Goal: Task Accomplishment & Management: Manage account settings

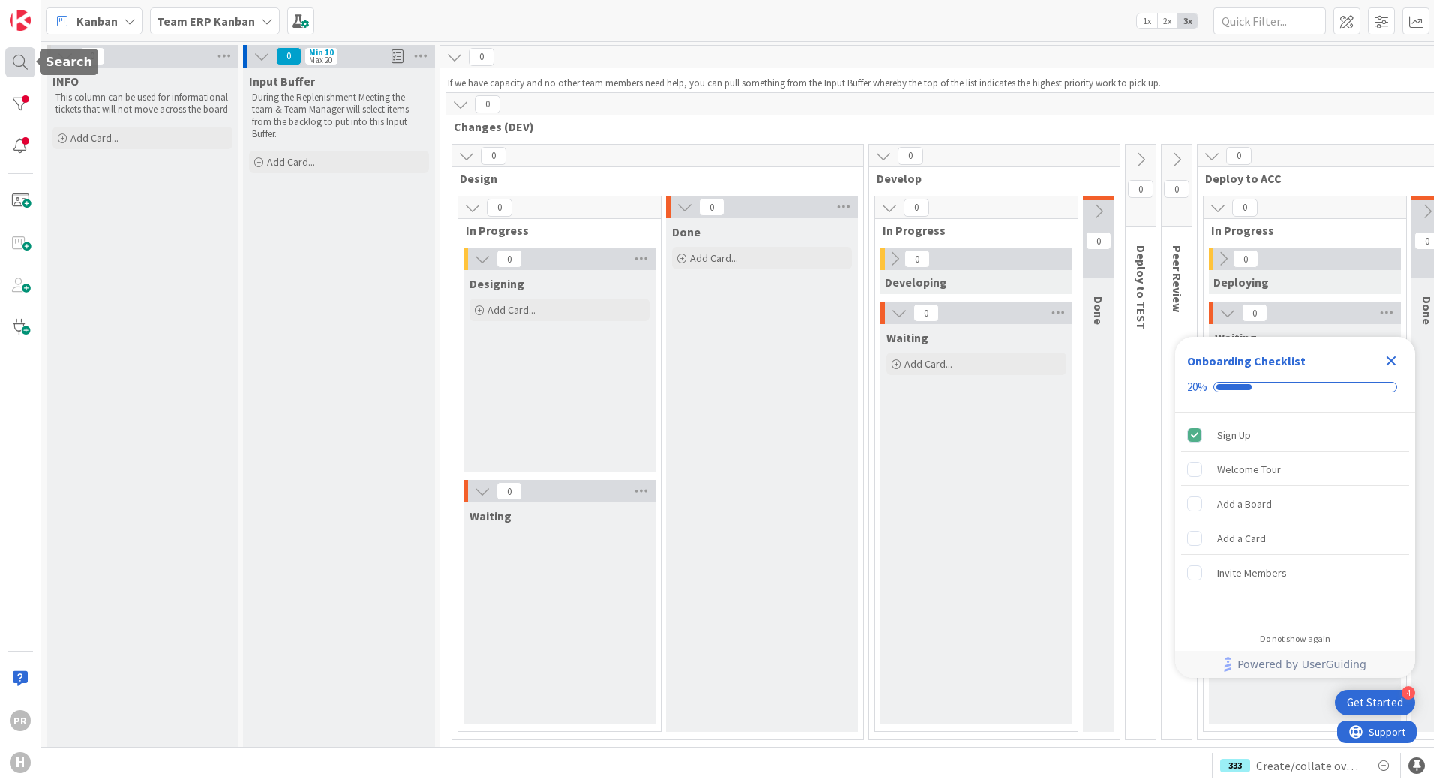
click at [28, 59] on div at bounding box center [20, 62] width 30 height 30
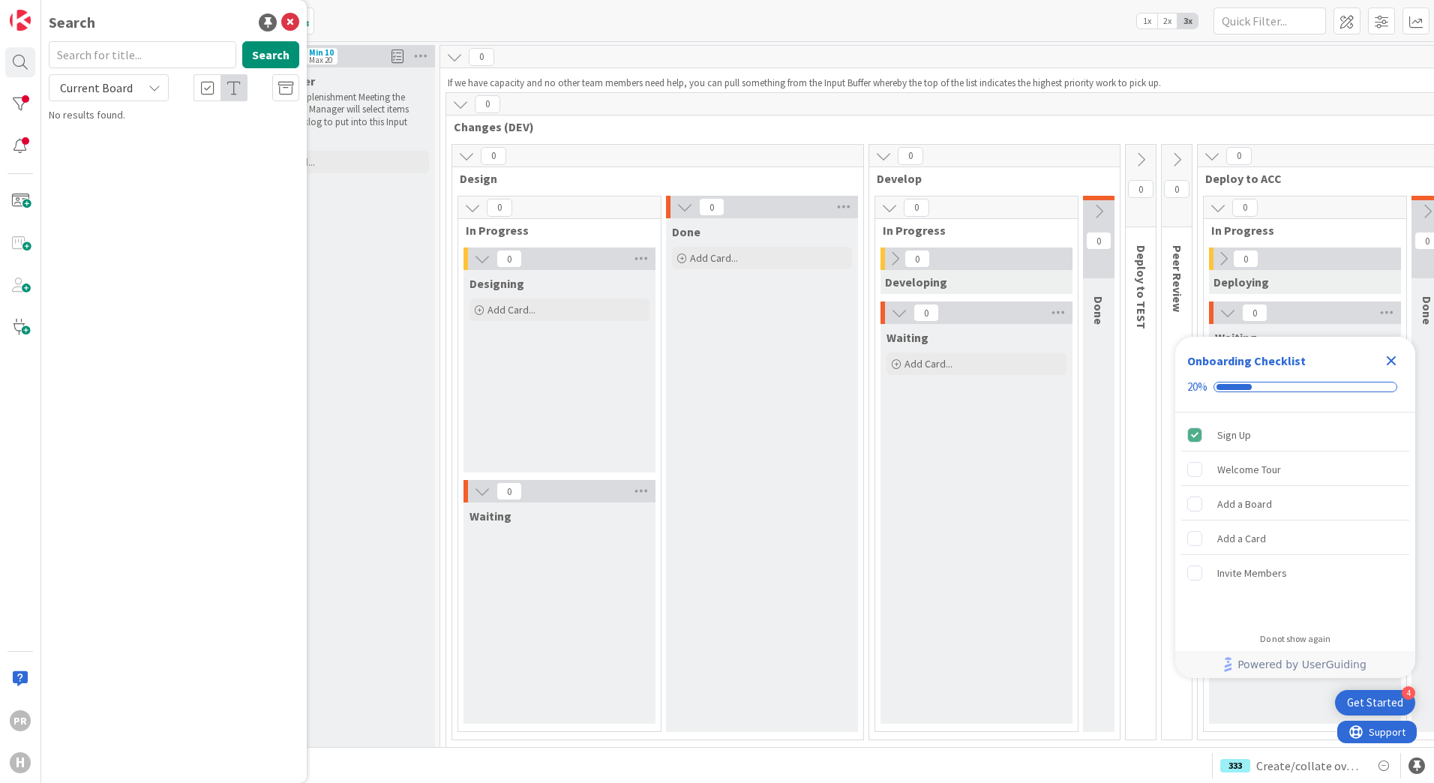
click at [135, 57] on input "text" at bounding box center [143, 54] width 188 height 27
type input "buyer"
click at [258, 57] on button "Search" at bounding box center [270, 54] width 57 height 27
drag, startPoint x: 117, startPoint y: 92, endPoint x: 116, endPoint y: 100, distance: 7.6
click at [118, 92] on span "Current Board" at bounding box center [96, 87] width 73 height 15
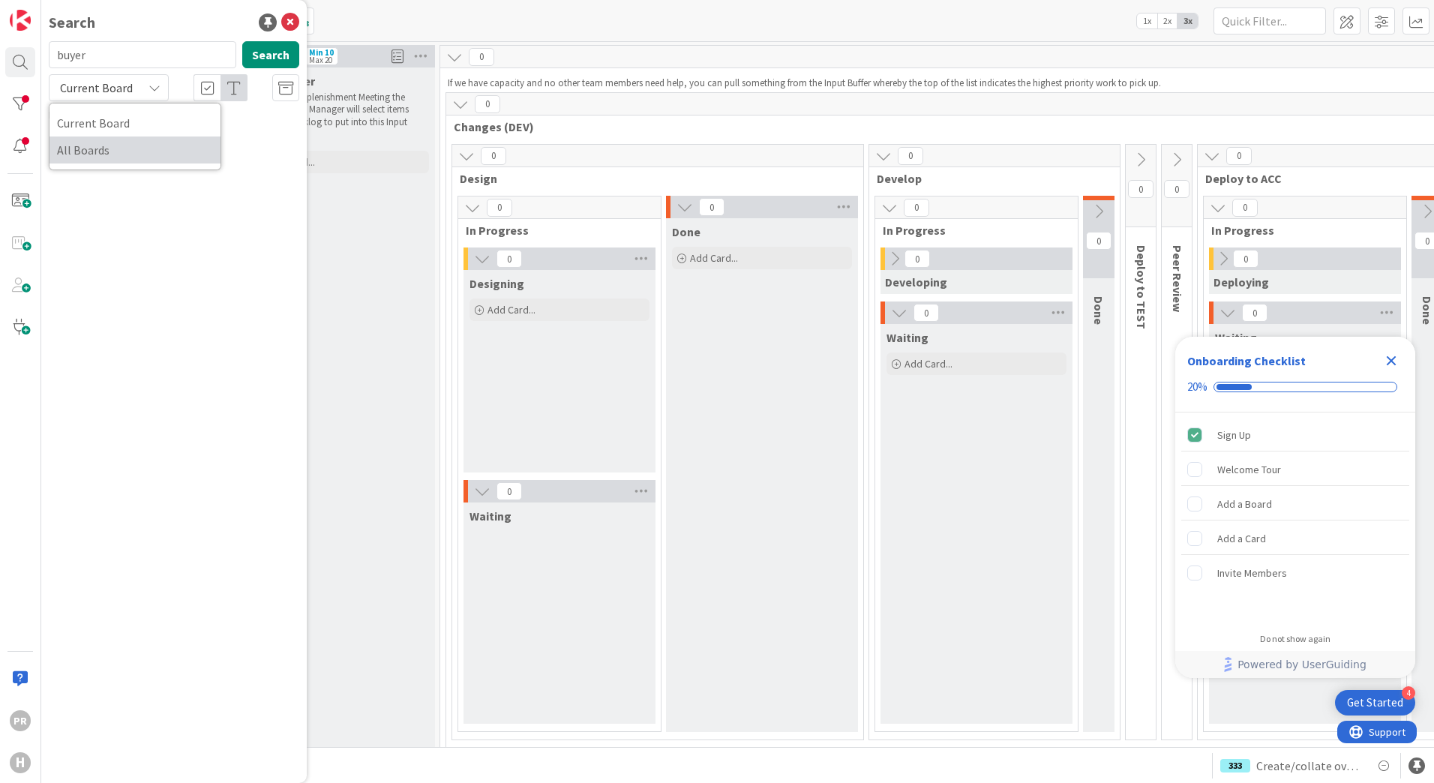
click at [115, 146] on span "All Boards" at bounding box center [135, 150] width 156 height 23
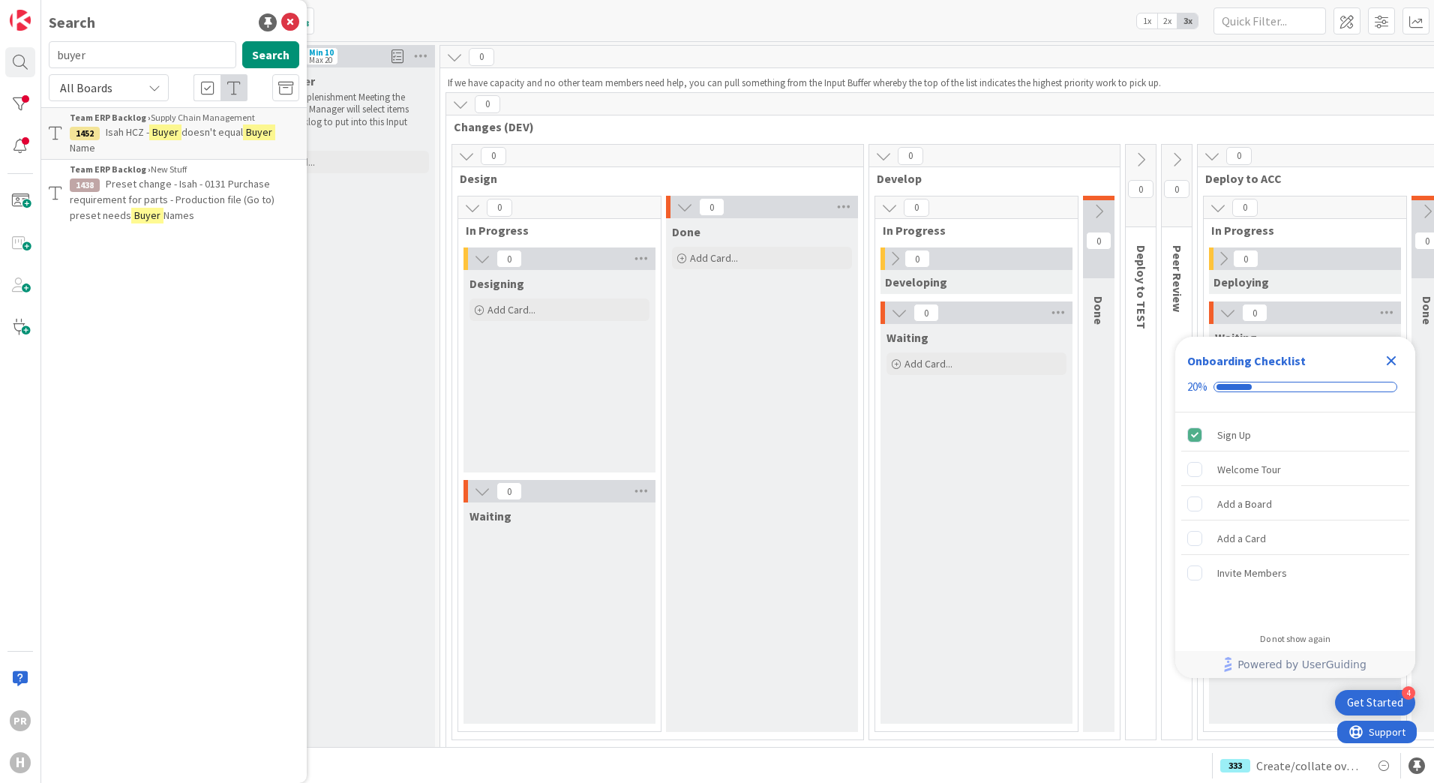
click at [170, 131] on mark "Buyer" at bounding box center [165, 133] width 32 height 16
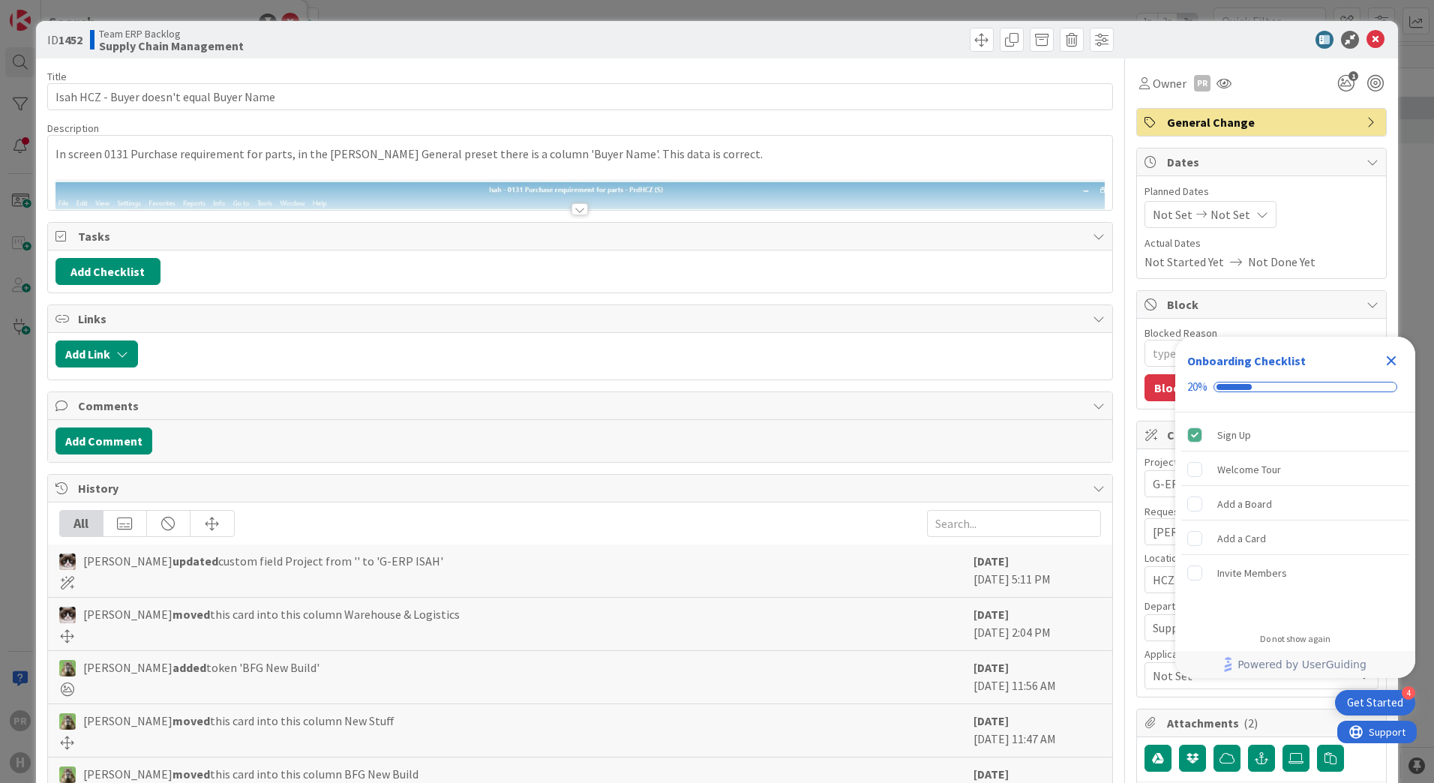
type textarea "x"
click at [581, 213] on div at bounding box center [580, 209] width 17 height 12
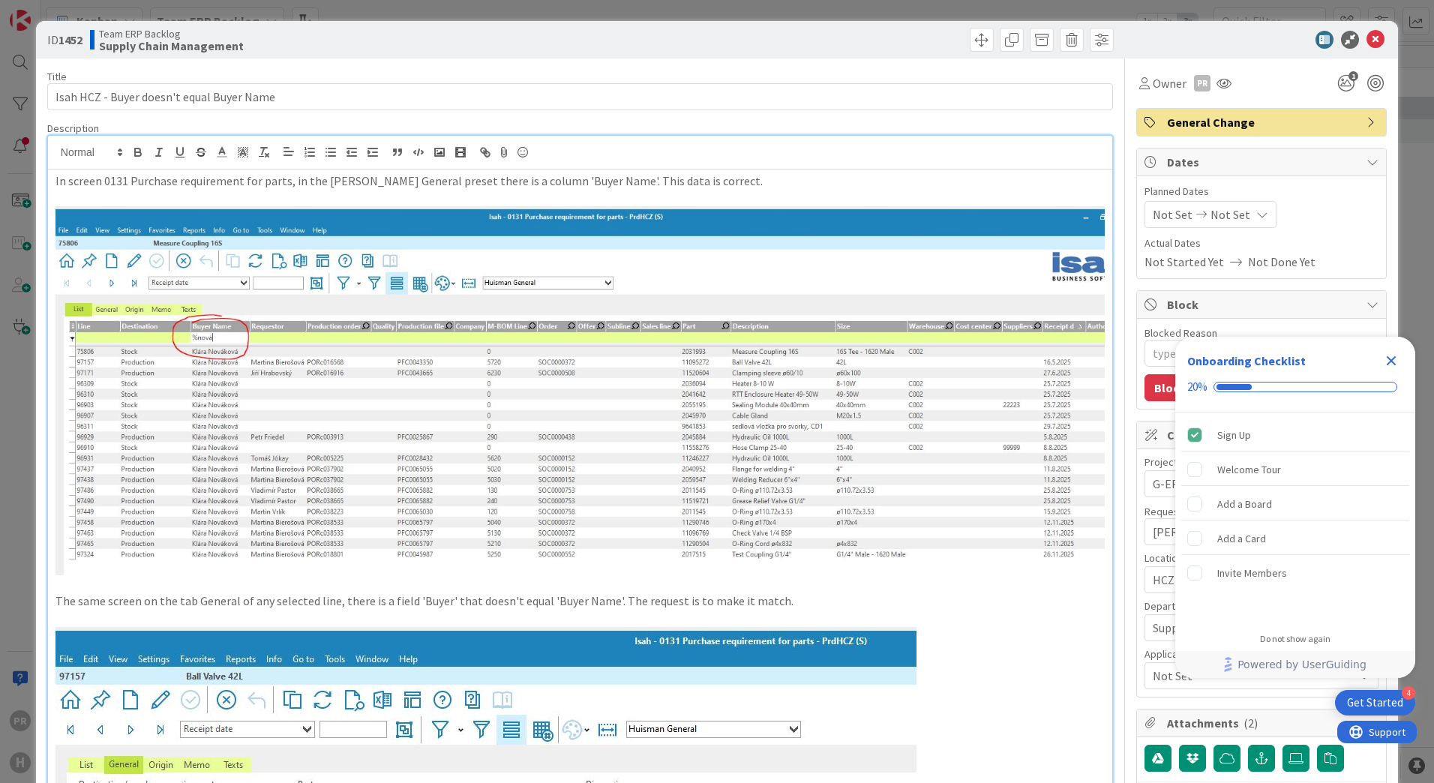
click at [1386, 355] on icon "Close Checklist" at bounding box center [1391, 361] width 18 height 18
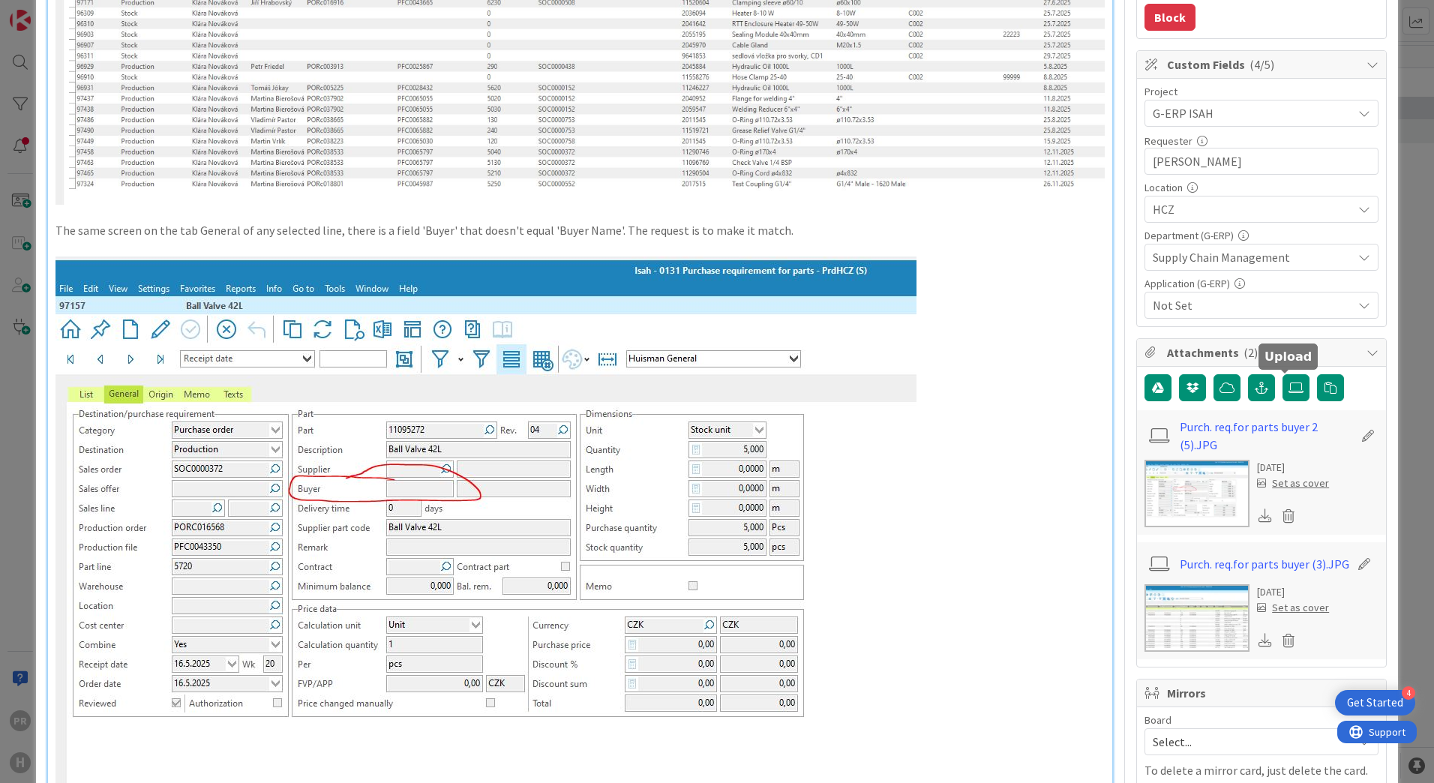
scroll to position [375, 0]
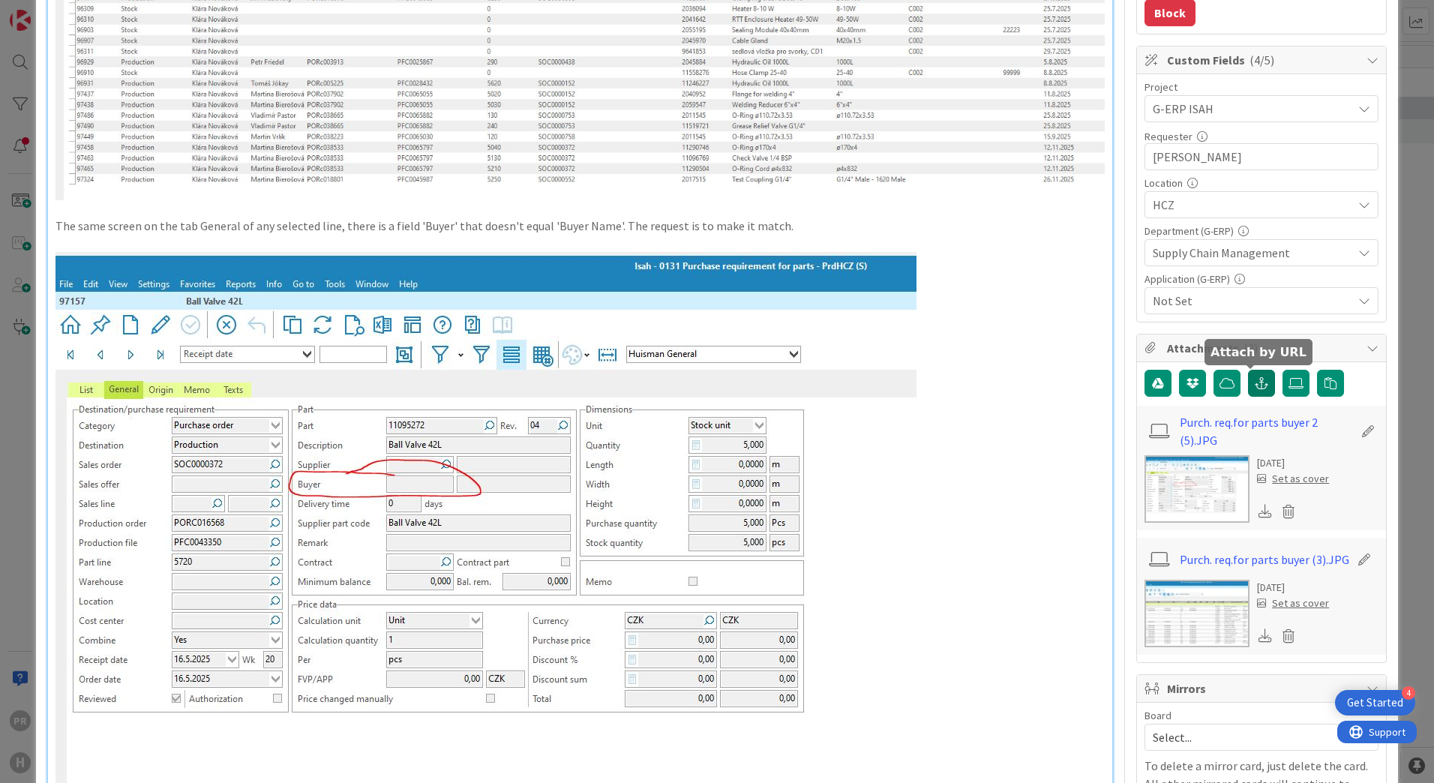
click at [1257, 395] on button "button" at bounding box center [1261, 383] width 27 height 27
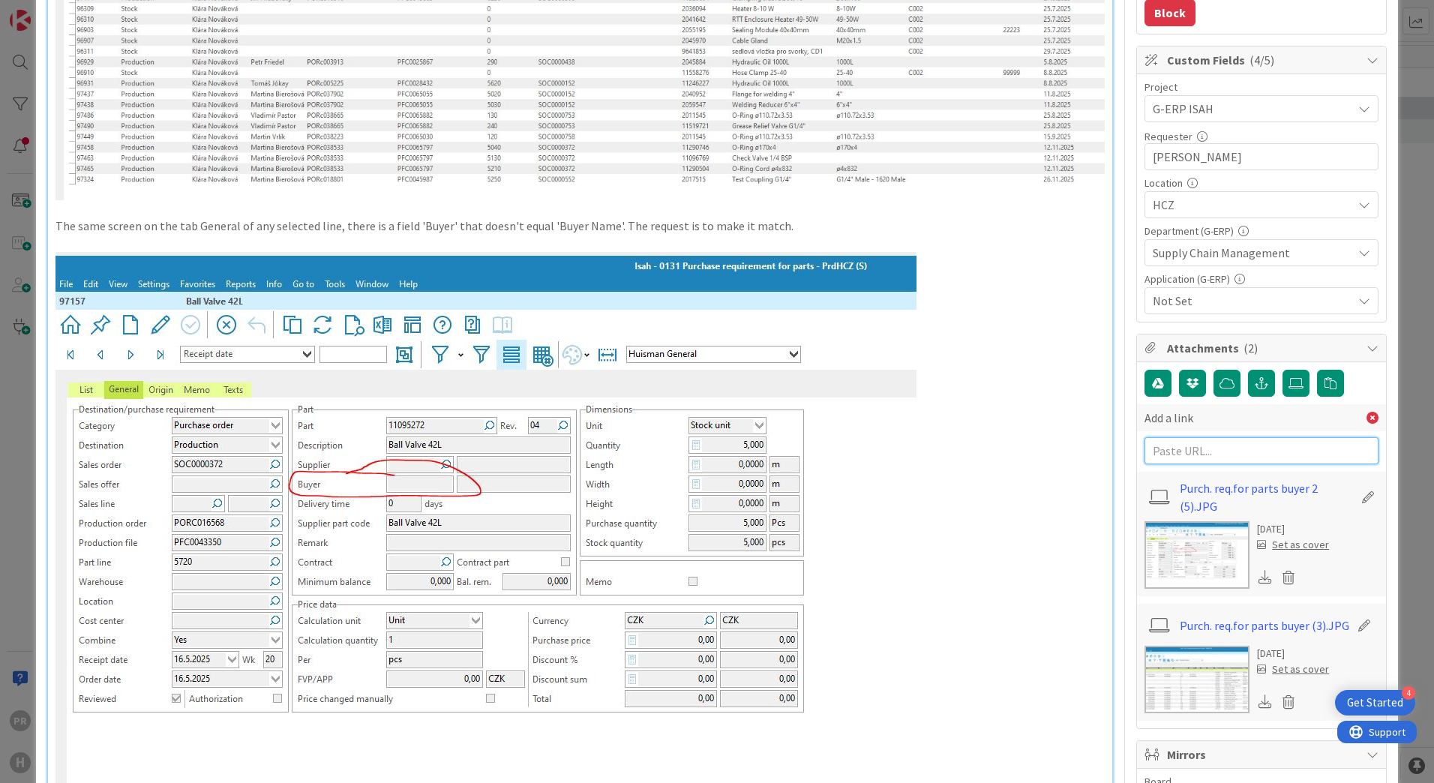
click at [1241, 445] on input "text" at bounding box center [1262, 450] width 234 height 27
paste input "[URL][PERSON_NAME][DOMAIN_NAME]"
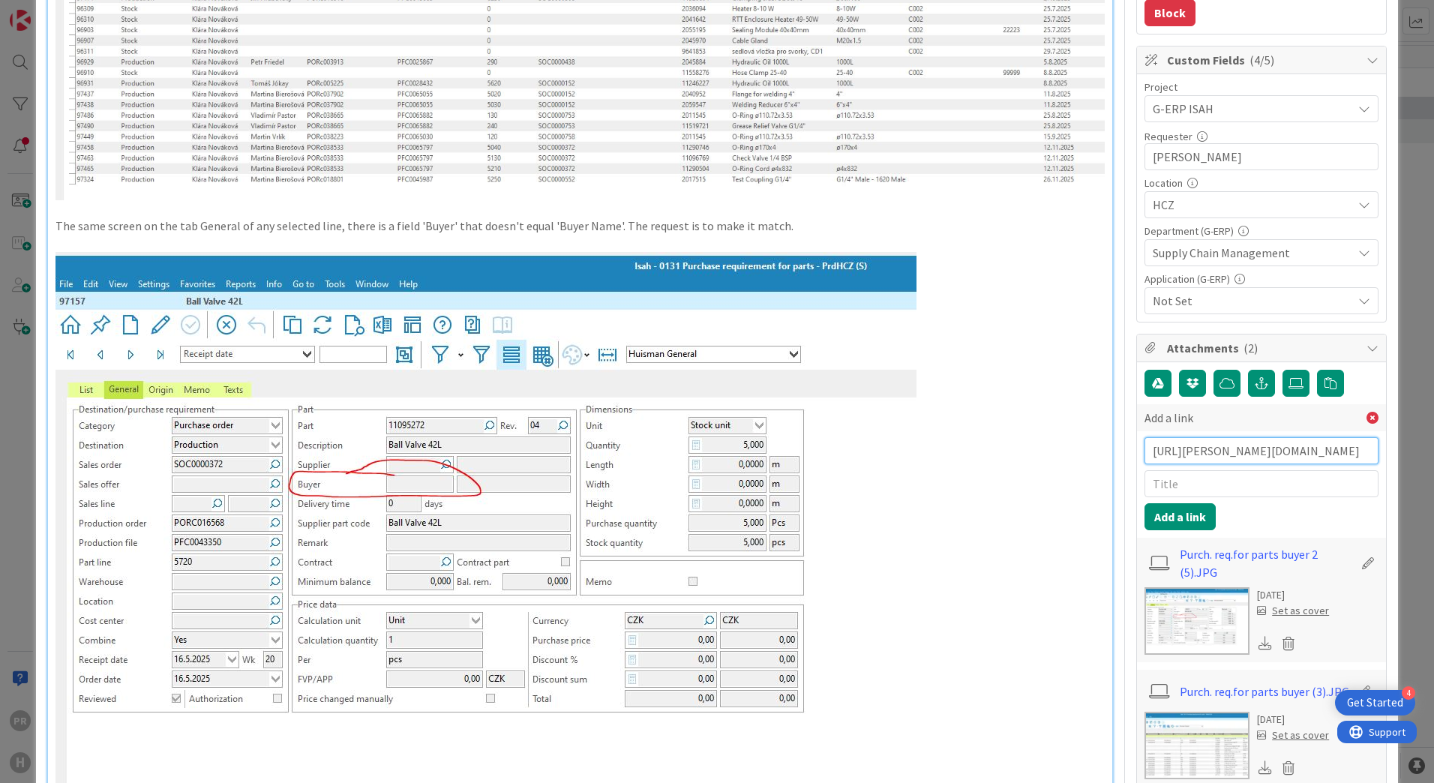
type input "[URL][PERSON_NAME][DOMAIN_NAME]"
click at [1219, 485] on input "text" at bounding box center [1262, 483] width 234 height 27
type input "BMC ticket"
click at [1191, 524] on button "Add a link" at bounding box center [1180, 516] width 71 height 27
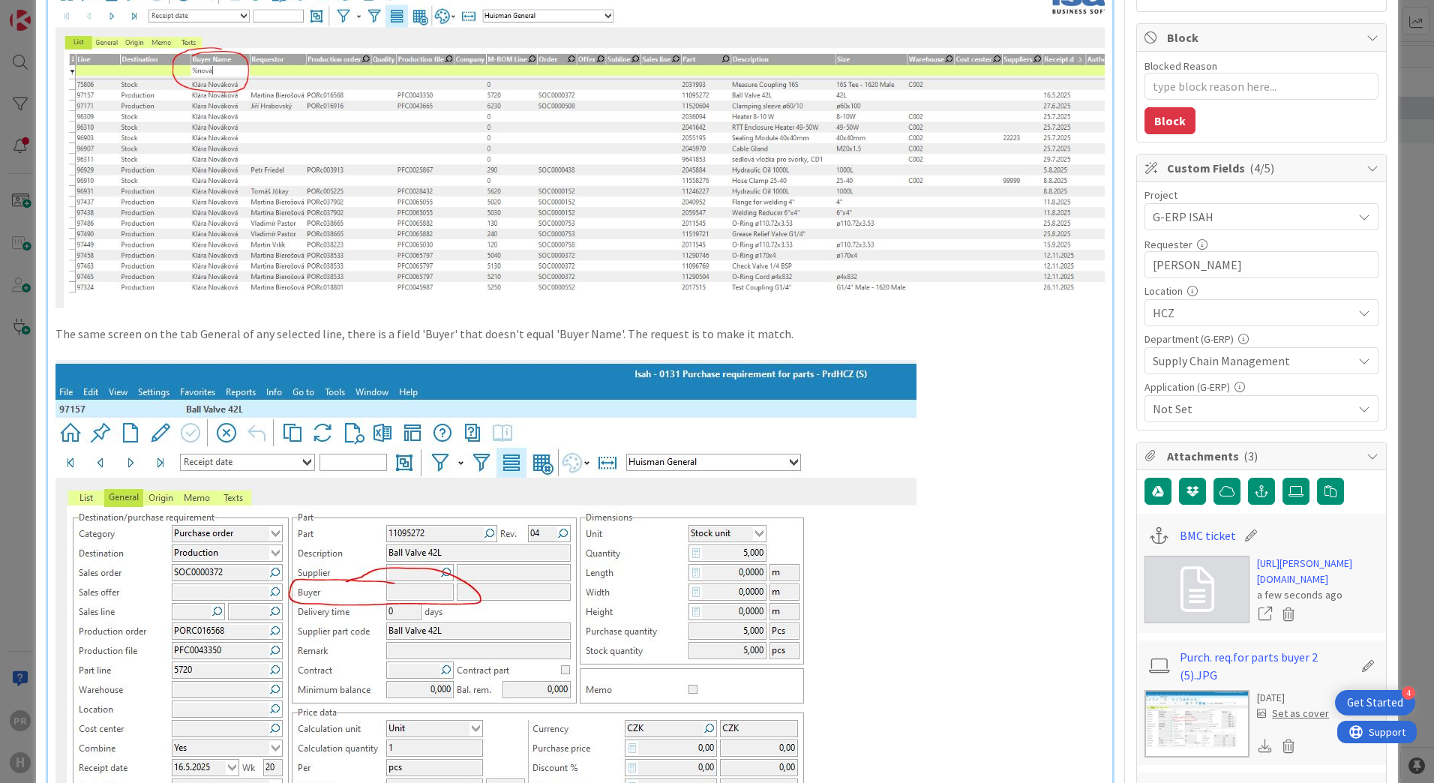
scroll to position [300, 0]
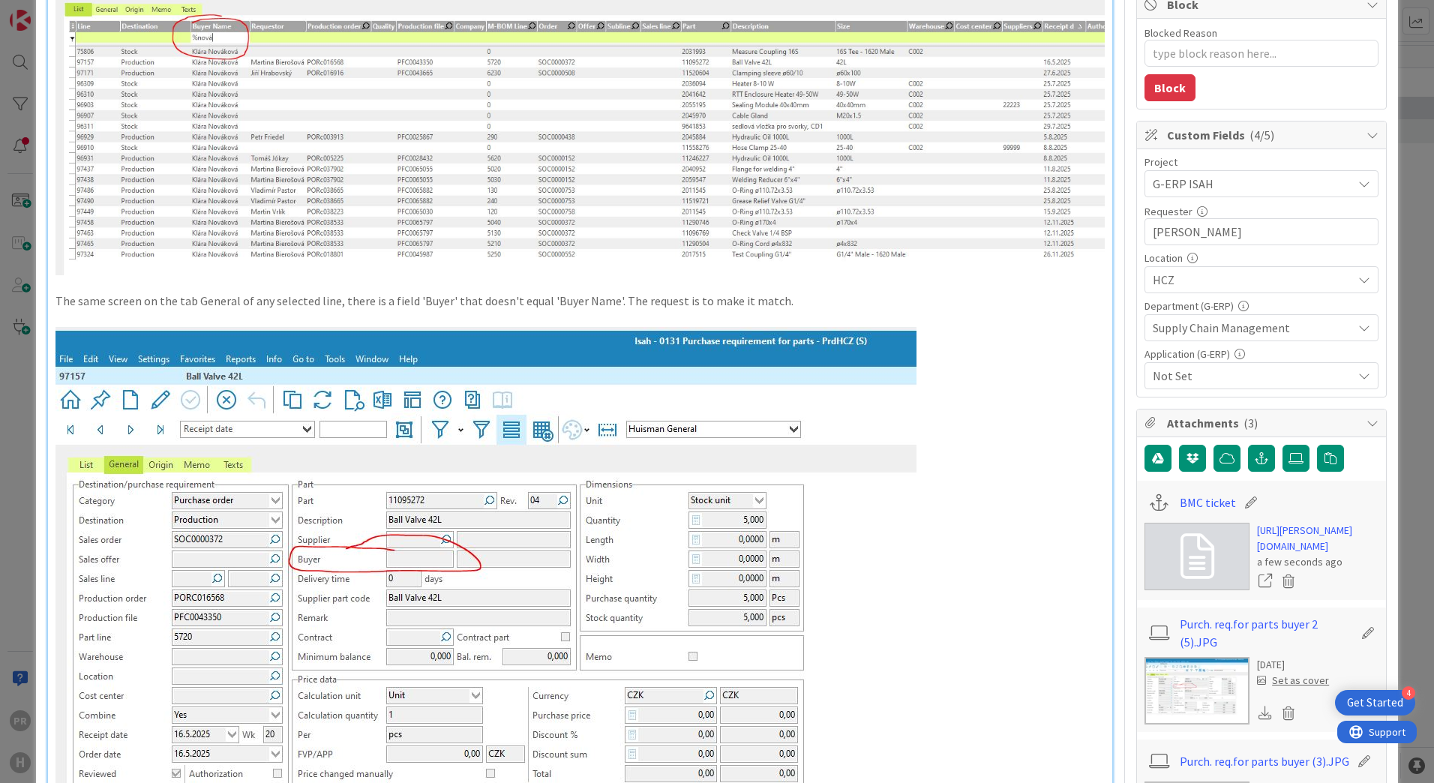
drag, startPoint x: 422, startPoint y: 65, endPoint x: 284, endPoint y: 62, distance: 137.3
click at [284, 62] on img at bounding box center [580, 90] width 1049 height 369
click at [302, 67] on img at bounding box center [580, 90] width 1049 height 369
click at [311, 69] on img at bounding box center [580, 90] width 1049 height 369
click at [415, 136] on img at bounding box center [580, 90] width 1049 height 369
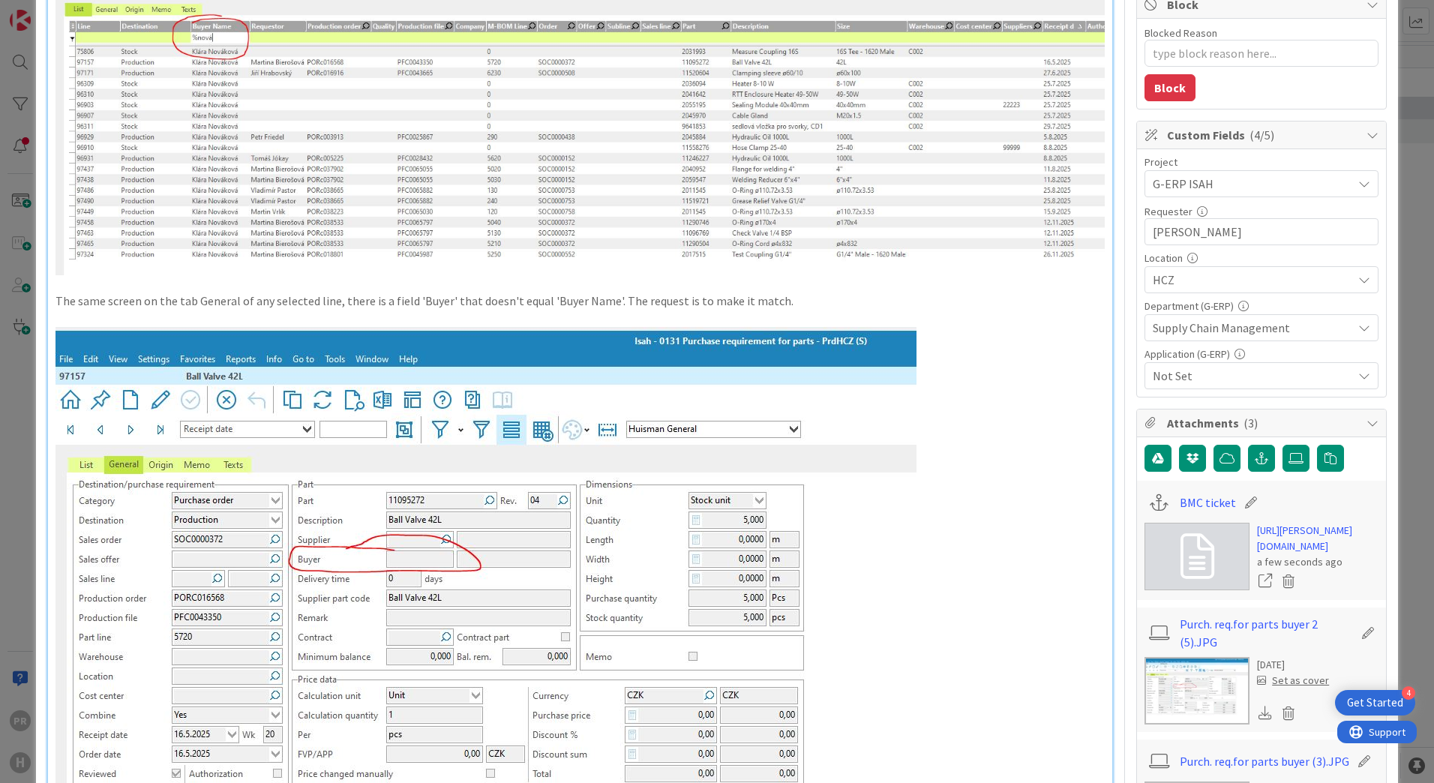
click at [641, 198] on img at bounding box center [580, 90] width 1049 height 369
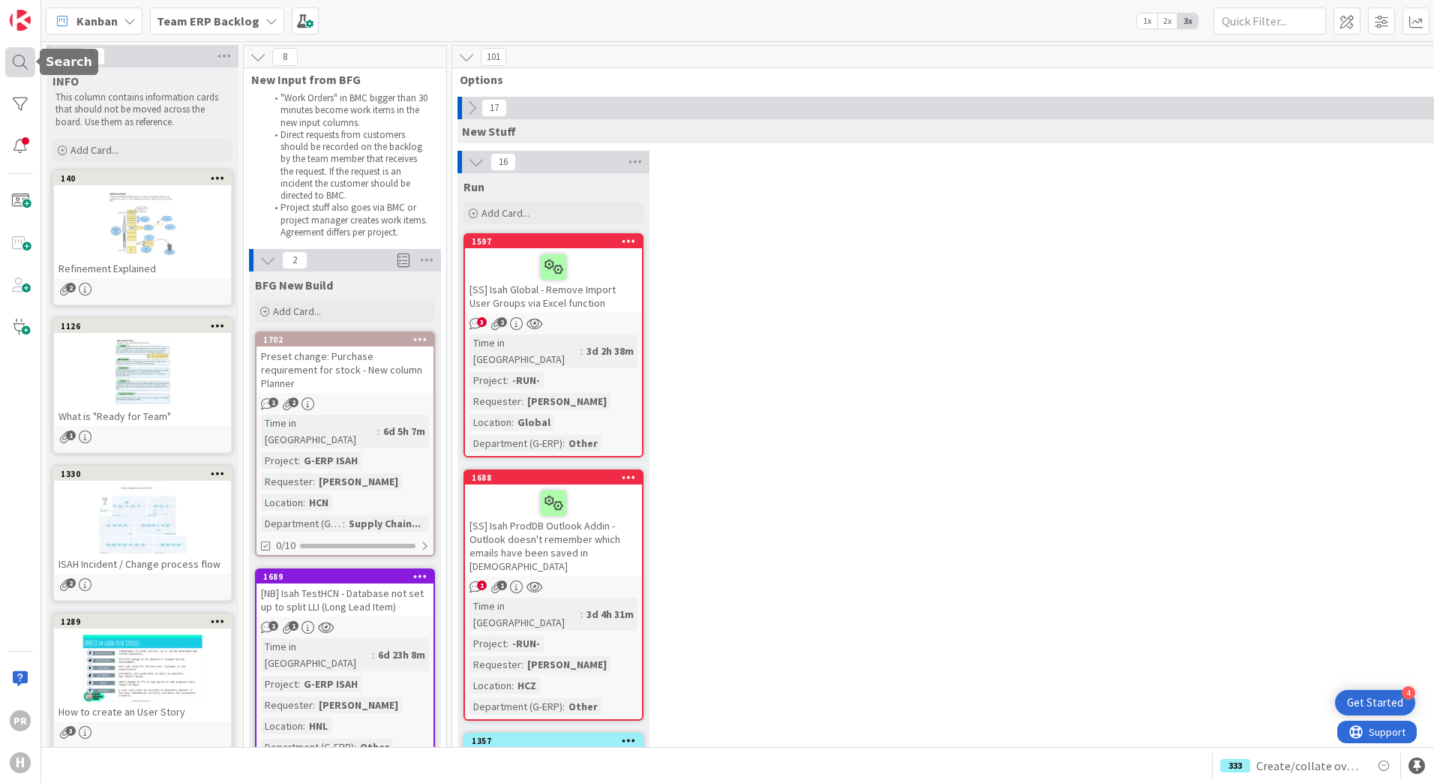
click at [22, 72] on div at bounding box center [20, 62] width 30 height 30
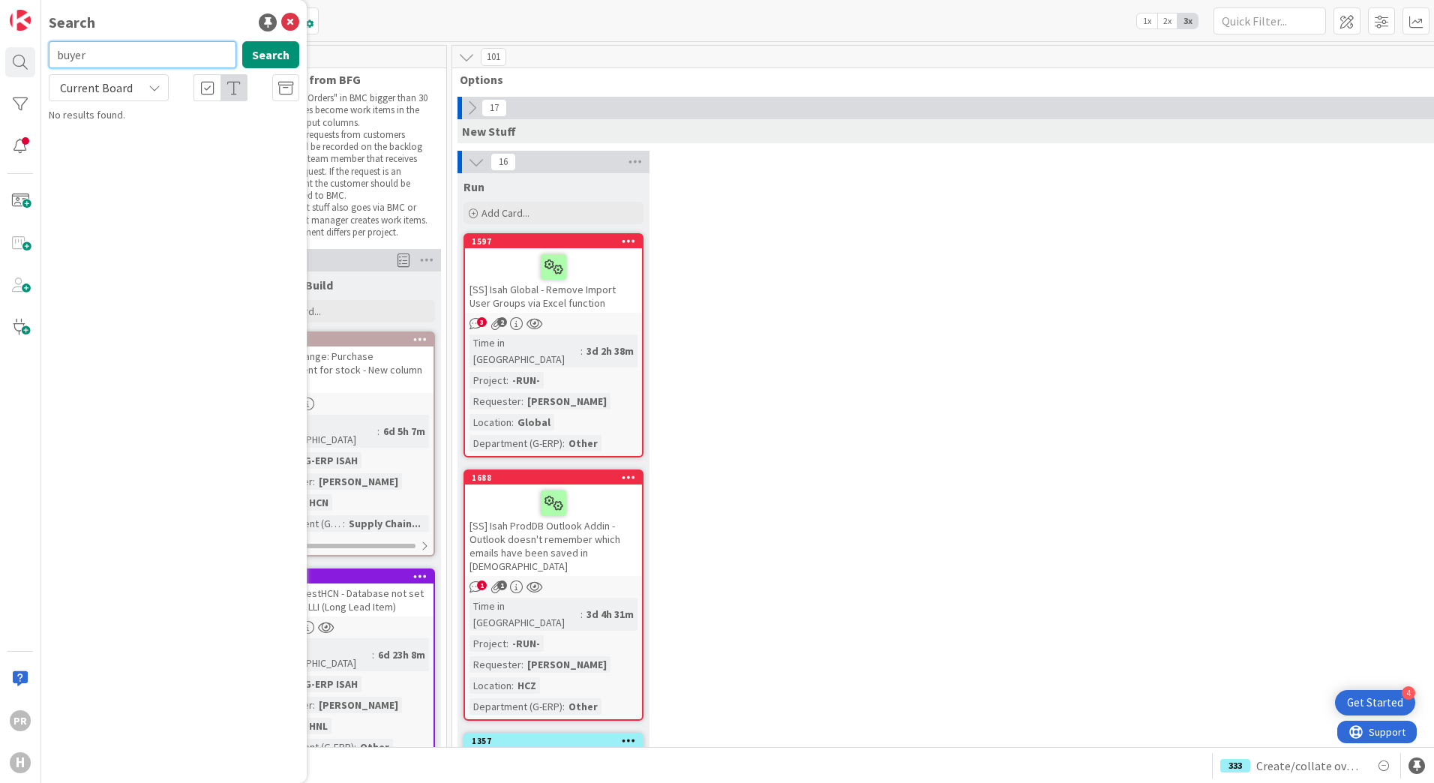
click at [133, 62] on input "buyer" at bounding box center [143, 54] width 188 height 27
click at [130, 97] on span "Current Board" at bounding box center [96, 87] width 78 height 21
click at [116, 149] on span "All Boards" at bounding box center [135, 150] width 156 height 23
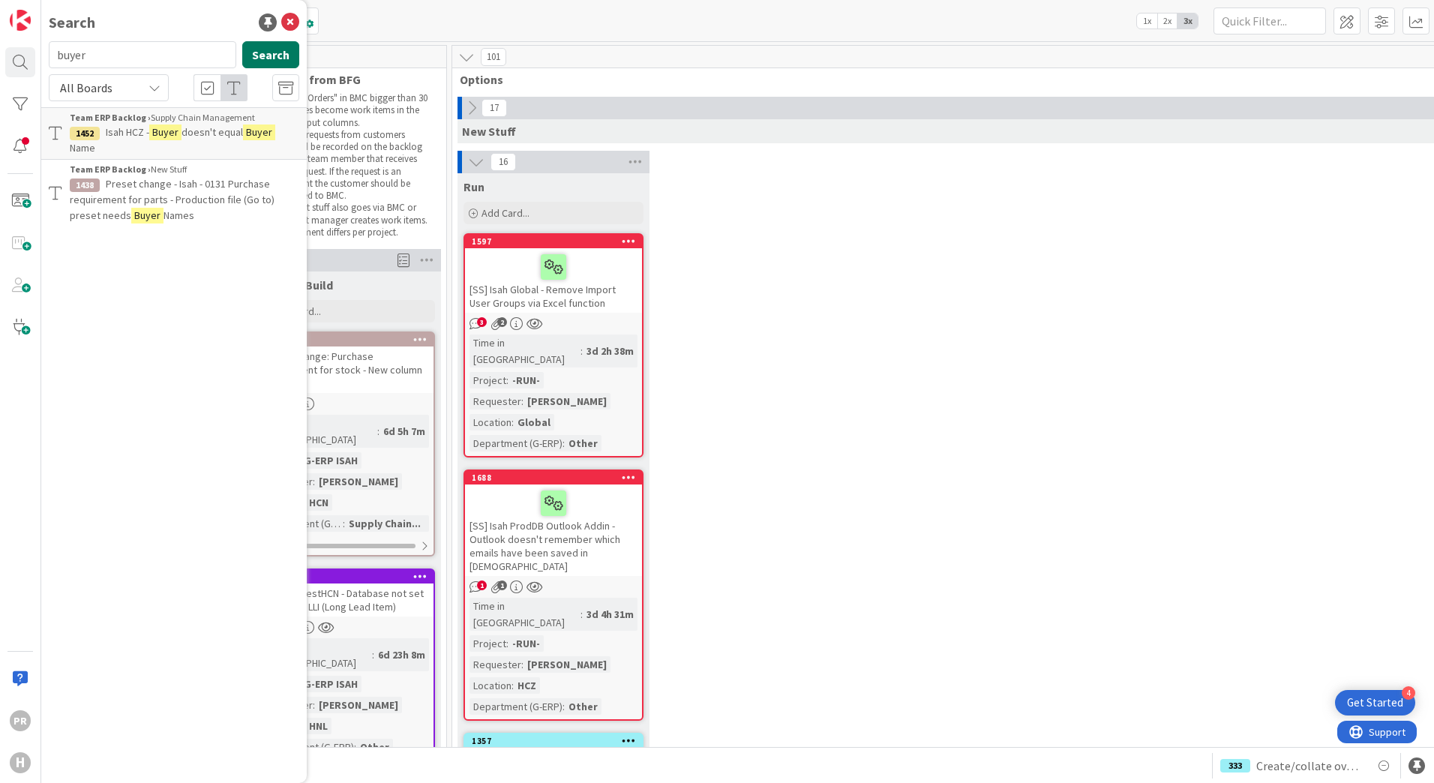
click at [258, 63] on button "Search" at bounding box center [270, 54] width 57 height 27
click at [165, 133] on mark "Buyer" at bounding box center [165, 133] width 32 height 16
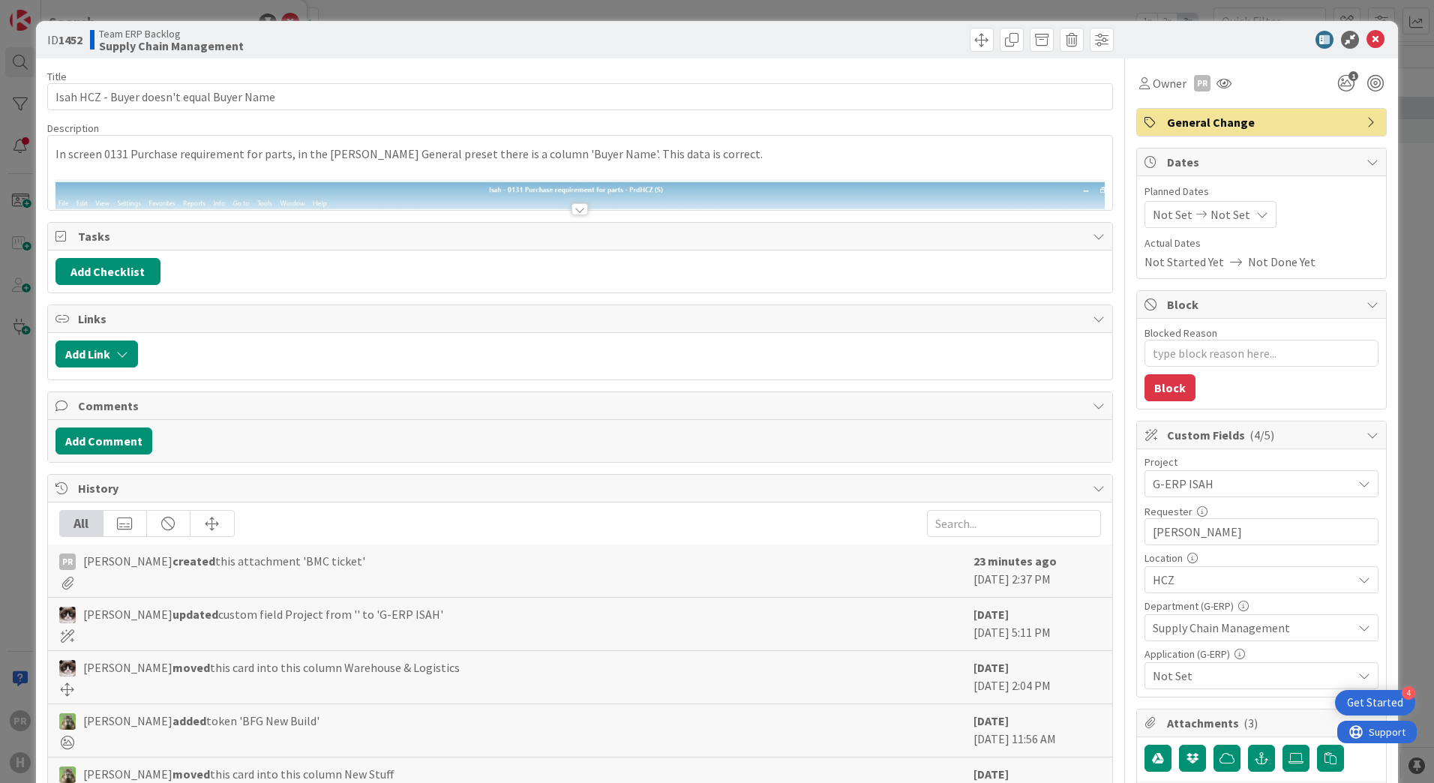
click at [572, 205] on div at bounding box center [580, 209] width 17 height 12
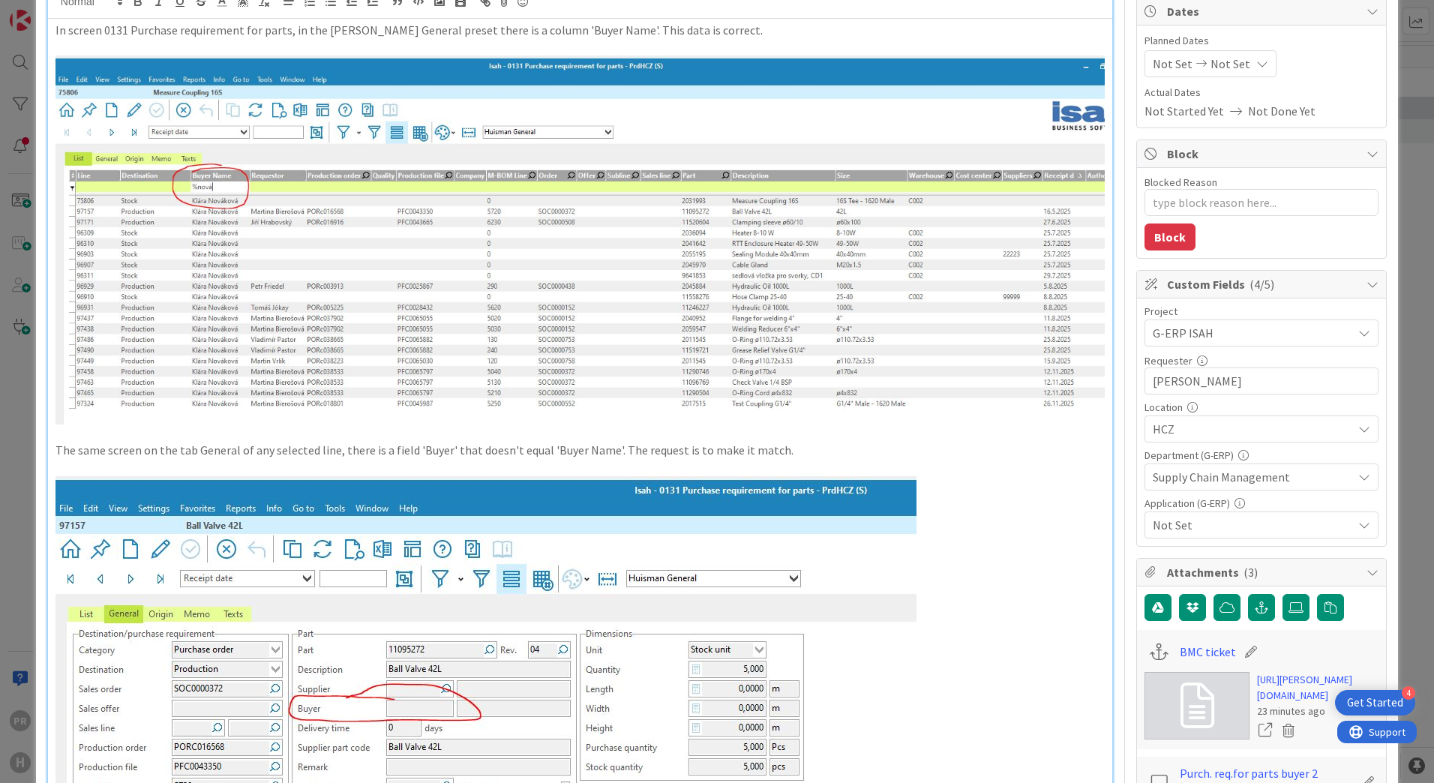
scroll to position [150, 0]
drag, startPoint x: 81, startPoint y: 210, endPoint x: 252, endPoint y: 212, distance: 171.0
click at [252, 212] on img at bounding box center [580, 240] width 1049 height 369
drag, startPoint x: 248, startPoint y: 212, endPoint x: 230, endPoint y: 212, distance: 18.0
click at [248, 212] on img at bounding box center [580, 240] width 1049 height 369
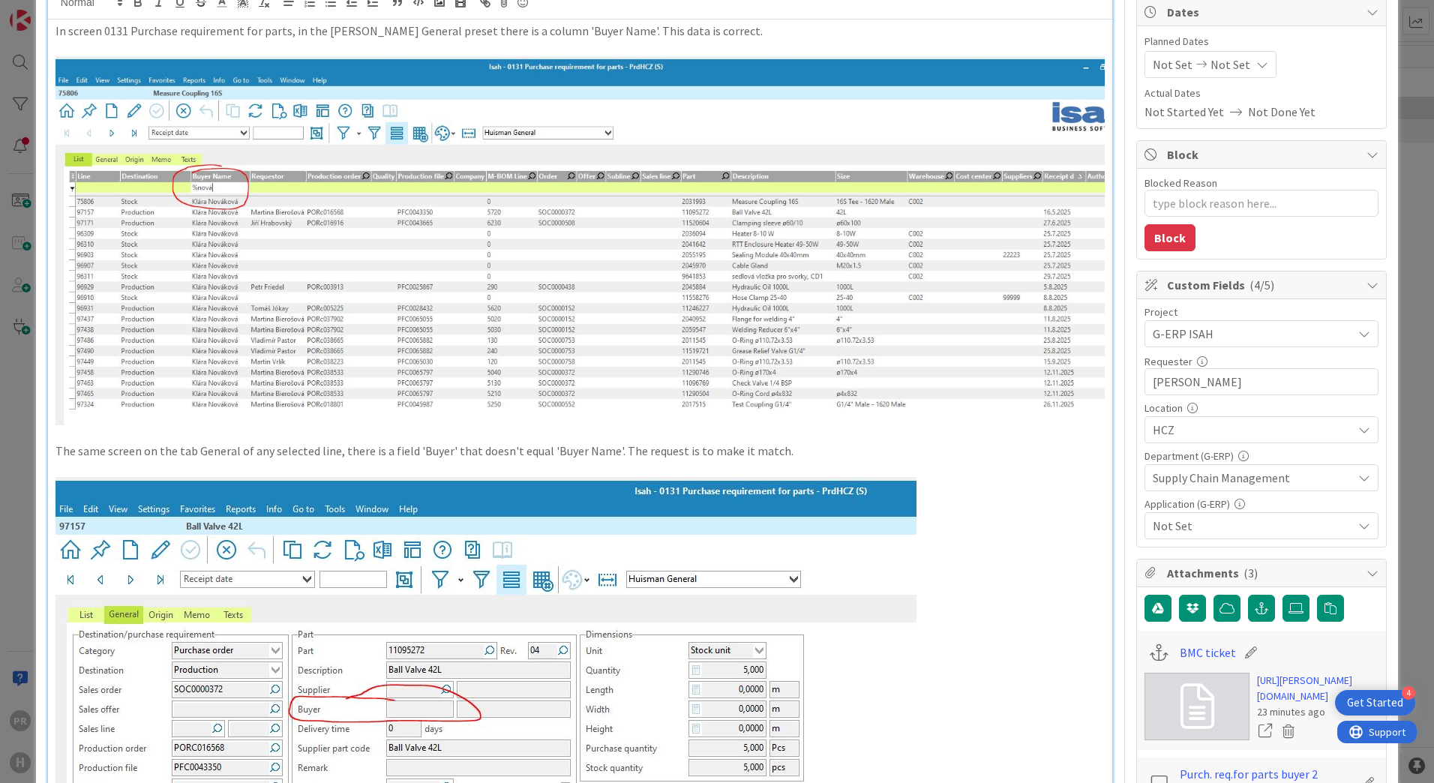
click at [219, 211] on img at bounding box center [580, 240] width 1049 height 369
click at [238, 227] on img at bounding box center [580, 240] width 1049 height 369
click at [830, 445] on p "The same screen on the tab General of any selected line, there is a field 'Buye…" at bounding box center [580, 451] width 1049 height 17
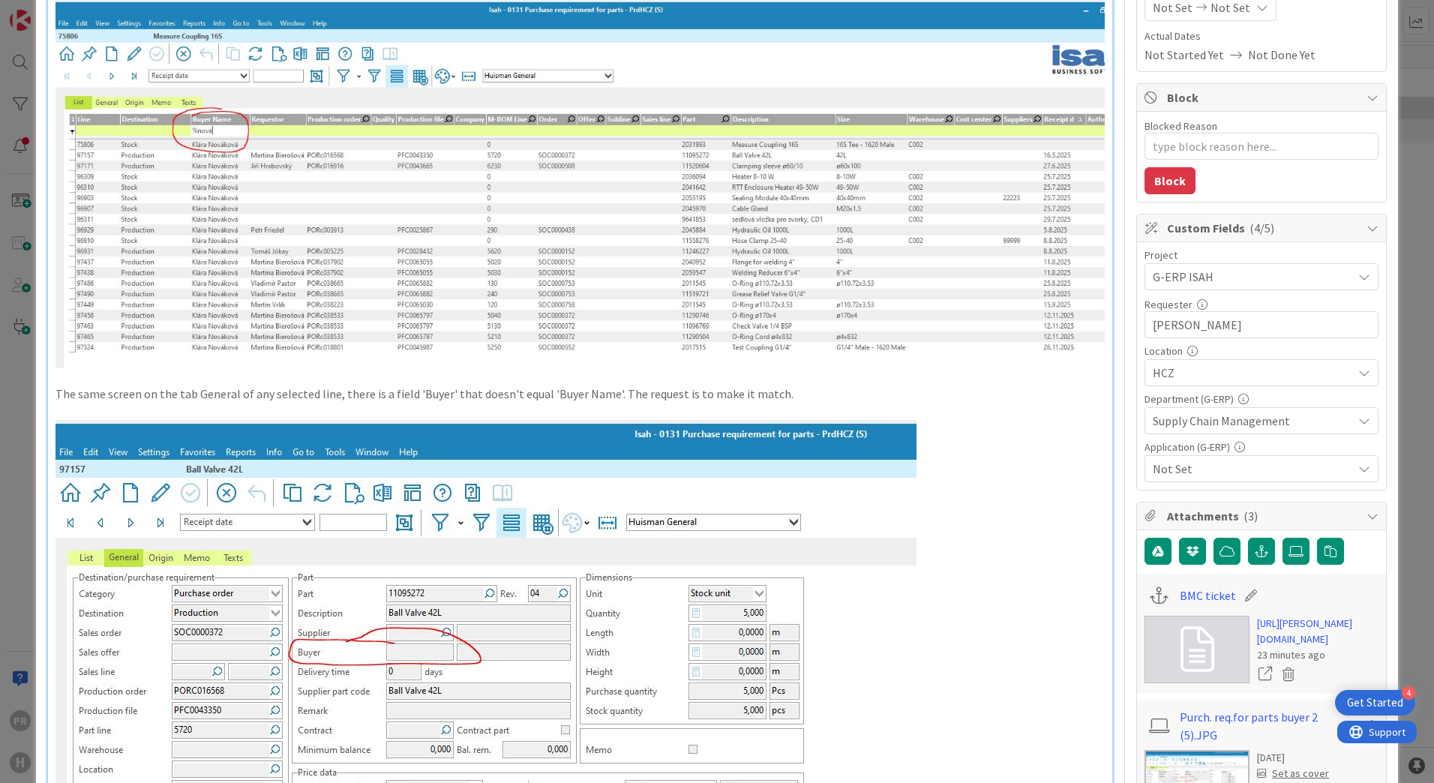
scroll to position [300, 0]
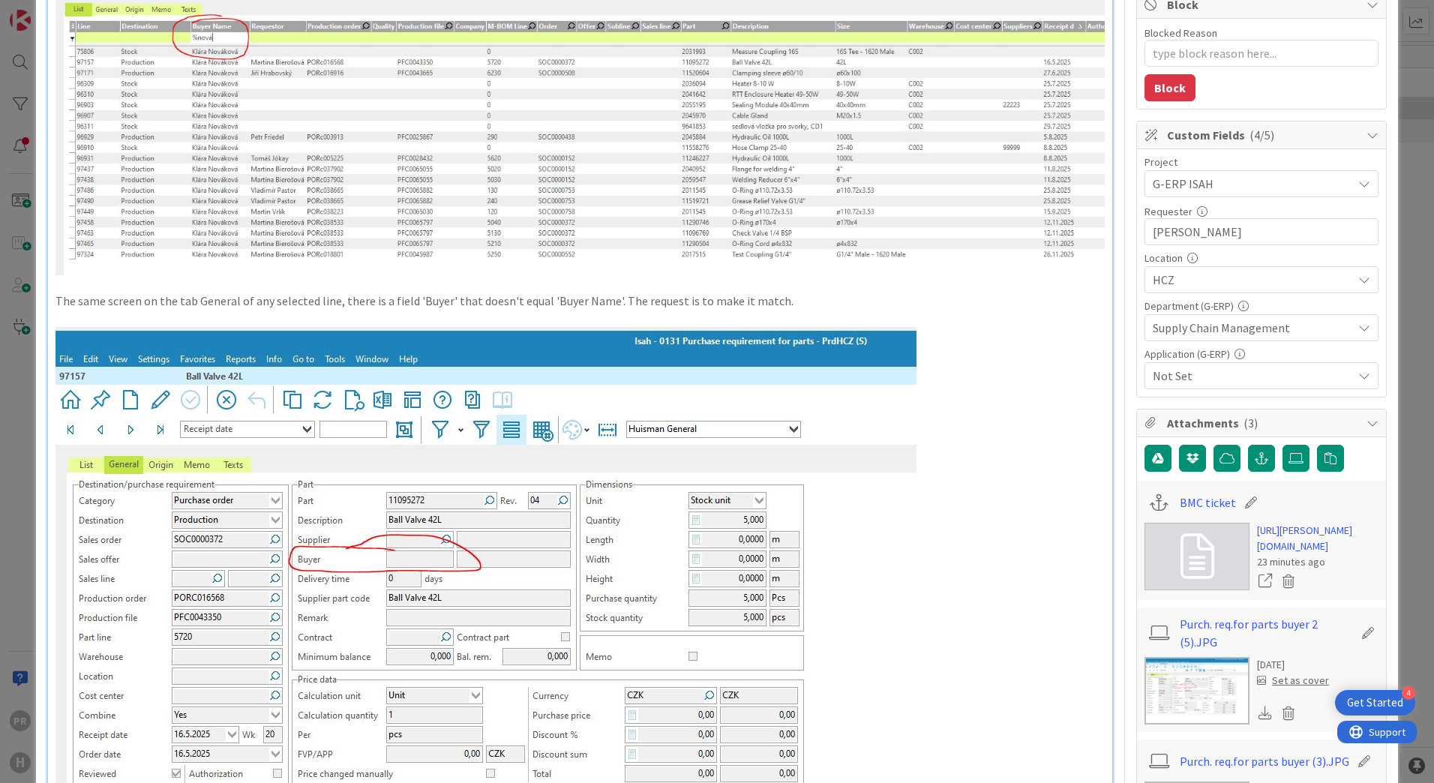
type textarea "x"
type input "Preset - Isah HCZ - Buyer doesn't equal Buyer Name"
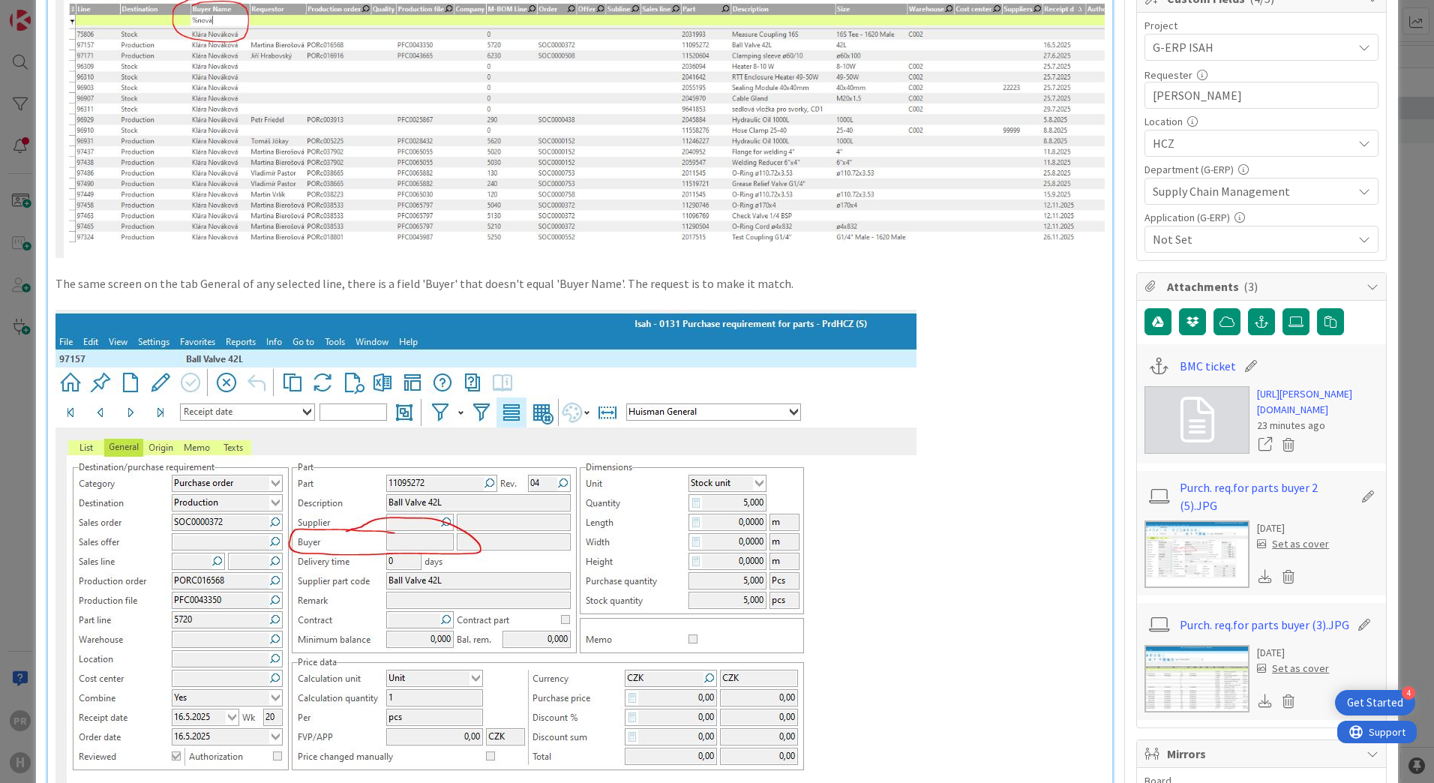
scroll to position [419, 0]
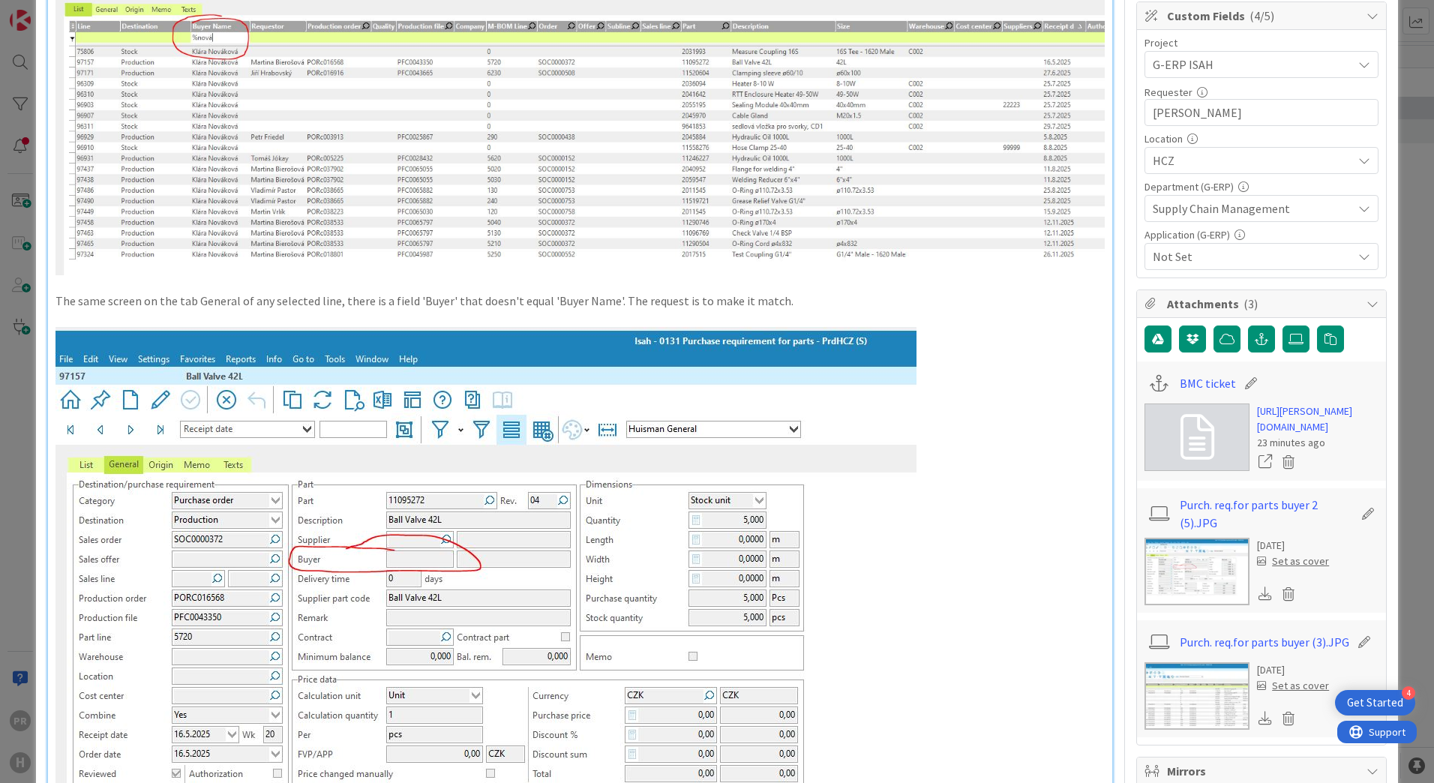
type textarea "x"
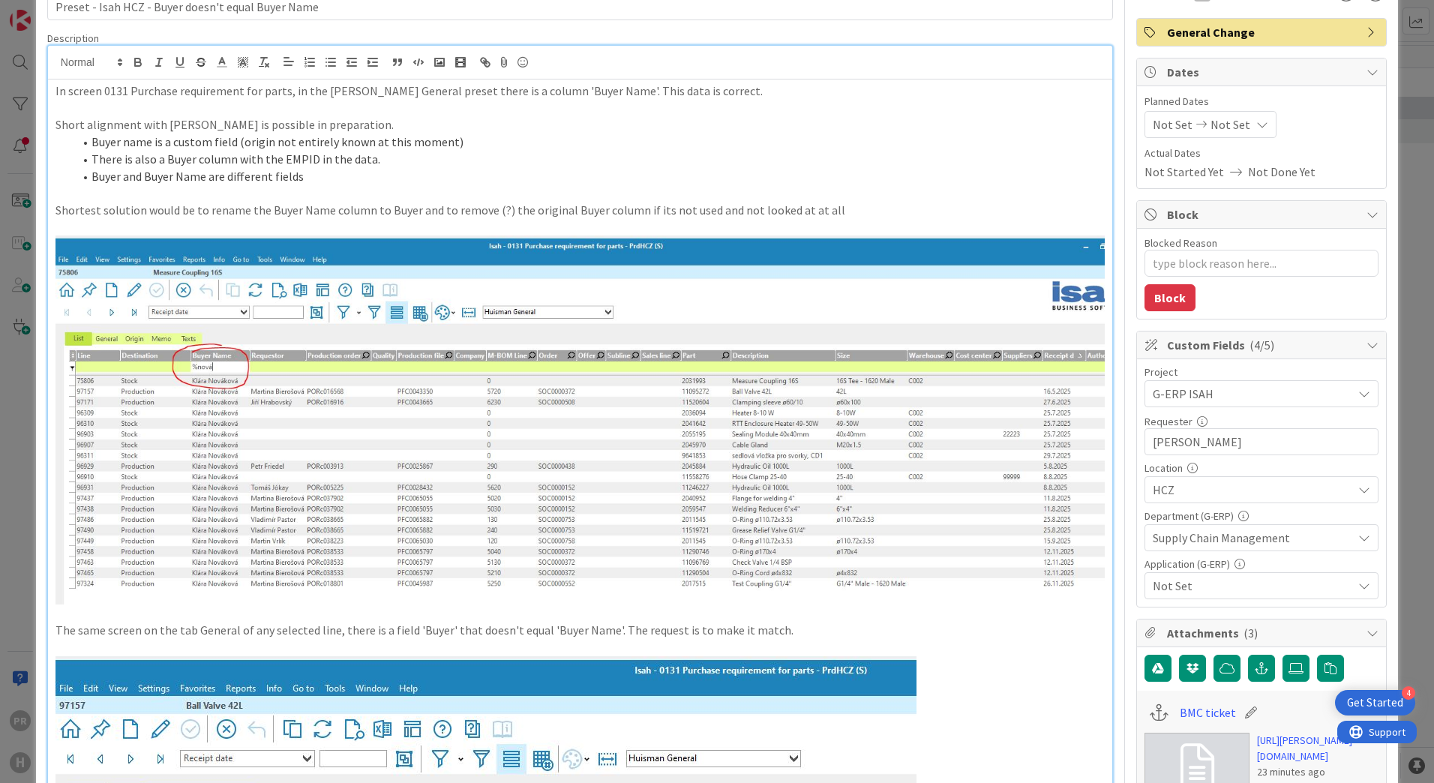
scroll to position [0, 0]
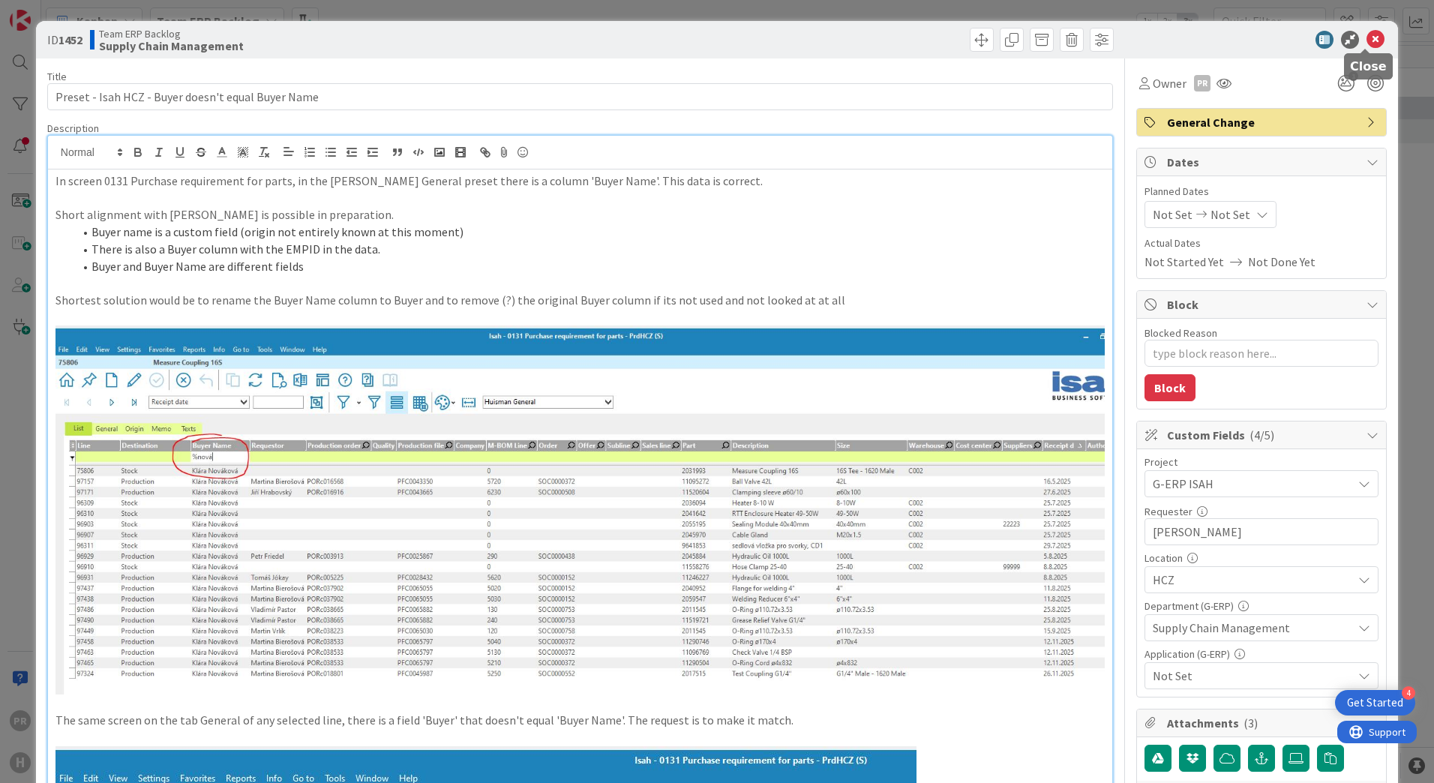
click at [1367, 35] on icon at bounding box center [1376, 40] width 18 height 18
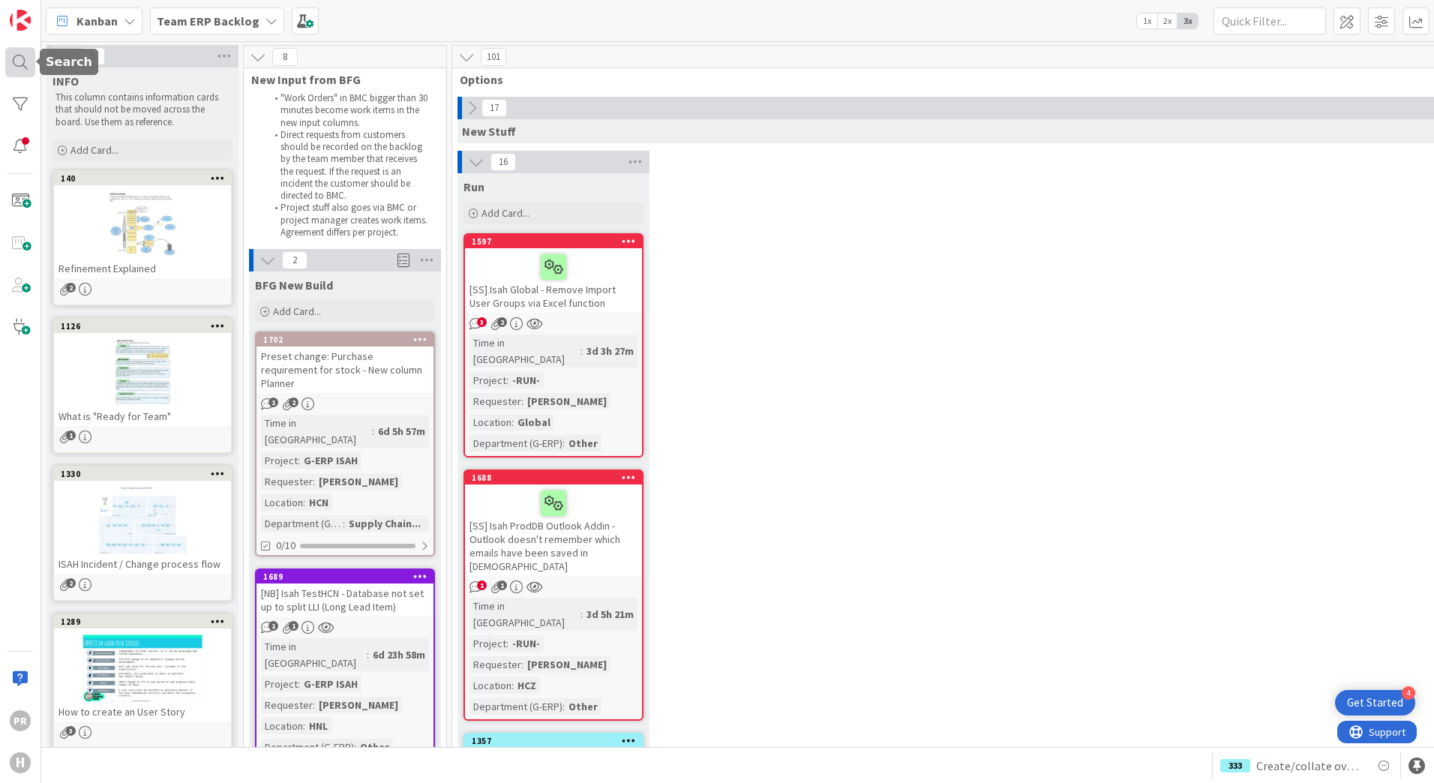
click at [14, 64] on div at bounding box center [20, 62] width 30 height 30
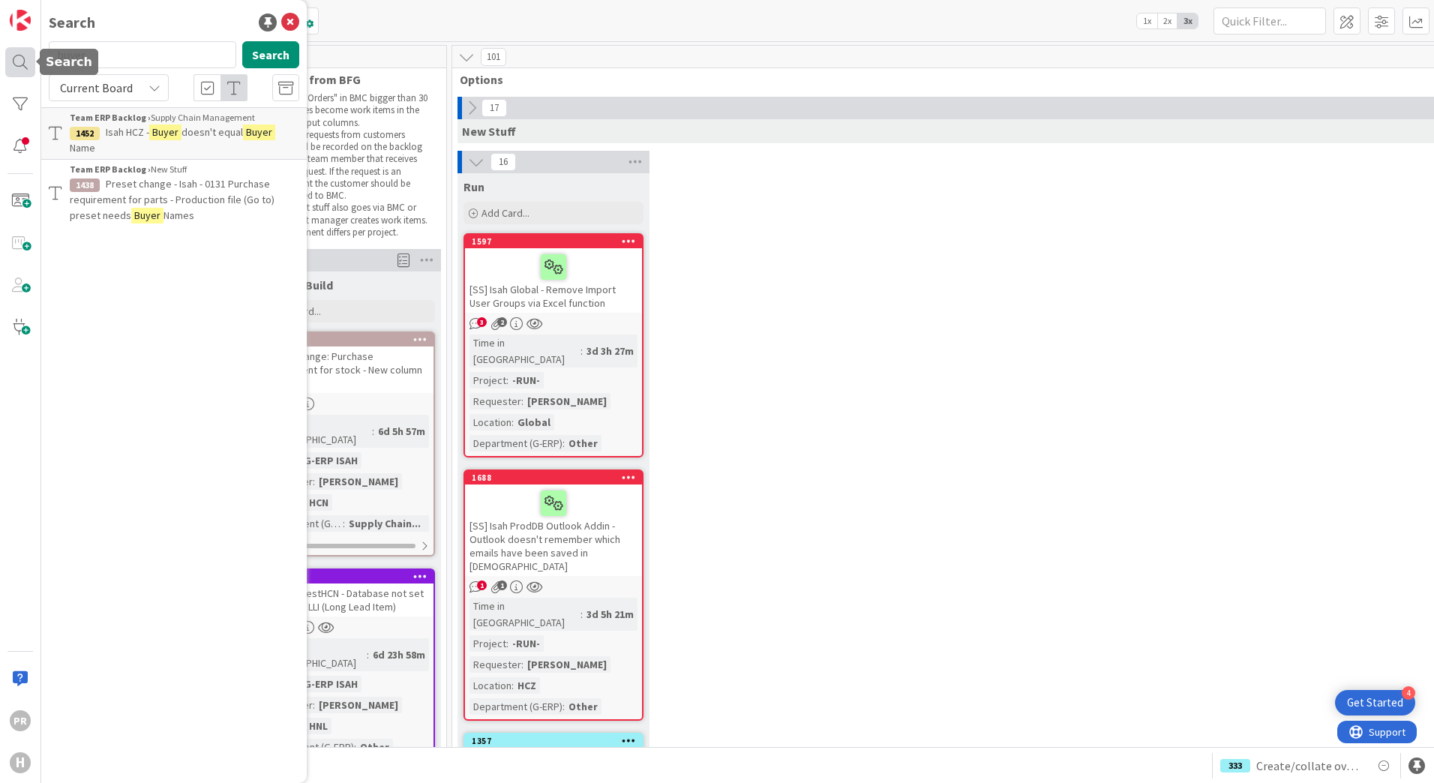
drag, startPoint x: 122, startPoint y: 53, endPoint x: 22, endPoint y: 53, distance: 100.5
click at [22, 53] on div "PR H Search buyer Search Current Board Team ERP Backlog › Supply Chain Manageme…" at bounding box center [20, 391] width 41 height 783
type input "1078"
click at [113, 89] on span "Current Board" at bounding box center [96, 87] width 73 height 15
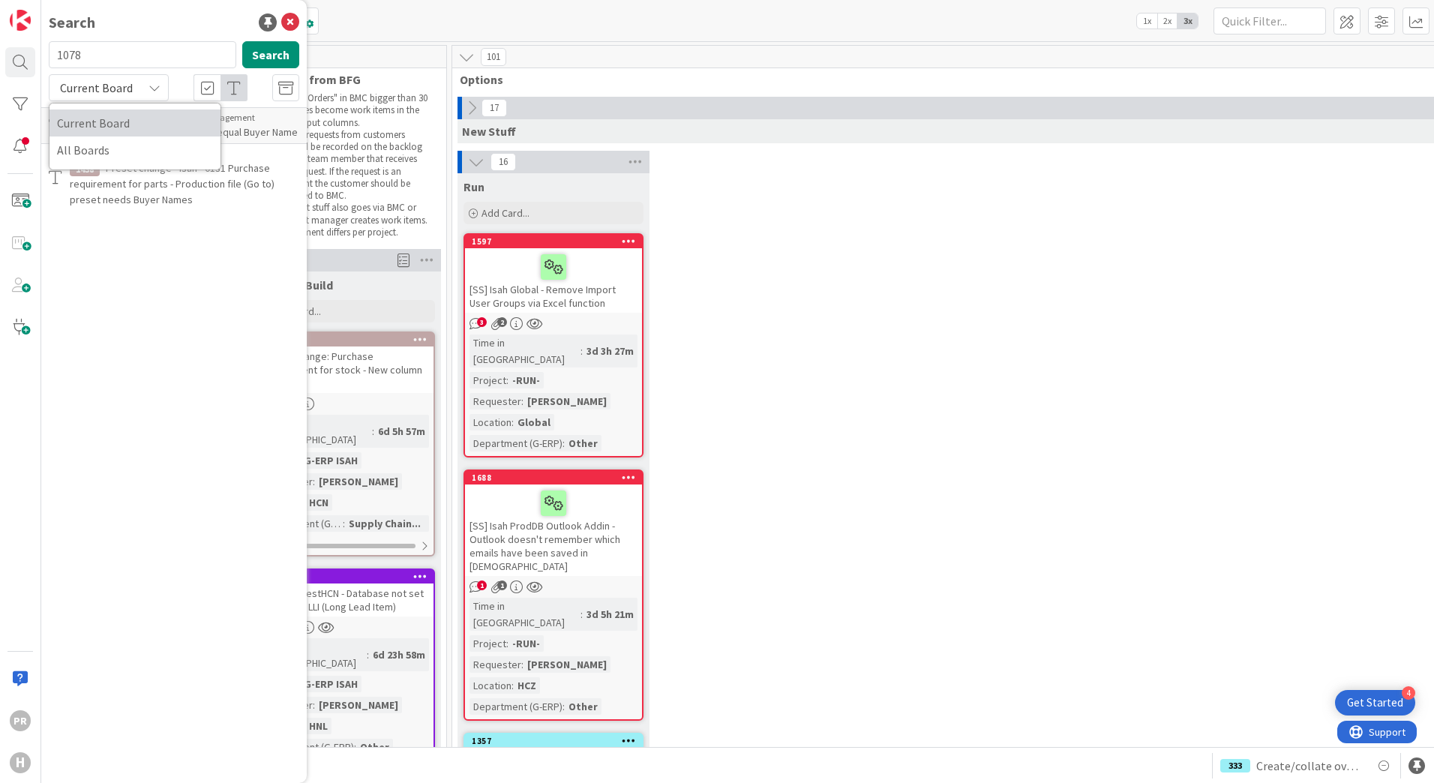
click at [111, 119] on span "Current Board" at bounding box center [135, 123] width 156 height 23
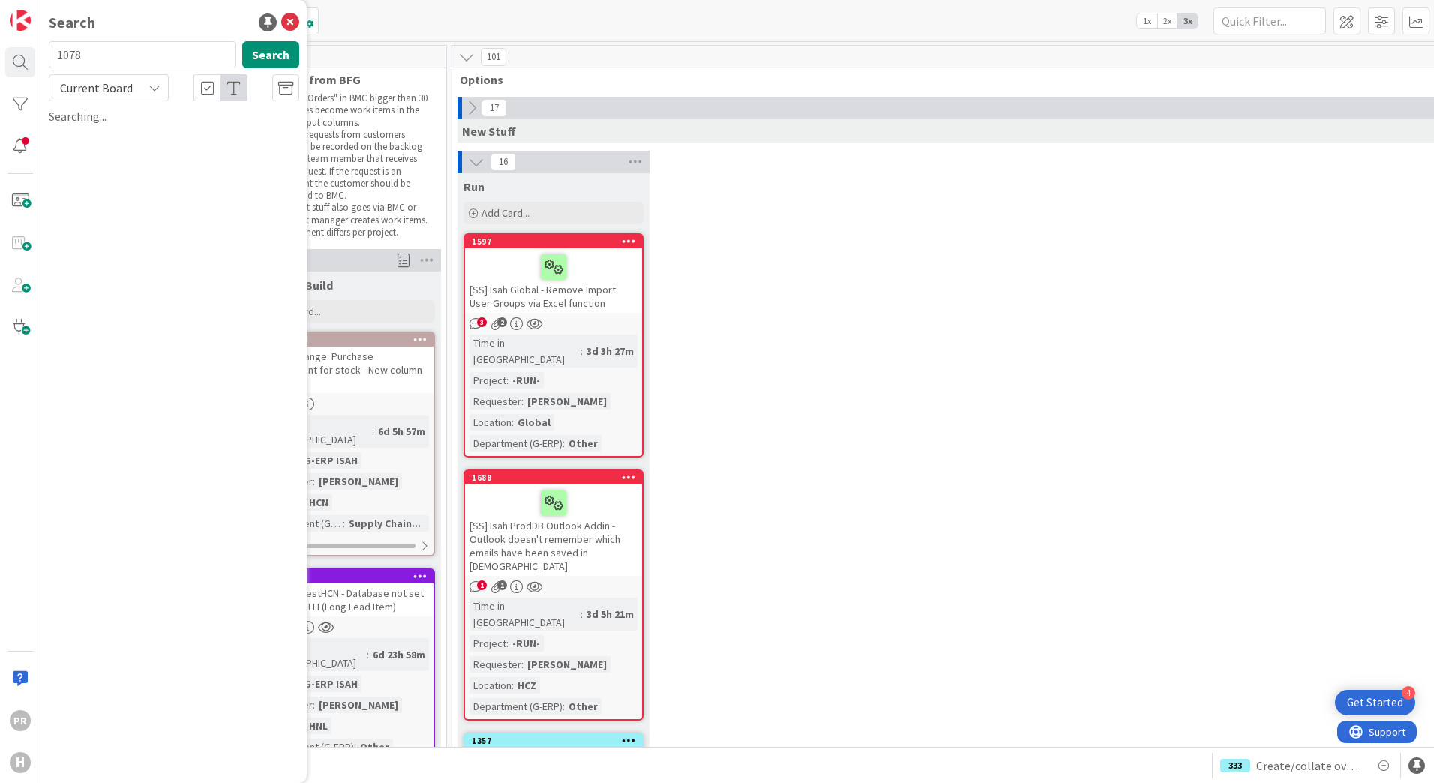
click at [111, 119] on div "Searching..." at bounding box center [174, 116] width 251 height 18
click at [109, 89] on span "Current Board" at bounding box center [96, 87] width 73 height 15
click at [107, 145] on span "All Boards" at bounding box center [135, 150] width 156 height 23
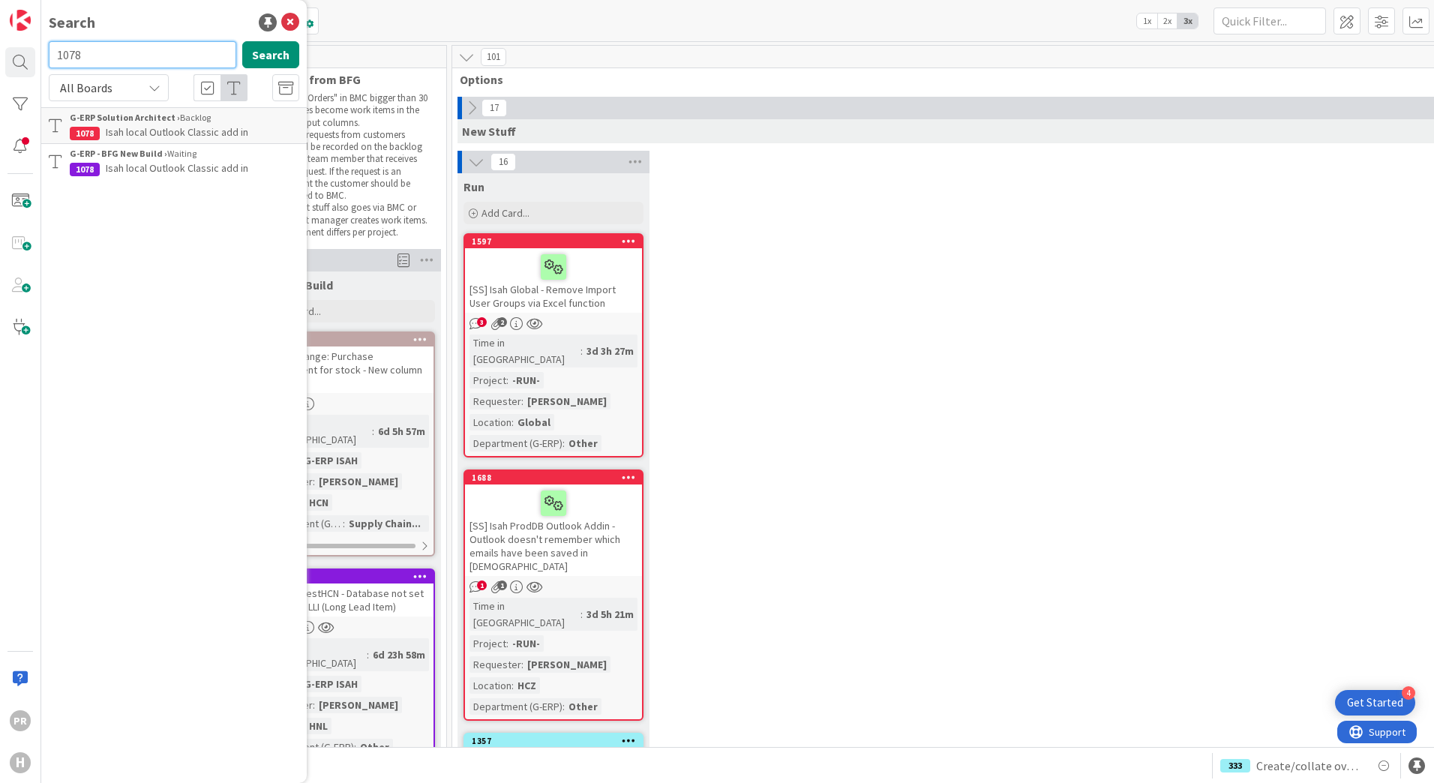
drag, startPoint x: 115, startPoint y: 58, endPoint x: 41, endPoint y: 58, distance: 74.3
click at [41, 58] on div "PR H Search 1078 Search All Boards Current Board All Boards G-ERP Solution Arch…" at bounding box center [20, 391] width 41 height 783
click at [287, 20] on icon at bounding box center [290, 23] width 18 height 18
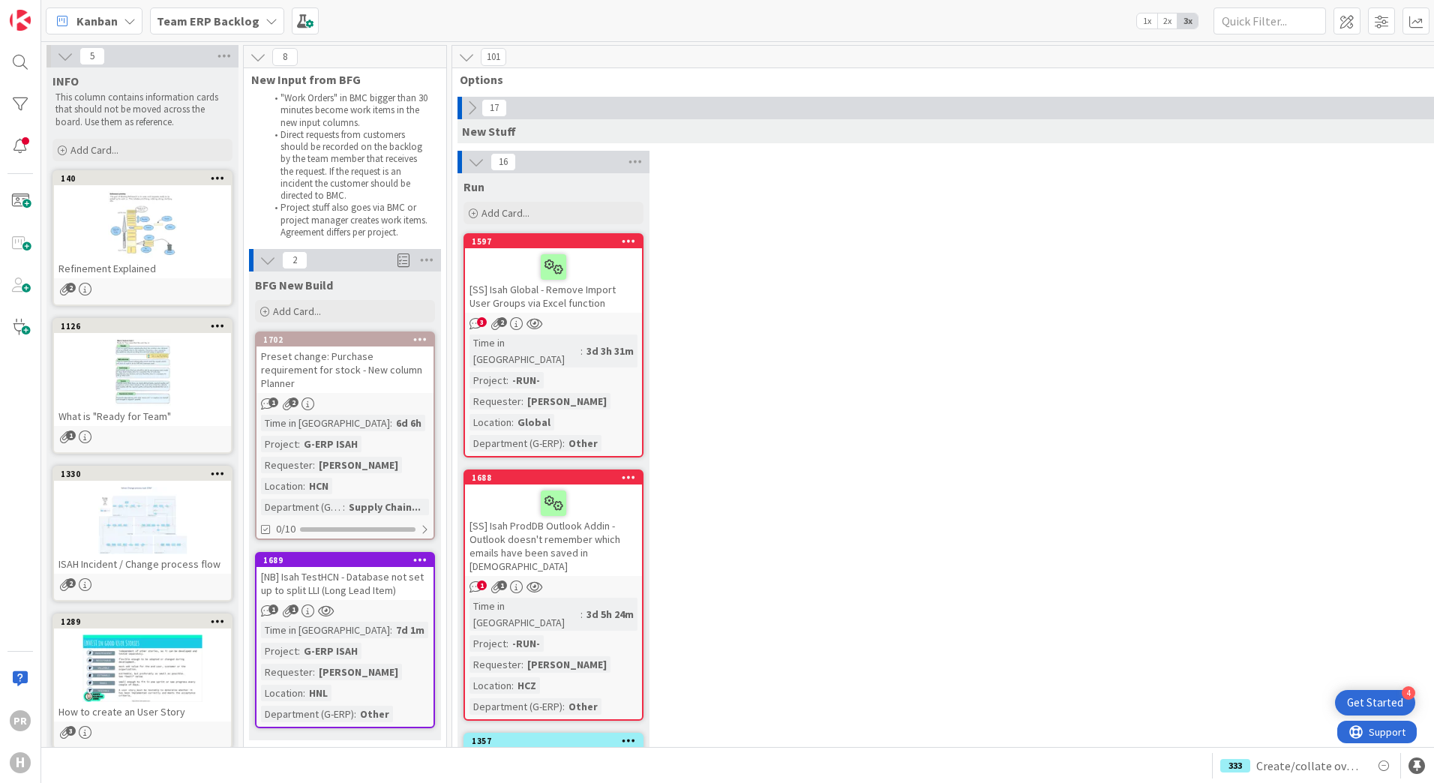
click at [197, 20] on b "Team ERP Backlog" at bounding box center [208, 21] width 103 height 15
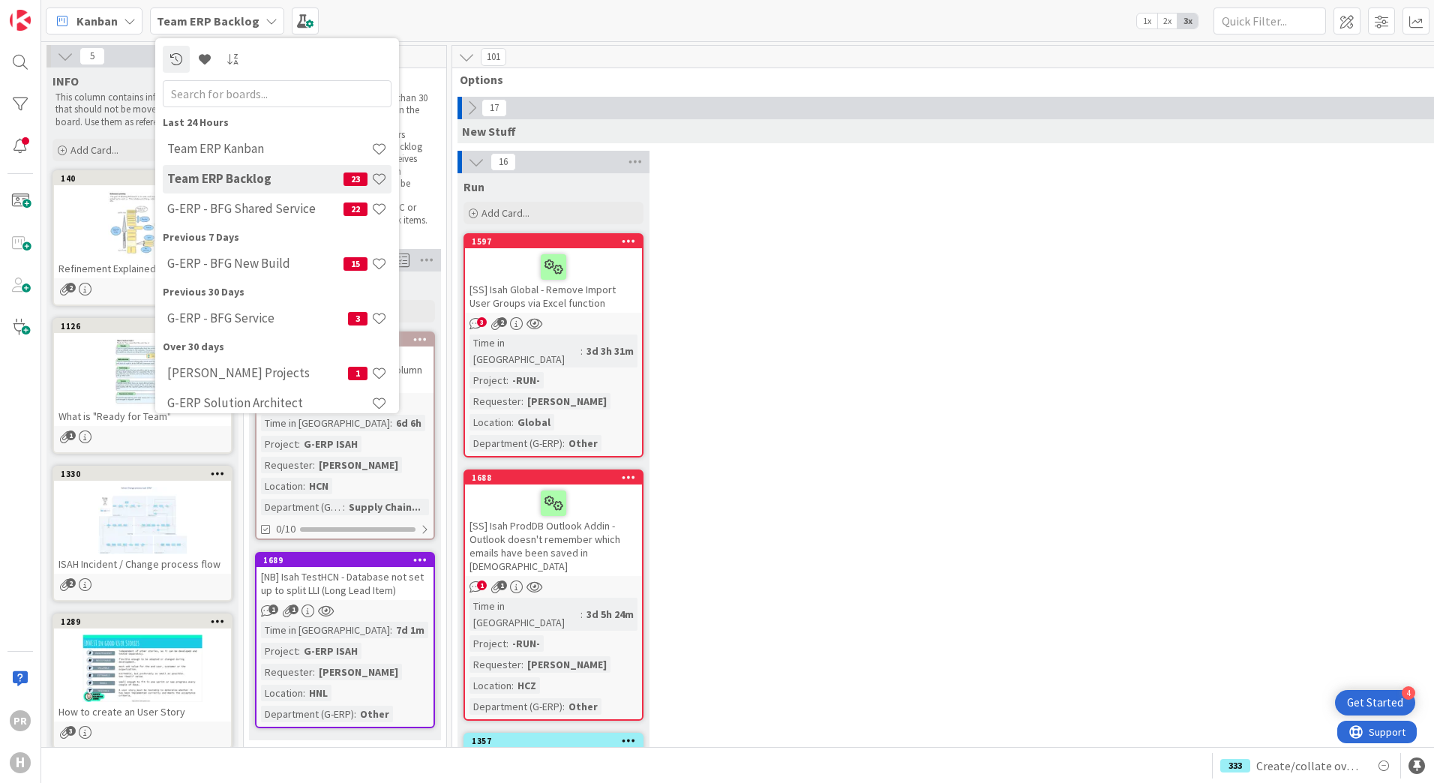
click at [255, 174] on h4 "Team ERP Backlog" at bounding box center [255, 178] width 176 height 15
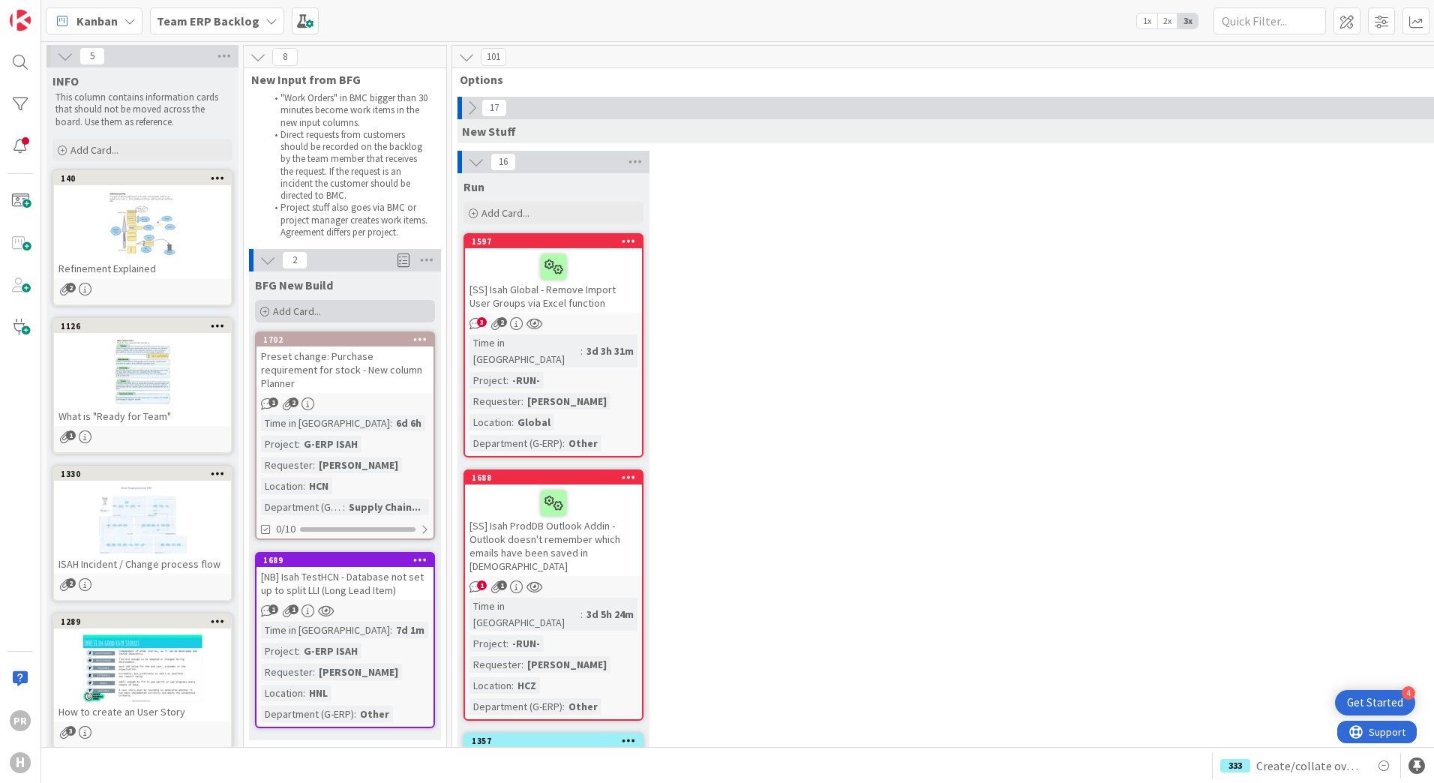
click at [305, 303] on div "Add Card..." at bounding box center [345, 311] width 180 height 23
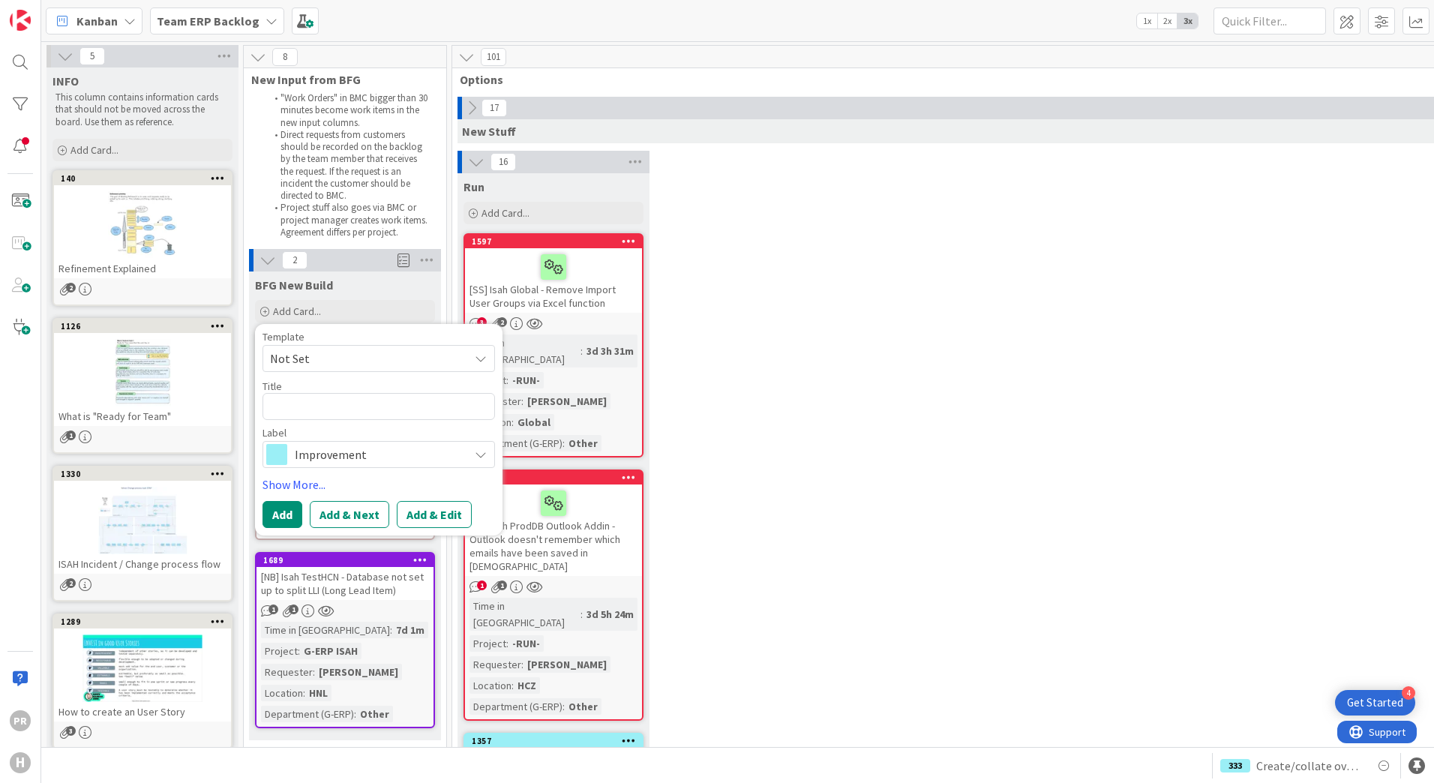
click at [332, 450] on span "Improvement" at bounding box center [378, 454] width 167 height 21
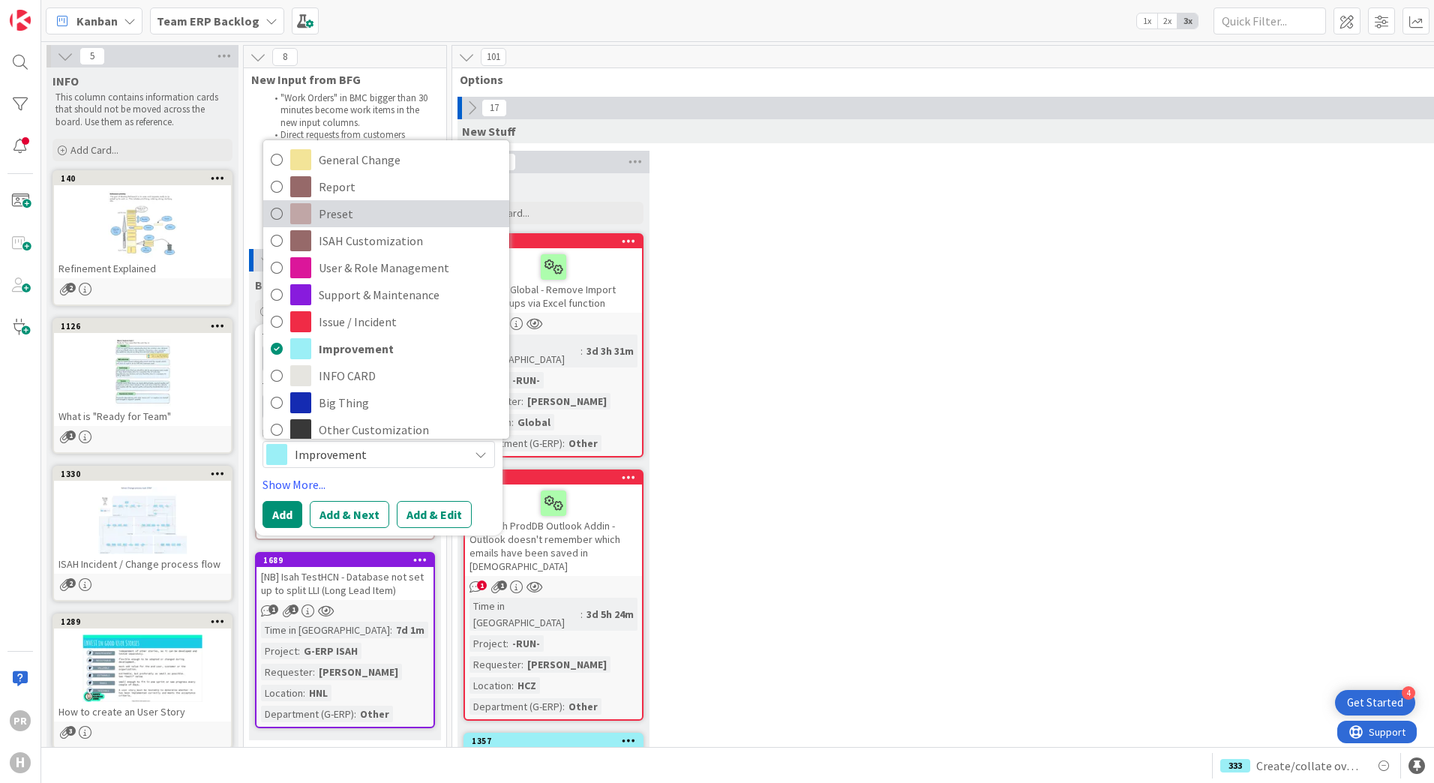
click at [352, 215] on span "Preset" at bounding box center [410, 214] width 183 height 23
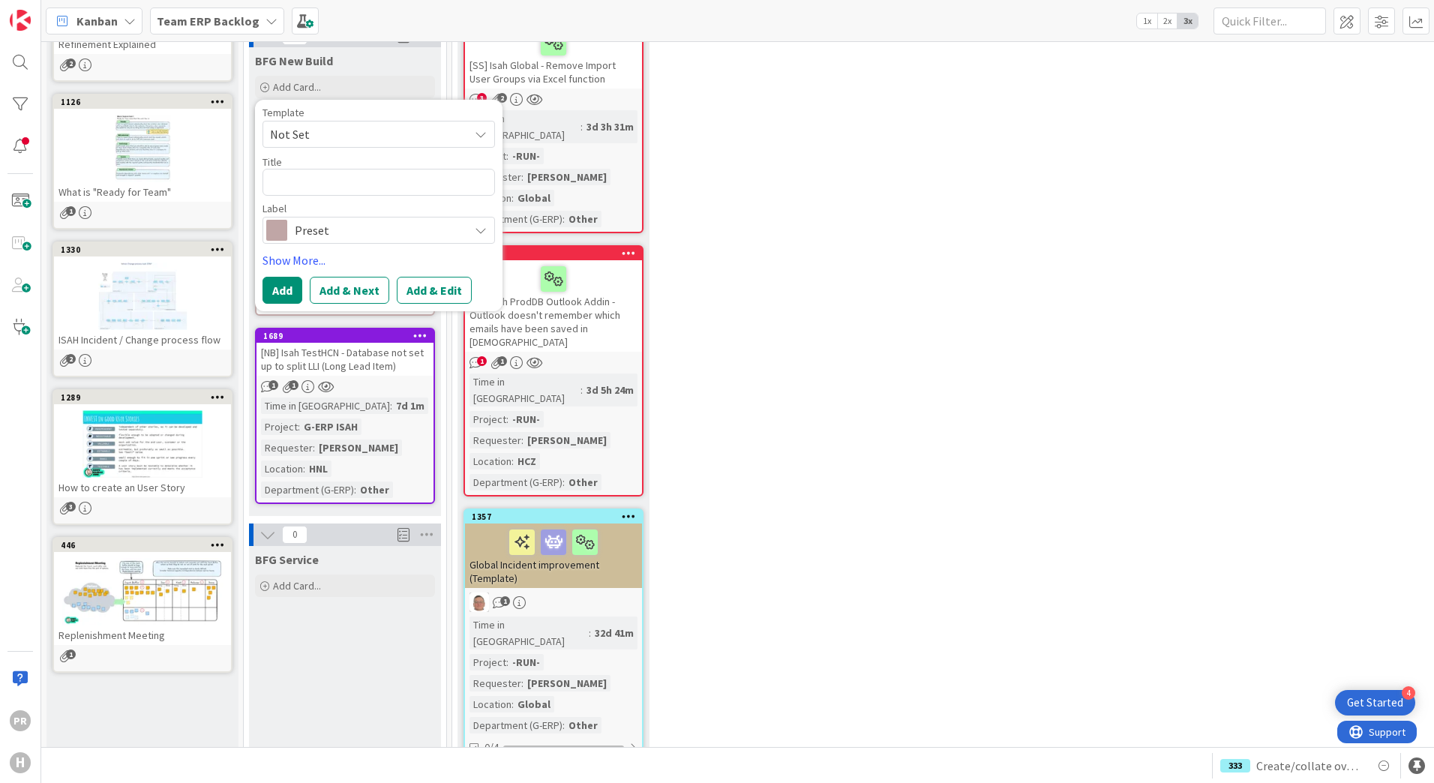
scroll to position [225, 0]
click at [372, 137] on span "Not Set" at bounding box center [364, 134] width 188 height 20
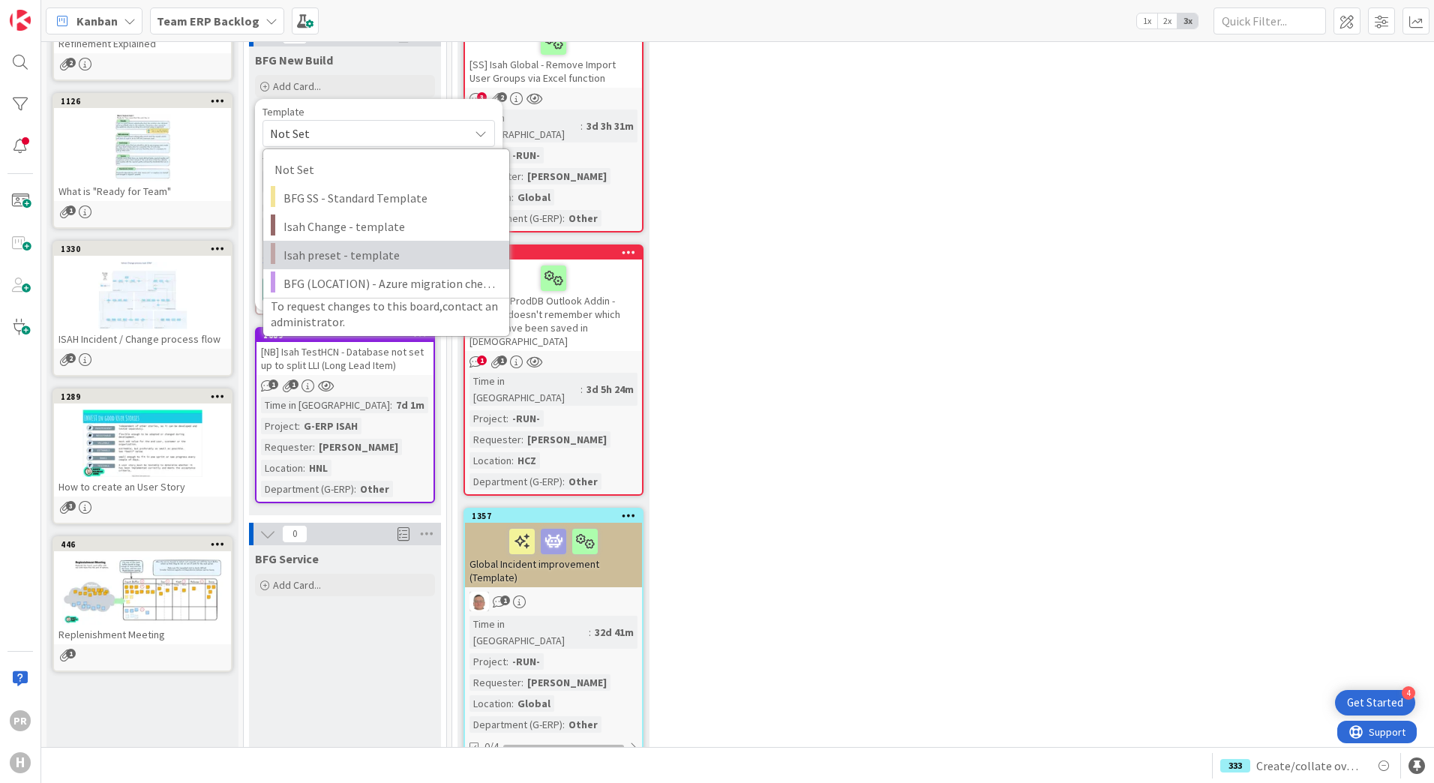
click at [373, 250] on span "Isah preset - template" at bounding box center [391, 255] width 215 height 20
type textarea "x"
type textarea "Isah preset - template"
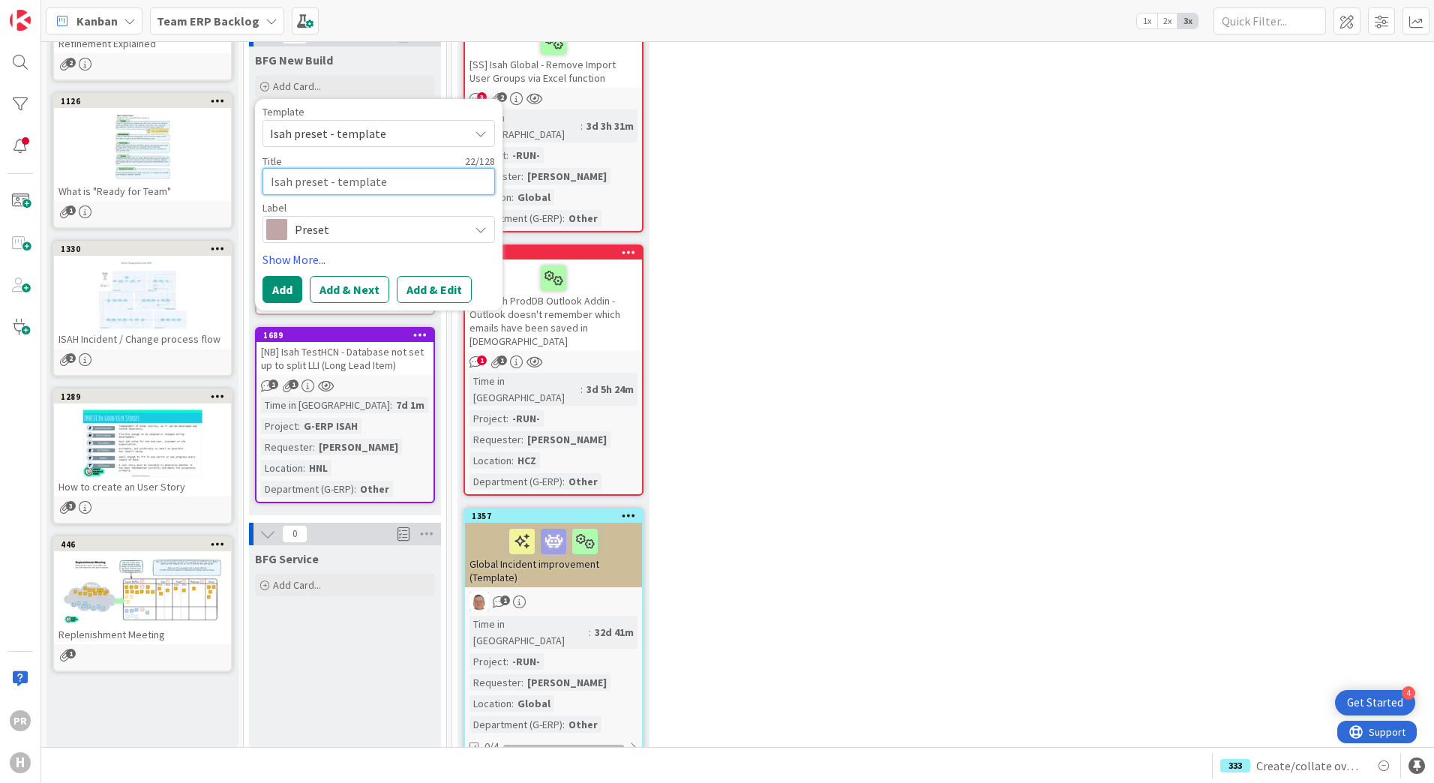
drag, startPoint x: 386, startPoint y: 187, endPoint x: 256, endPoint y: 183, distance: 130.6
click at [256, 183] on div "Template Isah preset - template Not Set BFG SS - Standard Template Isah Change …" at bounding box center [379, 205] width 248 height 212
click at [432, 186] on textarea "Isah preset - template" at bounding box center [379, 181] width 233 height 27
type textarea "x"
type textarea "Isah preset - templat"
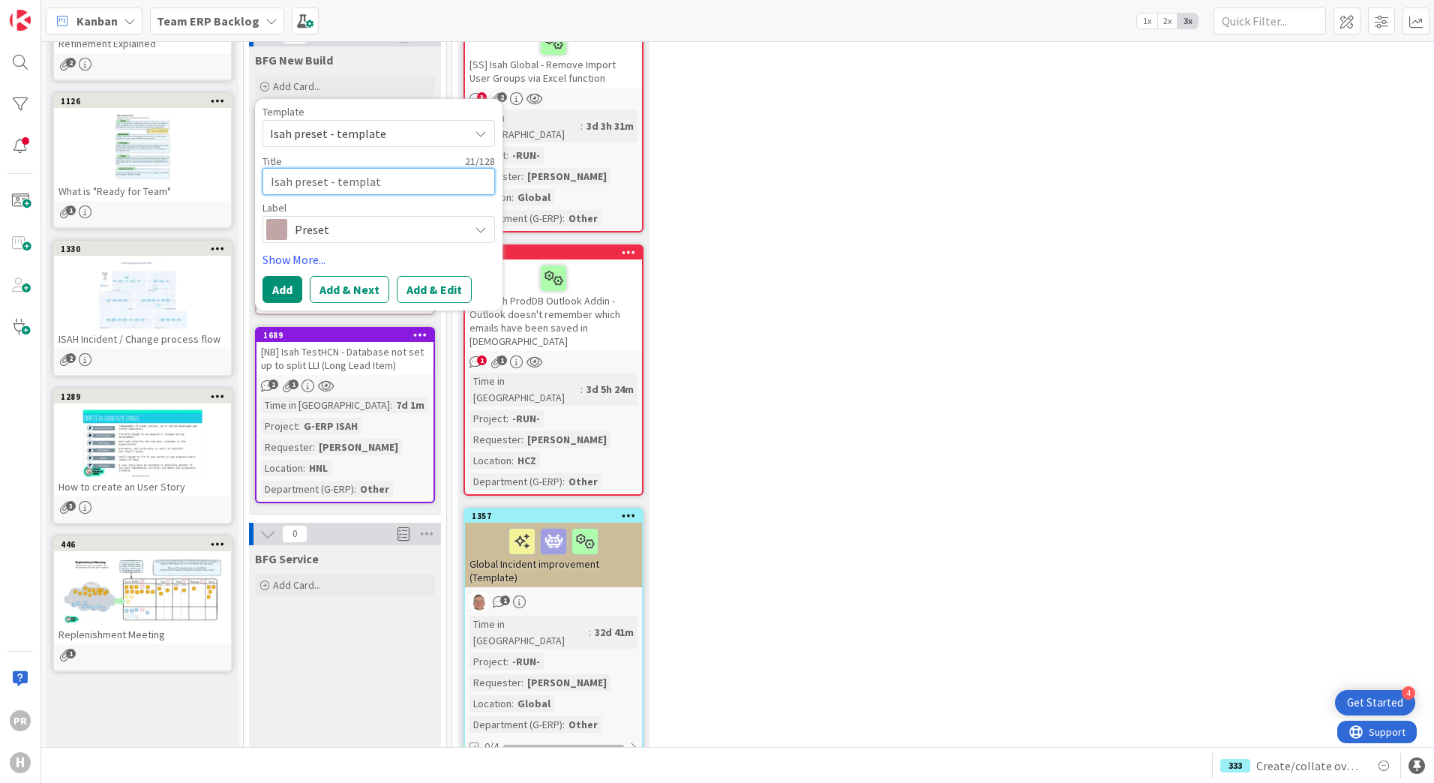
type textarea "x"
type textarea "Isah preset - templa"
type textarea "x"
type textarea "Isah preset - templ"
type textarea "x"
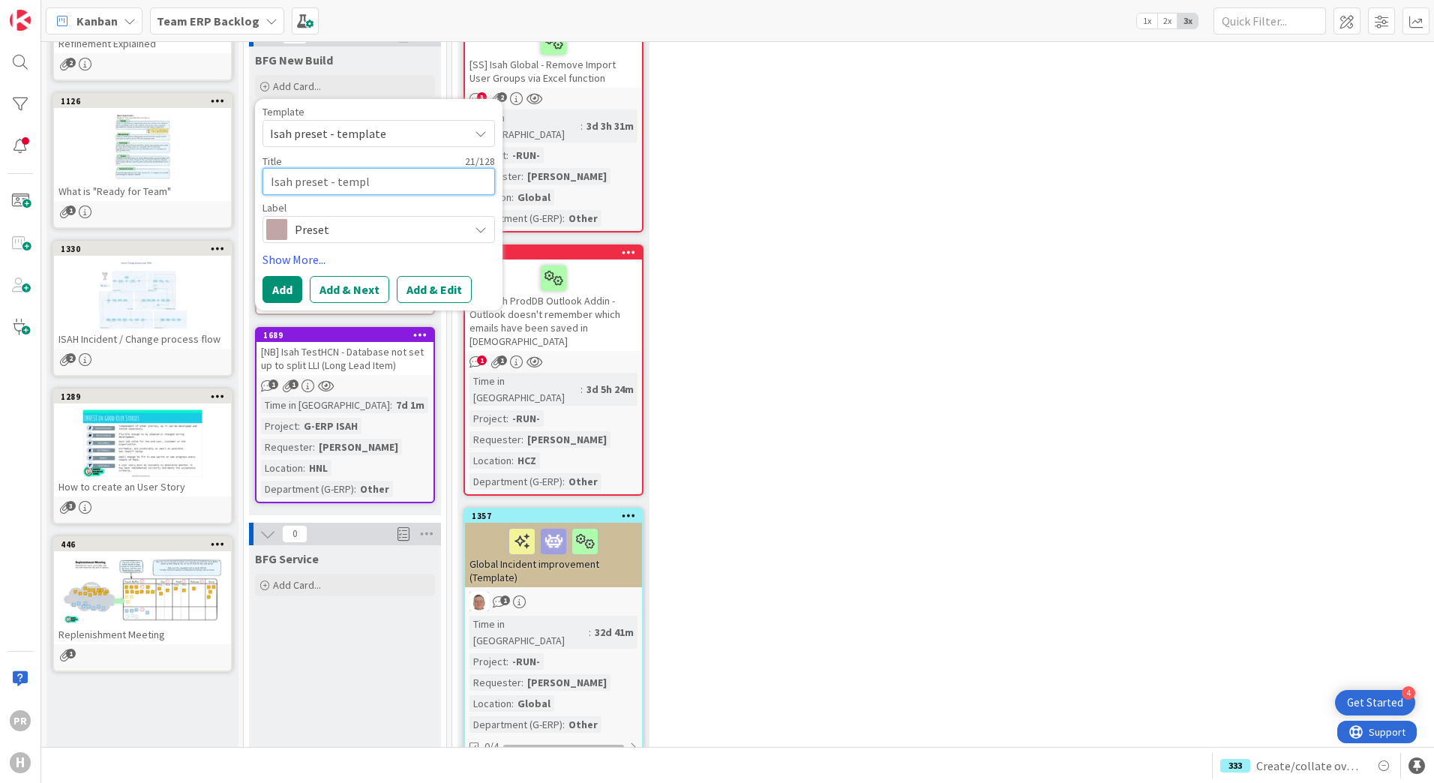
type textarea "Isah preset - temp"
type textarea "x"
type textarea "Isah preset - tem"
type textarea "x"
type textarea "Isah preset - t"
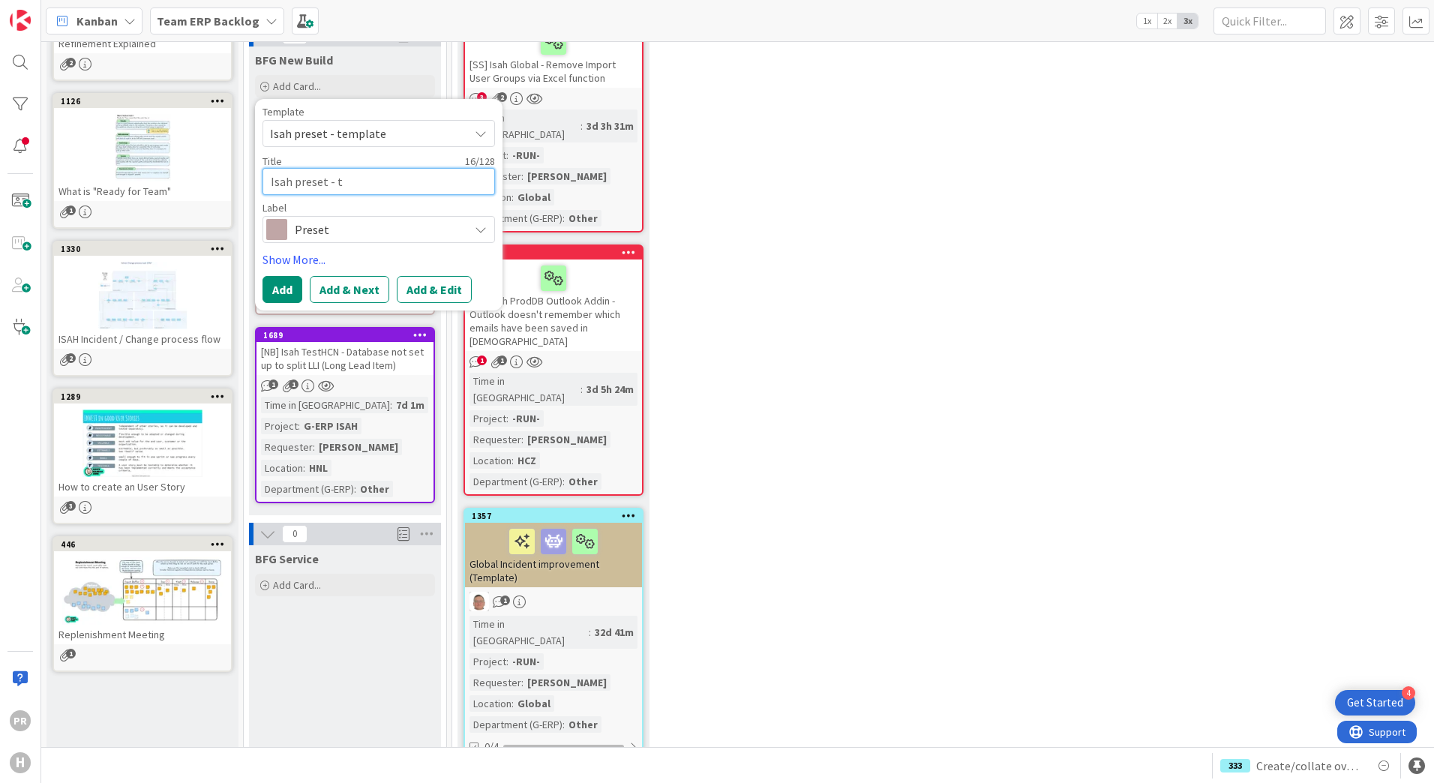
type textarea "x"
type textarea "Isah preset -"
type textarea "x"
type textarea "Isah preset -"
type textarea "x"
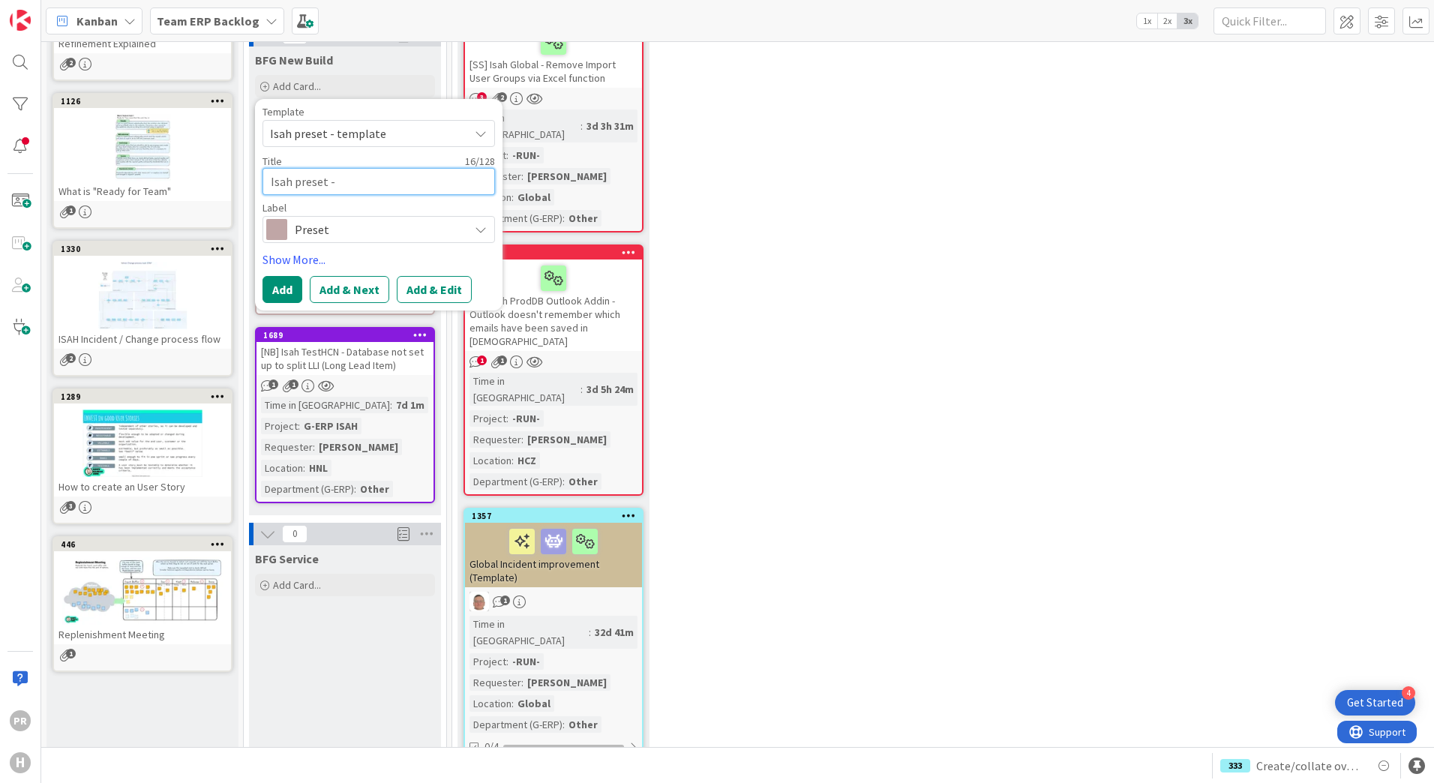
type textarea "Isah preset"
type textarea "x"
type textarea "Isah preset"
type textarea "x"
type textarea "Isah prese"
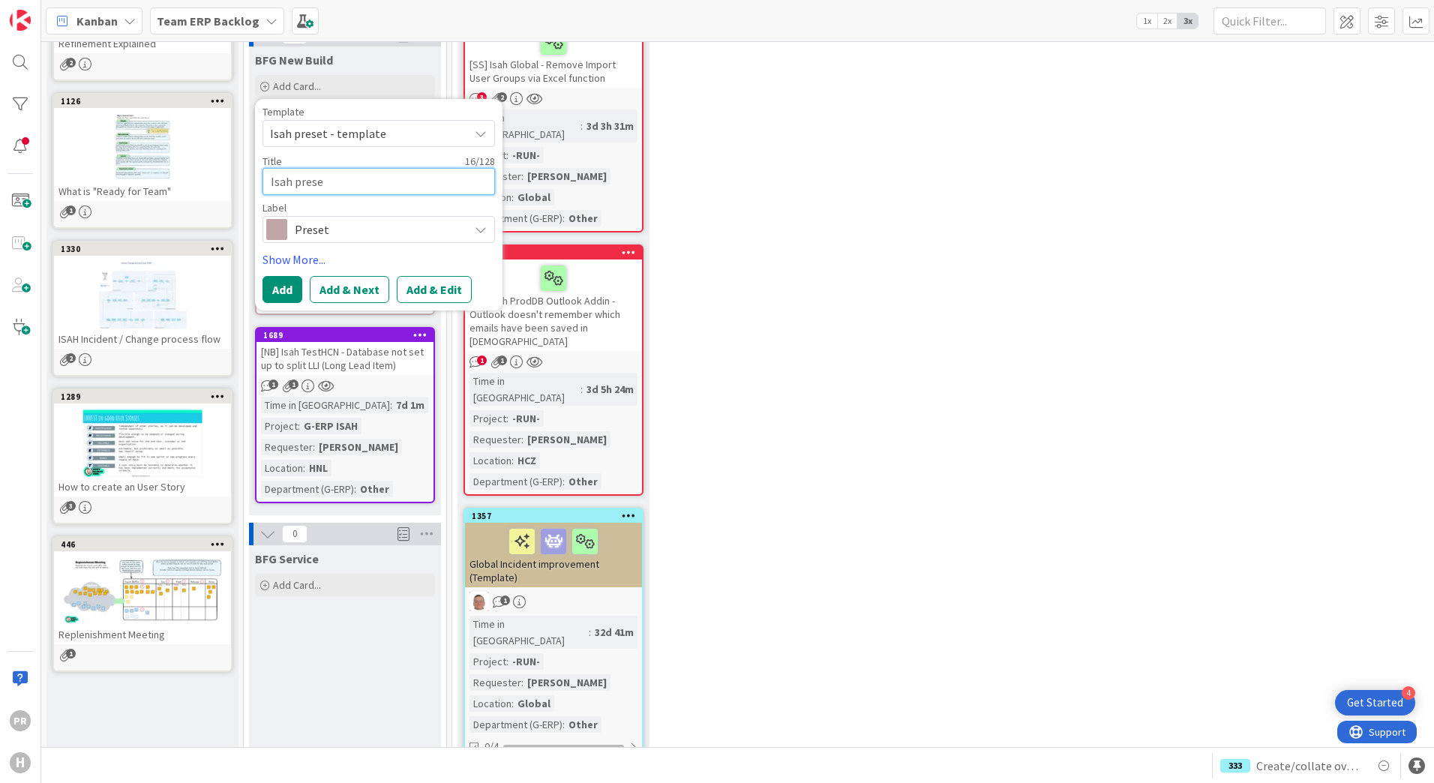
type textarea "x"
type textarea "Isah pres"
type textarea "x"
type textarea "Isah pre"
type textarea "x"
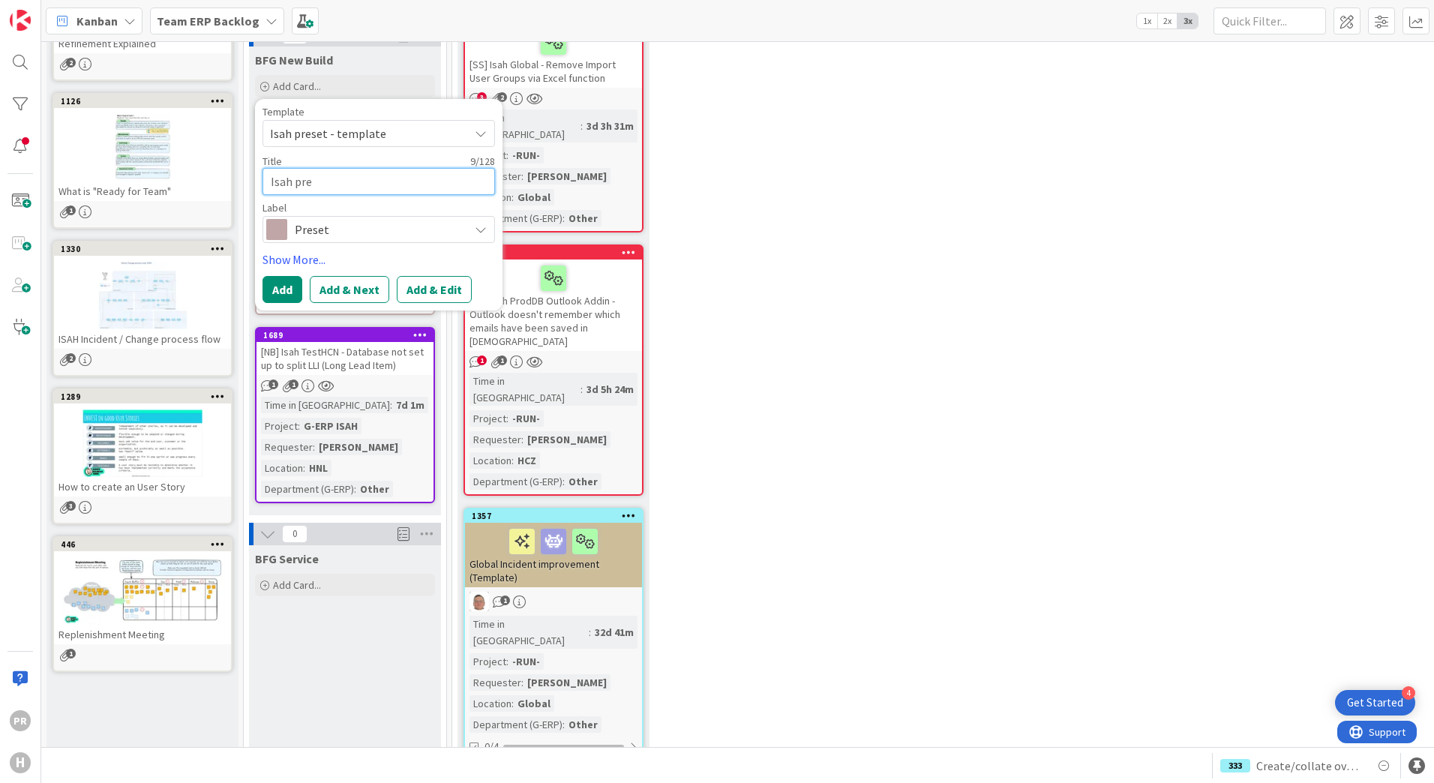
type textarea "Isah pr"
type textarea "x"
type textarea "Isah p"
type textarea "x"
type textarea "Isah"
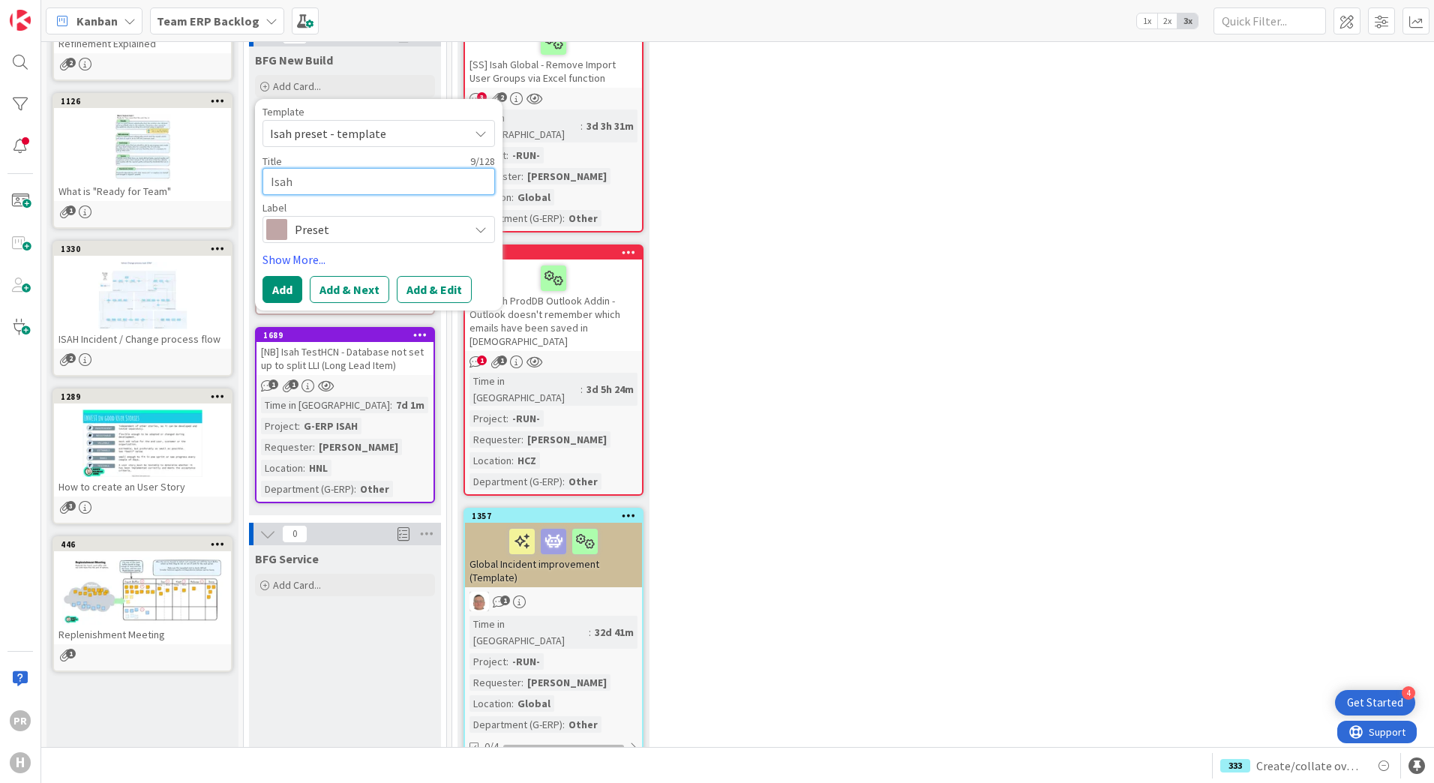
type textarea "x"
type textarea "Isah"
type textarea "x"
type textarea "Isa"
type textarea "x"
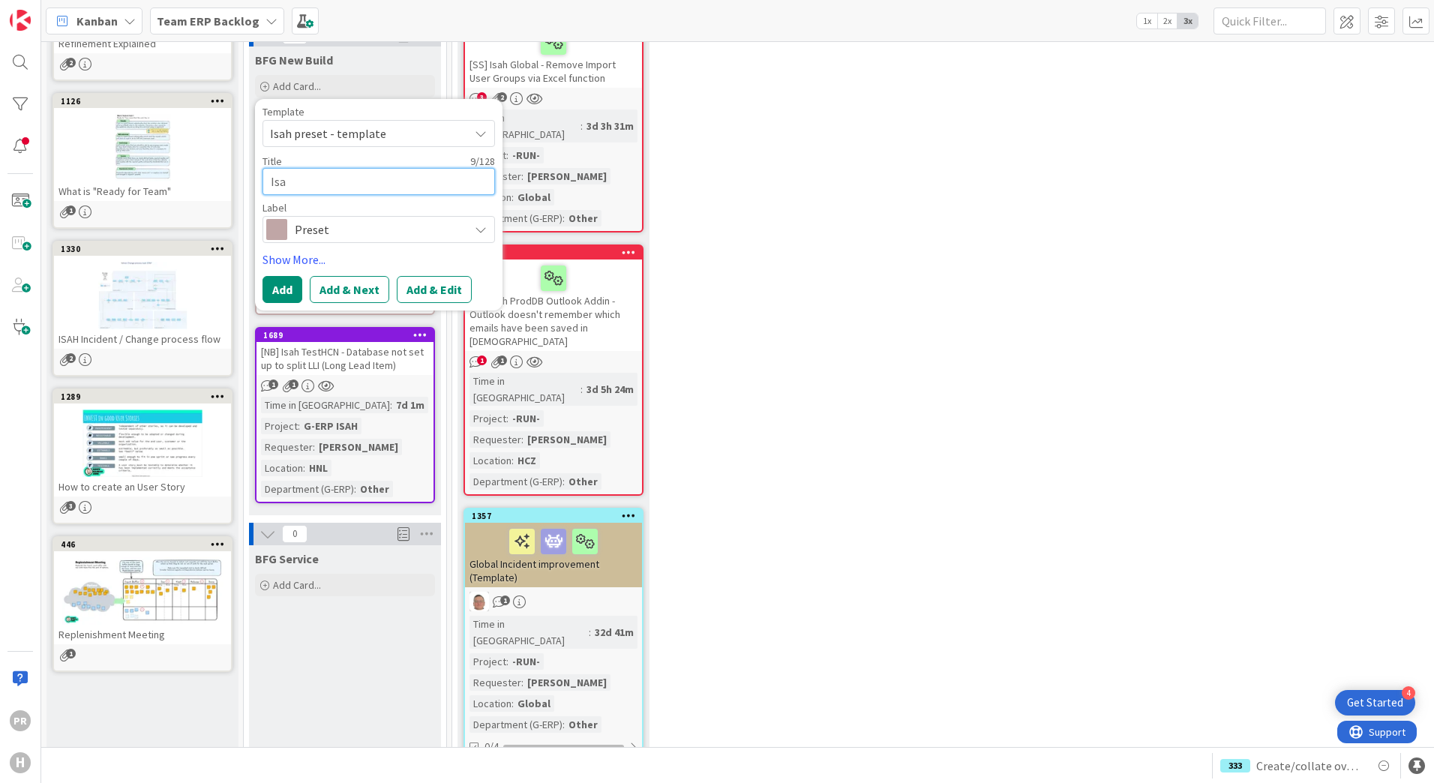
type textarea "Is"
type textarea "x"
type textarea "I"
type textarea "x"
type textarea "["
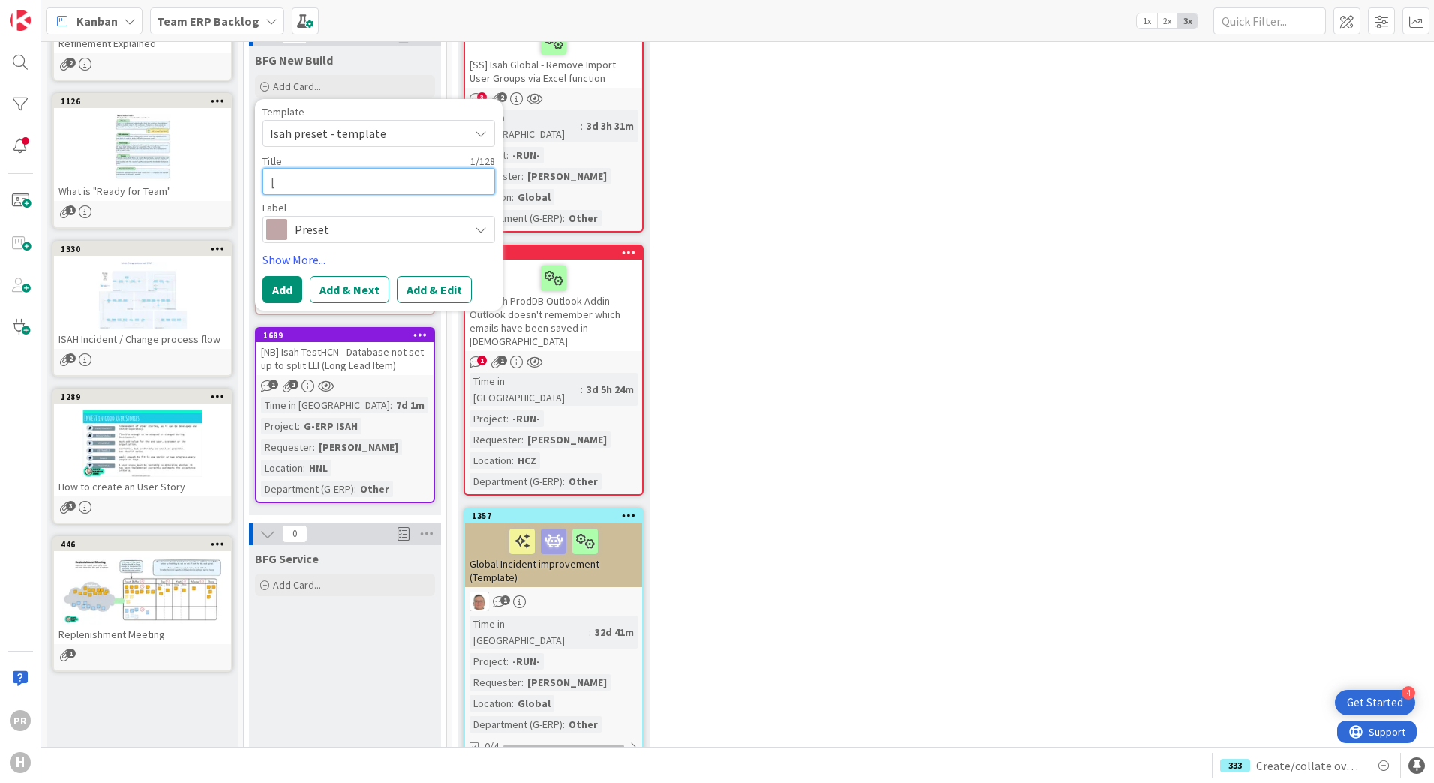
type textarea "x"
type textarea "[N"
type textarea "x"
type textarea "[NB"
type textarea "x"
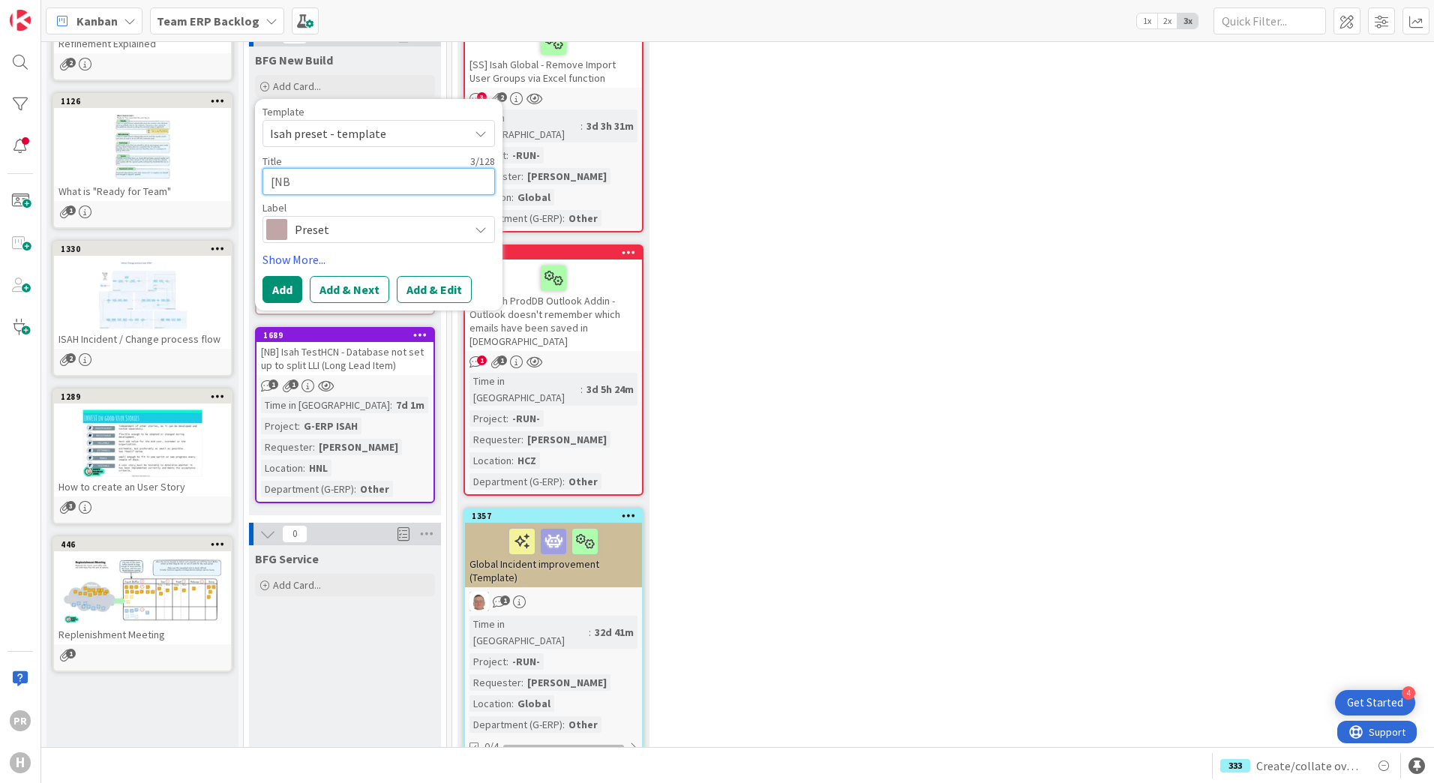
type textarea "[NB["
type textarea "x"
type textarea "[NB["
type textarea "x"
type textarea "[NB["
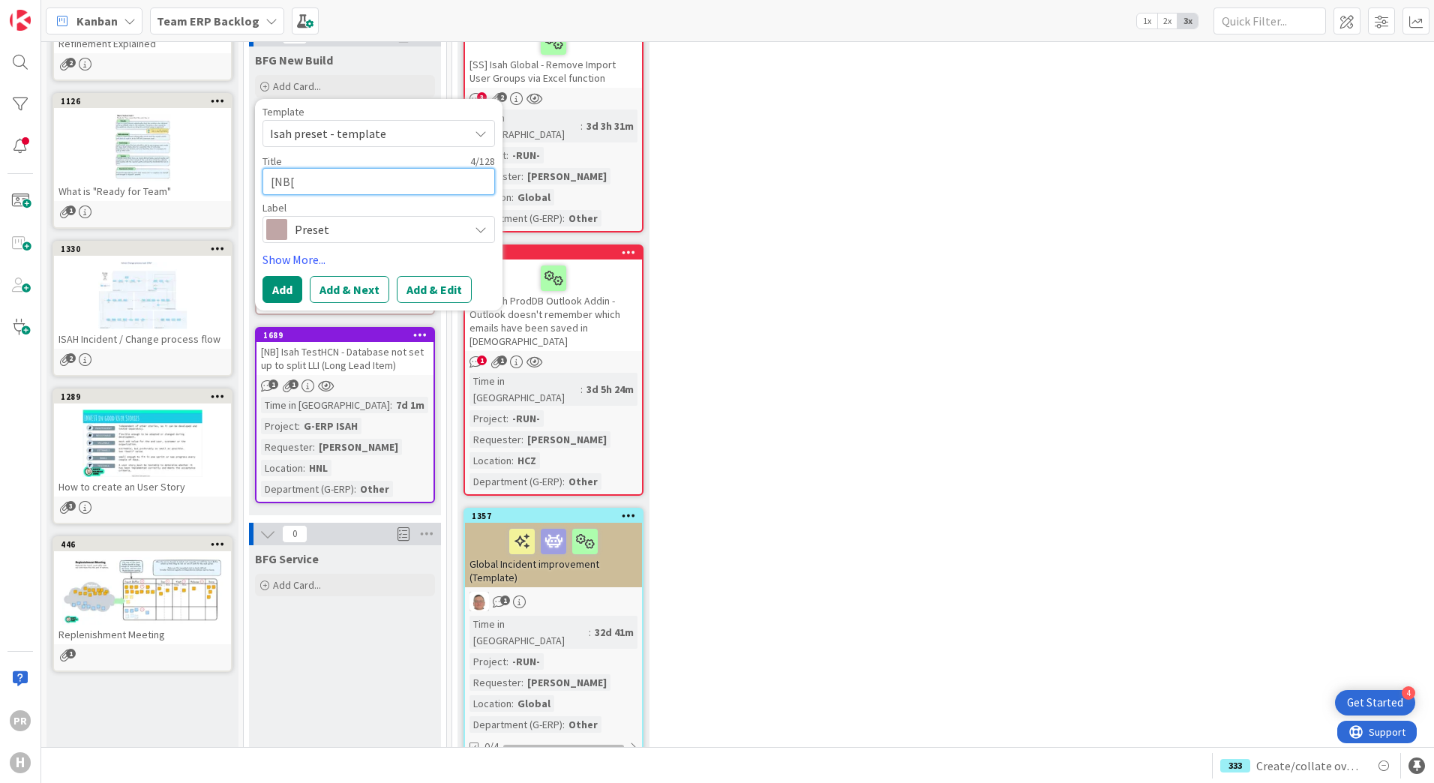
type textarea "x"
type textarea "[NB"
type textarea "x"
type textarea "[NB]"
type textarea "x"
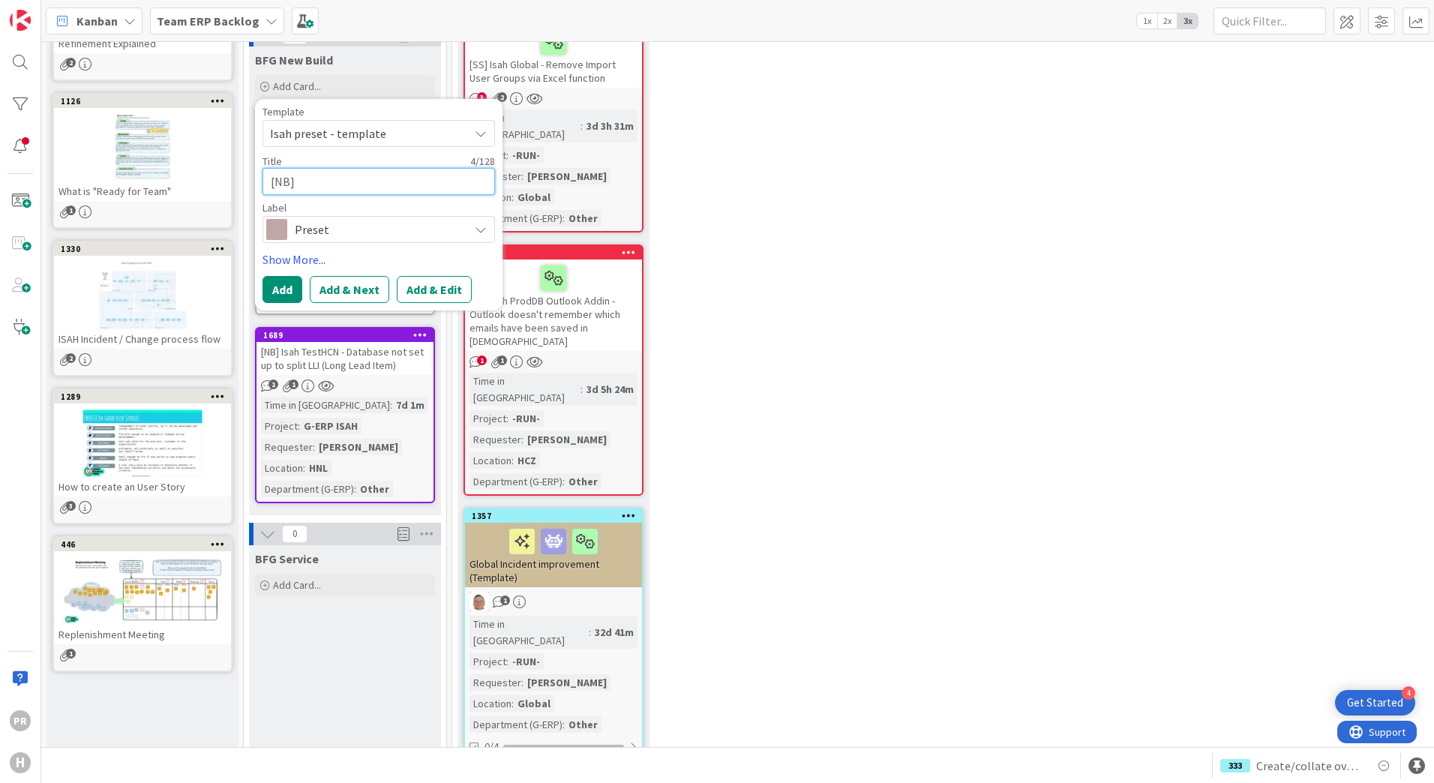
type textarea "[NB]"
type textarea "x"
type textarea "[NB] I"
type textarea "x"
type textarea "[NB] In"
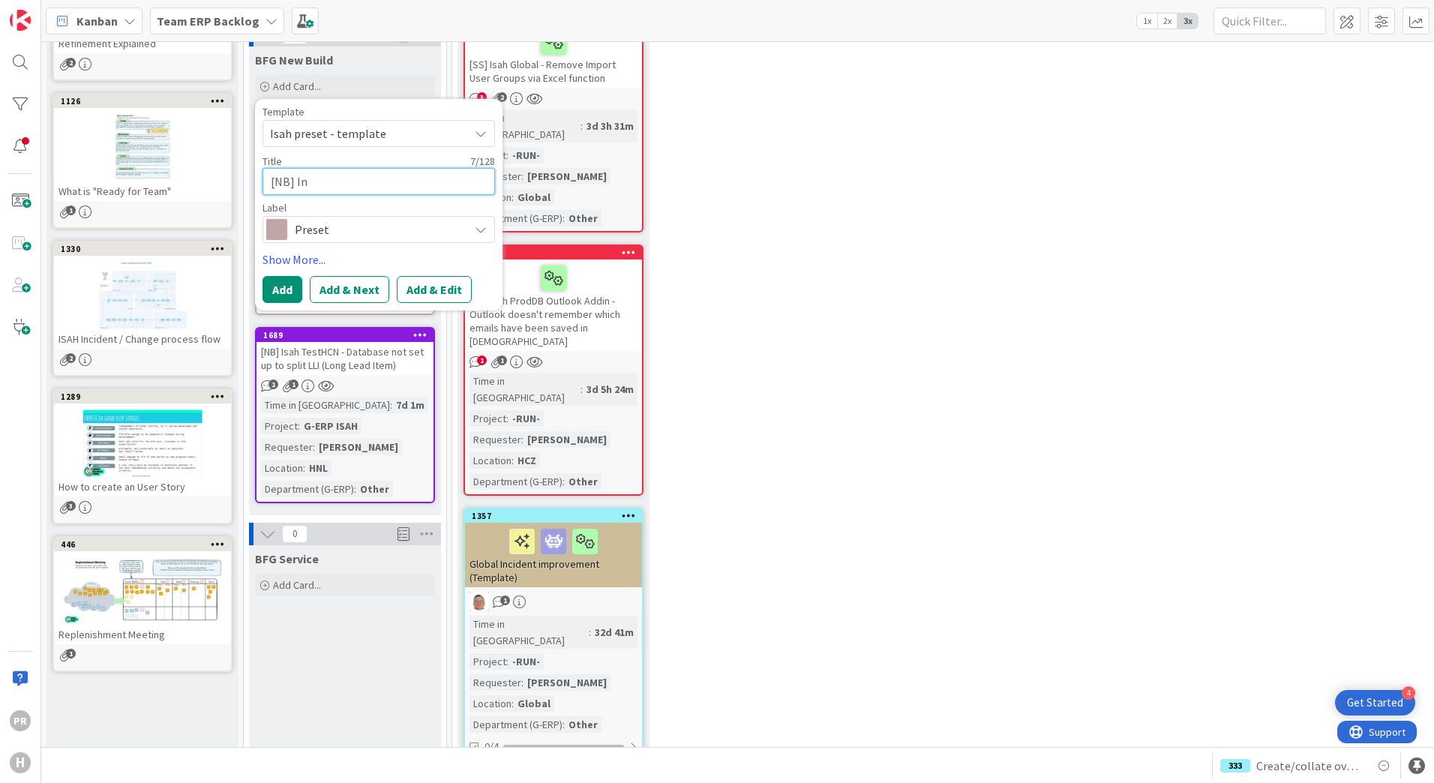
type textarea "x"
type textarea "[NB] Inv"
type textarea "x"
type textarea "[NB] Inve"
type textarea "x"
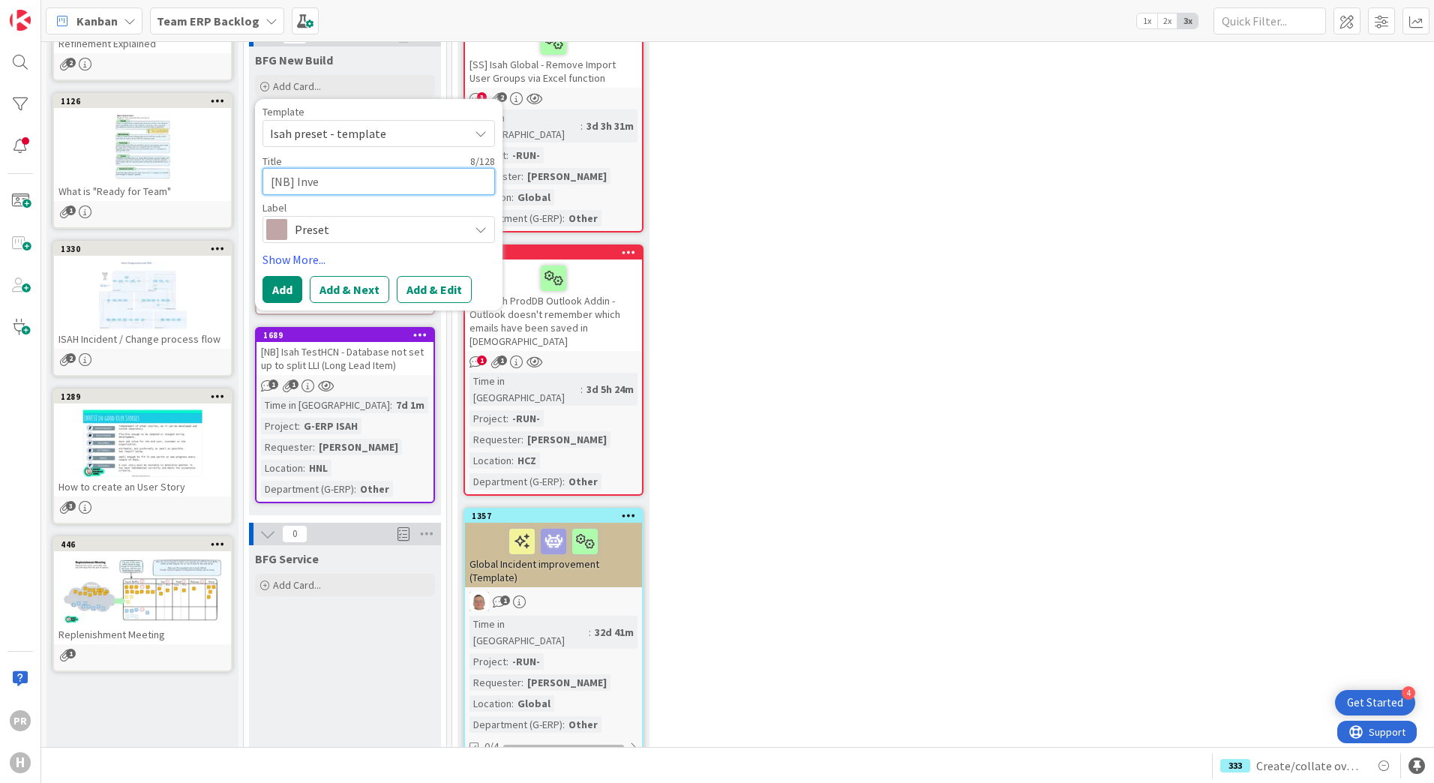
type textarea "[NB] Inven"
type textarea "x"
type textarea "[NB] Invent"
type textarea "x"
type textarea "[NB] Inventr"
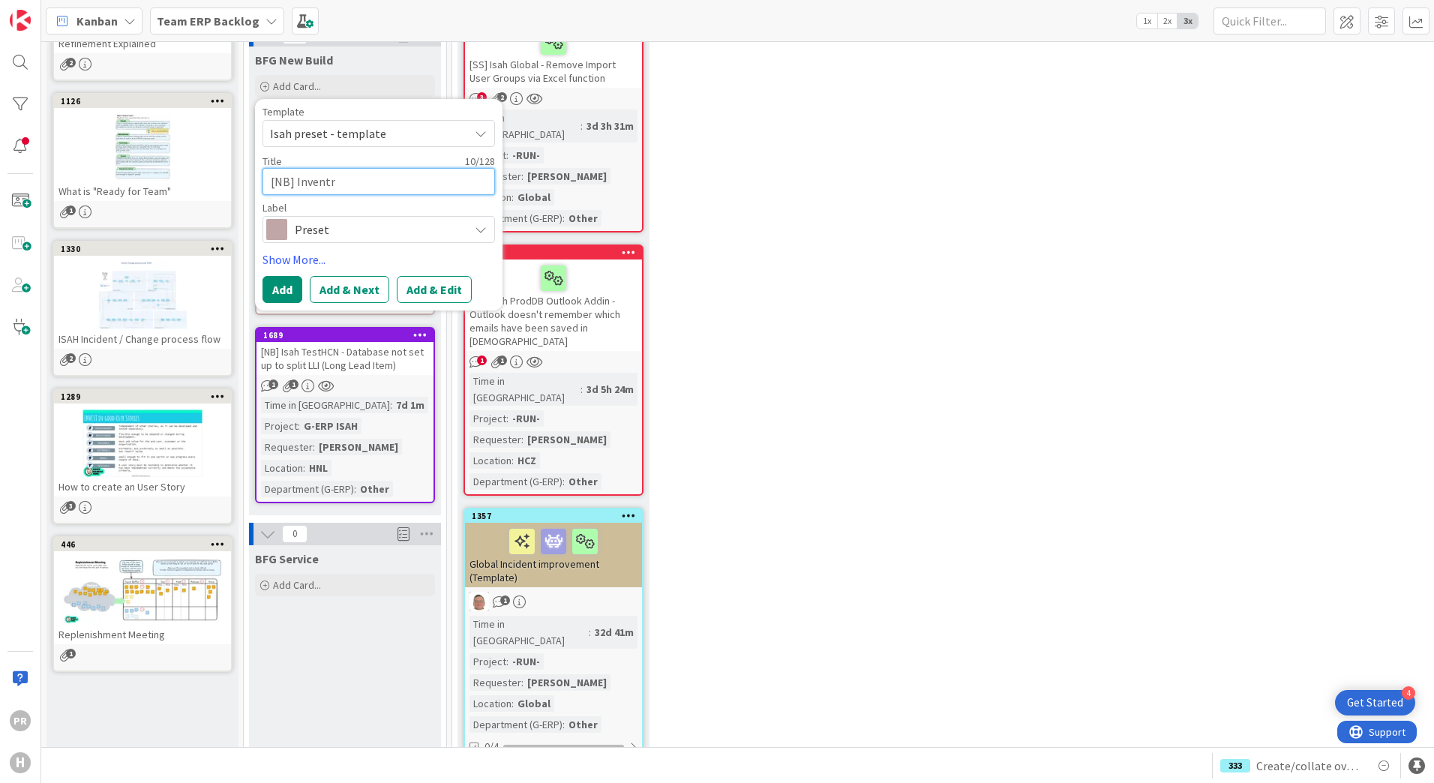
type textarea "x"
type textarea "[NB] Inventro"
type textarea "x"
type textarea "[NB] Inventroy"
type textarea "x"
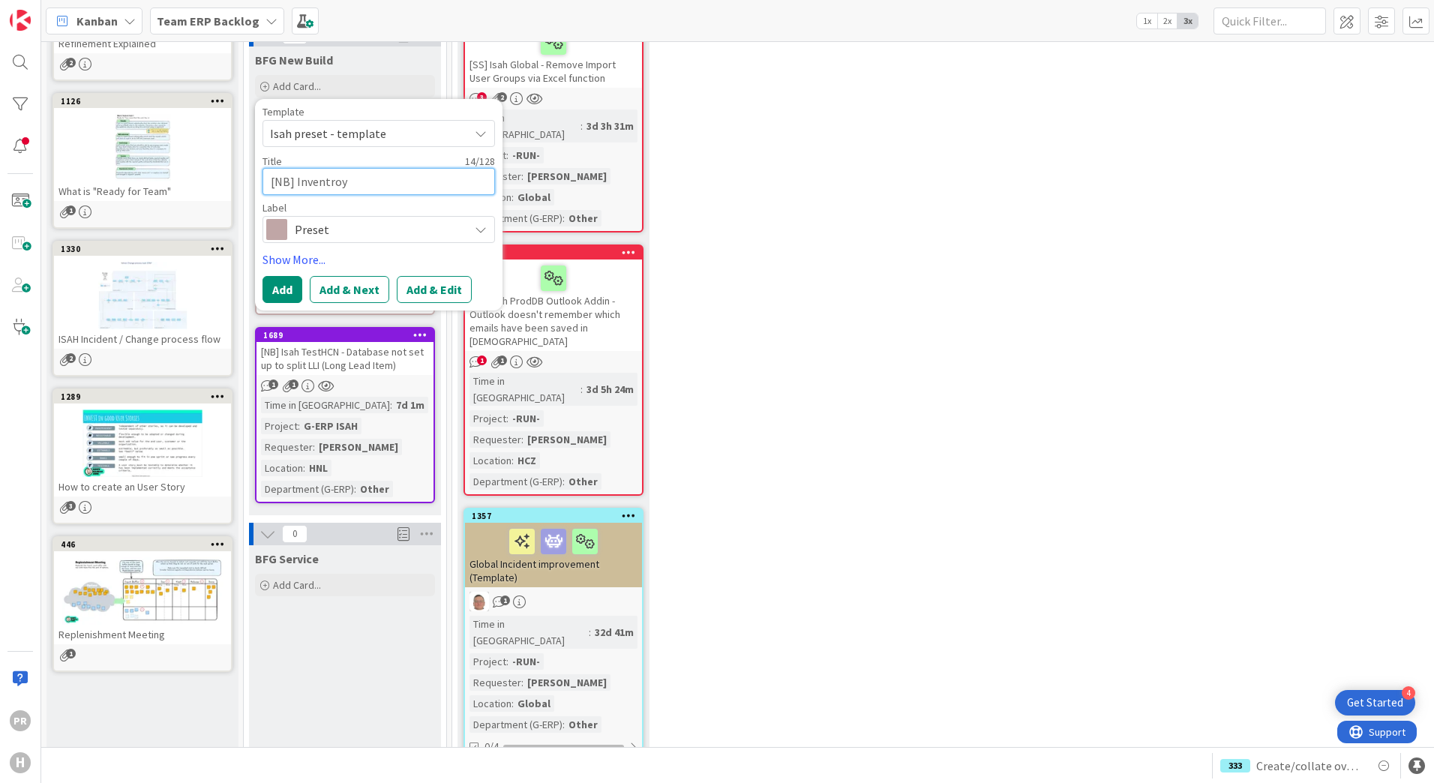
type textarea "[NB] Inventro"
type textarea "x"
type textarea "[NB] Inventr"
type textarea "x"
type textarea "[NB] Invent"
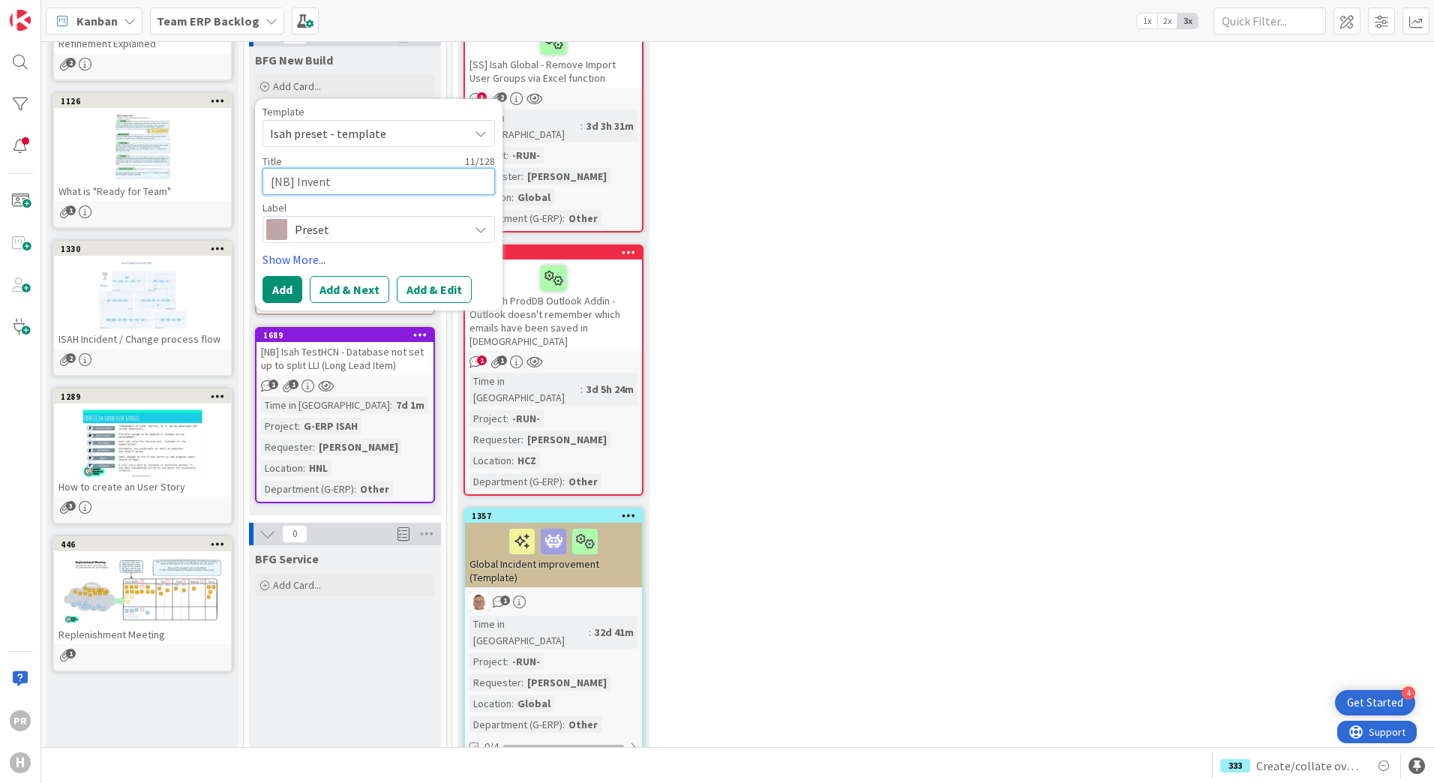
type textarea "x"
type textarea "[NB] Inventor"
type textarea "x"
type textarea "[NB] Inventory"
type textarea "x"
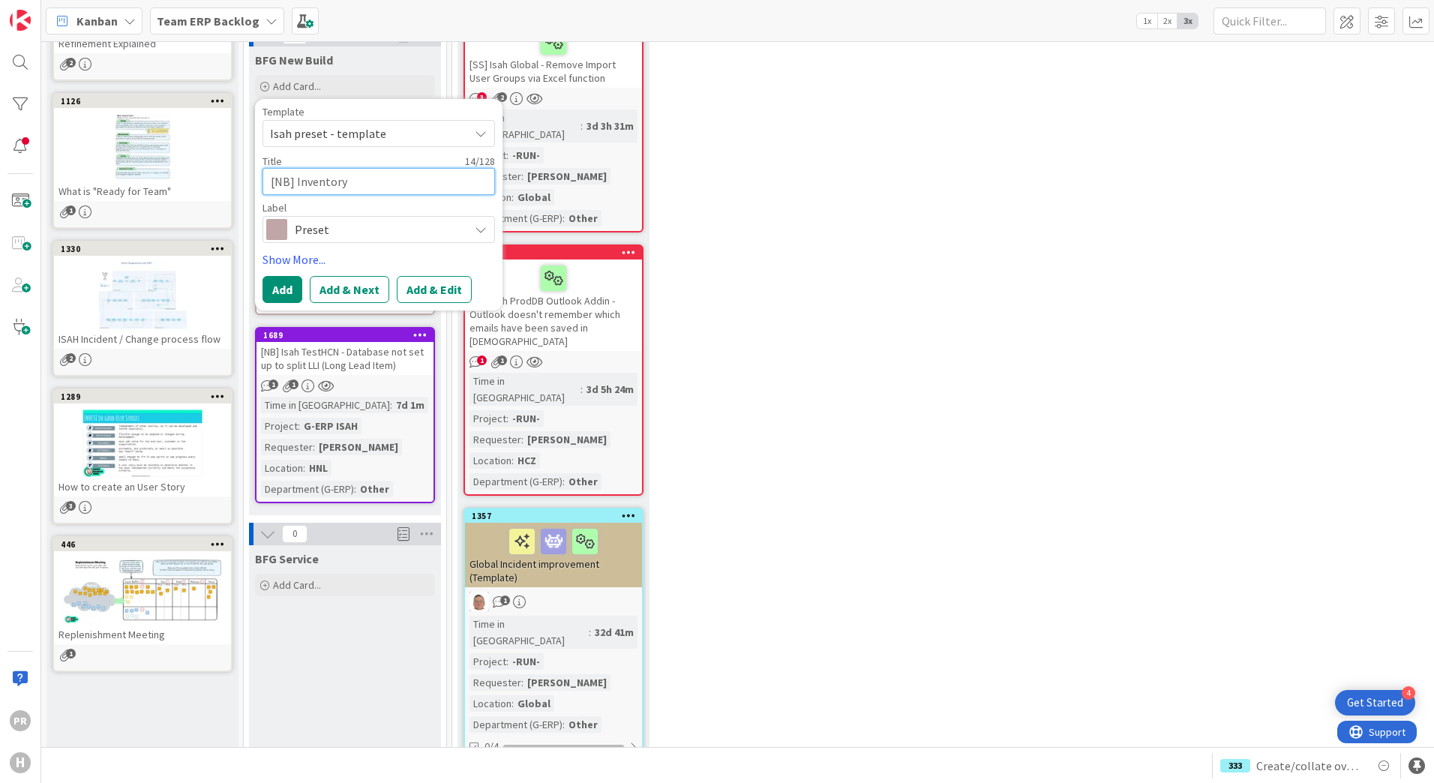
type textarea "[NB] Inventory"
type textarea "x"
type textarea "[NB] Inventory L"
type textarea "x"
type textarea "[NB] Inventory Li"
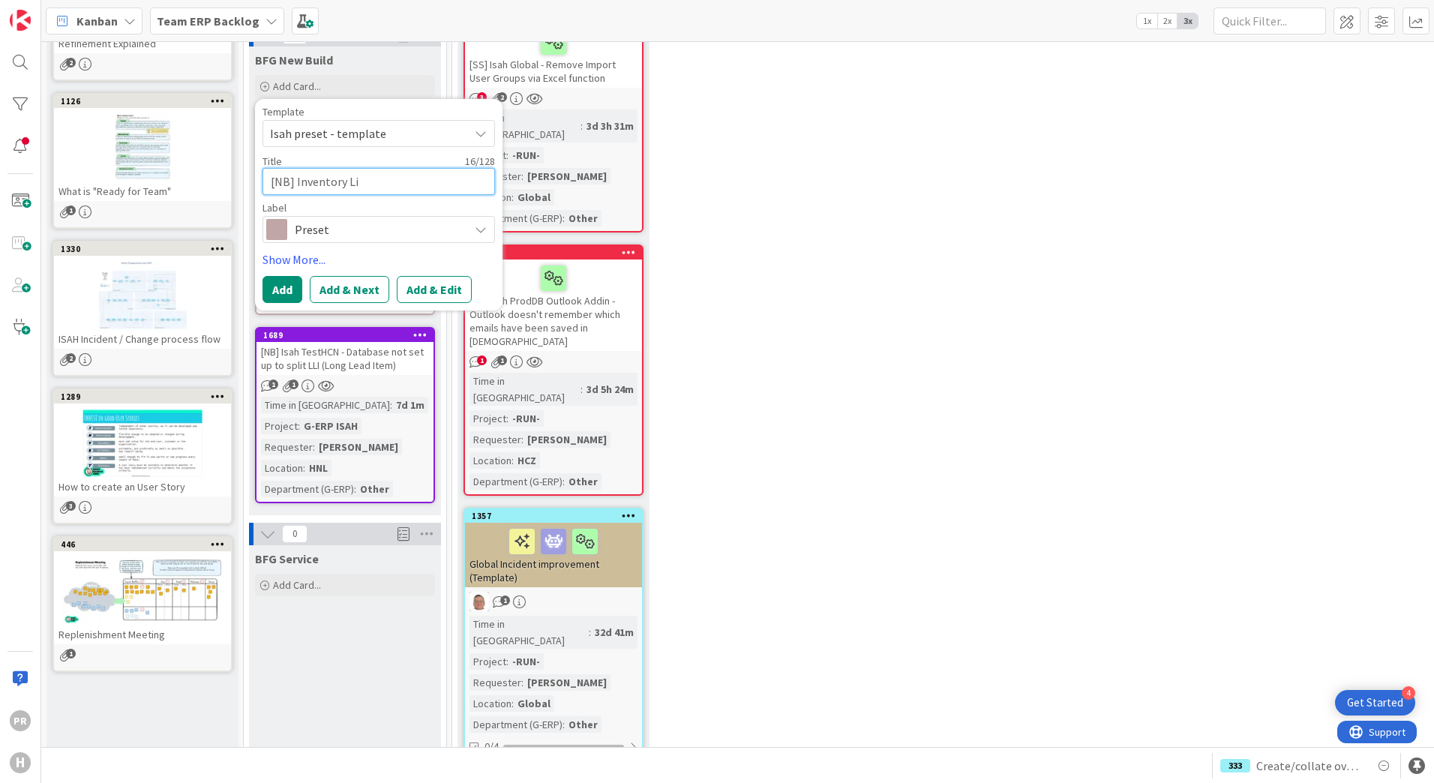
type textarea "x"
type textarea "[NB] Inventory Lis"
type textarea "x"
type textarea "[NB] Inventory List"
type textarea "x"
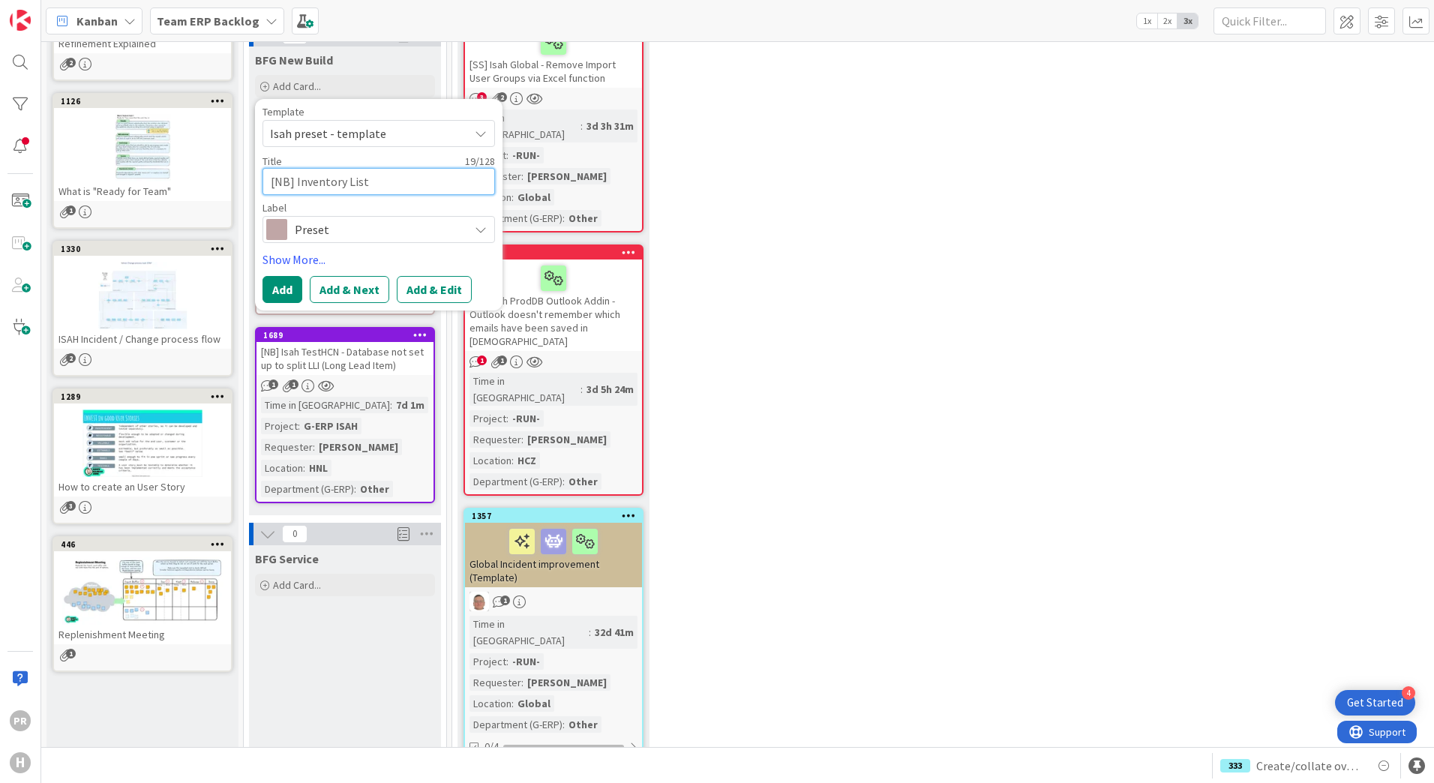
type textarea "[NB] Inventory Lis"
type textarea "x"
type textarea "[NB] Inventory Li"
type textarea "x"
type textarea "[NB] Inventory L"
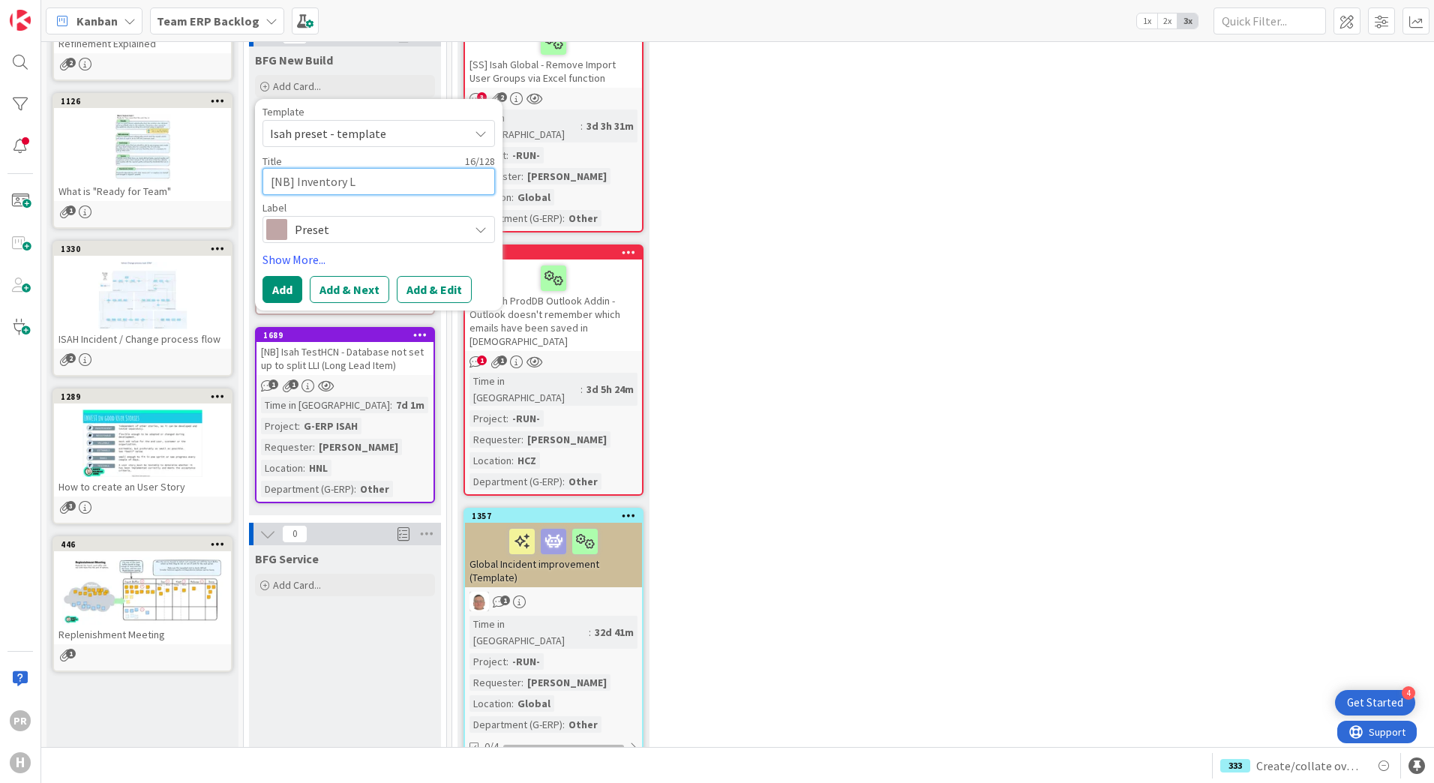
type textarea "x"
type textarea "[NB] Inventory"
type textarea "x"
type textarea "[NB] Inventory li"
type textarea "x"
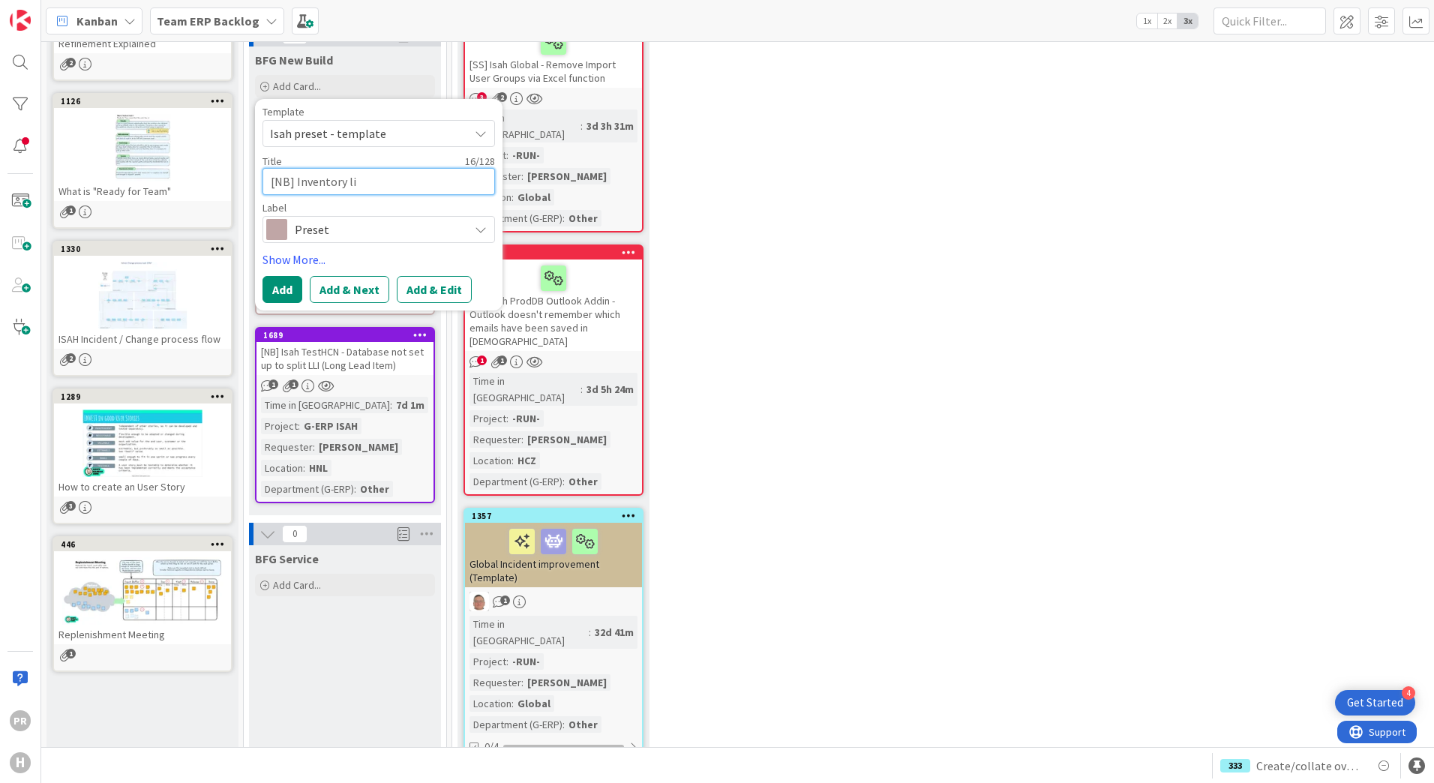
type textarea "[NB] Inventory lis"
type textarea "x"
type textarea "[NB] Inventory list"
type textarea "x"
type textarea "[NB] Inventory lists"
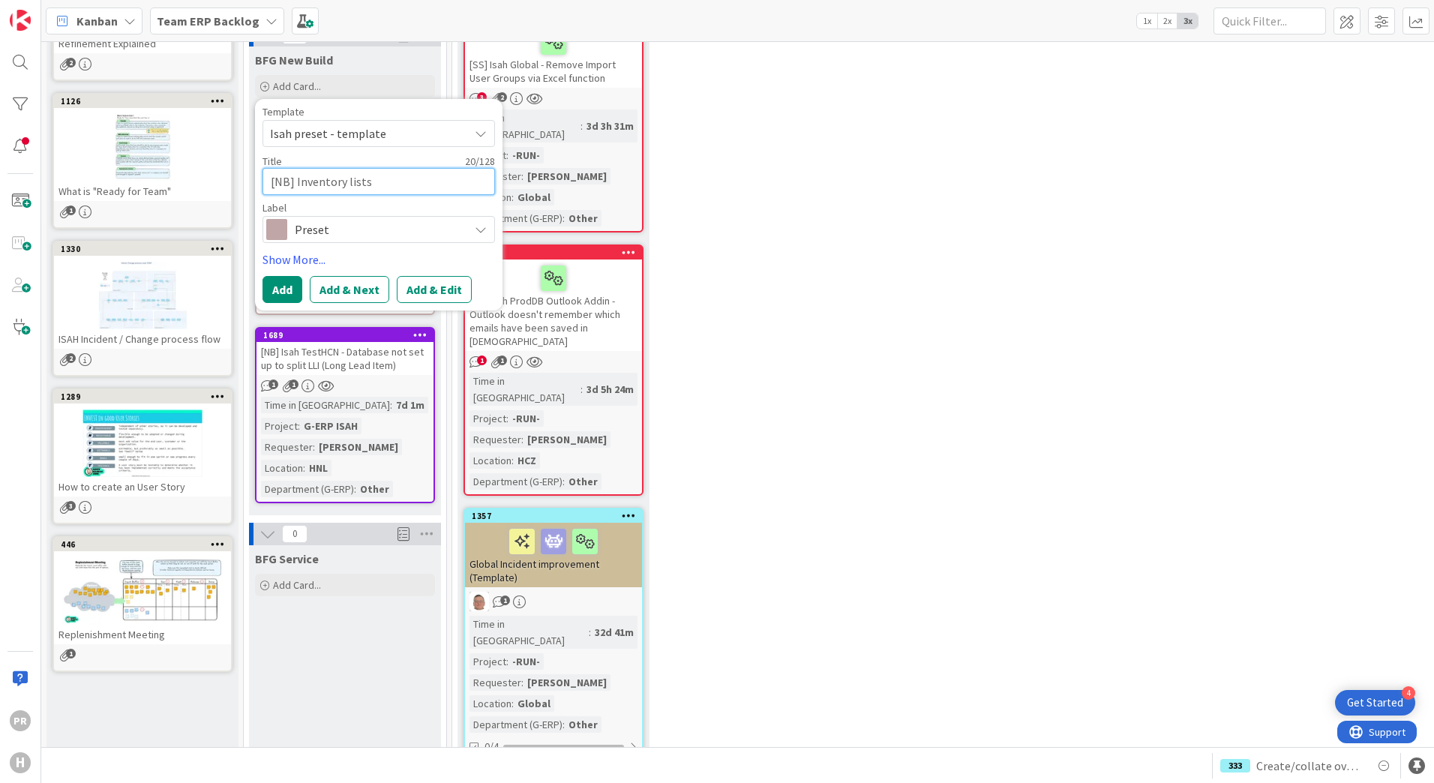
type textarea "x"
type textarea "[NB] Inventory lists"
type textarea "x"
type textarea "[NB] Inventory lists P"
type textarea "x"
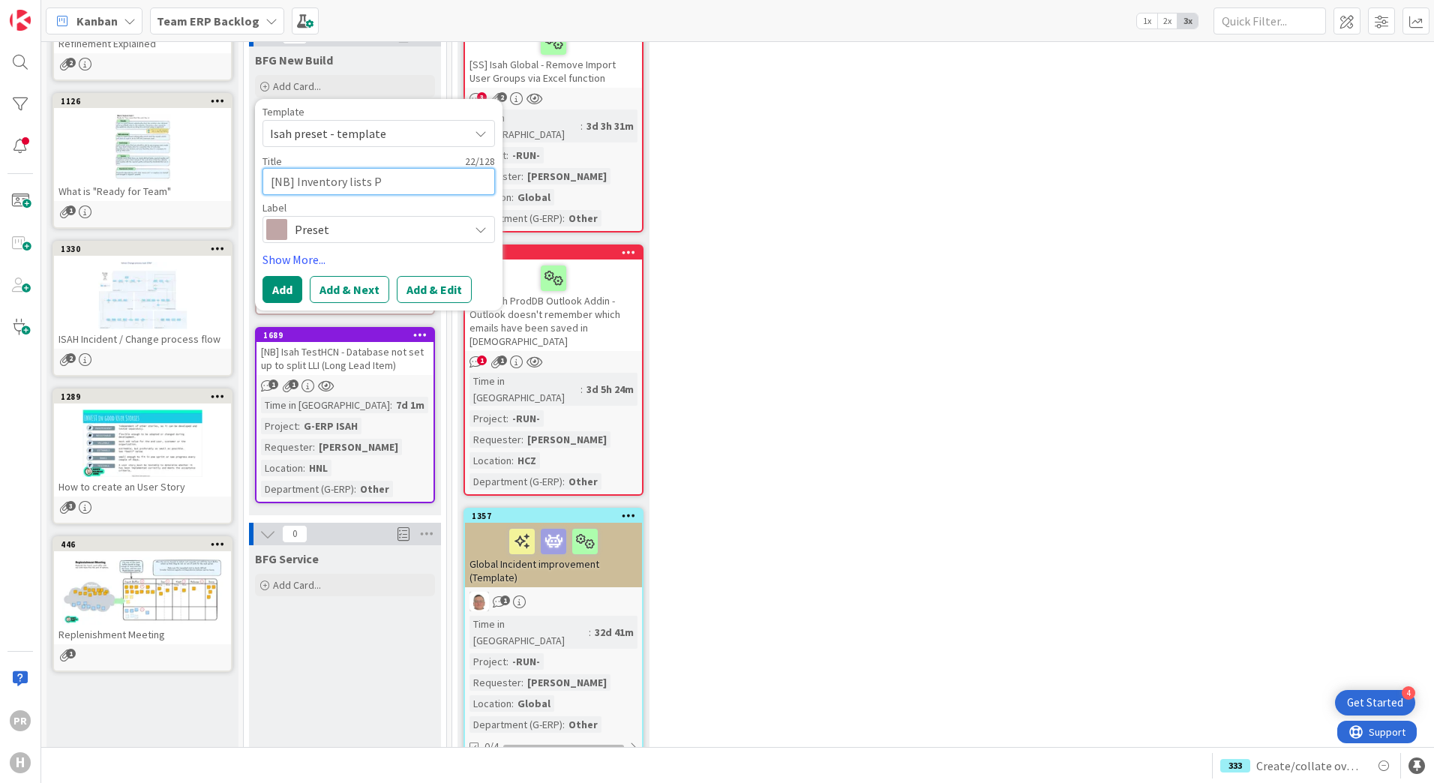
type textarea "[NB] Inventory lists Pr"
type textarea "x"
type textarea "[NB] Inventory lists Prs"
type textarea "x"
type textarea "[NB] Inventory lists Prse"
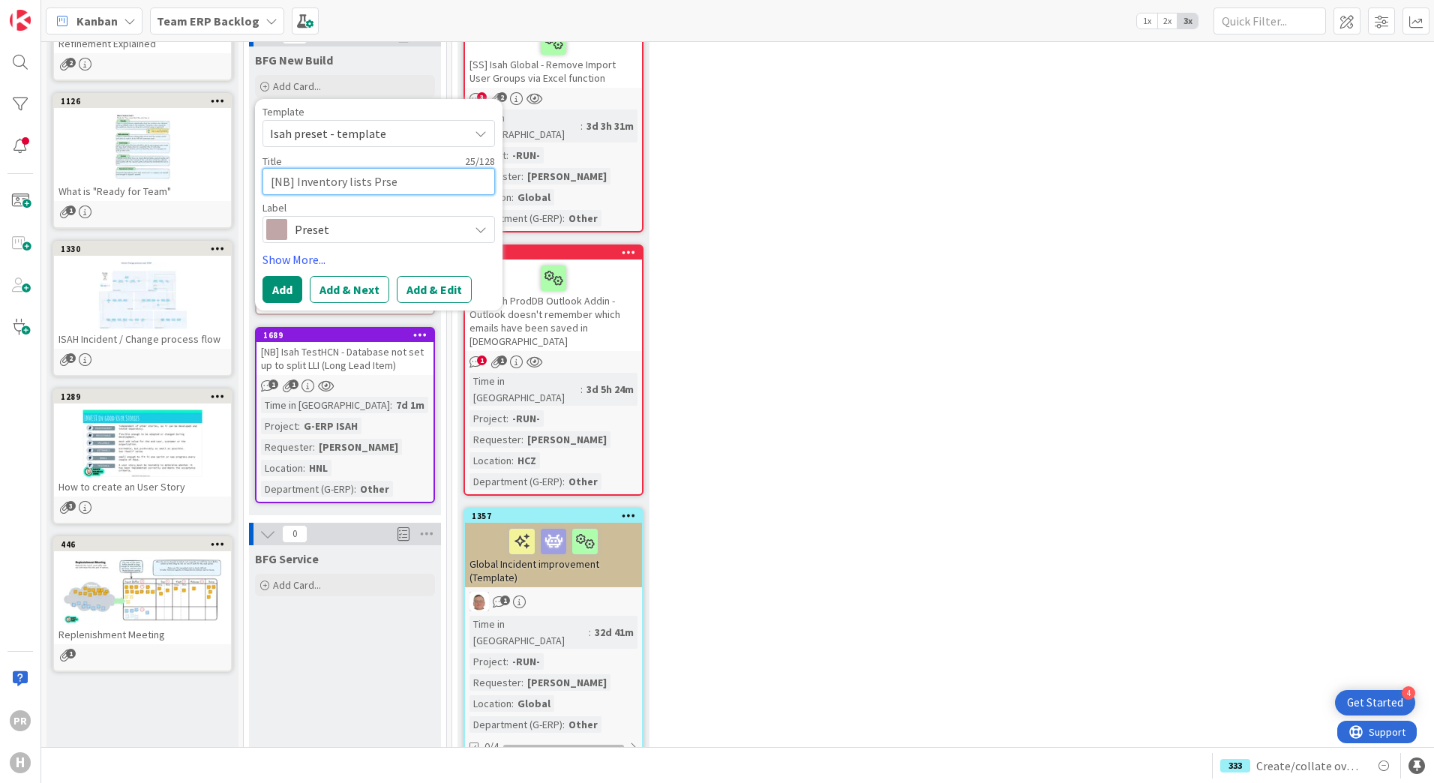
type textarea "x"
type textarea "[NB] Inventory lists Prs"
type textarea "x"
type textarea "[NB] Inventory lists Pr"
type textarea "x"
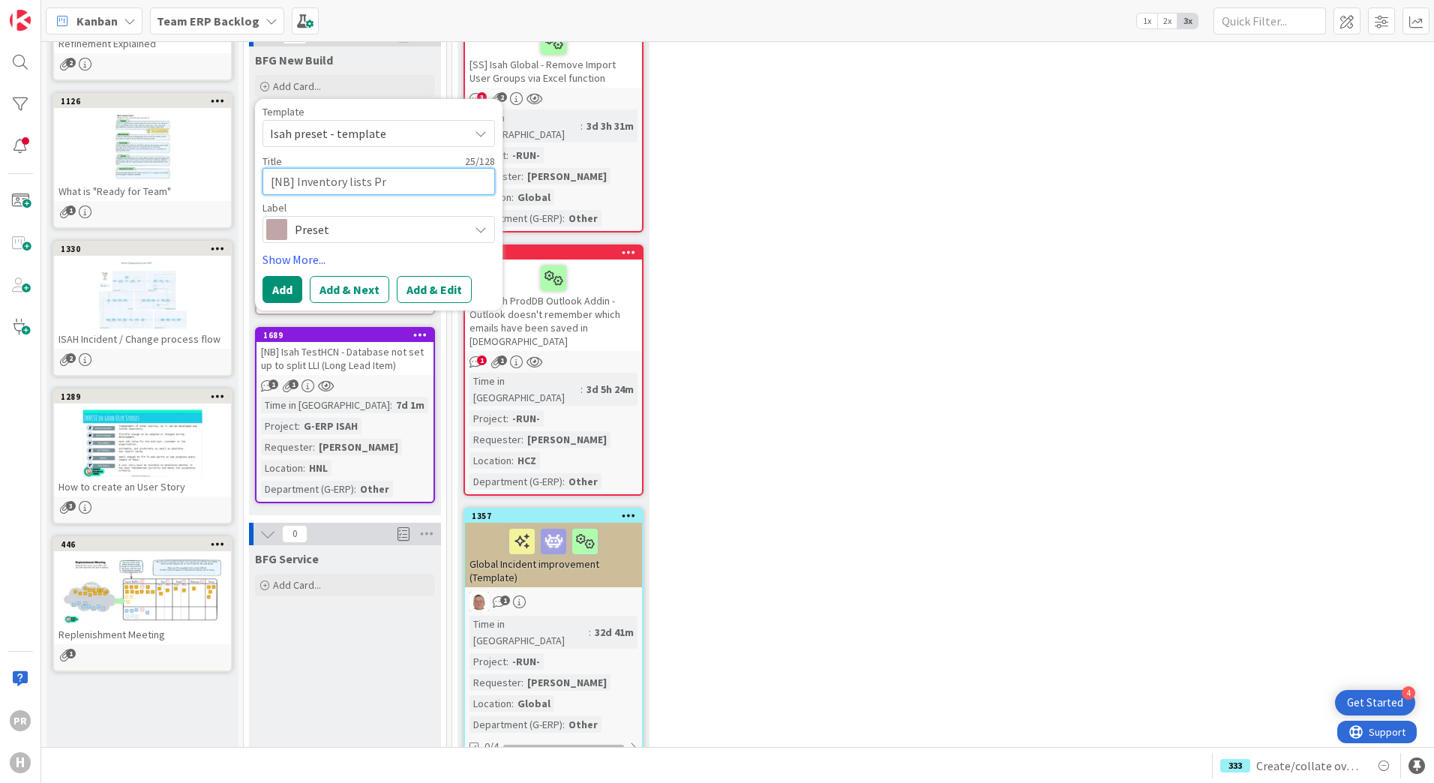
type textarea "[NB] Inventory lists Pre"
type textarea "x"
type textarea "[NB] Inventory lists Pres"
type textarea "x"
type textarea "[NB] Inventory lists Prese"
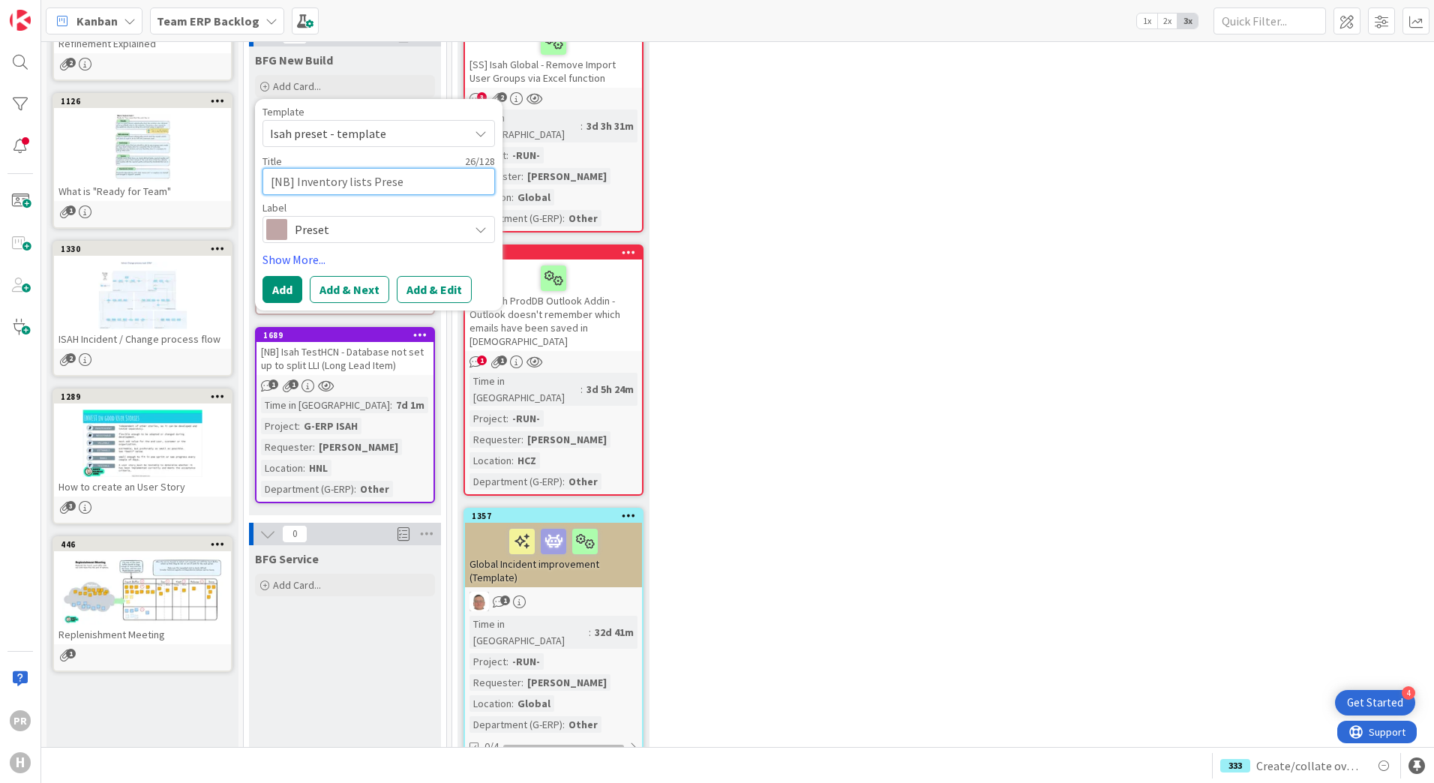
type textarea "x"
type textarea "[NB] Inventory lists Preset"
type textarea "x"
type textarea "[NB] Inventory lists Presets"
type textarea "x"
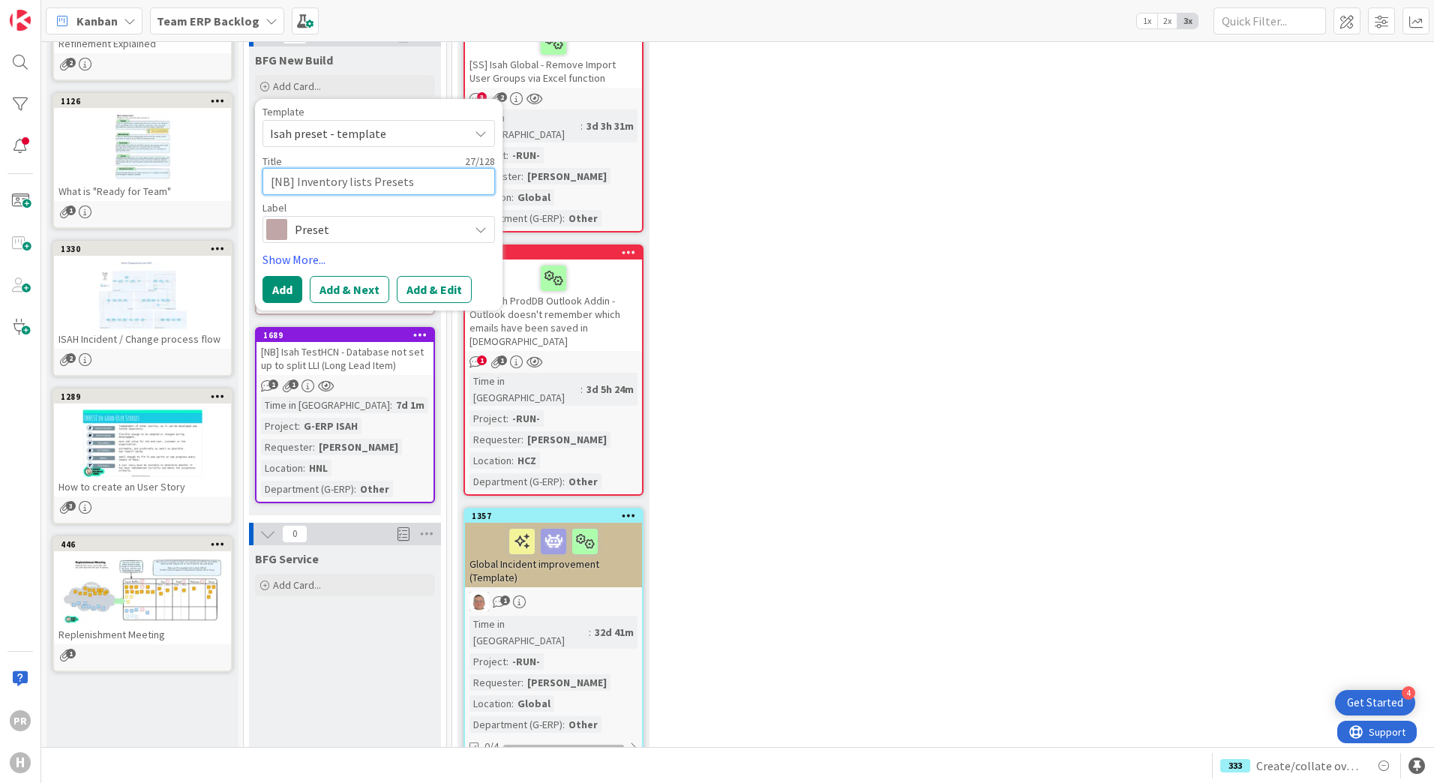
type textarea "[NB] Inventory lists Presets/"
type textarea "x"
type textarea "[NB] Inventory lists Presets/R"
type textarea "x"
type textarea "[NB] Inventory lists Presets/Re"
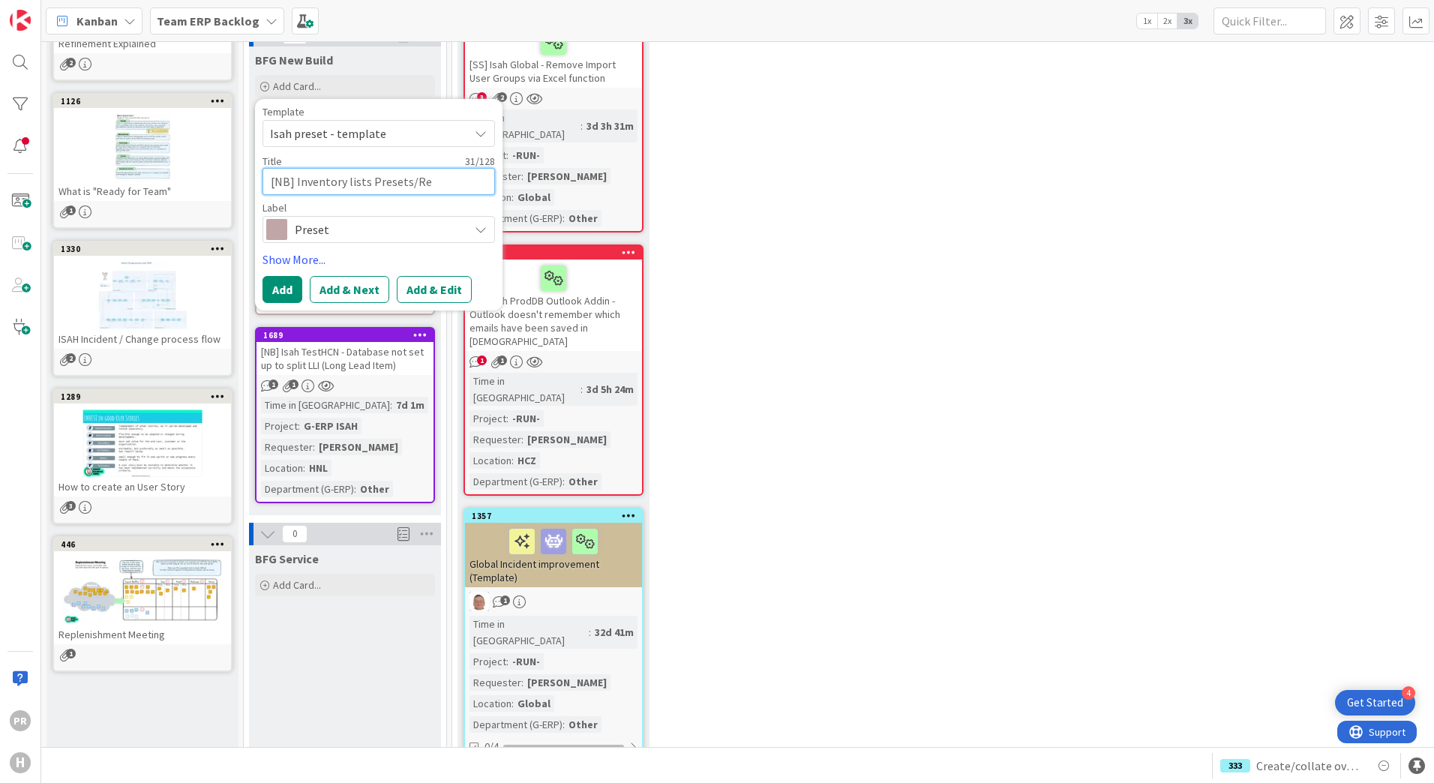
type textarea "x"
type textarea "[NB] Inventory lists Presets/Repo"
type textarea "x"
type textarea "[NB] Inventory lists Presets/Repor"
type textarea "x"
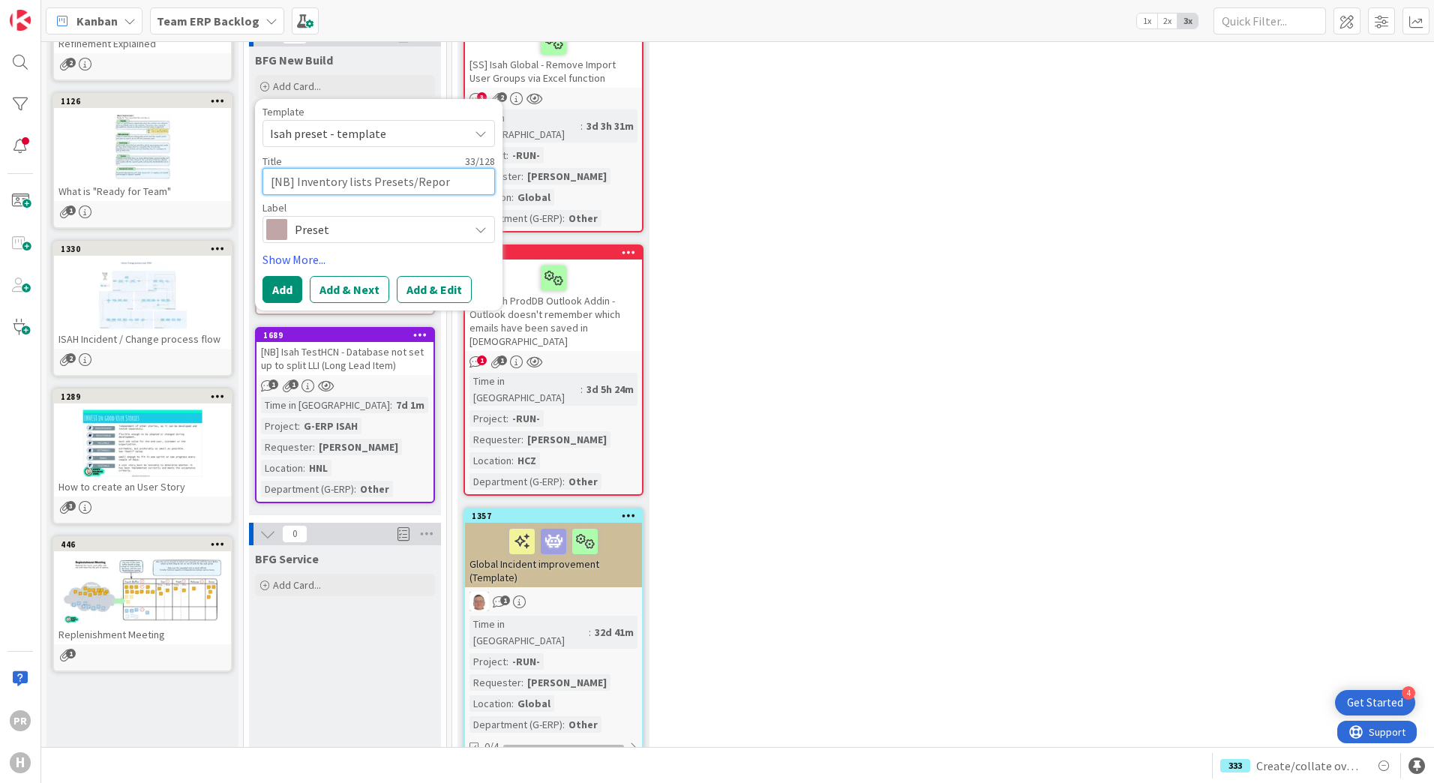
type textarea "[NB] Inventory lists Presets/Report"
type textarea "x"
type textarea "[NB] Inventory lists Preset/Report"
click at [432, 284] on button "Add & Edit" at bounding box center [434, 289] width 75 height 27
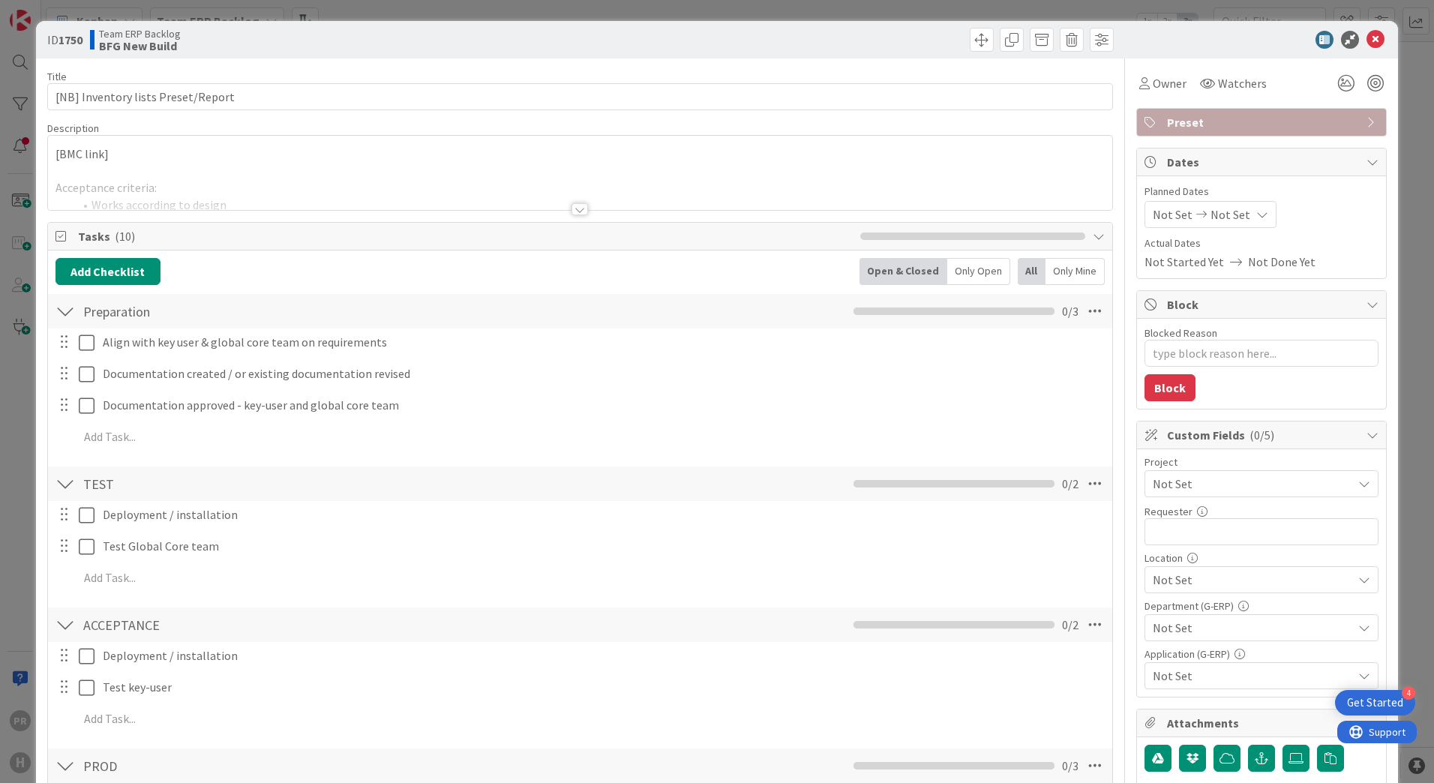
type textarea "x"
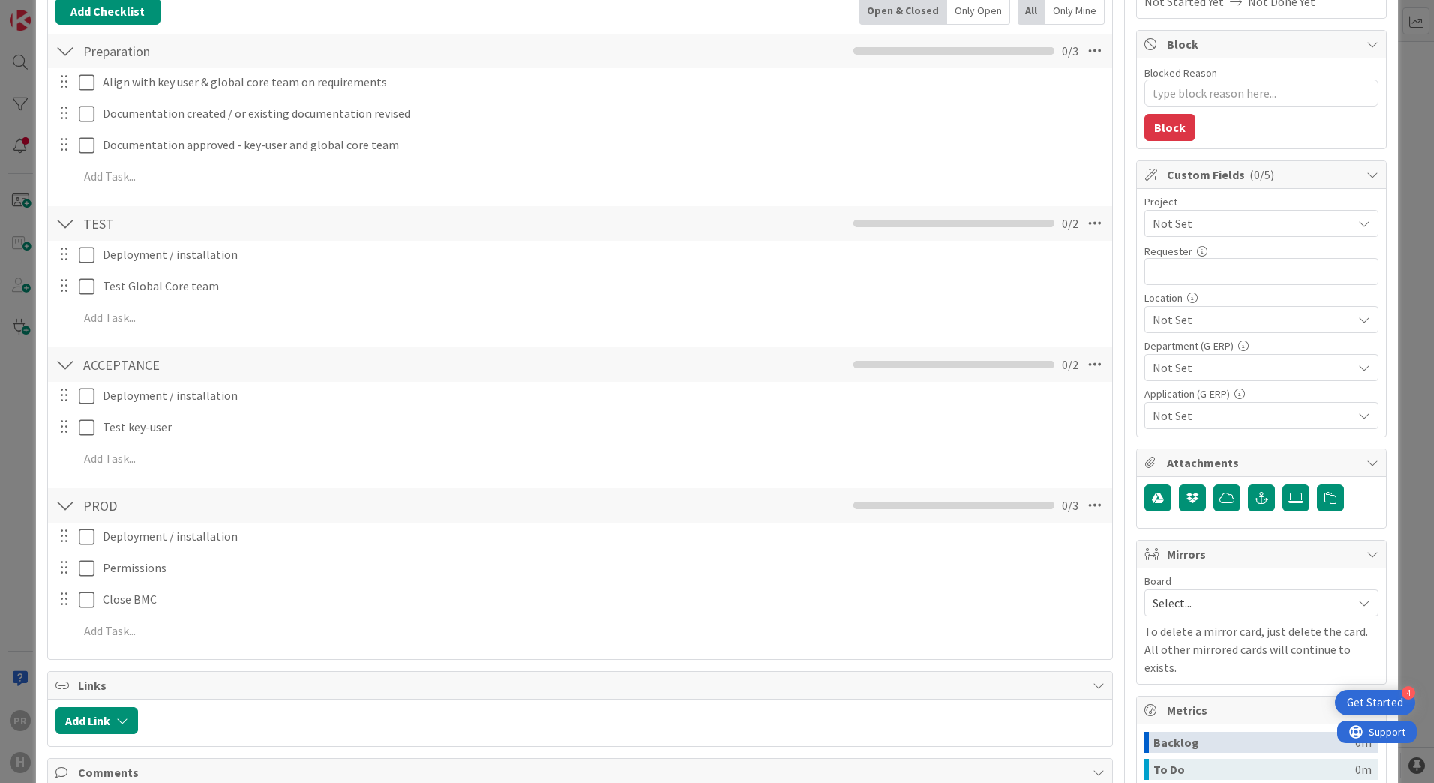
scroll to position [375, 0]
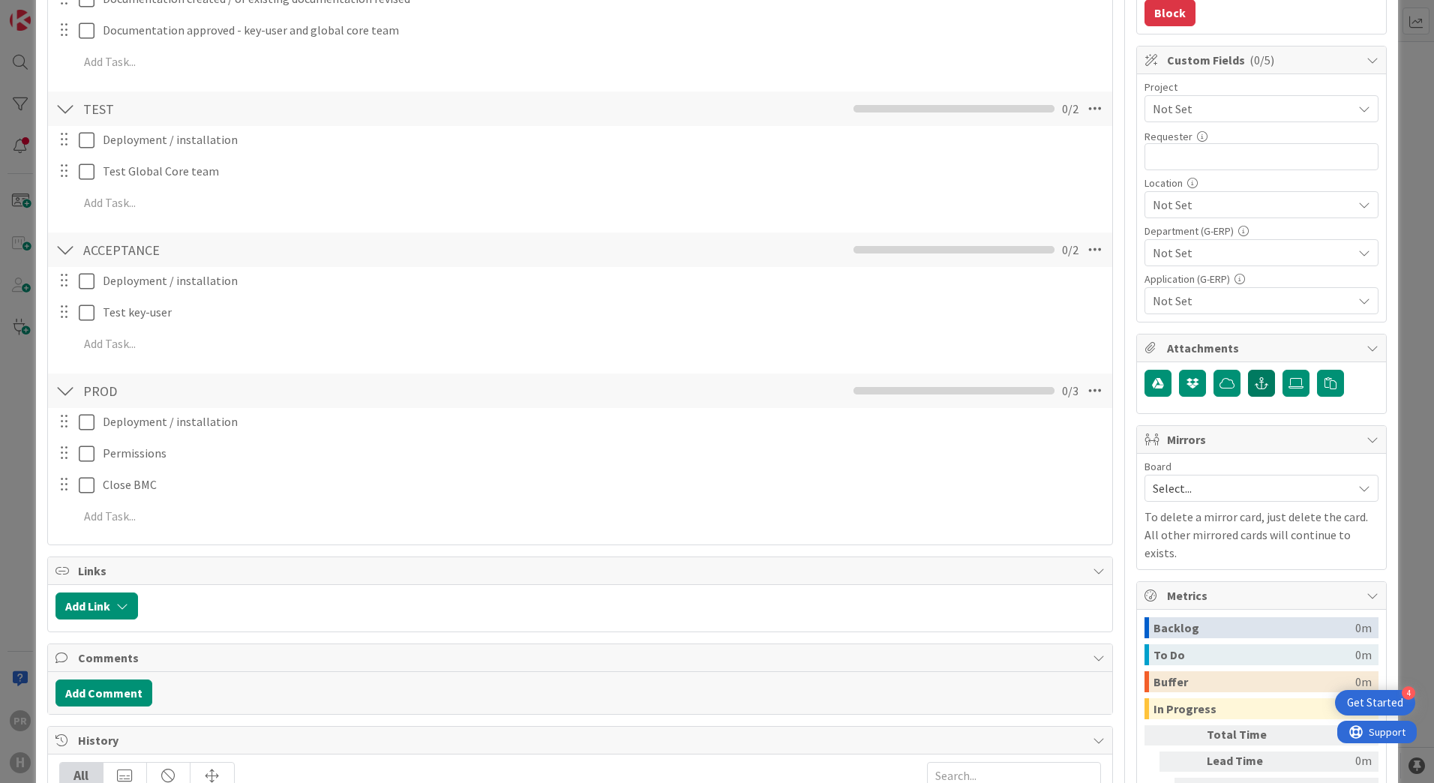
click at [1255, 386] on icon "button" at bounding box center [1262, 383] width 14 height 12
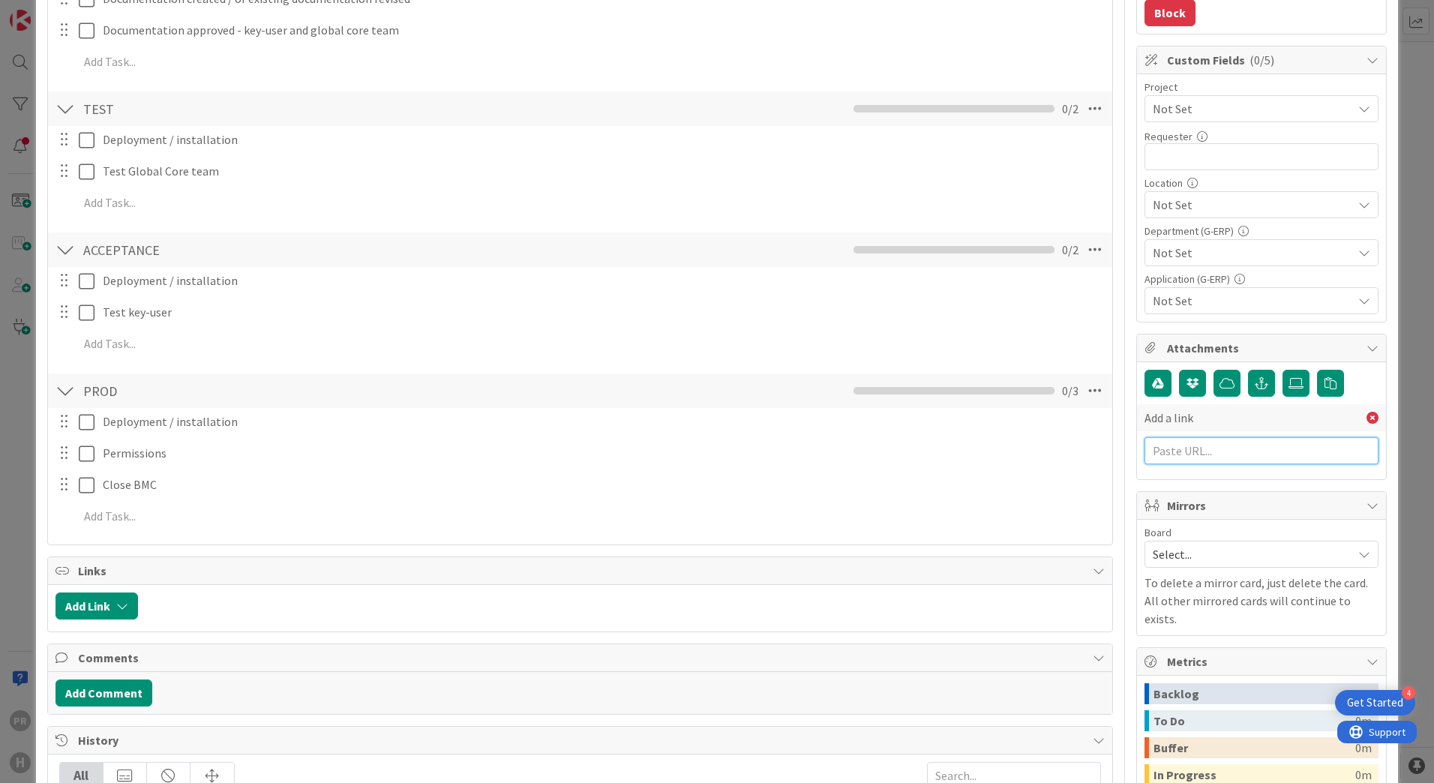
click at [1210, 445] on input "text" at bounding box center [1262, 450] width 234 height 27
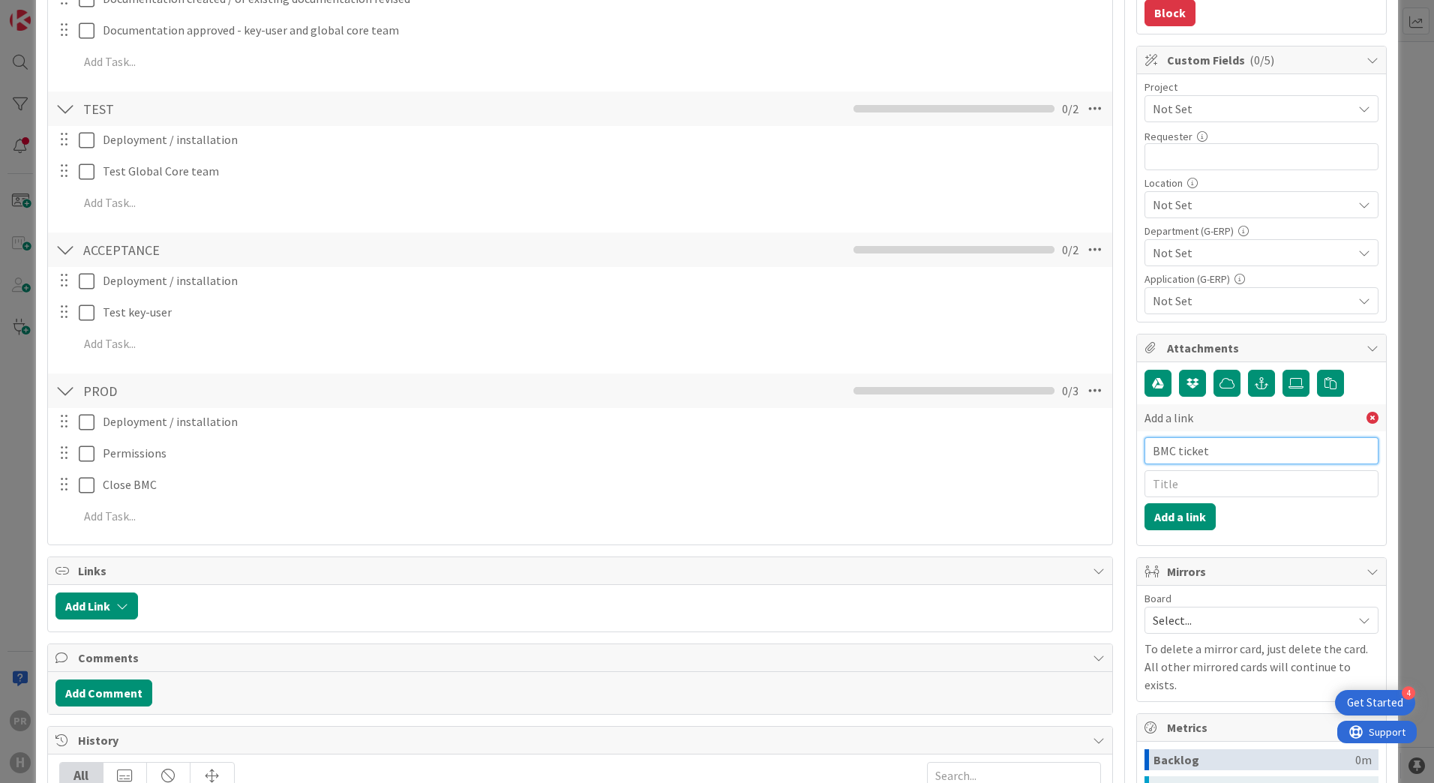
drag, startPoint x: 1210, startPoint y: 445, endPoint x: 1083, endPoint y: 455, distance: 127.1
click at [1083, 455] on div "Title 34 / 128 [NB] Inventory lists Preset/Report Description PR [PERSON_NAME] …" at bounding box center [717, 353] width 1340 height 1340
paste input "[URL][PERSON_NAME][DOMAIN_NAME]"
type input "[URL][PERSON_NAME][DOMAIN_NAME]"
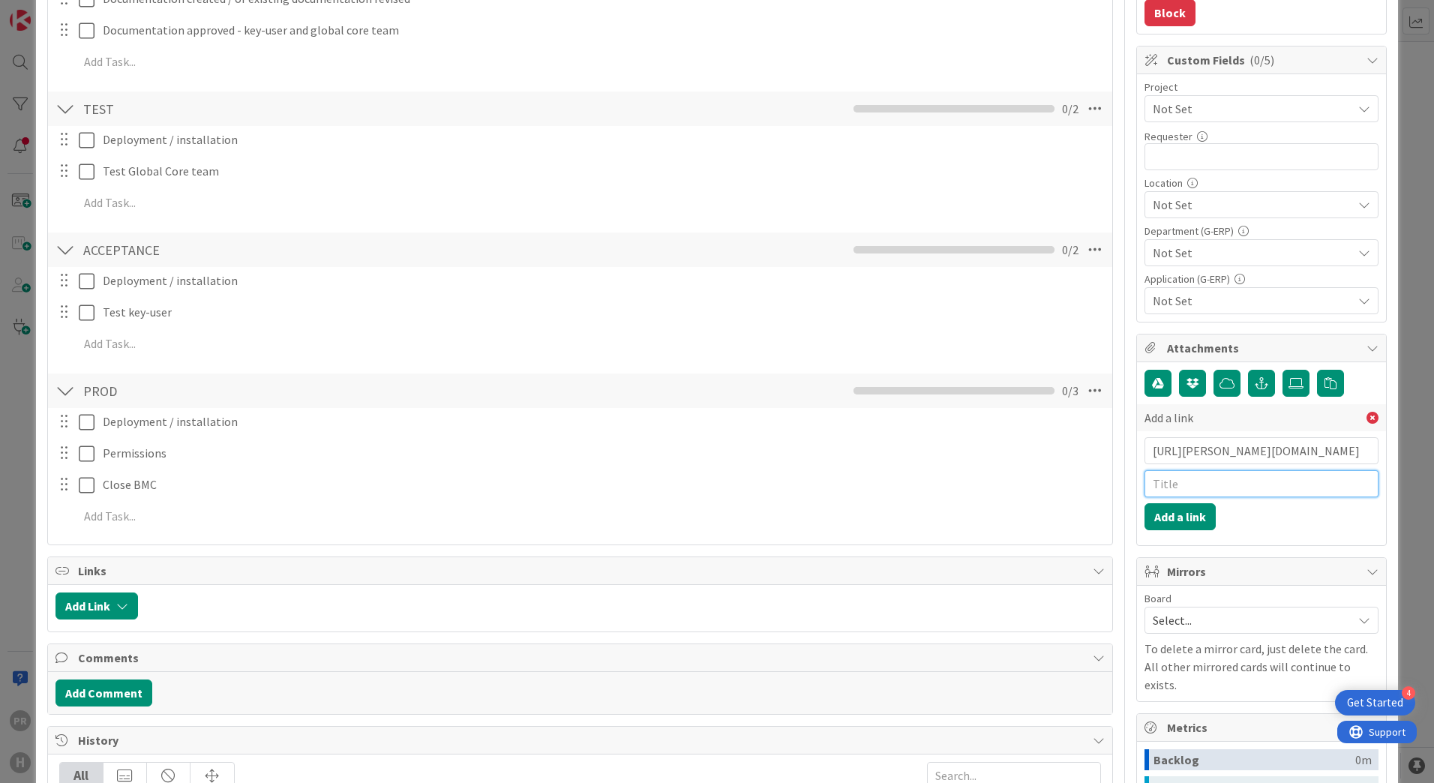
click at [1174, 482] on input "text" at bounding box center [1262, 483] width 234 height 27
type input "BMC ticket"
click at [1175, 519] on button "Add a link" at bounding box center [1180, 516] width 71 height 27
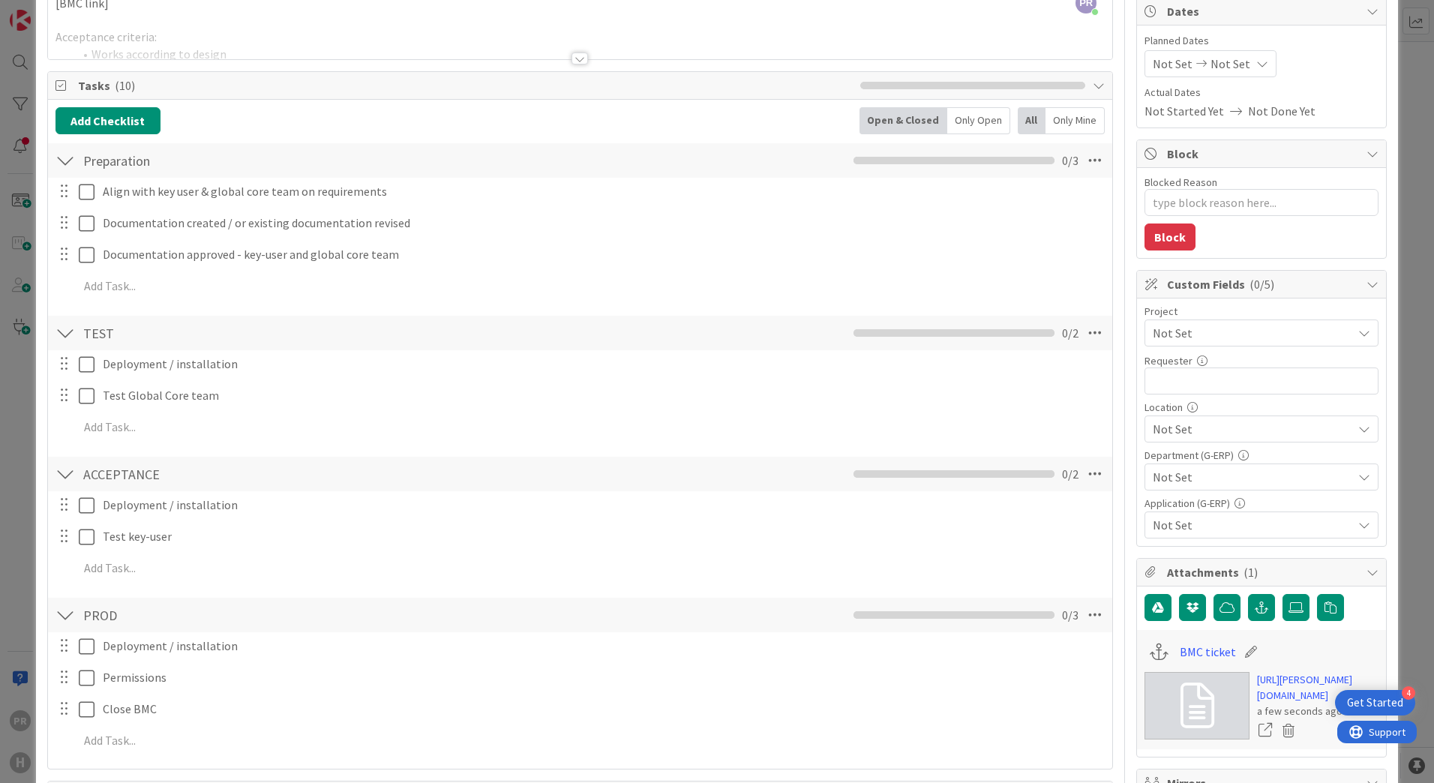
scroll to position [150, 0]
click at [1193, 336] on span "Not Set" at bounding box center [1249, 333] width 192 height 21
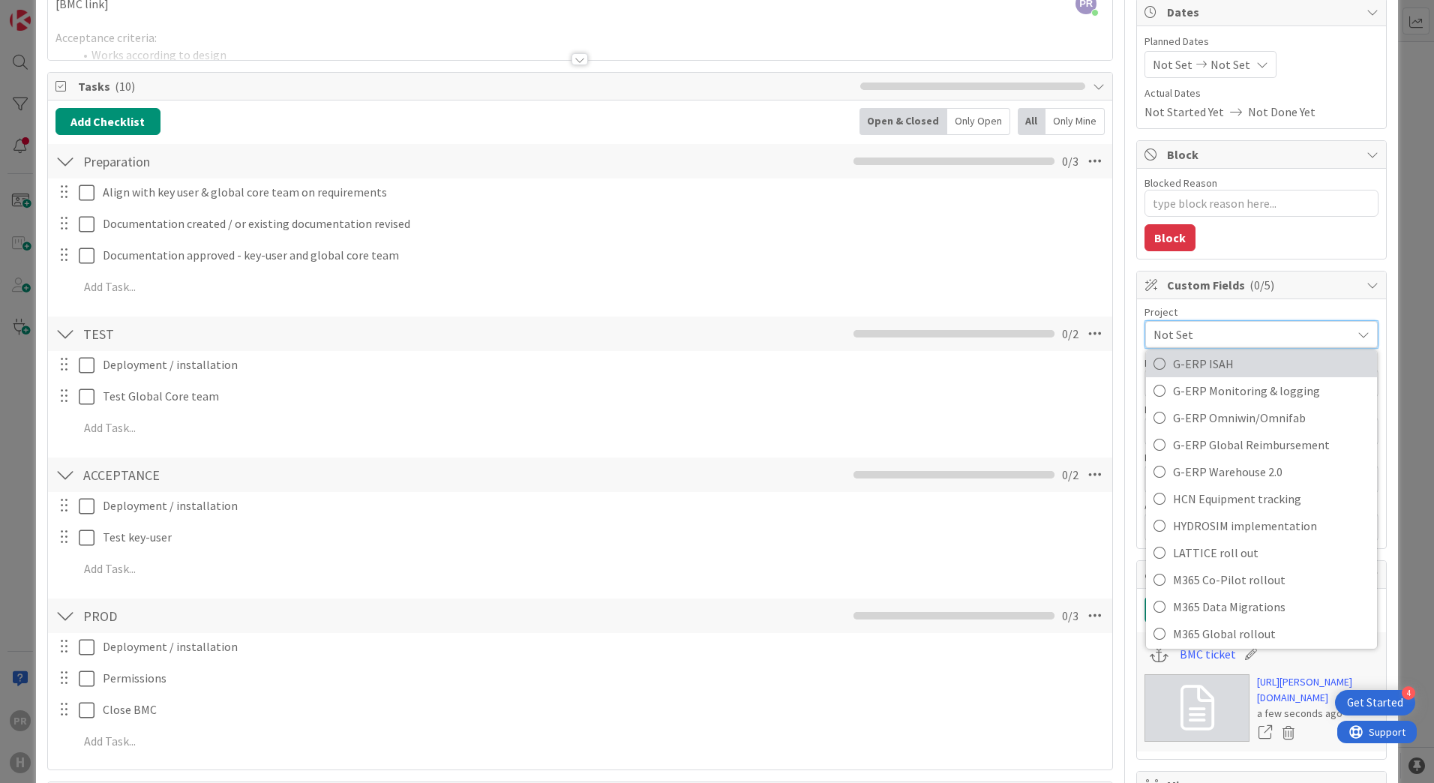
scroll to position [525, 0]
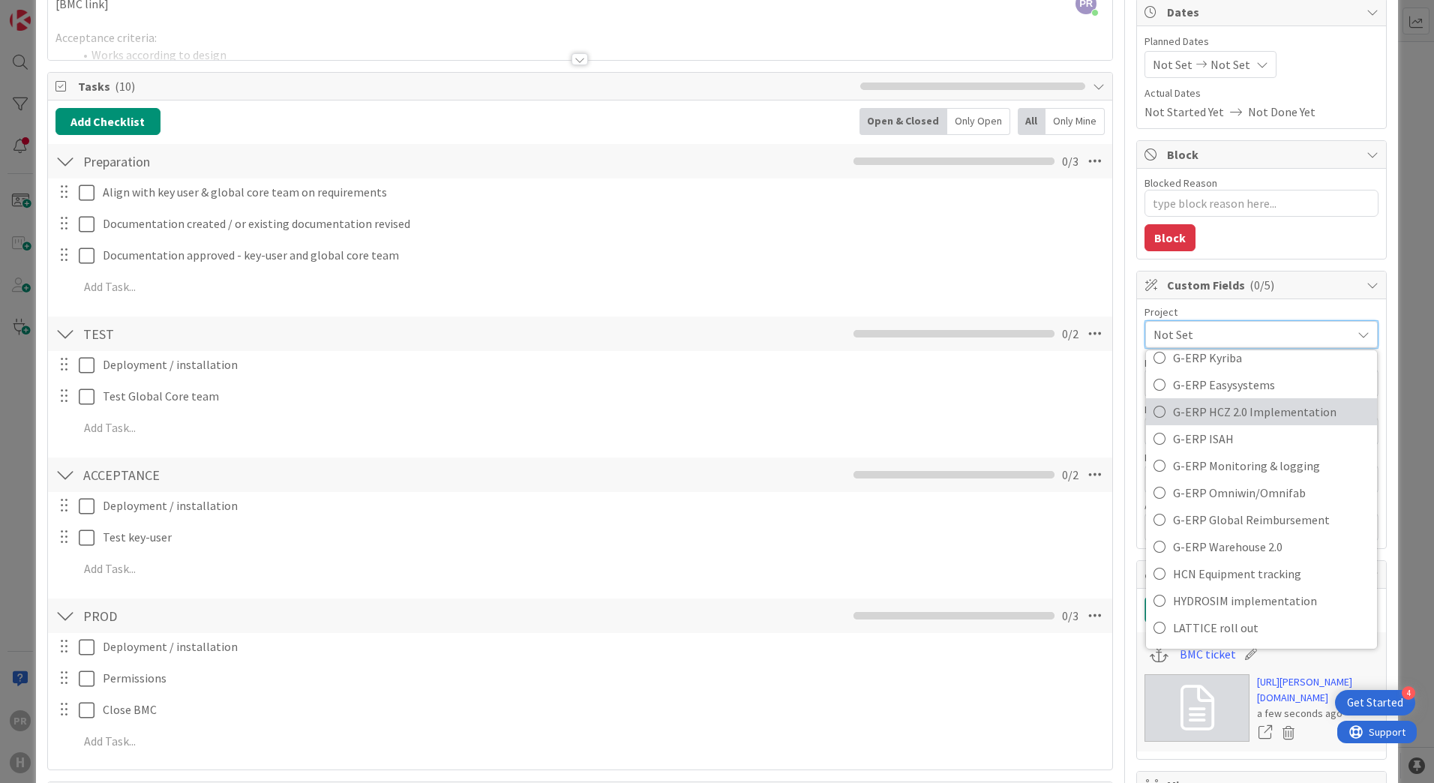
click at [1231, 409] on span "G-ERP HCZ 2.0 Implementation" at bounding box center [1271, 412] width 197 height 23
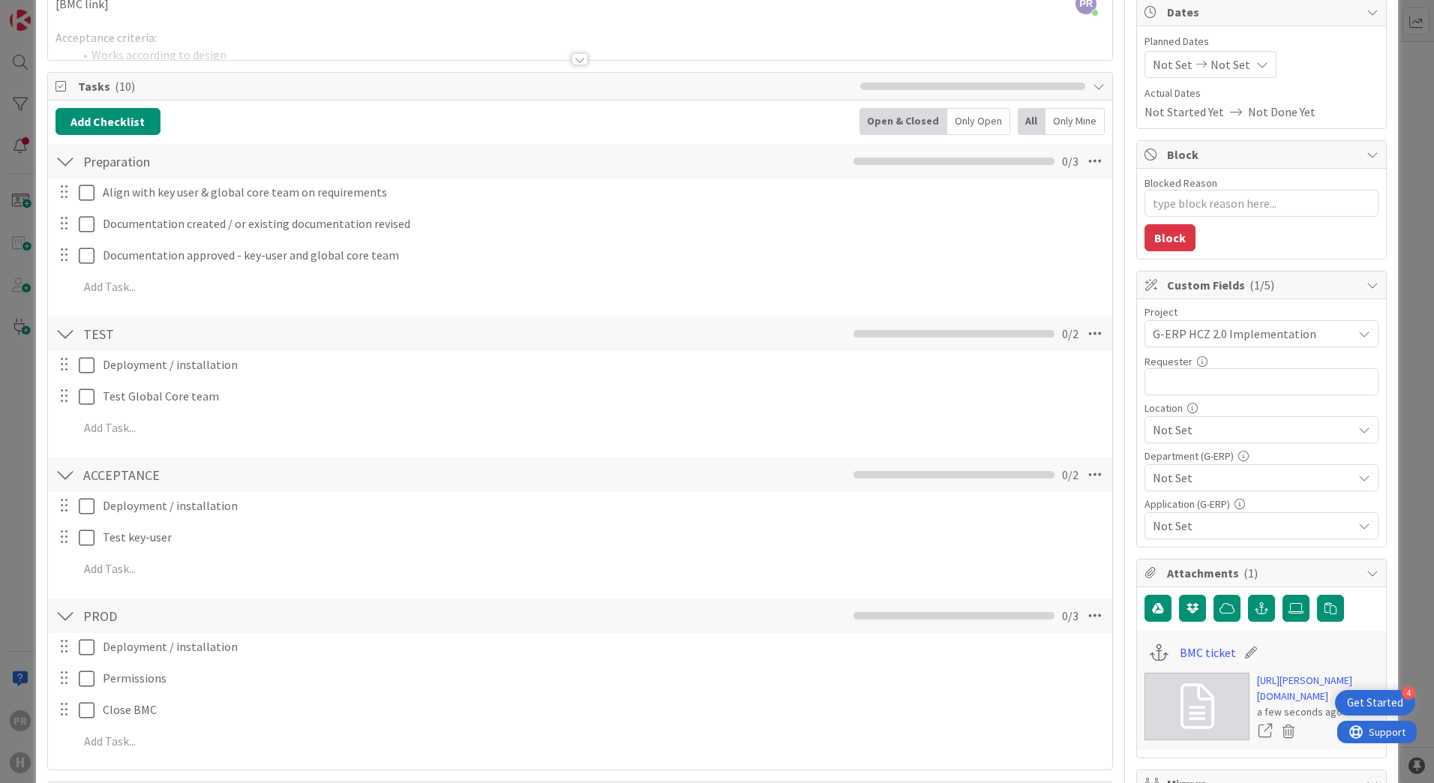
type textarea "x"
click at [1255, 378] on input "text" at bounding box center [1262, 381] width 234 height 27
type input "[PERSON_NAME]"
type textarea "x"
type input "[PERSON_NAME]"
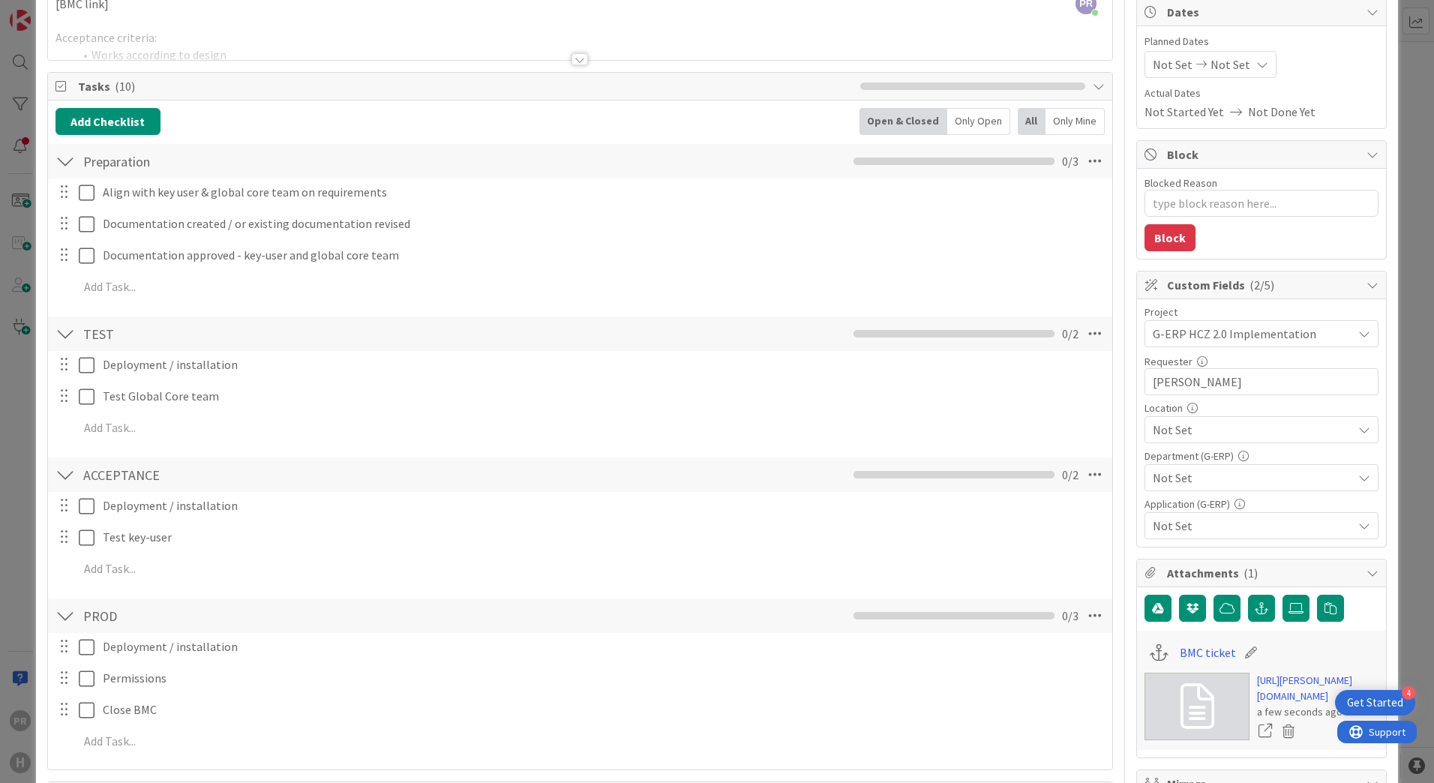
click at [1238, 419] on div "Not Set" at bounding box center [1262, 429] width 234 height 27
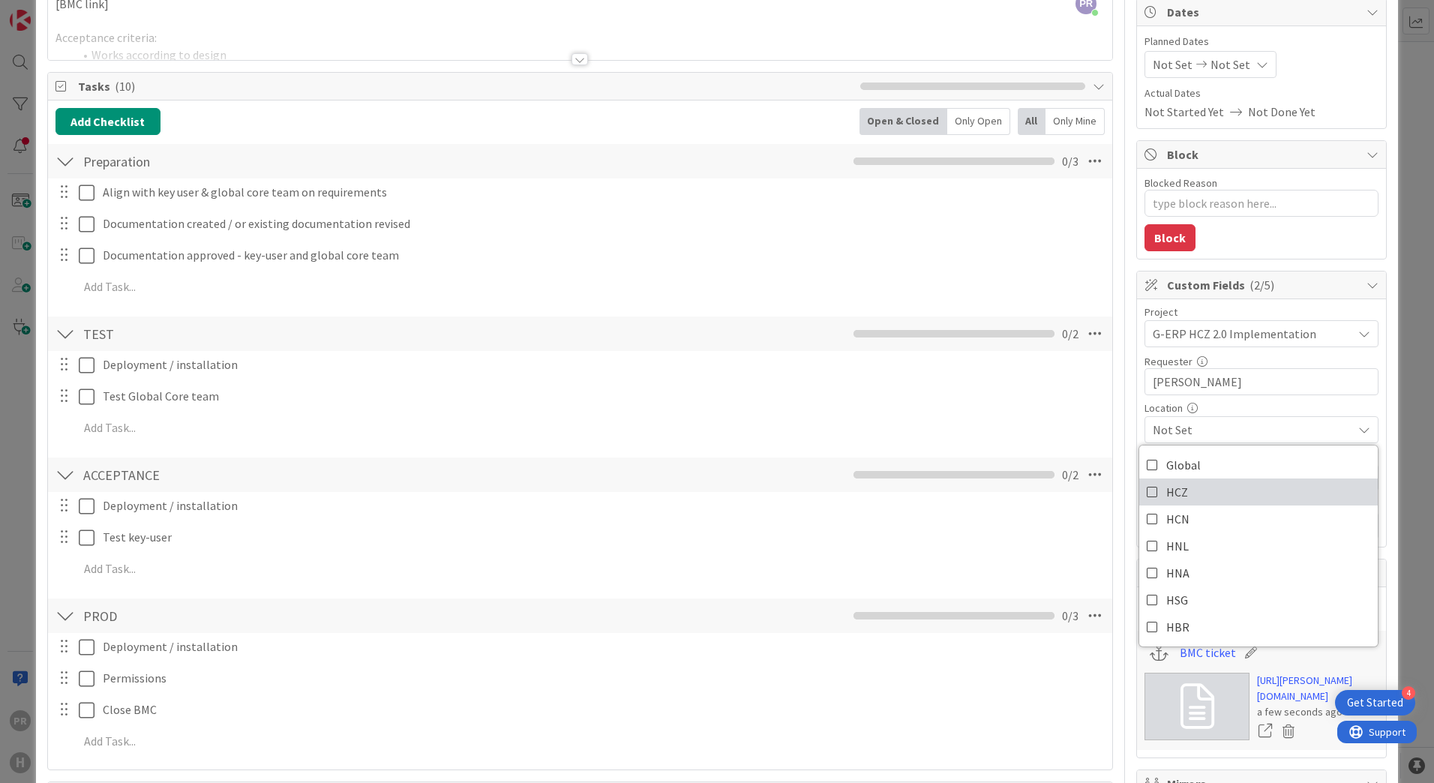
click at [1177, 491] on link "HCZ" at bounding box center [1258, 492] width 239 height 27
click at [1232, 425] on span "HCZ" at bounding box center [1253, 430] width 200 height 18
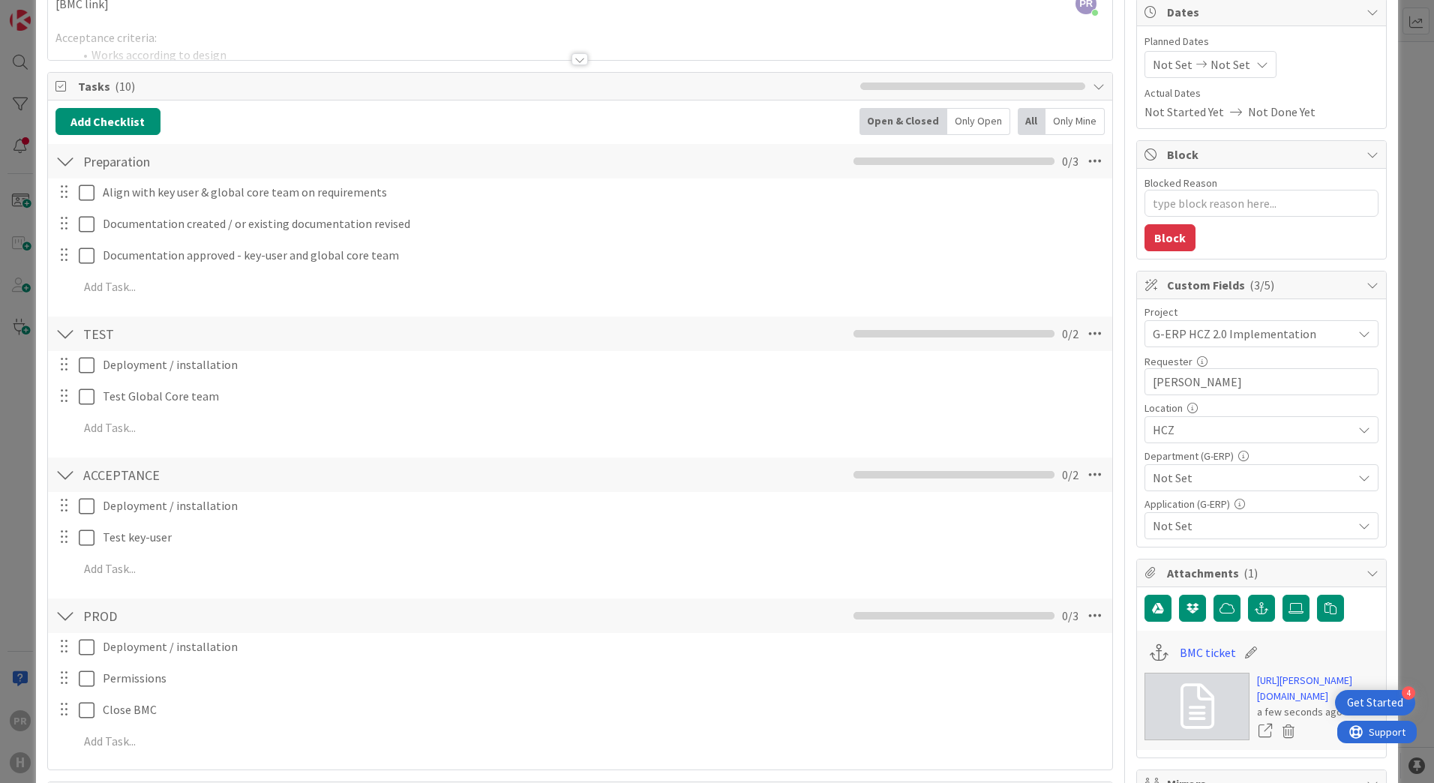
click at [1205, 481] on span "Not Set" at bounding box center [1253, 478] width 200 height 18
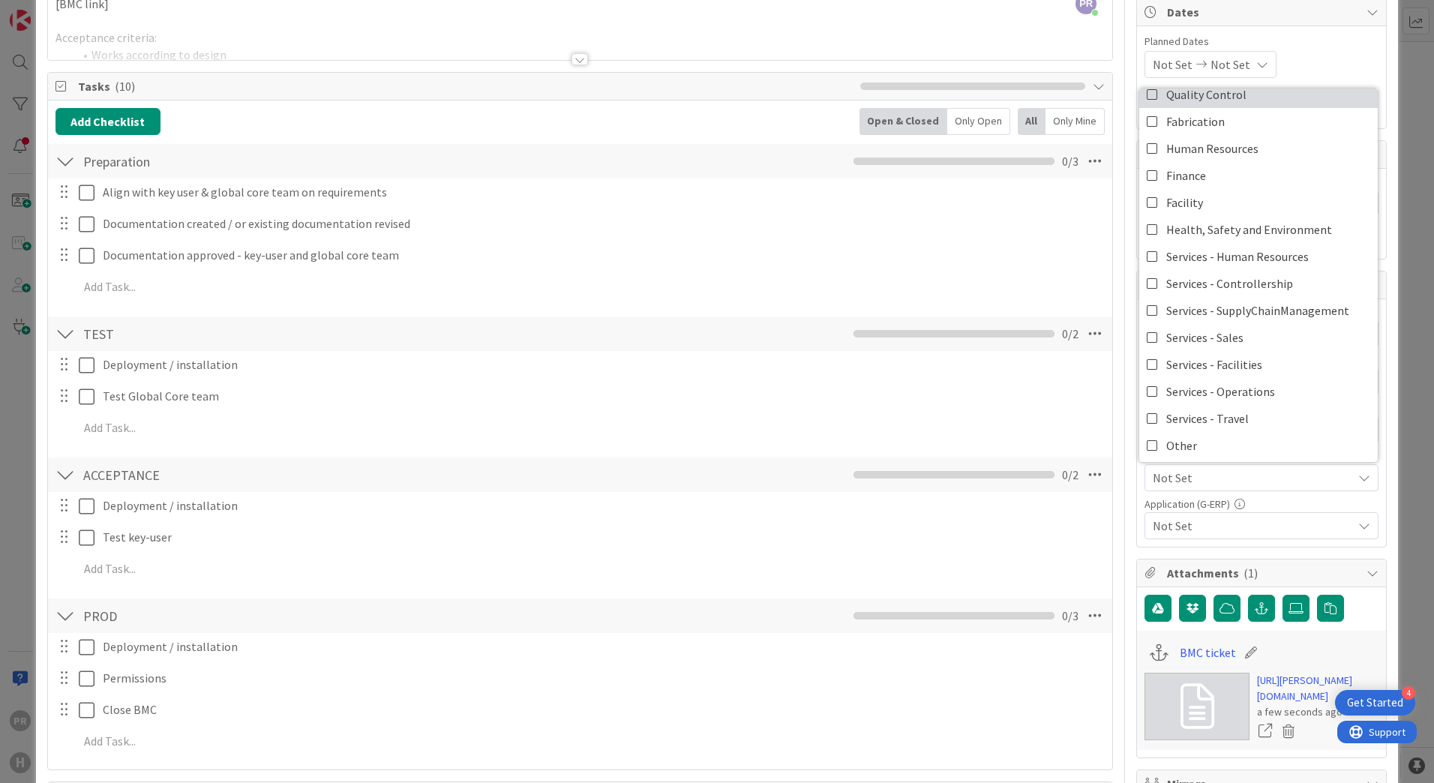
scroll to position [98, 0]
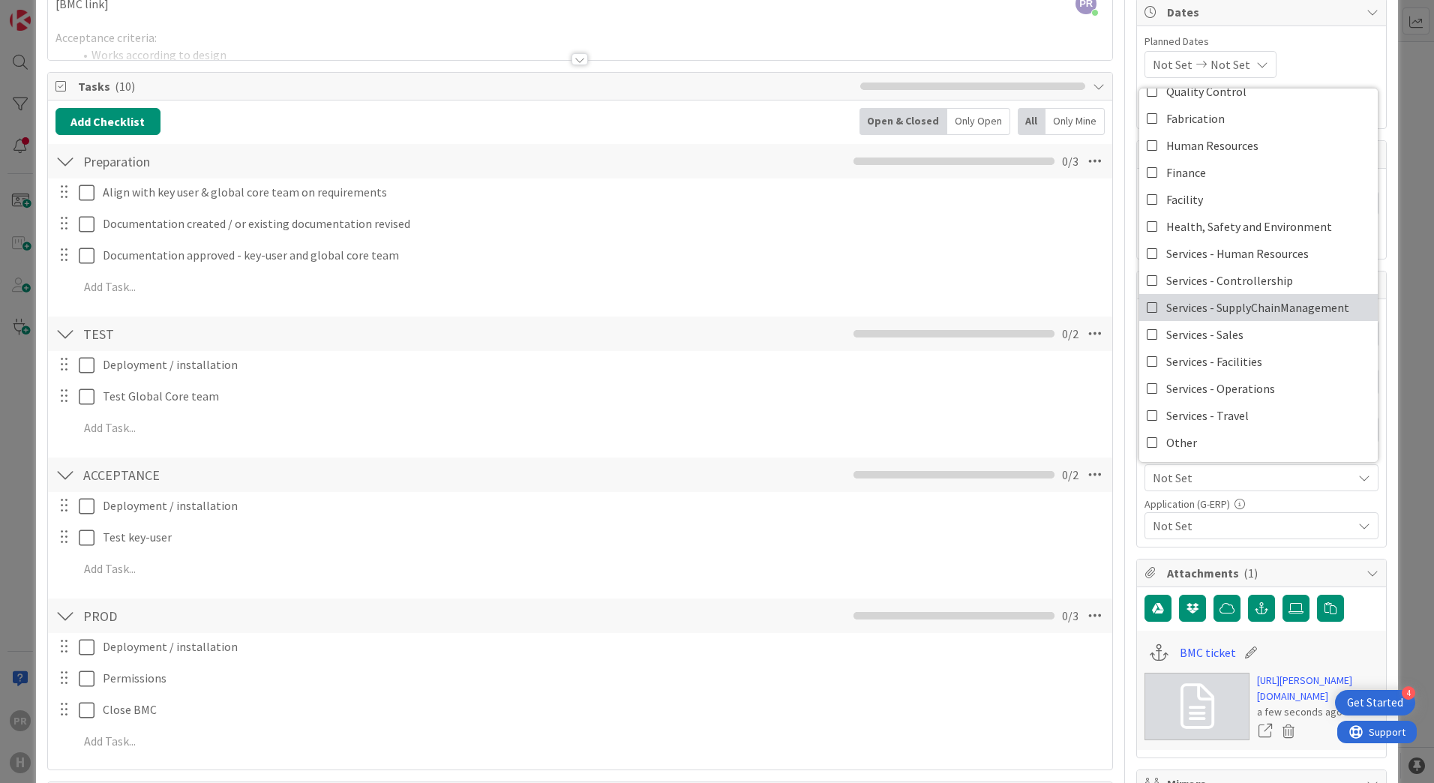
click at [1205, 314] on span "Services - SupplyChainManagement" at bounding box center [1257, 307] width 183 height 23
click at [1382, 194] on div "ID 1750 Team ERP Backlog BFG New Build Title 34 / 128 [NB] Inventory lists Pres…" at bounding box center [717, 565] width 1362 height 1389
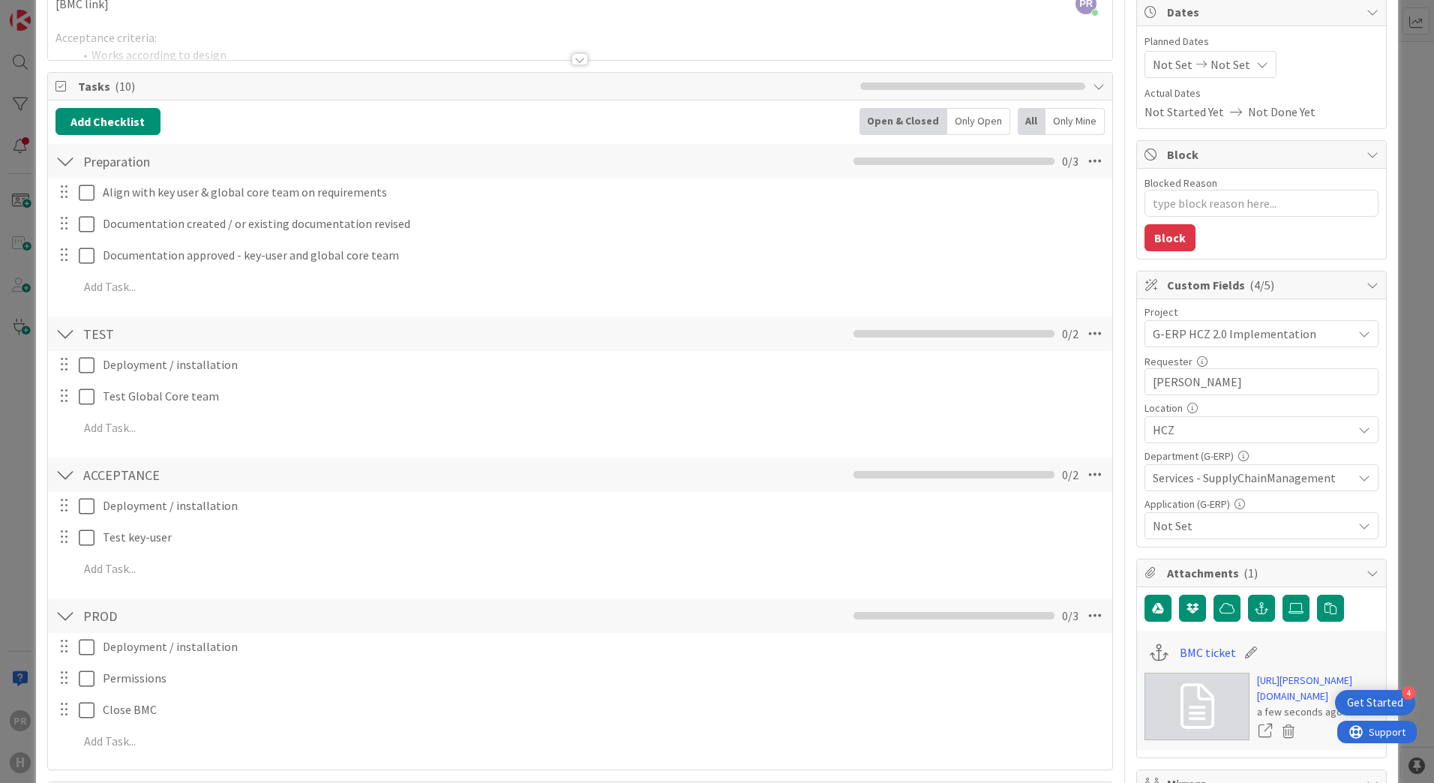
click at [1188, 526] on span "Not Set" at bounding box center [1253, 526] width 200 height 18
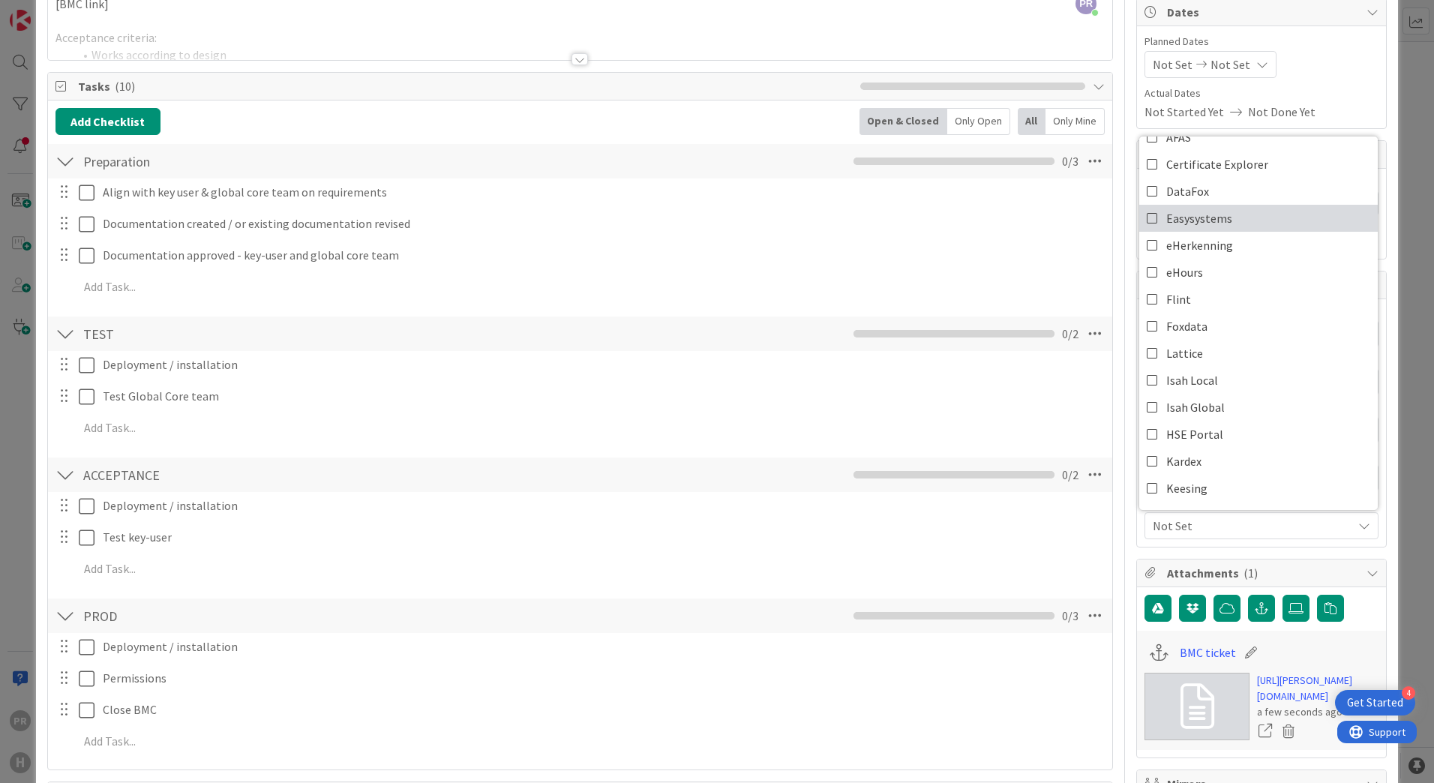
scroll to position [150, 0]
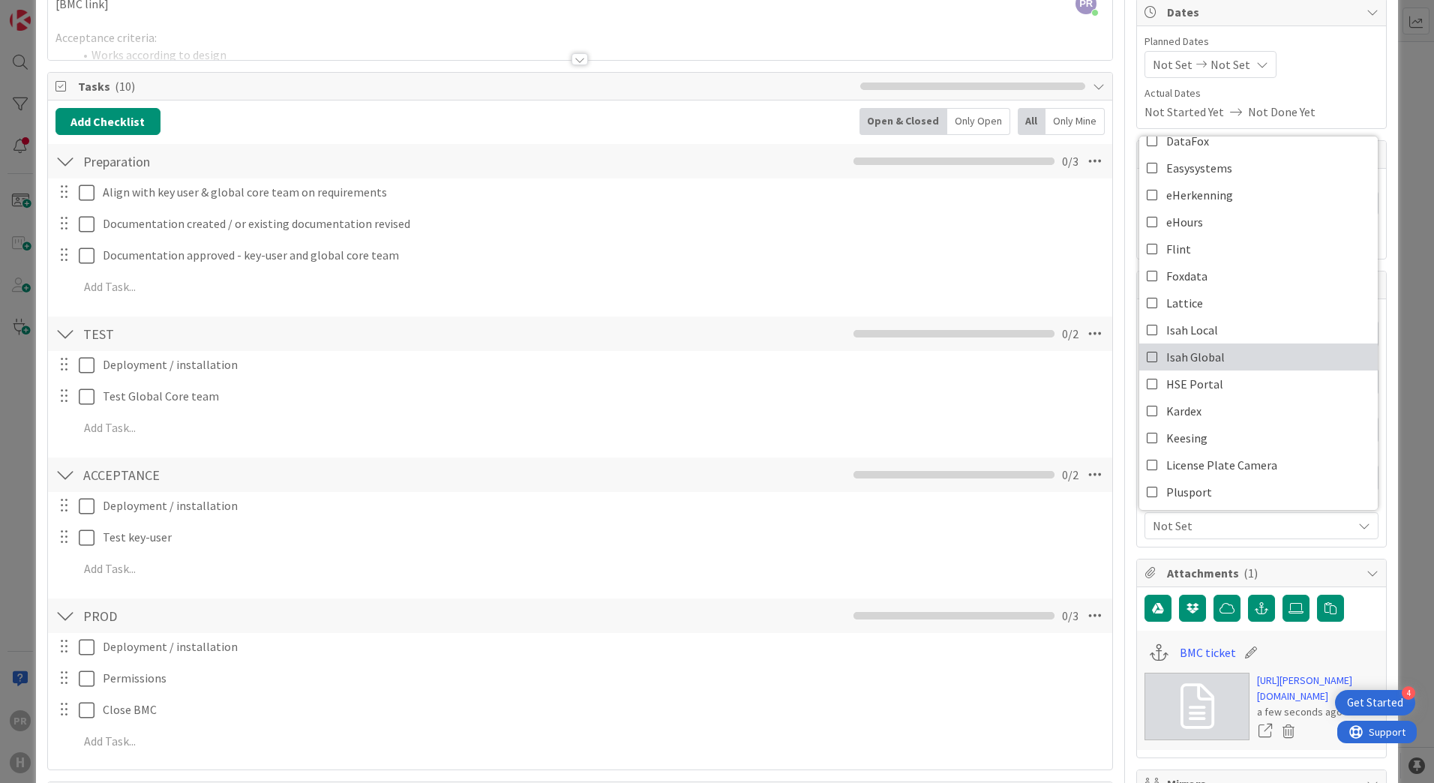
click at [1147, 353] on icon at bounding box center [1153, 357] width 12 height 23
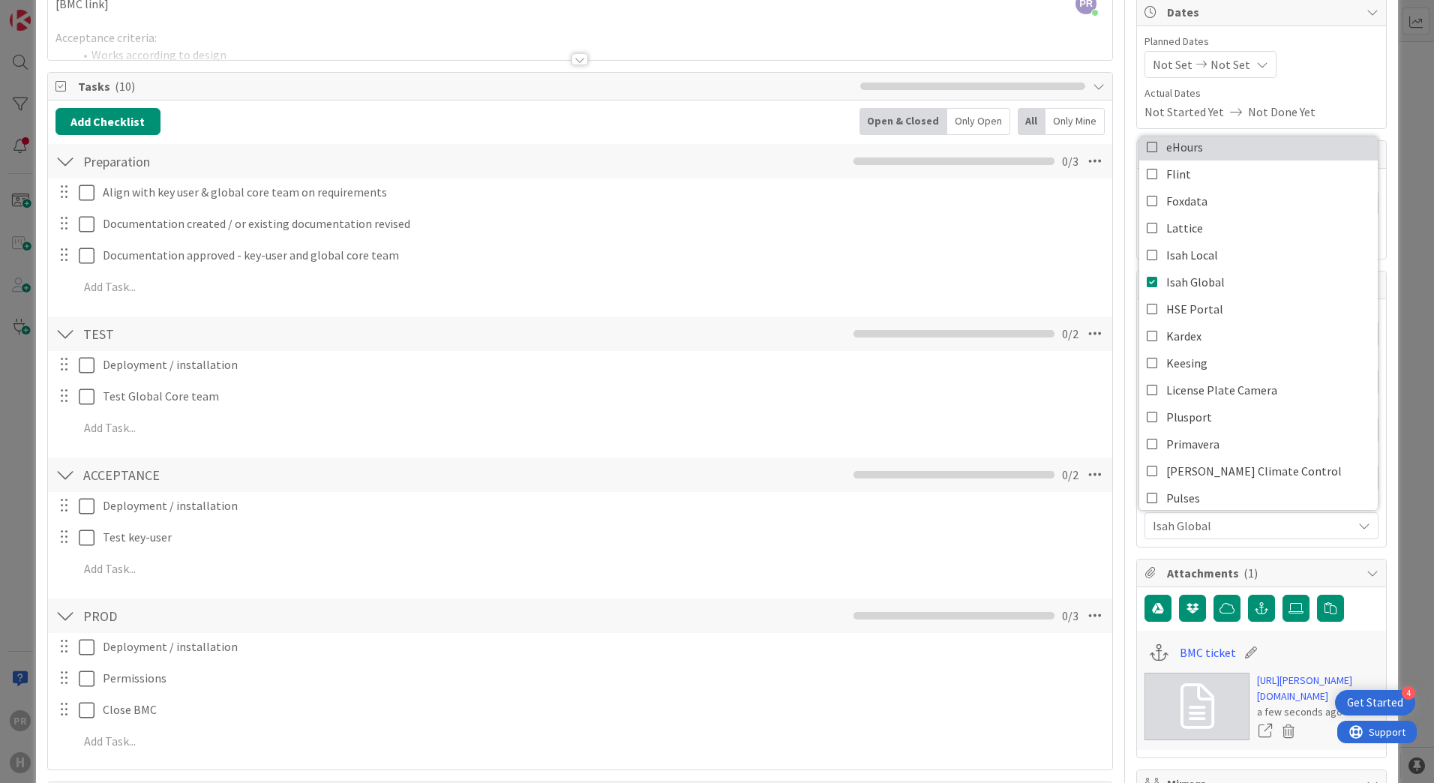
scroll to position [300, 0]
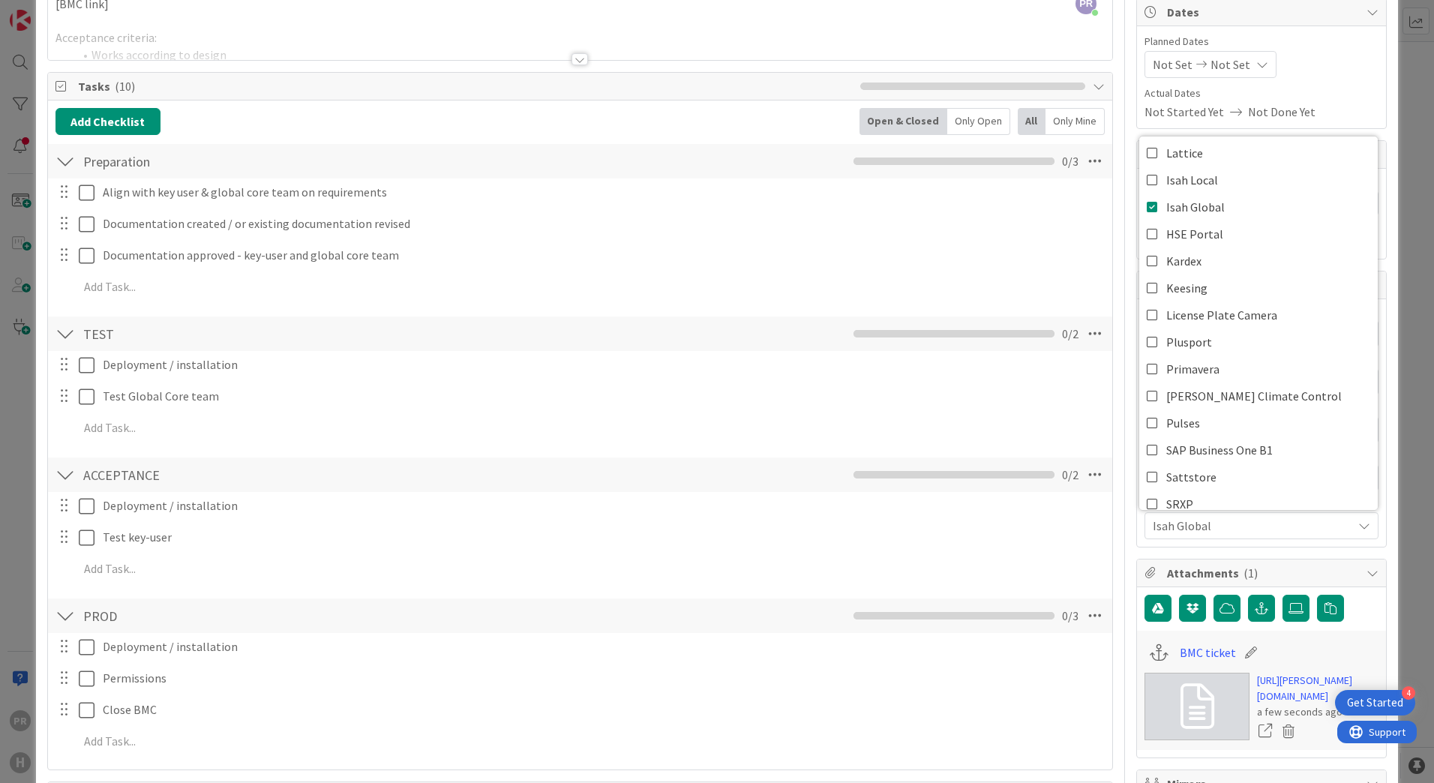
click at [1388, 353] on div "ID 1750 Team ERP Backlog BFG New Build Title 34 / 128 [NB] Inventory lists Pres…" at bounding box center [717, 391] width 1434 height 783
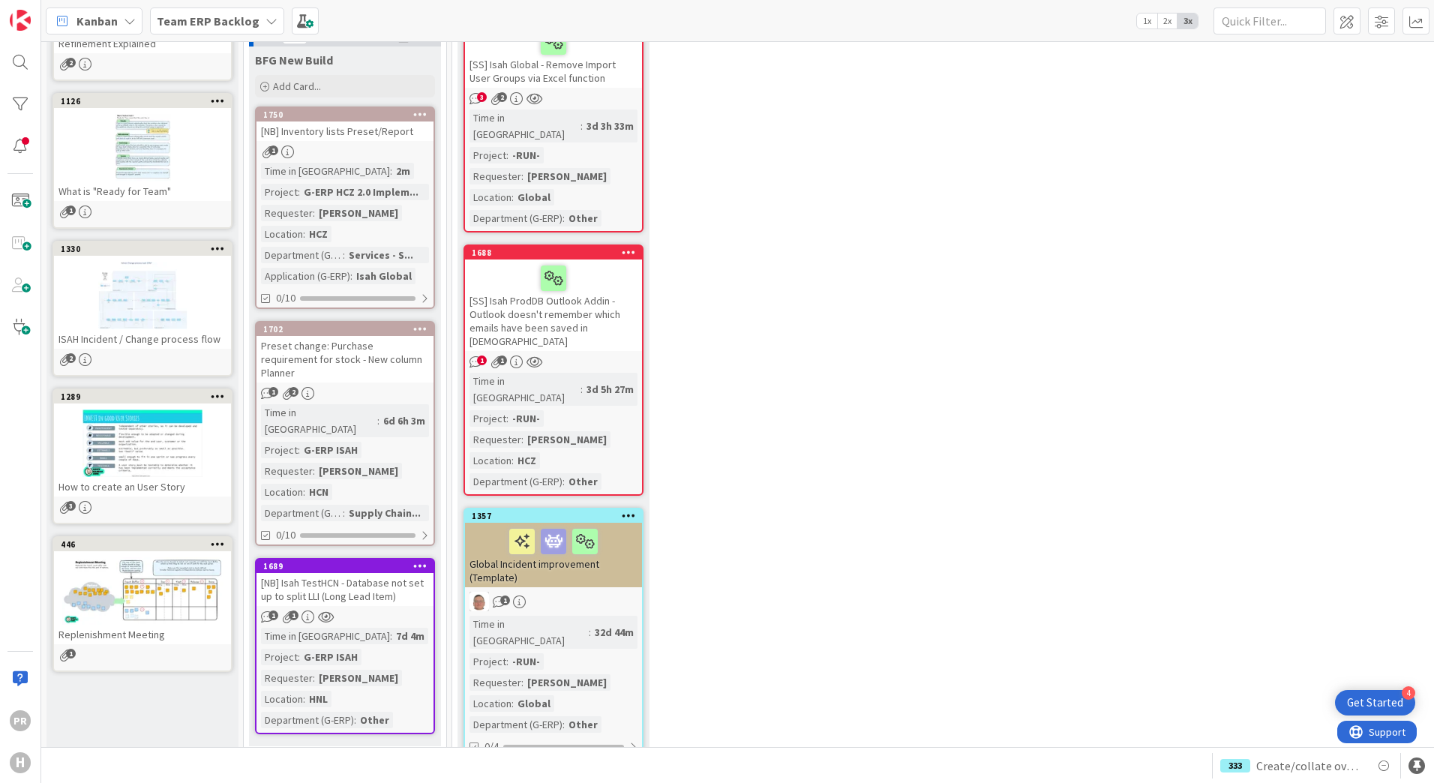
click at [371, 137] on div "[NB] Inventory lists Preset/Report" at bounding box center [345, 132] width 177 height 20
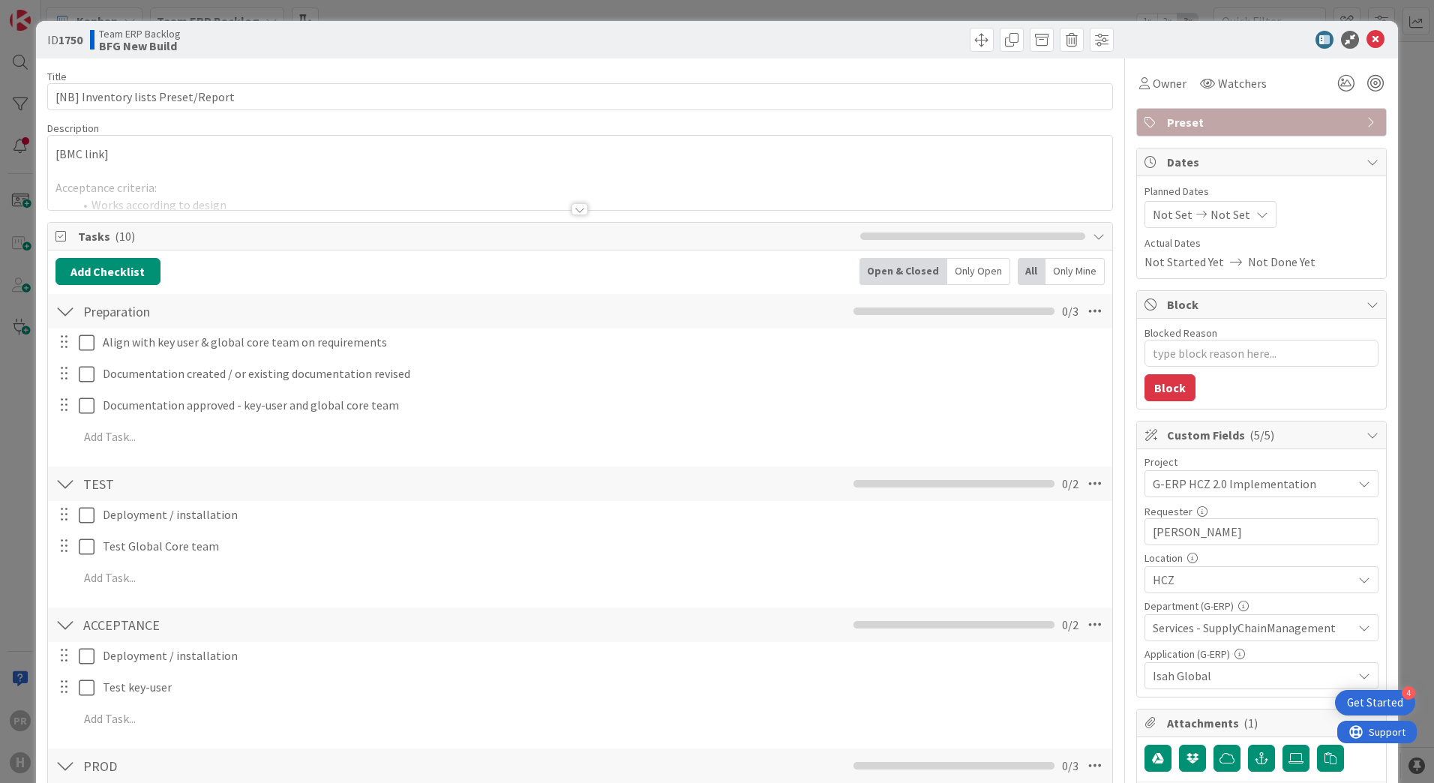
type textarea "x"
click at [563, 206] on div at bounding box center [580, 191] width 1064 height 38
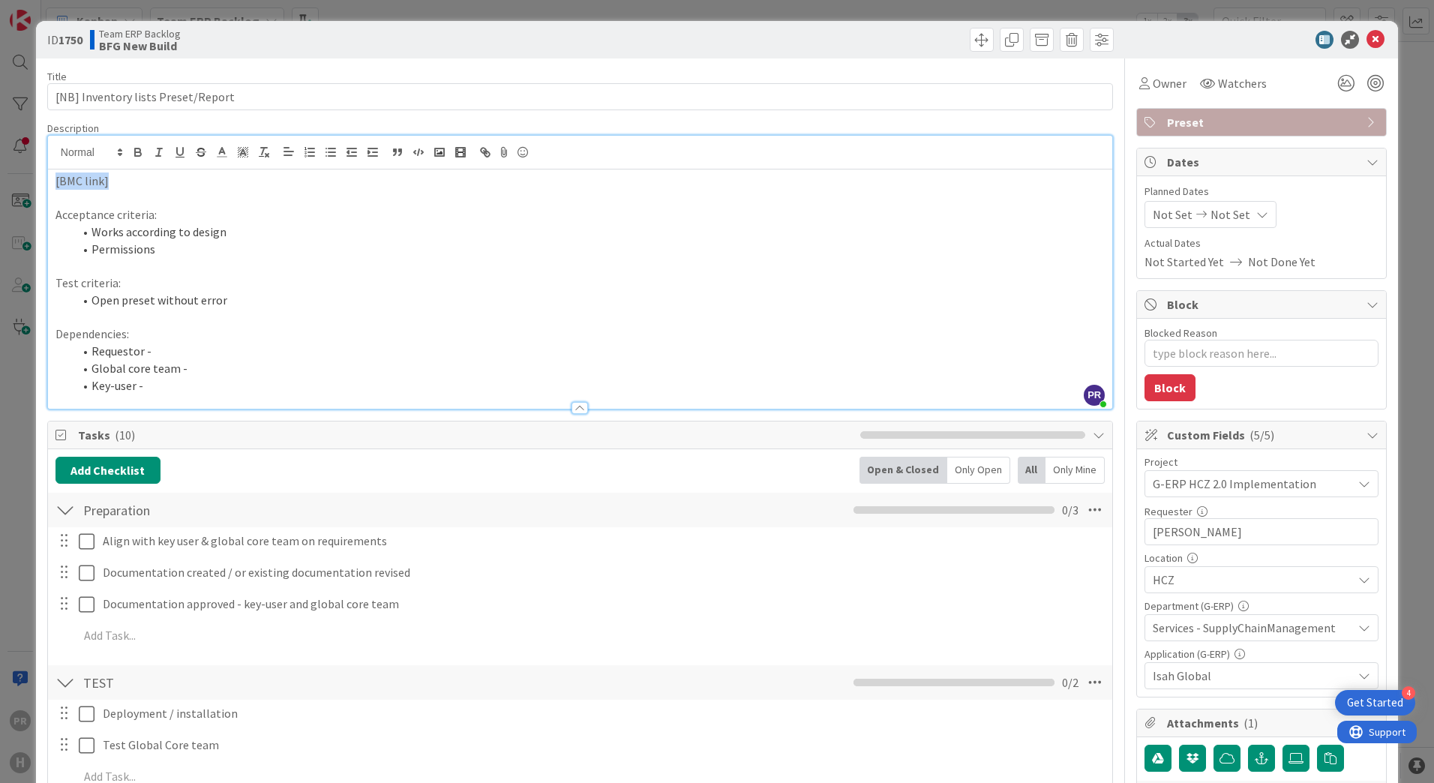
drag, startPoint x: 284, startPoint y: 175, endPoint x: 30, endPoint y: 163, distance: 254.5
click at [30, 163] on div "ID 1750 Team ERP Backlog BFG New Build Title 34 / 128 [NB] Inventory lists Pres…" at bounding box center [717, 391] width 1434 height 783
click at [207, 183] on p "See [PERSON_NAME]'s BMC ticket" at bounding box center [580, 181] width 1049 height 17
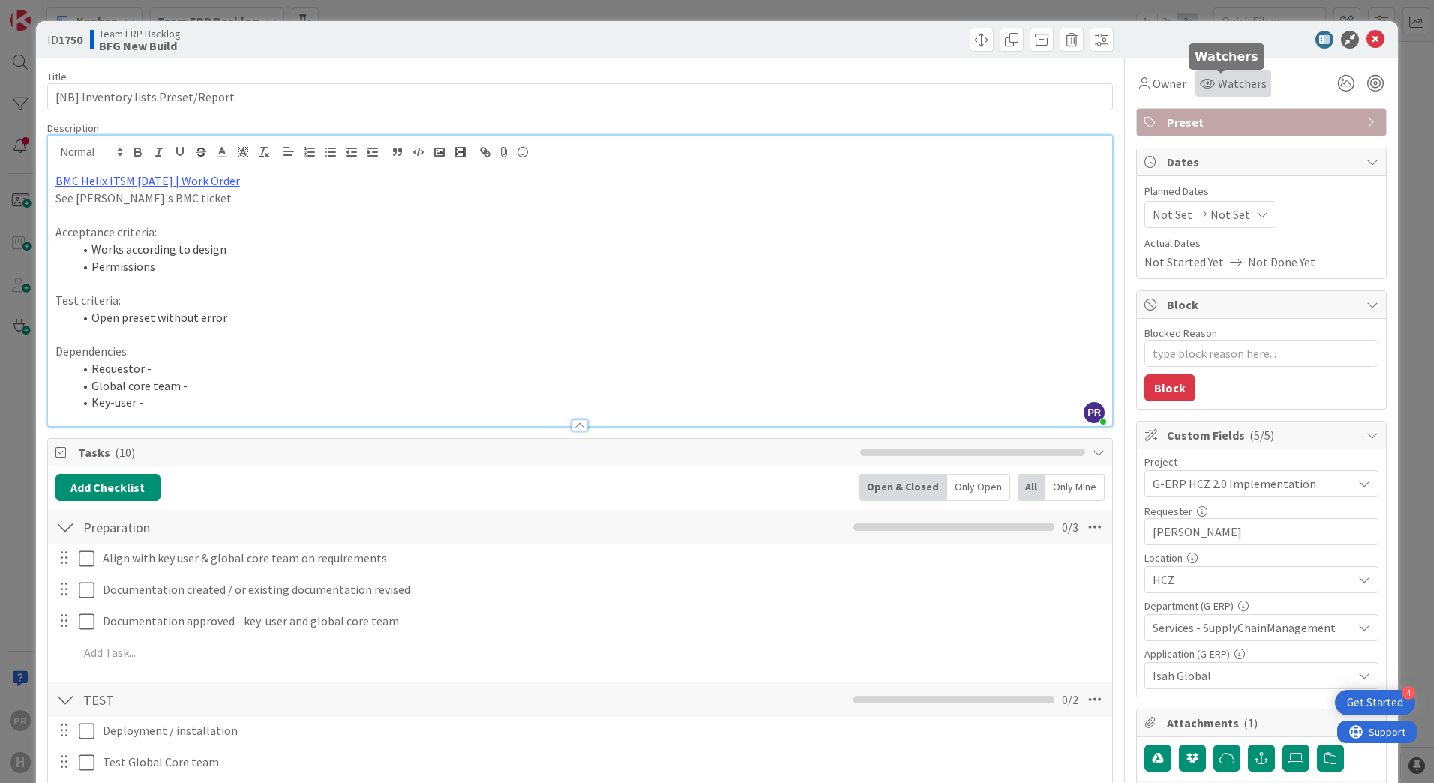
click at [1220, 84] on span "Watchers" at bounding box center [1242, 83] width 49 height 18
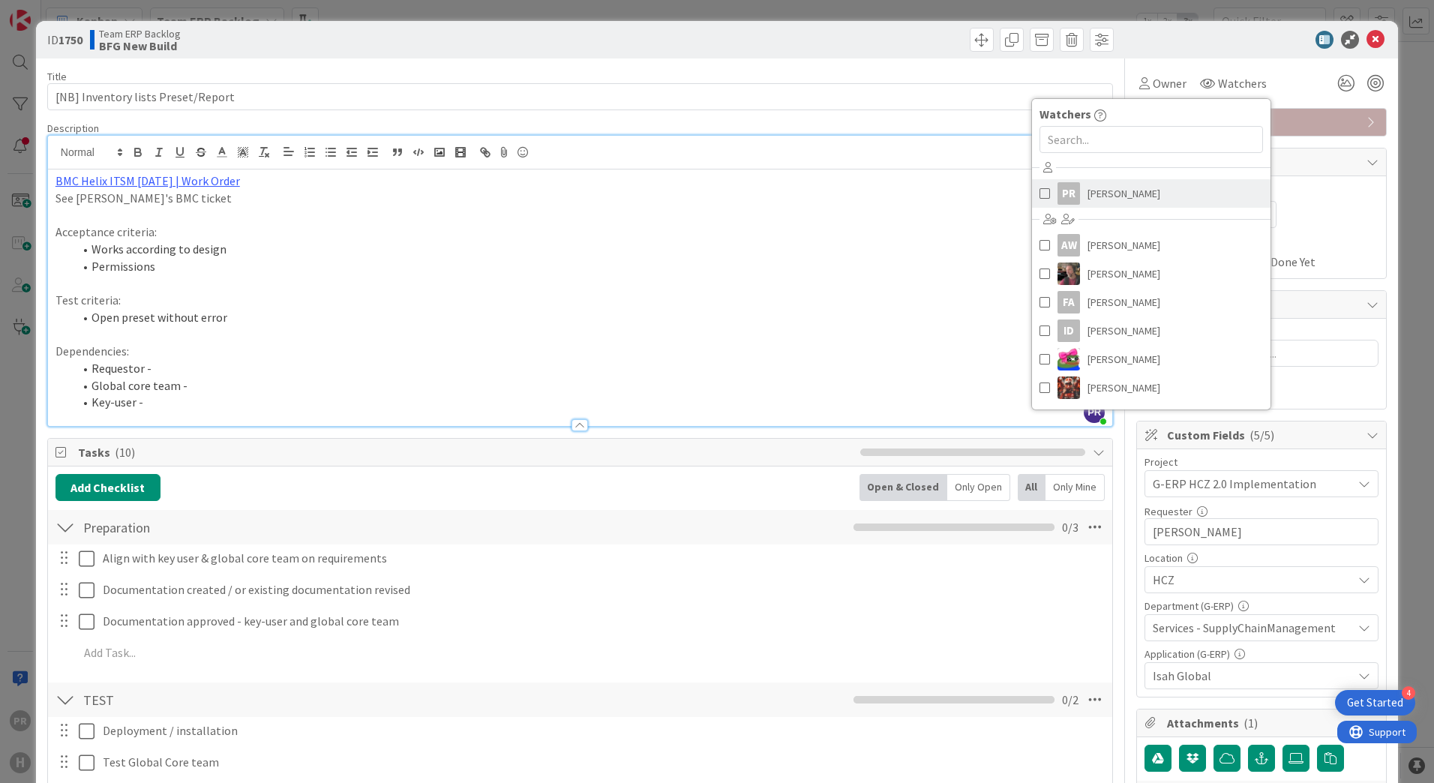
click at [1097, 190] on span "[PERSON_NAME]" at bounding box center [1124, 193] width 73 height 23
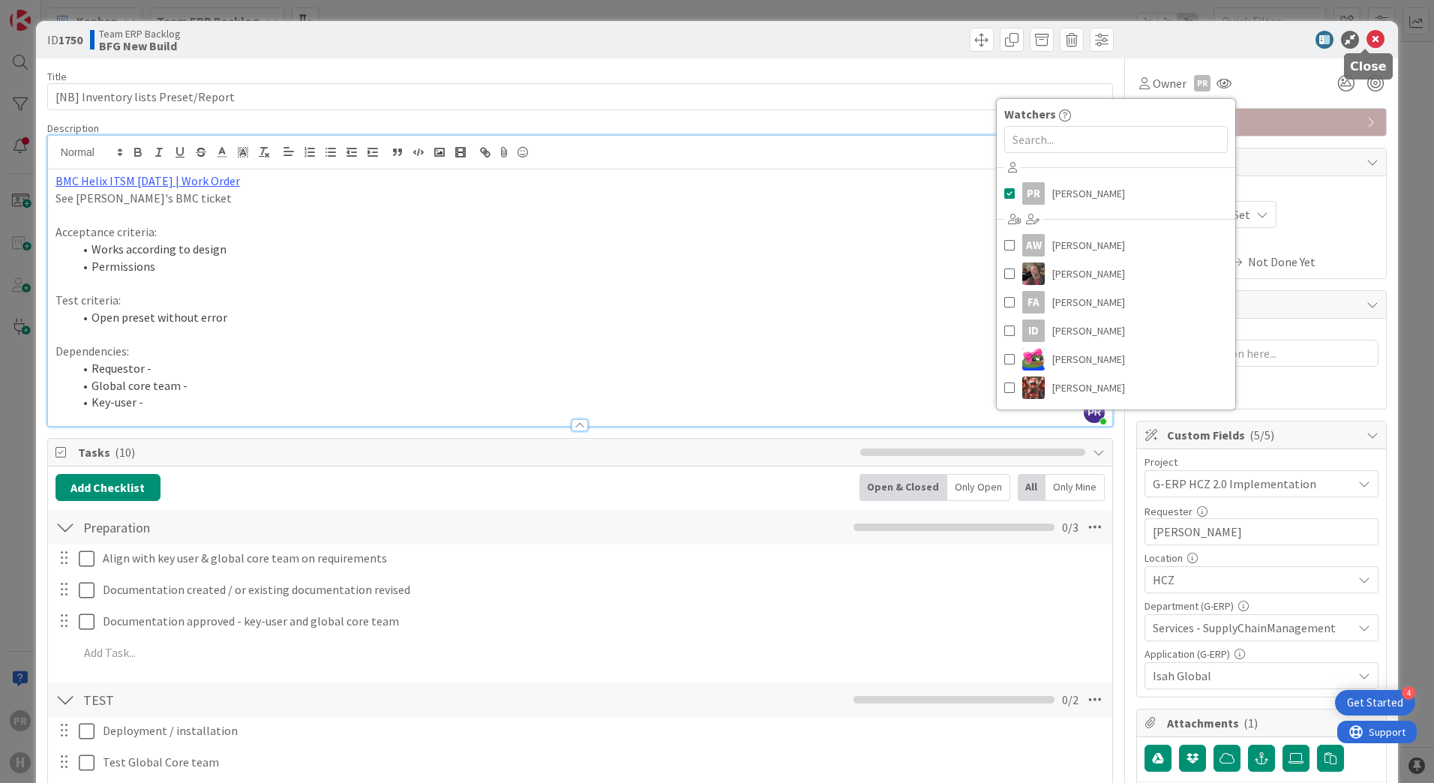
click at [1373, 44] on icon at bounding box center [1376, 40] width 18 height 18
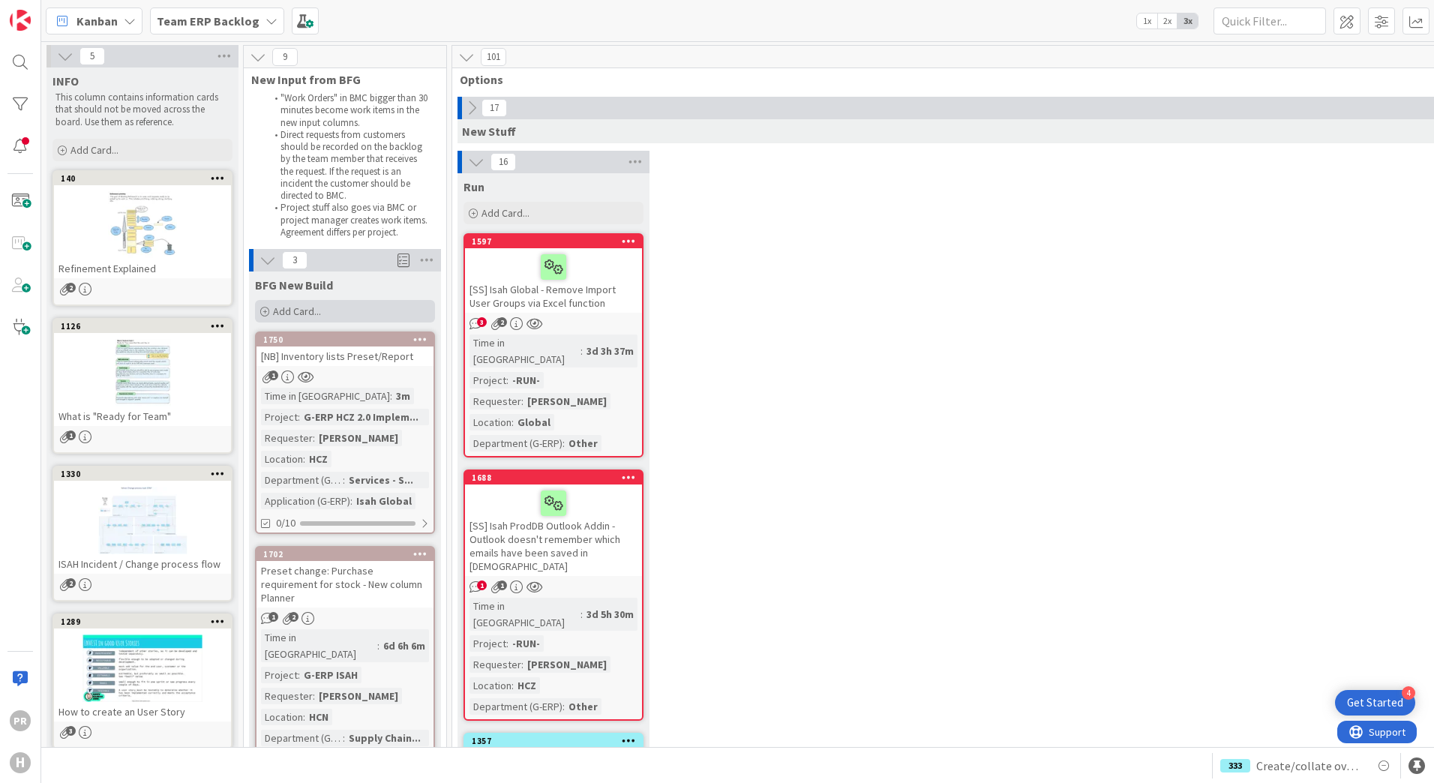
click at [318, 308] on span "Add Card..." at bounding box center [297, 312] width 48 height 14
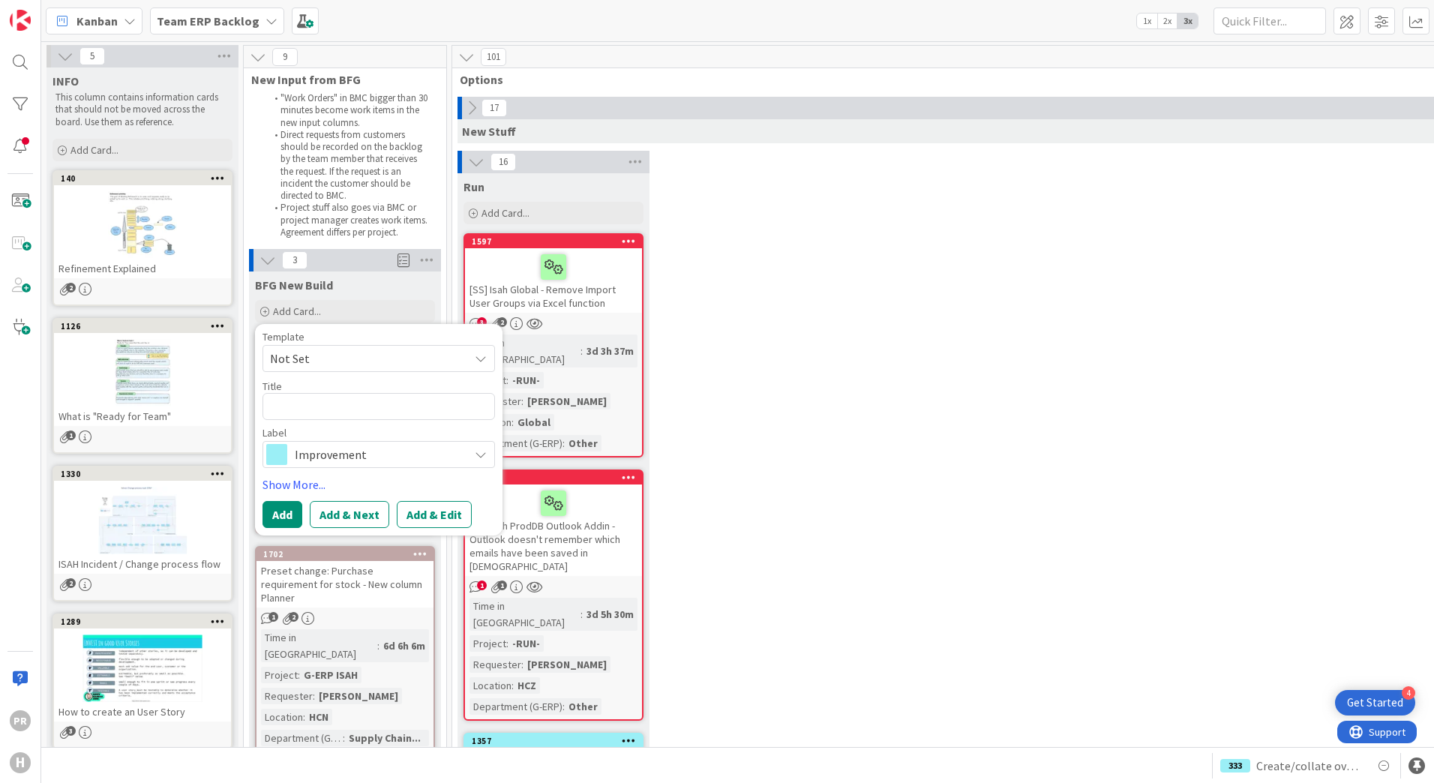
click at [356, 452] on span "Improvement" at bounding box center [378, 454] width 167 height 21
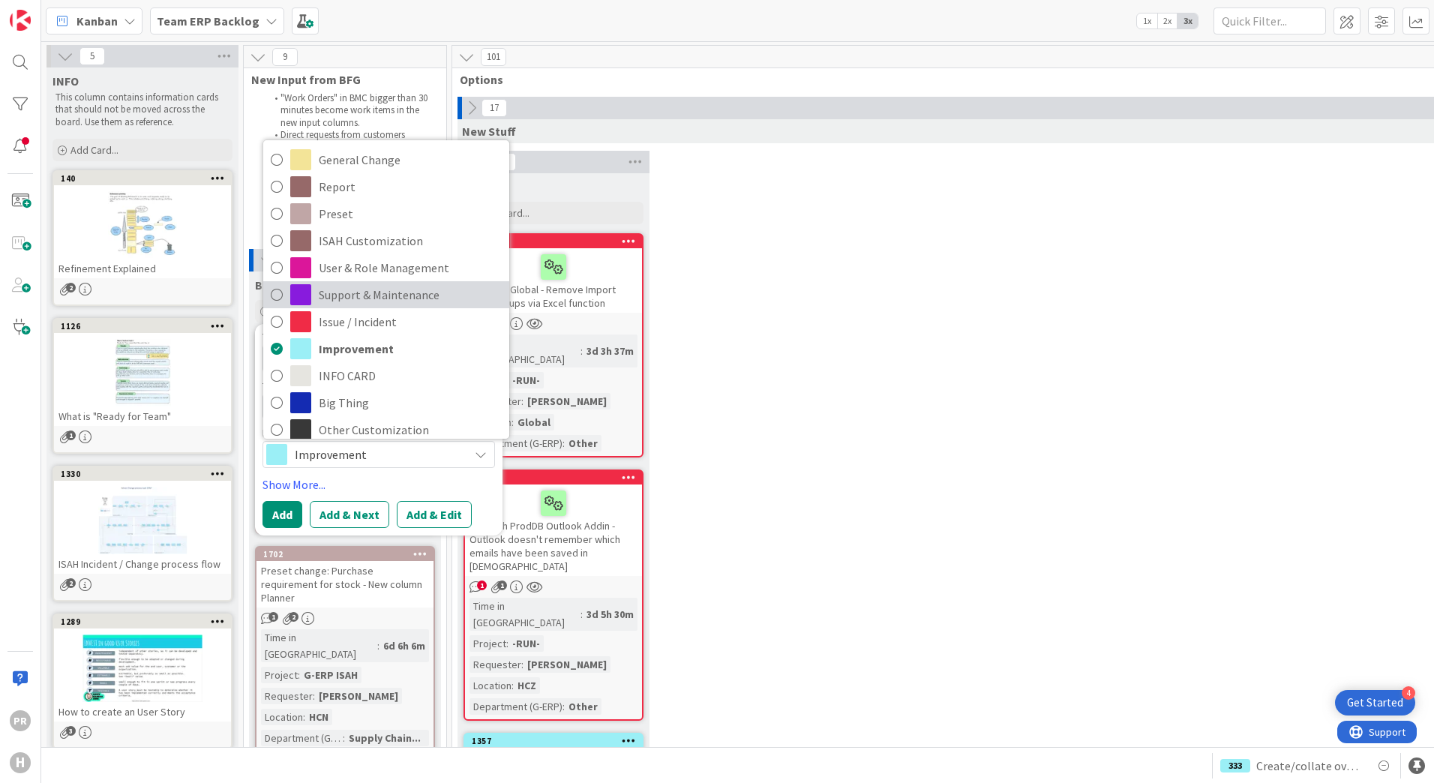
click at [360, 296] on span "Support & Maintenance" at bounding box center [410, 295] width 183 height 23
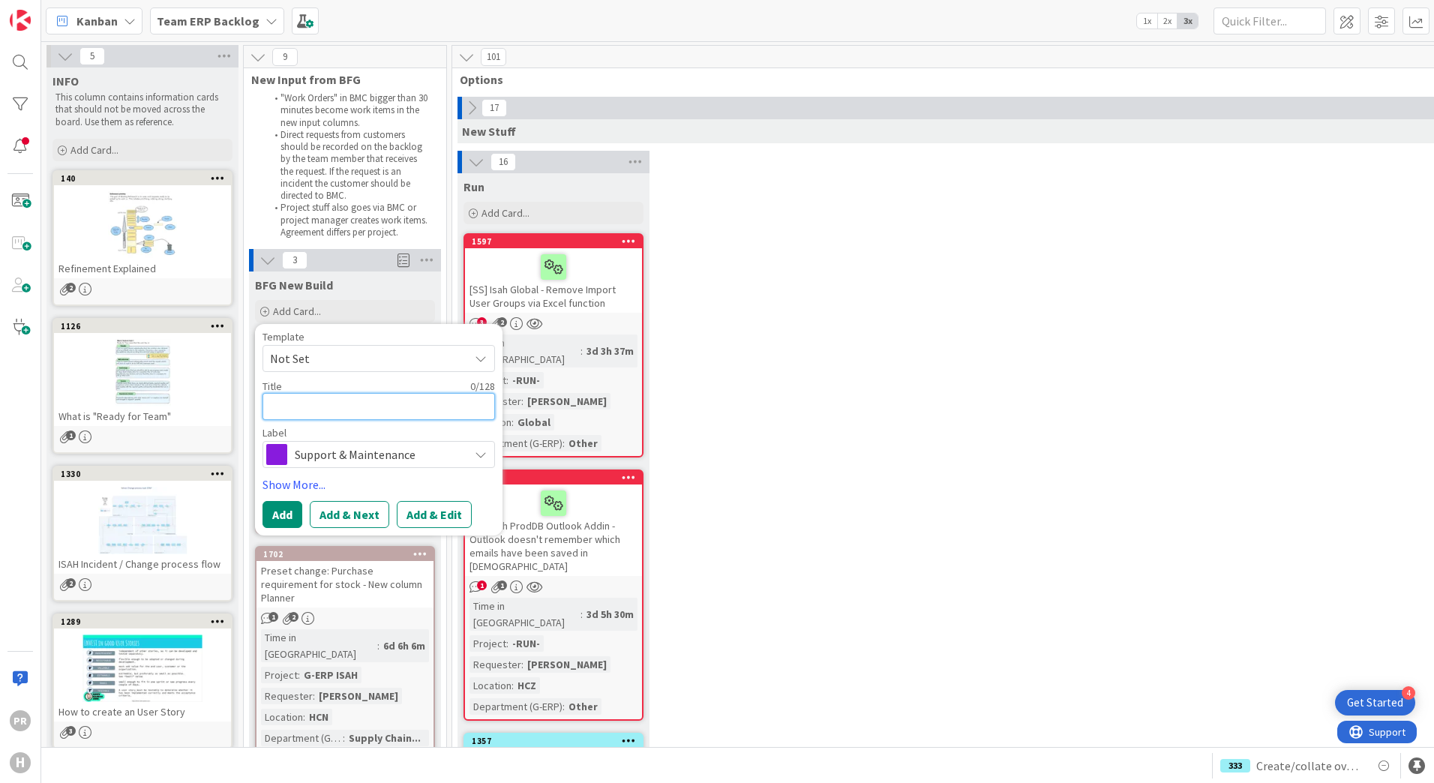
click at [349, 407] on textarea at bounding box center [379, 406] width 233 height 27
type textarea "x"
type textarea "["
type textarea "x"
type textarea "[NB"
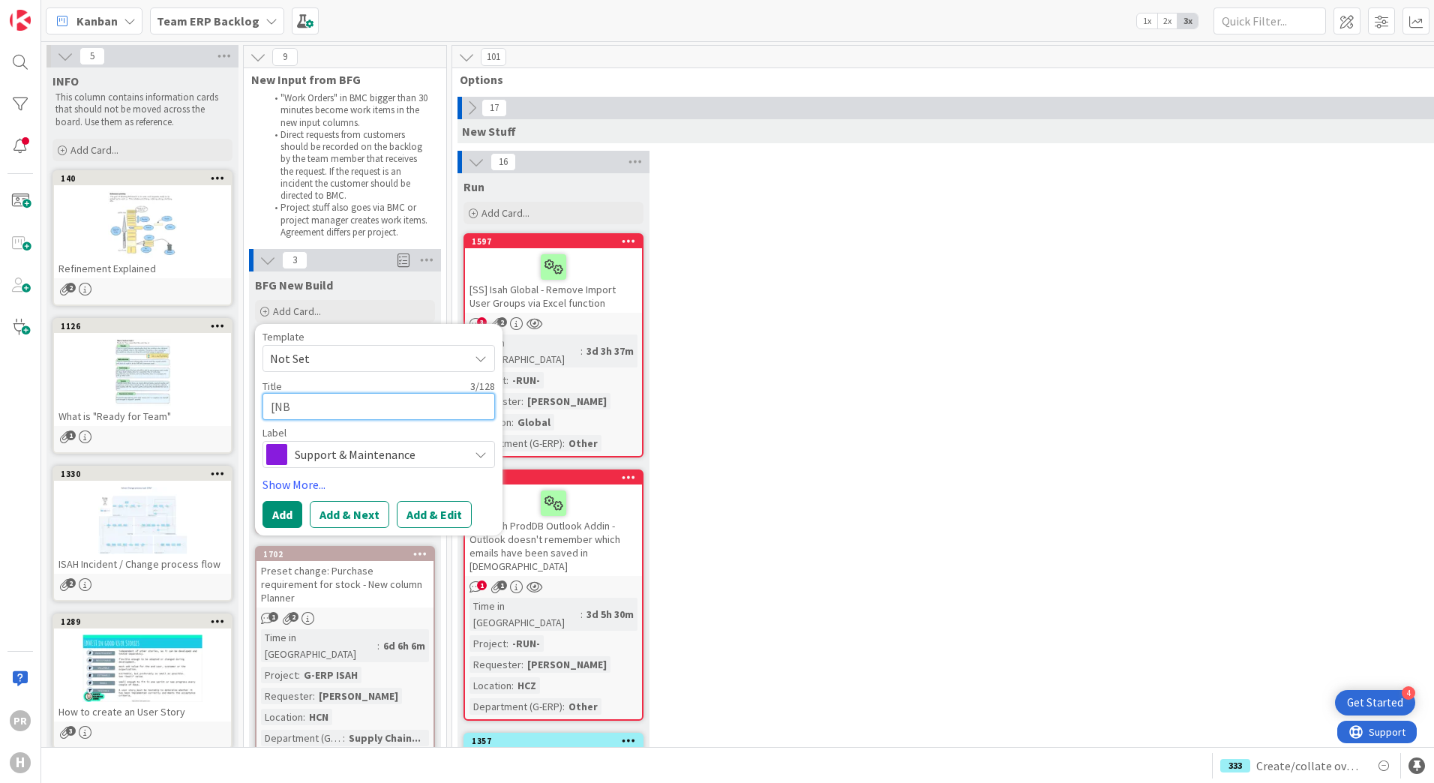
type textarea "x"
type textarea "[NB["
type textarea "x"
type textarea "[NB"
type textarea "x"
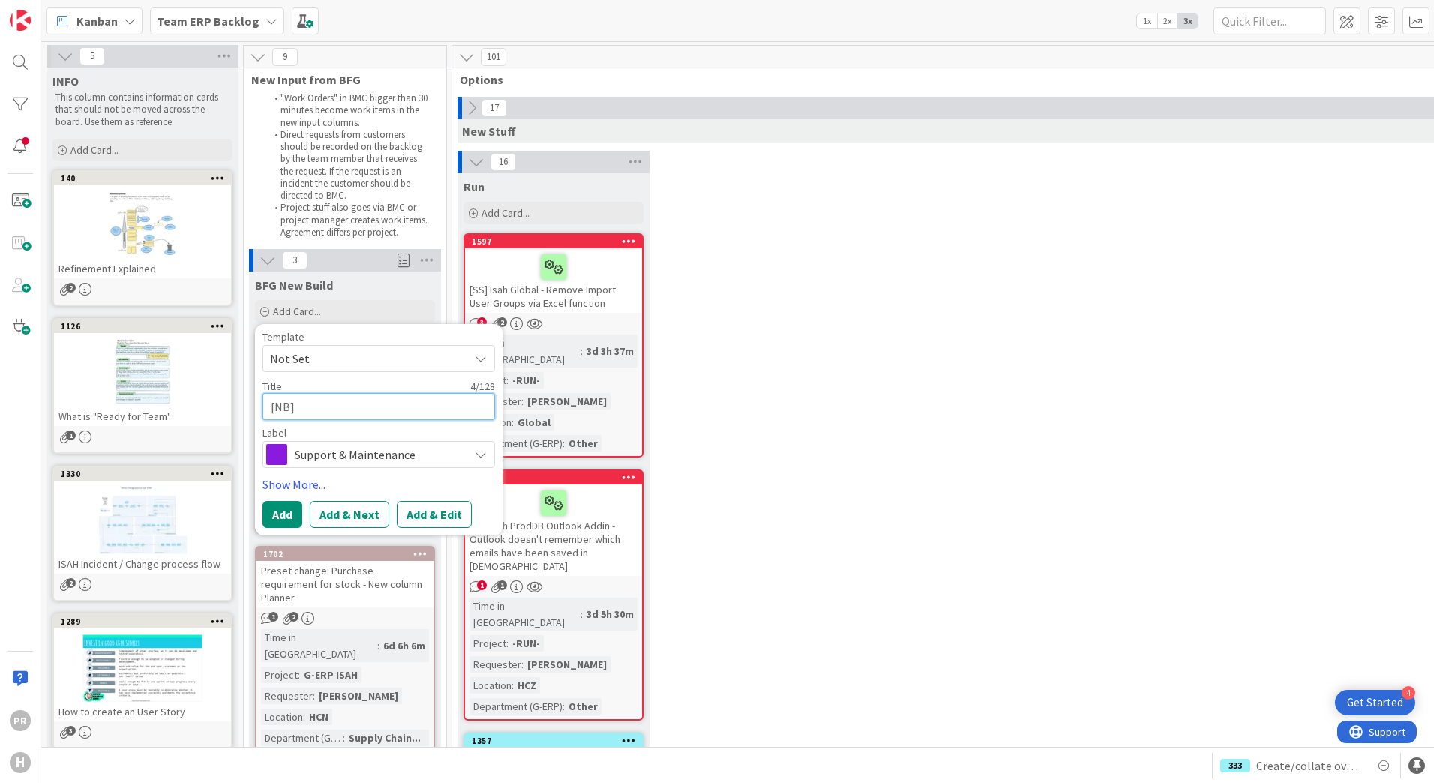
type textarea "[NB]"
type textarea "x"
type textarea "[NB]"
type textarea "x"
type textarea "[NB] P"
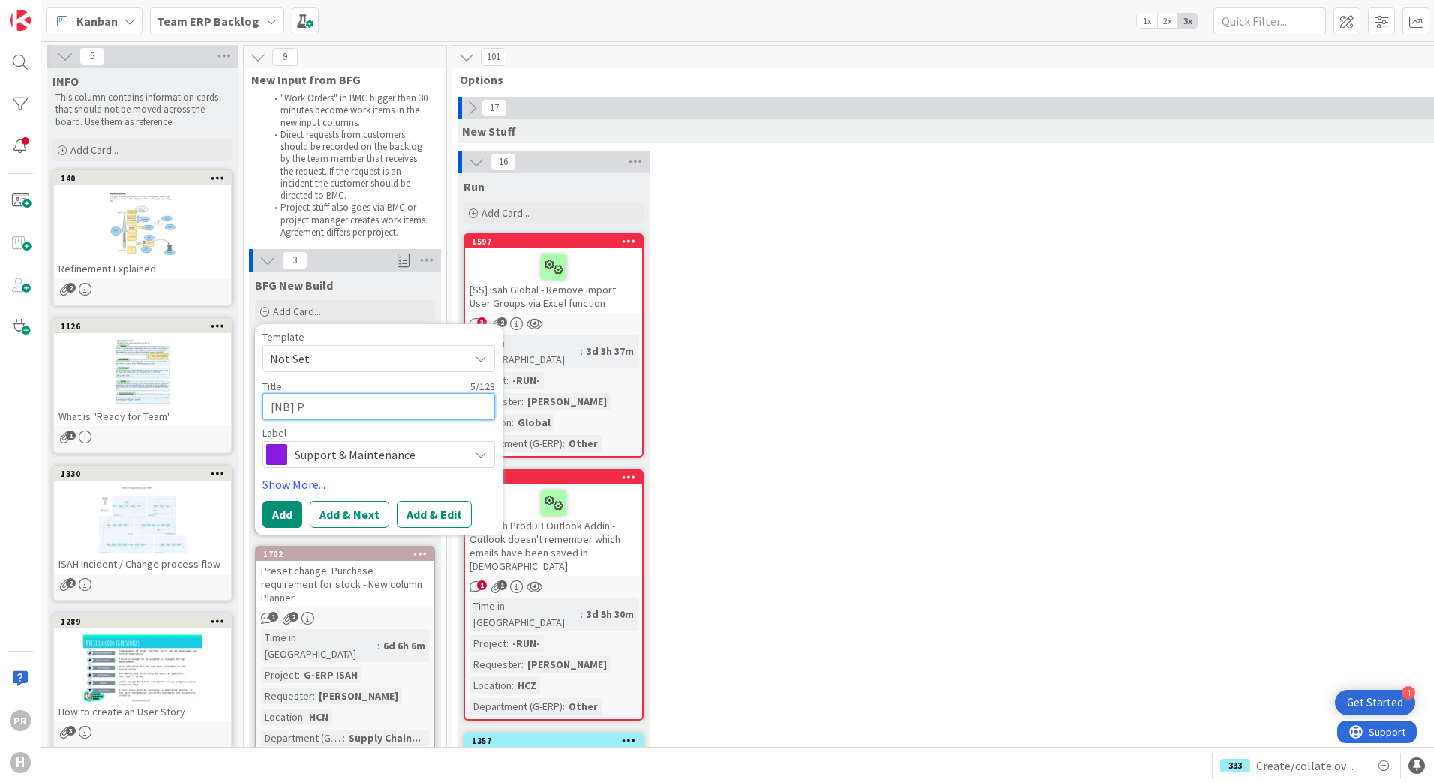
type textarea "x"
type textarea "[NB] Pr"
type textarea "x"
type textarea "[NB] Pro"
type textarea "x"
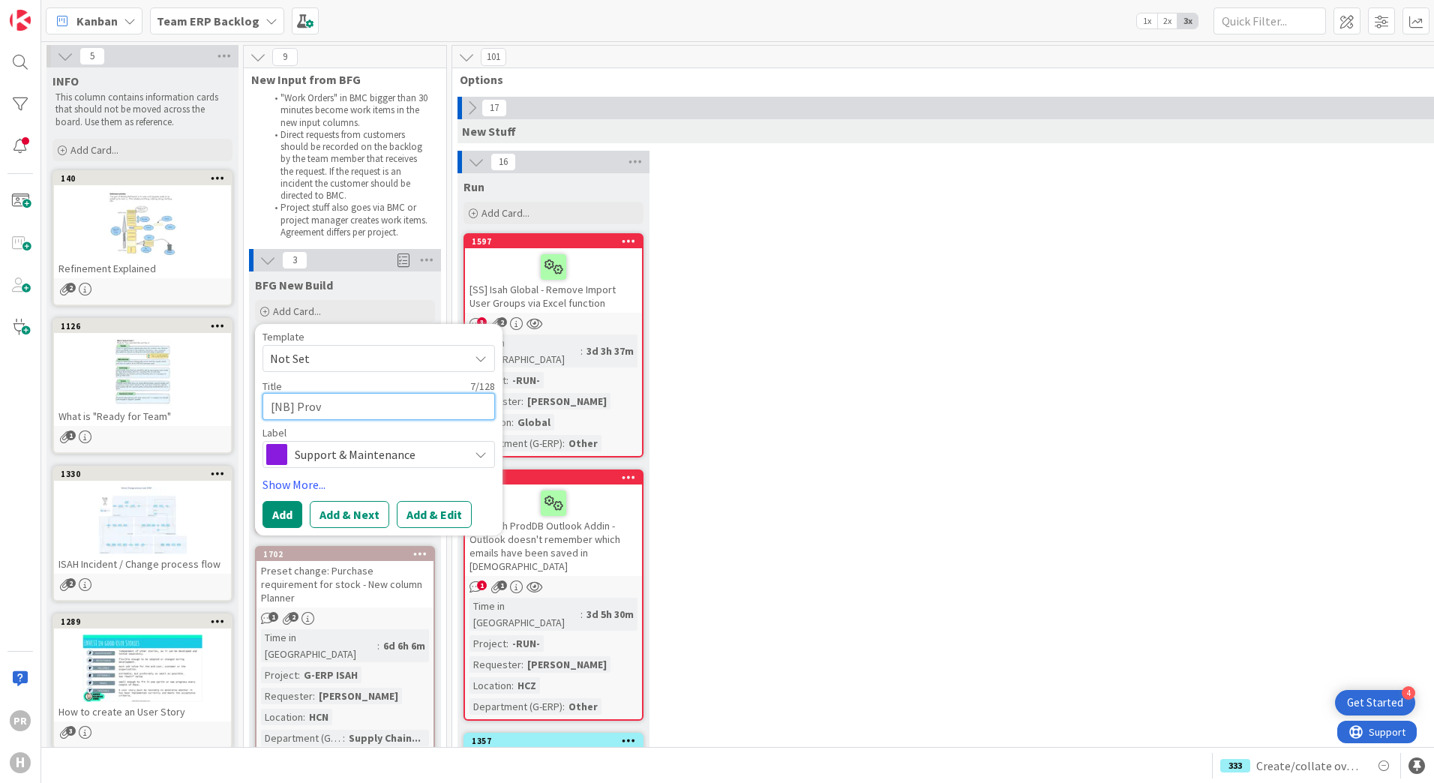
type textarea "[NB] Provi"
type textarea "x"
type textarea "[NB] Provid"
type textarea "x"
type textarea "[NB] Provide"
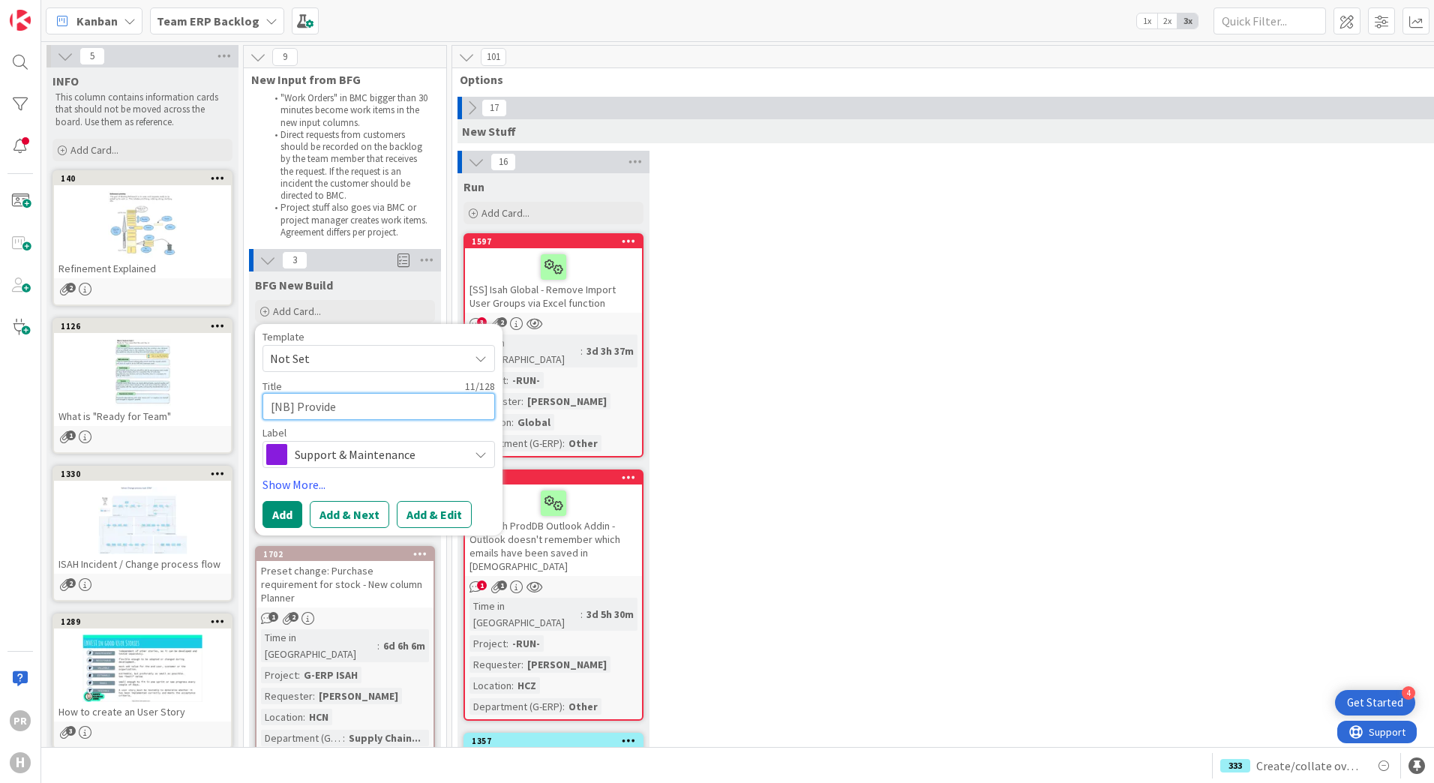
type textarea "x"
type textarea "[NB] Provide"
type textarea "x"
type textarea "[NB] Provide a"
type textarea "x"
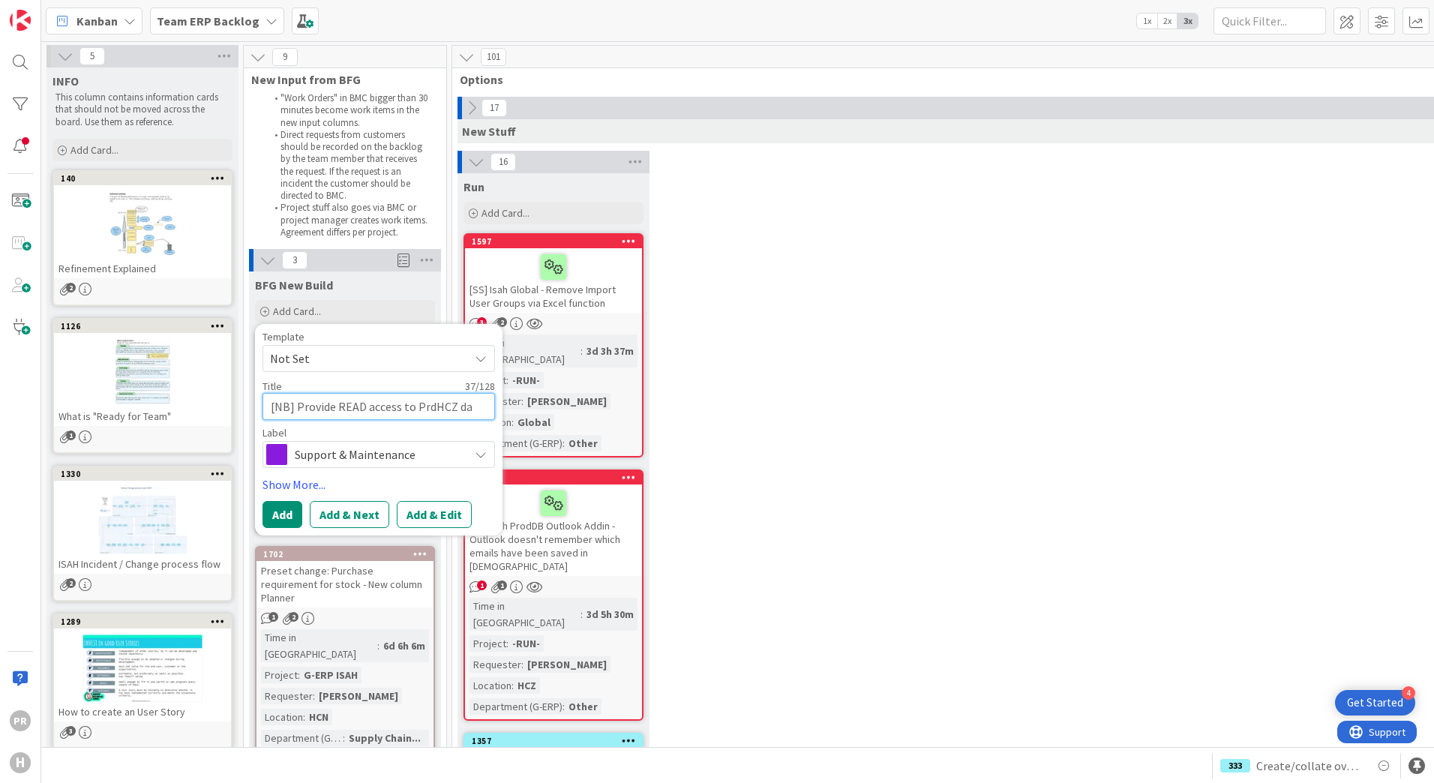
click at [472, 404] on textarea "[NB] Provide READ access to PrdHCZ da" at bounding box center [379, 406] width 233 height 27
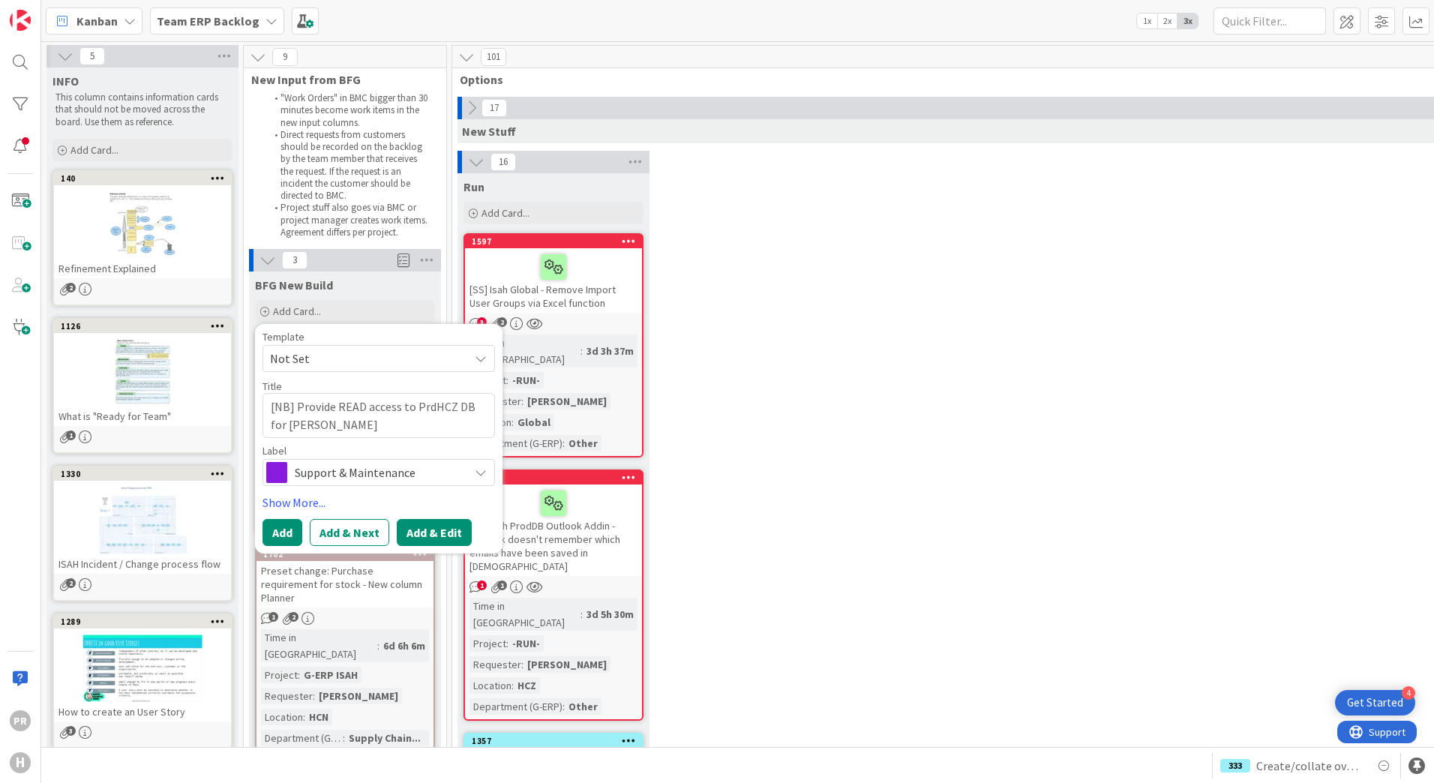
click at [424, 530] on button "Add & Edit" at bounding box center [434, 532] width 75 height 27
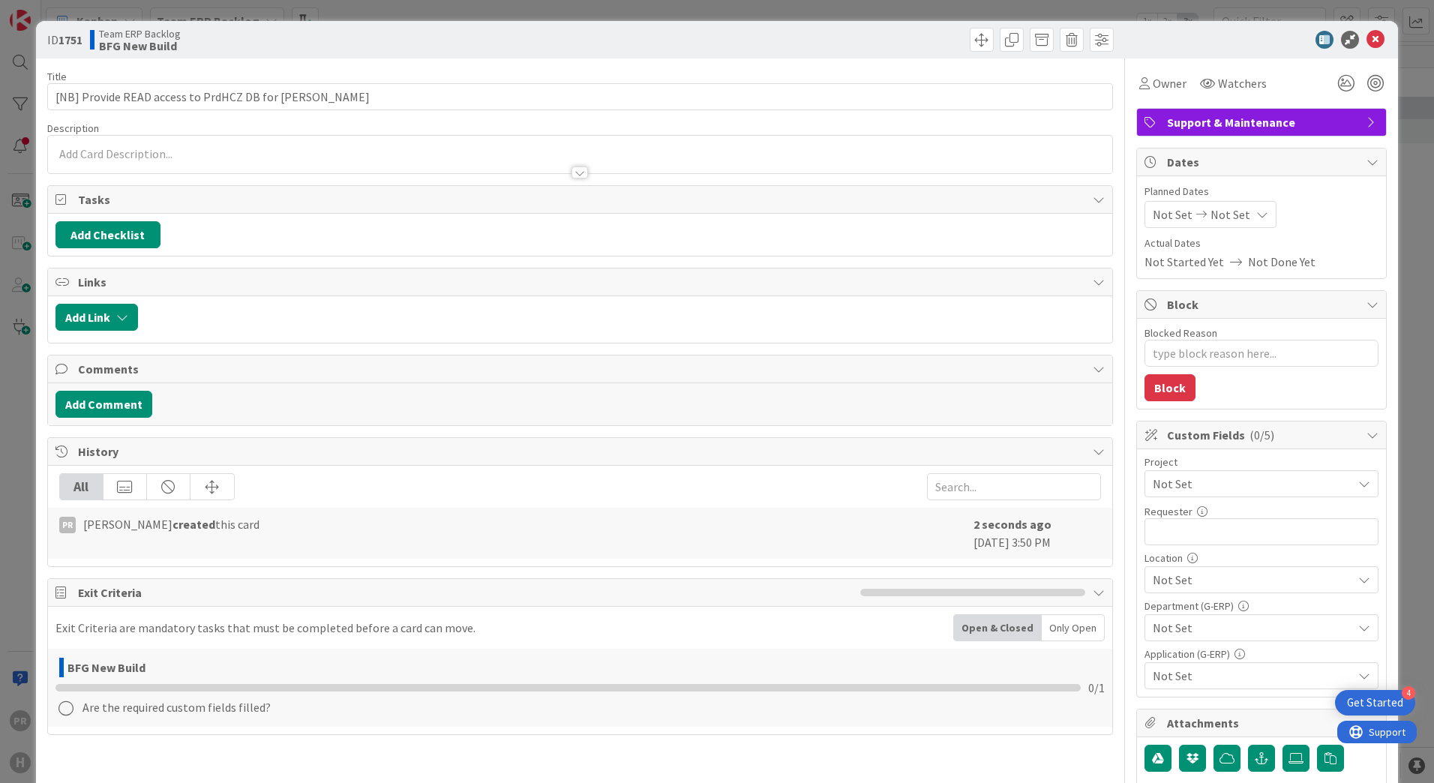
click at [324, 131] on div "Description" at bounding box center [580, 129] width 1066 height 14
click at [320, 147] on div at bounding box center [580, 155] width 1064 height 38
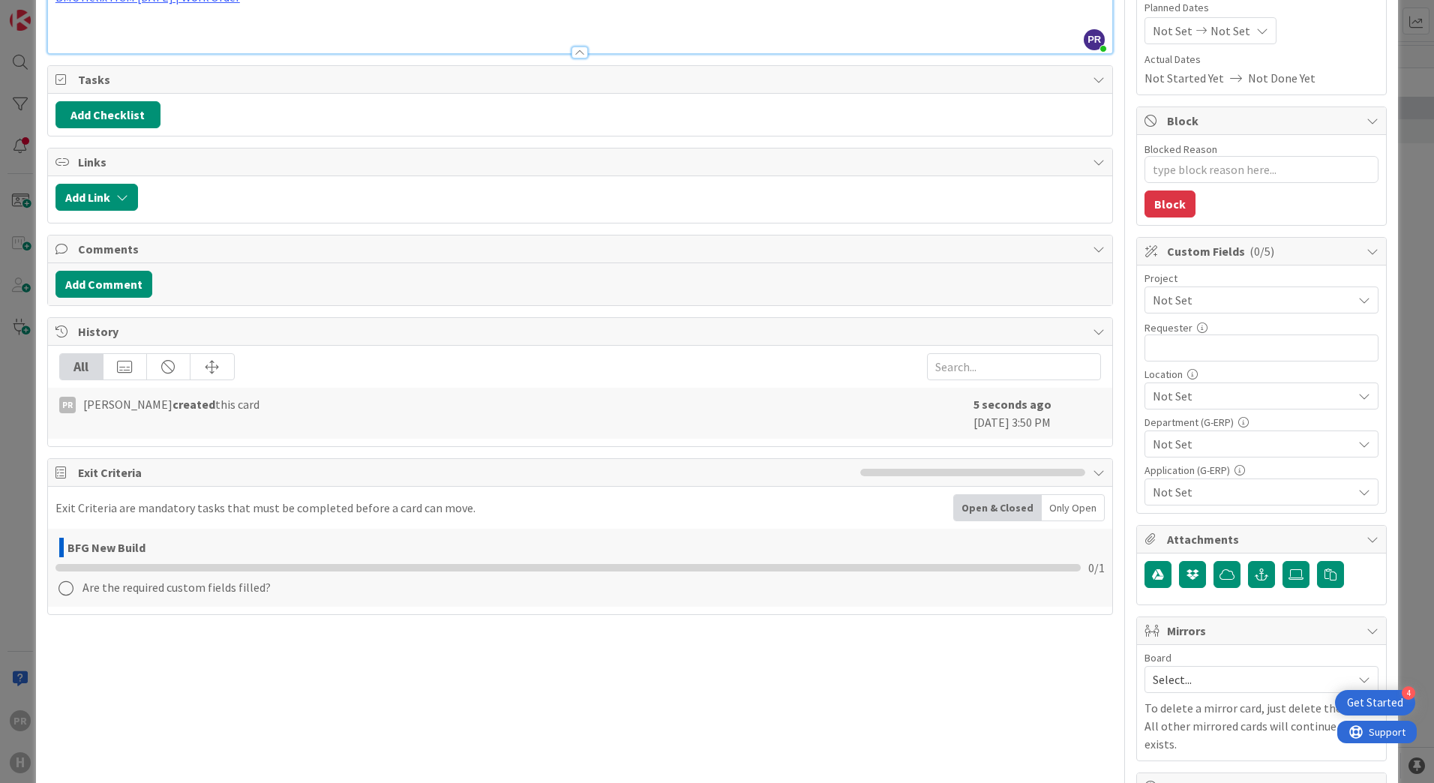
scroll to position [300, 0]
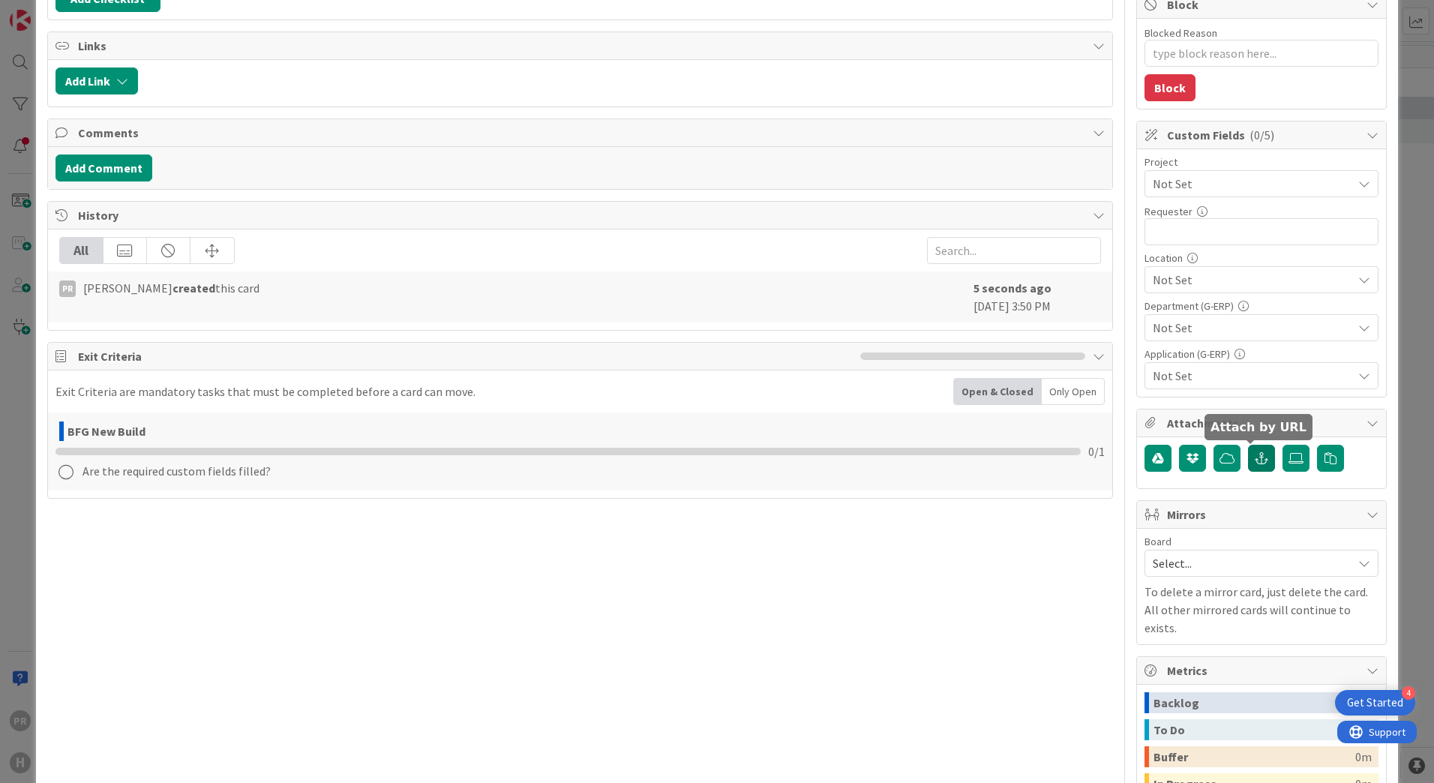
click at [1255, 460] on icon "button" at bounding box center [1262, 458] width 14 height 12
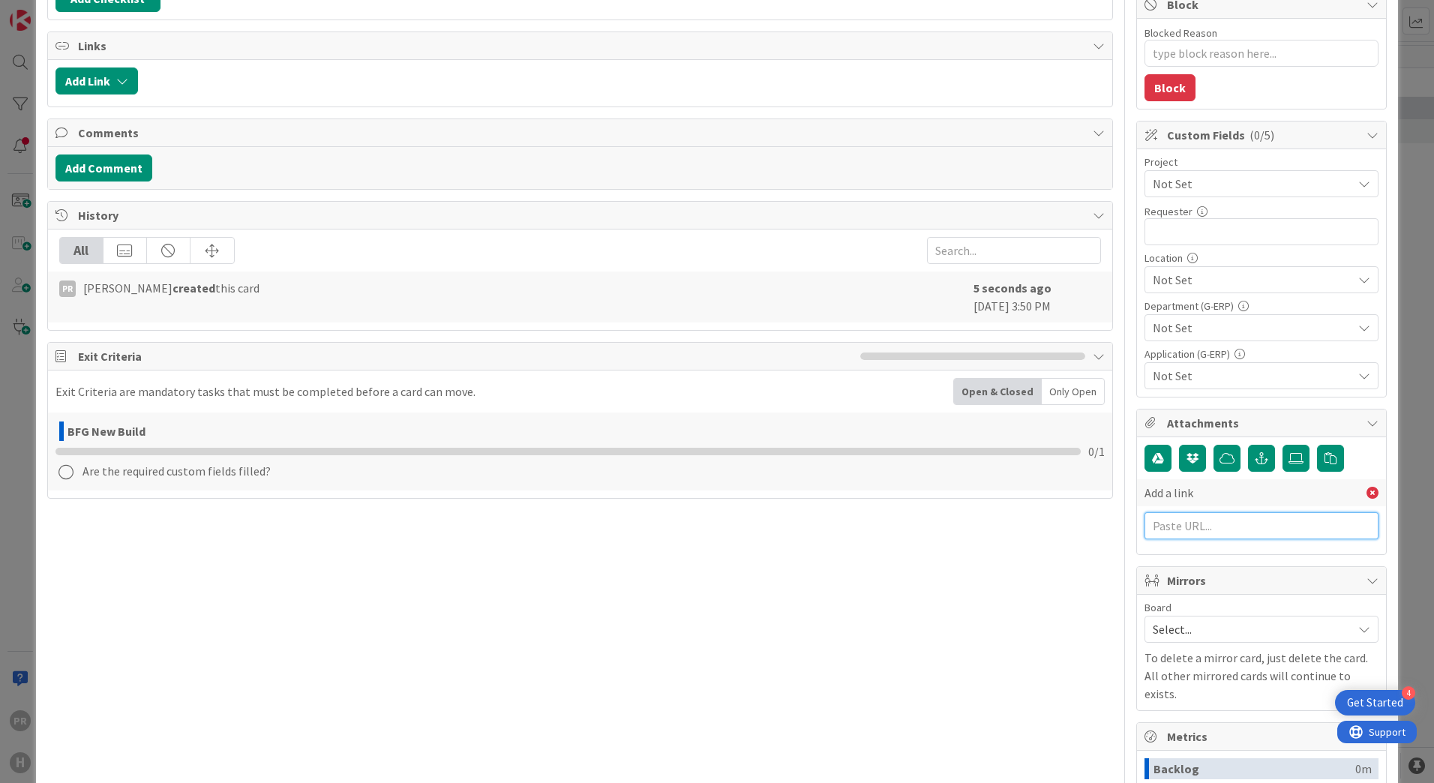
click at [1183, 525] on input "text" at bounding box center [1262, 525] width 234 height 27
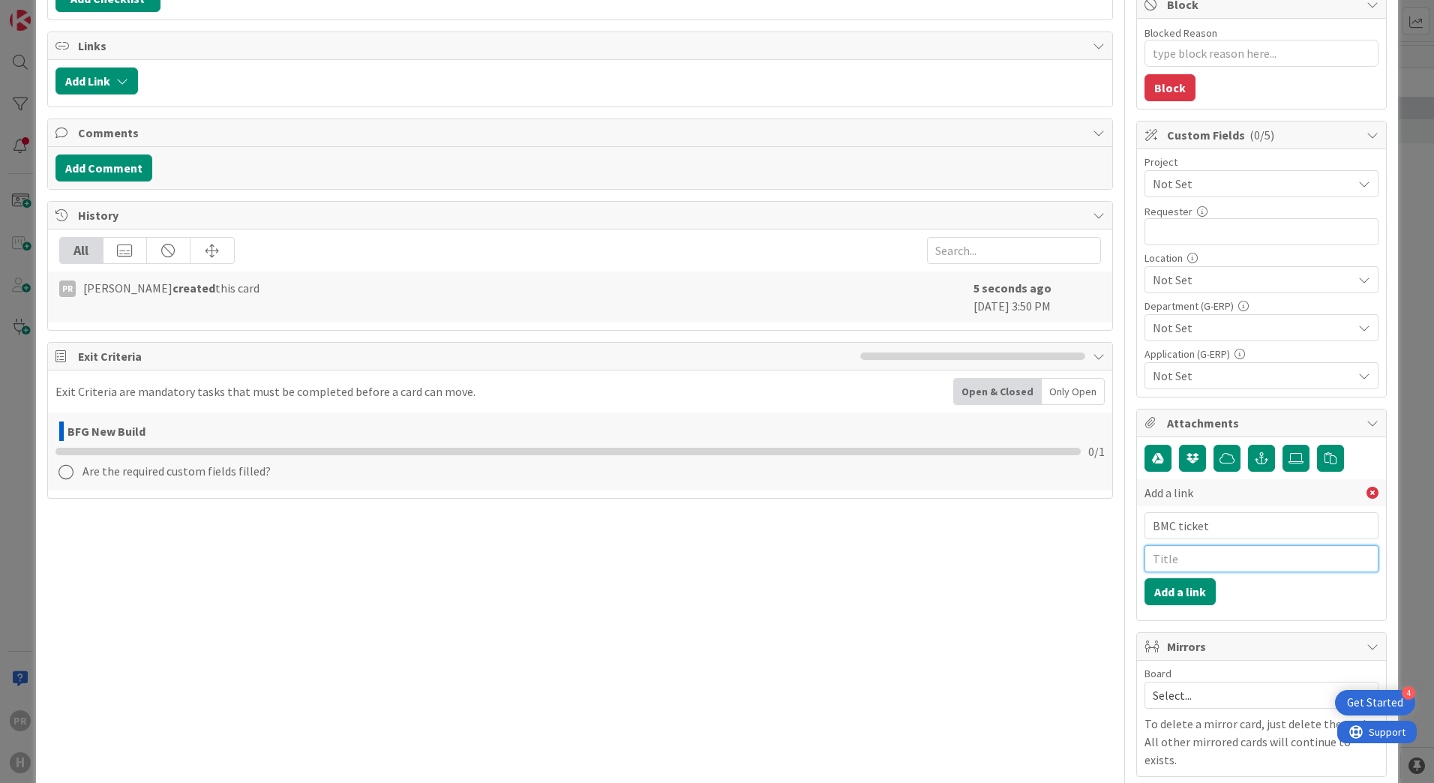
click at [1184, 551] on input "text" at bounding box center [1262, 558] width 234 height 27
paste input "[URL][PERSON_NAME][DOMAIN_NAME]"
click at [1185, 593] on button "Add a link" at bounding box center [1180, 591] width 71 height 27
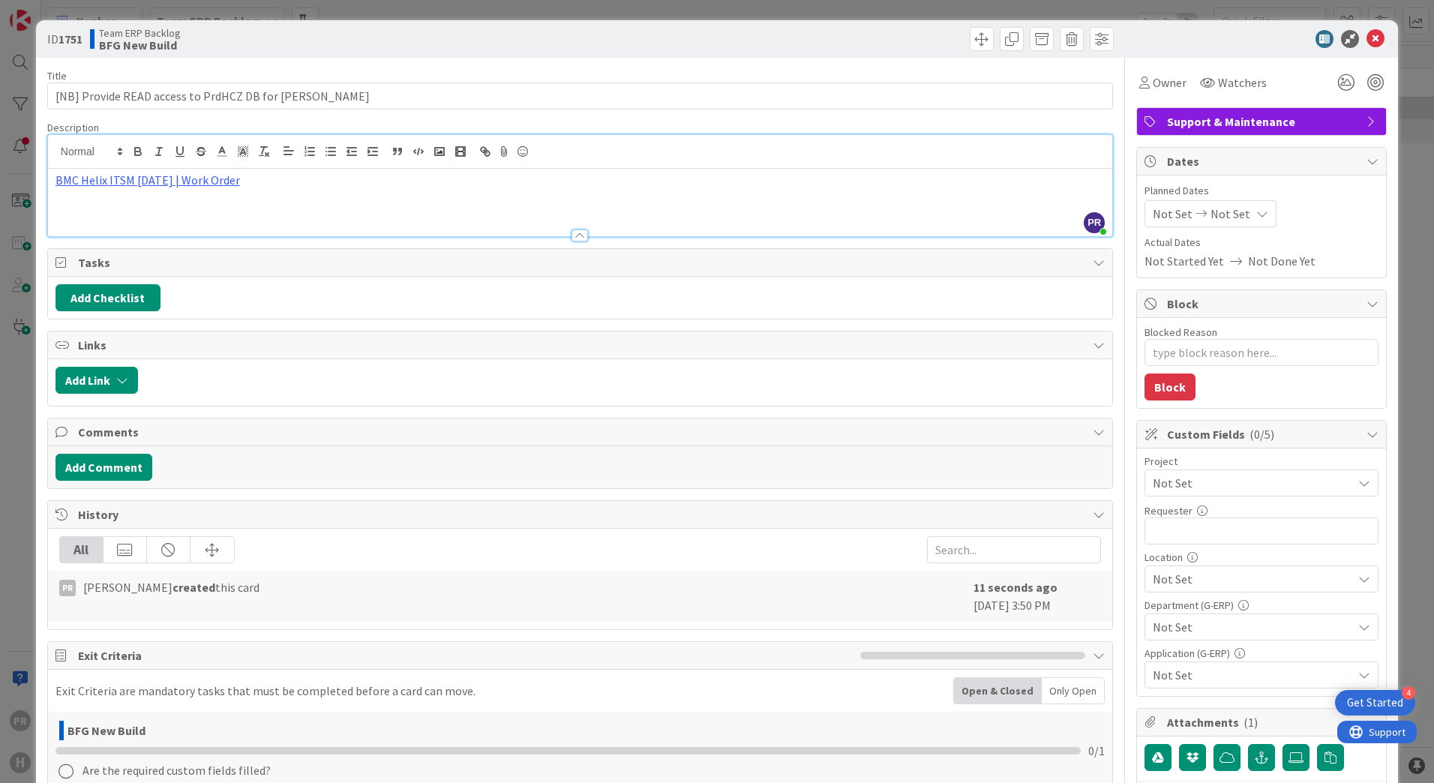
scroll to position [0, 0]
click at [1202, 483] on span "Not Set" at bounding box center [1249, 483] width 192 height 21
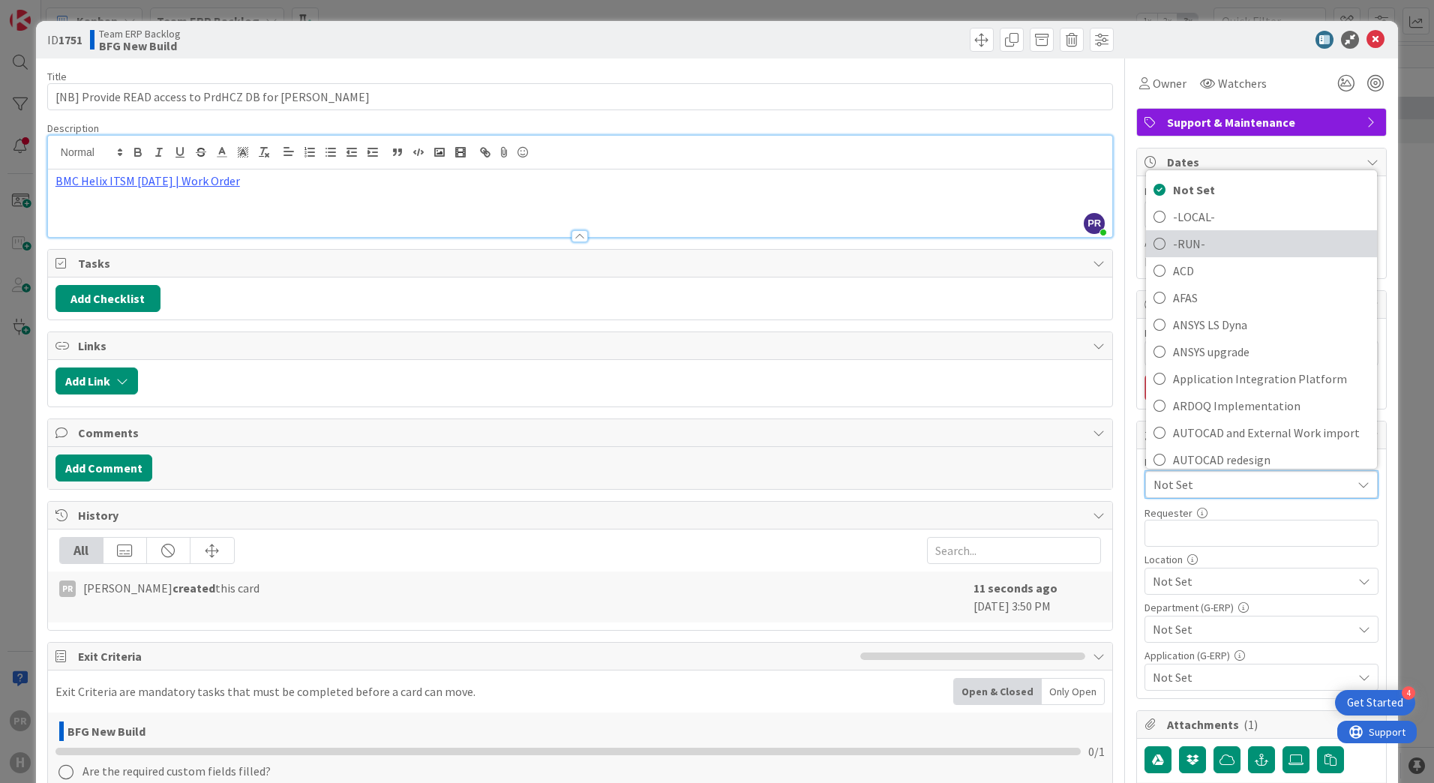
click at [1199, 243] on span "-RUN-" at bounding box center [1271, 244] width 197 height 23
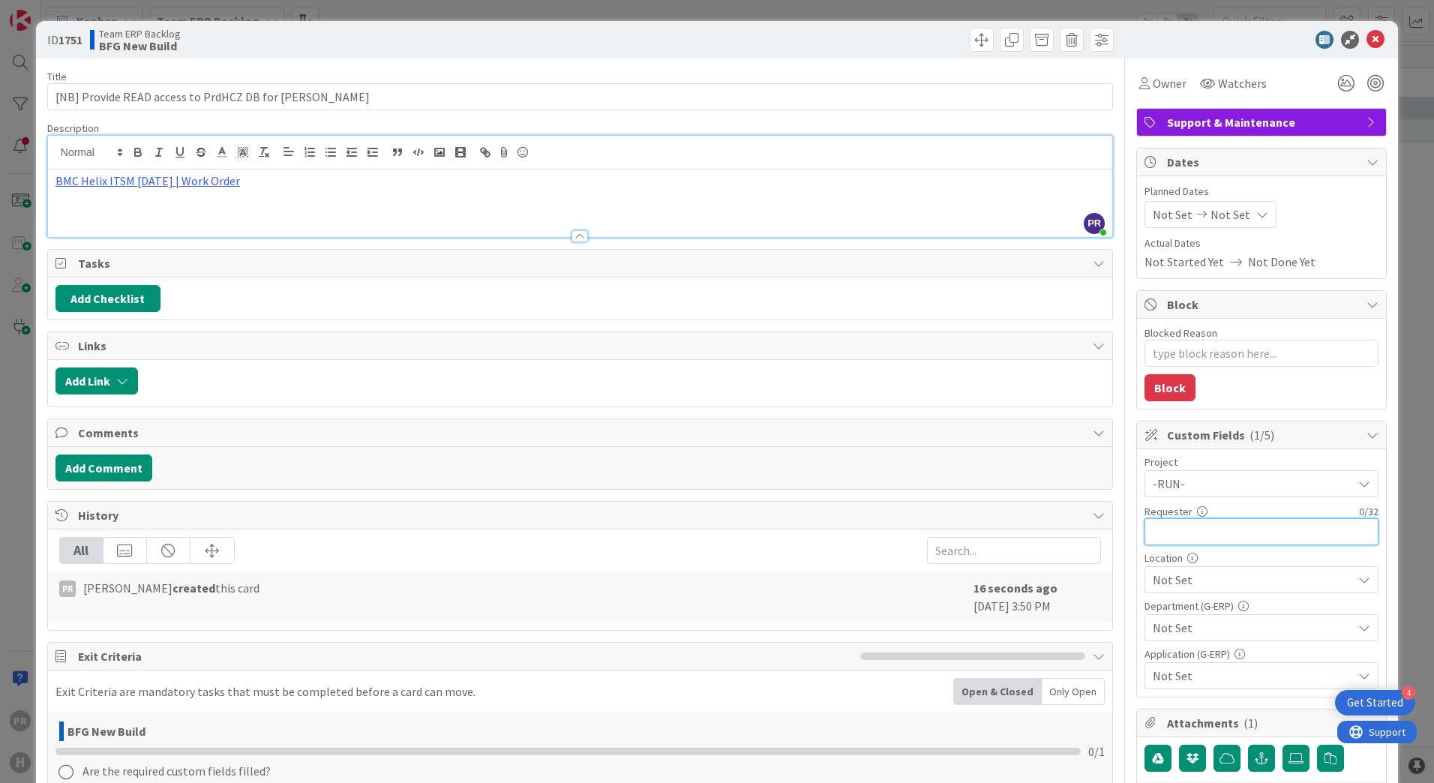
click at [1205, 528] on input "text" at bounding box center [1262, 531] width 234 height 27
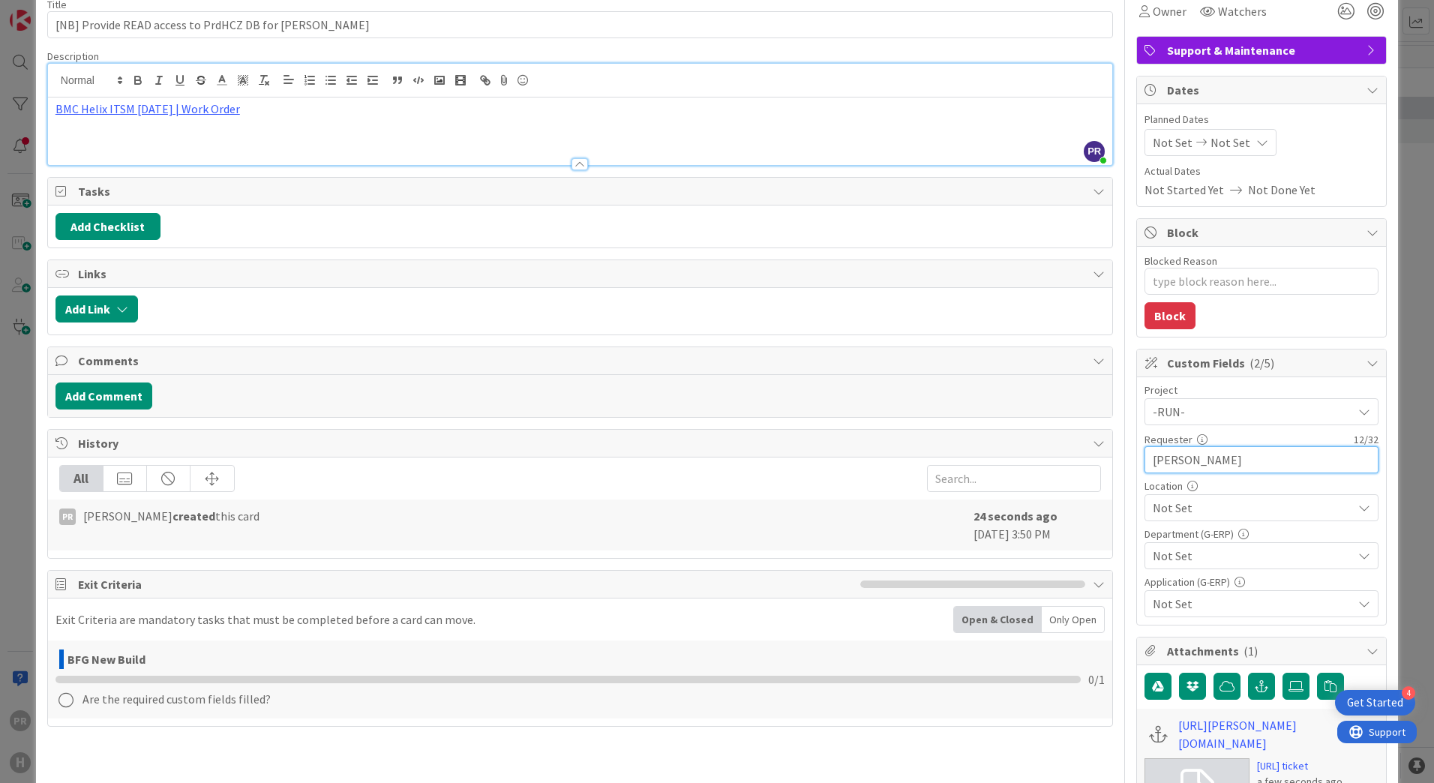
scroll to position [150, 0]
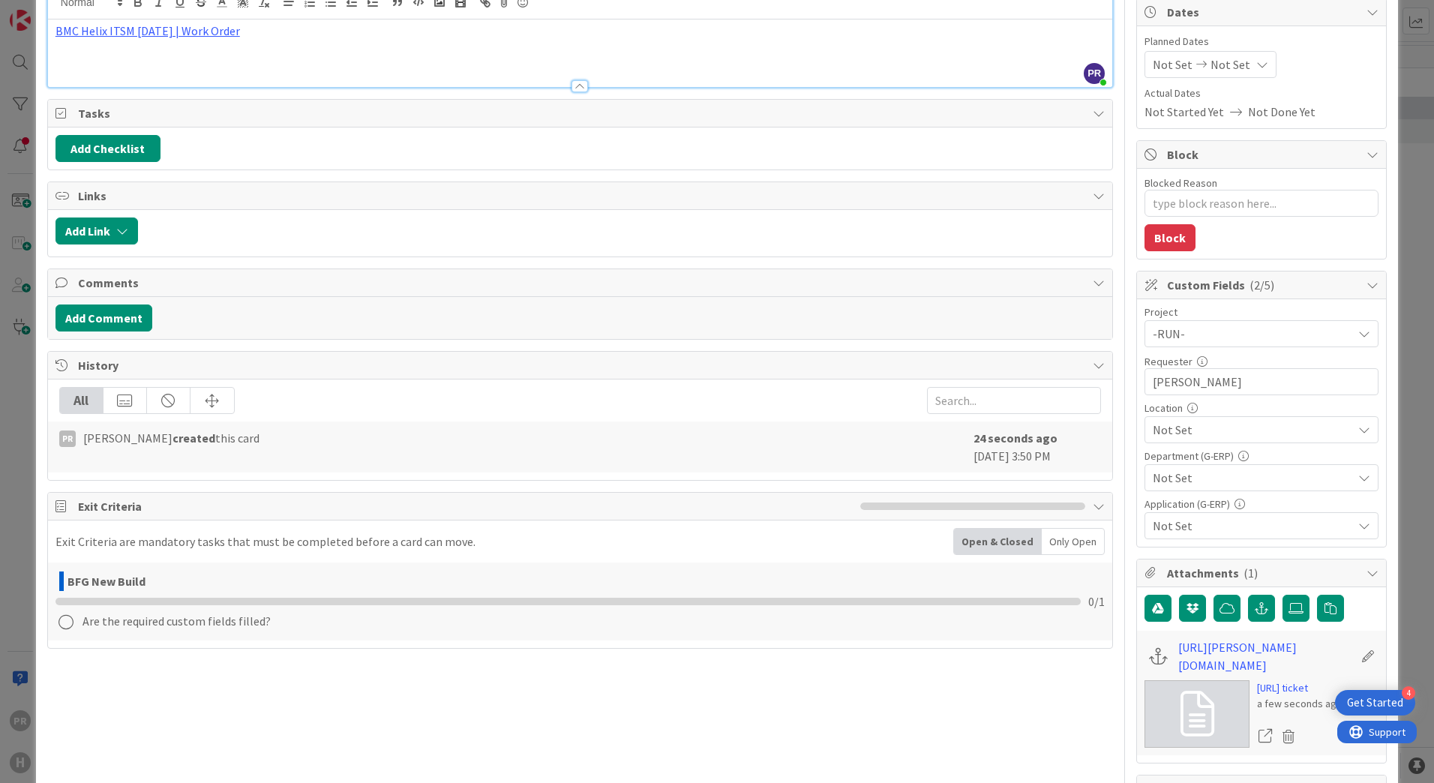
click at [1194, 440] on div "Not Set" at bounding box center [1262, 429] width 234 height 27
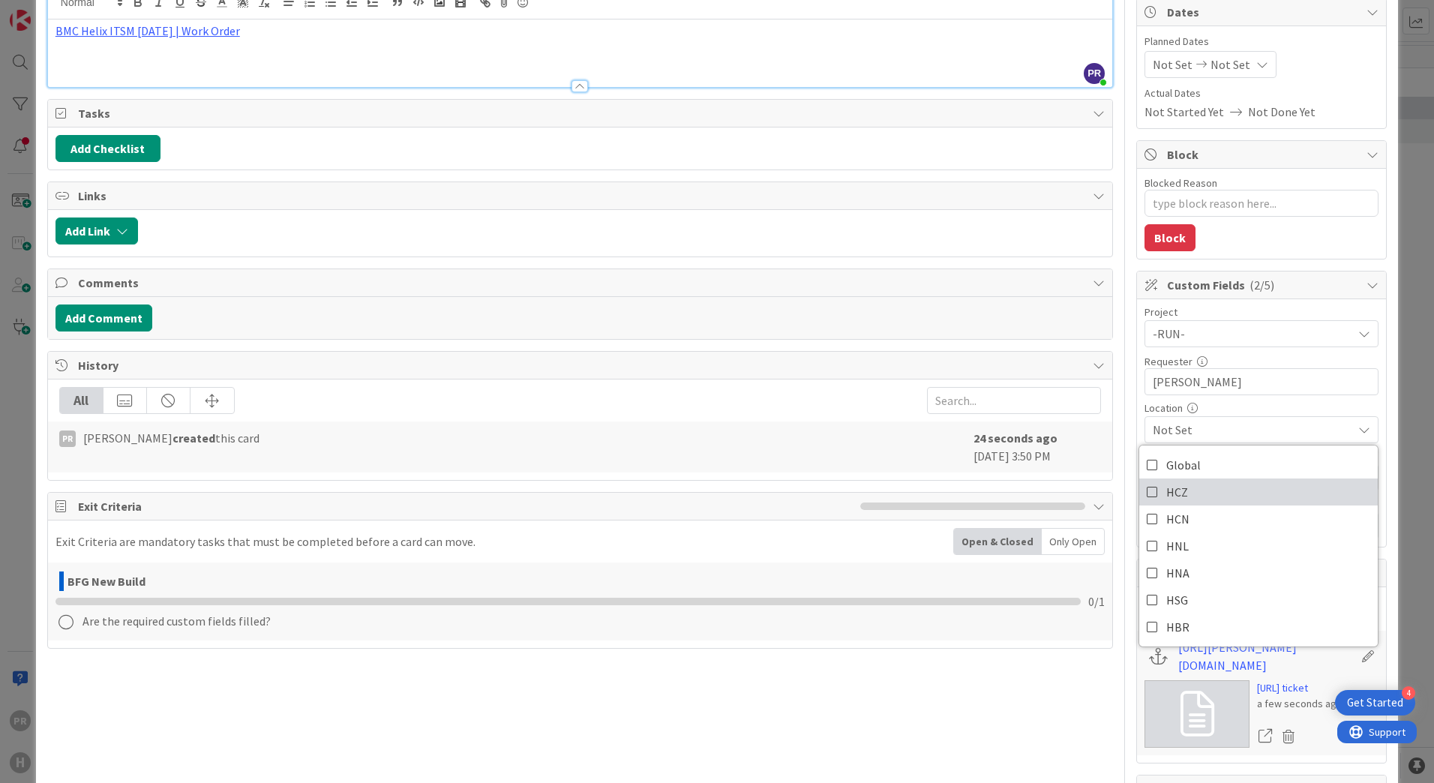
click at [1175, 501] on span "HCZ" at bounding box center [1177, 492] width 22 height 23
click at [1226, 428] on span "HCZ" at bounding box center [1253, 430] width 200 height 18
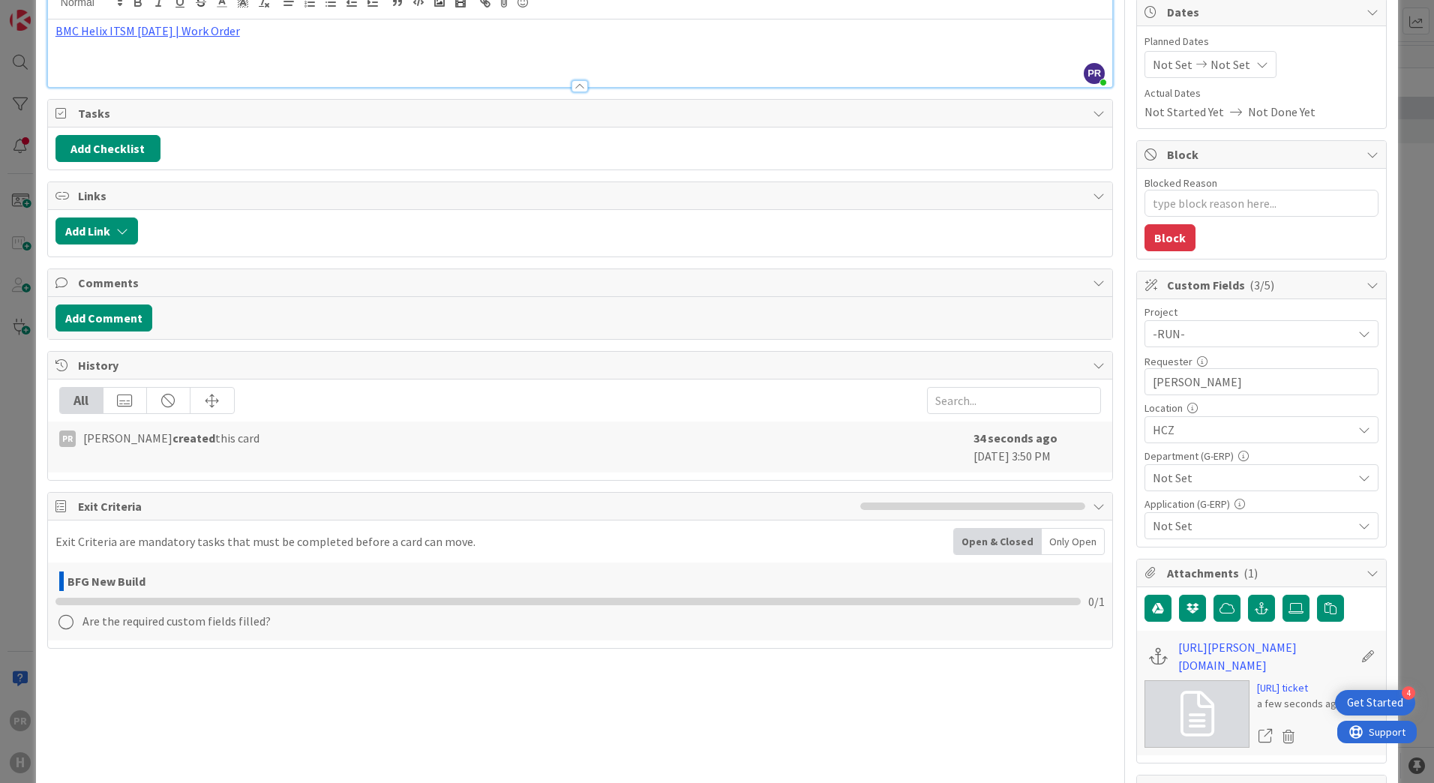
click at [1199, 477] on span "Not Set" at bounding box center [1253, 478] width 200 height 18
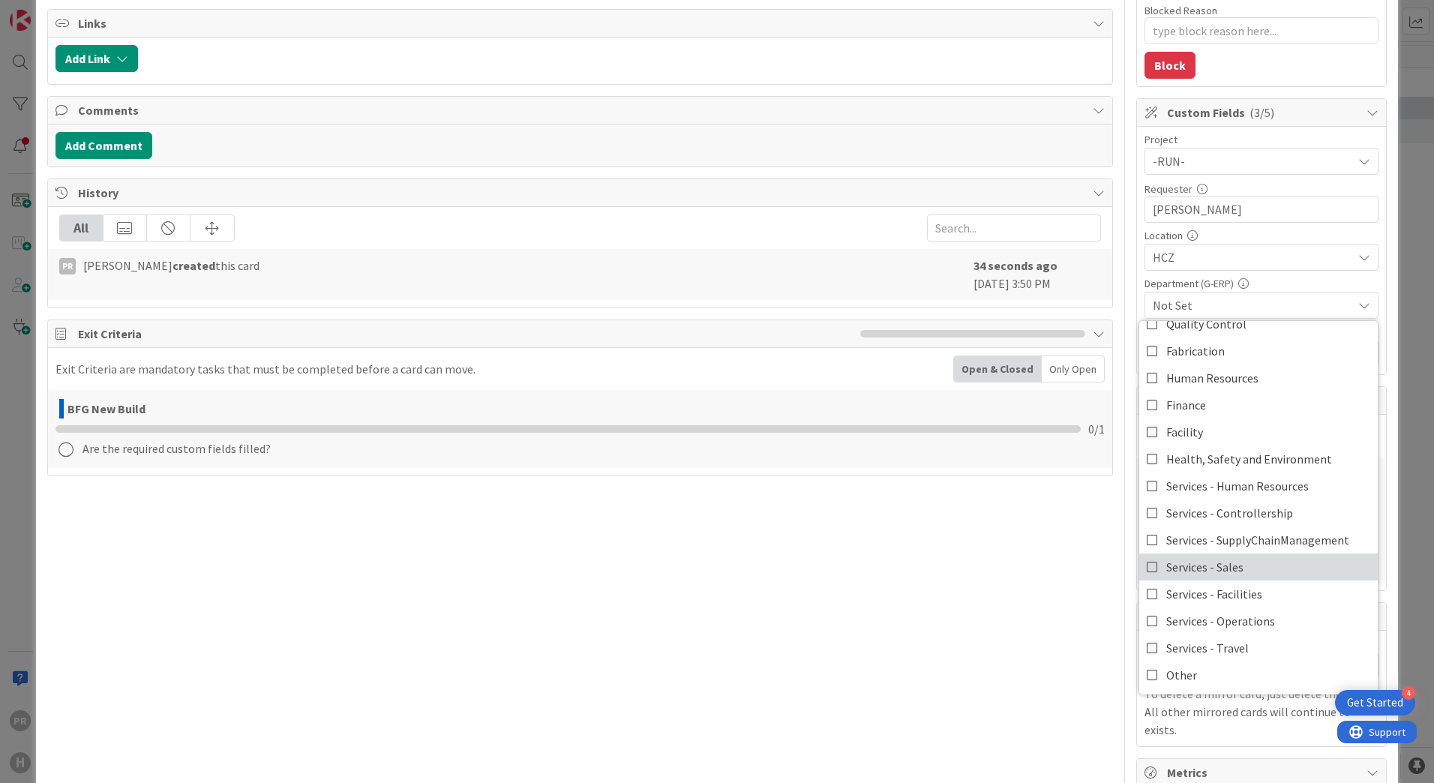
scroll to position [300, 0]
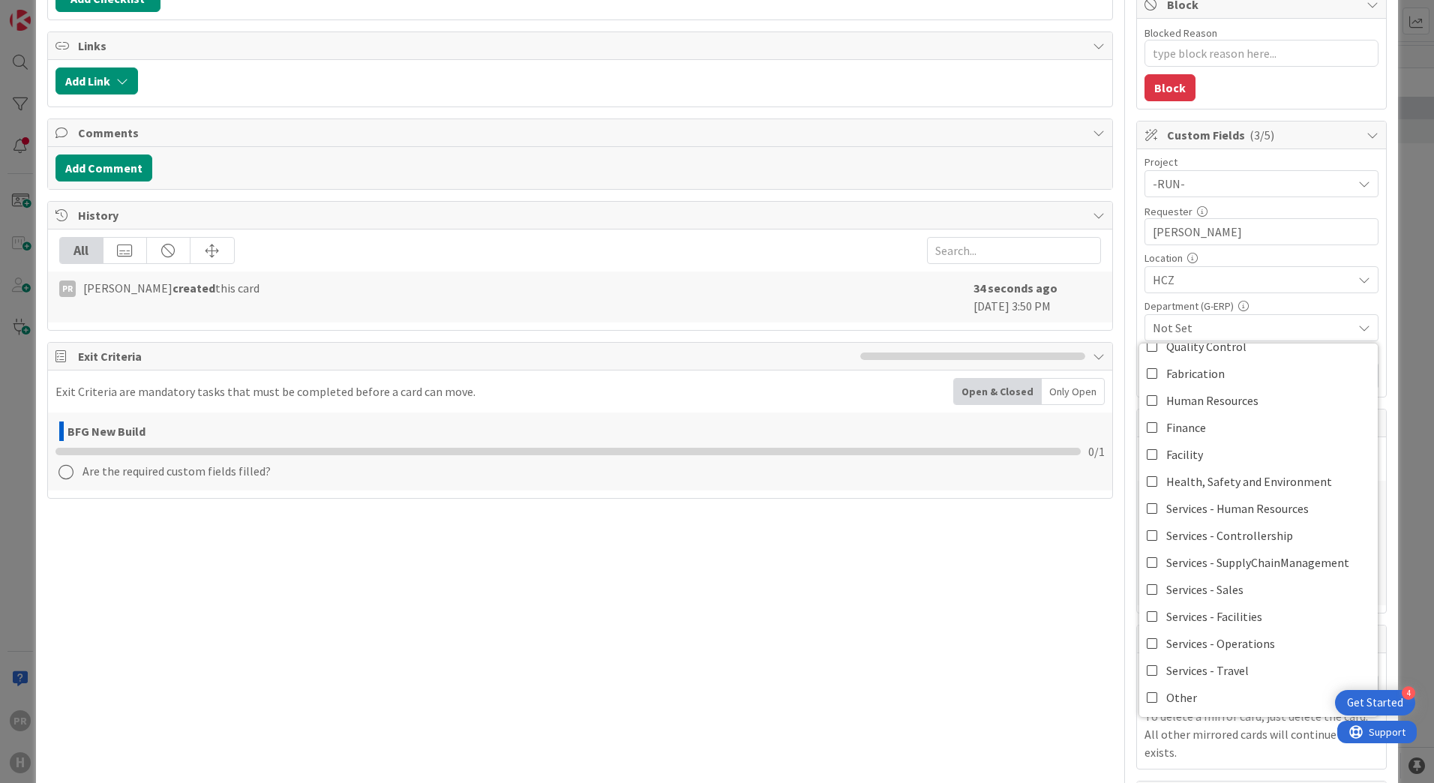
click at [1205, 330] on span "Not Set" at bounding box center [1253, 328] width 200 height 18
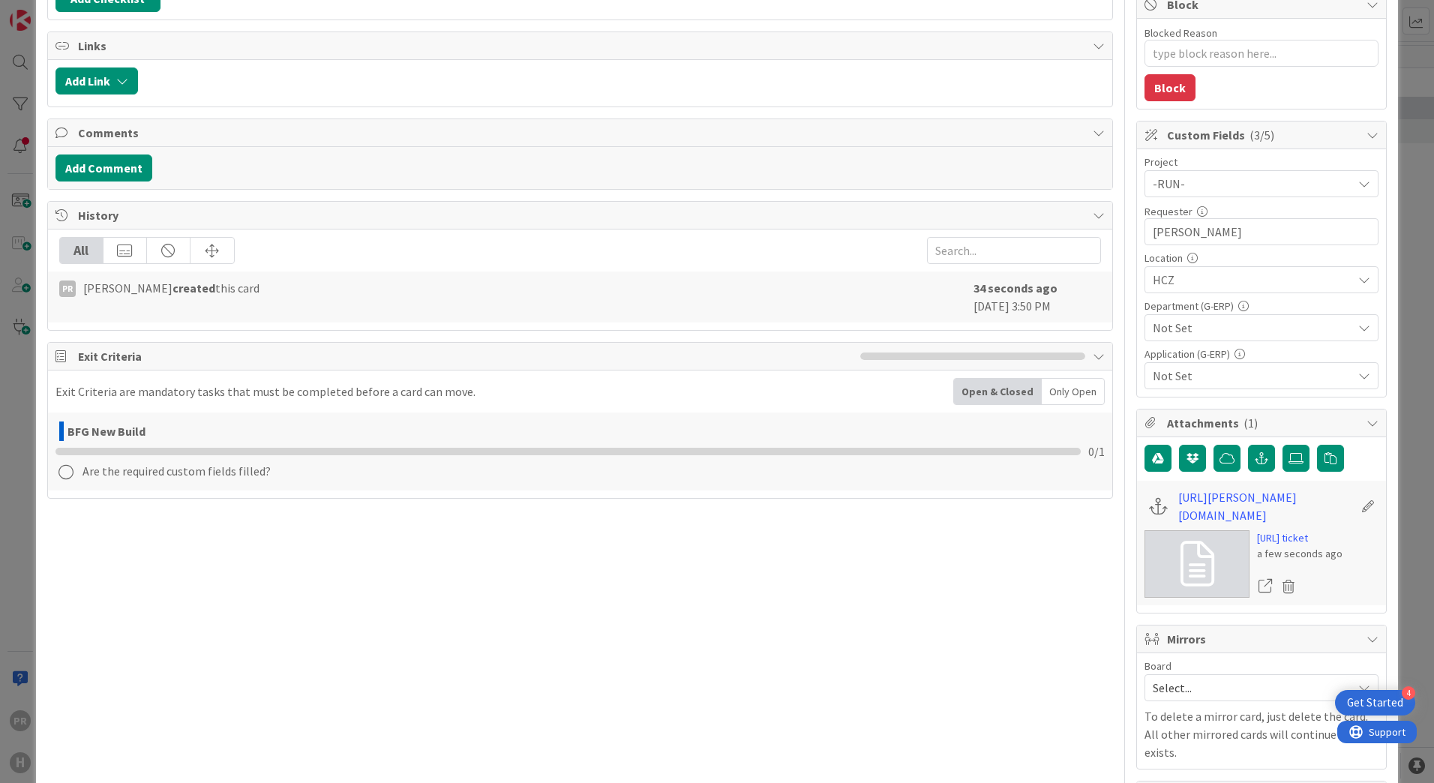
click at [1205, 330] on span "Not Set" at bounding box center [1253, 328] width 200 height 18
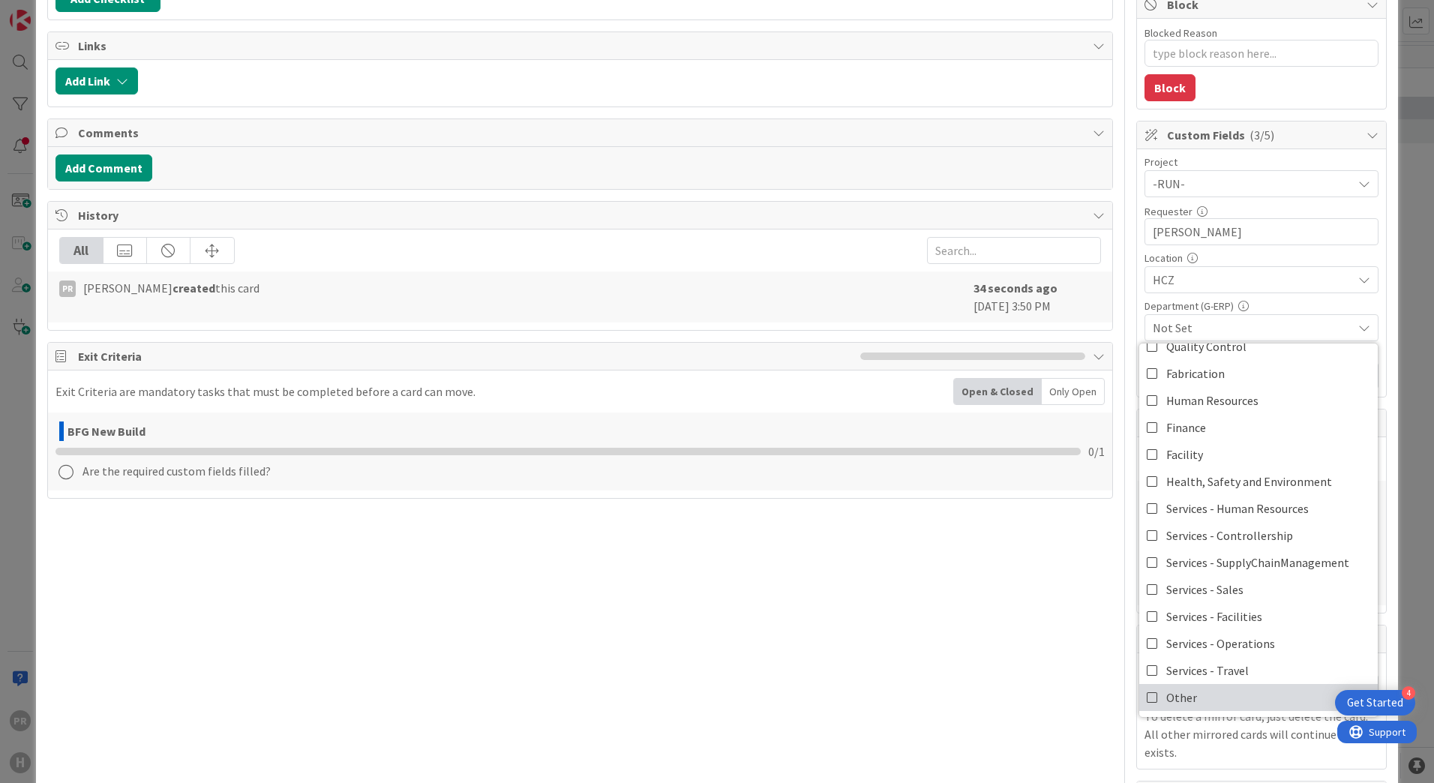
click at [1195, 691] on link "Other" at bounding box center [1258, 697] width 239 height 27
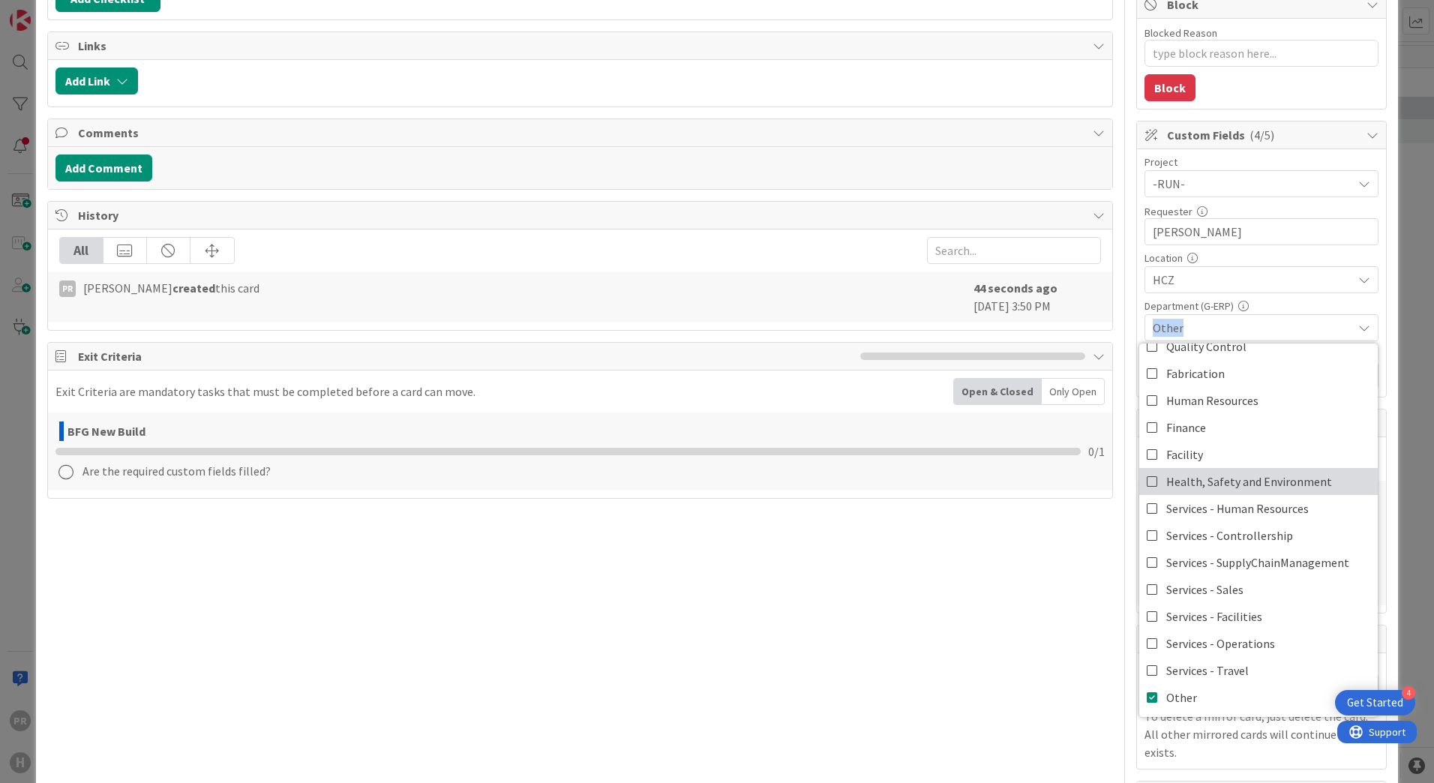
scroll to position [0, 0]
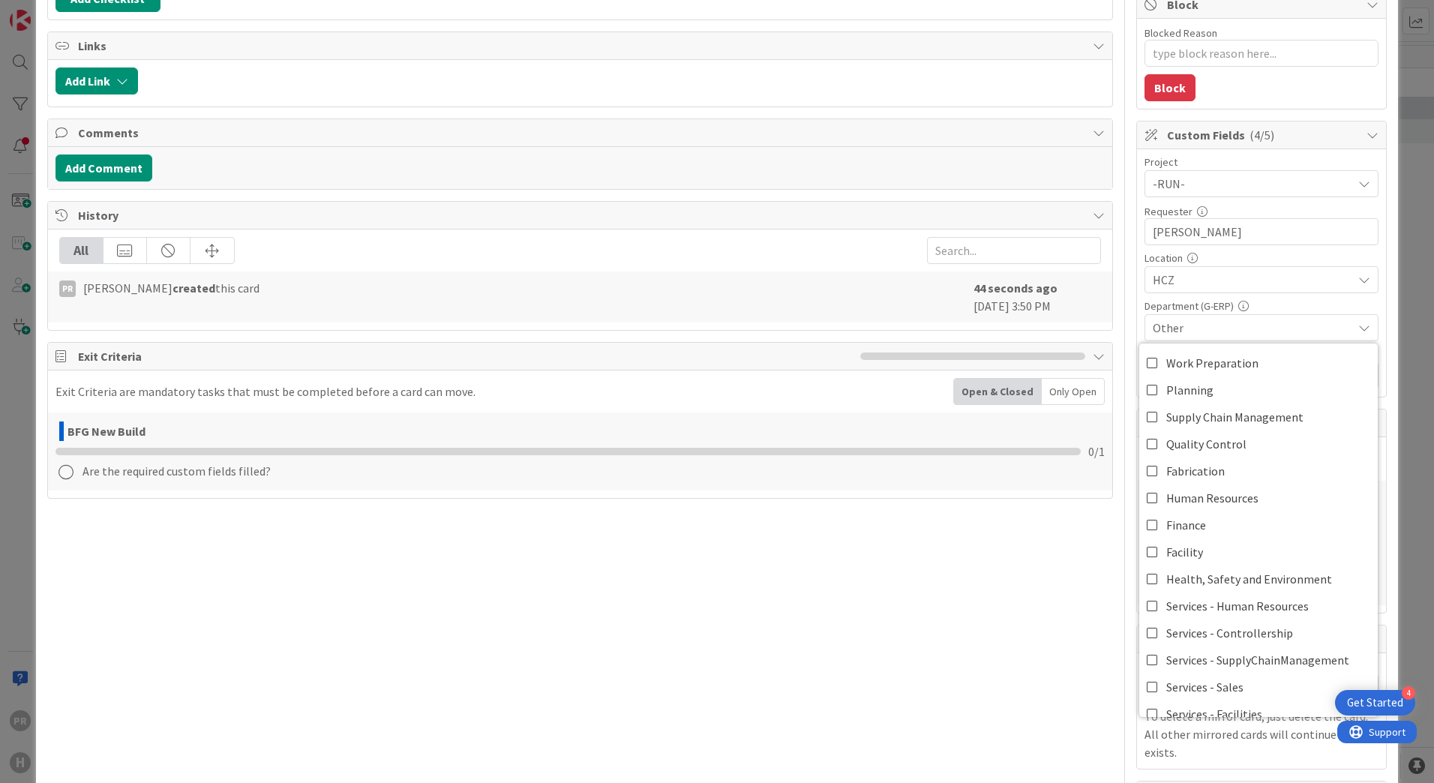
click at [1389, 303] on div "ID 1751 Team ERP Backlog BFG New Build Title 45 / 128 [NB] Provide READ access …" at bounding box center [717, 391] width 1434 height 783
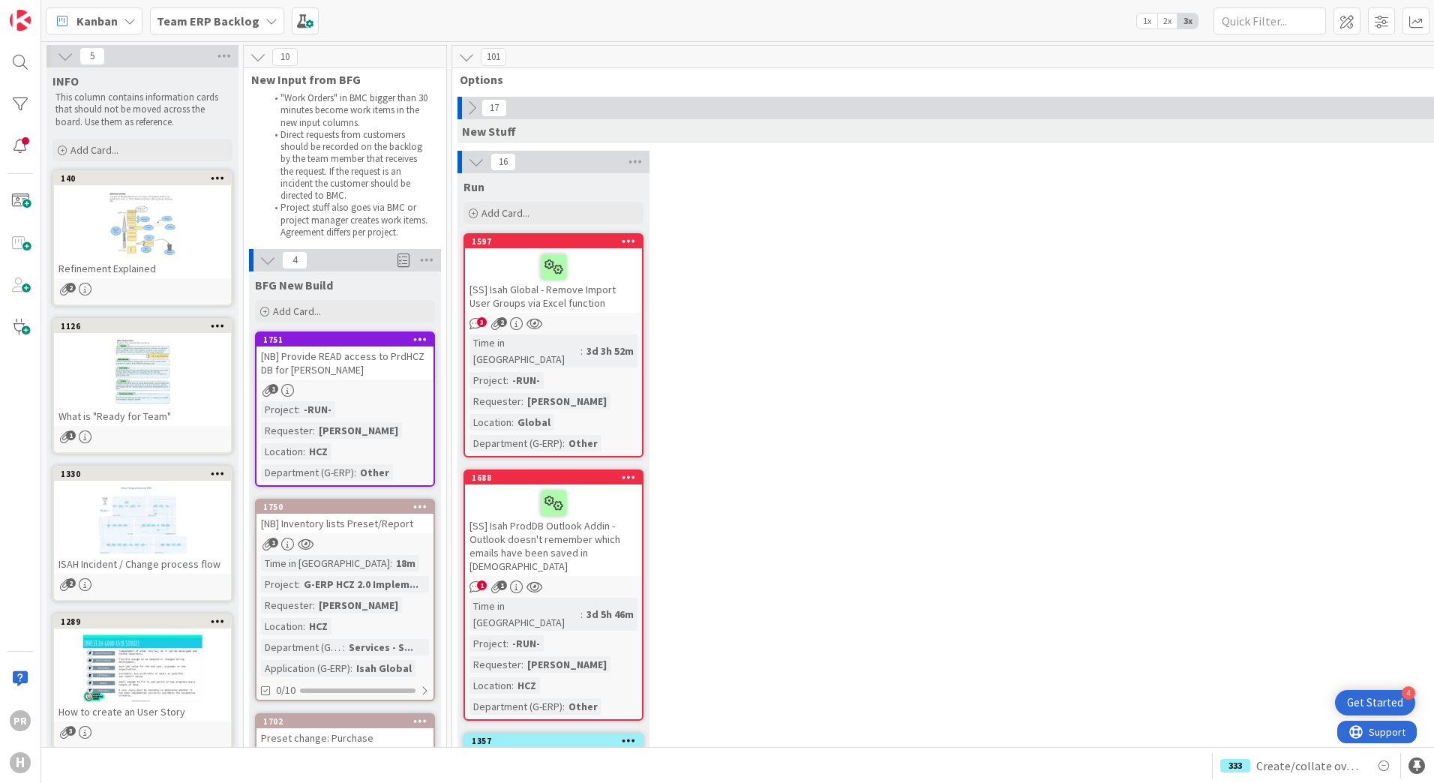
click at [368, 358] on div "[NB] Provide READ access to PrdHCZ DB for [PERSON_NAME]" at bounding box center [345, 363] width 177 height 33
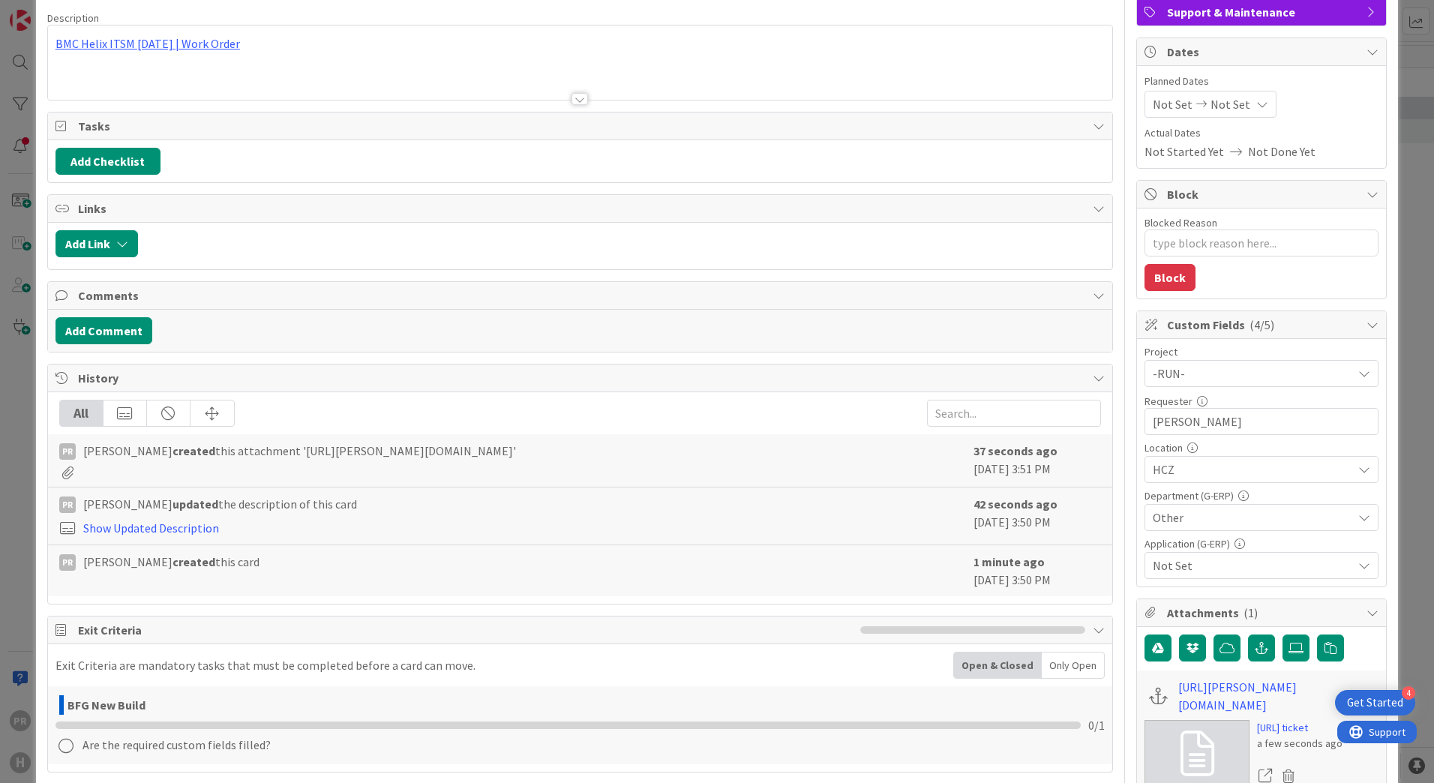
scroll to position [300, 0]
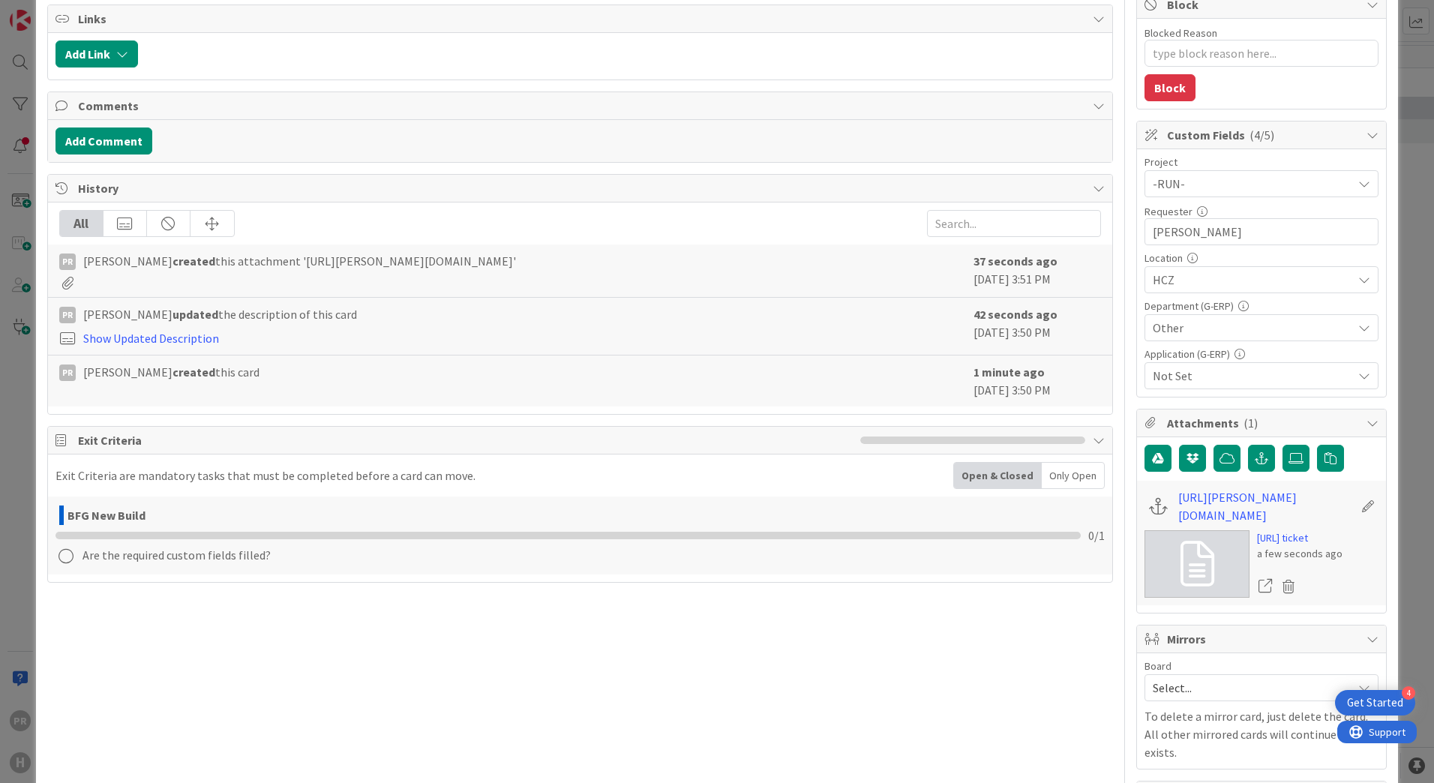
click at [1208, 381] on span "Not Set" at bounding box center [1253, 376] width 200 height 18
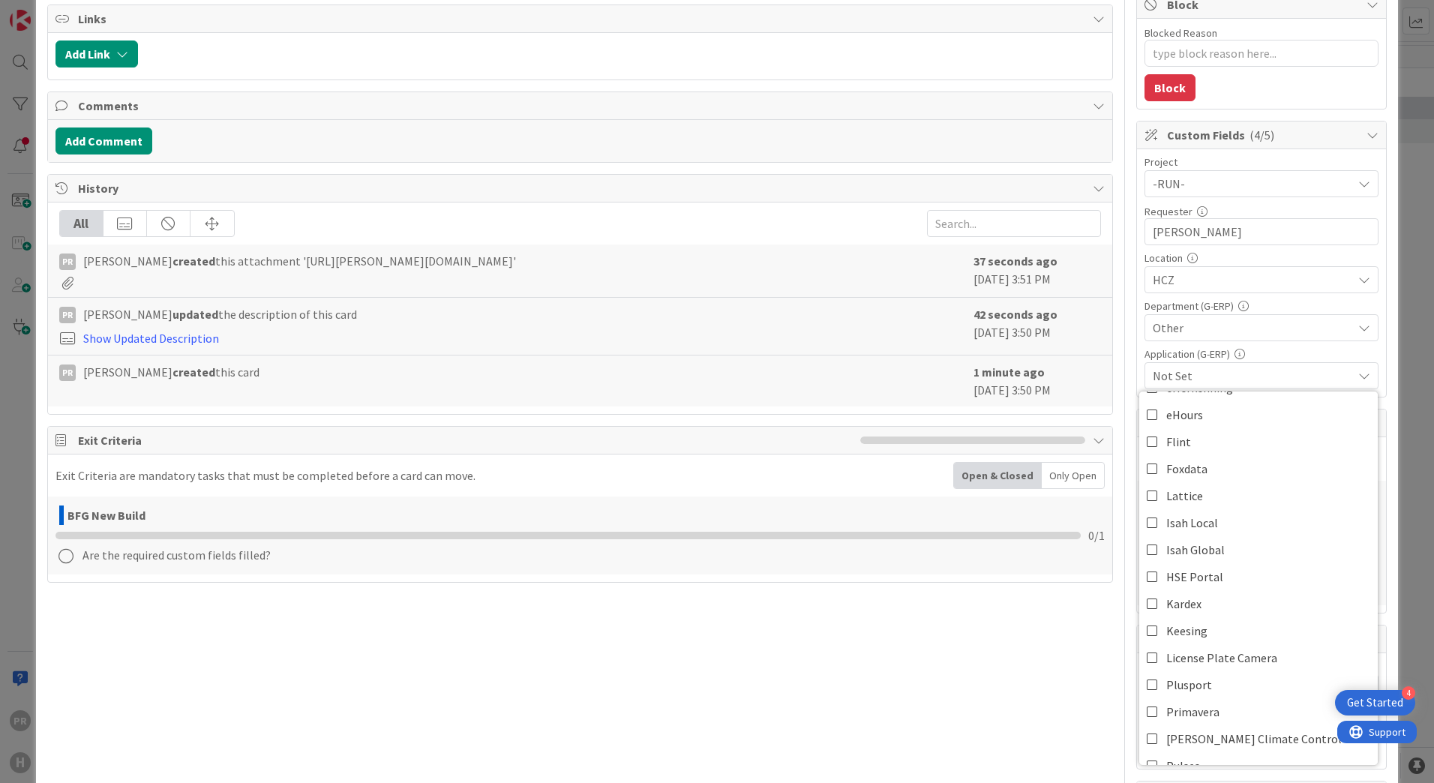
scroll to position [225, 0]
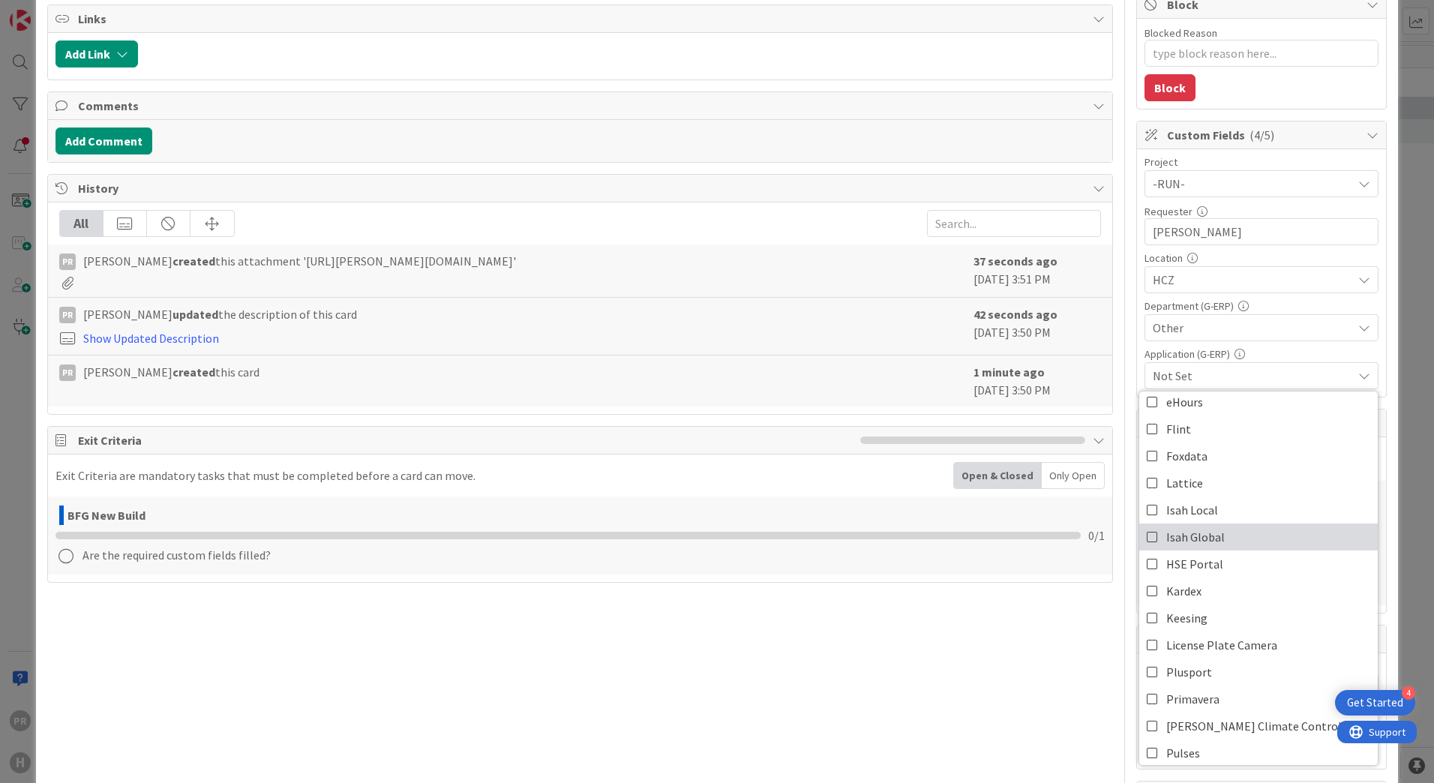
click at [1147, 537] on icon at bounding box center [1153, 537] width 12 height 23
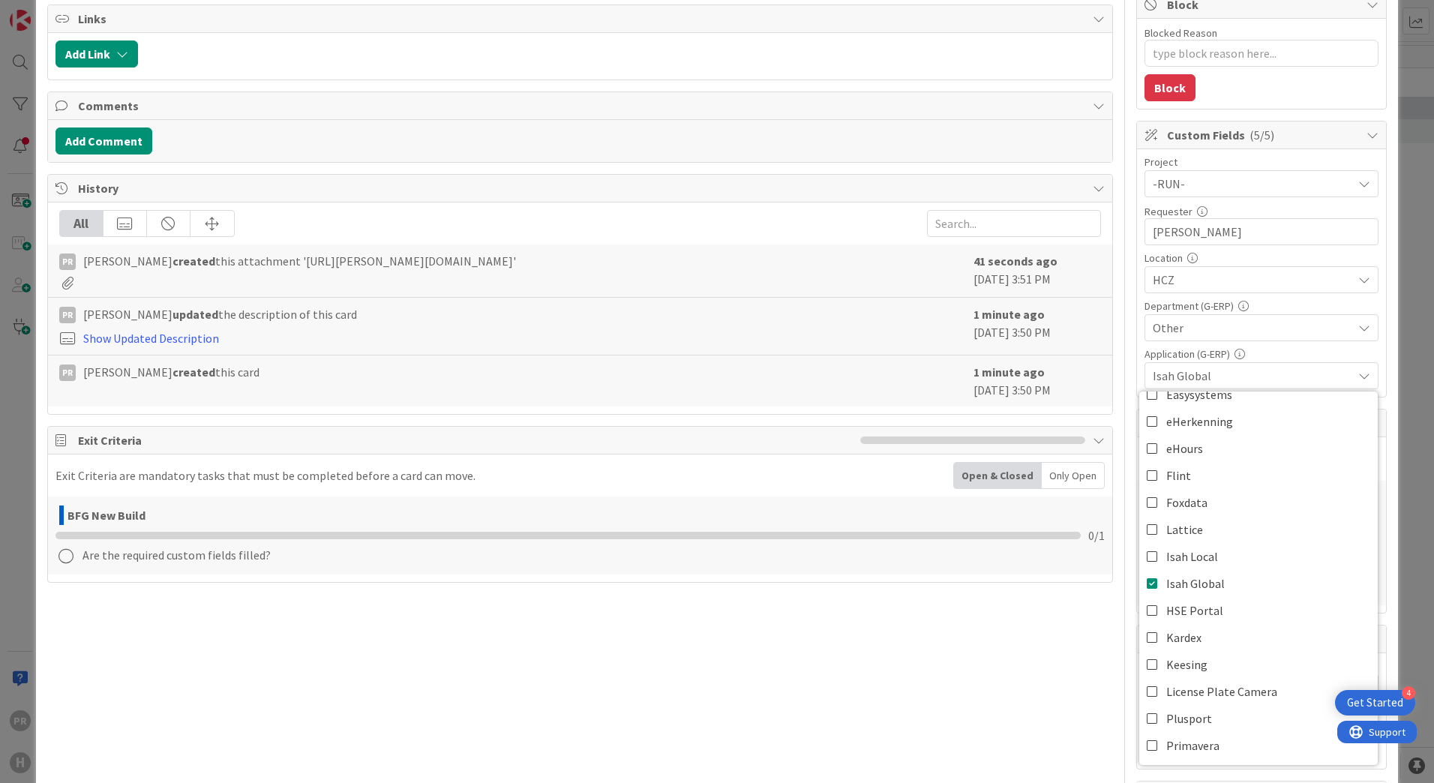
click at [1383, 335] on div "ID 1751 Team ERP Backlog BFG New Build Title 45 / 128 [NB] Provide READ access …" at bounding box center [717, 398] width 1362 height 1355
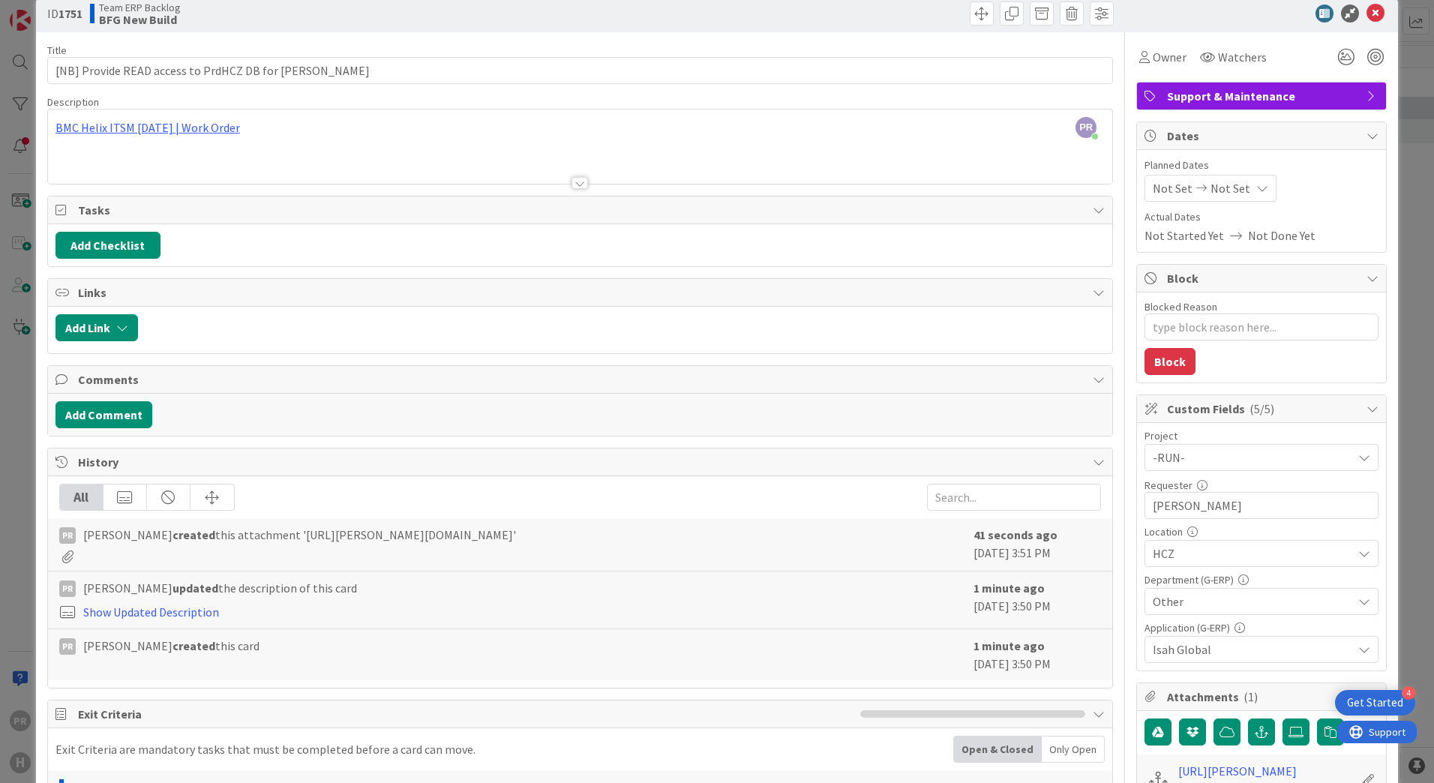
scroll to position [0, 0]
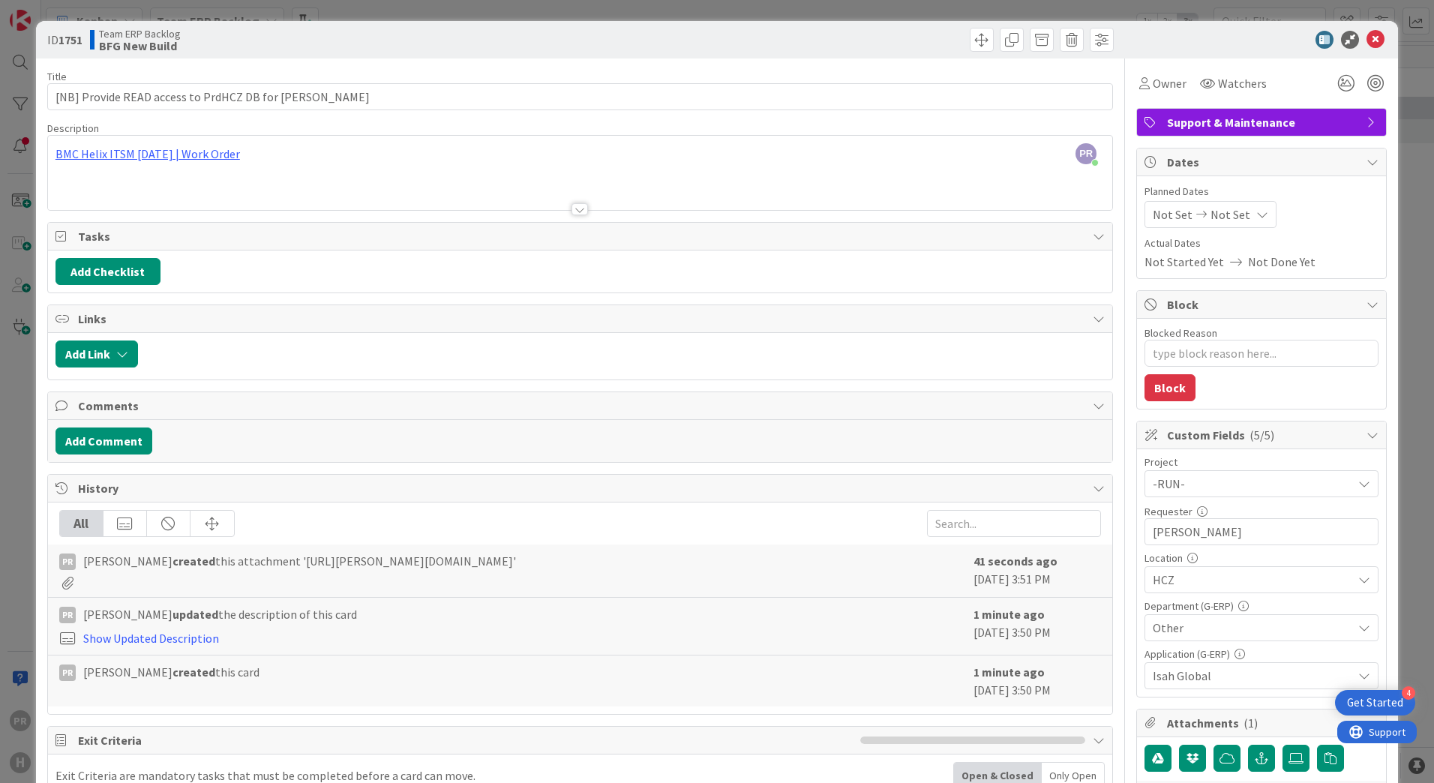
click at [476, 191] on div at bounding box center [580, 191] width 1064 height 38
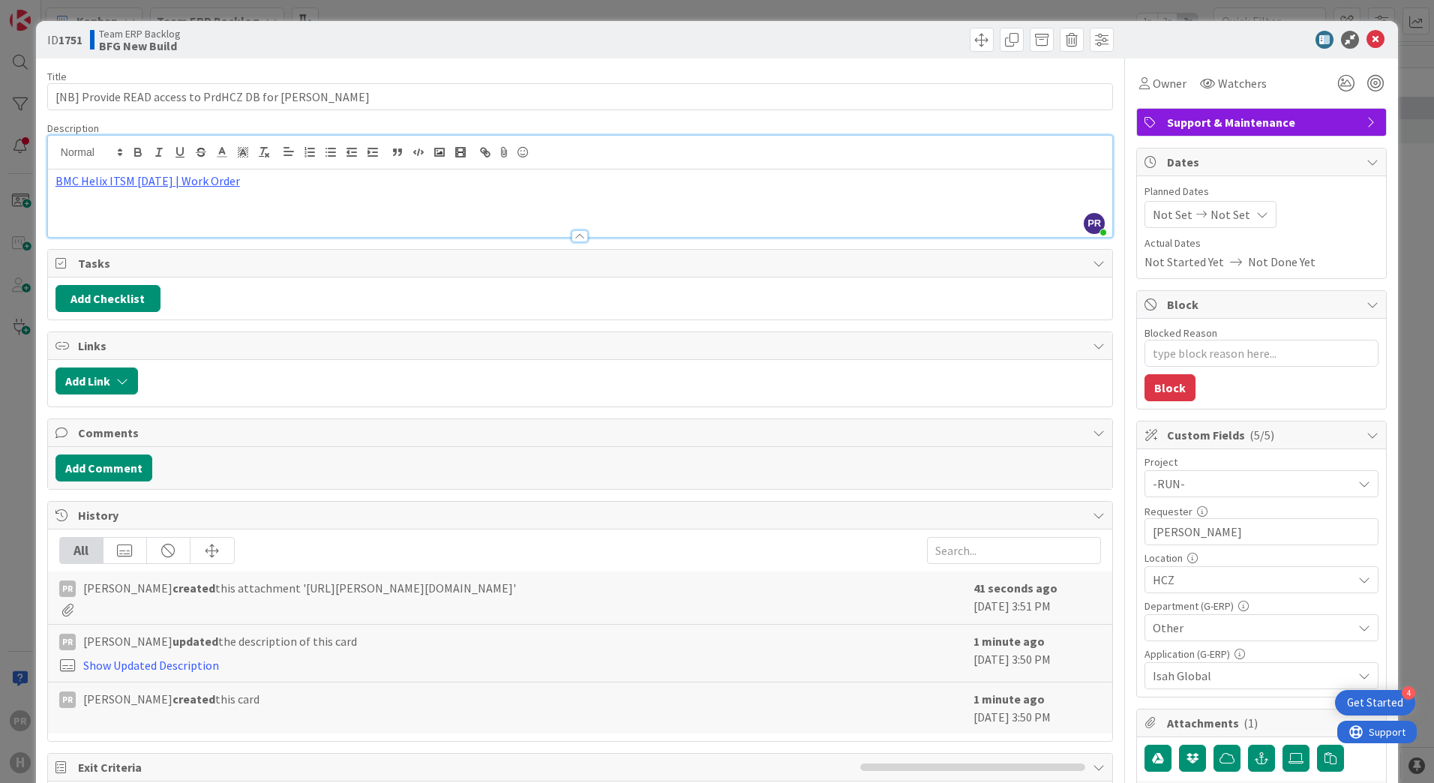
click at [449, 189] on p "BMC Helix ITSM [DATE] | Work Order" at bounding box center [580, 181] width 1049 height 17
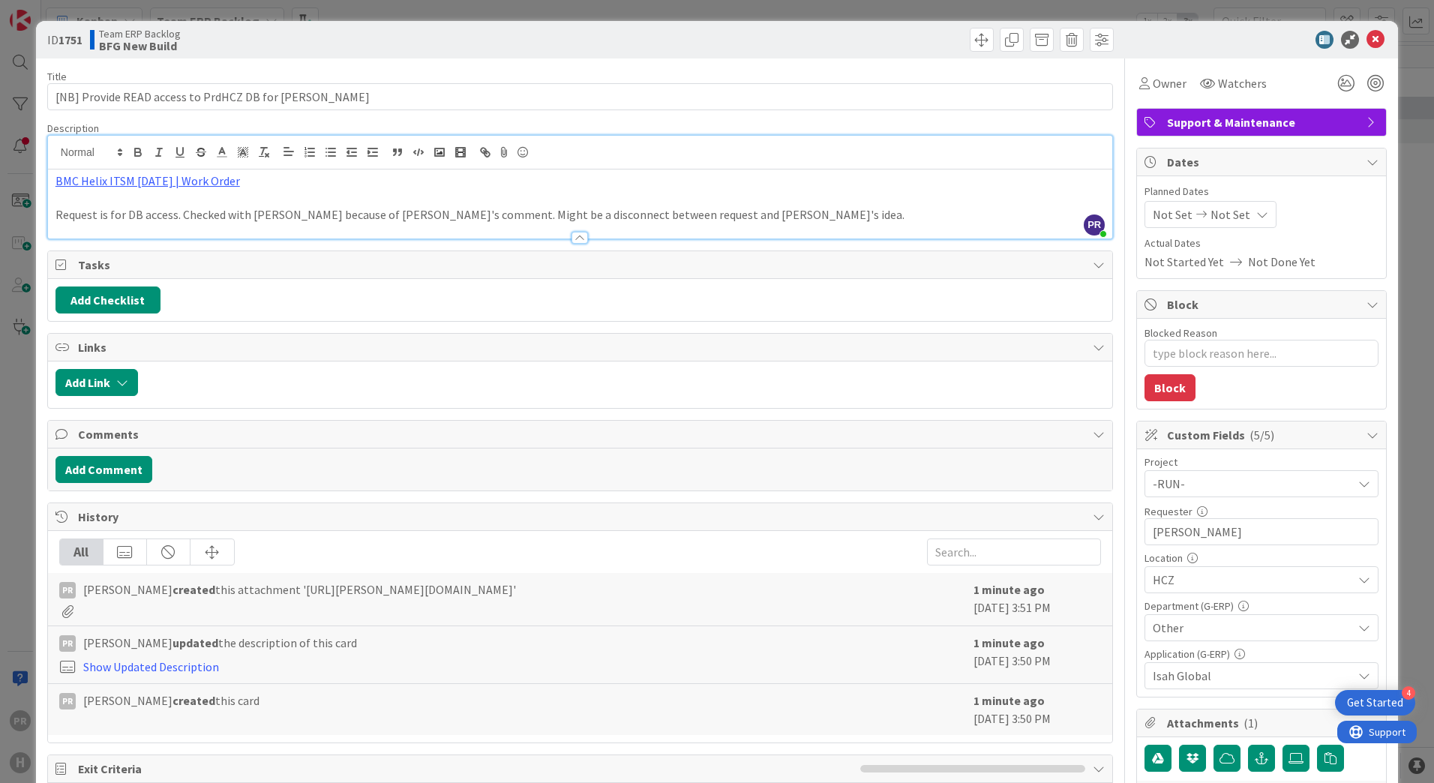
click at [724, 212] on p "Request is for DB access. Checked with [PERSON_NAME] because of [PERSON_NAME]'s…" at bounding box center [580, 214] width 1049 height 17
click at [1233, 75] on span "Watchers" at bounding box center [1242, 83] width 49 height 18
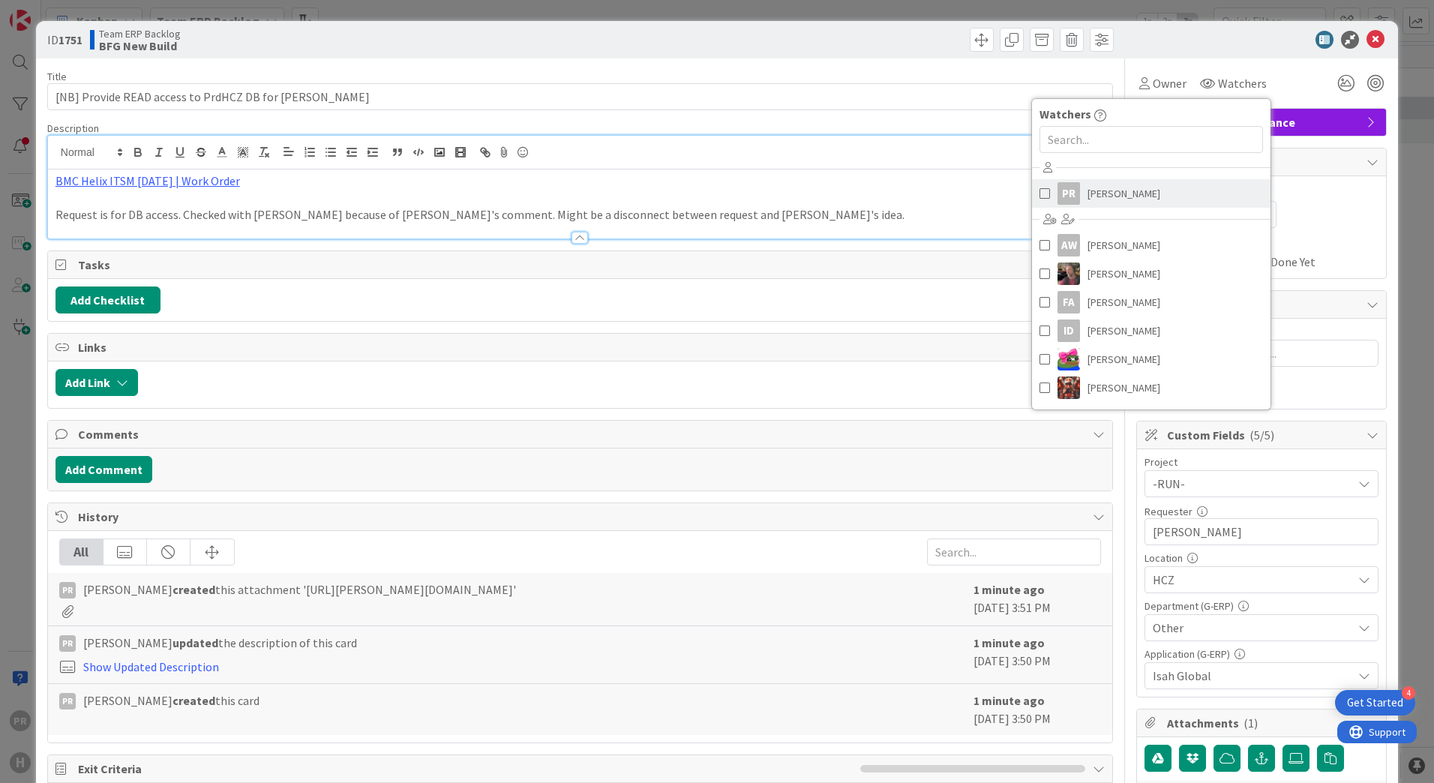
click at [1130, 189] on span "[PERSON_NAME]" at bounding box center [1124, 193] width 73 height 23
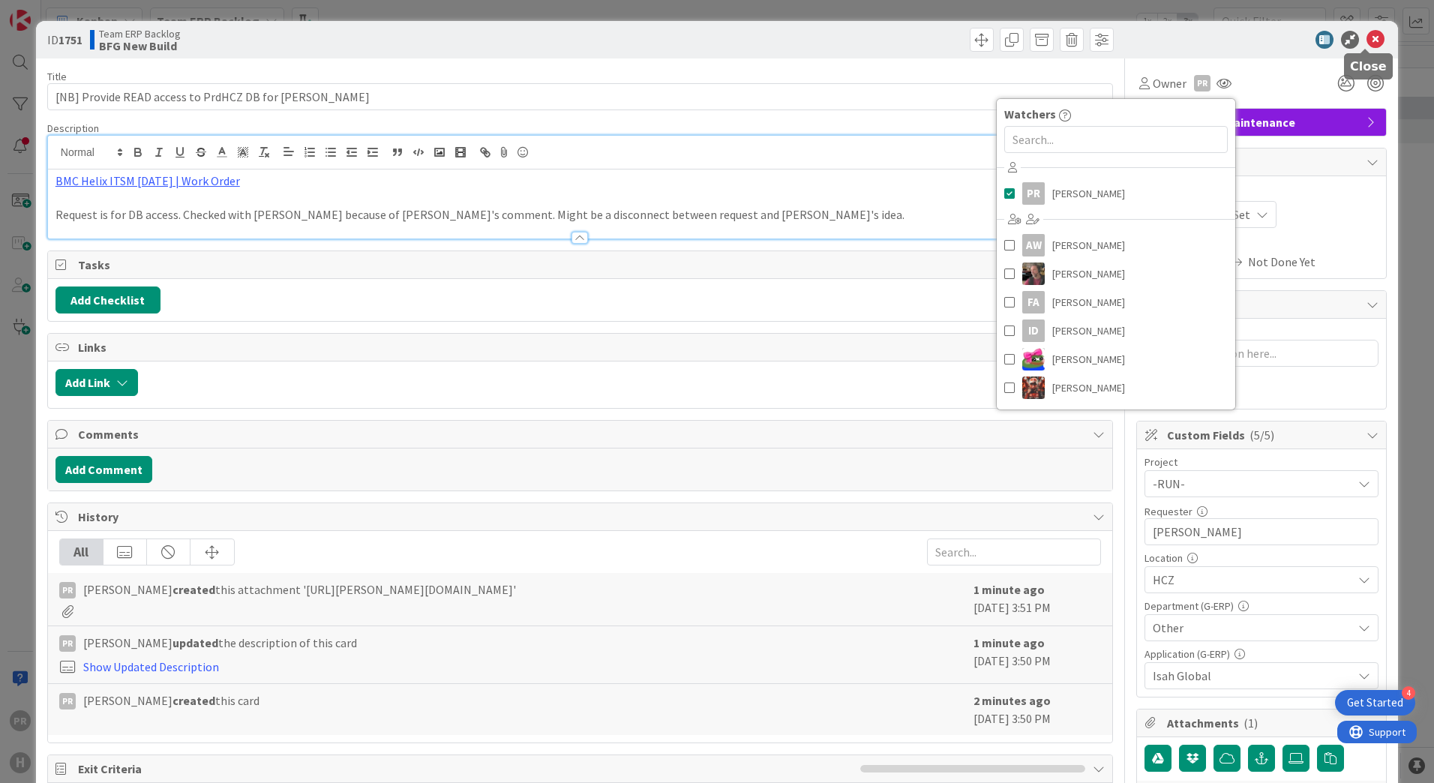
click at [1367, 39] on icon at bounding box center [1376, 40] width 18 height 18
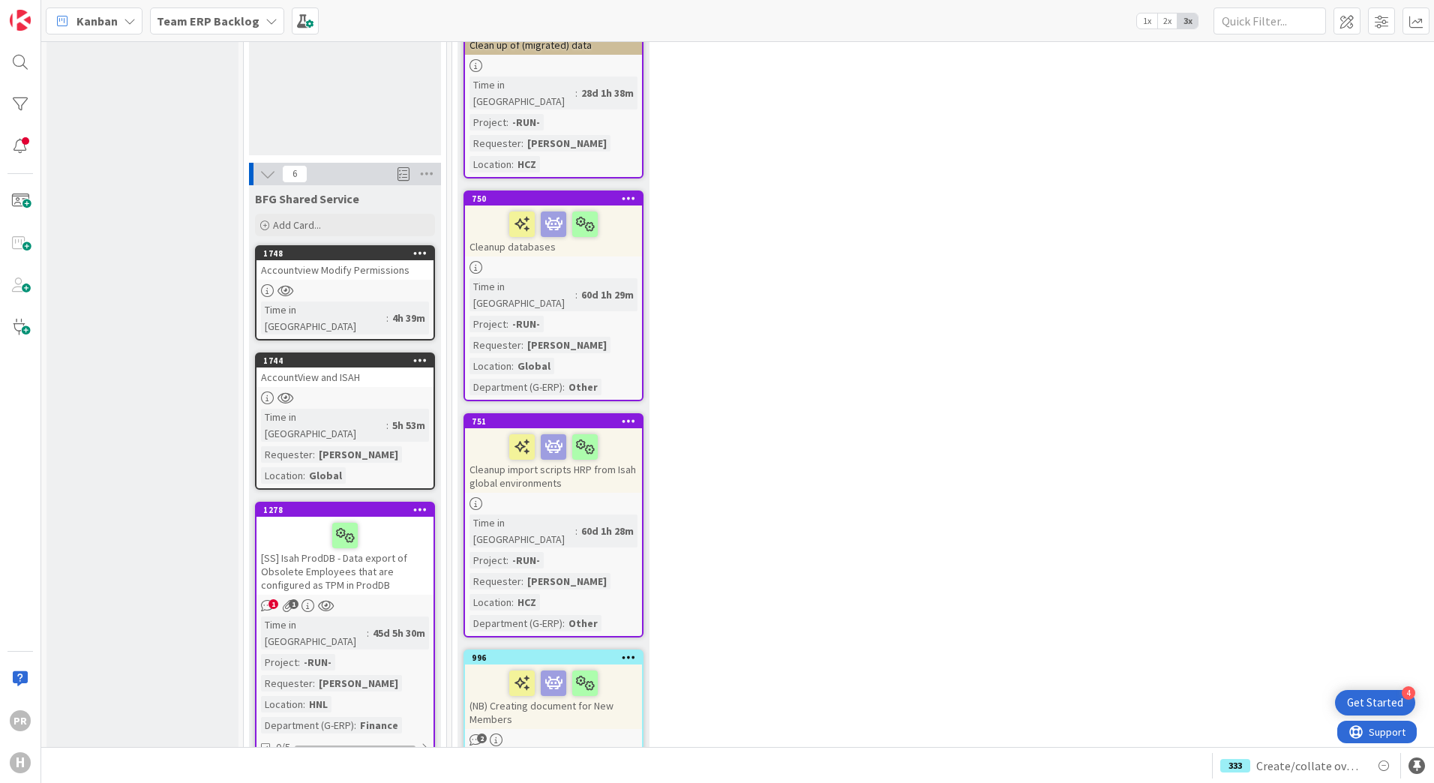
scroll to position [1275, 0]
click at [331, 213] on div "Add Card..." at bounding box center [345, 224] width 180 height 23
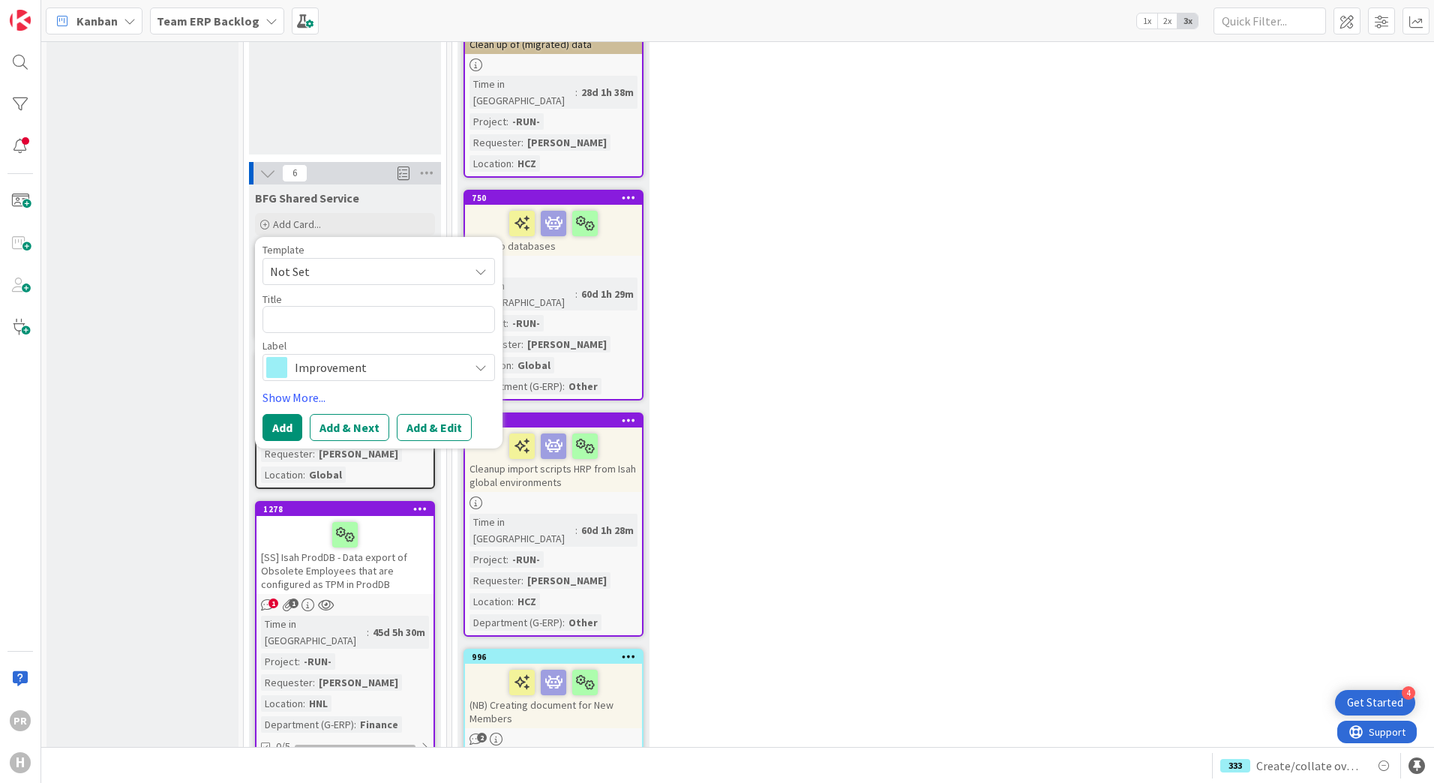
click at [346, 357] on span "Improvement" at bounding box center [378, 367] width 167 height 21
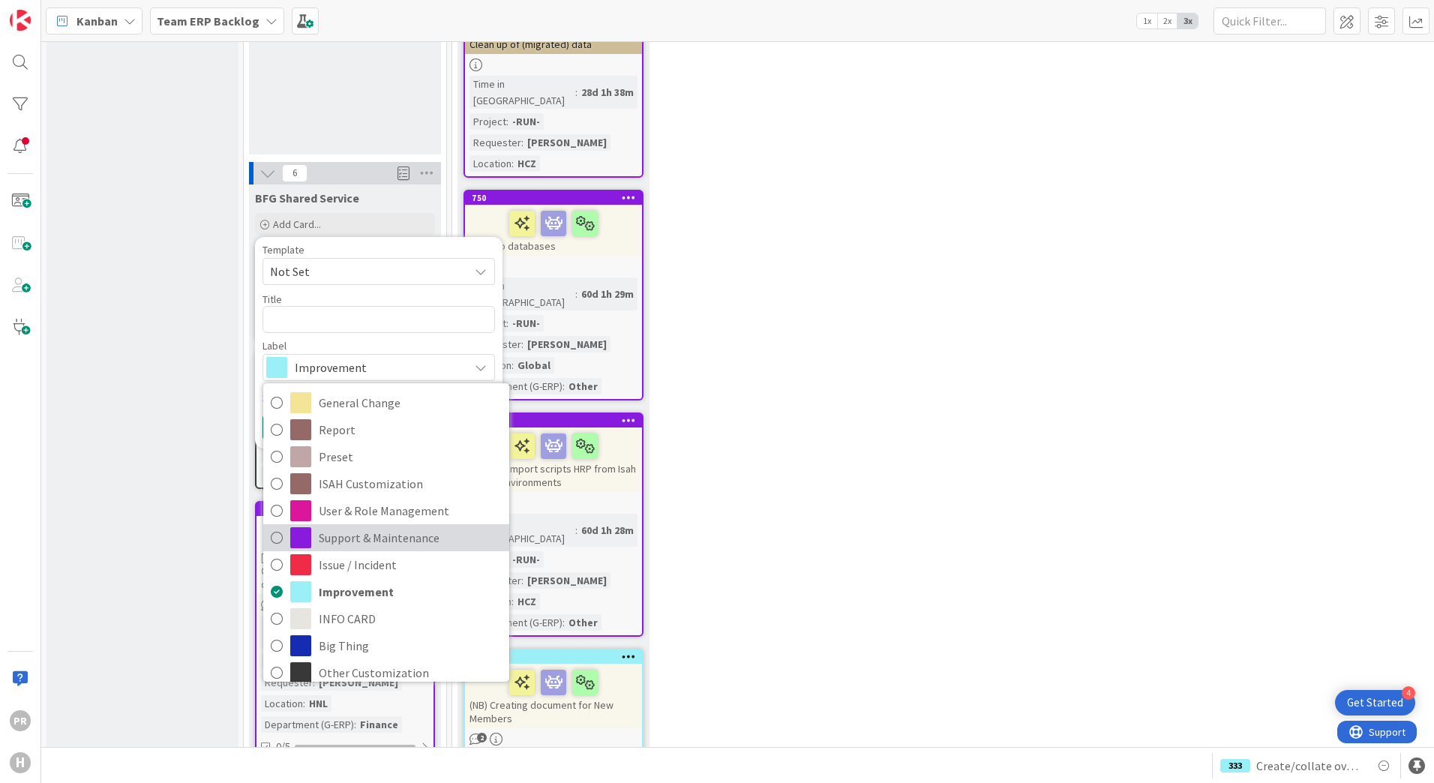
click at [356, 527] on span "Support & Maintenance" at bounding box center [410, 538] width 183 height 23
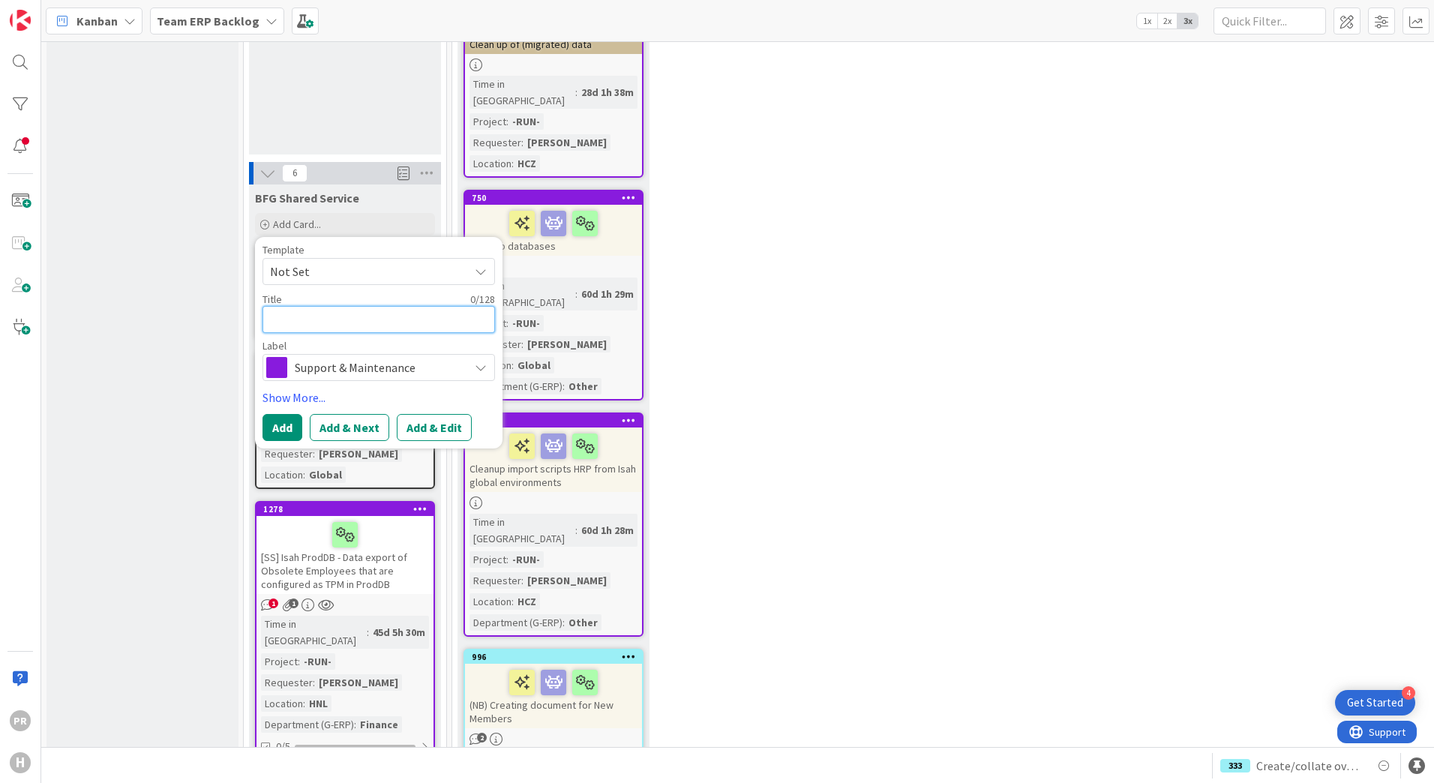
click at [319, 306] on textarea at bounding box center [379, 319] width 233 height 27
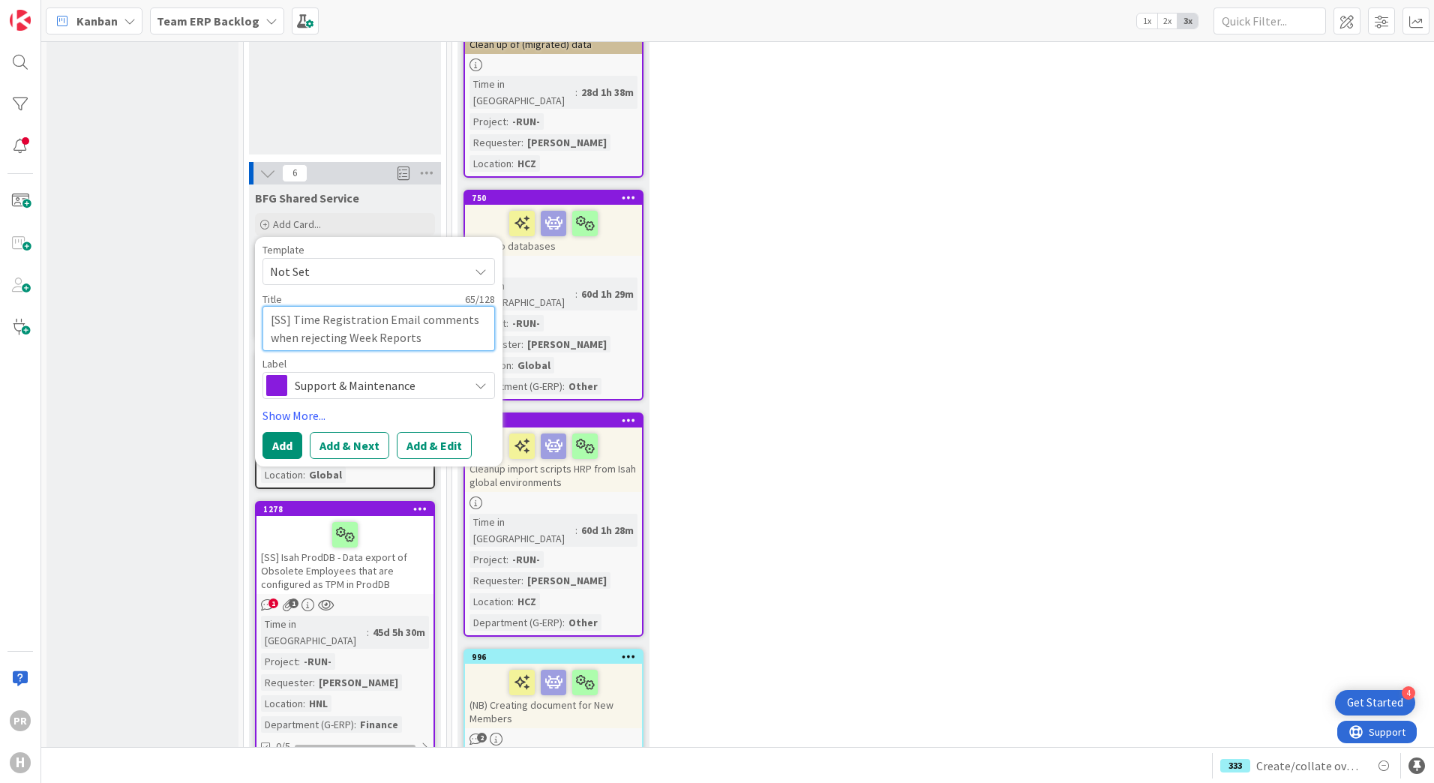
drag, startPoint x: 435, startPoint y: 272, endPoint x: 383, endPoint y: 251, distance: 56.5
click at [383, 306] on textarea "[SS] Time Registration Email comments when rejecting Week Reports" at bounding box center [379, 328] width 233 height 45
click at [437, 432] on button "Add & Edit" at bounding box center [434, 445] width 75 height 27
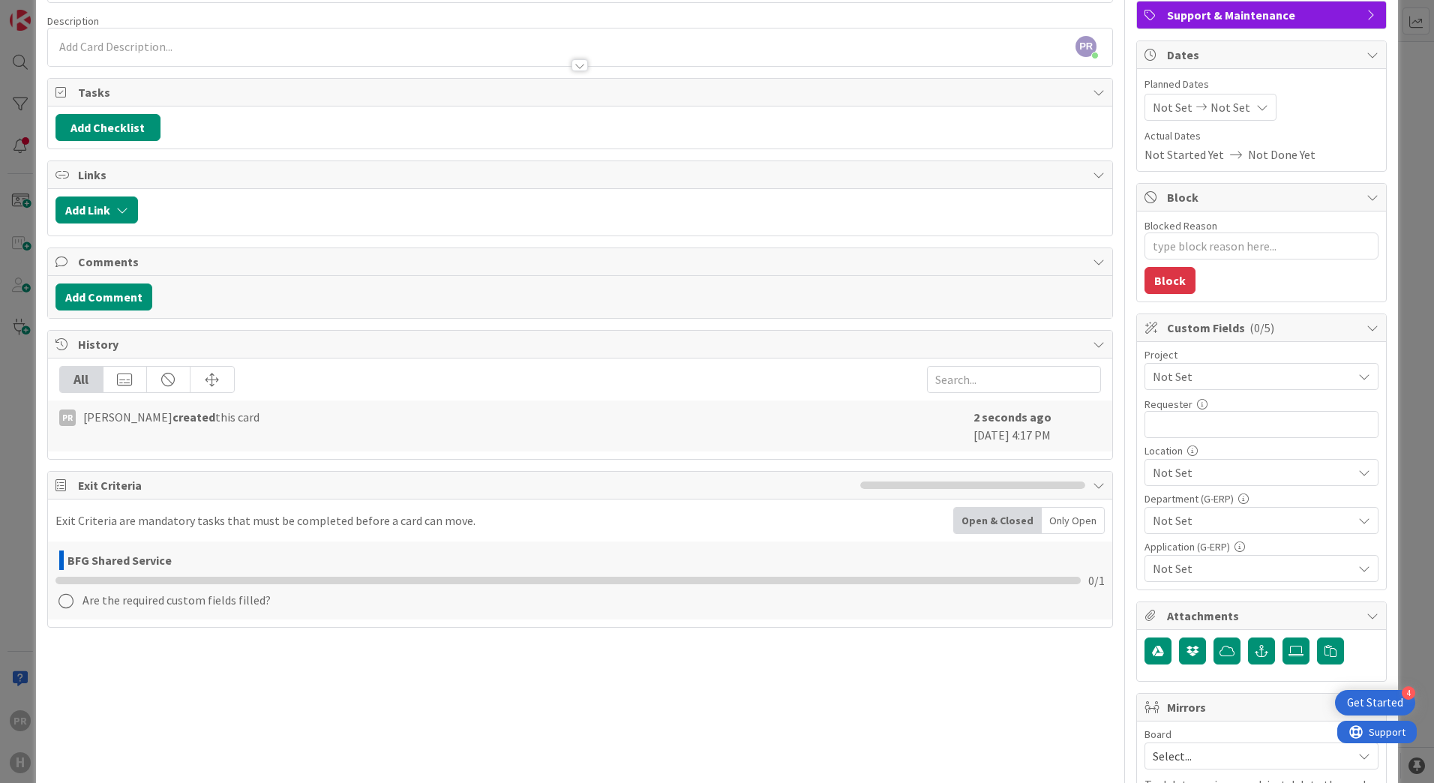
scroll to position [225, 0]
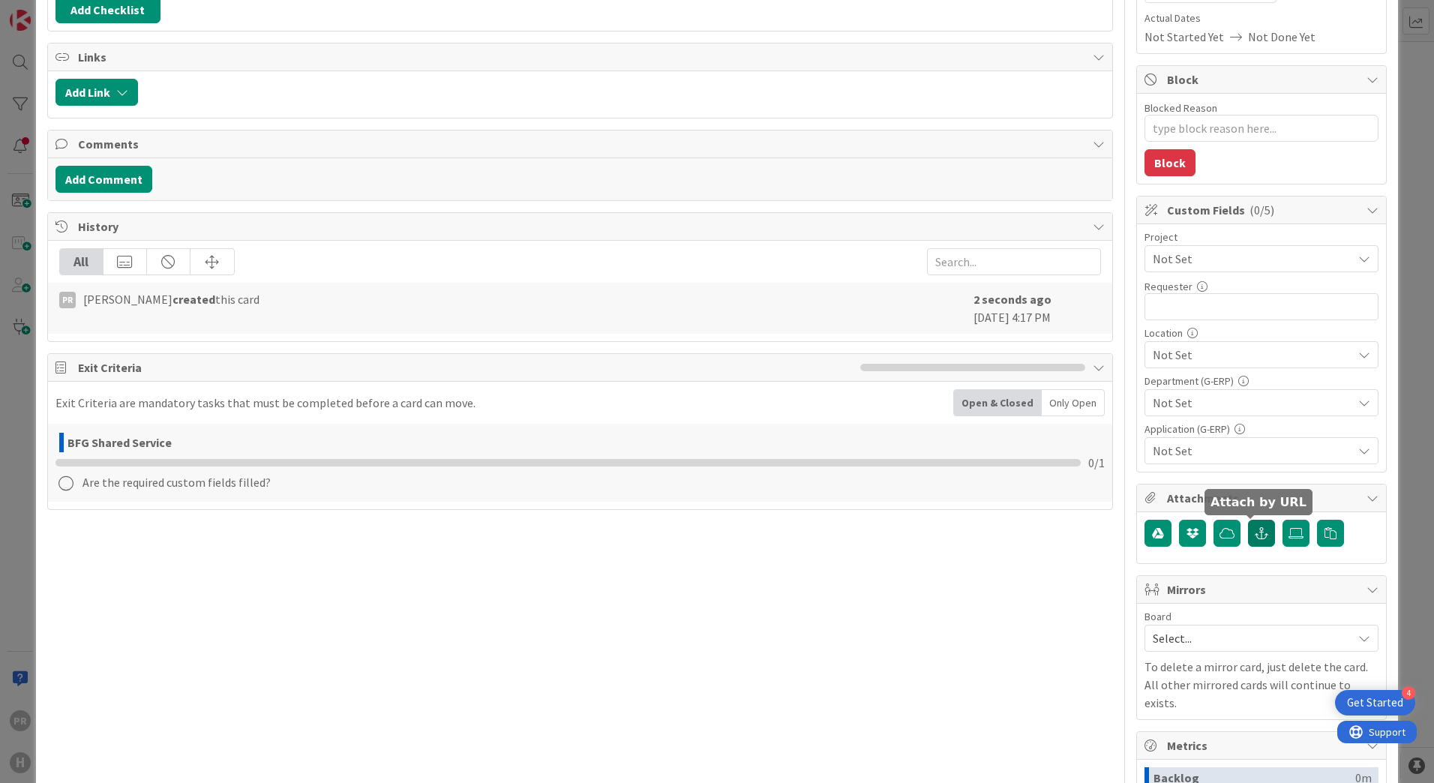
click at [1255, 528] on icon "button" at bounding box center [1262, 533] width 14 height 12
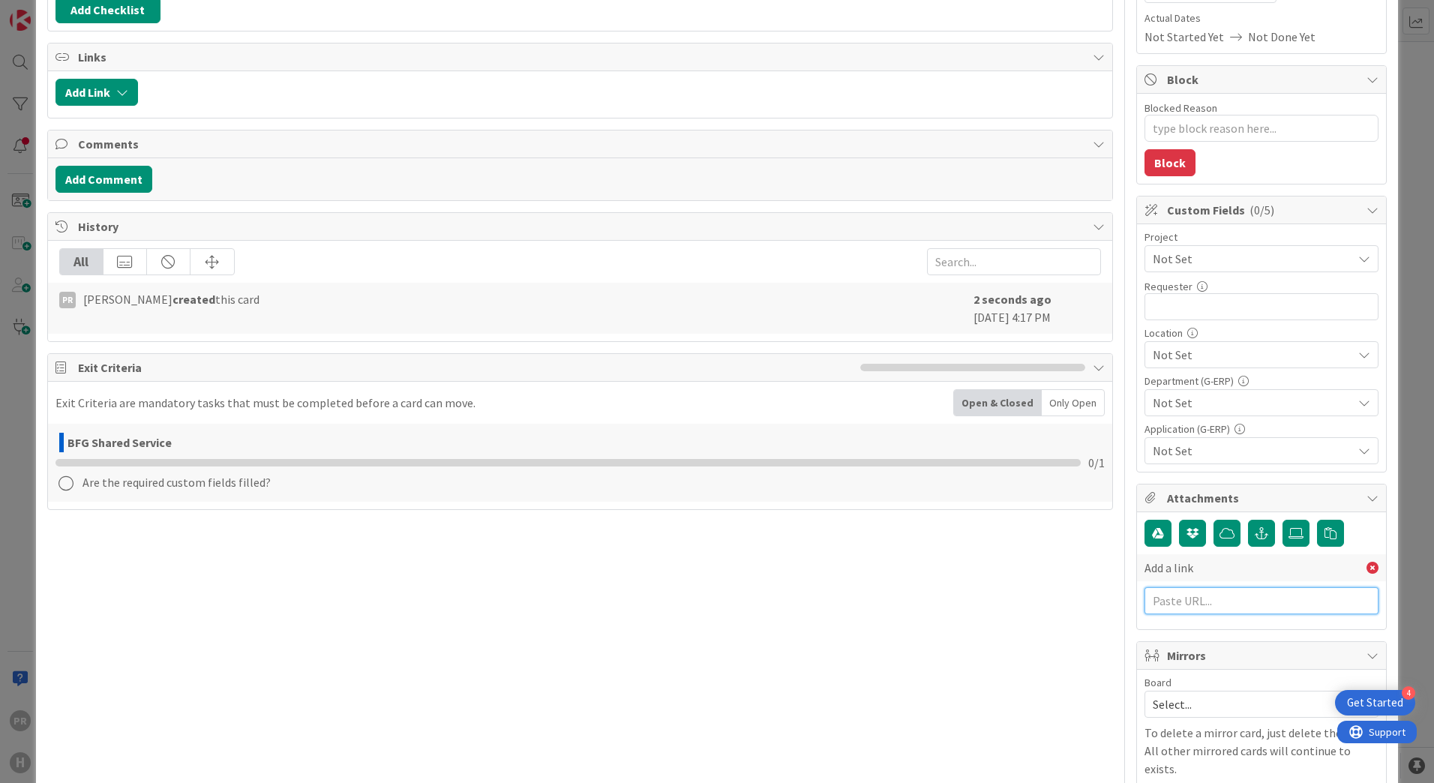
click at [1219, 593] on input "text" at bounding box center [1262, 600] width 234 height 27
paste input "[URL][PERSON_NAME][DOMAIN_NAME]"
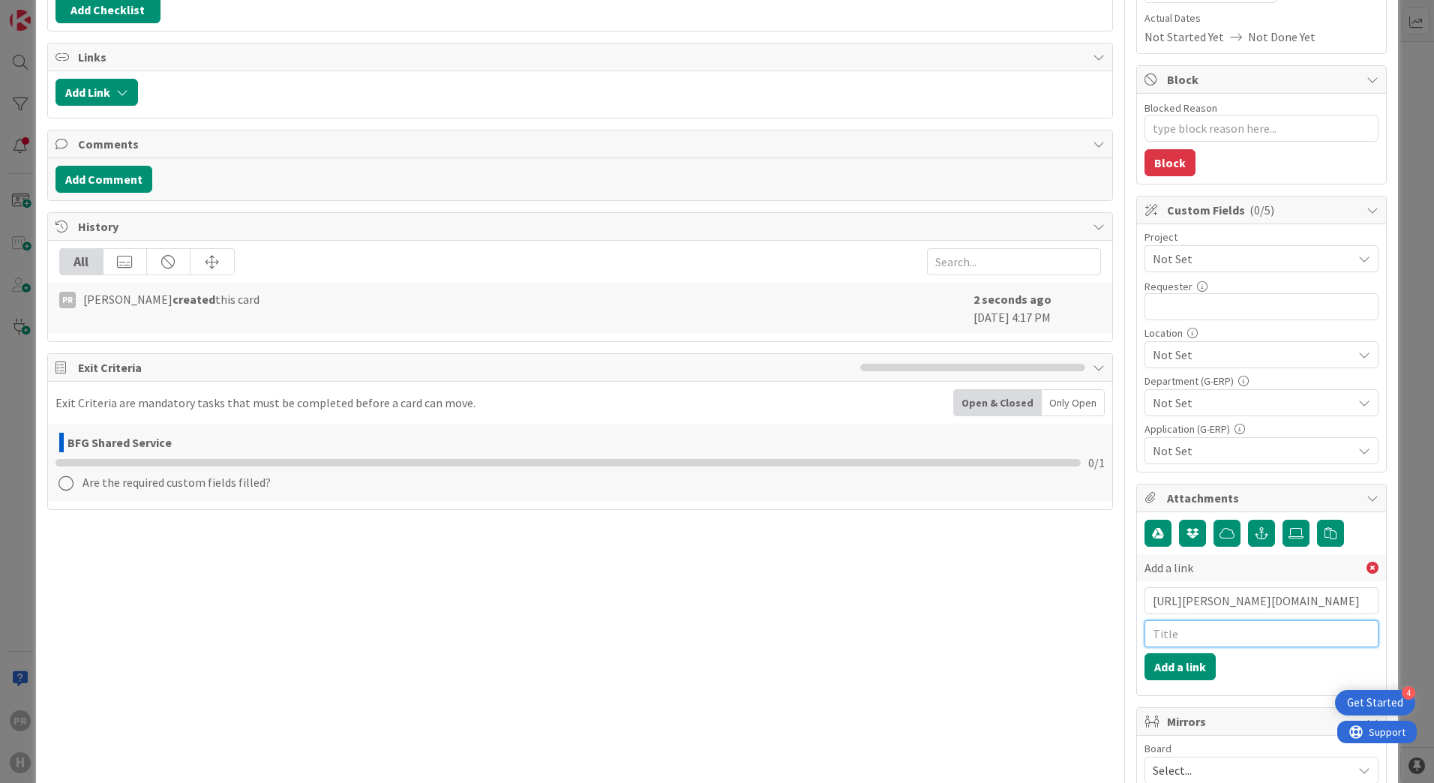
click at [1209, 636] on input "text" at bounding box center [1262, 633] width 234 height 27
click at [1156, 674] on button "Add a link" at bounding box center [1180, 666] width 71 height 27
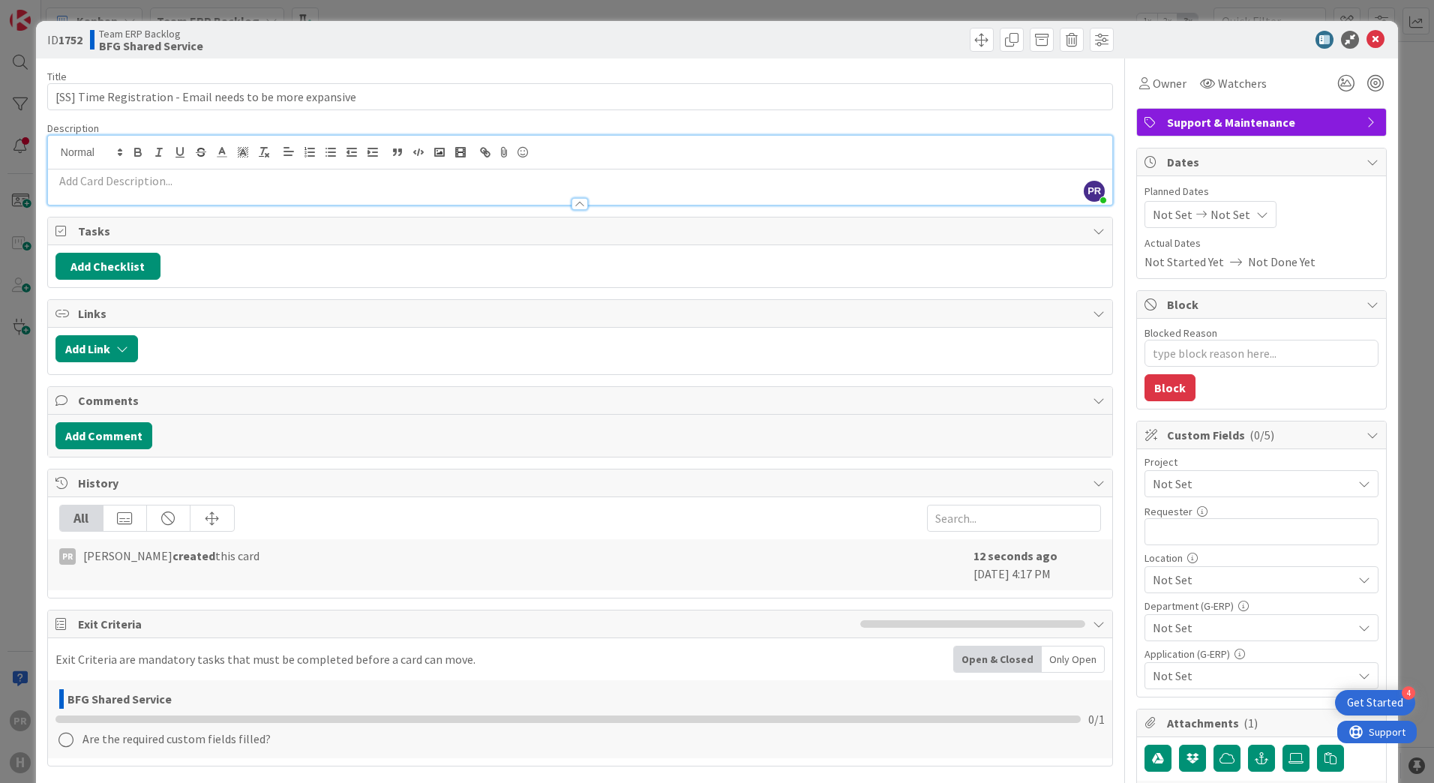
click at [663, 148] on div "PR [PERSON_NAME] just joined" at bounding box center [580, 170] width 1064 height 69
click at [1218, 82] on span "Watchers" at bounding box center [1242, 83] width 49 height 18
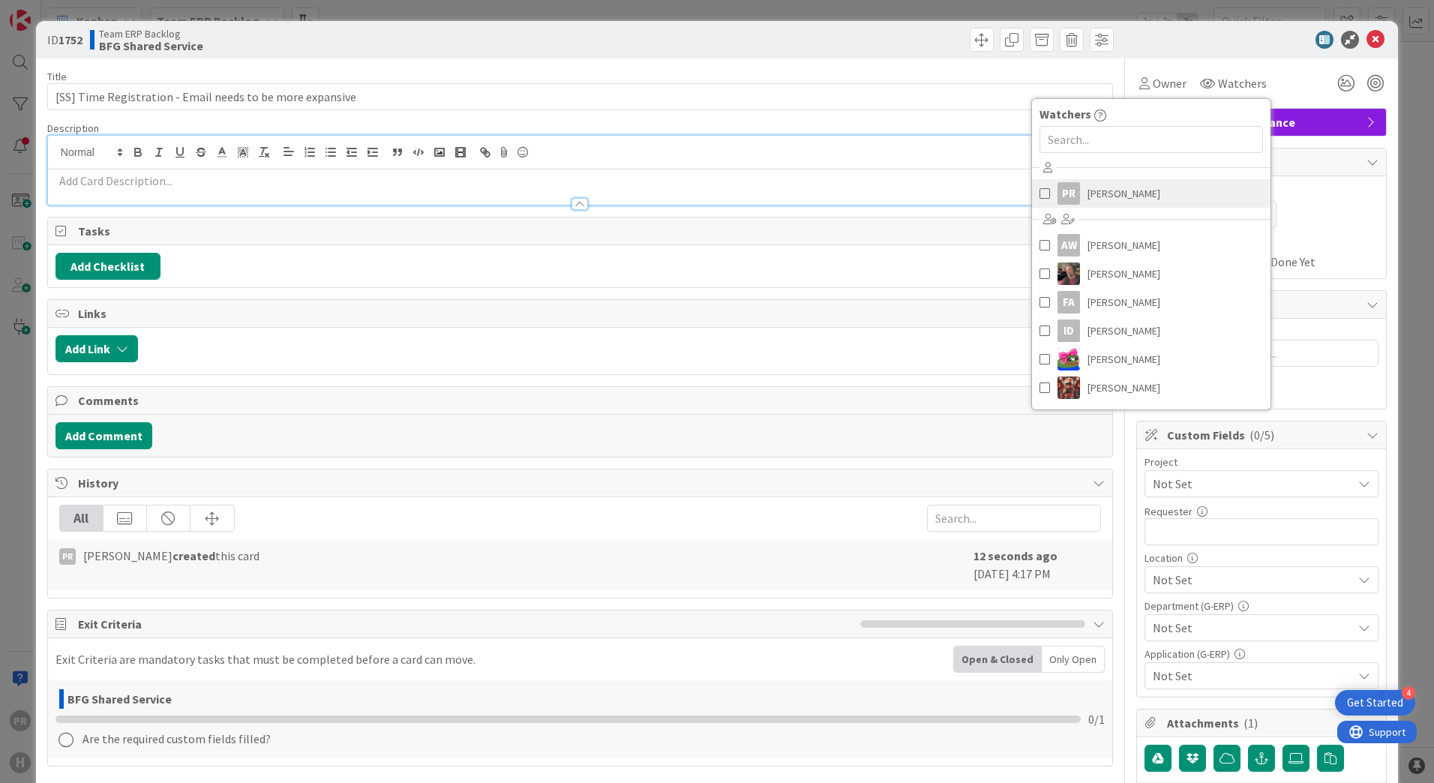
click at [1099, 192] on span "[PERSON_NAME]" at bounding box center [1124, 193] width 73 height 23
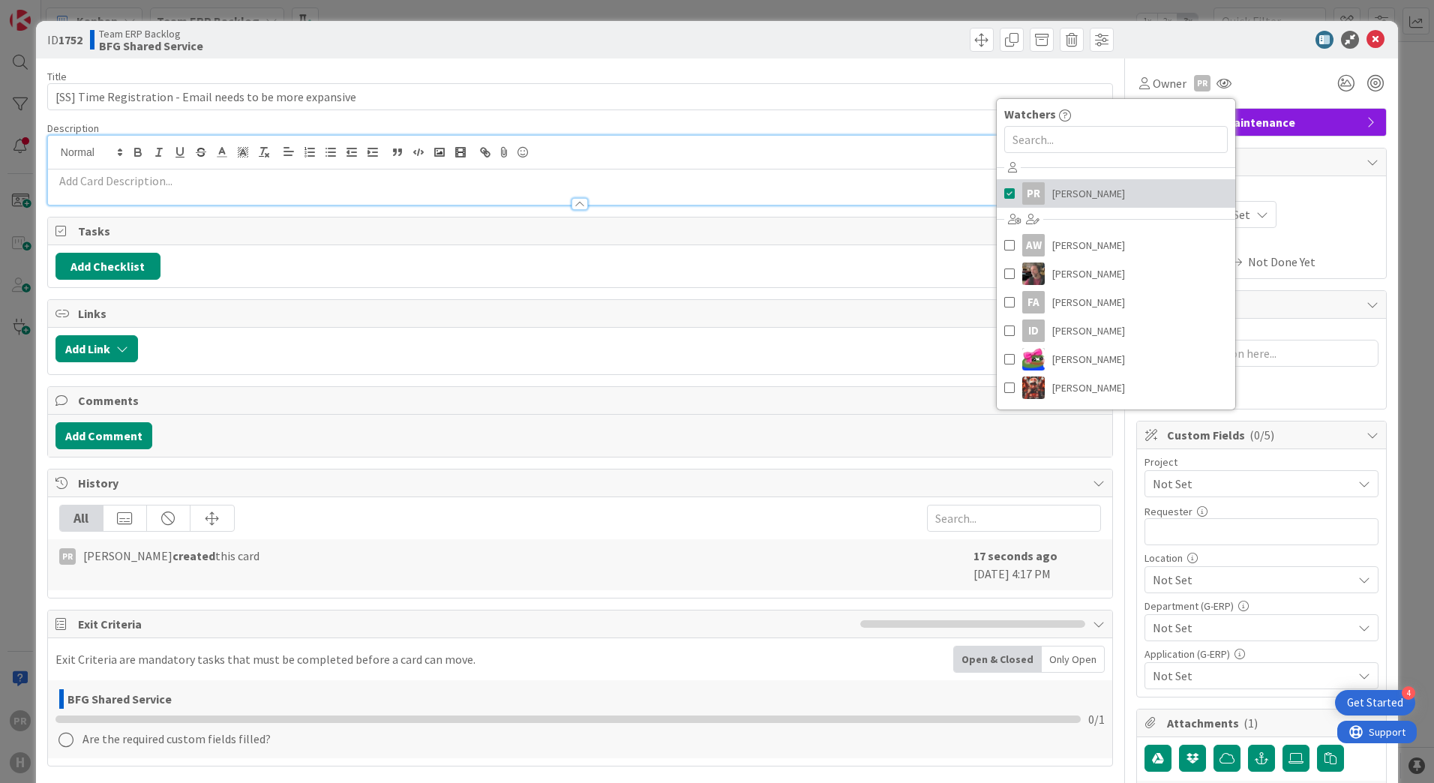
click at [871, 149] on div at bounding box center [580, 153] width 1064 height 34
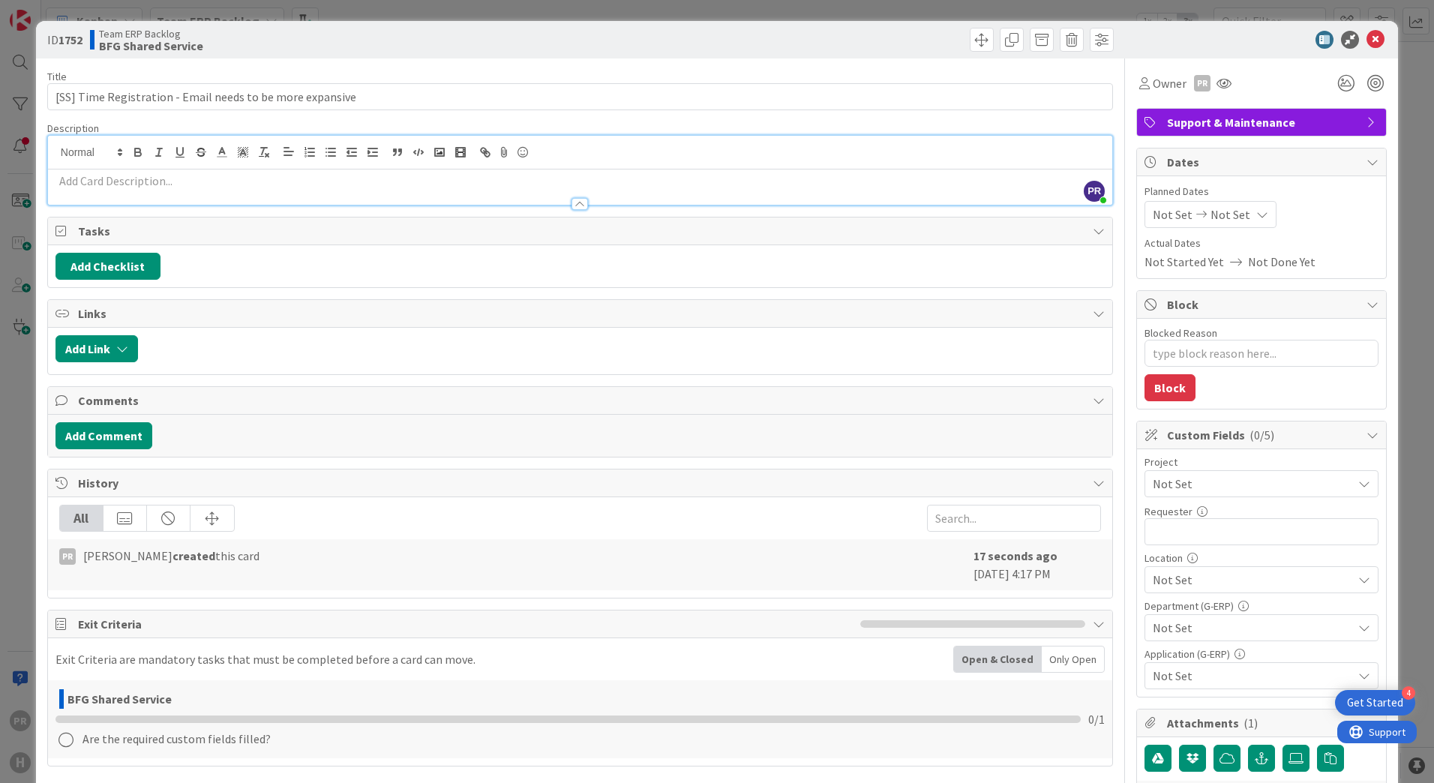
click at [854, 183] on p at bounding box center [580, 181] width 1049 height 17
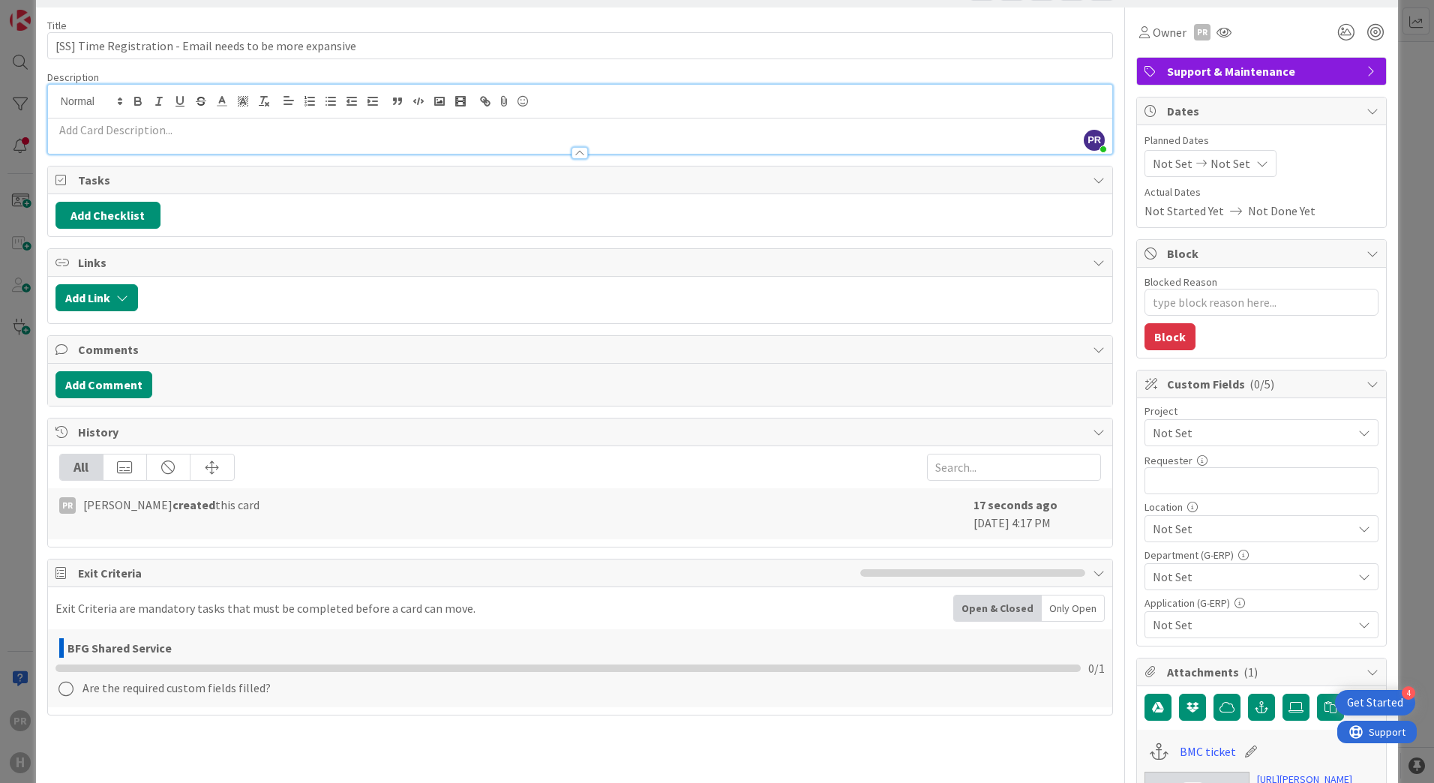
scroll to position [75, 0]
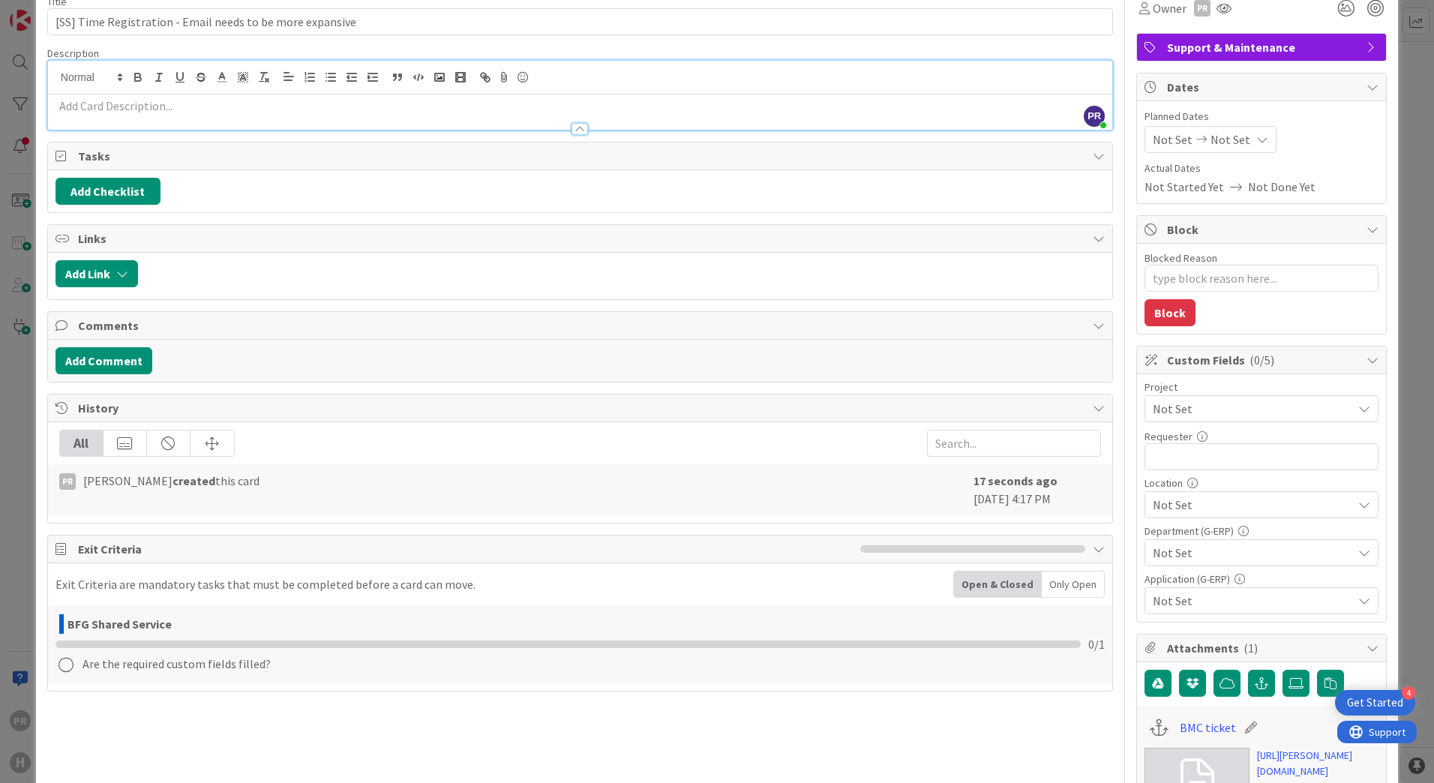
click at [1182, 410] on span "Not Set" at bounding box center [1249, 408] width 192 height 21
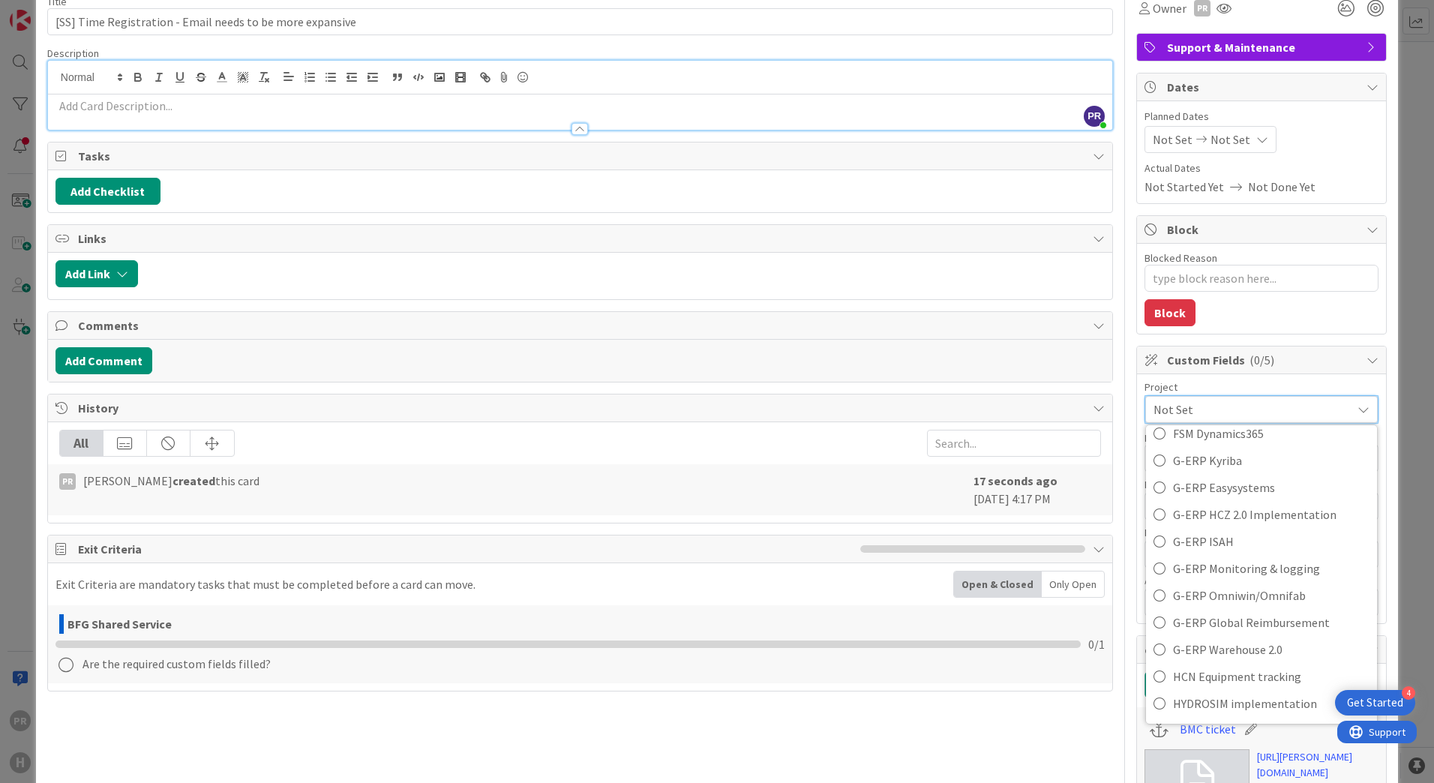
scroll to position [525, 0]
click at [1297, 515] on span "G-ERP ISAH" at bounding box center [1271, 514] width 197 height 23
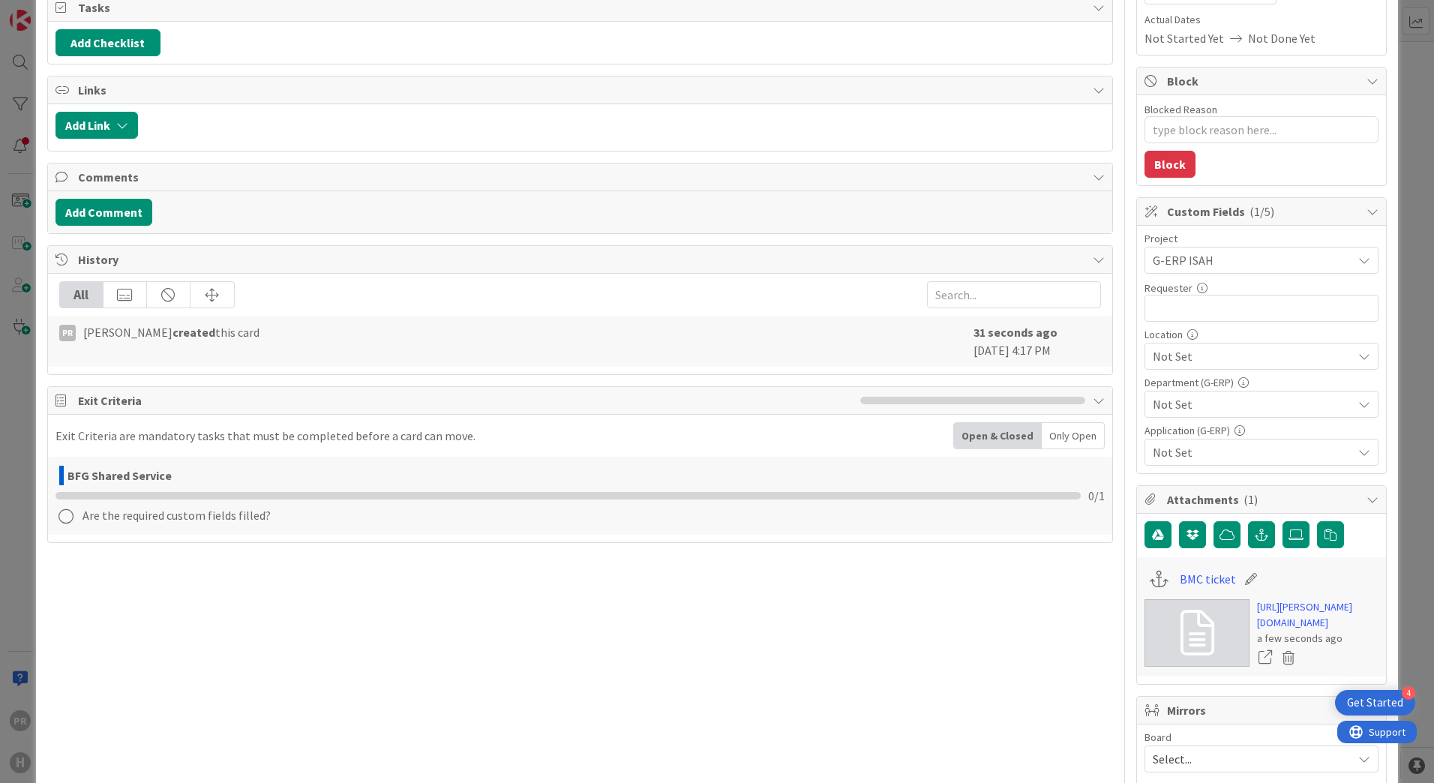
scroll to position [225, 0]
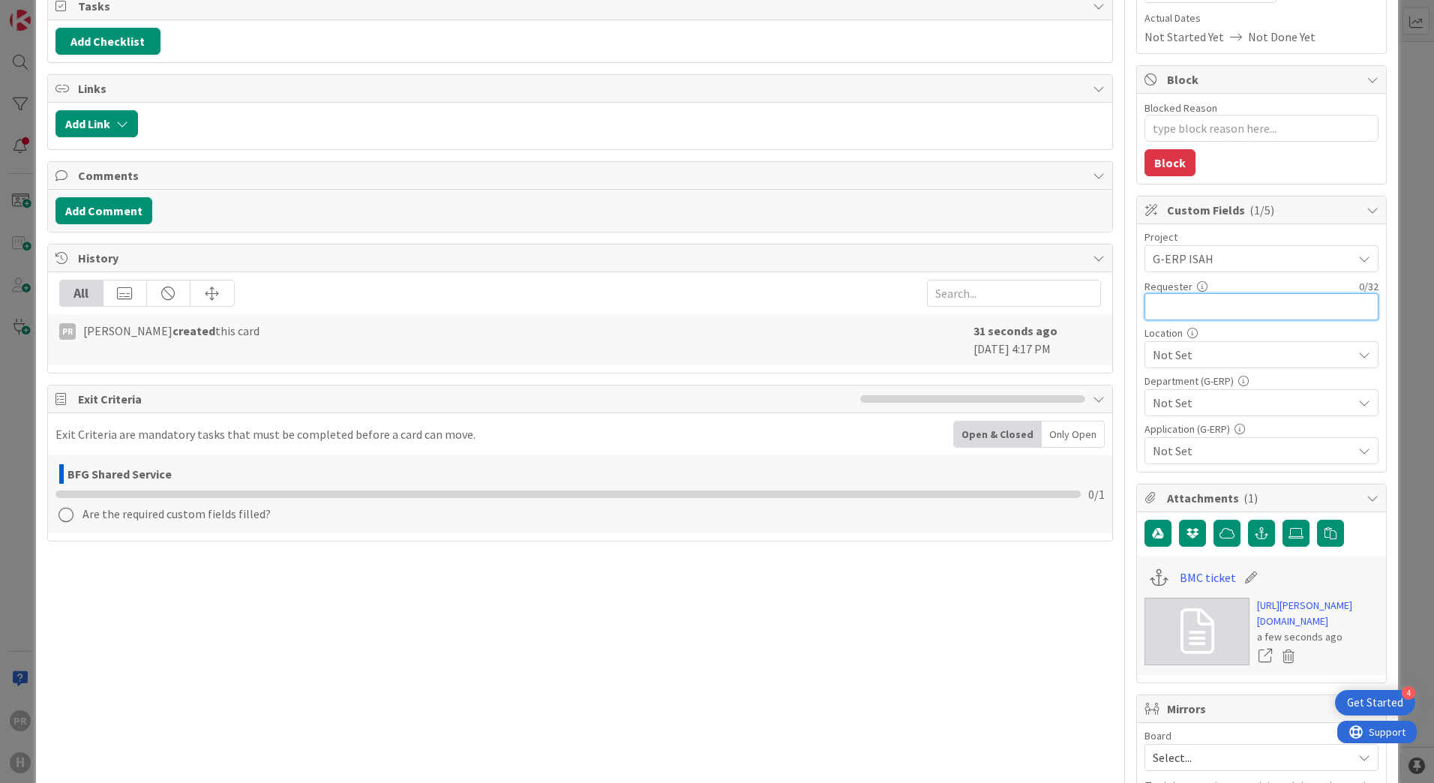
click at [1238, 317] on input "text" at bounding box center [1262, 306] width 234 height 27
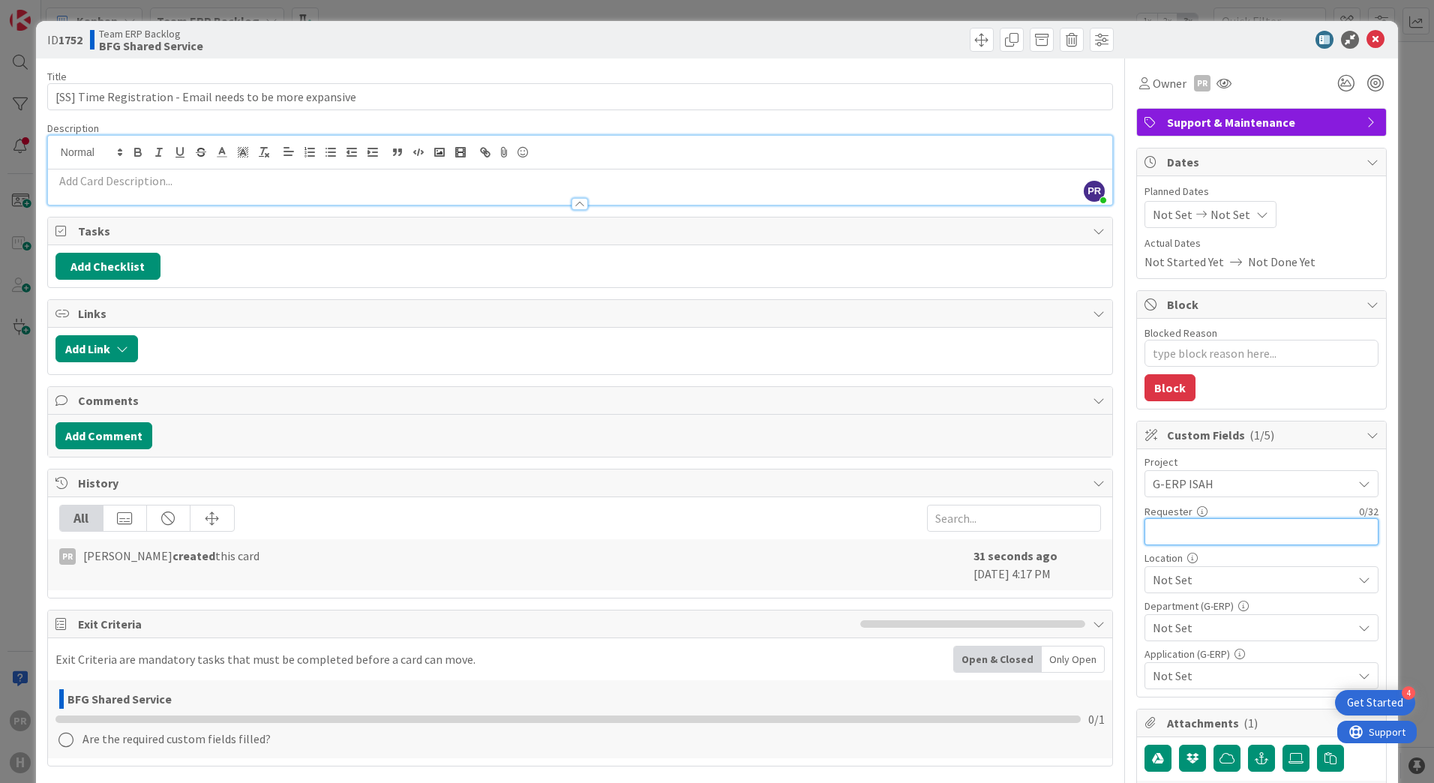
click at [1158, 527] on input "text" at bounding box center [1262, 531] width 234 height 27
click at [1196, 574] on span "Not Set" at bounding box center [1253, 580] width 200 height 18
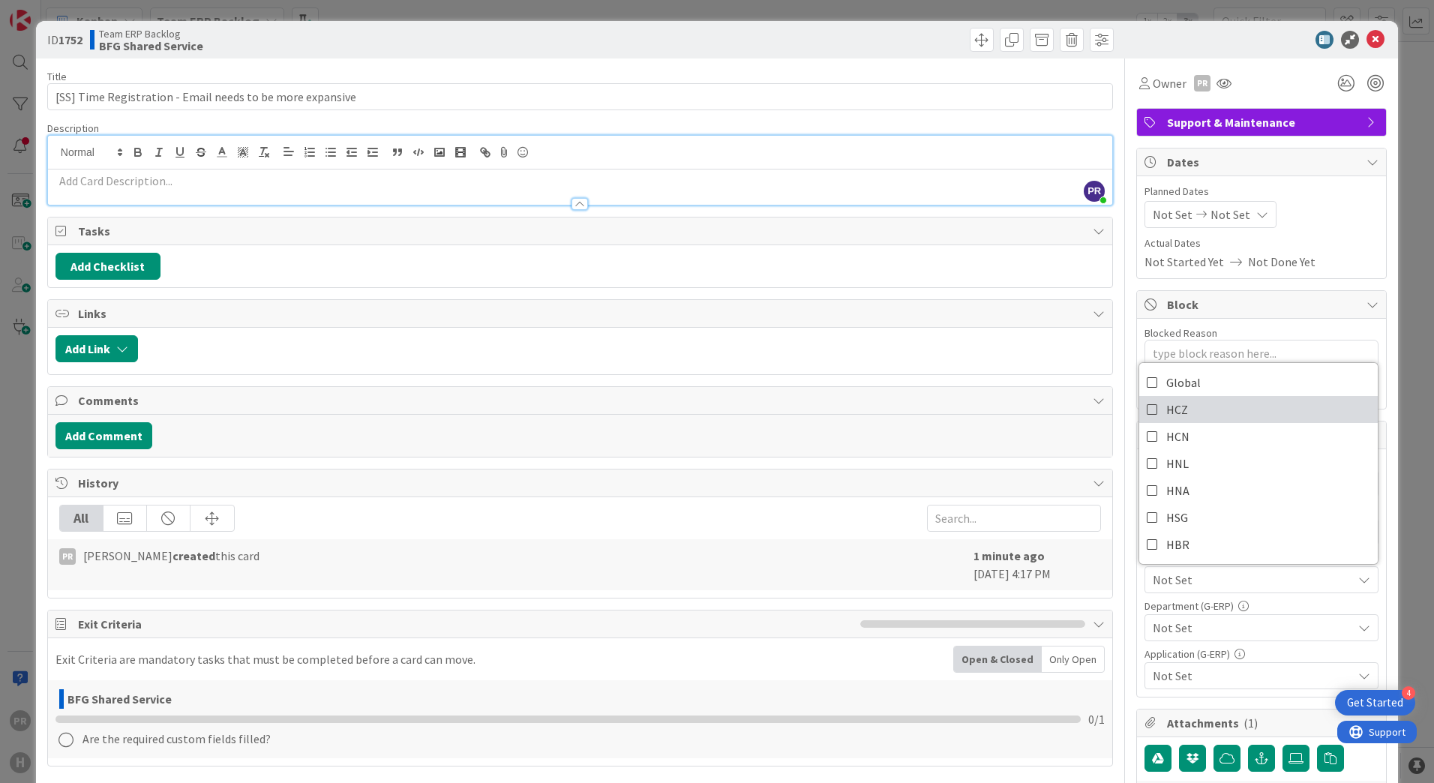
click at [1184, 407] on link "HCZ" at bounding box center [1258, 409] width 239 height 27
click at [1167, 418] on span "HCZ" at bounding box center [1177, 409] width 22 height 23
click at [1187, 634] on span "Not Set" at bounding box center [1253, 628] width 200 height 18
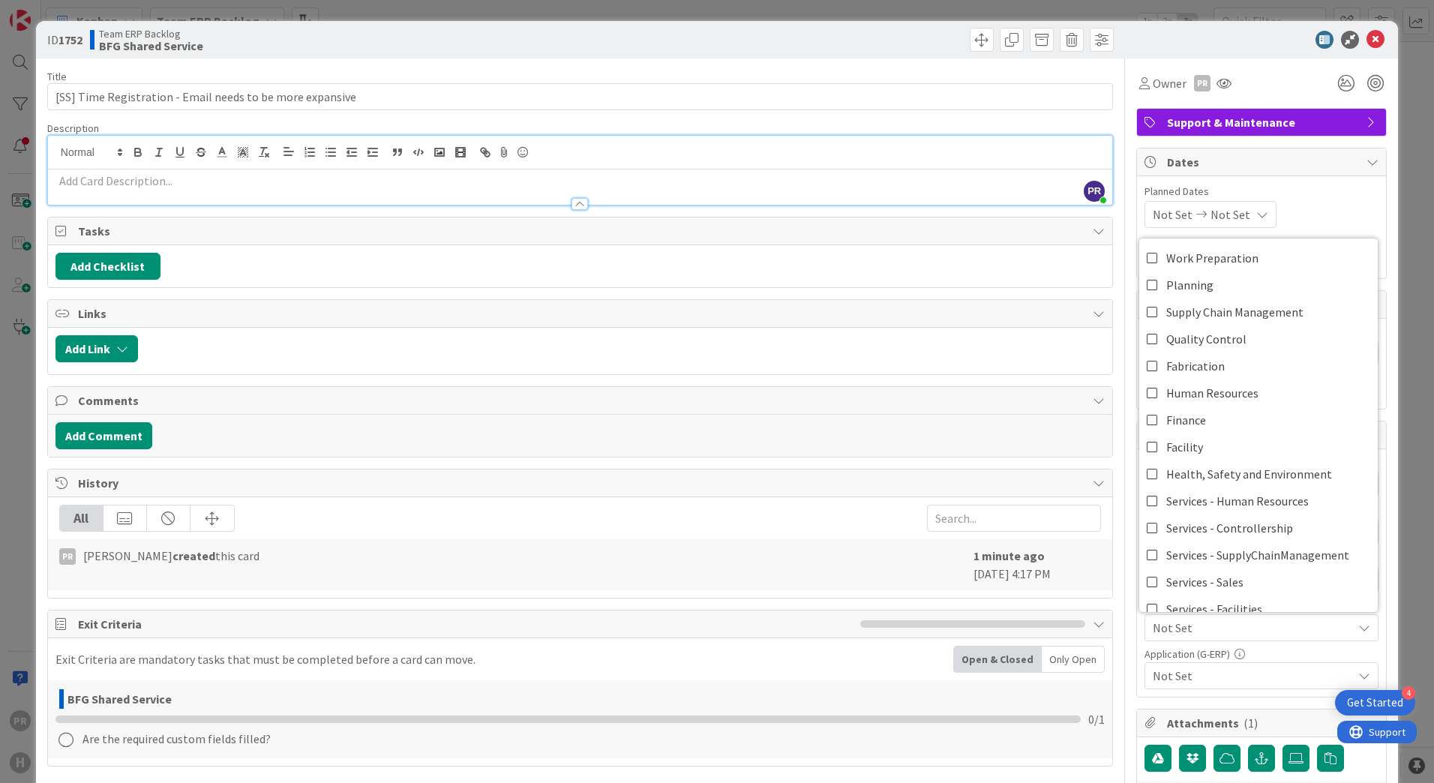
click at [1190, 634] on span "Not Set" at bounding box center [1253, 628] width 200 height 18
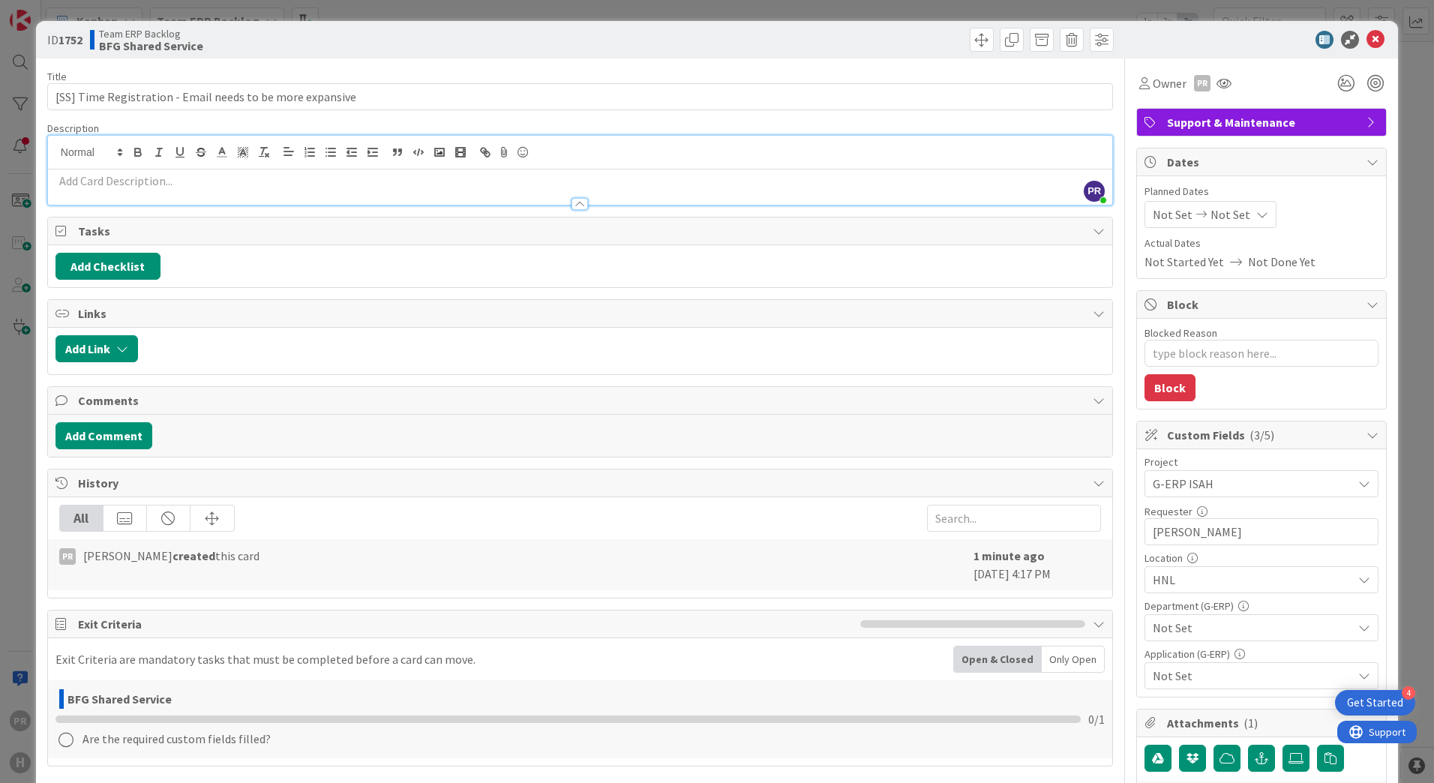
click at [1181, 588] on span "HNL" at bounding box center [1253, 580] width 200 height 18
click at [1178, 414] on link "HCZ" at bounding box center [1258, 409] width 239 height 27
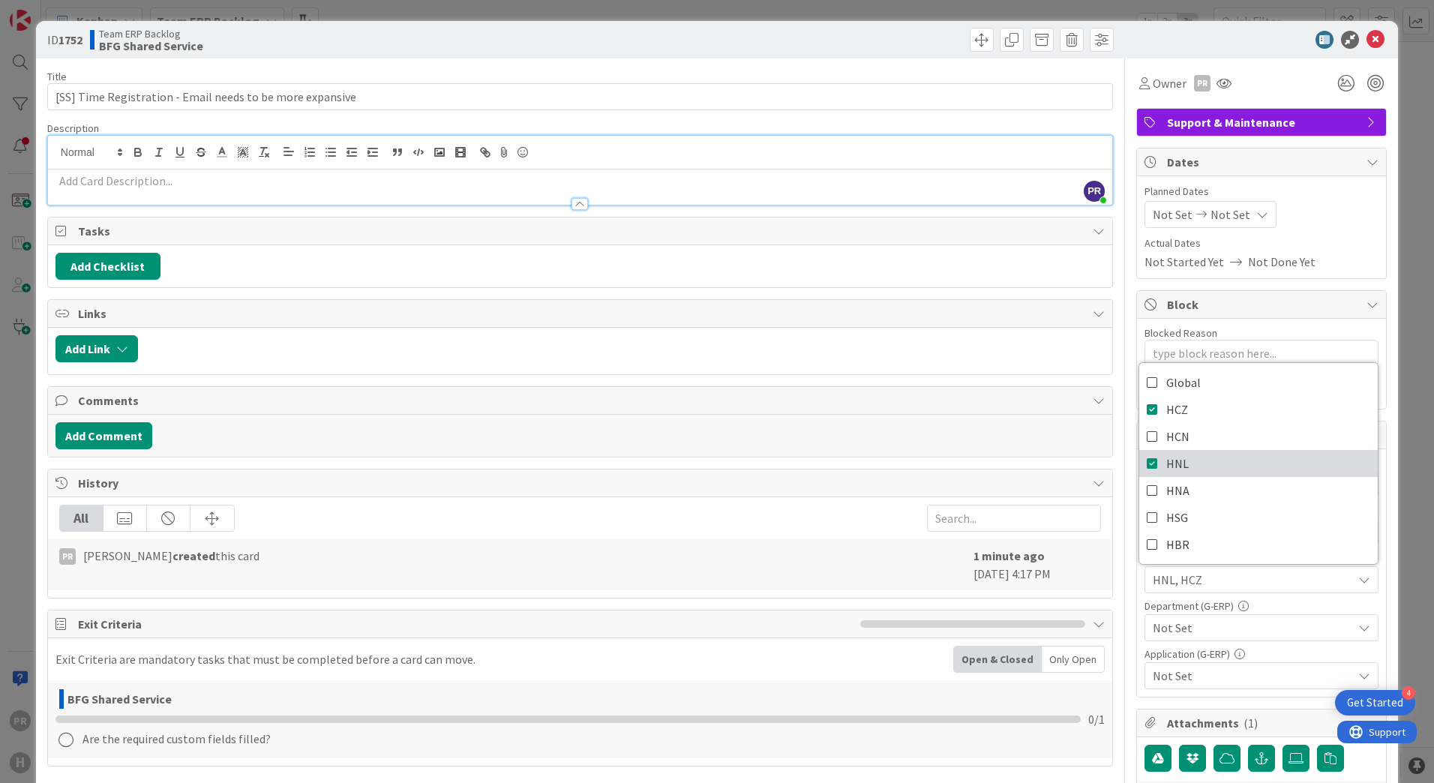
click at [1166, 461] on span "HNL" at bounding box center [1177, 463] width 23 height 23
click at [1191, 623] on span "Not Set" at bounding box center [1253, 628] width 200 height 18
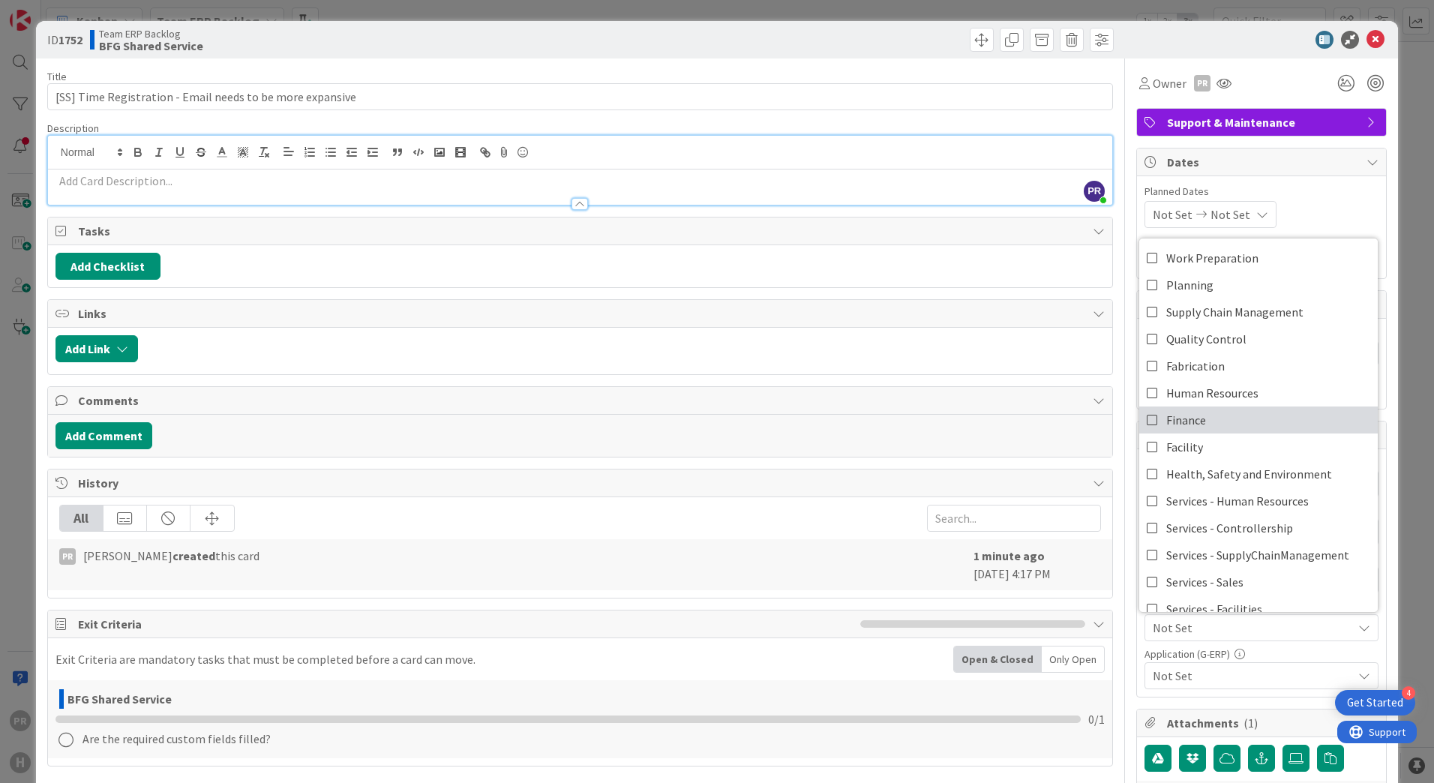
click at [1211, 416] on link "Finance" at bounding box center [1258, 420] width 239 height 27
click at [1239, 674] on span "Not Set" at bounding box center [1253, 676] width 200 height 18
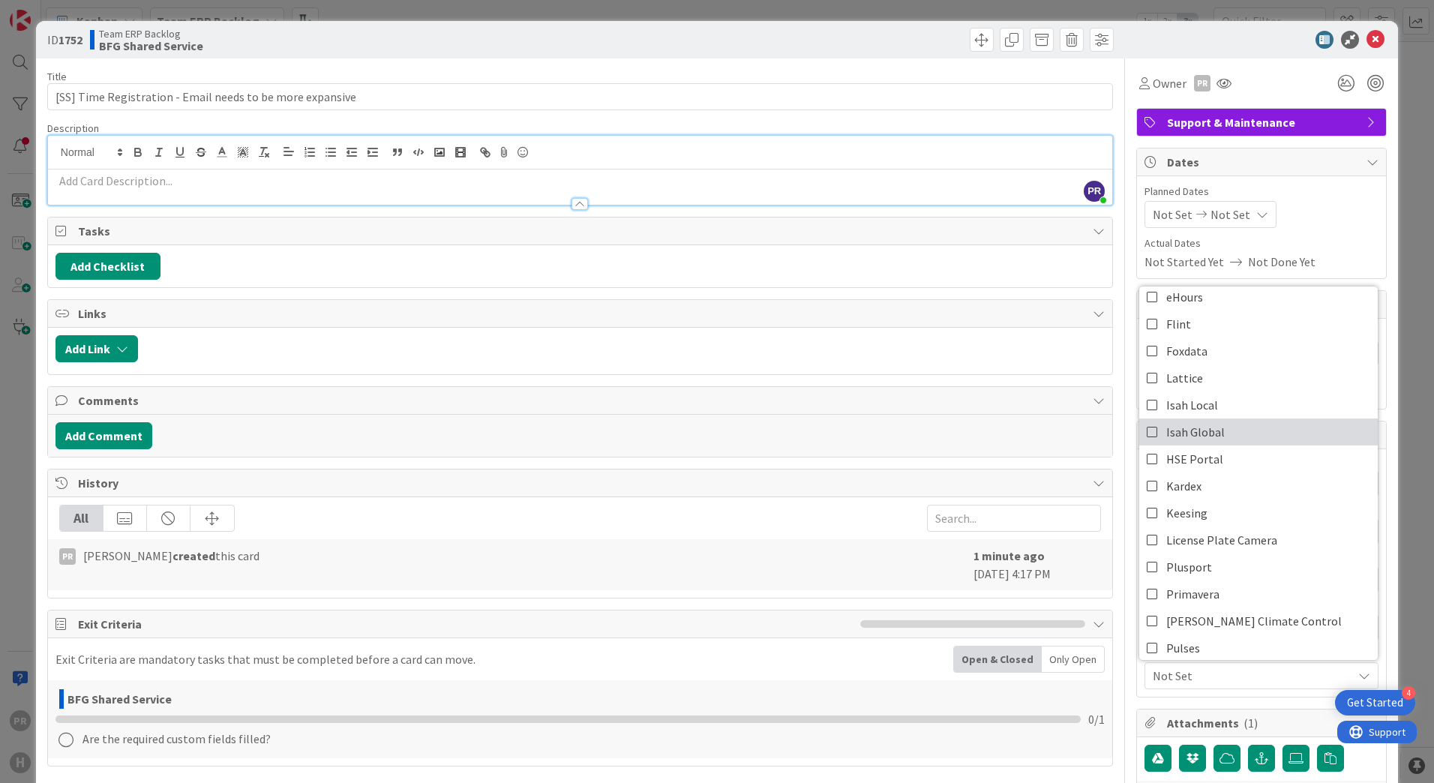
click at [1212, 431] on link "Isah Global" at bounding box center [1258, 432] width 239 height 27
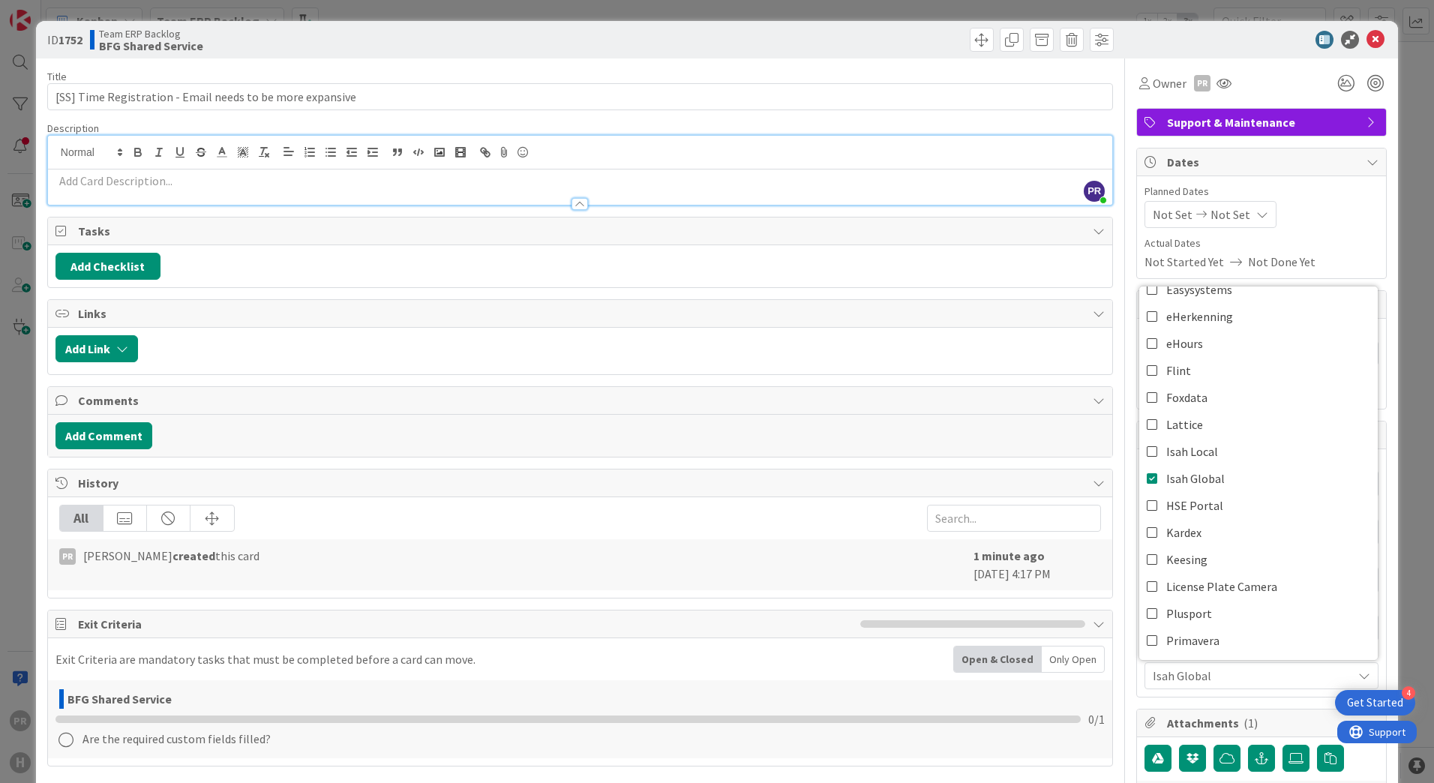
click at [1268, 704] on div "Owner PR Watchers PR [PERSON_NAME] AW [PERSON_NAME] [PERSON_NAME] FA [PERSON_NA…" at bounding box center [1261, 709] width 251 height 1301
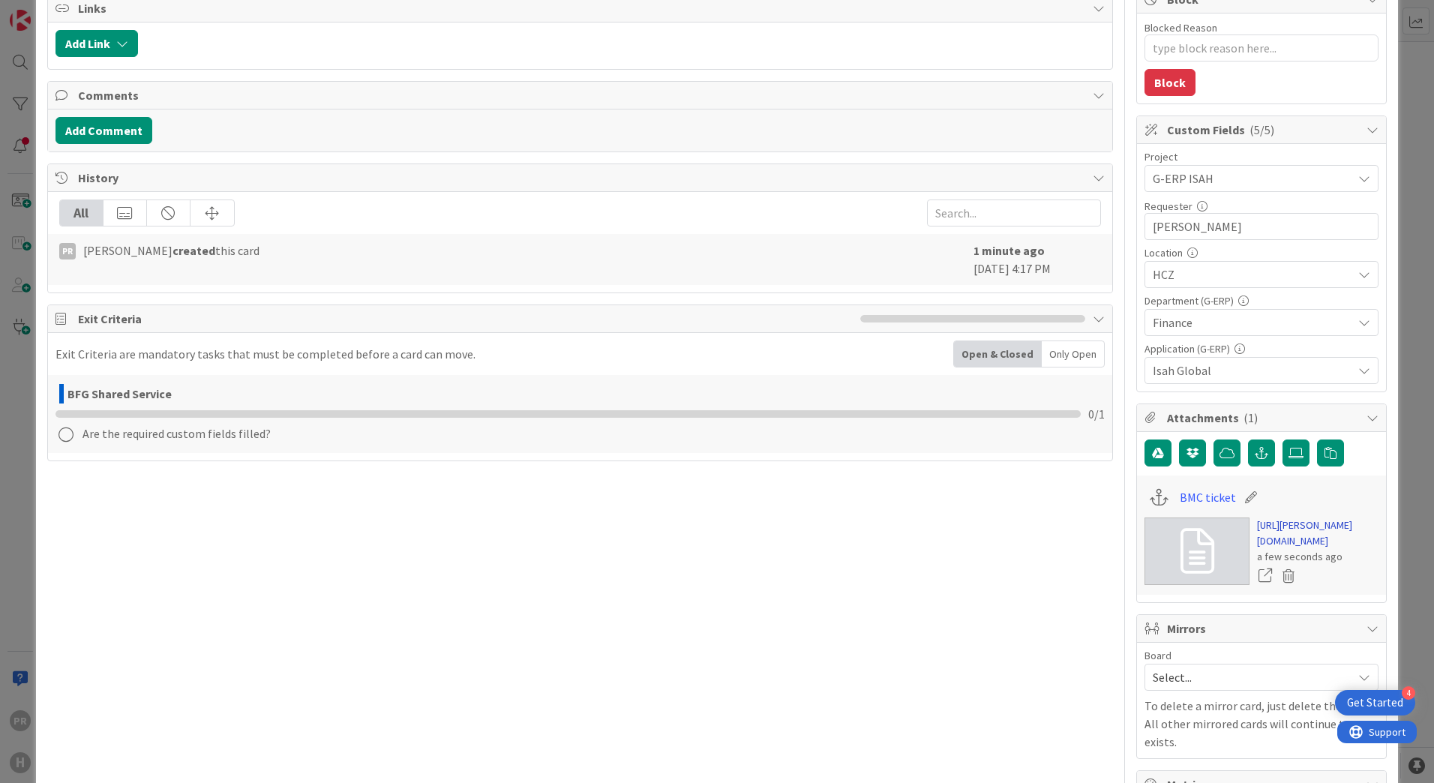
scroll to position [0, 0]
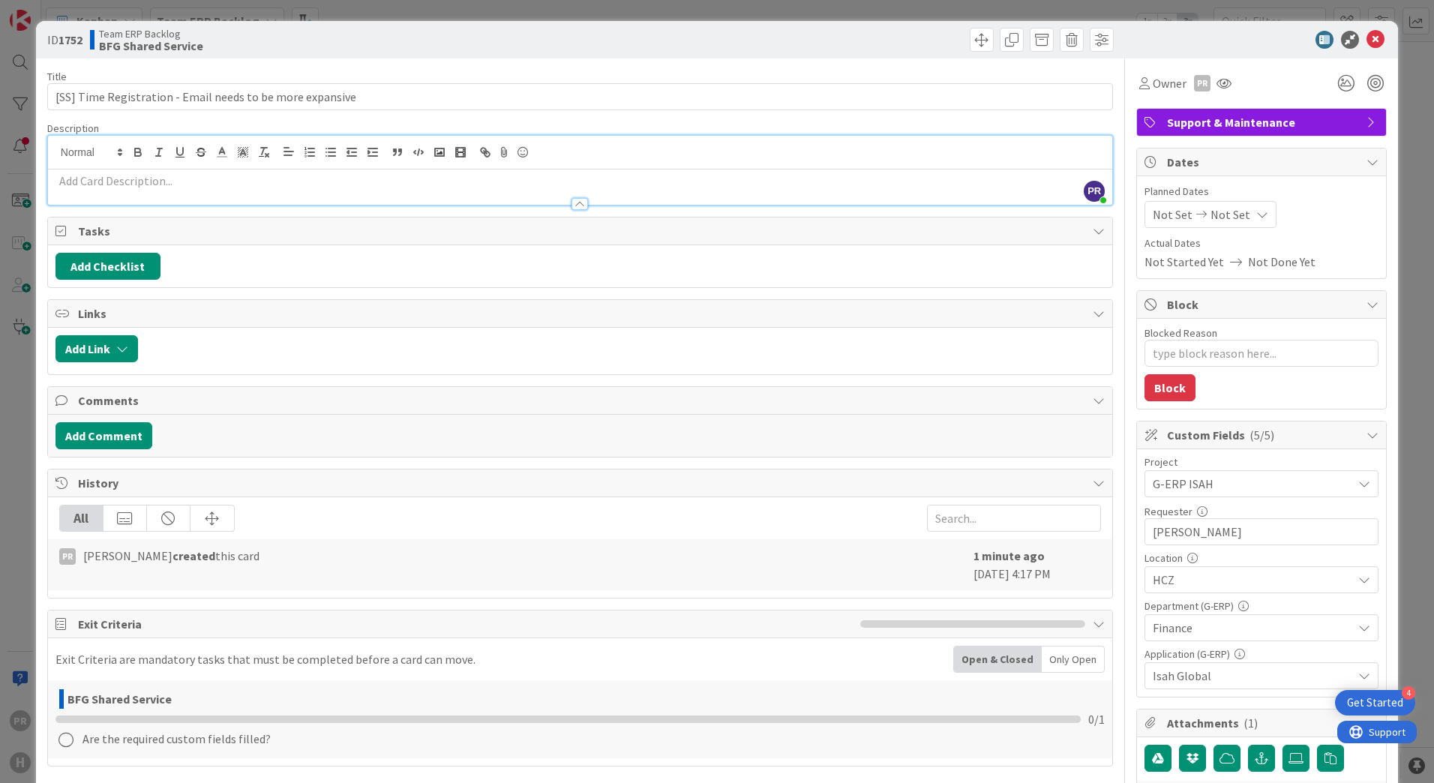
click at [225, 190] on div at bounding box center [580, 197] width 1064 height 16
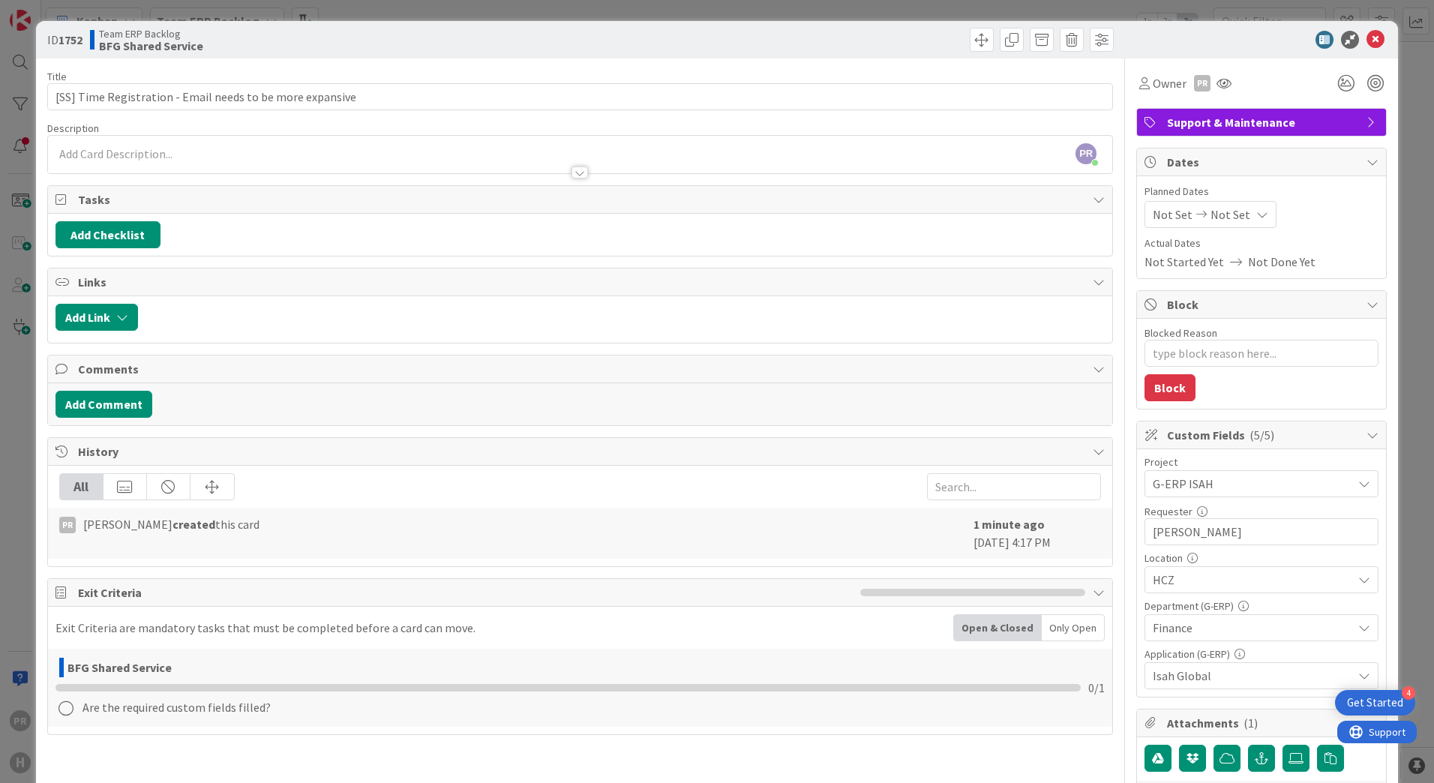
click at [153, 150] on p at bounding box center [580, 154] width 1049 height 17
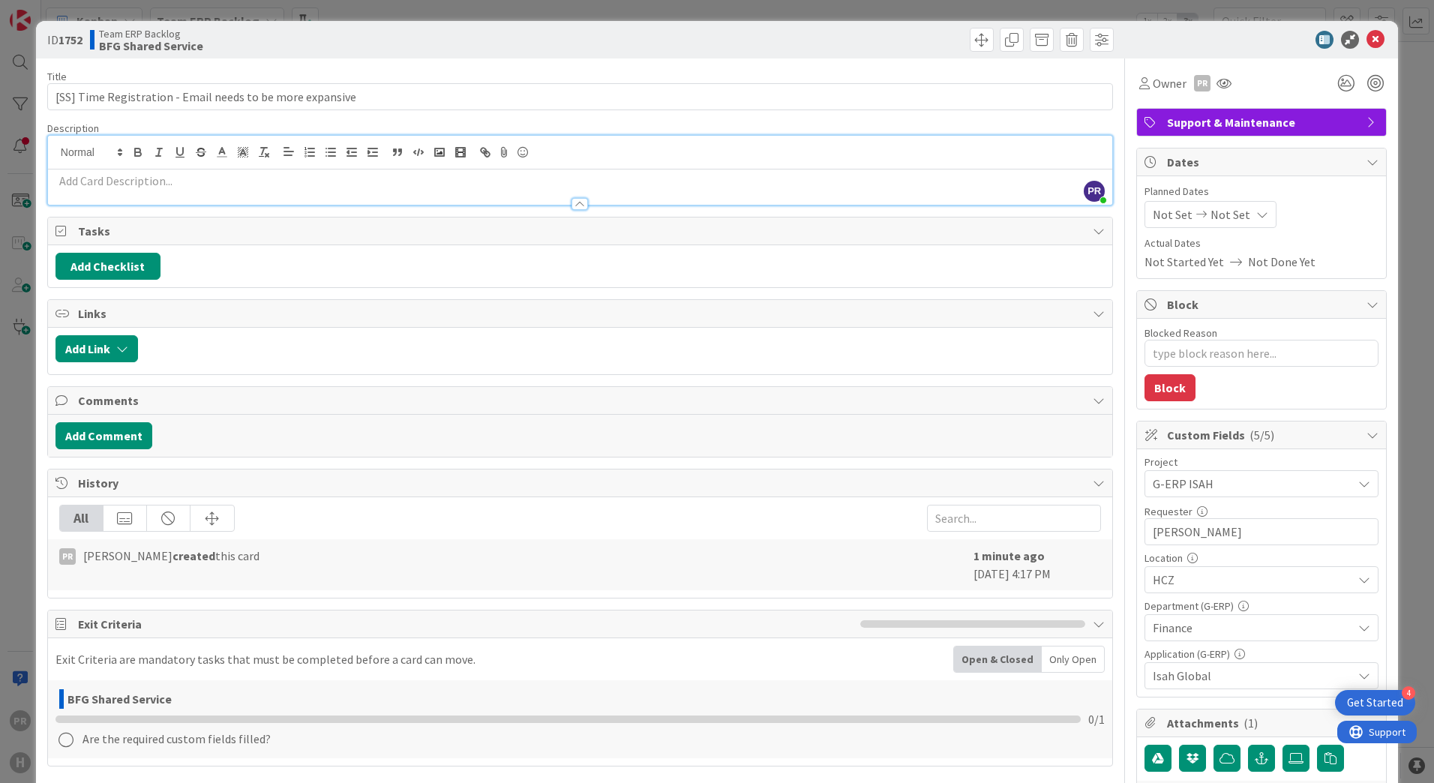
click at [171, 181] on p at bounding box center [580, 181] width 1049 height 17
click at [354, 182] on p at bounding box center [580, 181] width 1049 height 17
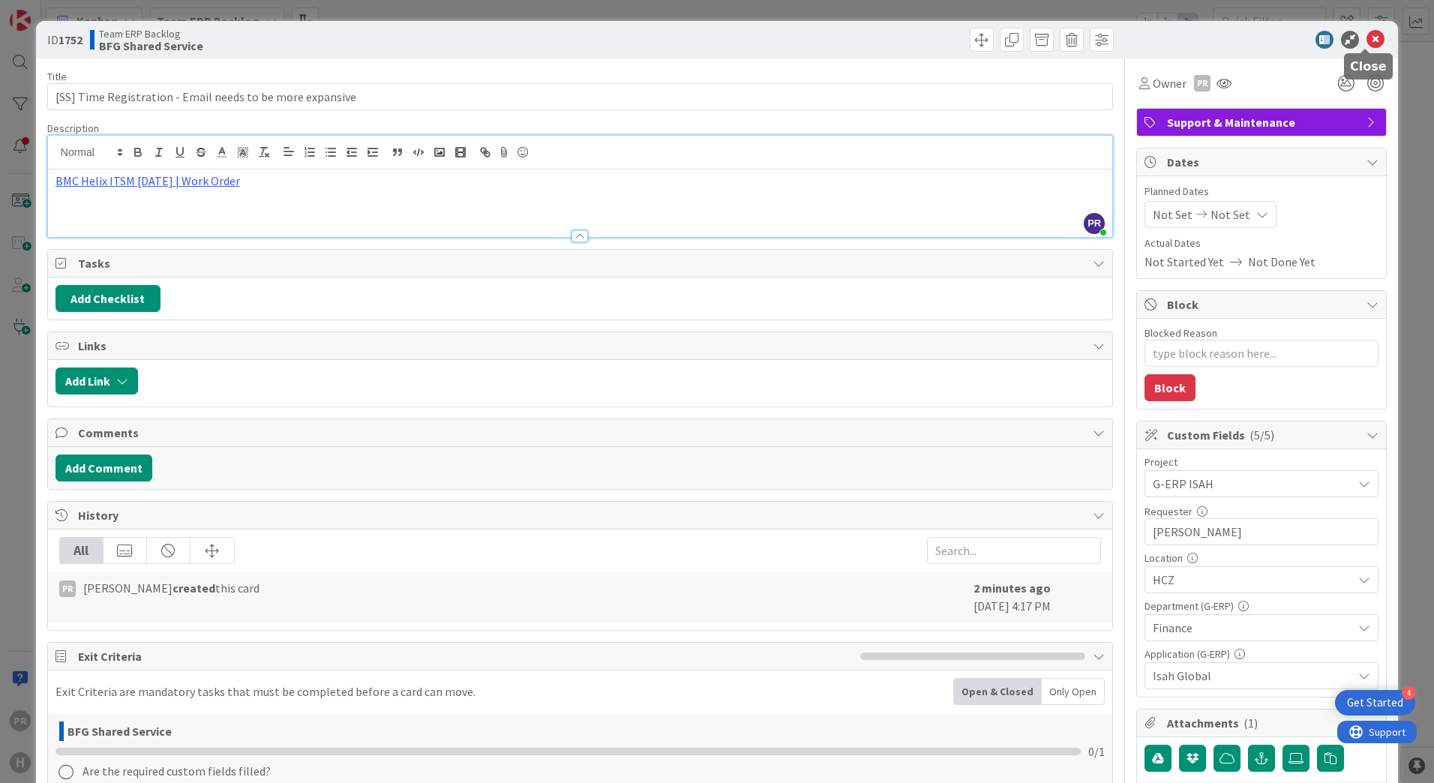
click at [1367, 40] on icon at bounding box center [1376, 40] width 18 height 18
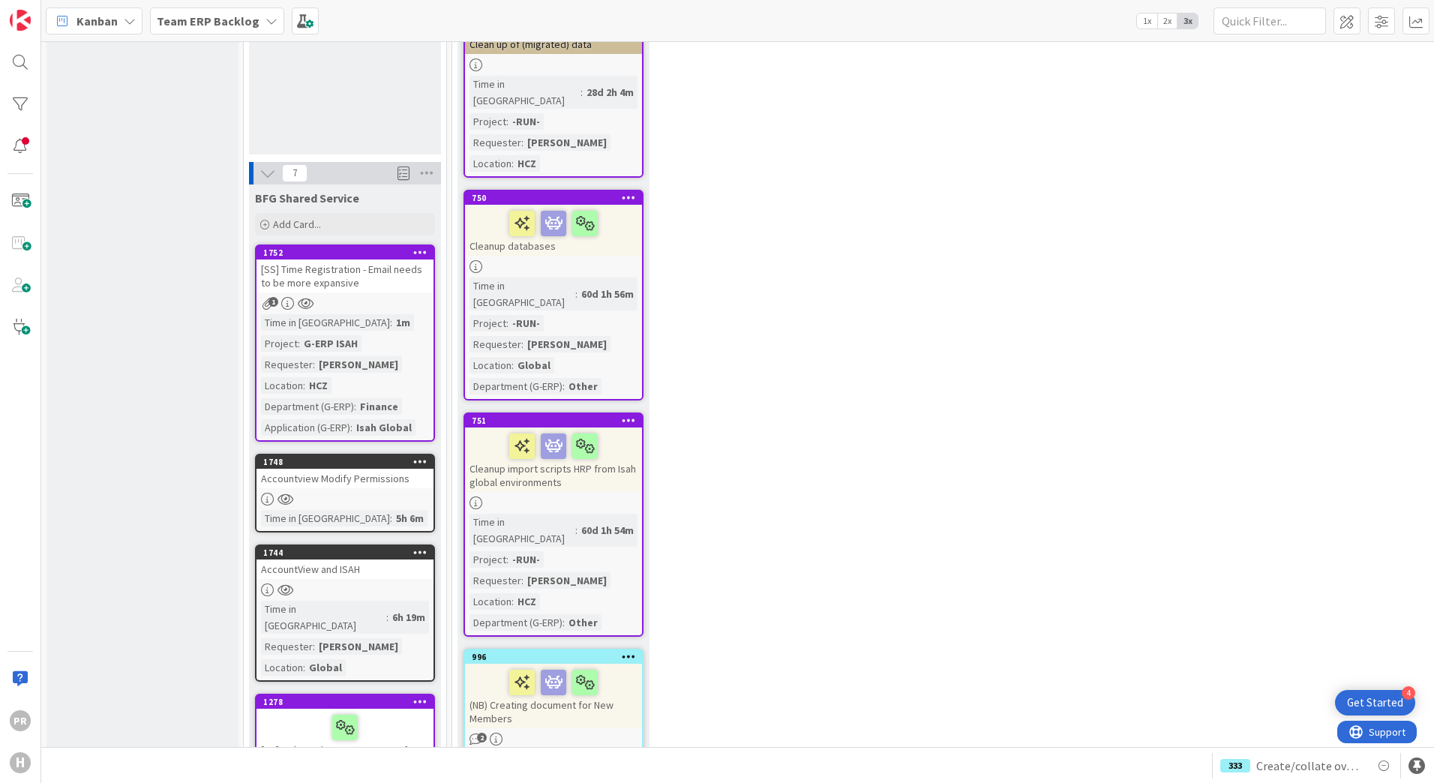
scroll to position [1200, 0]
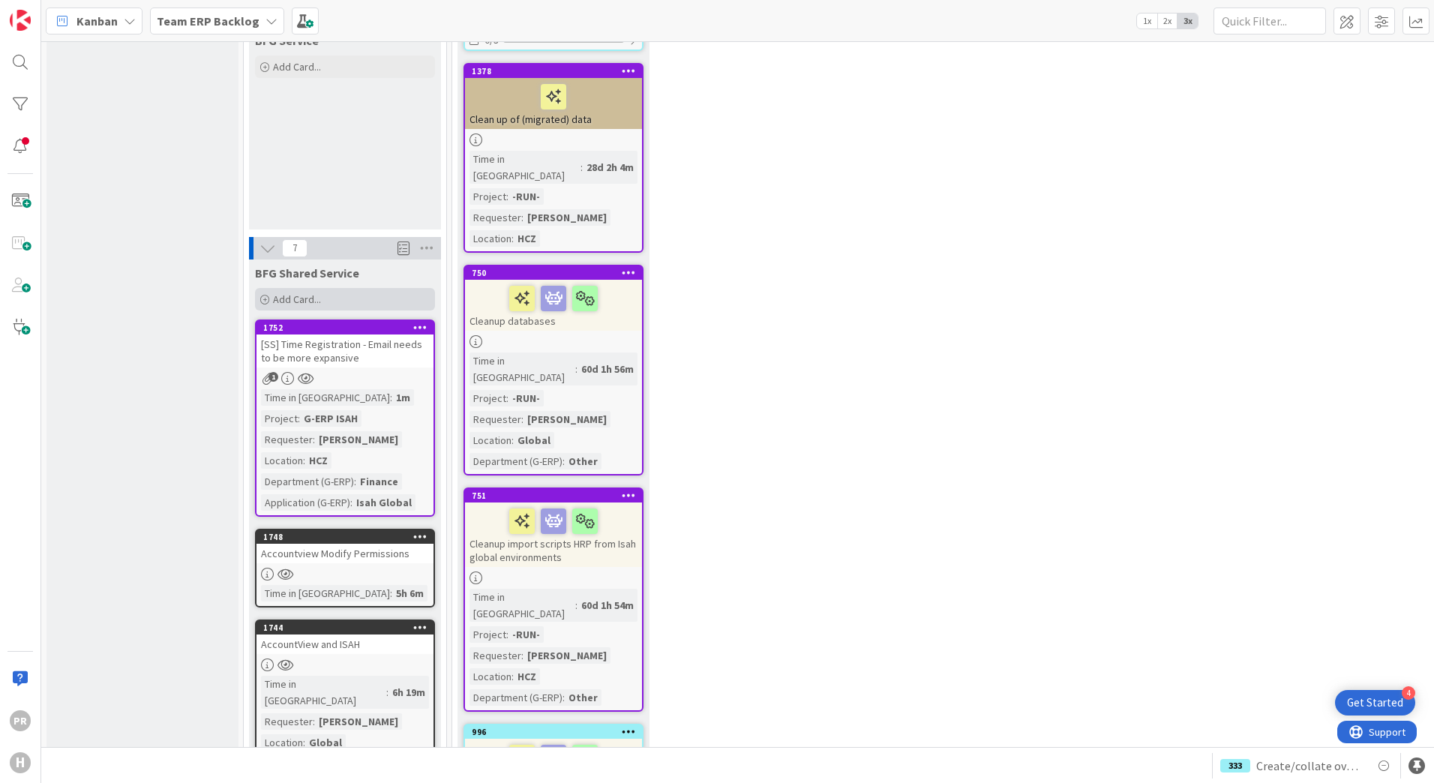
click at [296, 293] on span "Add Card..." at bounding box center [297, 300] width 48 height 14
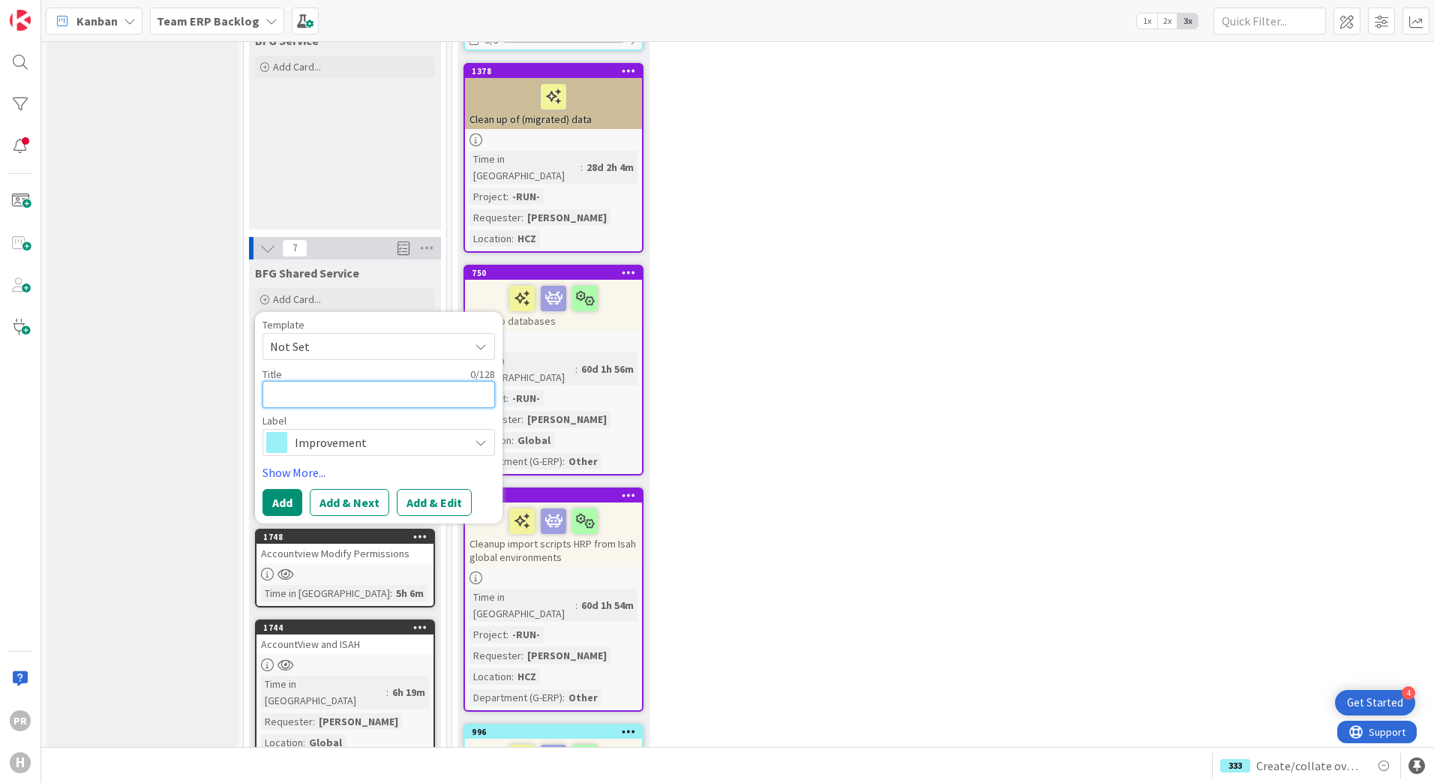
scroll to position [0, 0]
click at [335, 429] on div "Improvement" at bounding box center [379, 442] width 233 height 27
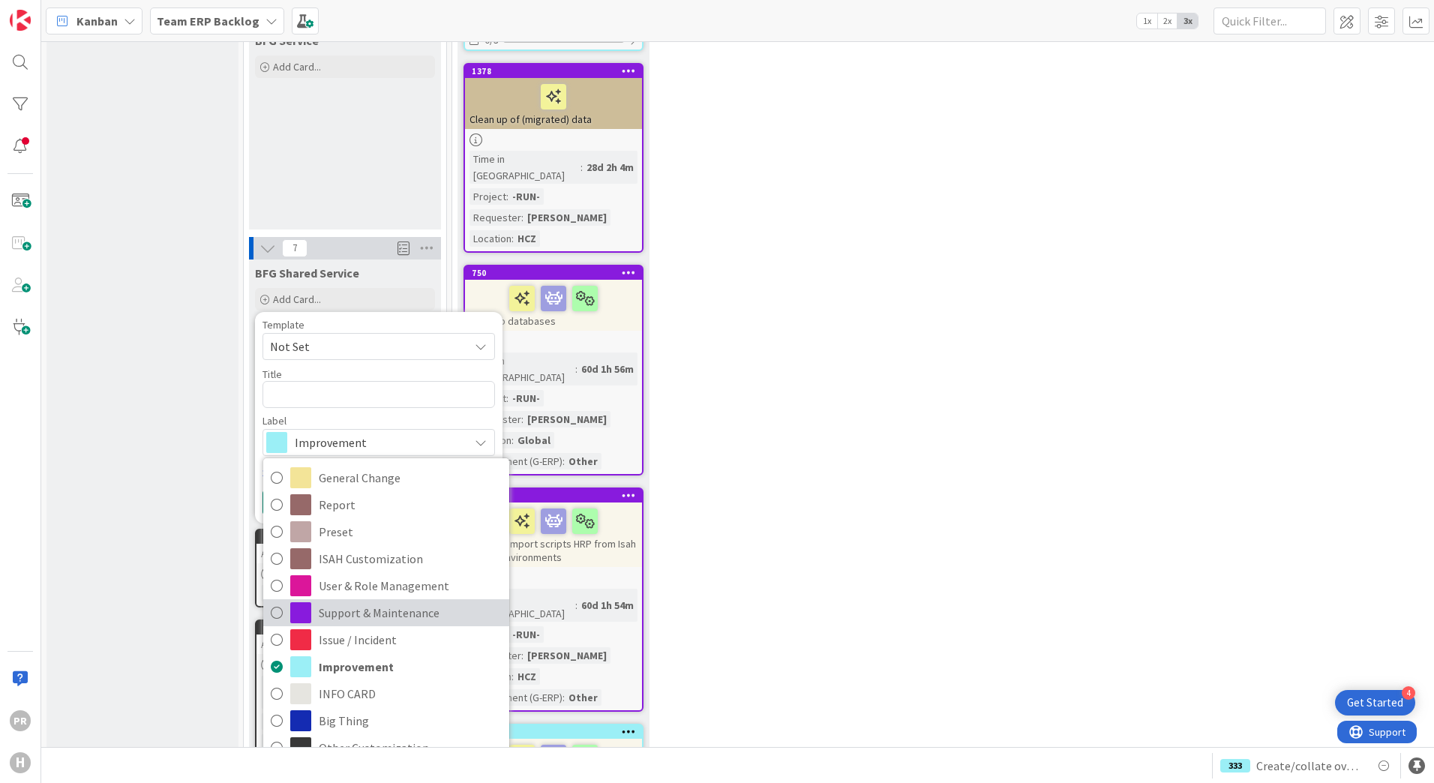
click at [395, 602] on span "Support & Maintenance" at bounding box center [410, 613] width 183 height 23
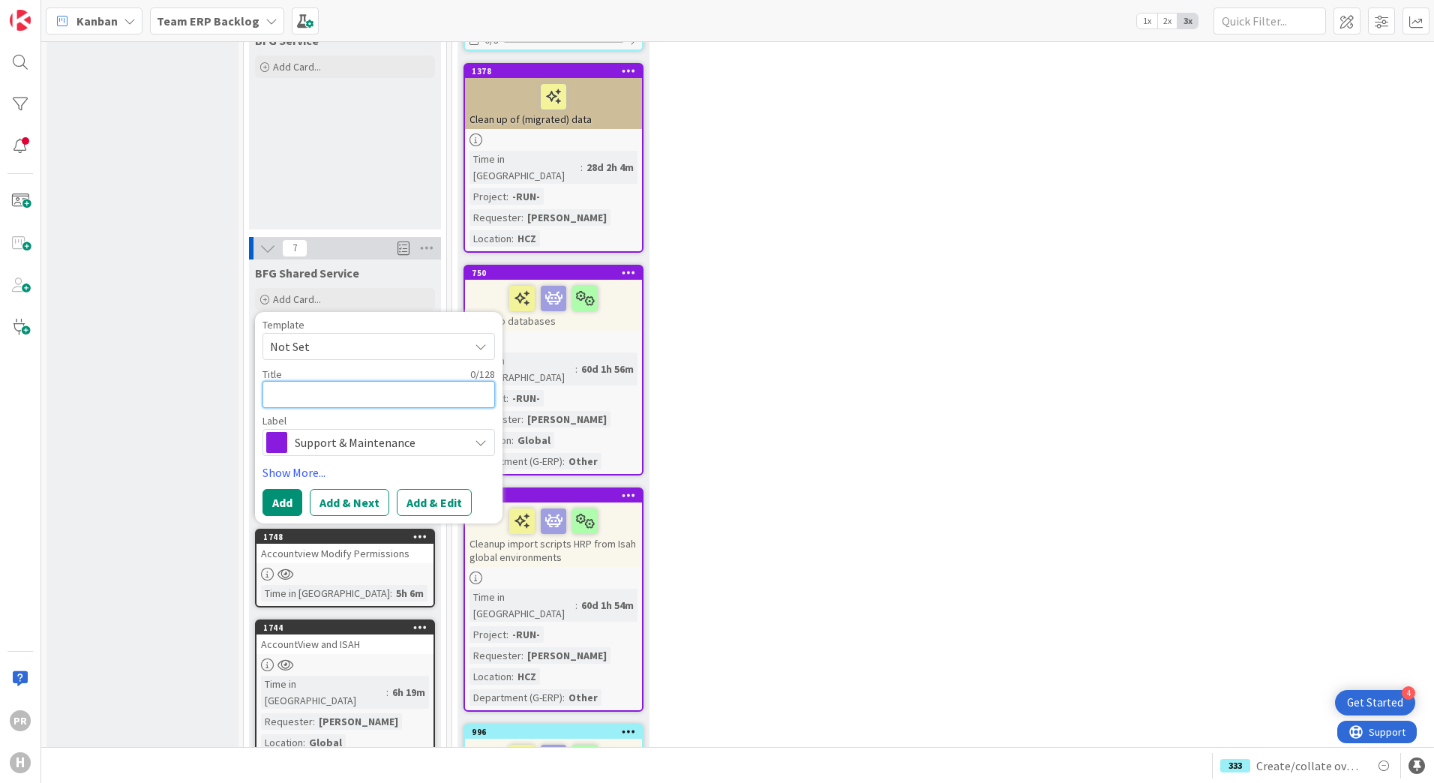
click at [345, 381] on textarea at bounding box center [379, 394] width 233 height 27
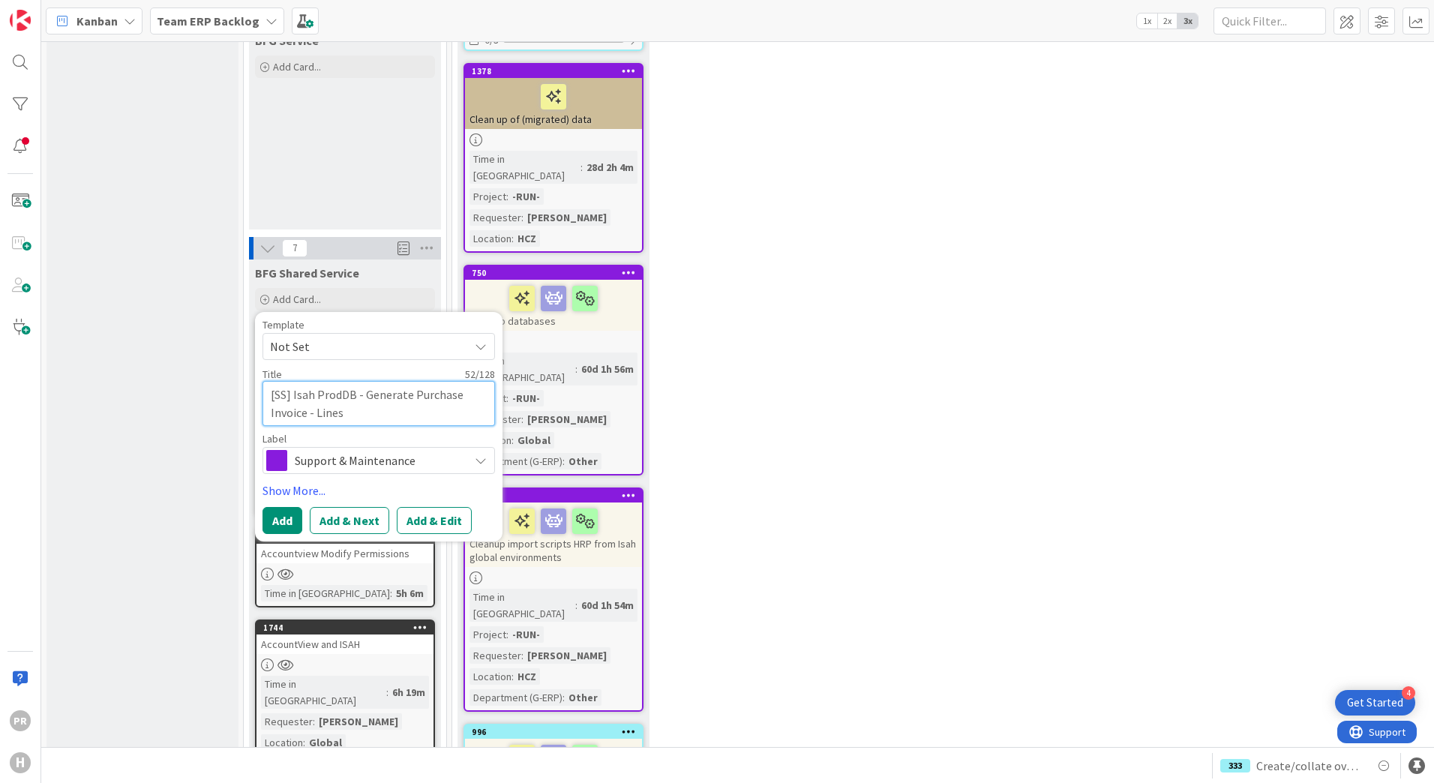
click at [315, 381] on textarea "[SS] Isah ProdDB - Generate Purchase Invoice - Lines" at bounding box center [379, 403] width 233 height 45
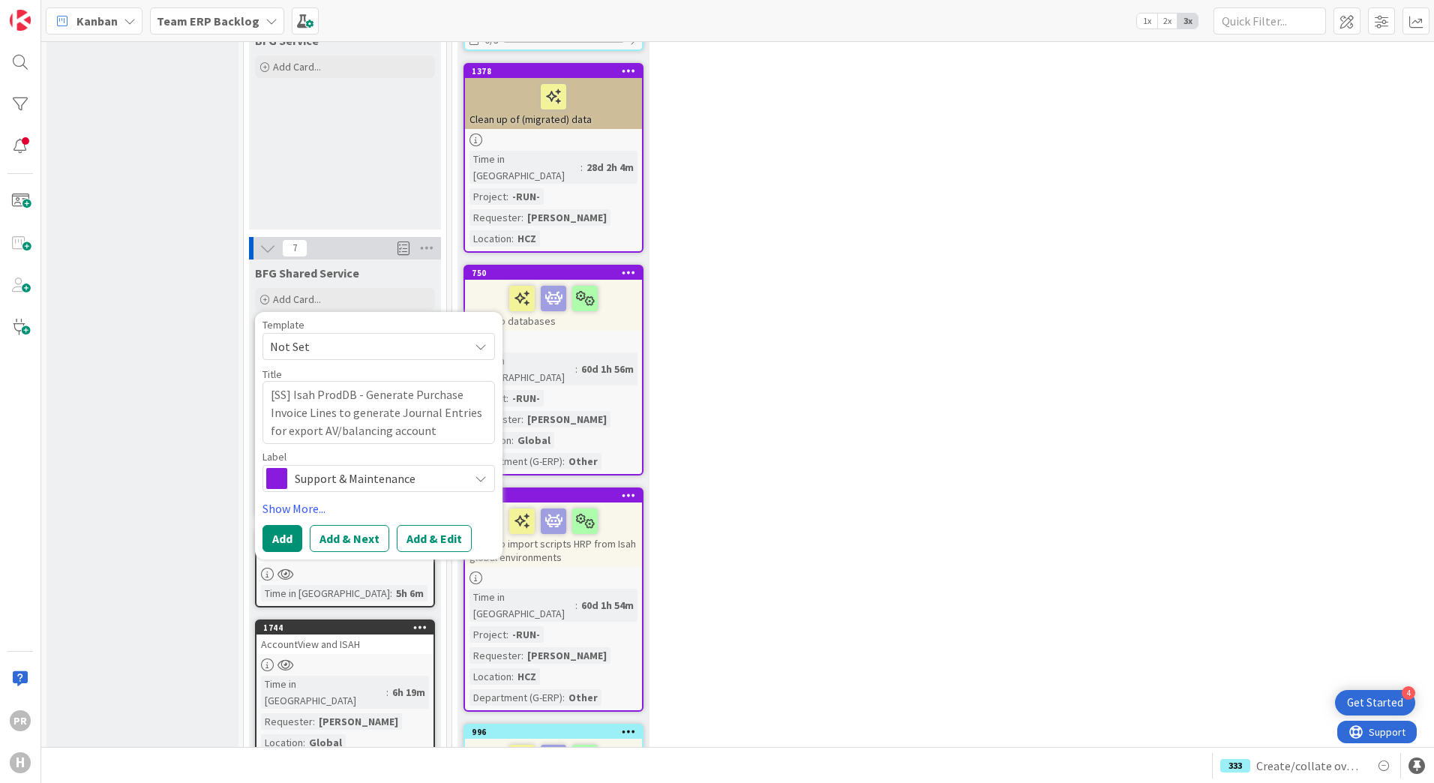
click at [451, 525] on button "Add & Edit" at bounding box center [434, 538] width 75 height 27
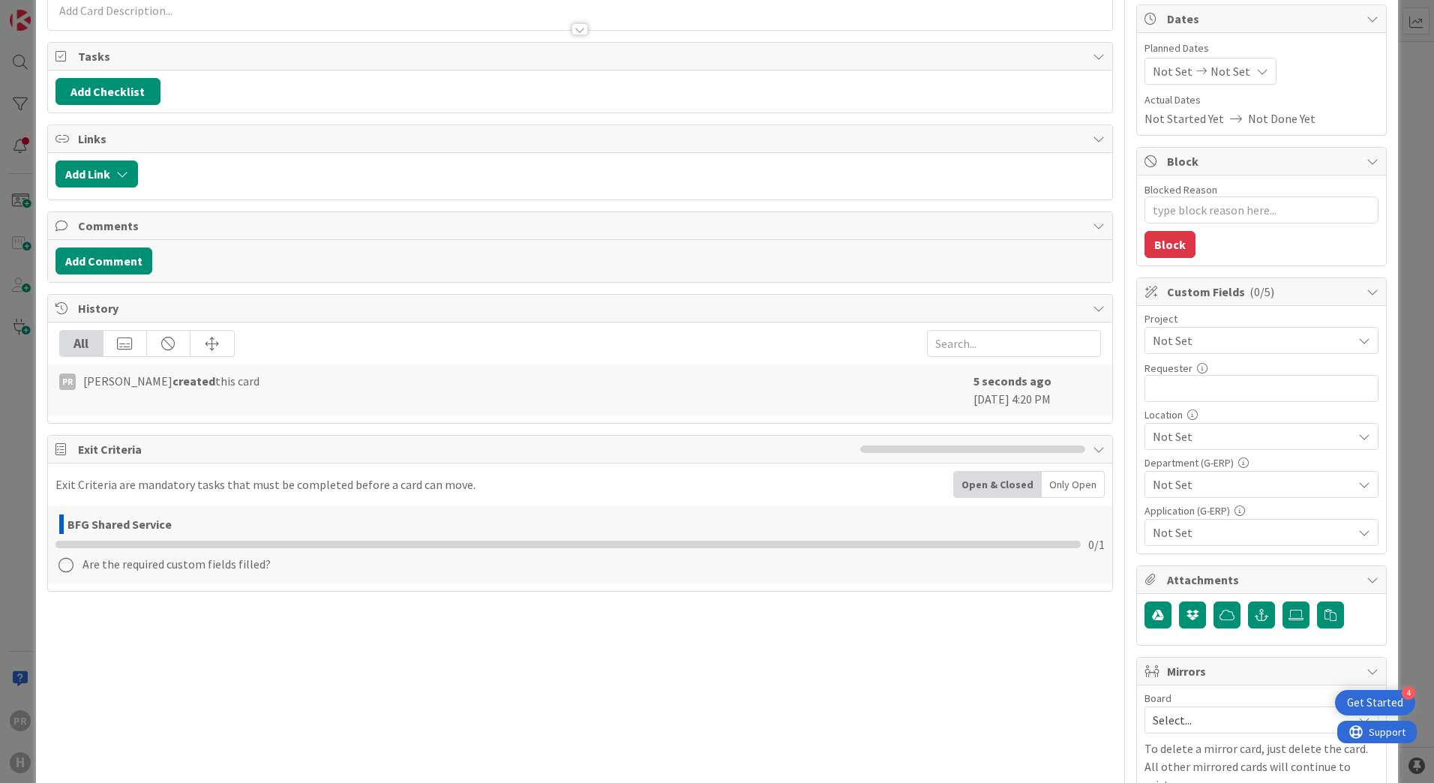
scroll to position [150, 0]
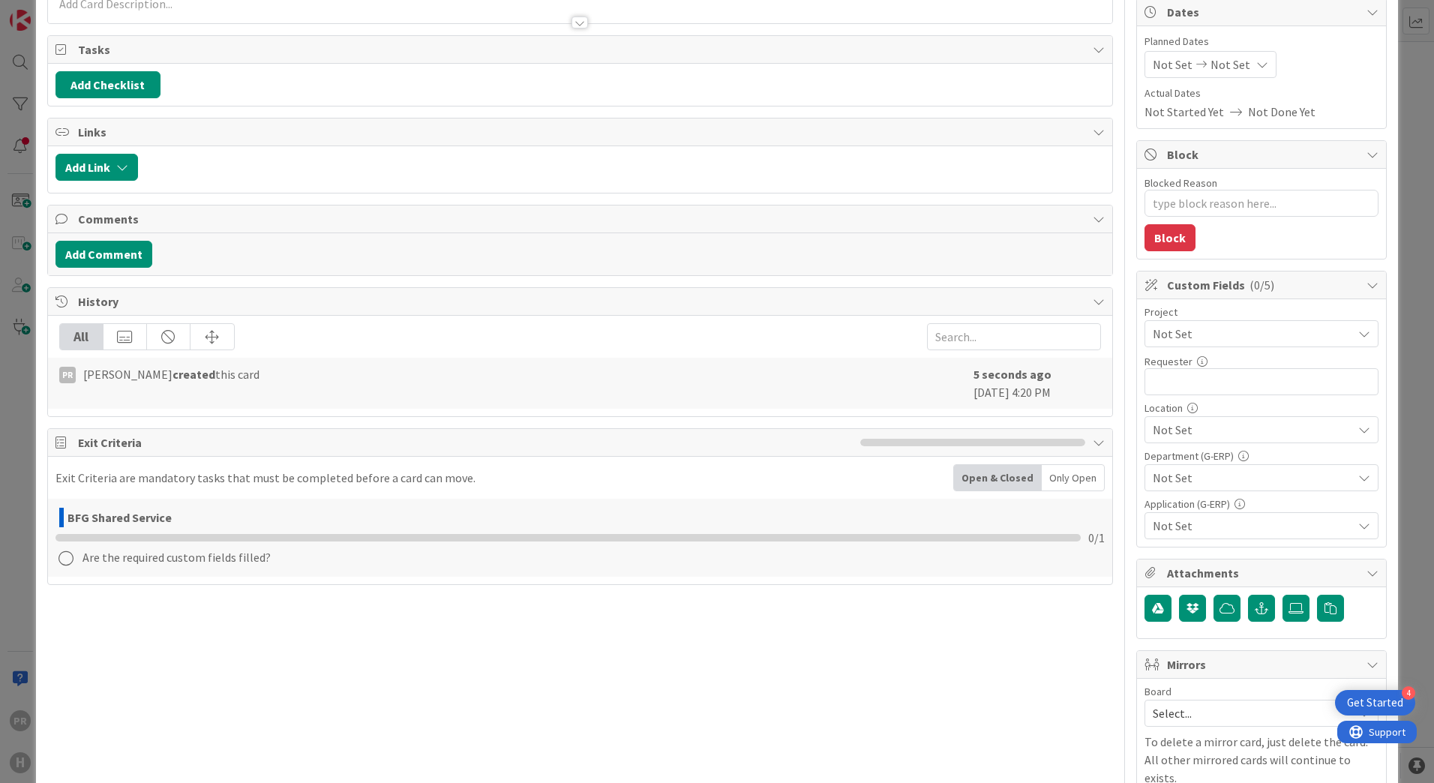
click at [1181, 330] on span "Not Set" at bounding box center [1249, 333] width 192 height 21
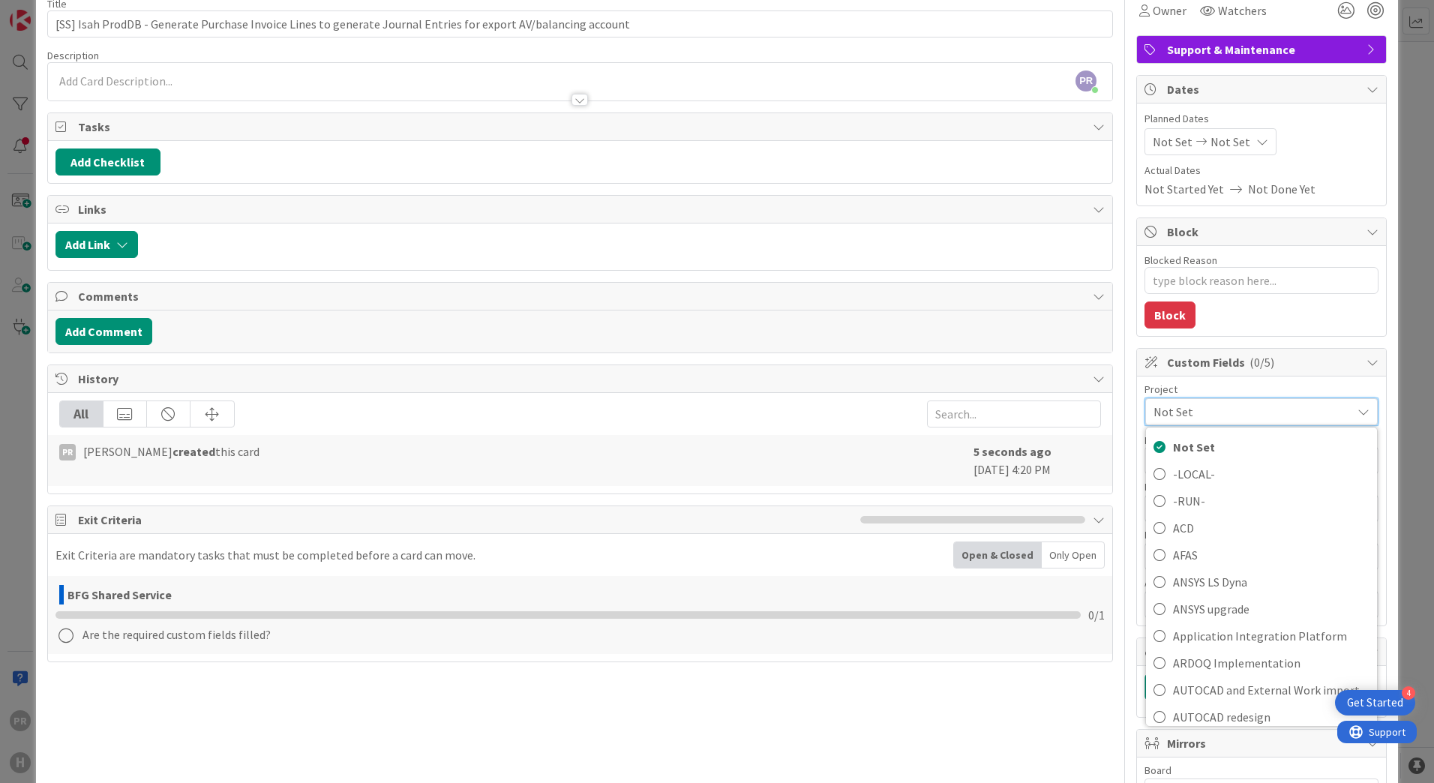
scroll to position [0, 0]
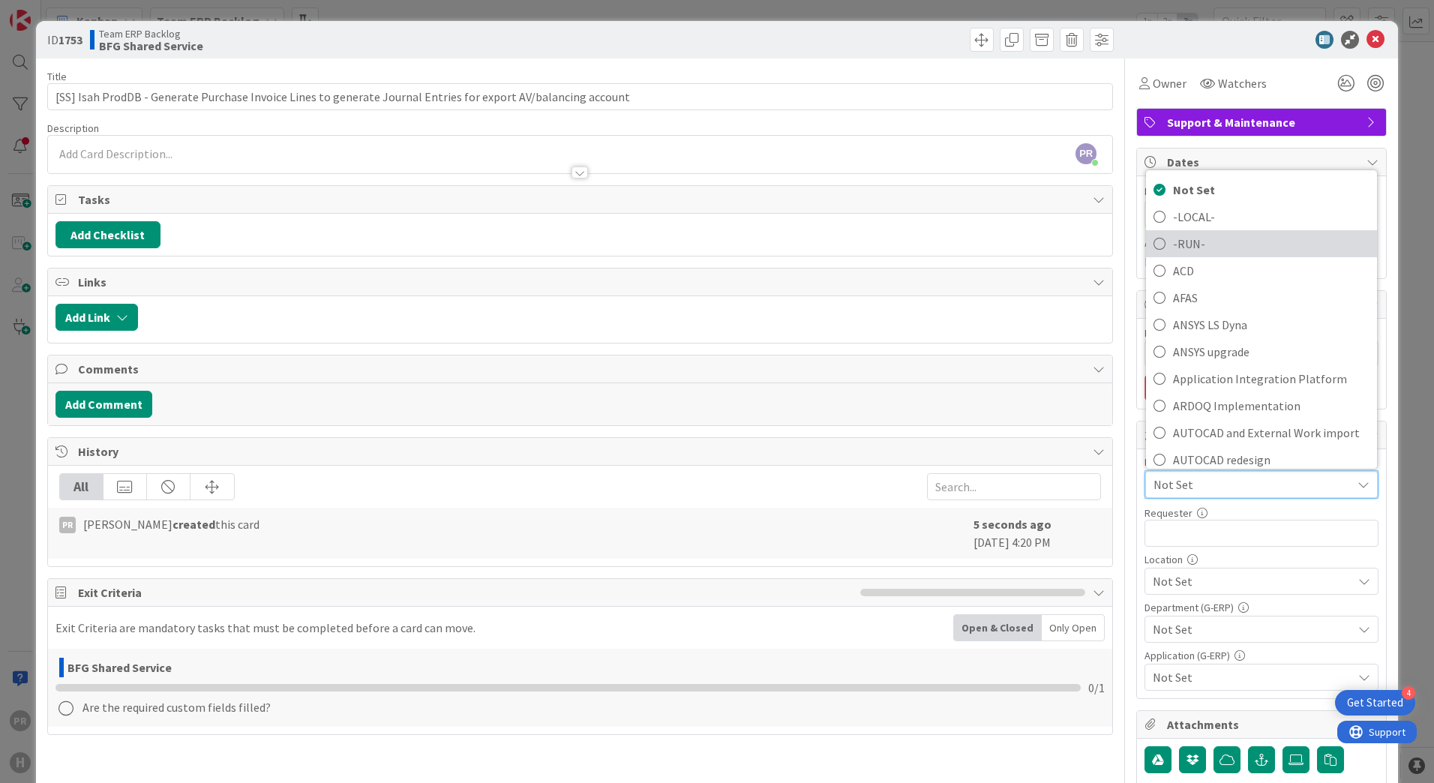
drag, startPoint x: 1188, startPoint y: 247, endPoint x: 1189, endPoint y: 255, distance: 8.3
click at [1188, 247] on span "-RUN-" at bounding box center [1271, 244] width 197 height 23
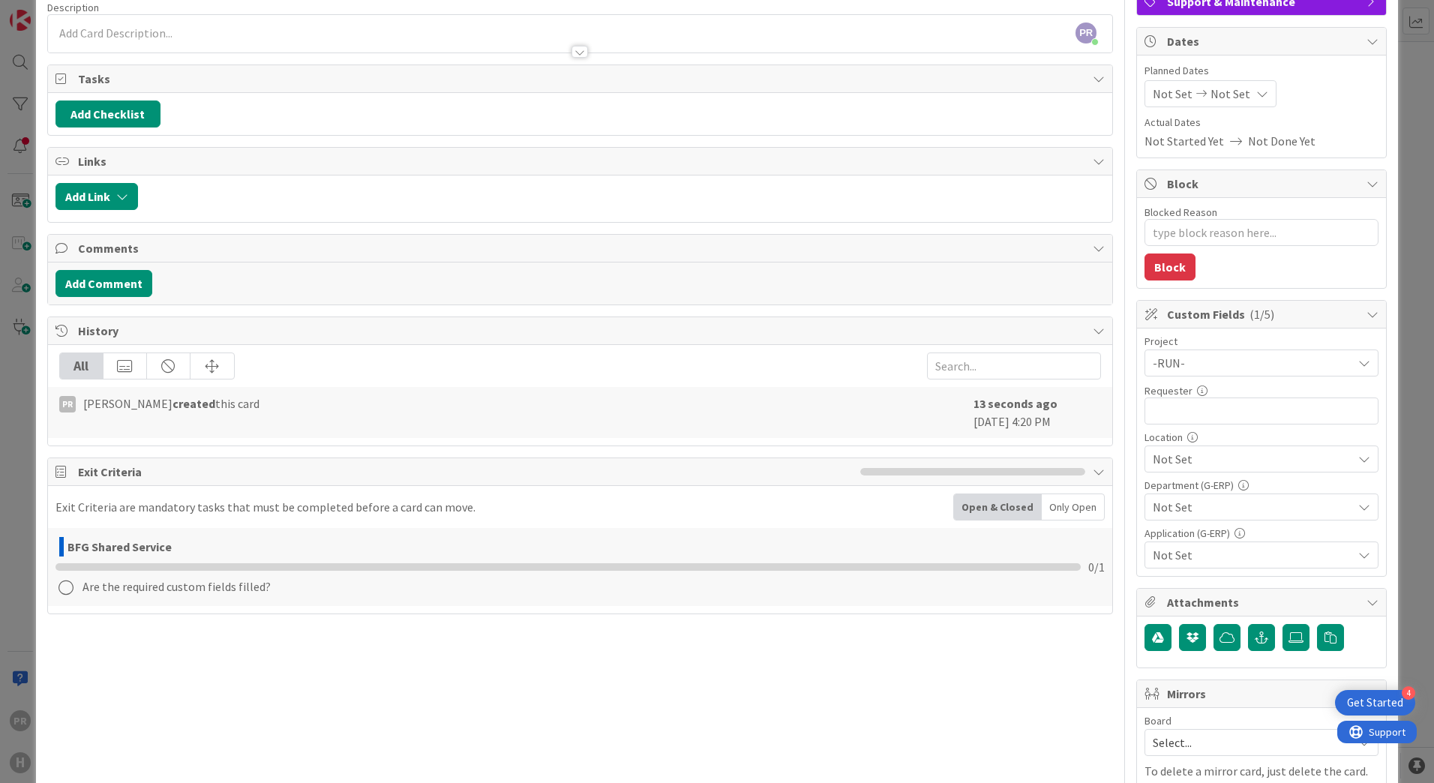
scroll to position [150, 0]
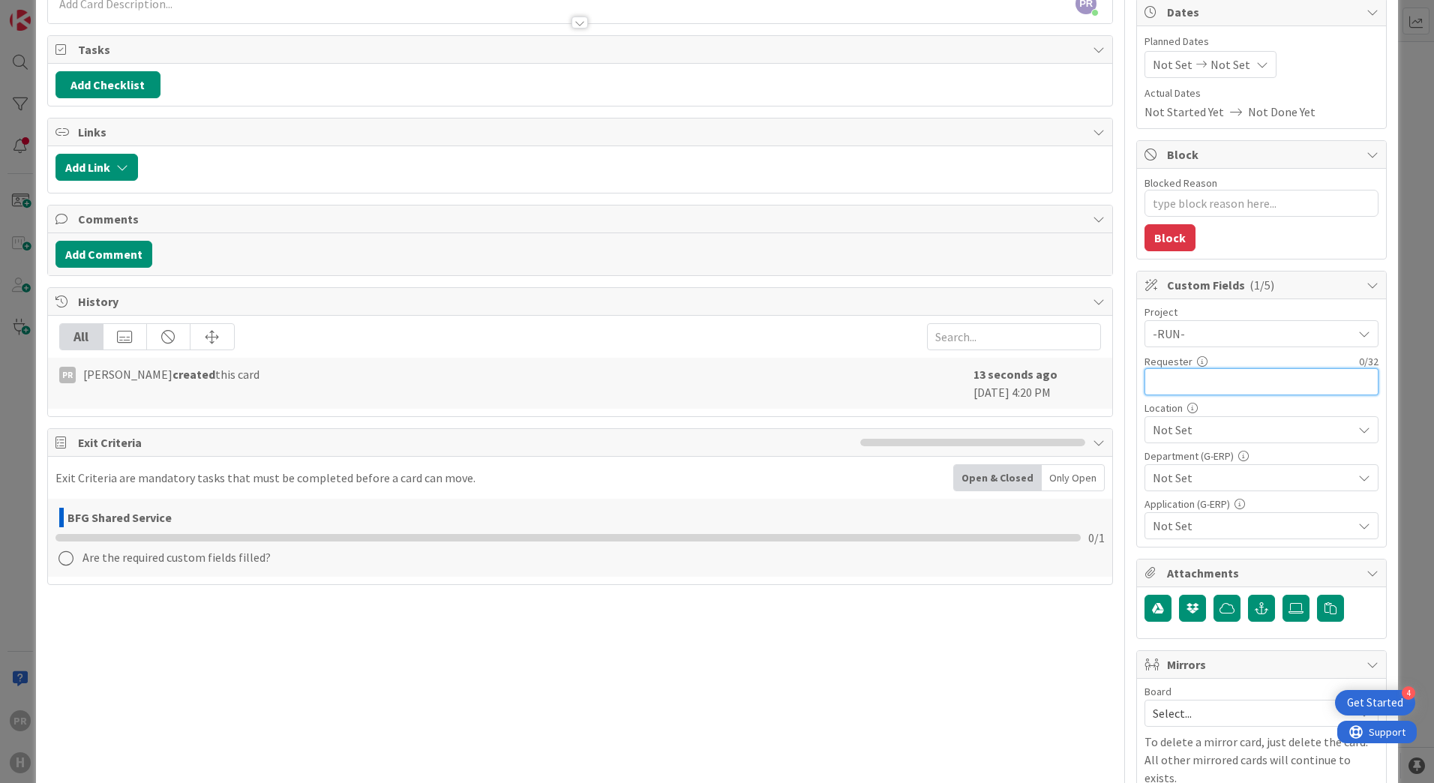
click at [1205, 392] on input "text" at bounding box center [1262, 381] width 234 height 27
click at [1188, 447] on div "Project -RUN- Not Set -LOCAL- -RUN- ACD AFAS ANSYS LS Dyna ANSYS upgrade Applic…" at bounding box center [1262, 423] width 234 height 233
click at [1189, 434] on span "Not Set" at bounding box center [1253, 430] width 200 height 18
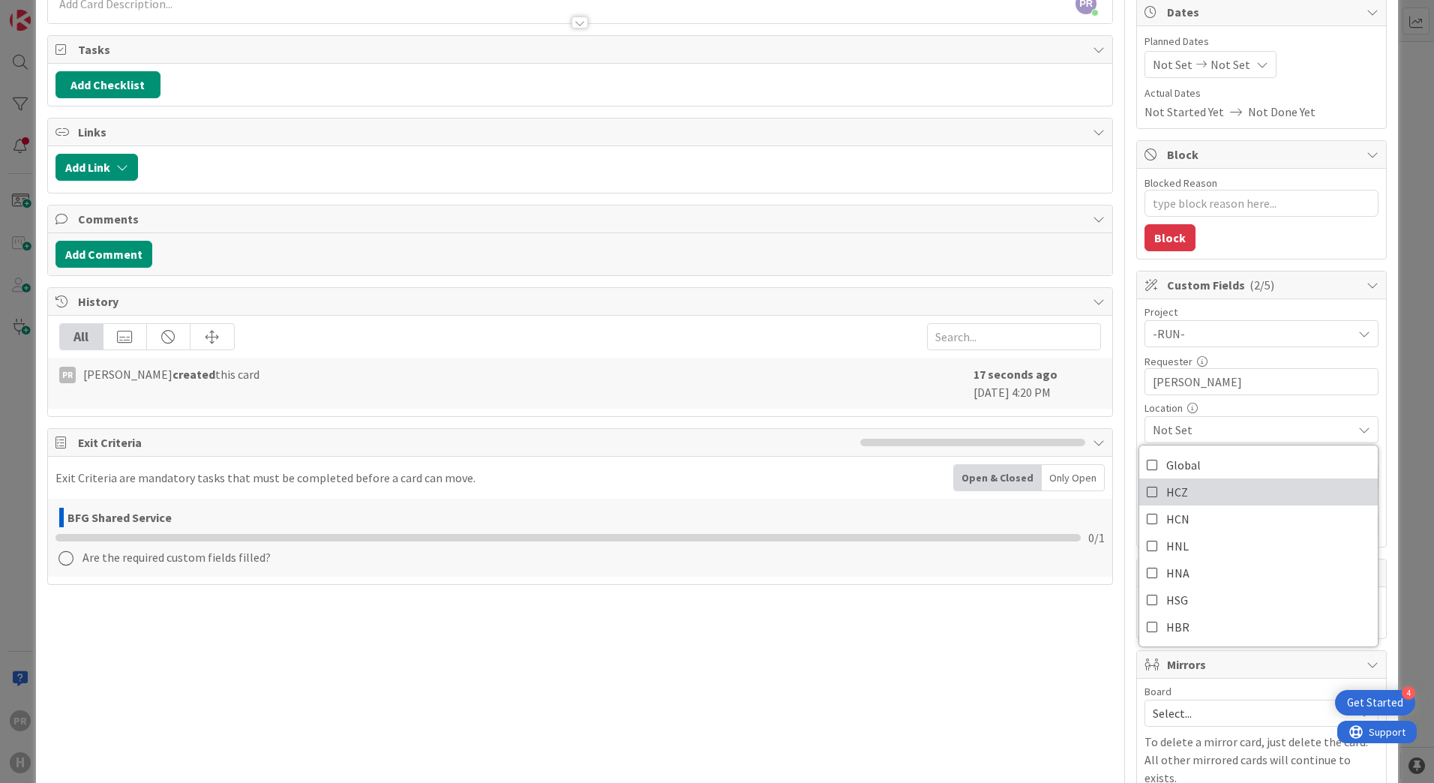
click at [1200, 491] on link "HCZ" at bounding box center [1258, 492] width 239 height 27
click at [1204, 489] on link "HCZ" at bounding box center [1258, 492] width 239 height 27
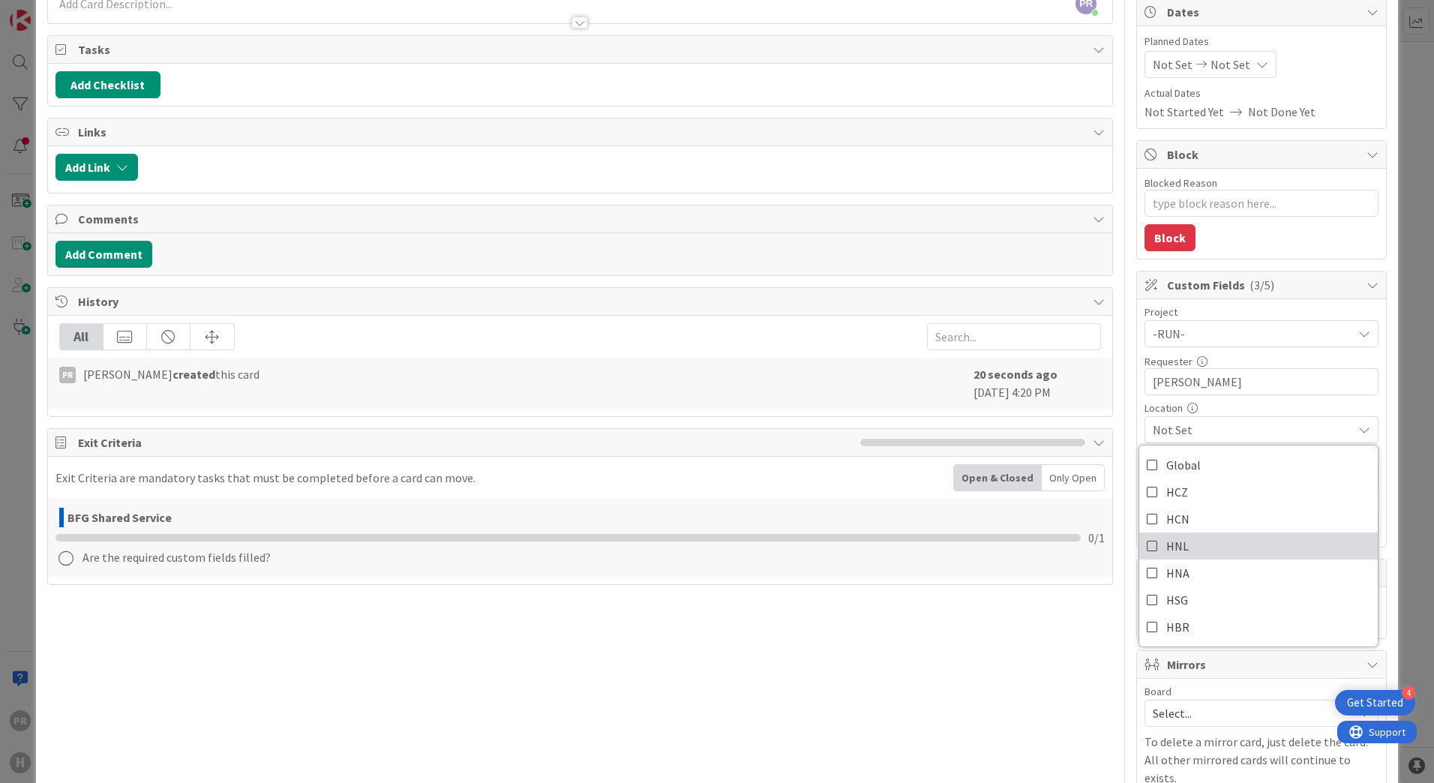
click at [1188, 543] on link "HNL" at bounding box center [1258, 546] width 239 height 27
click at [1250, 428] on span "HNL" at bounding box center [1253, 430] width 200 height 18
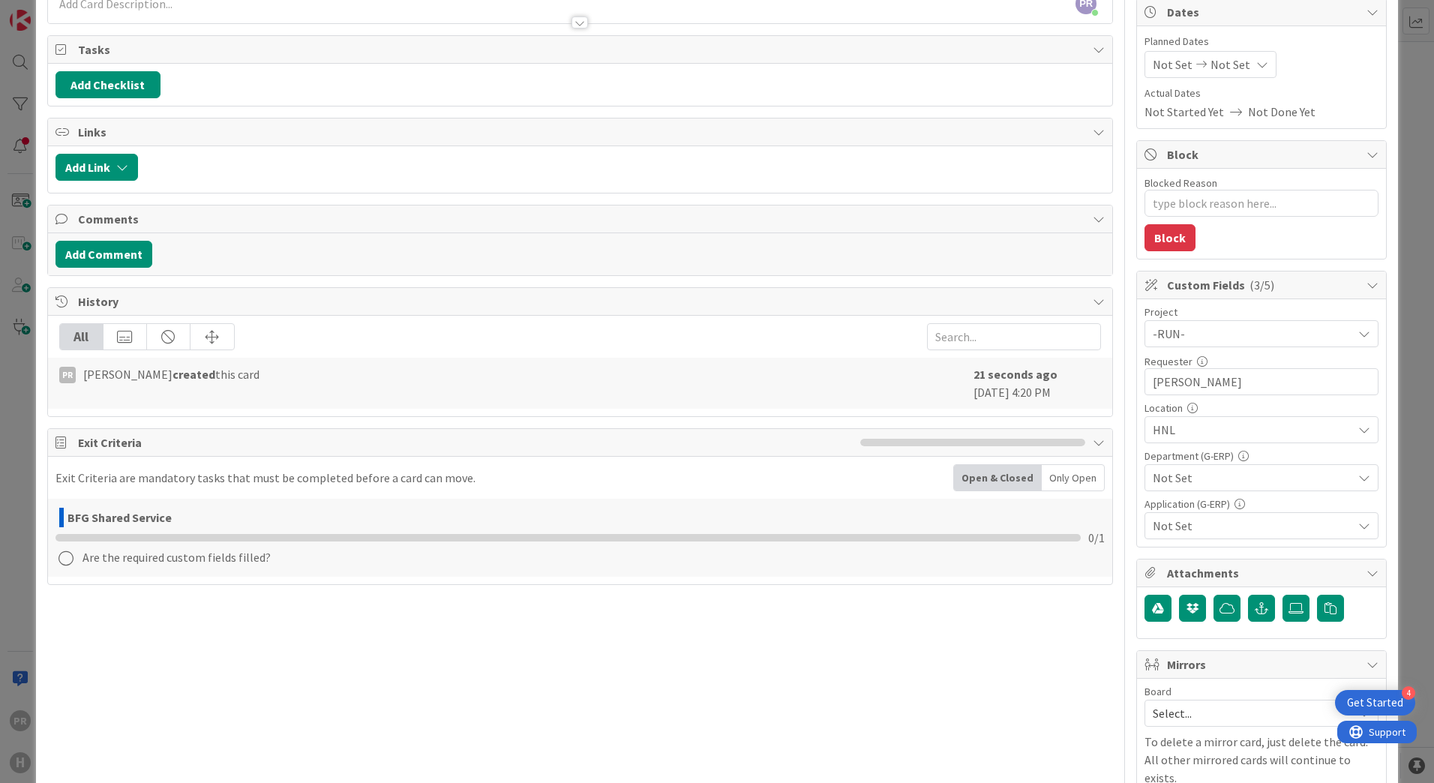
click at [1222, 483] on span "Not Set" at bounding box center [1253, 478] width 200 height 18
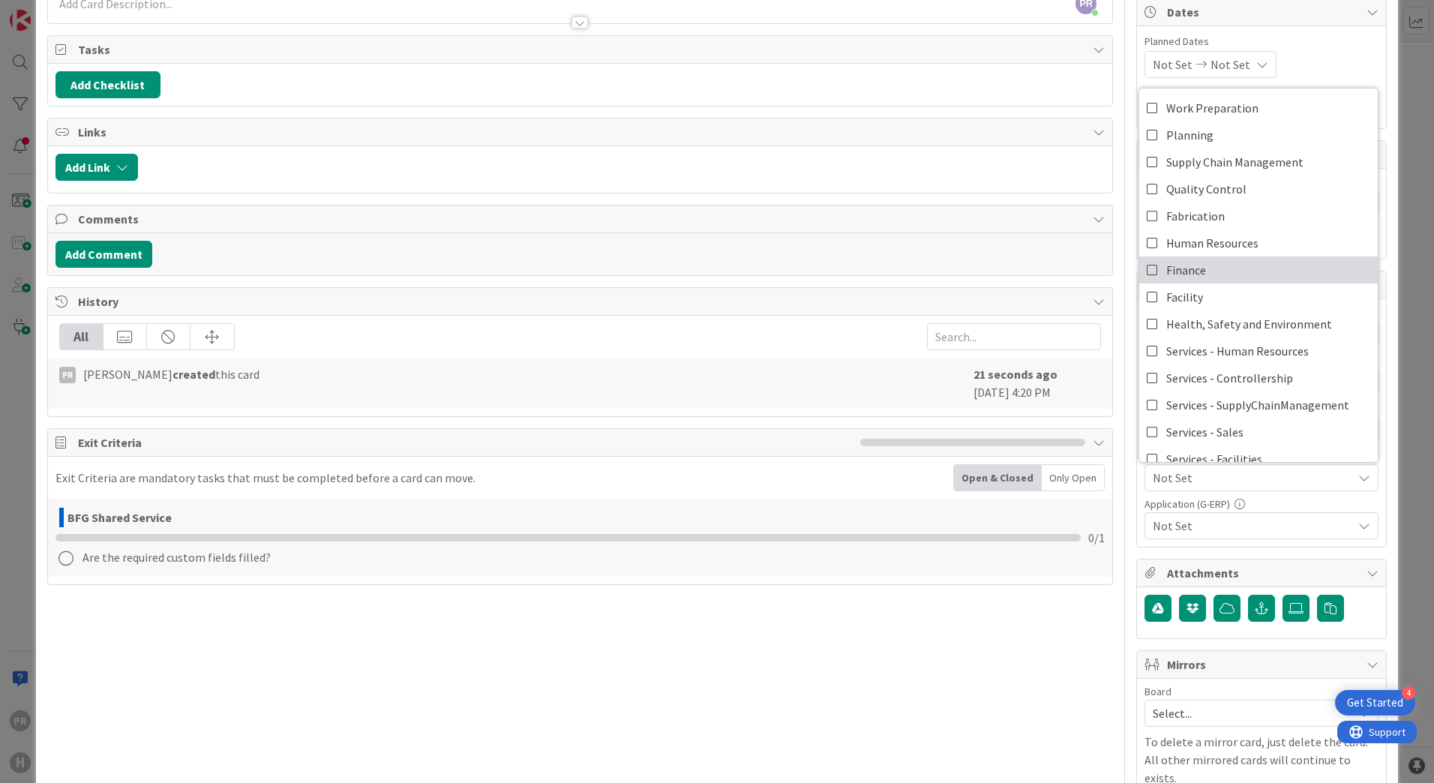
click at [1176, 276] on span "Finance" at bounding box center [1186, 270] width 40 height 23
click at [1206, 518] on span "Not Set" at bounding box center [1253, 526] width 200 height 18
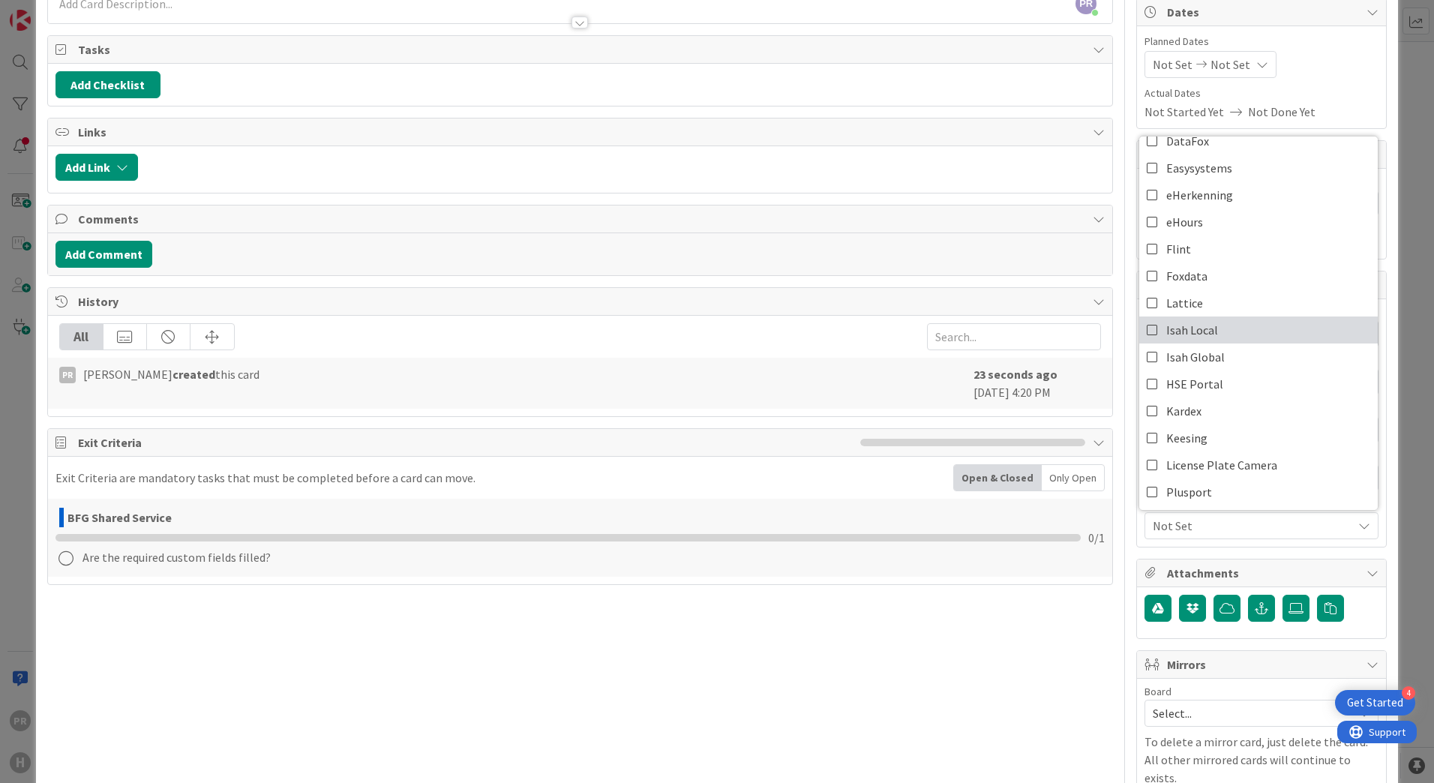
click at [1198, 341] on span "Isah Local" at bounding box center [1192, 330] width 52 height 23
click at [1362, 560] on div "Attachments" at bounding box center [1261, 574] width 249 height 28
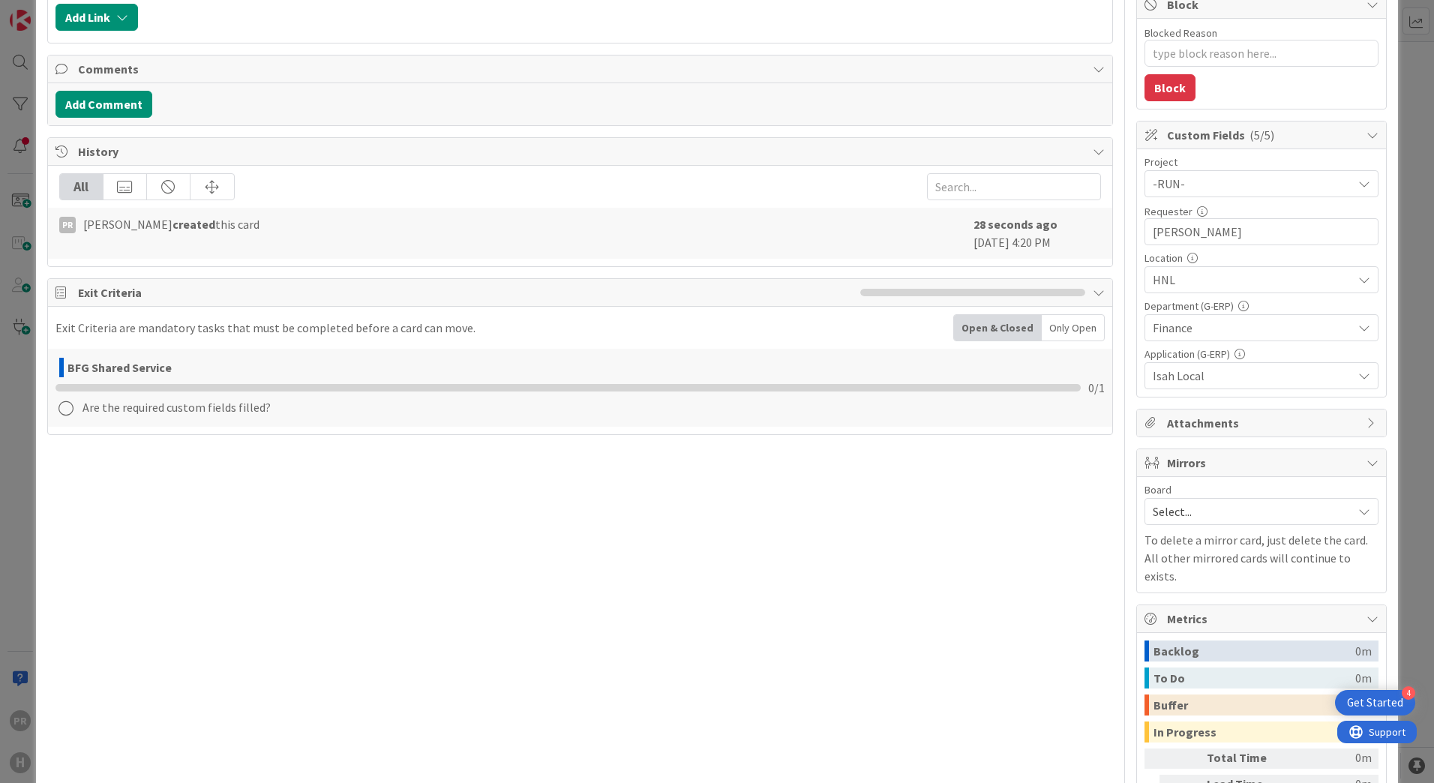
scroll to position [420, 0]
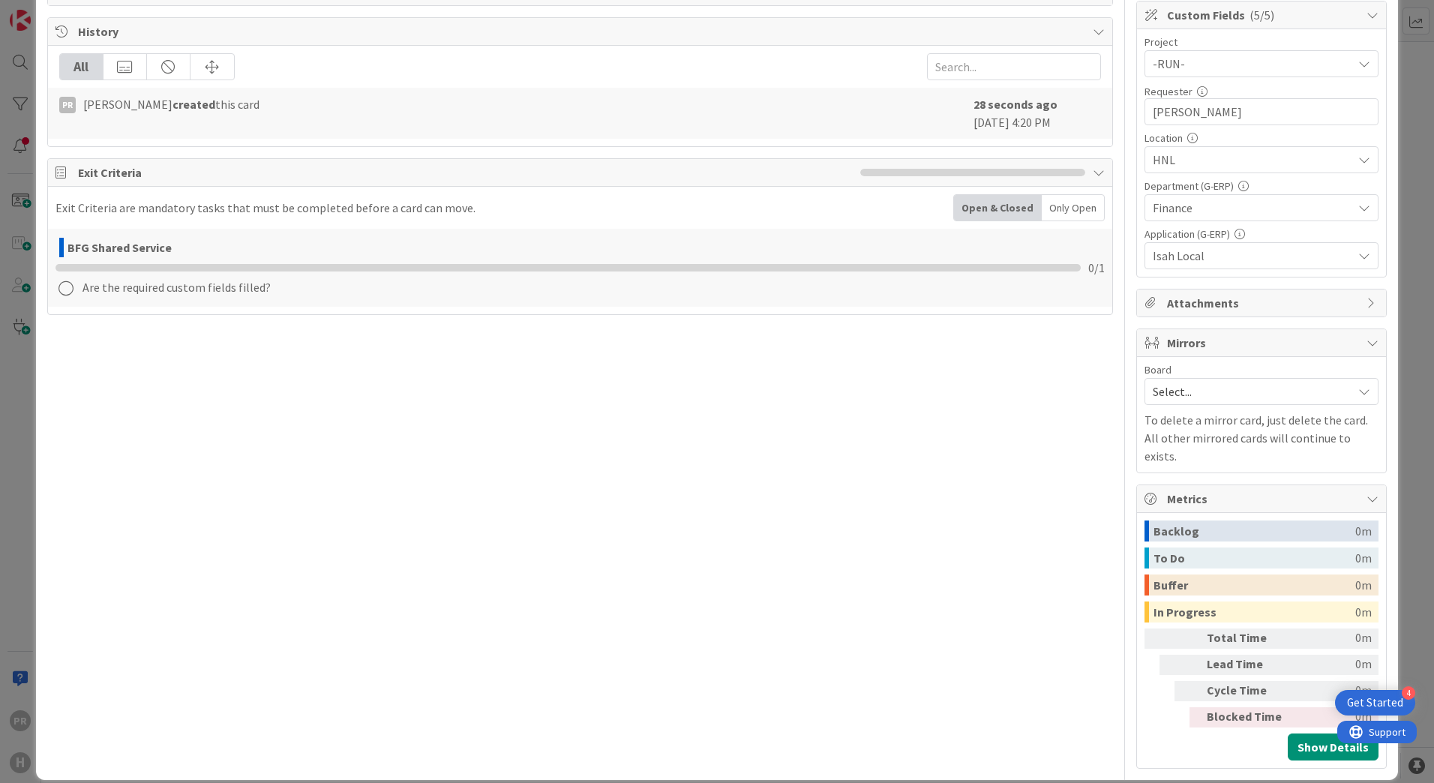
click at [1203, 299] on span "Attachments" at bounding box center [1263, 303] width 192 height 18
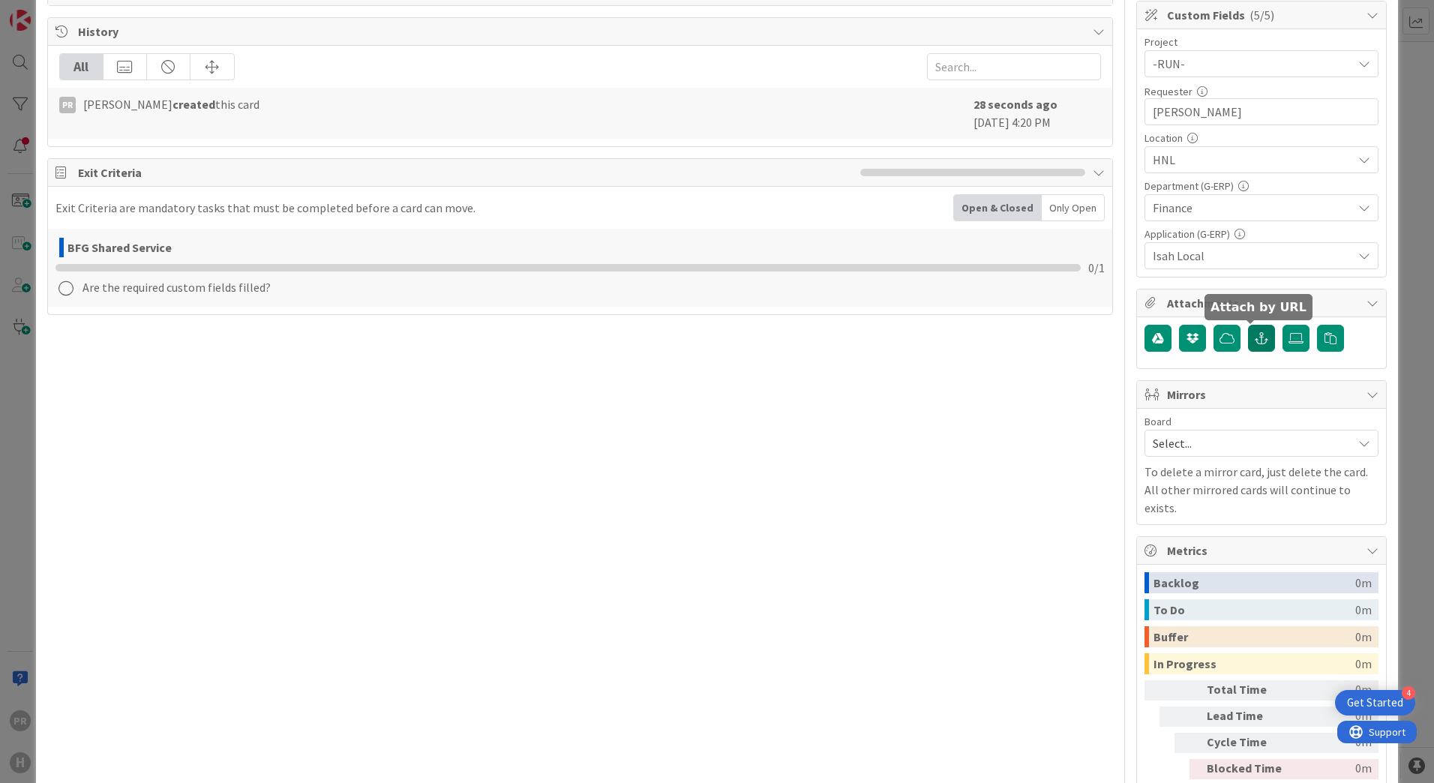
click at [1257, 350] on button "button" at bounding box center [1261, 338] width 27 height 27
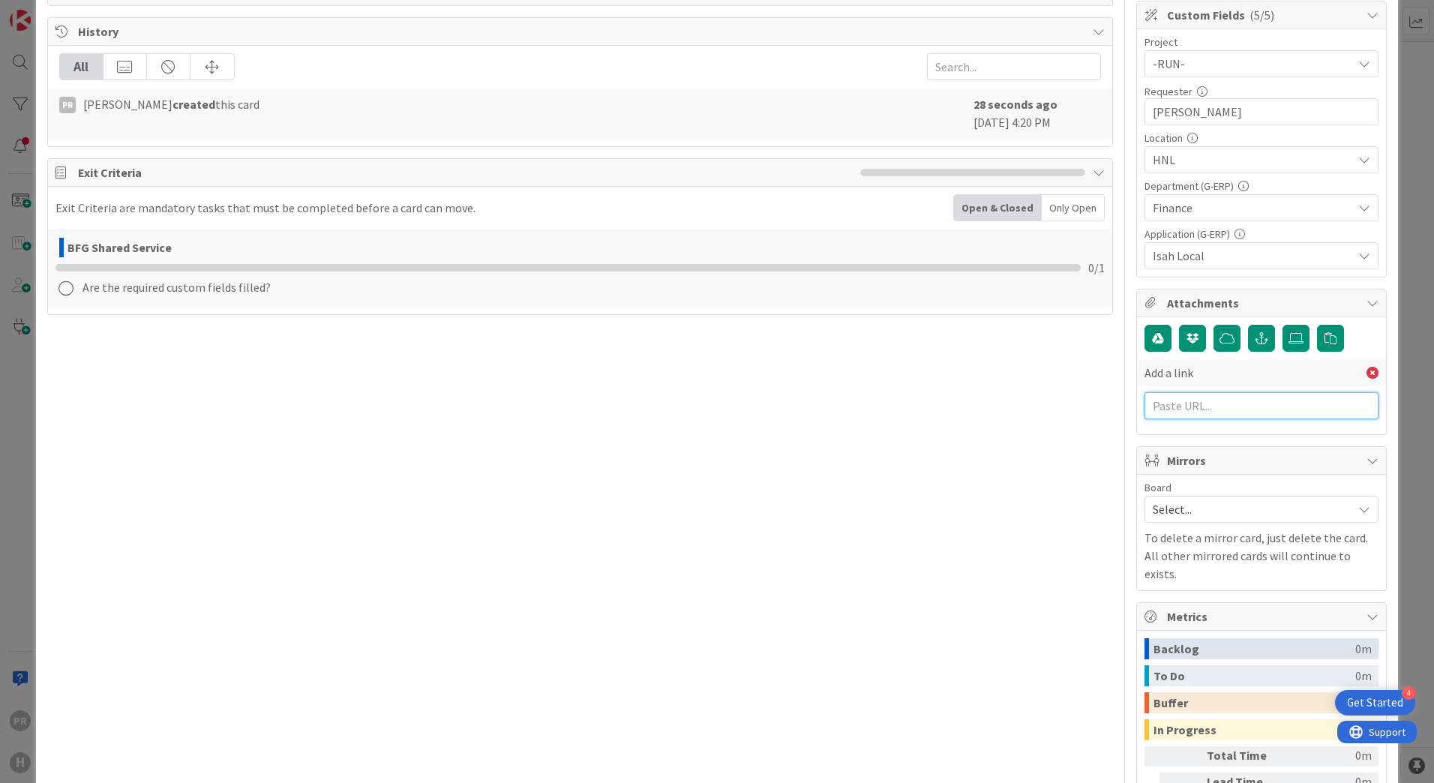
click at [1214, 410] on input "text" at bounding box center [1262, 405] width 234 height 27
paste input "[URL][PERSON_NAME][DOMAIN_NAME]"
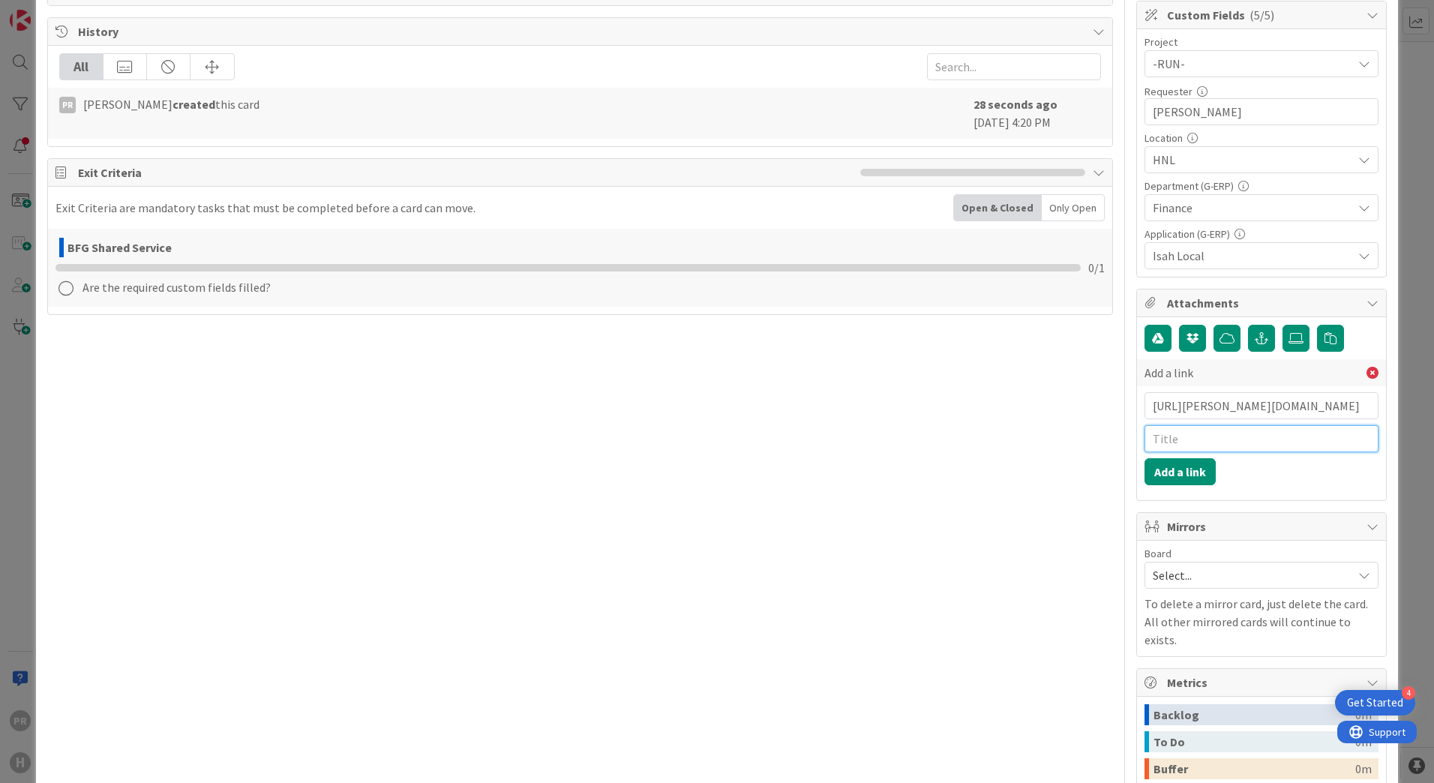
scroll to position [0, 0]
click at [1213, 426] on input "text" at bounding box center [1262, 438] width 234 height 27
click at [1185, 469] on button "Add a link" at bounding box center [1180, 471] width 71 height 27
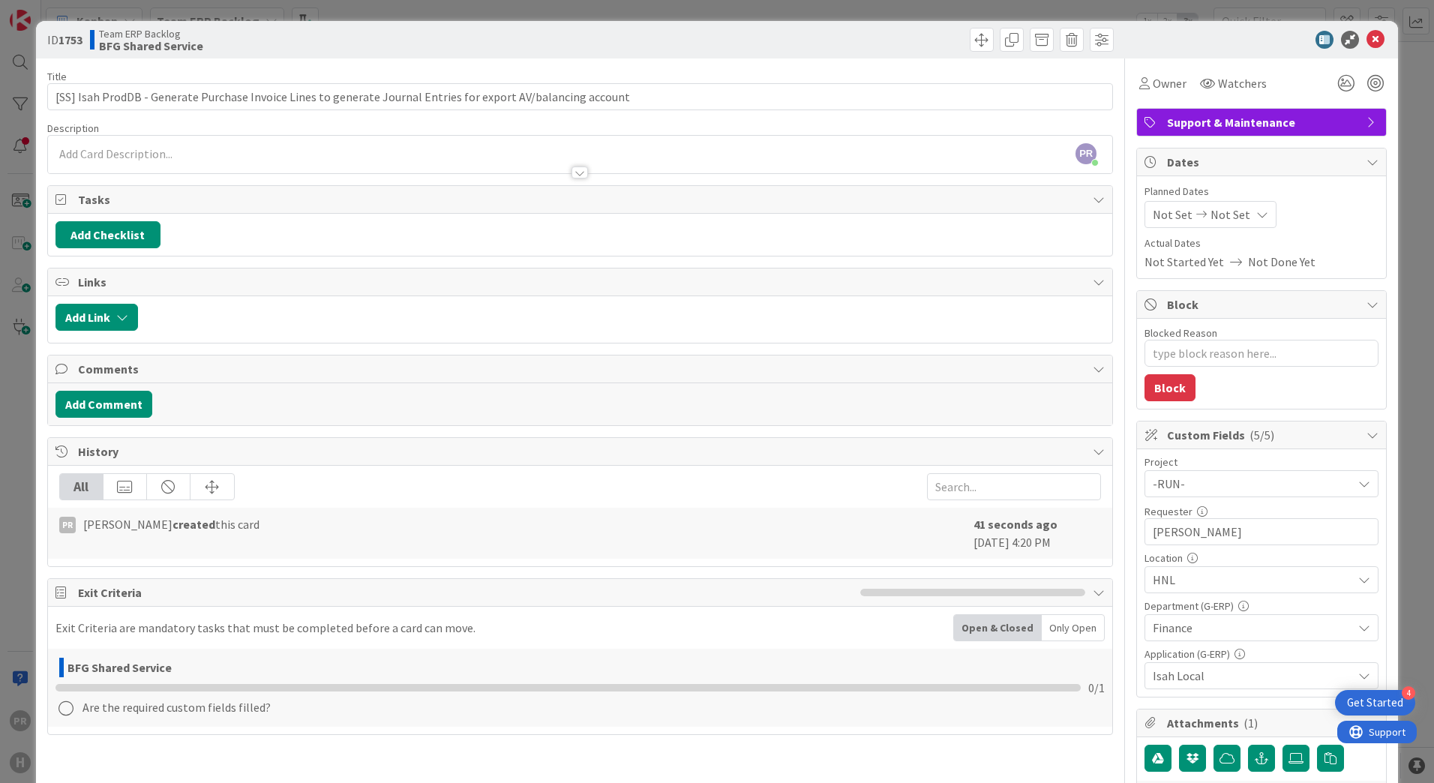
click at [247, 154] on div "PR [PERSON_NAME] just joined" at bounding box center [580, 155] width 1064 height 38
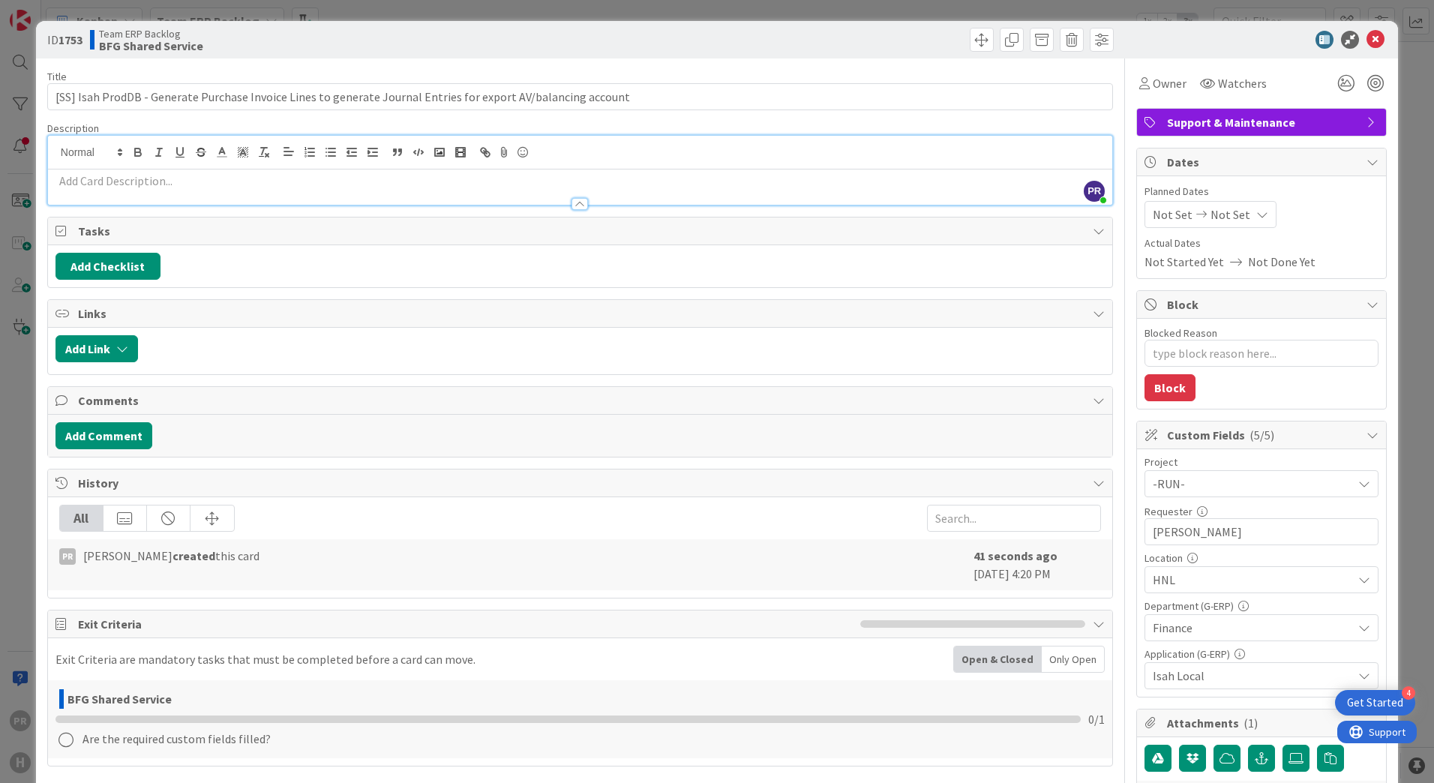
click at [241, 185] on p at bounding box center [580, 181] width 1049 height 17
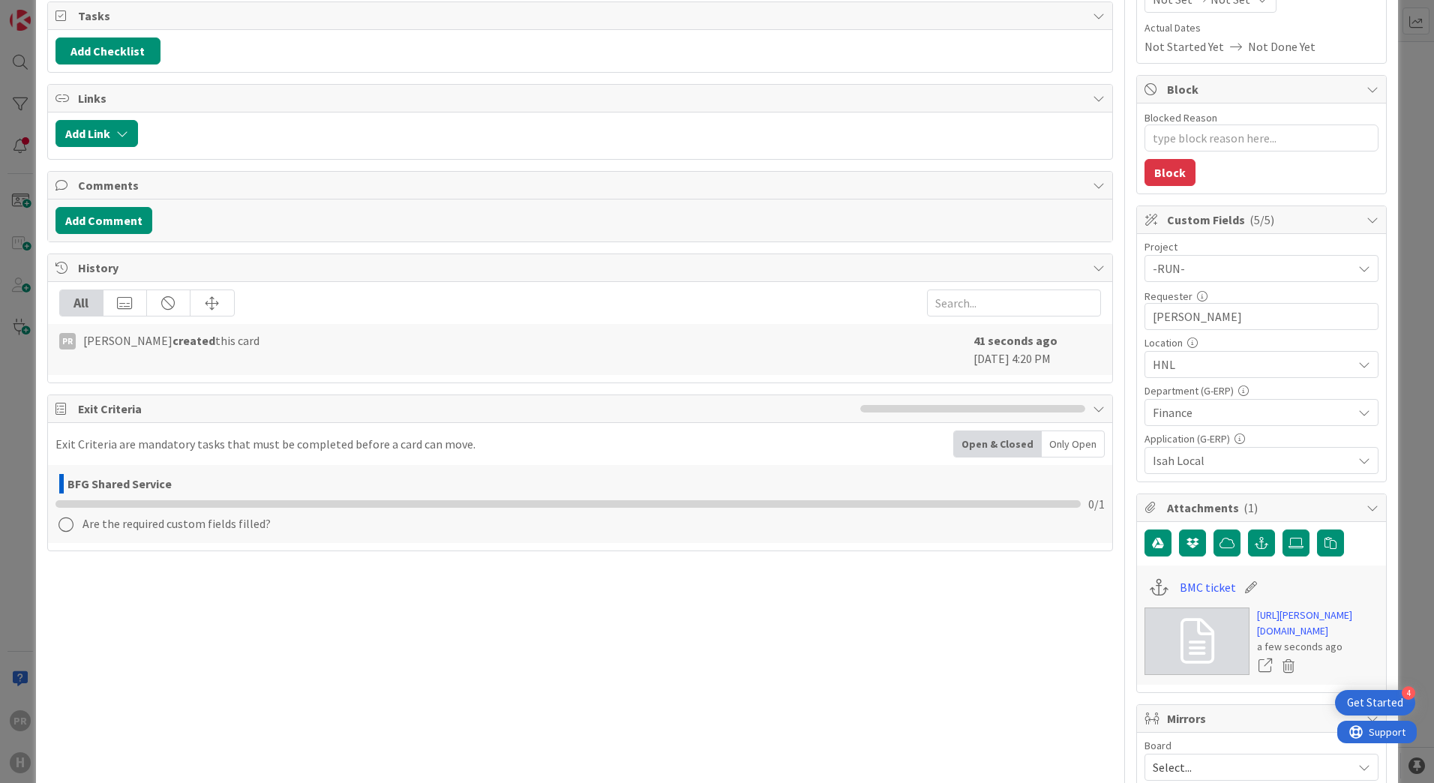
scroll to position [300, 0]
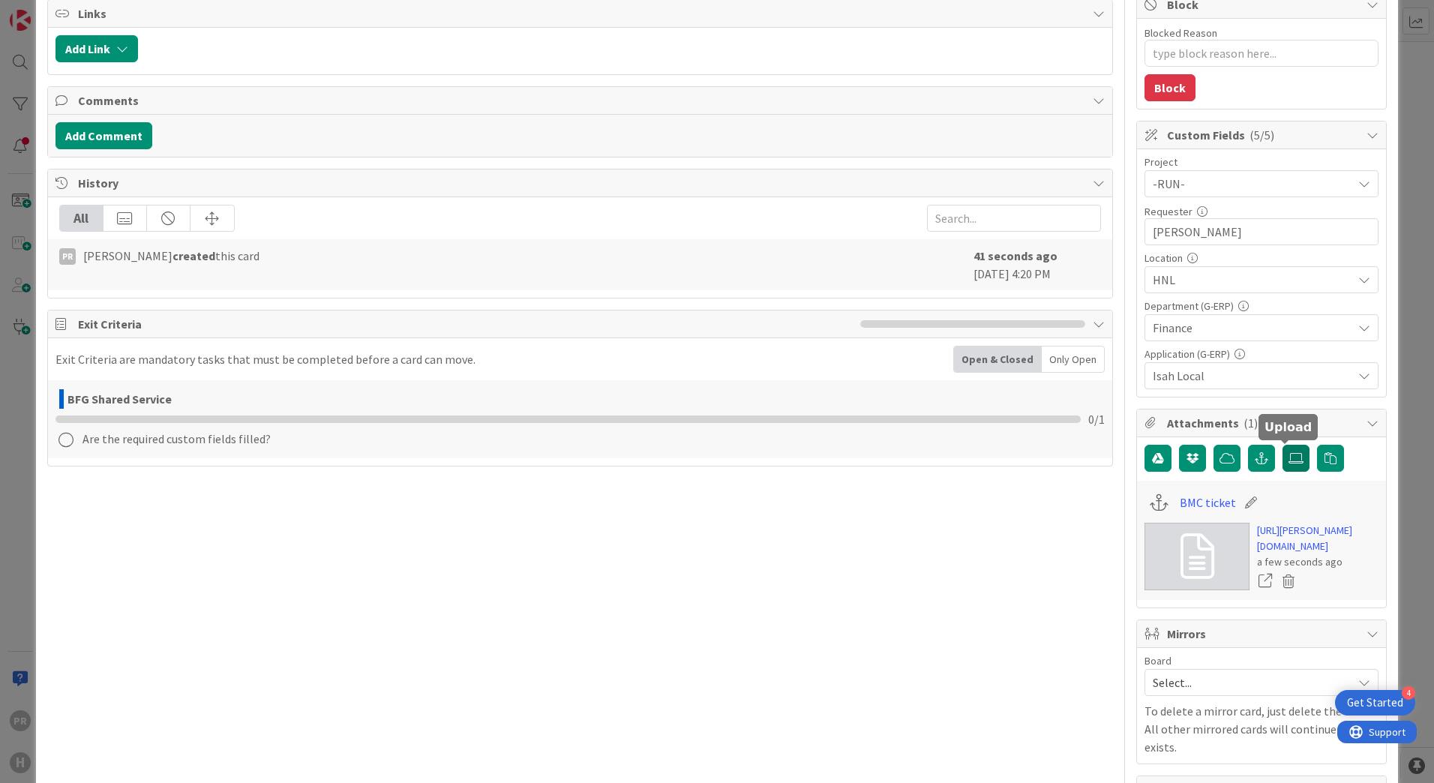
click at [1286, 465] on label at bounding box center [1296, 458] width 27 height 27
click at [1283, 445] on input "file" at bounding box center [1283, 445] width 0 height 0
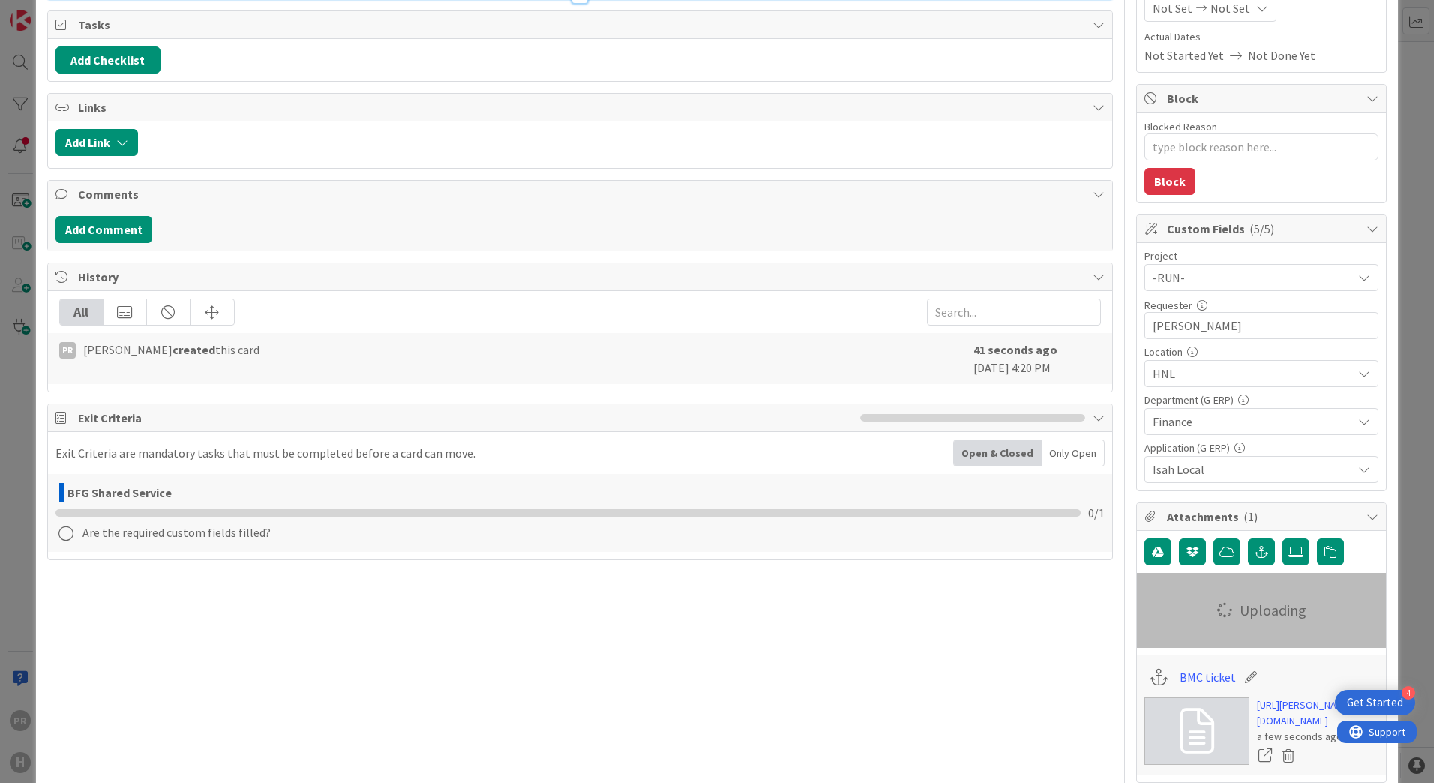
scroll to position [0, 0]
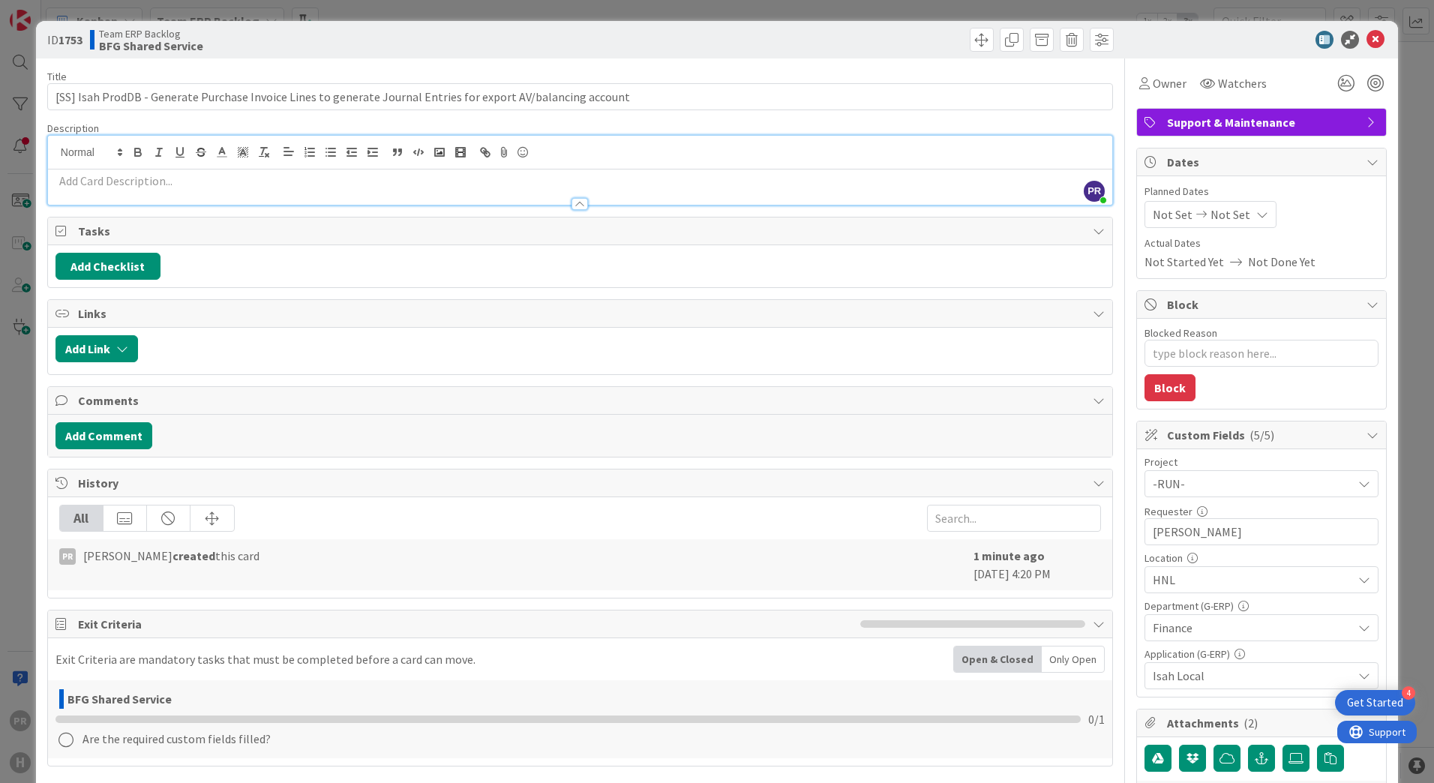
click at [236, 192] on div at bounding box center [580, 197] width 1064 height 16
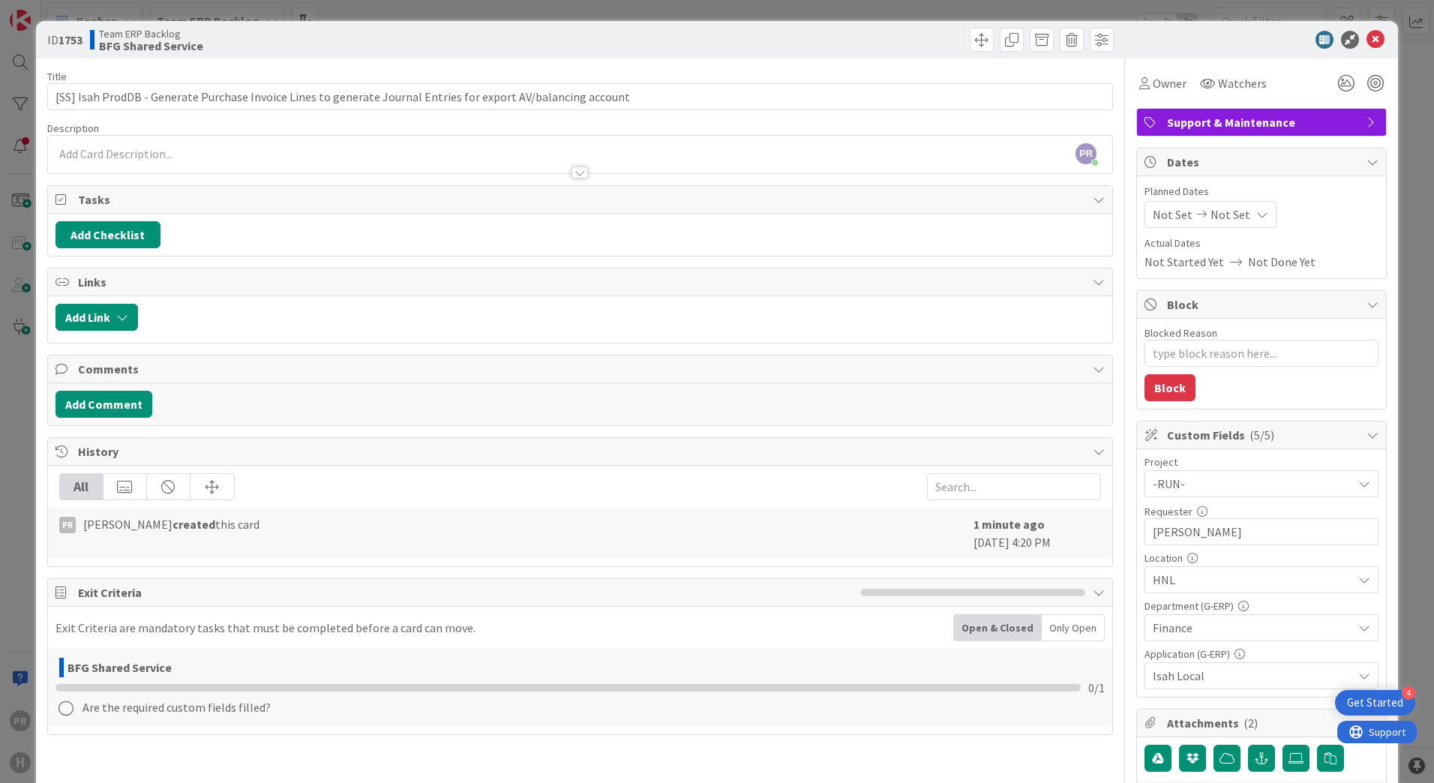
click at [212, 148] on p at bounding box center [580, 154] width 1049 height 17
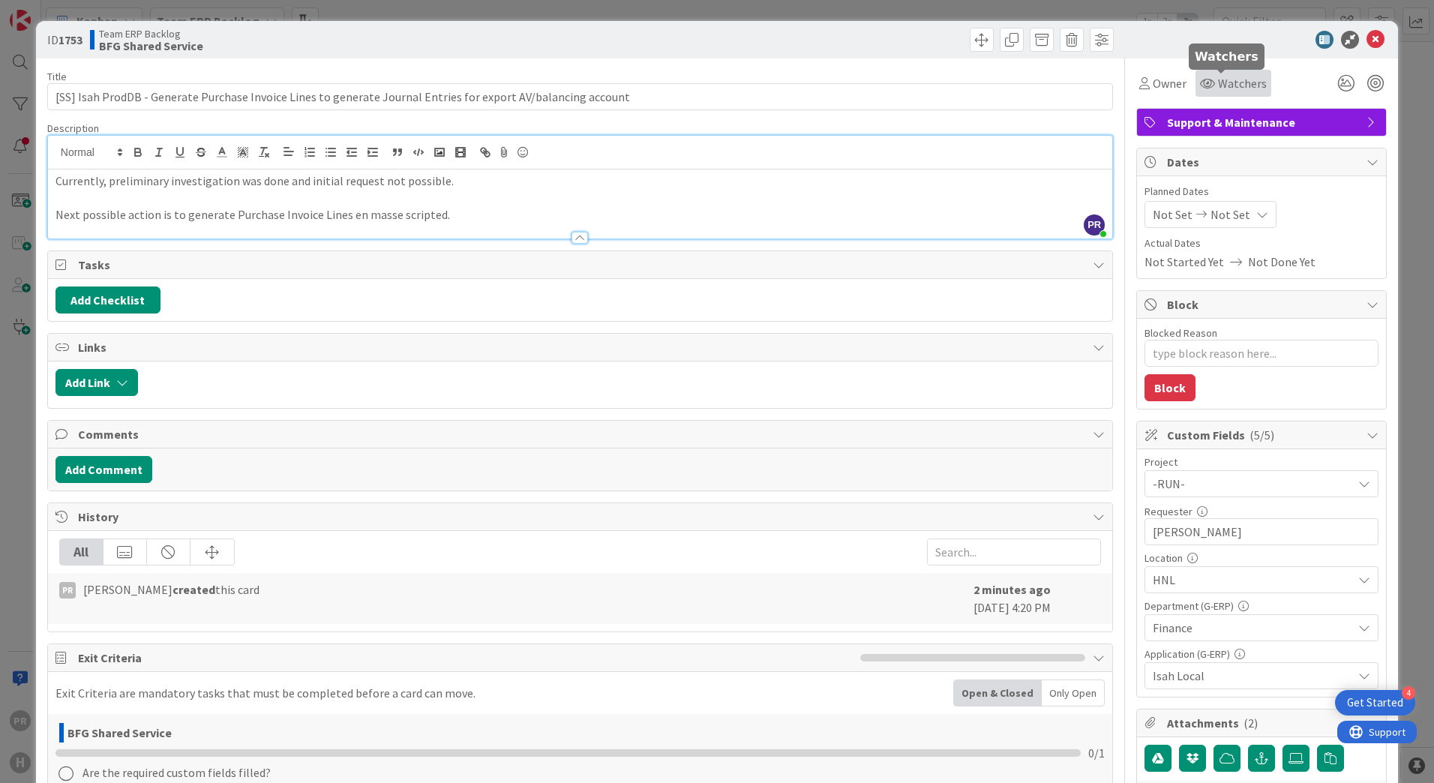
click at [1218, 80] on span "Watchers" at bounding box center [1242, 83] width 49 height 18
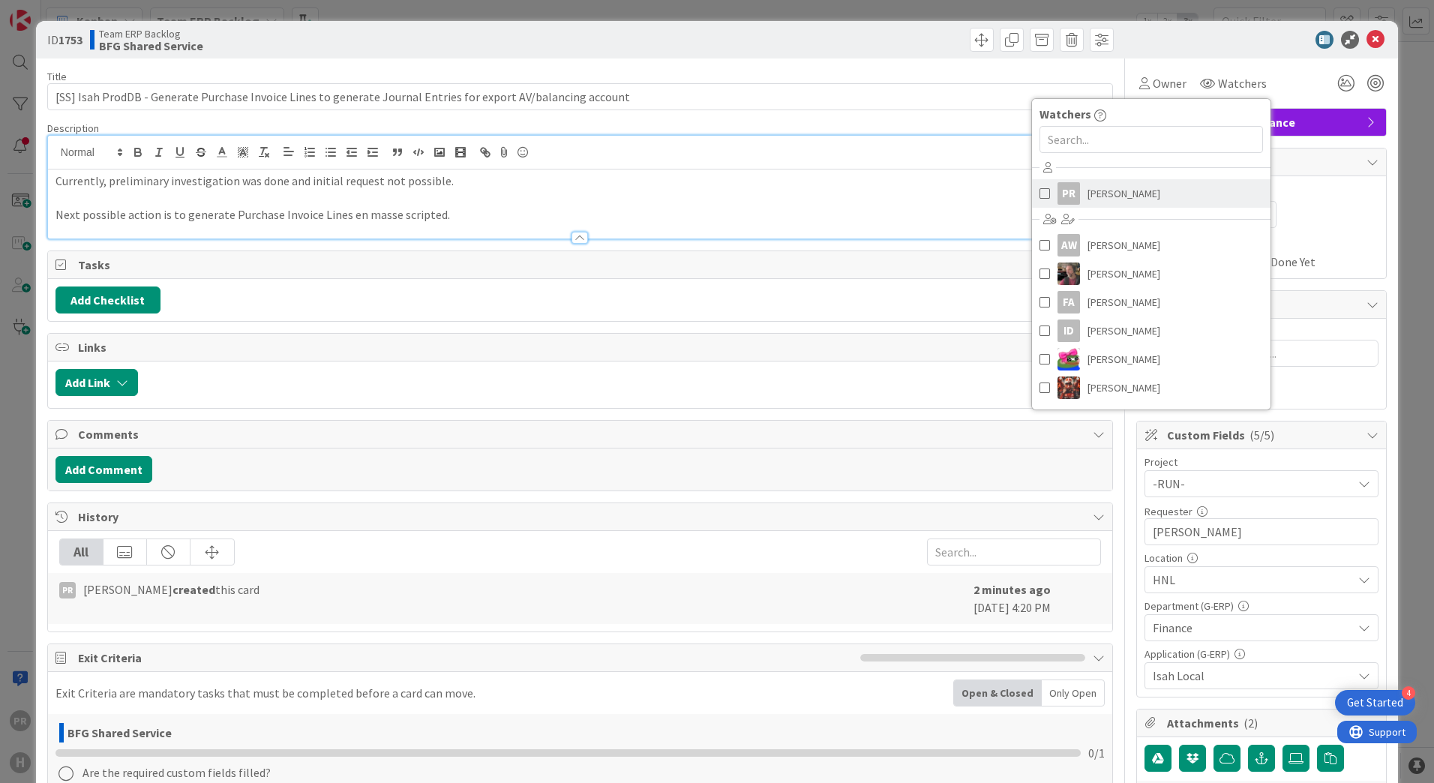
click at [1122, 205] on link "PR [PERSON_NAME]" at bounding box center [1151, 193] width 239 height 29
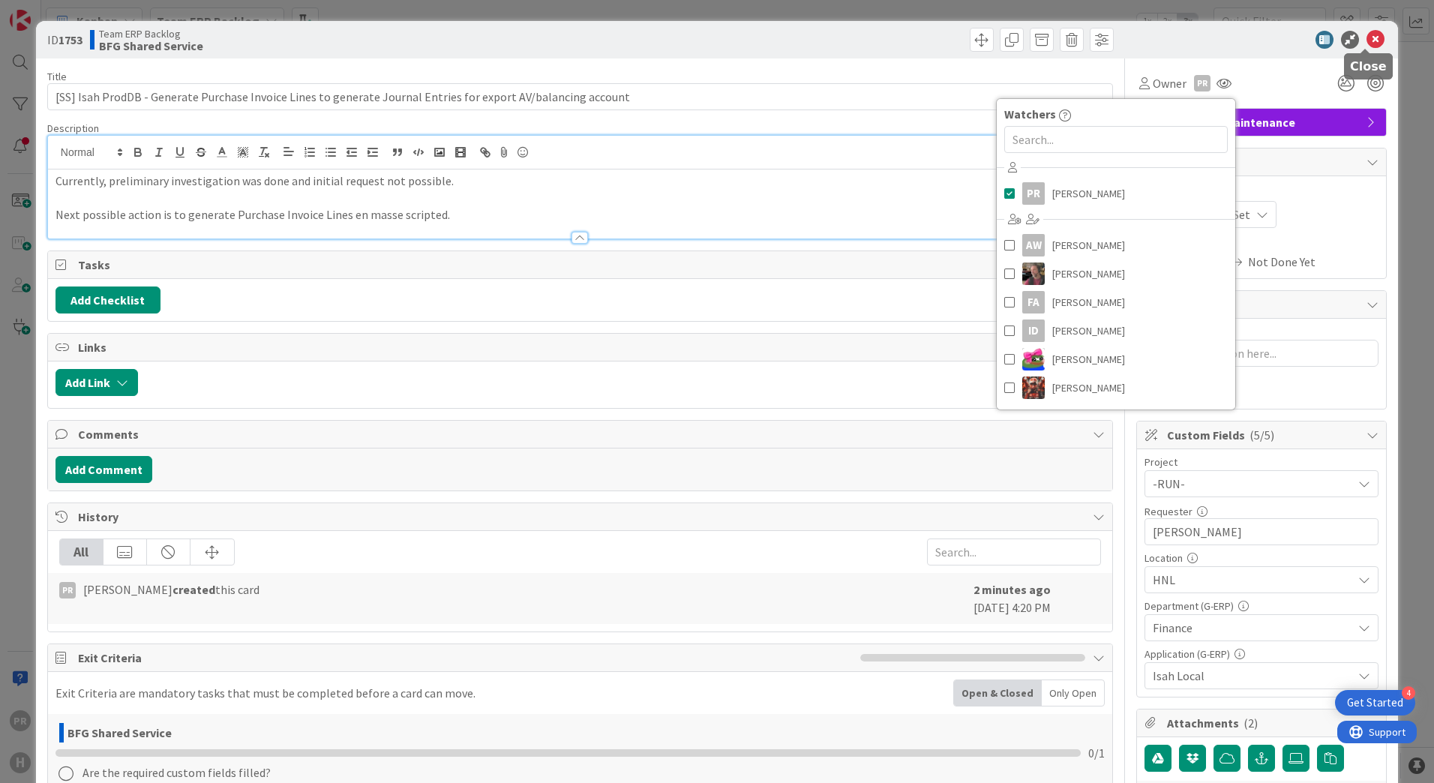
drag, startPoint x: 1365, startPoint y: 41, endPoint x: 1194, endPoint y: 77, distance: 174.8
click at [1367, 41] on icon at bounding box center [1376, 40] width 18 height 18
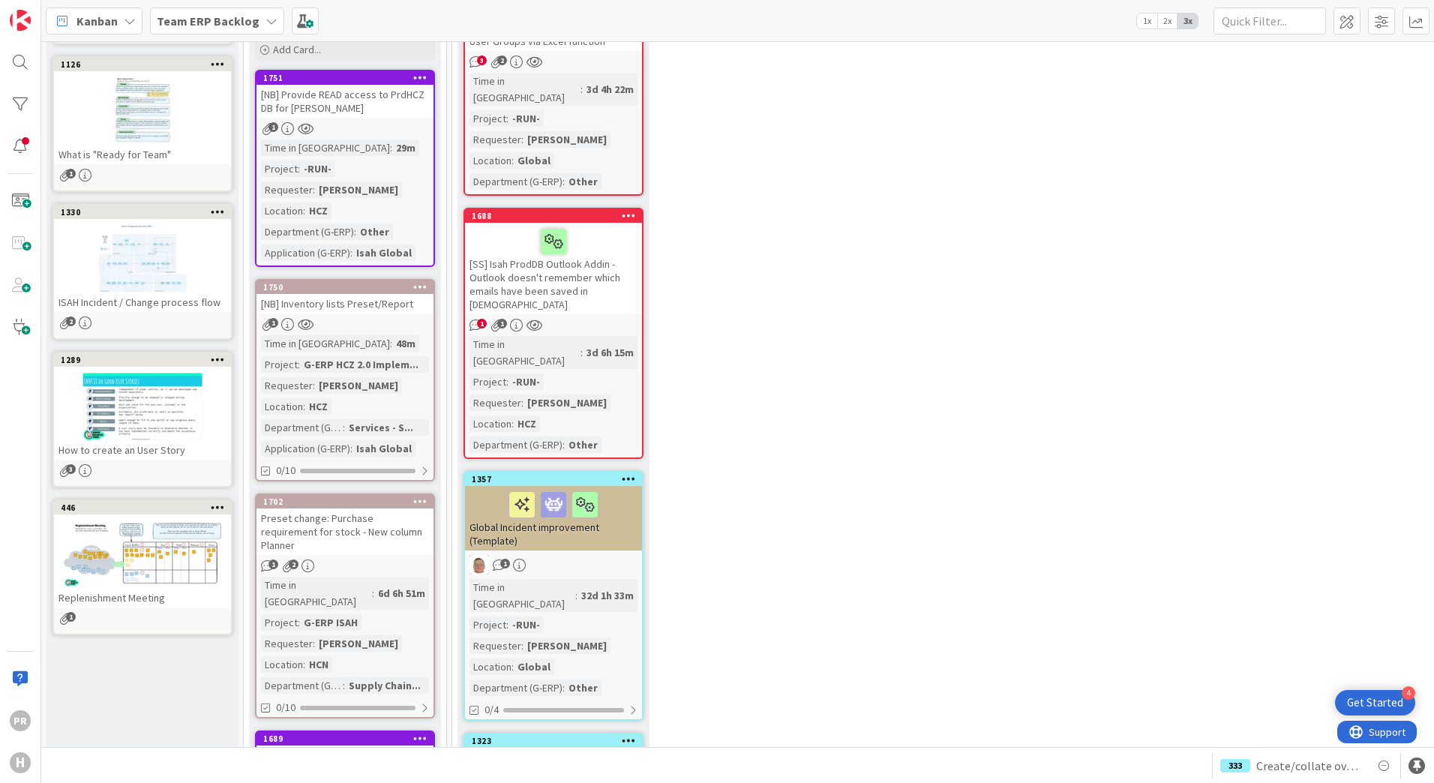
scroll to position [75, 0]
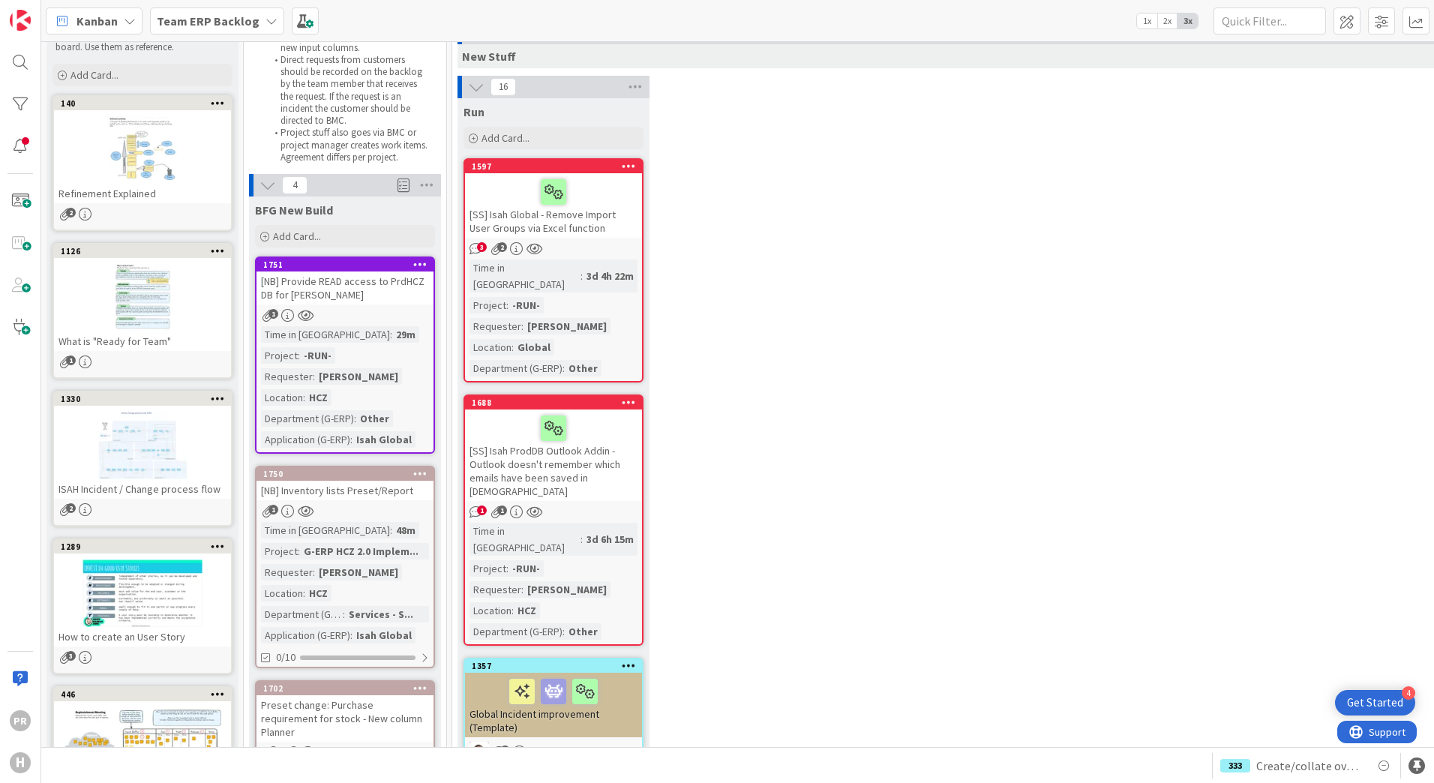
click at [351, 282] on div "[NB] Provide READ access to PrdHCZ DB for [PERSON_NAME]" at bounding box center [345, 288] width 177 height 33
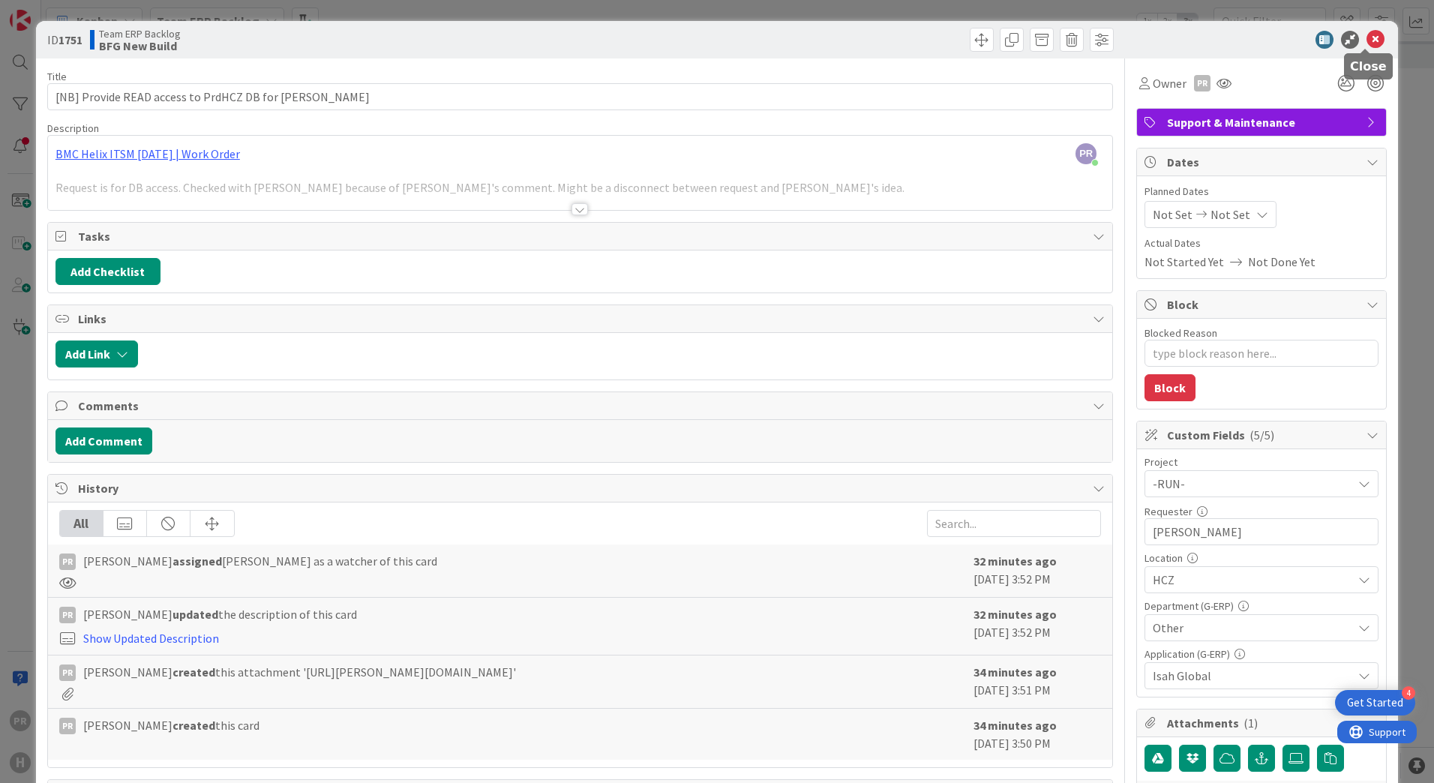
click at [1369, 40] on icon at bounding box center [1376, 40] width 18 height 18
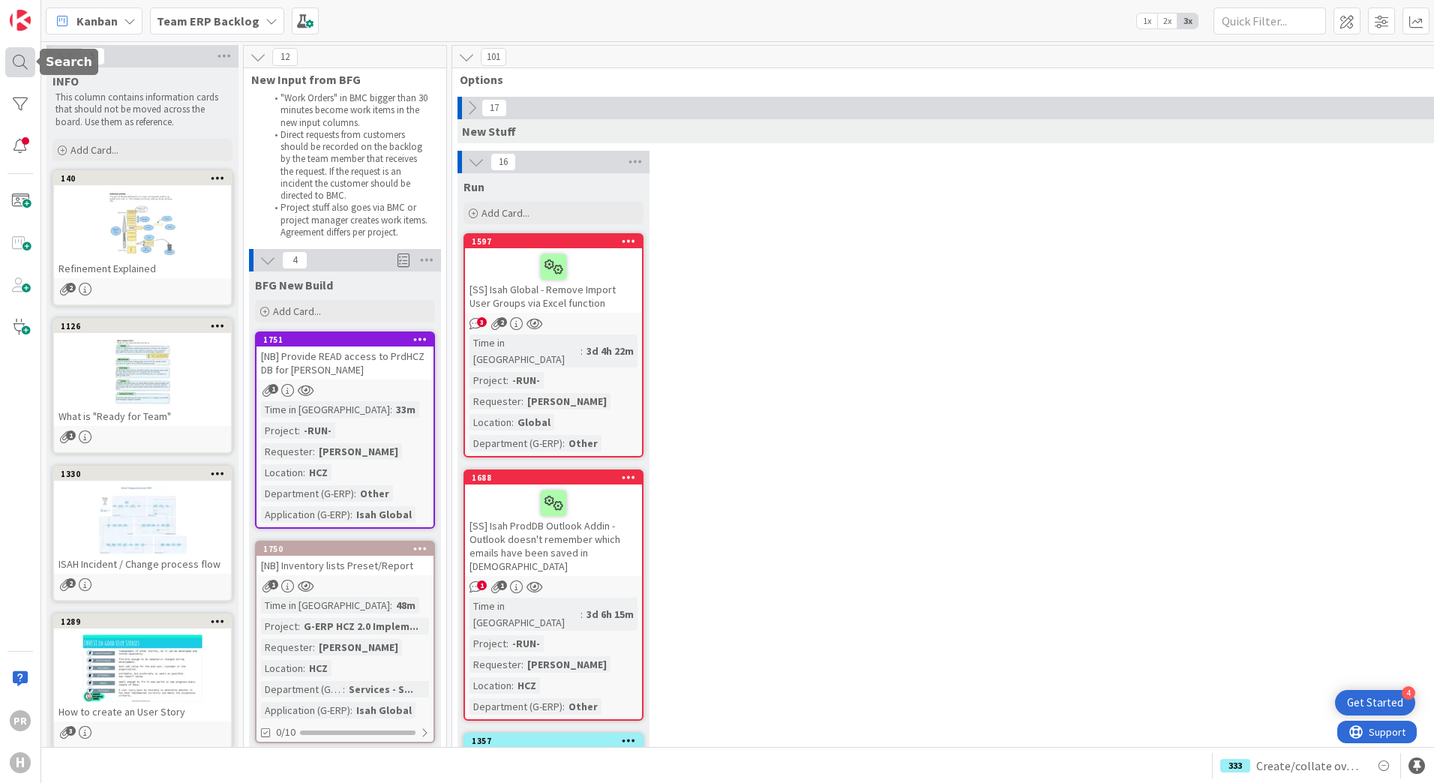
click at [31, 59] on div at bounding box center [20, 62] width 30 height 30
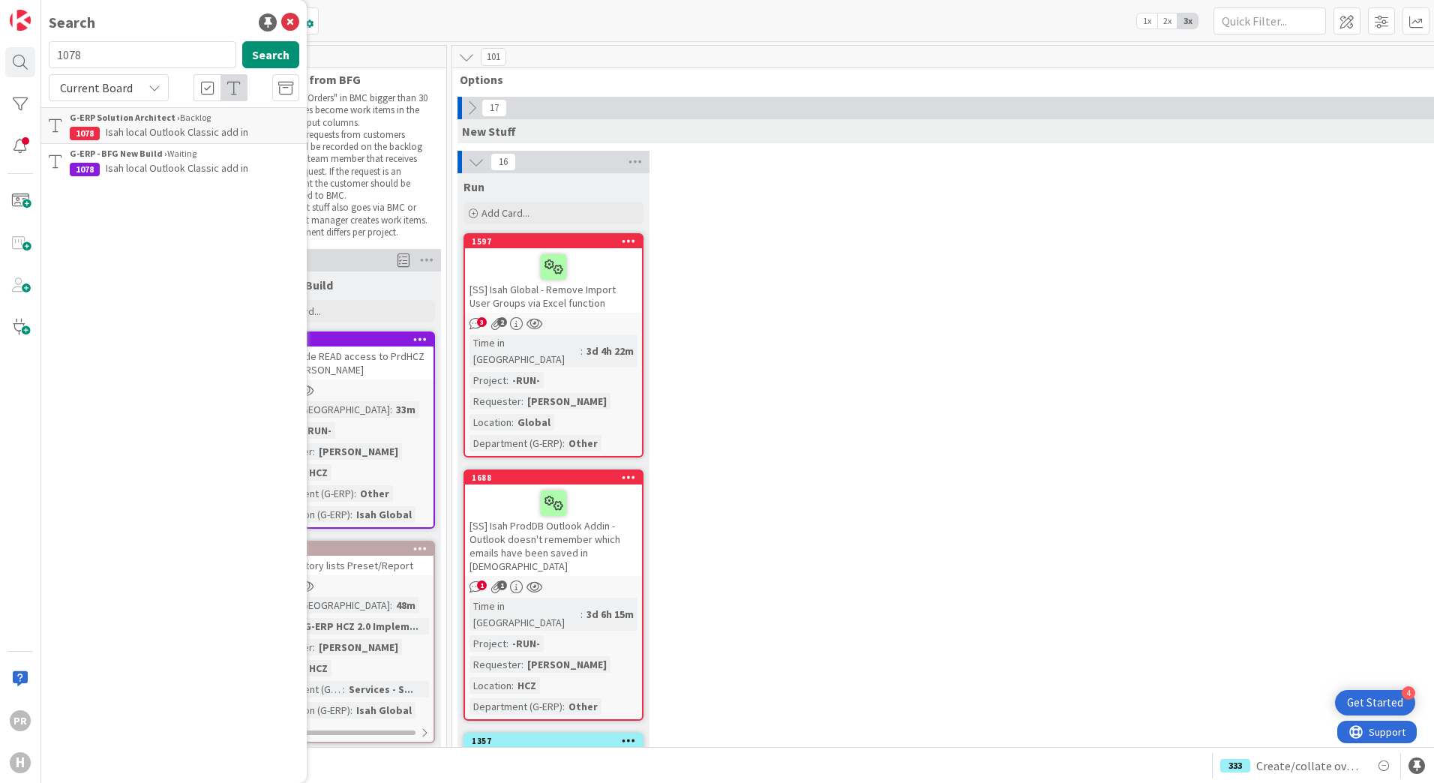
drag, startPoint x: 134, startPoint y: 60, endPoint x: 61, endPoint y: 58, distance: 72.8
click at [61, 58] on input "1078" at bounding box center [143, 54] width 188 height 27
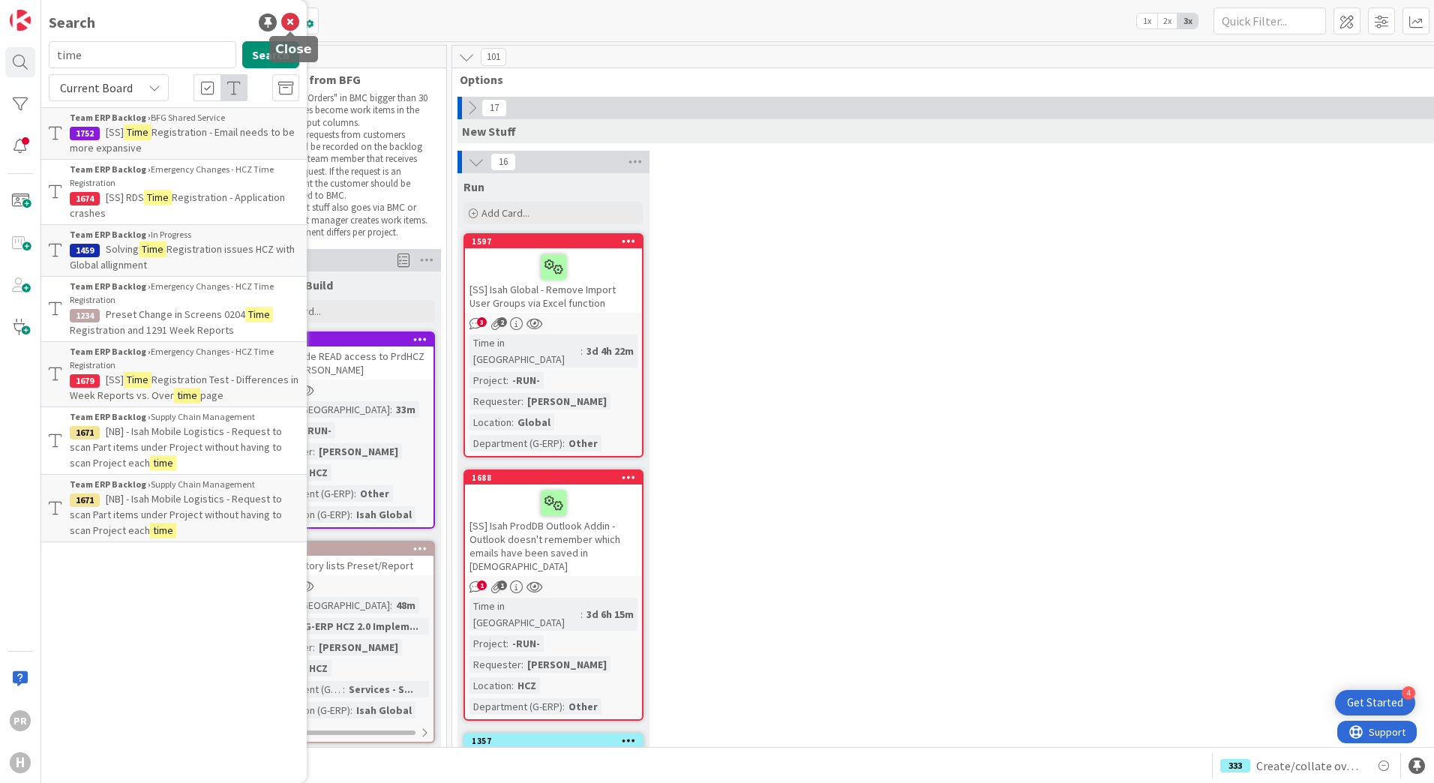
click at [288, 18] on icon at bounding box center [290, 23] width 18 height 18
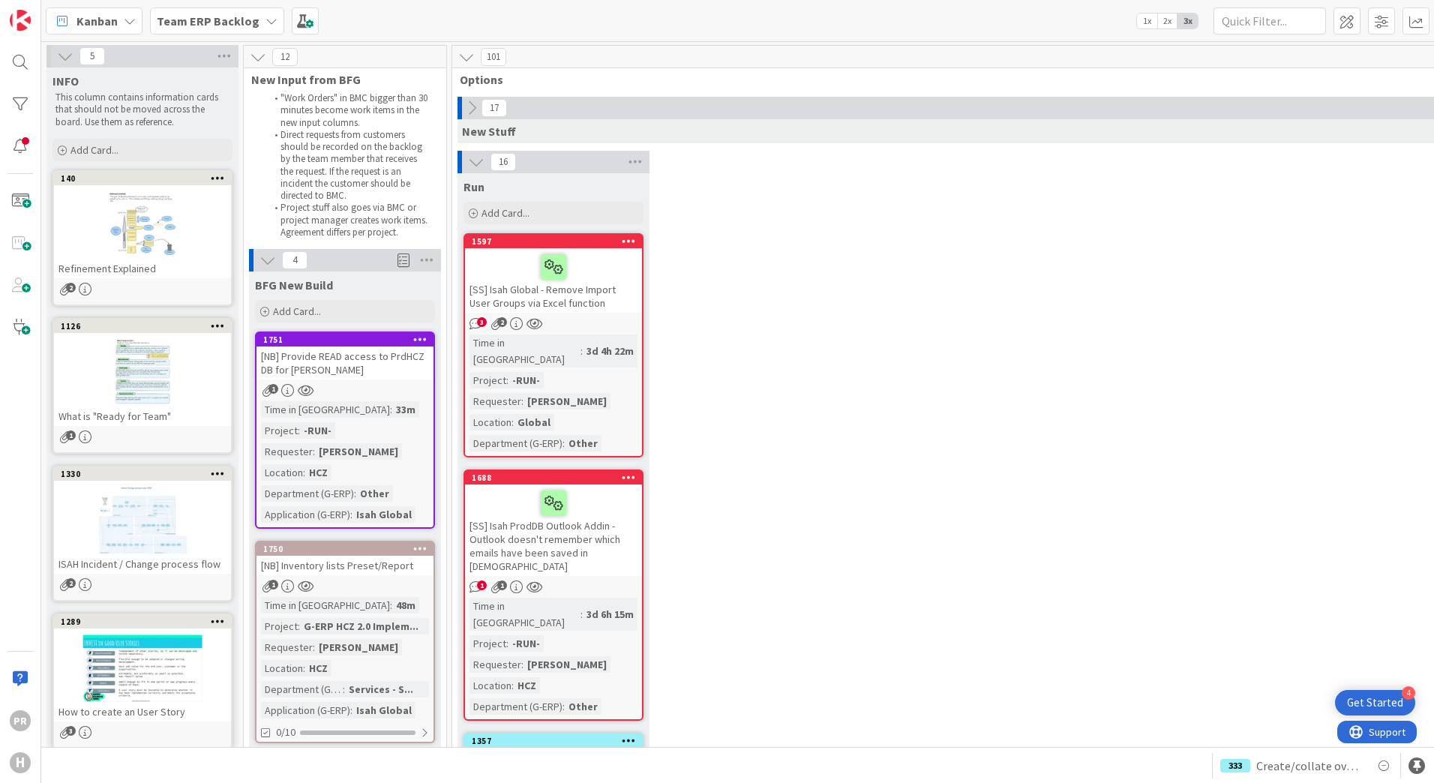
click at [208, 21] on b "Team ERP Backlog" at bounding box center [208, 21] width 103 height 15
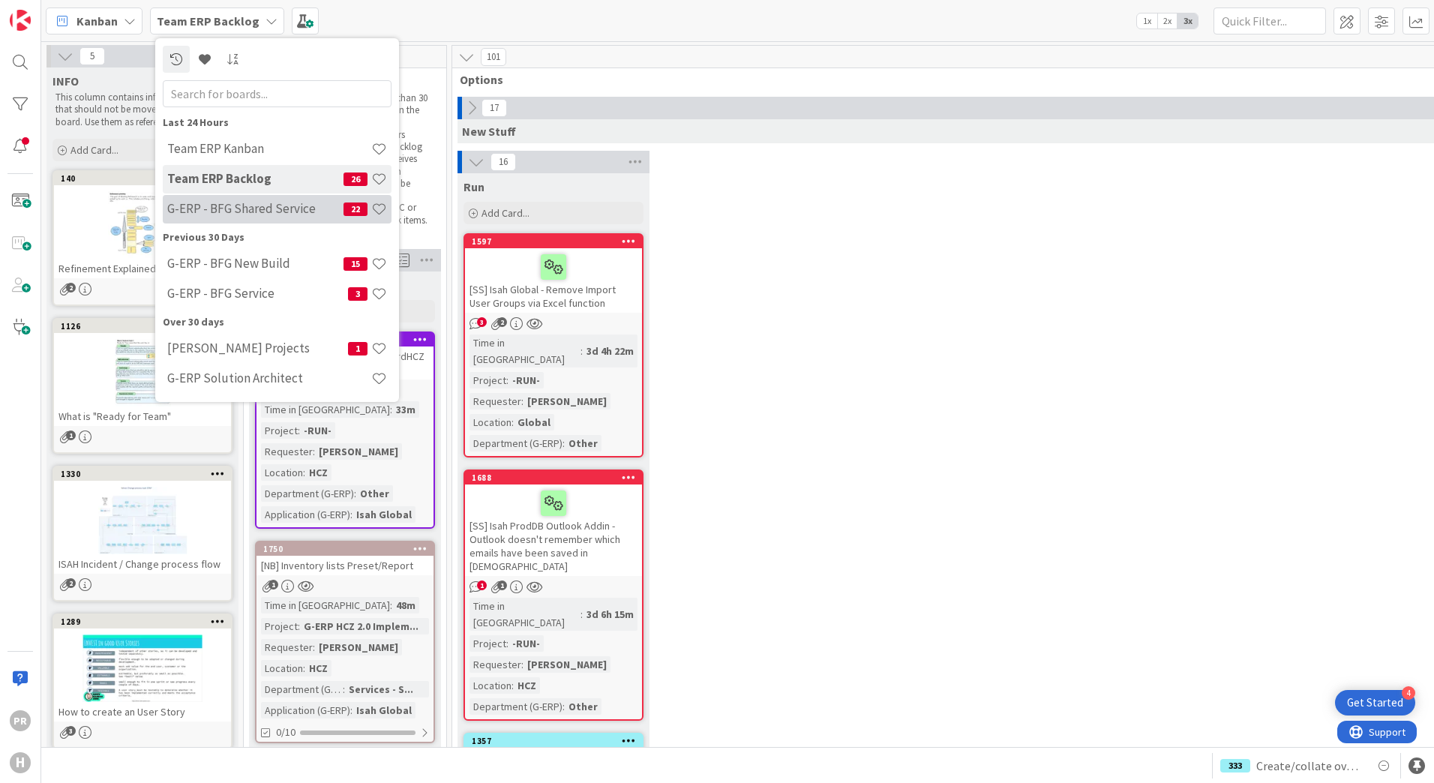
click at [243, 204] on h4 "G-ERP - BFG Shared Service" at bounding box center [255, 208] width 176 height 15
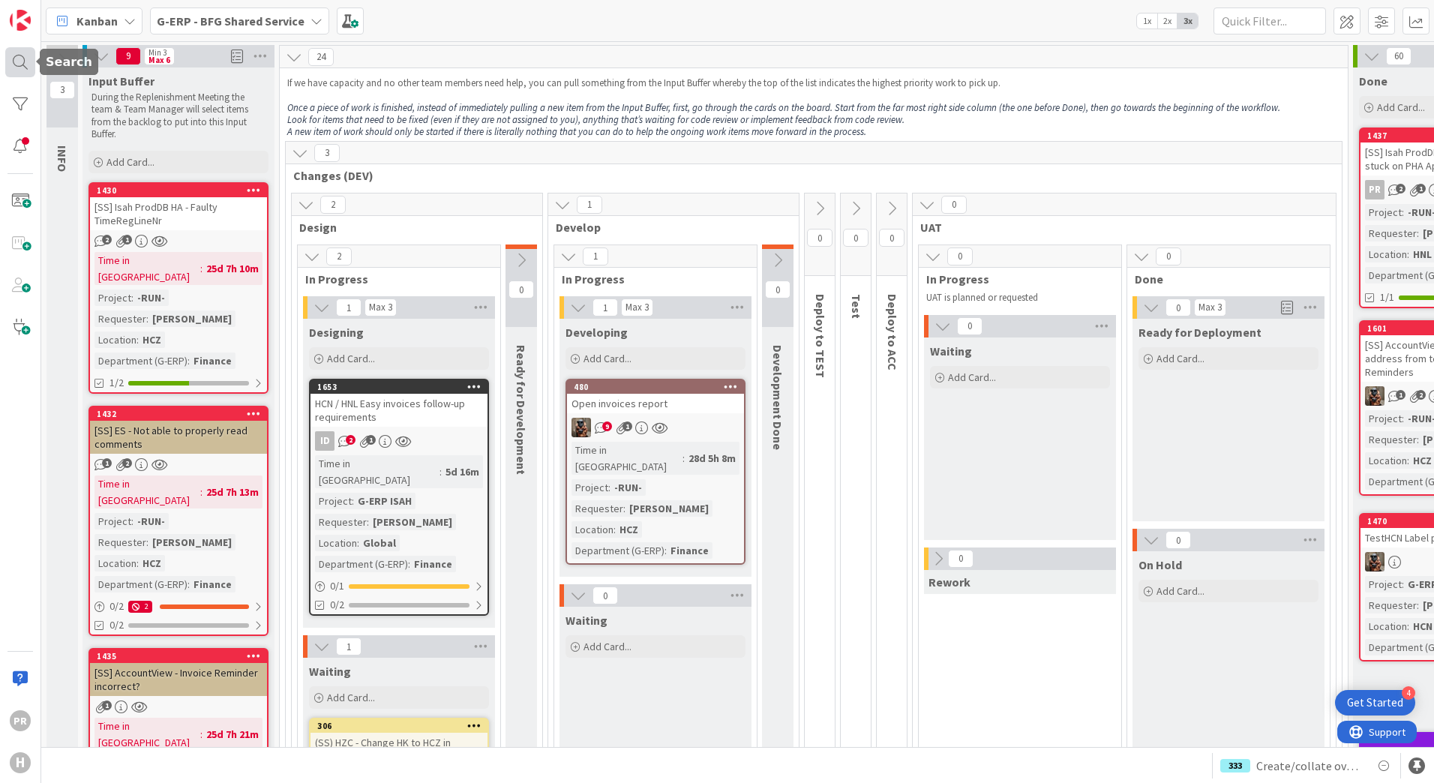
click at [20, 53] on div at bounding box center [20, 62] width 30 height 30
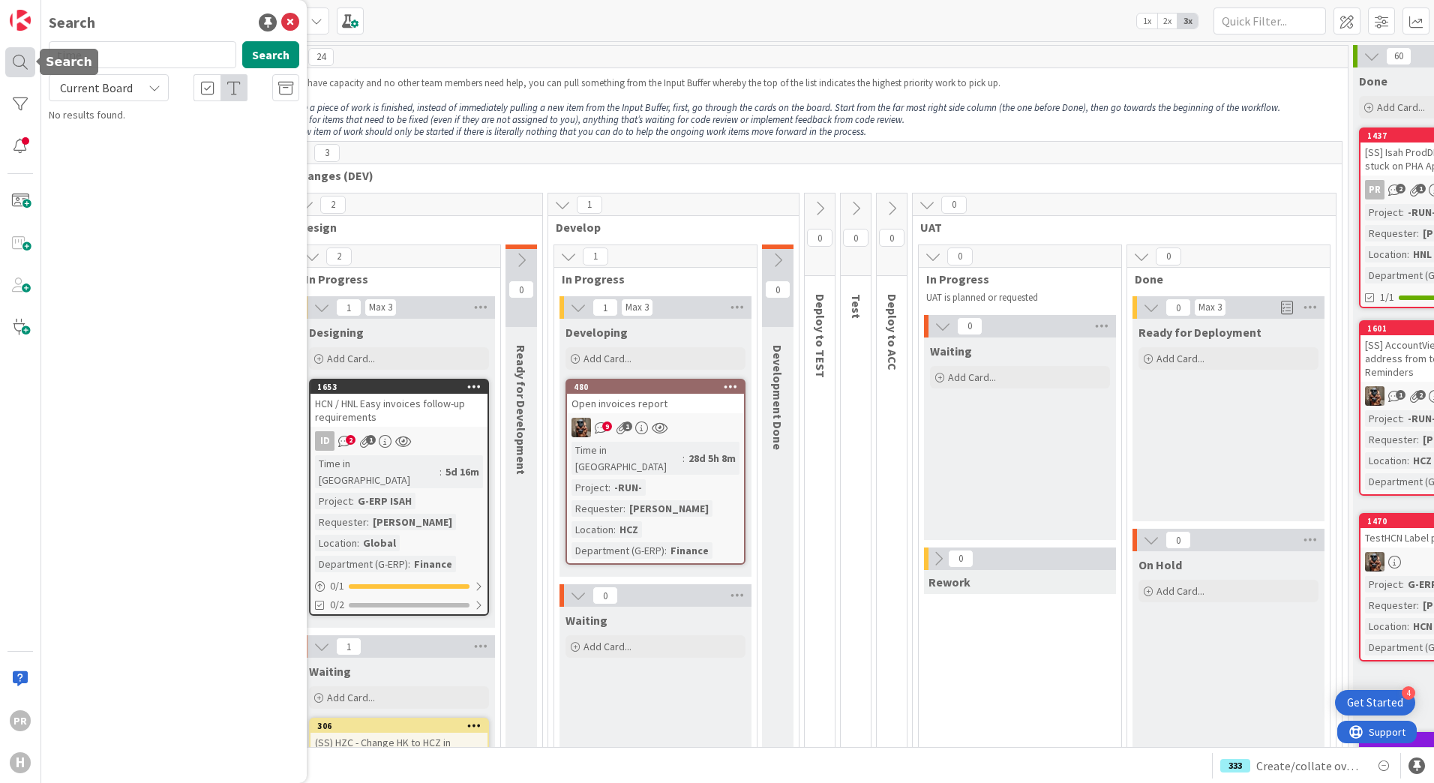
drag, startPoint x: 98, startPoint y: 53, endPoint x: 20, endPoint y: 53, distance: 78.0
click at [20, 53] on div "PR H Search time Search Current Board No results found." at bounding box center [20, 391] width 41 height 783
click at [255, 56] on button "Search" at bounding box center [270, 54] width 57 height 27
click at [138, 87] on div "Current Board" at bounding box center [109, 87] width 120 height 27
click at [131, 146] on span "All Boards" at bounding box center [135, 150] width 156 height 23
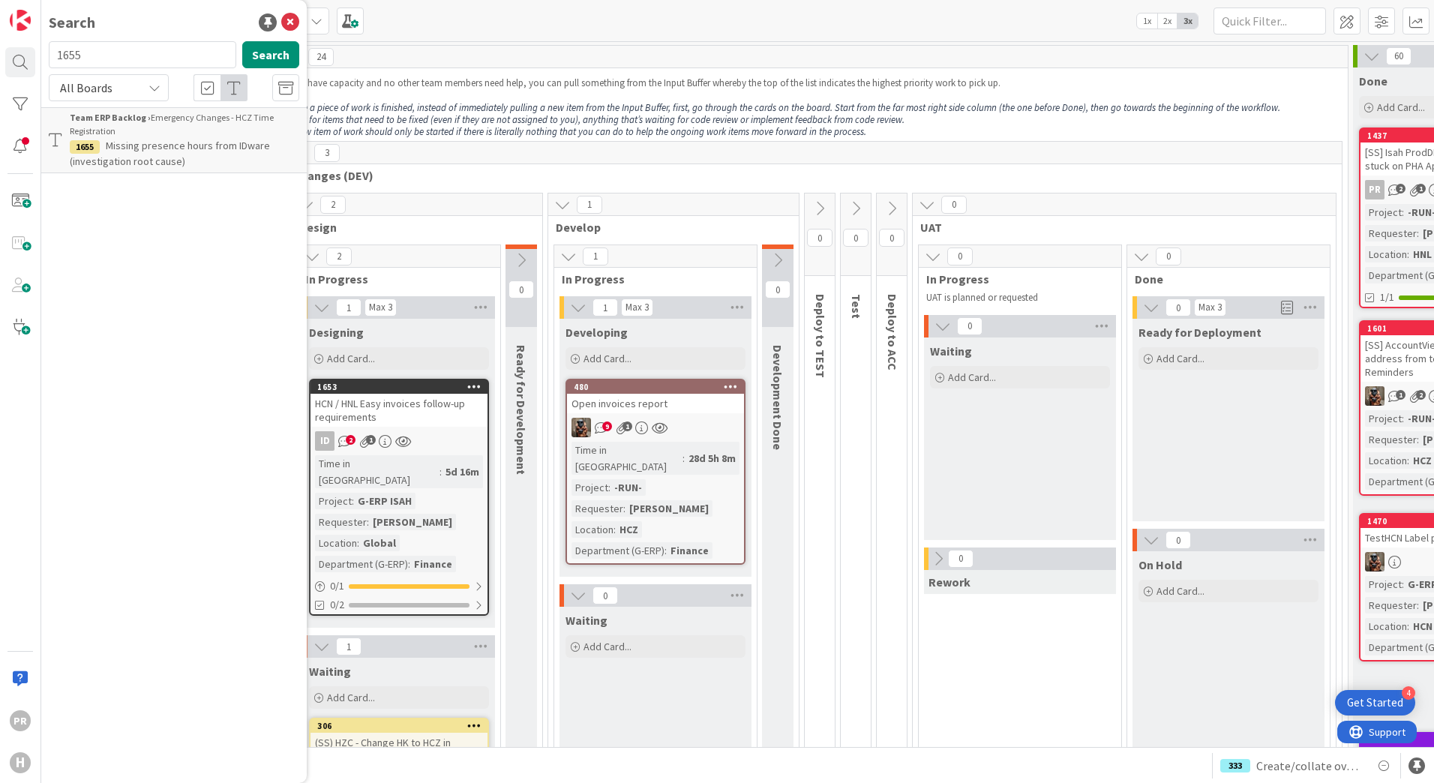
click at [179, 152] on span "Missing presence hours from IDware (investigation root cause)" at bounding box center [170, 153] width 200 height 29
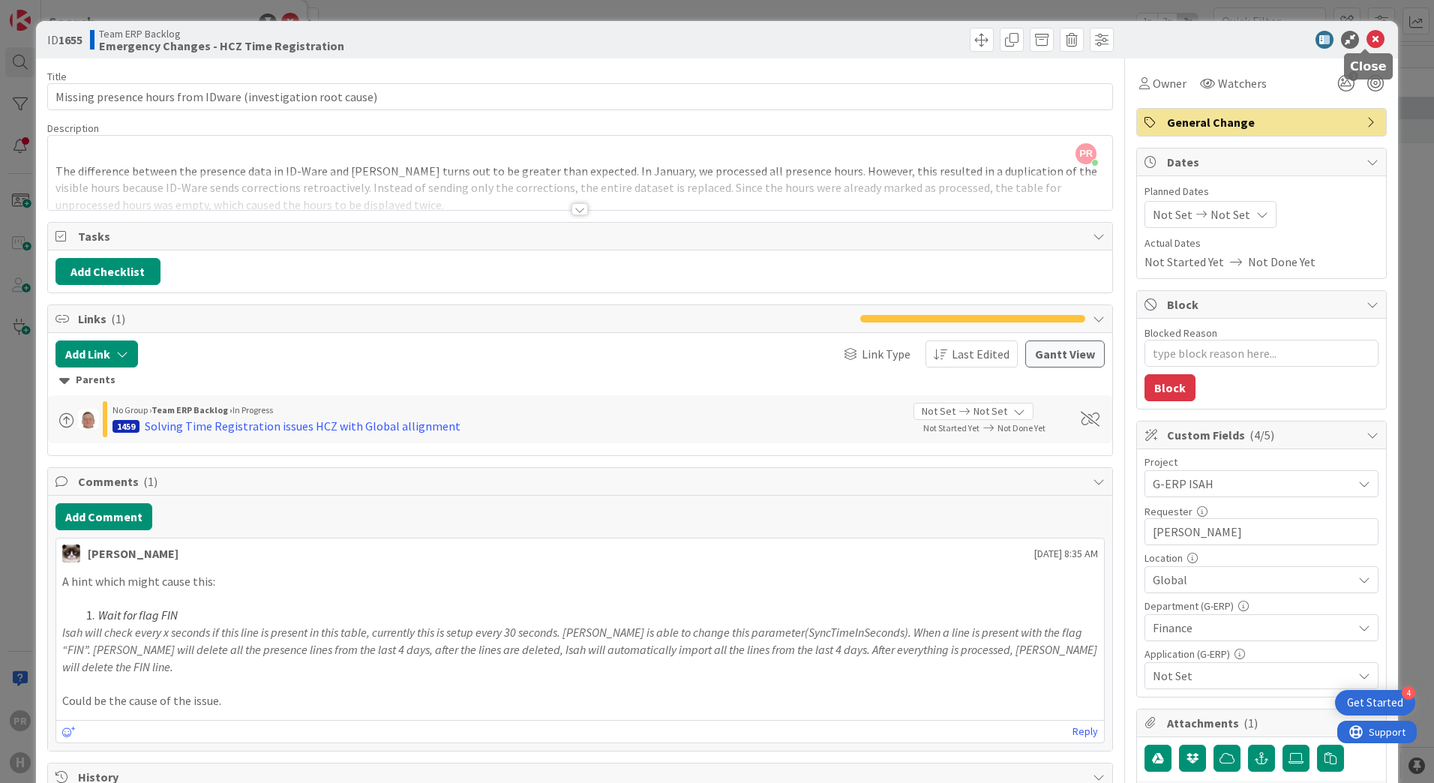
click at [1367, 37] on icon at bounding box center [1376, 40] width 18 height 18
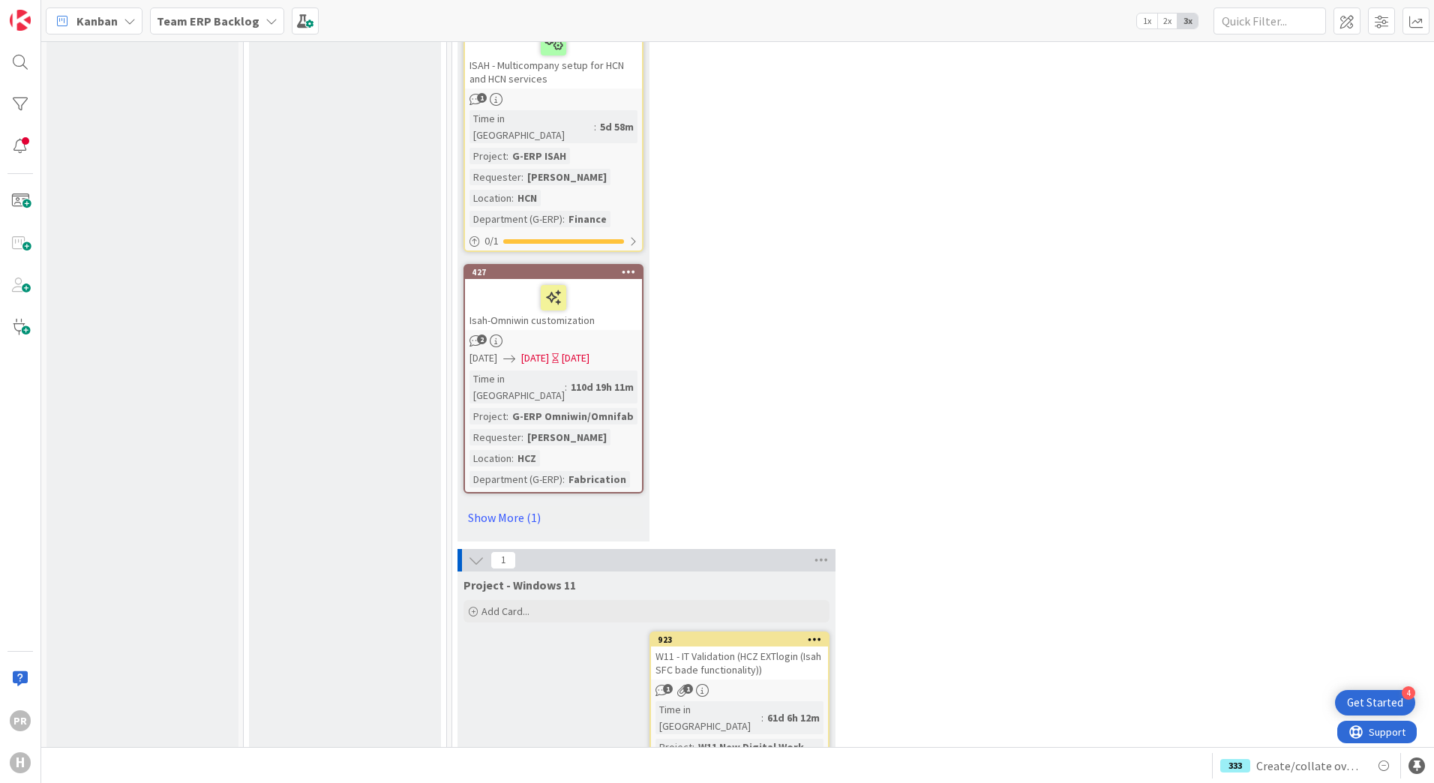
scroll to position [14872, 0]
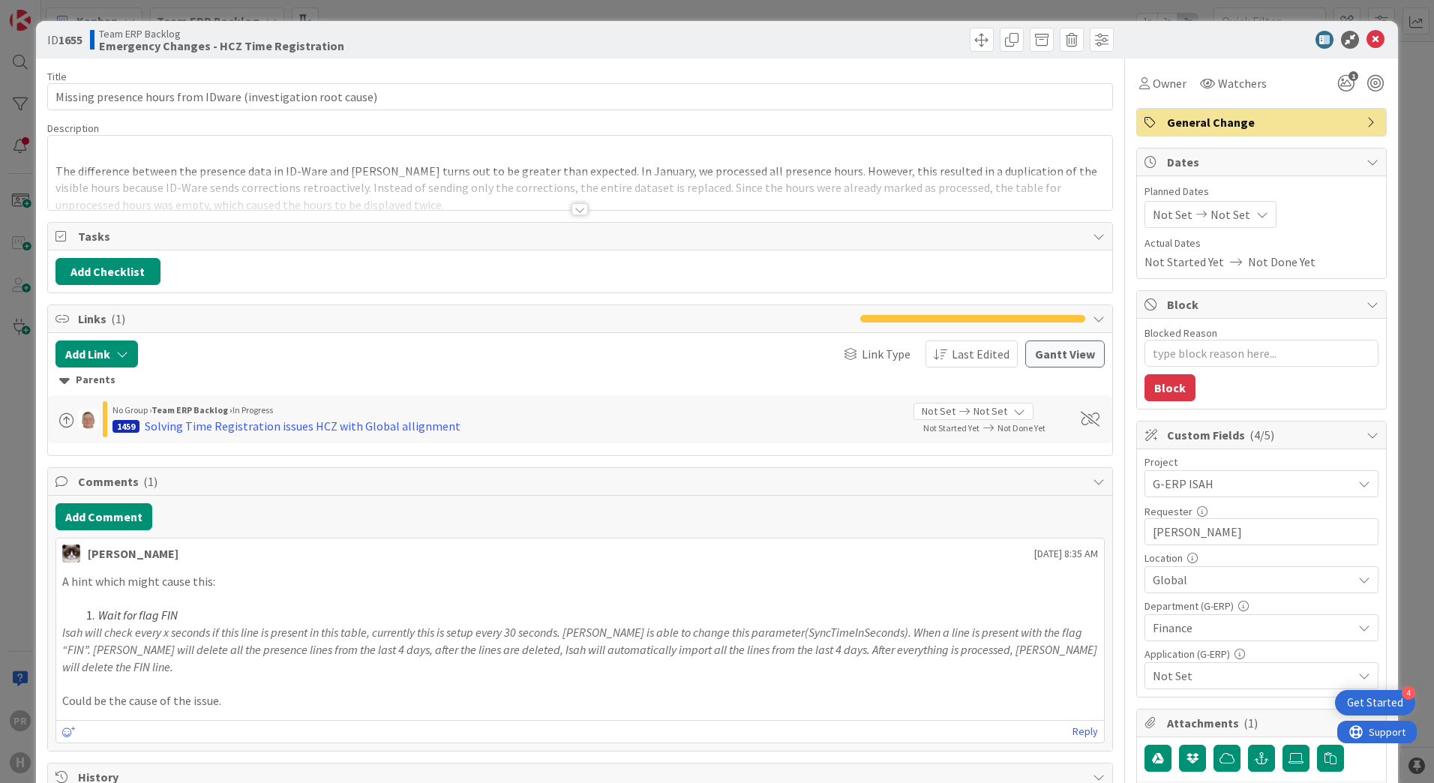
click at [572, 210] on div at bounding box center [580, 209] width 17 height 12
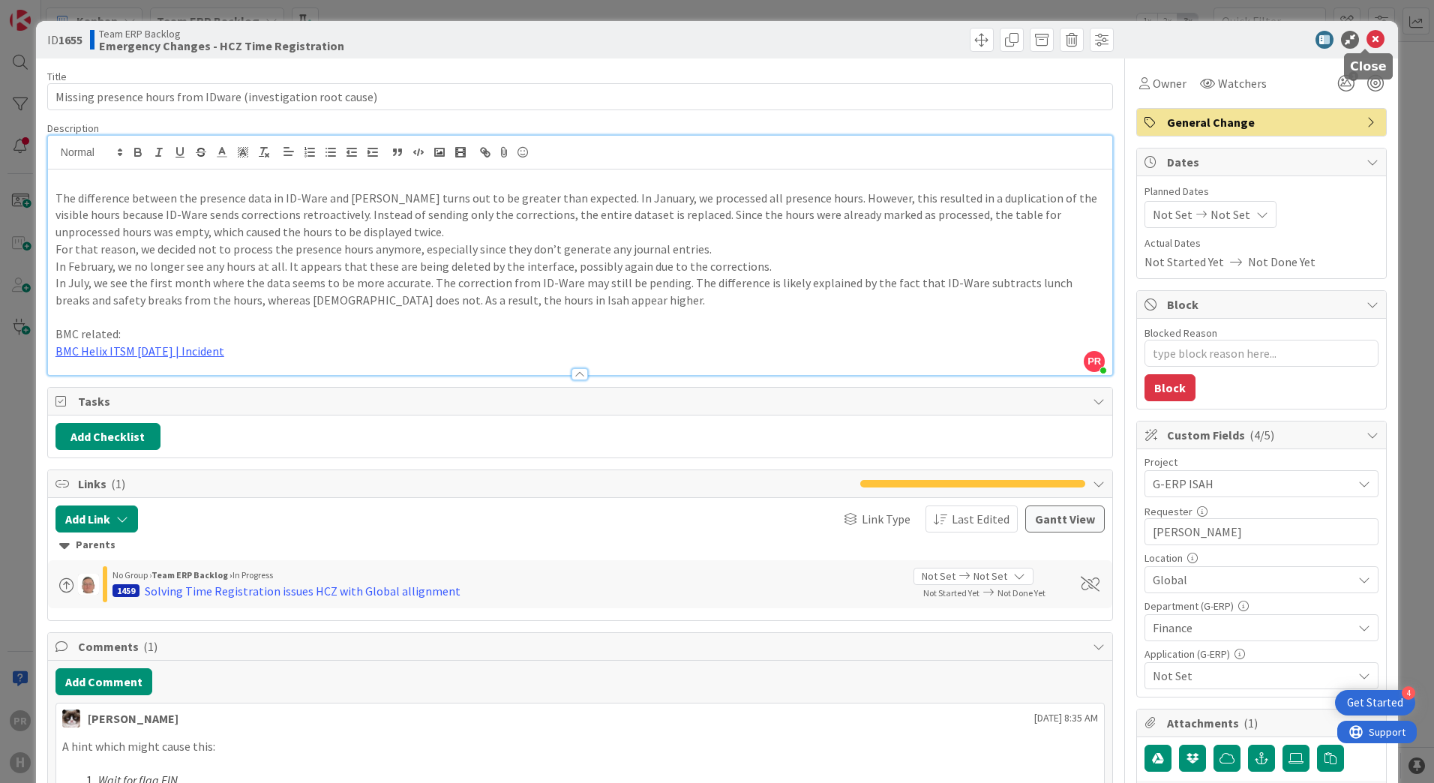
click at [1371, 40] on icon at bounding box center [1376, 40] width 18 height 18
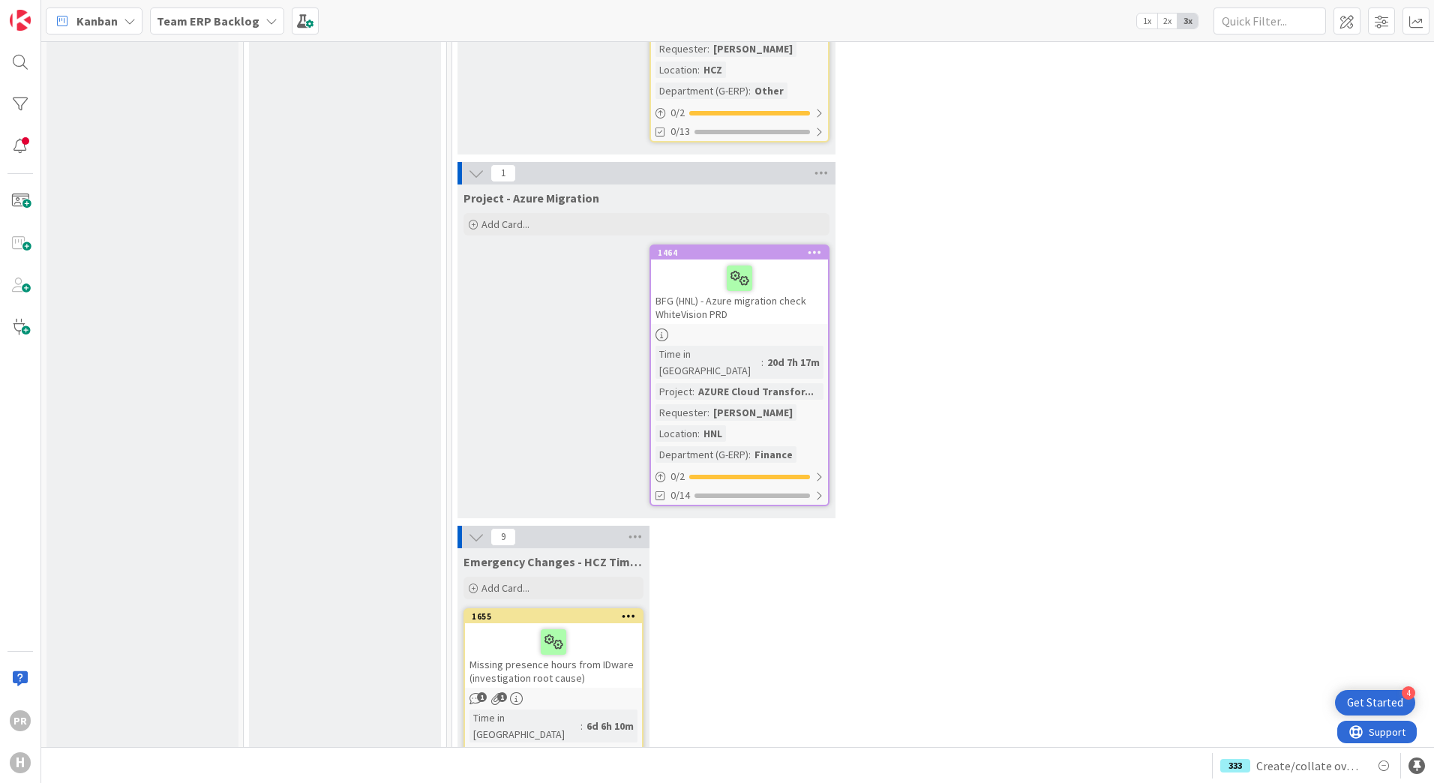
scroll to position [15622, 0]
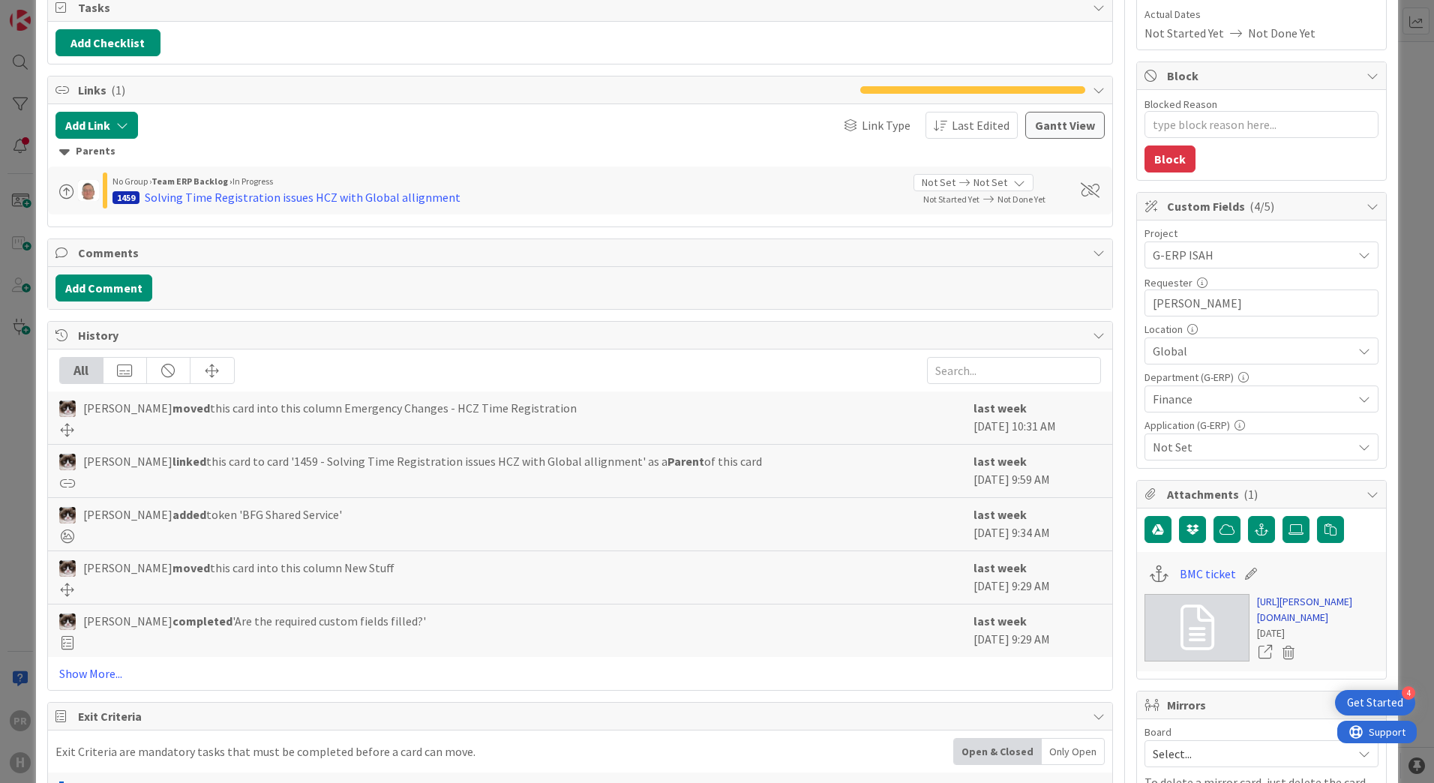
scroll to position [413, 0]
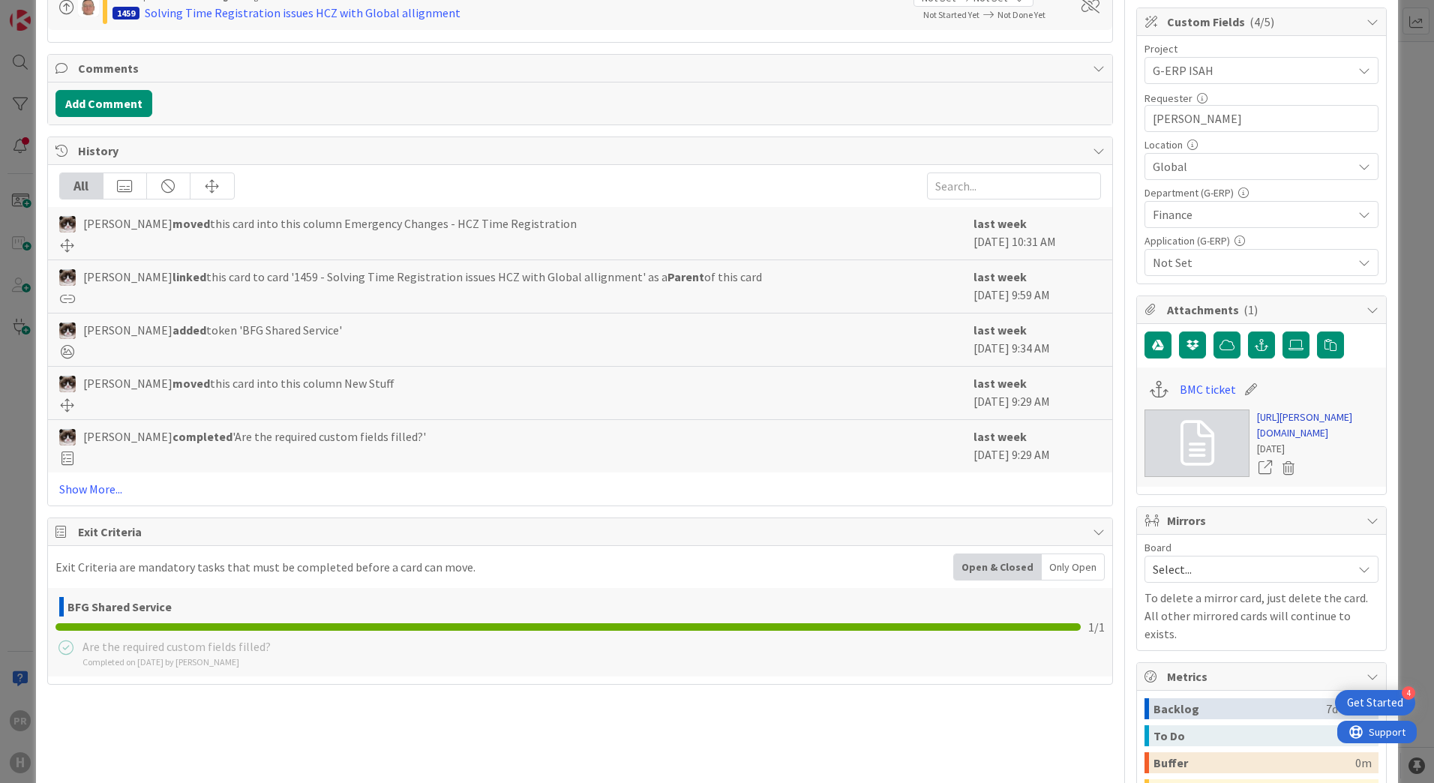
click at [1270, 441] on link "[URL][PERSON_NAME][DOMAIN_NAME]" at bounding box center [1318, 426] width 122 height 32
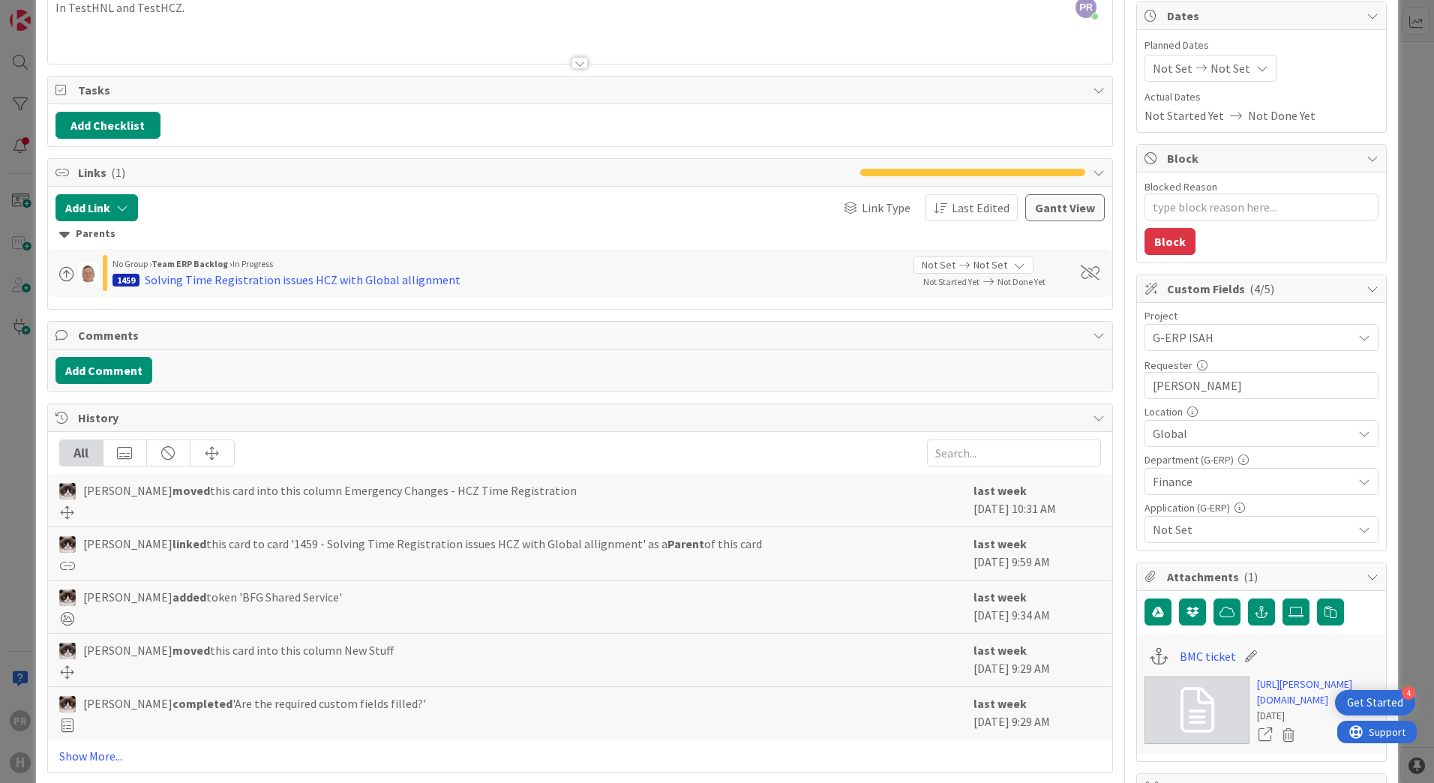
scroll to position [0, 0]
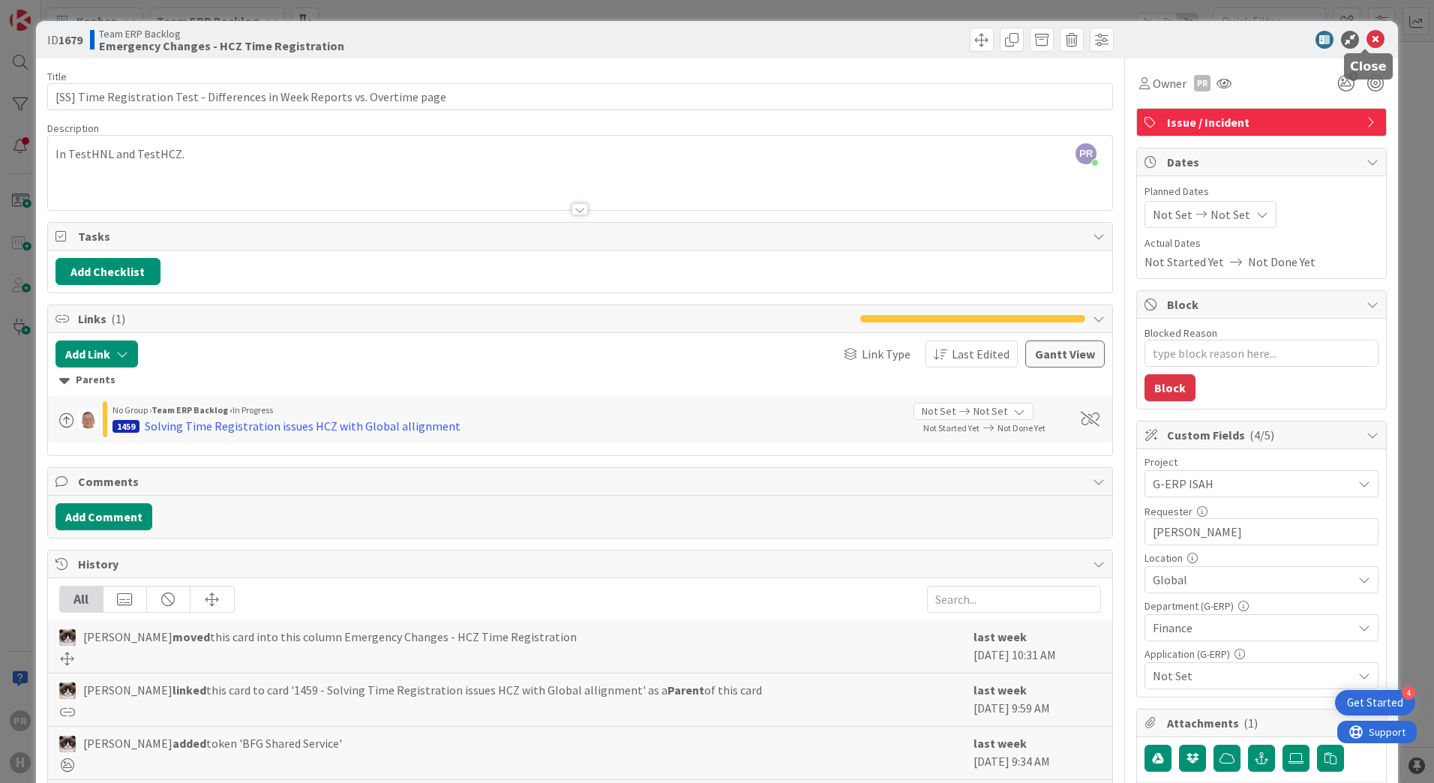
click at [1368, 32] on icon at bounding box center [1376, 40] width 18 height 18
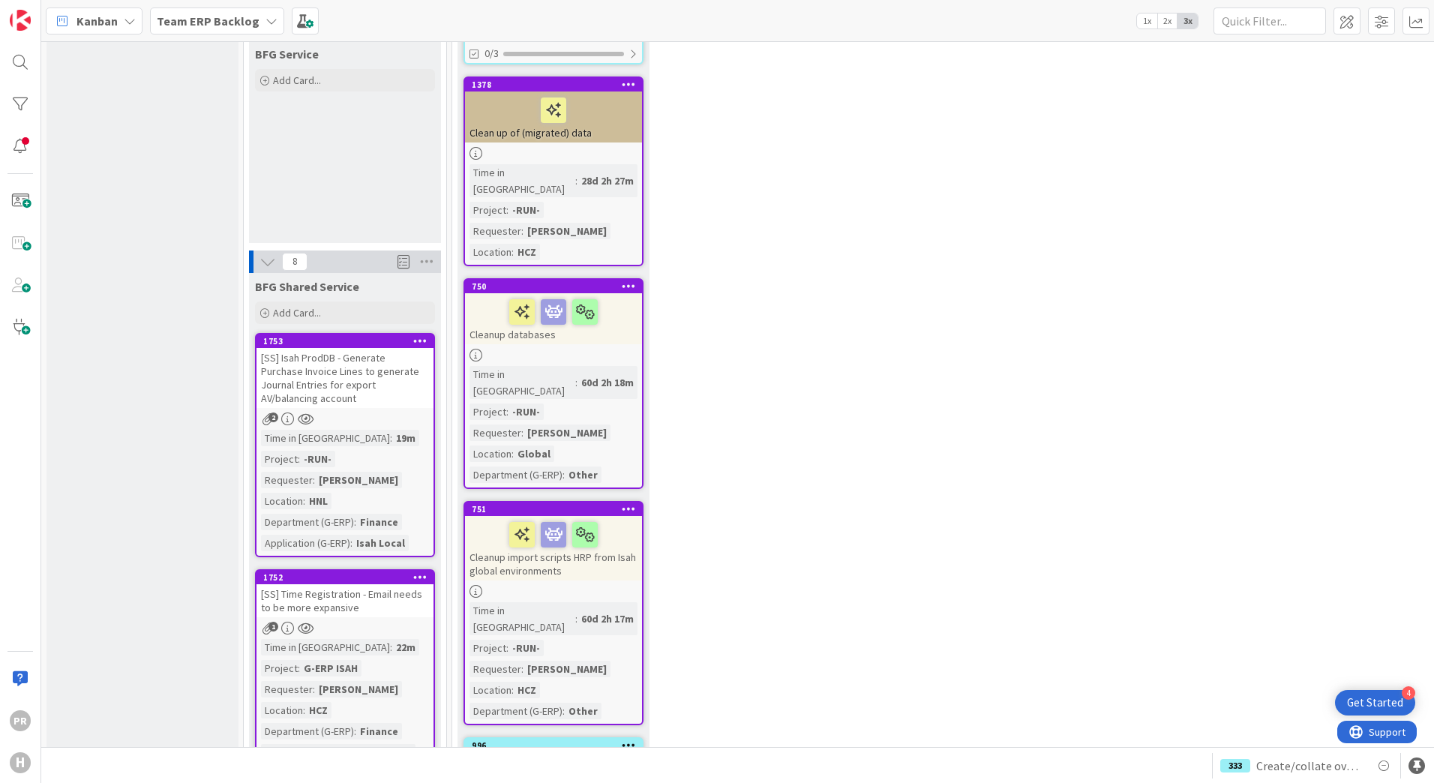
scroll to position [1160, 0]
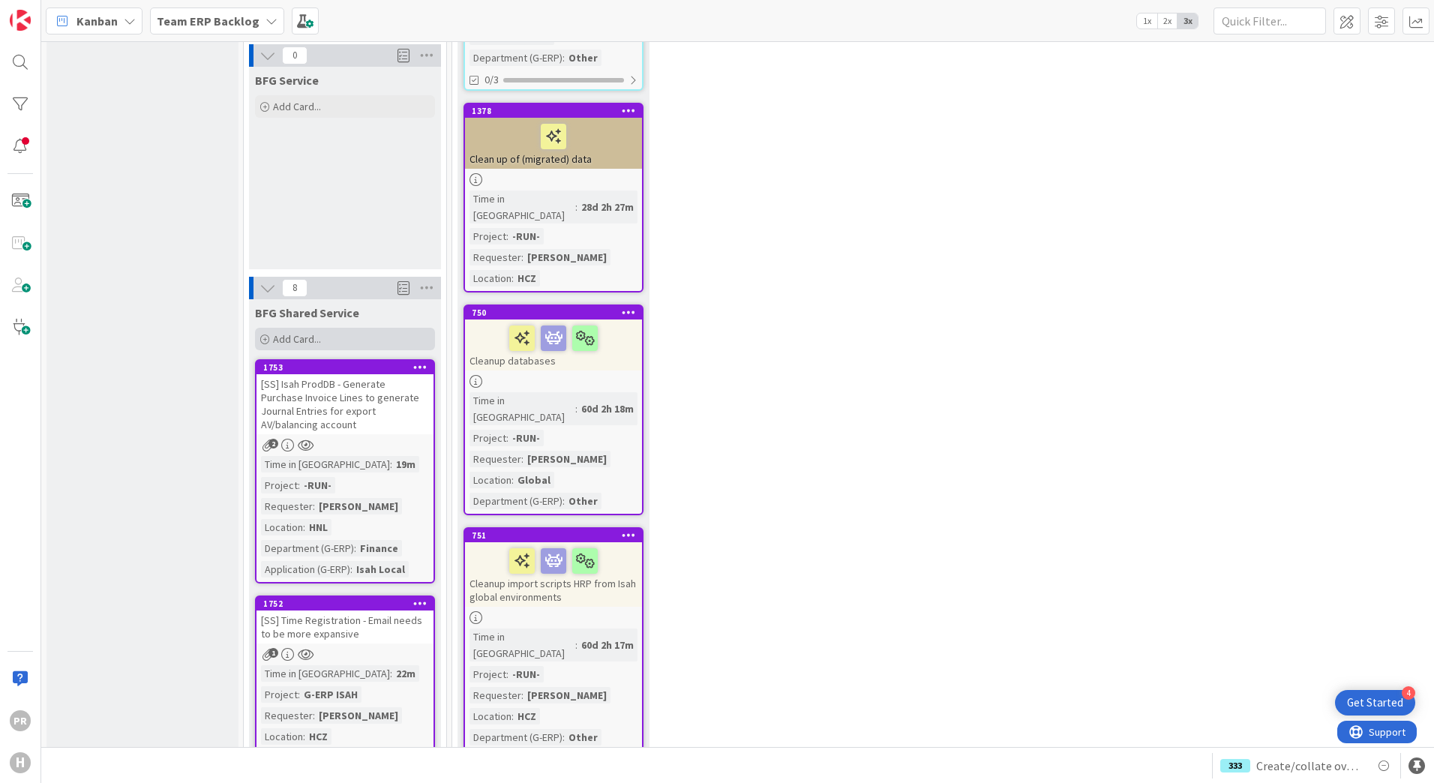
click at [328, 328] on div "Add Card..." at bounding box center [345, 339] width 180 height 23
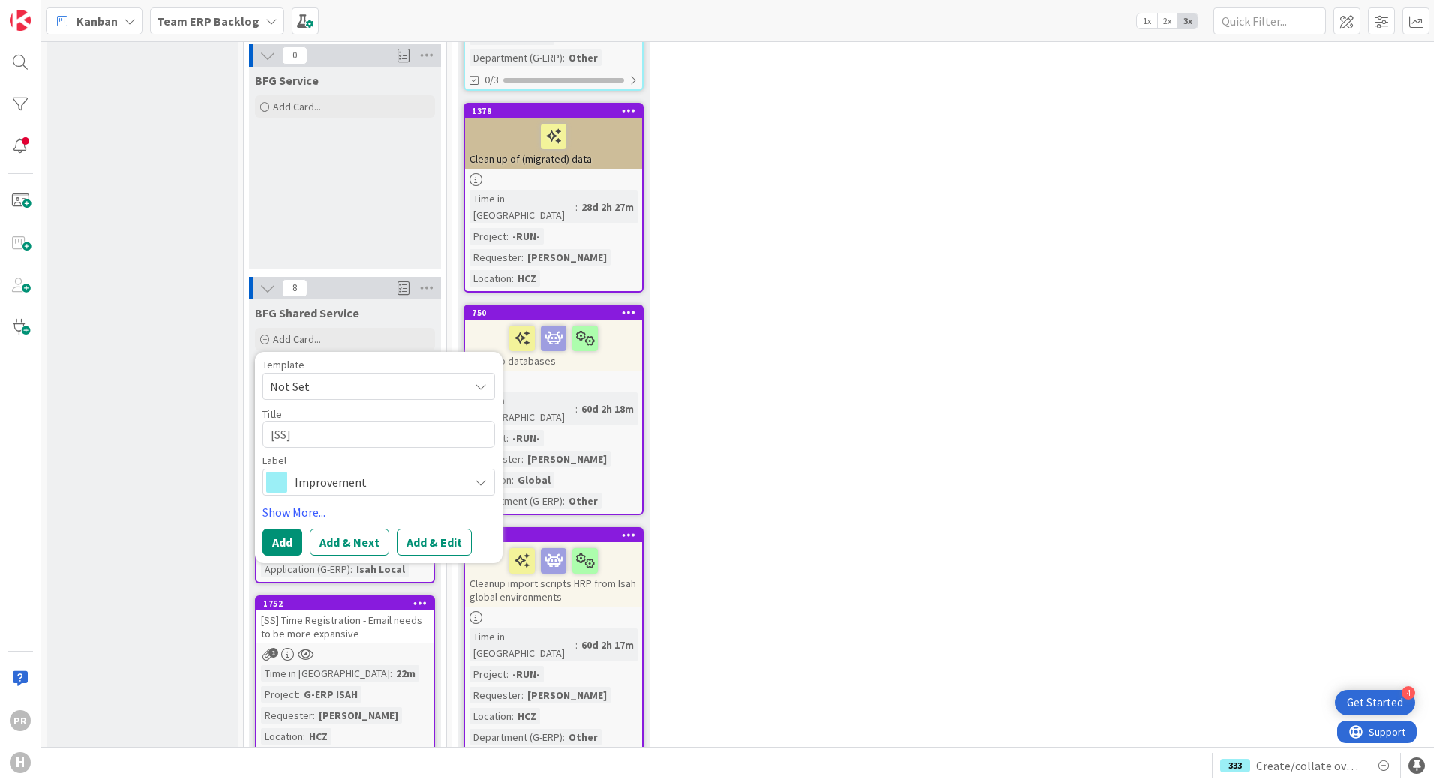
click at [322, 472] on span "Improvement" at bounding box center [378, 482] width 167 height 21
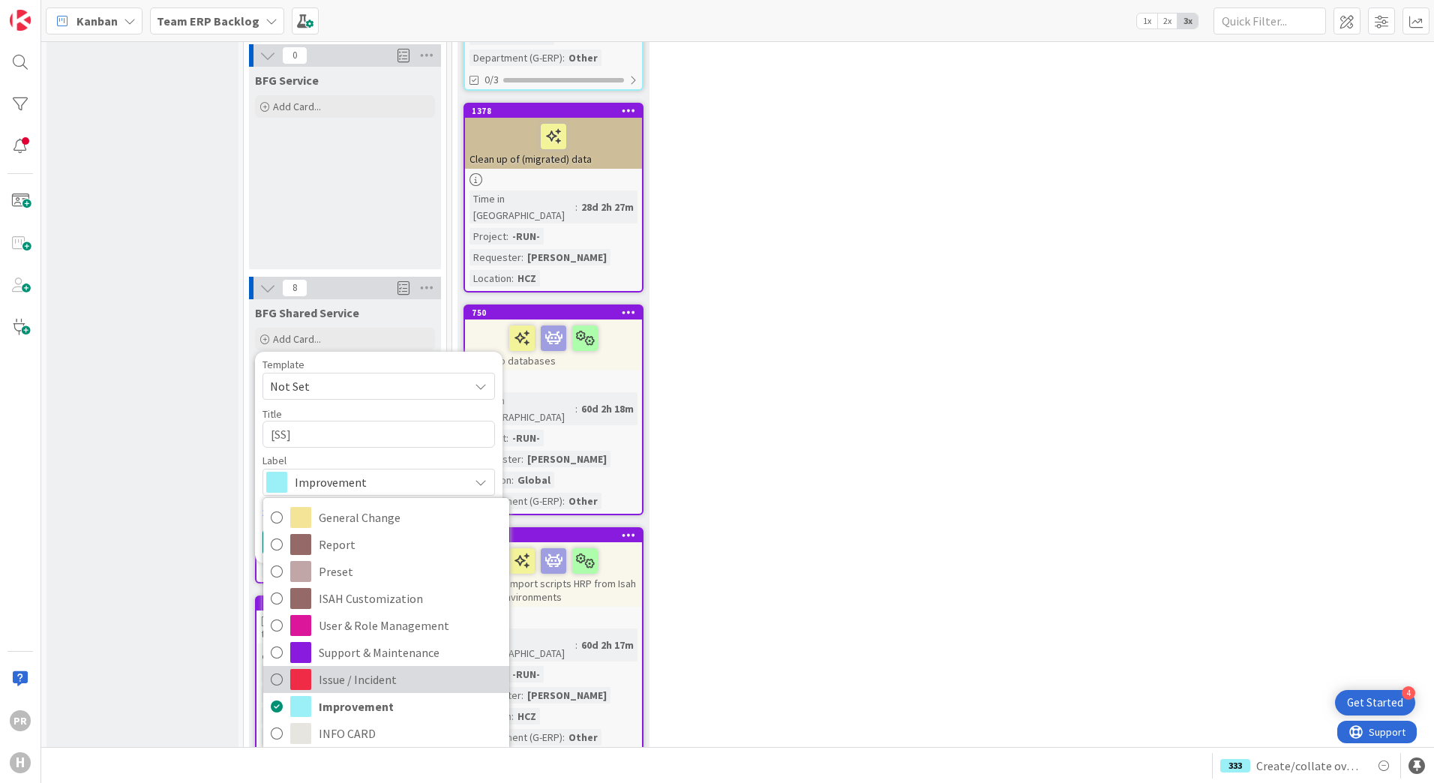
click at [324, 666] on link "Issue / Incident" at bounding box center [386, 679] width 246 height 27
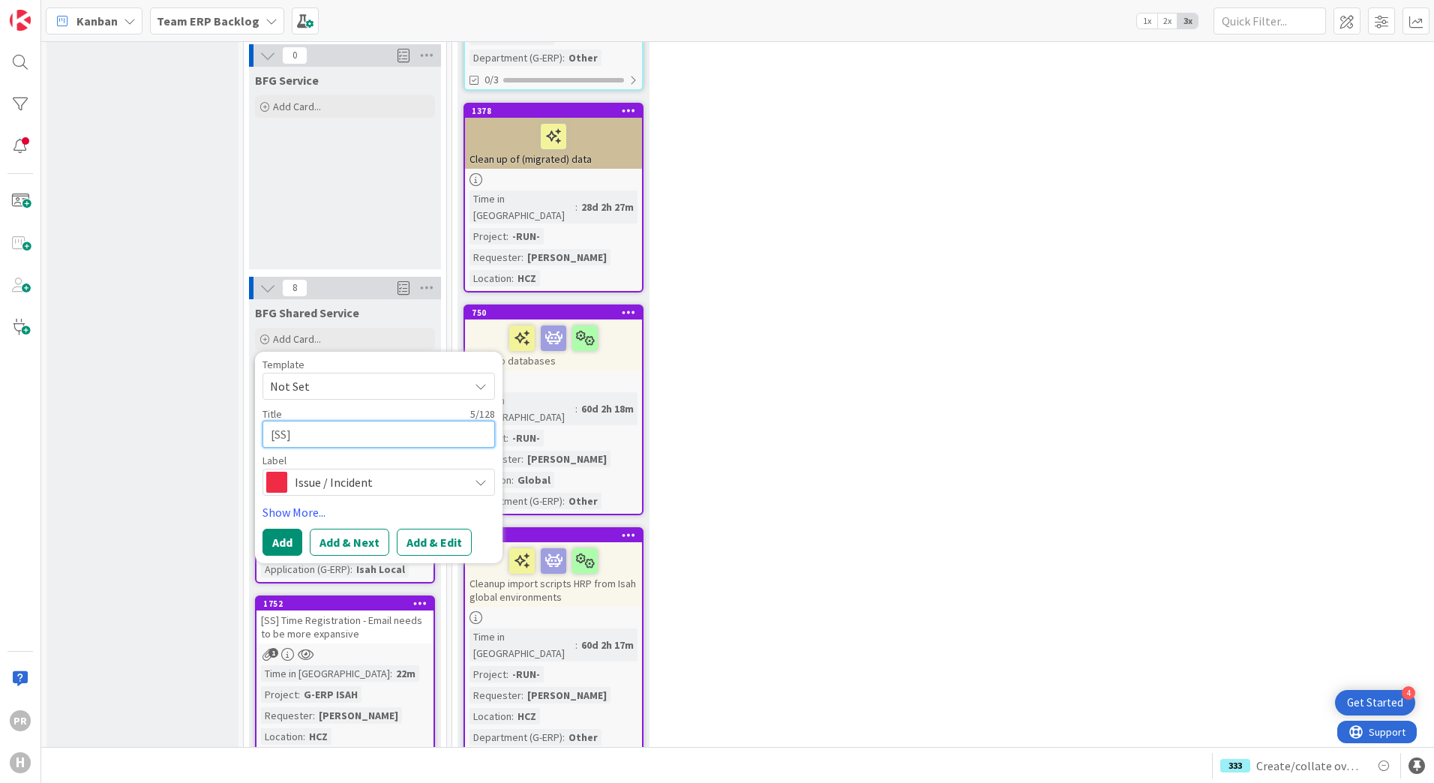
click at [329, 421] on textarea "[SS]" at bounding box center [379, 434] width 233 height 27
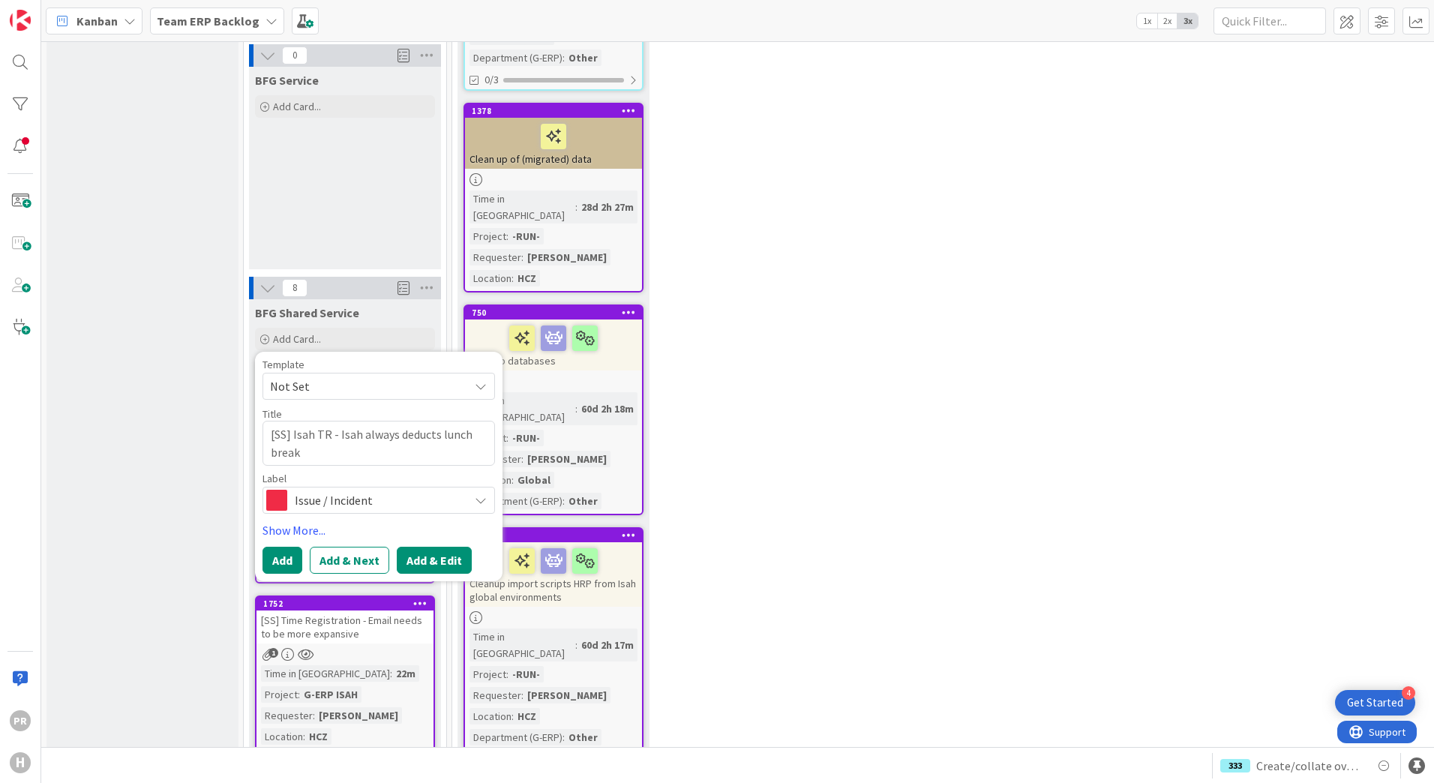
click at [437, 547] on button "Add & Edit" at bounding box center [434, 560] width 75 height 27
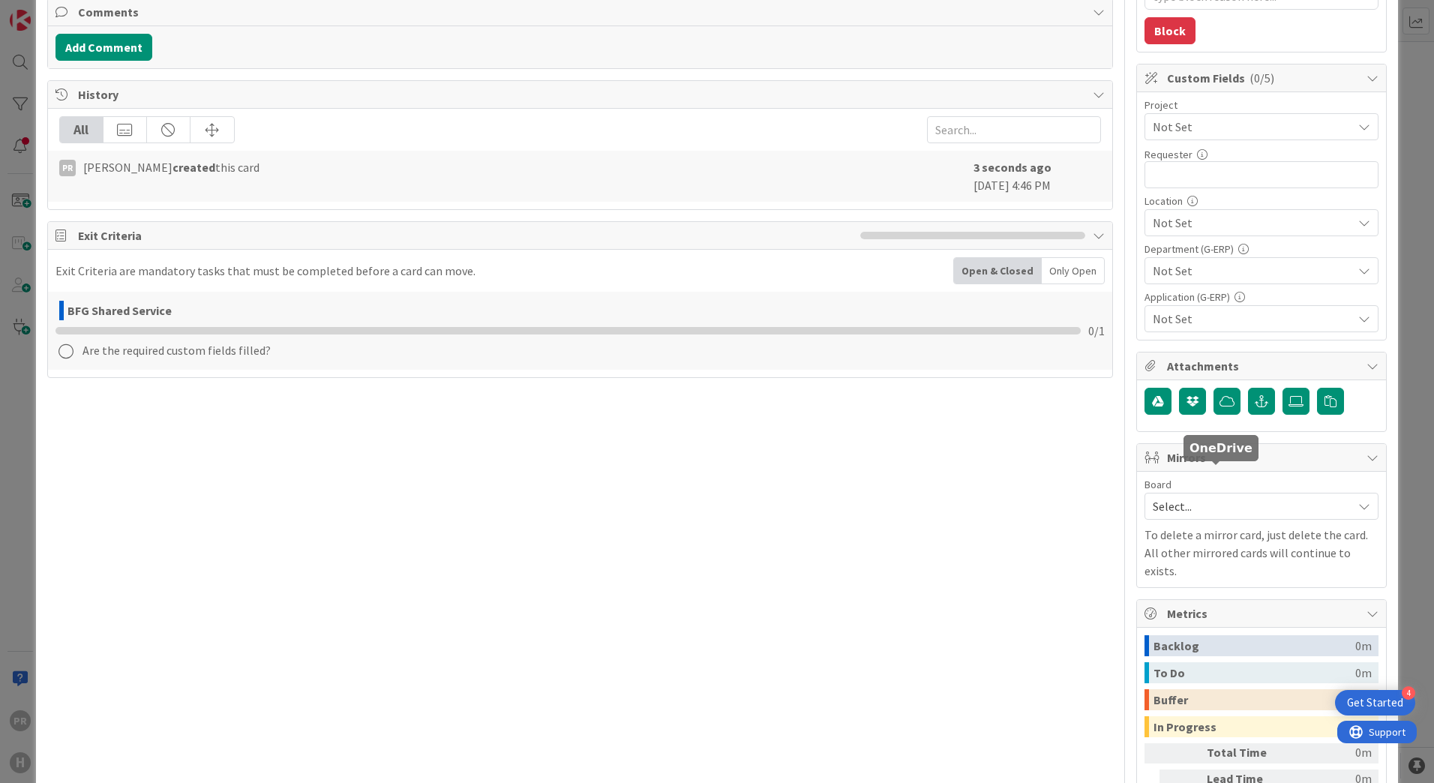
scroll to position [375, 0]
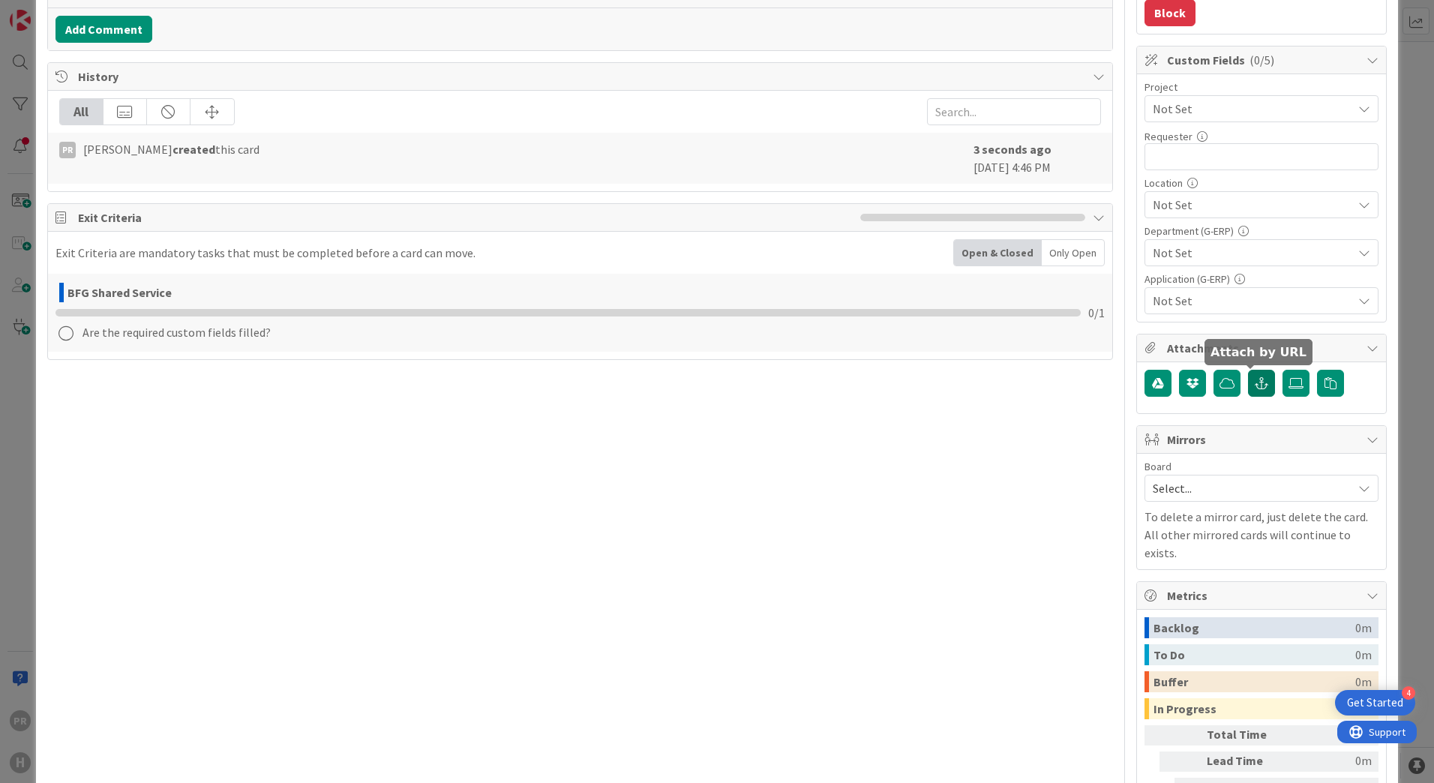
click at [1255, 385] on icon "button" at bounding box center [1262, 383] width 14 height 12
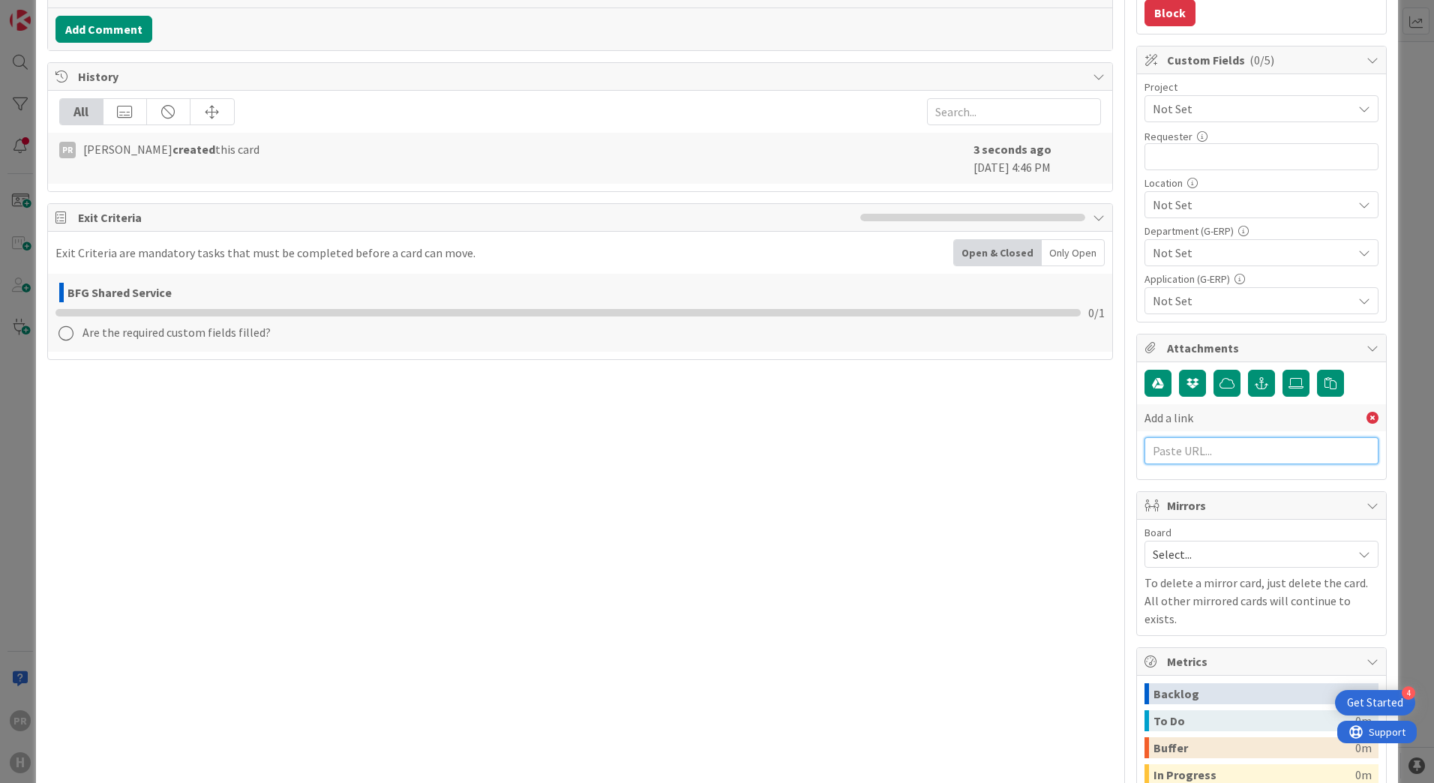
click at [1196, 454] on input "text" at bounding box center [1262, 450] width 234 height 27
paste input "[URL][PERSON_NAME][DOMAIN_NAME]"
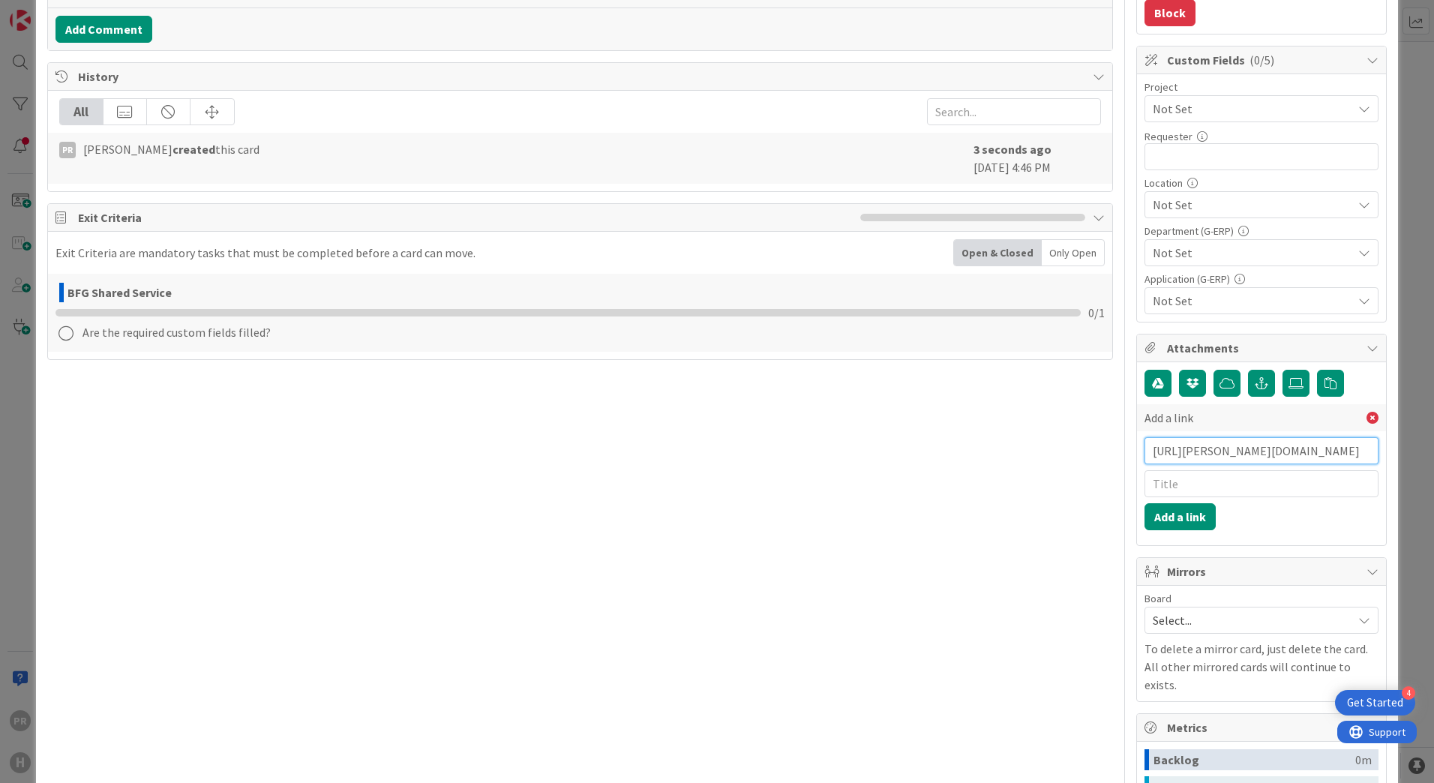
scroll to position [0, 299]
click at [1200, 485] on input "text" at bounding box center [1262, 483] width 234 height 27
click at [1176, 512] on button "Add a link" at bounding box center [1180, 516] width 71 height 27
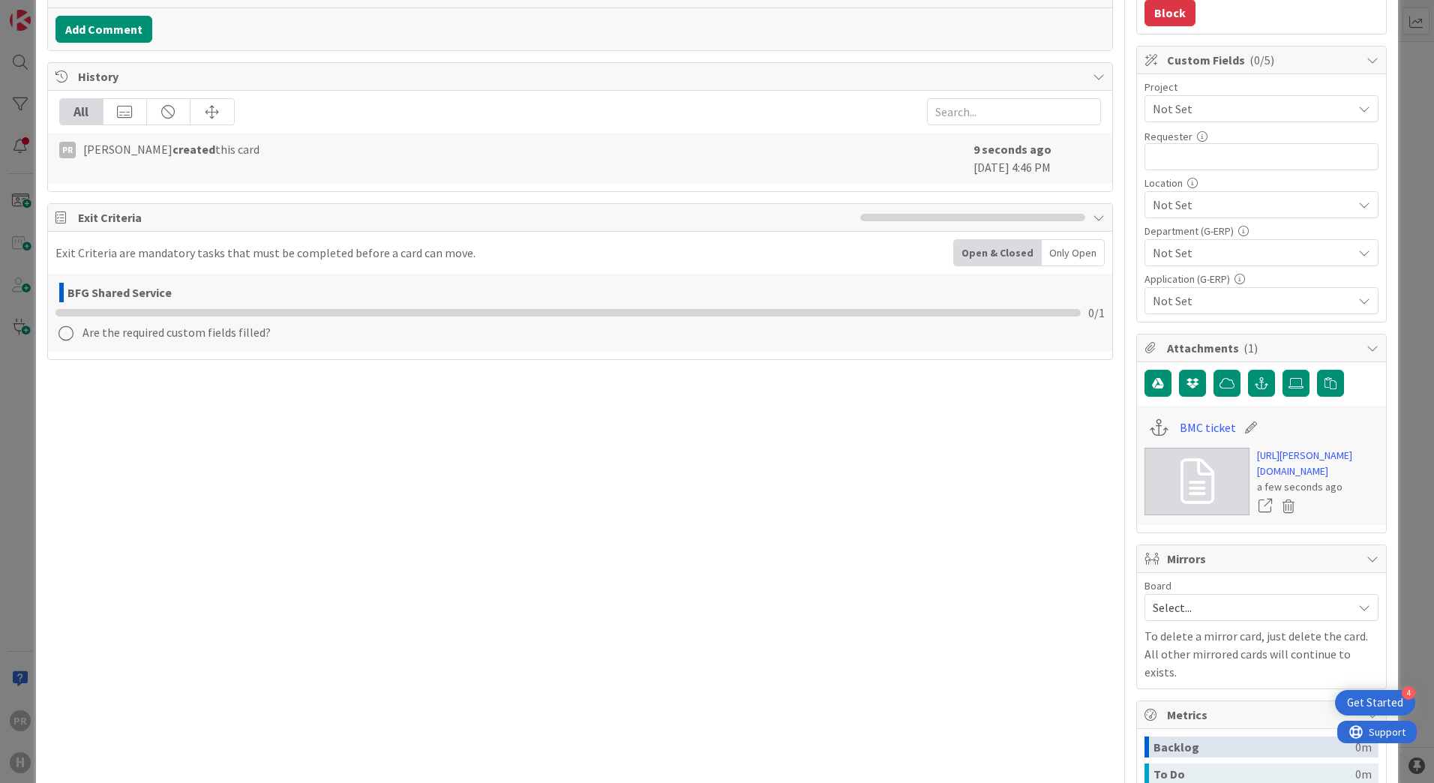
click at [1206, 122] on div "Not Set" at bounding box center [1262, 108] width 234 height 27
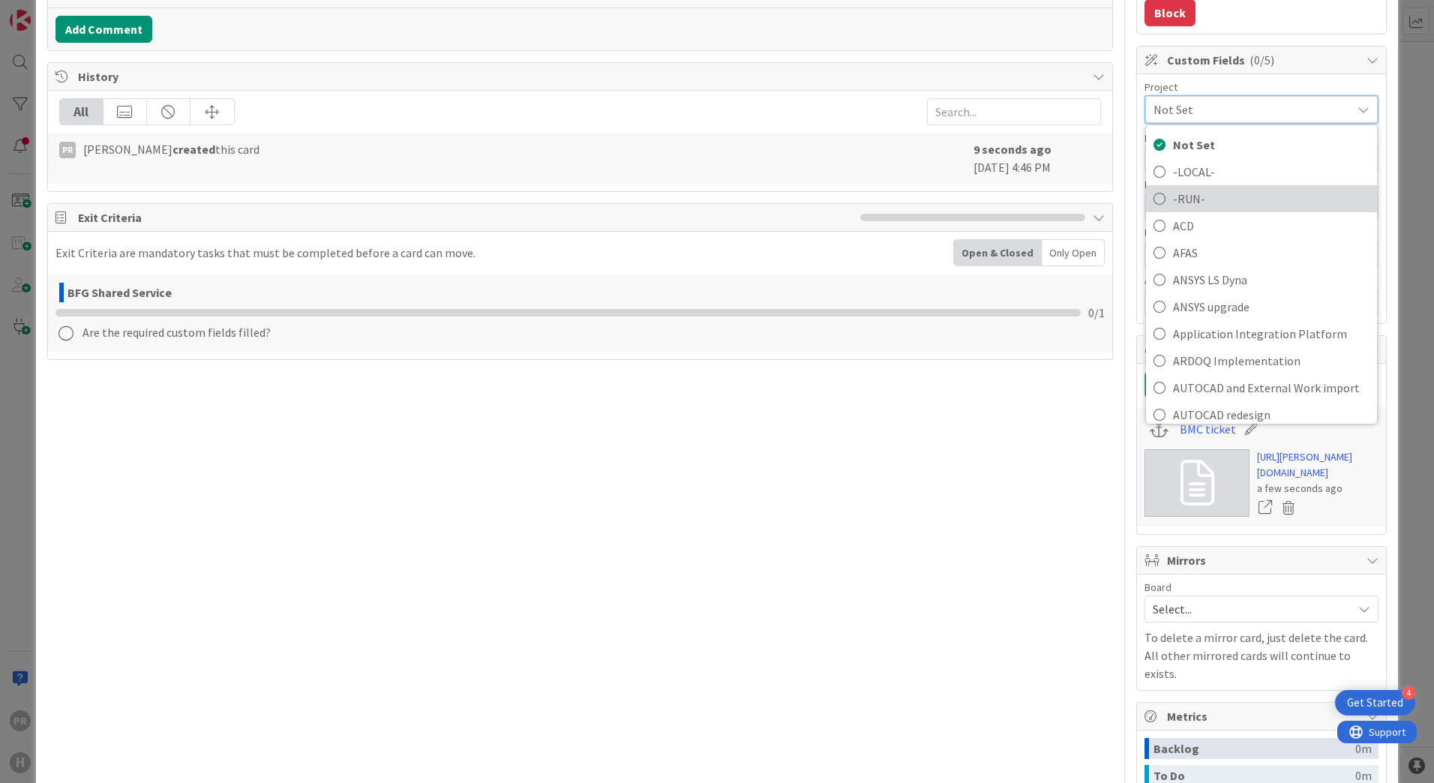
click at [1186, 191] on span "-RUN-" at bounding box center [1271, 199] width 197 height 23
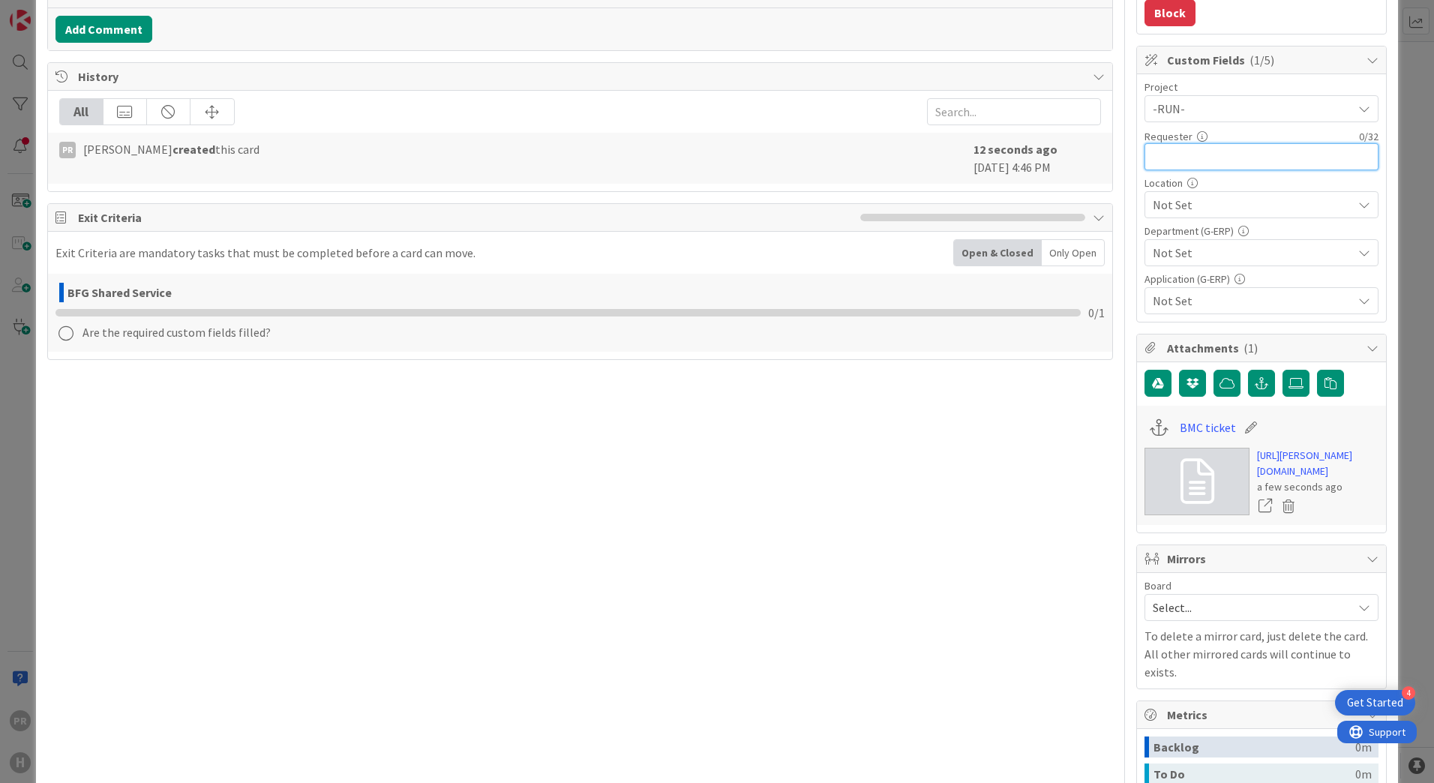
click at [1214, 149] on input "text" at bounding box center [1262, 156] width 234 height 27
click at [1208, 164] on input "Dusan" at bounding box center [1262, 156] width 234 height 27
paste input "[PERSON_NAME]"
click at [1217, 204] on span "Not Set" at bounding box center [1253, 205] width 200 height 18
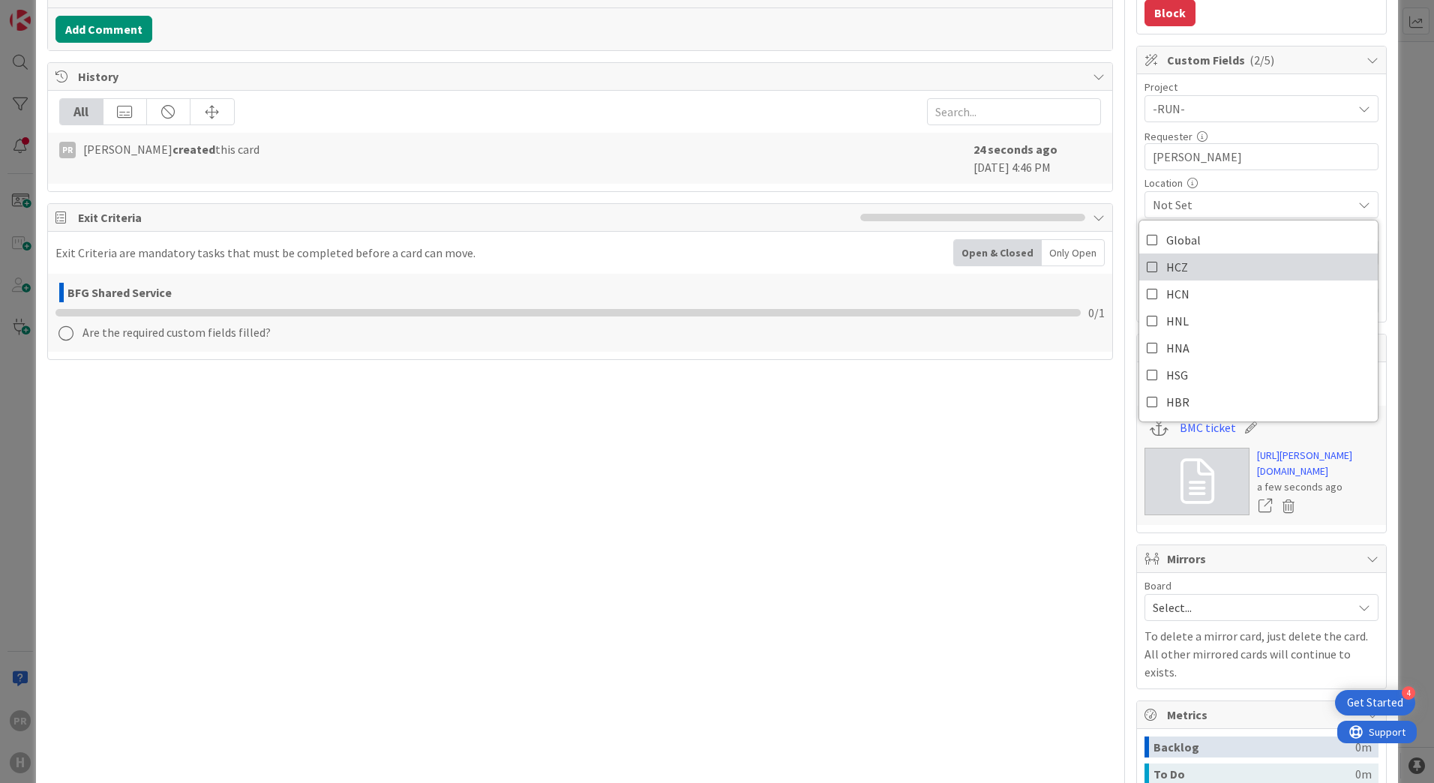
click at [1187, 270] on link "HCZ" at bounding box center [1258, 267] width 239 height 27
click at [1299, 201] on span "HCZ" at bounding box center [1253, 205] width 200 height 18
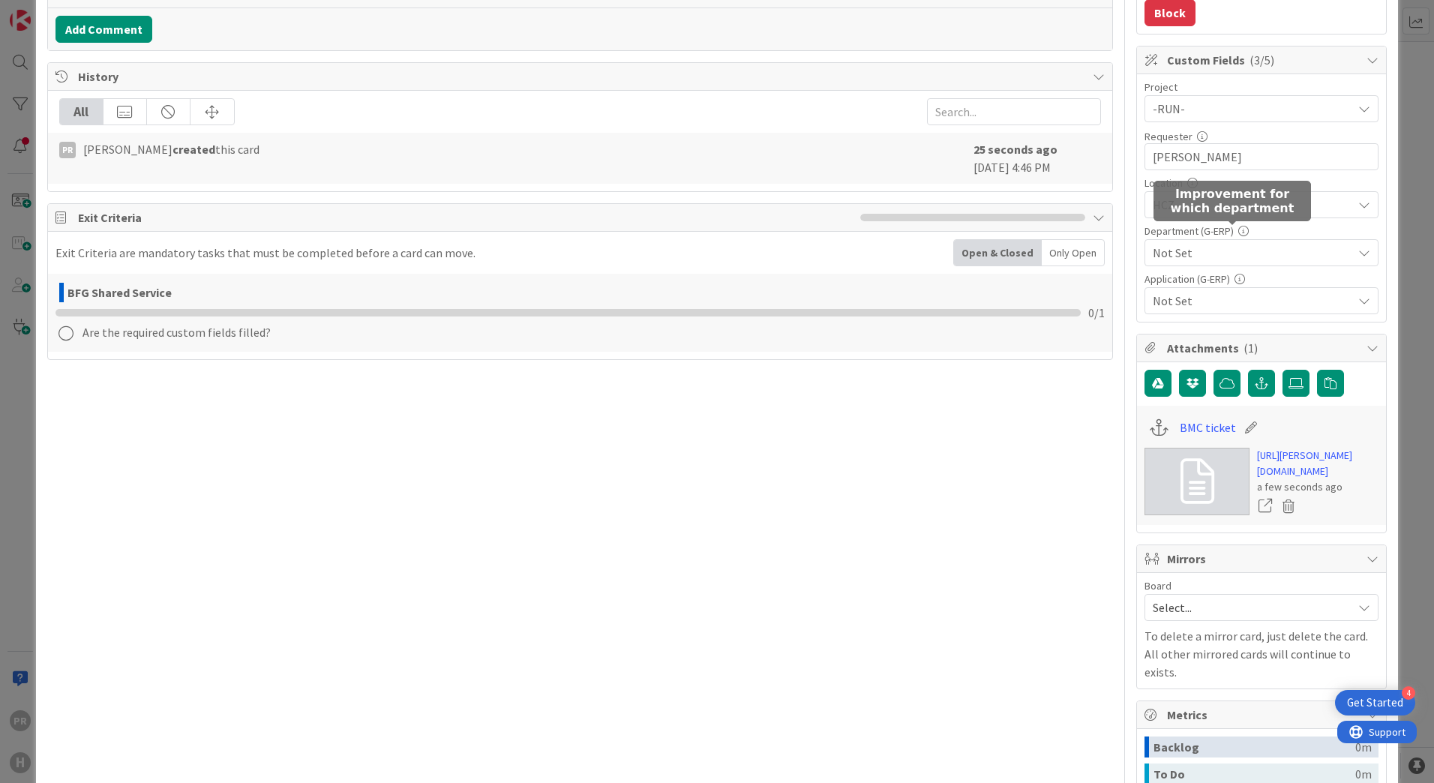
click at [1233, 247] on span "Not Set" at bounding box center [1253, 253] width 200 height 18
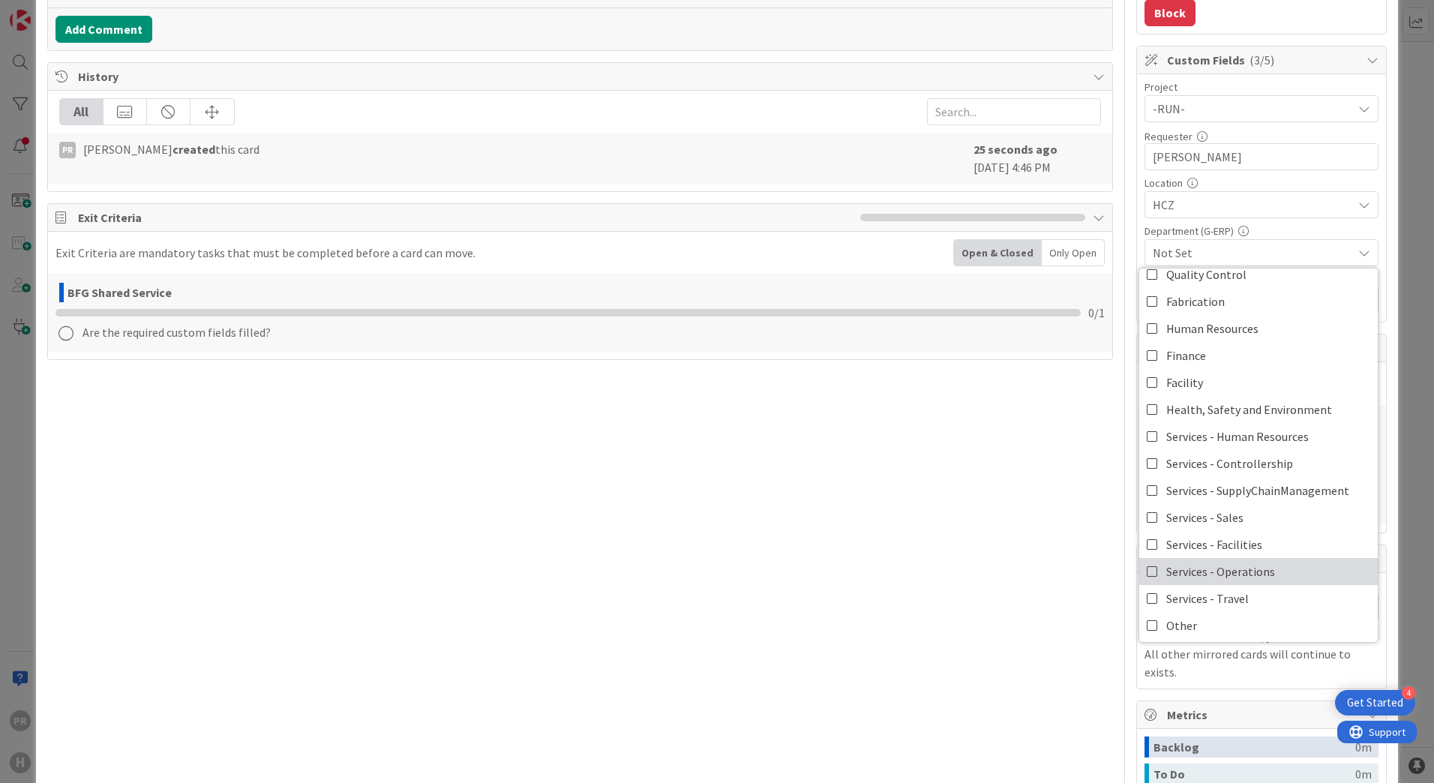
scroll to position [98, 0]
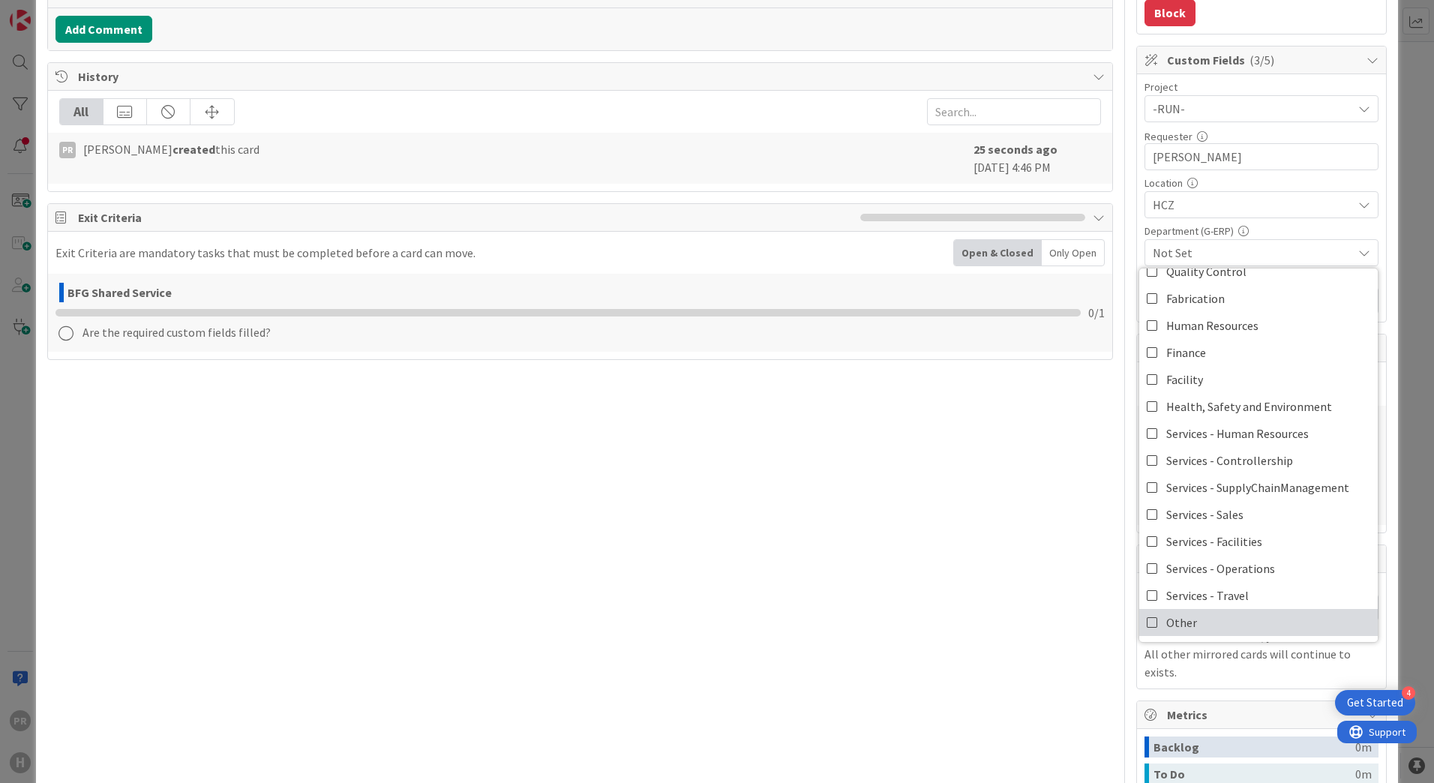
click at [1187, 617] on link "Other" at bounding box center [1258, 622] width 239 height 27
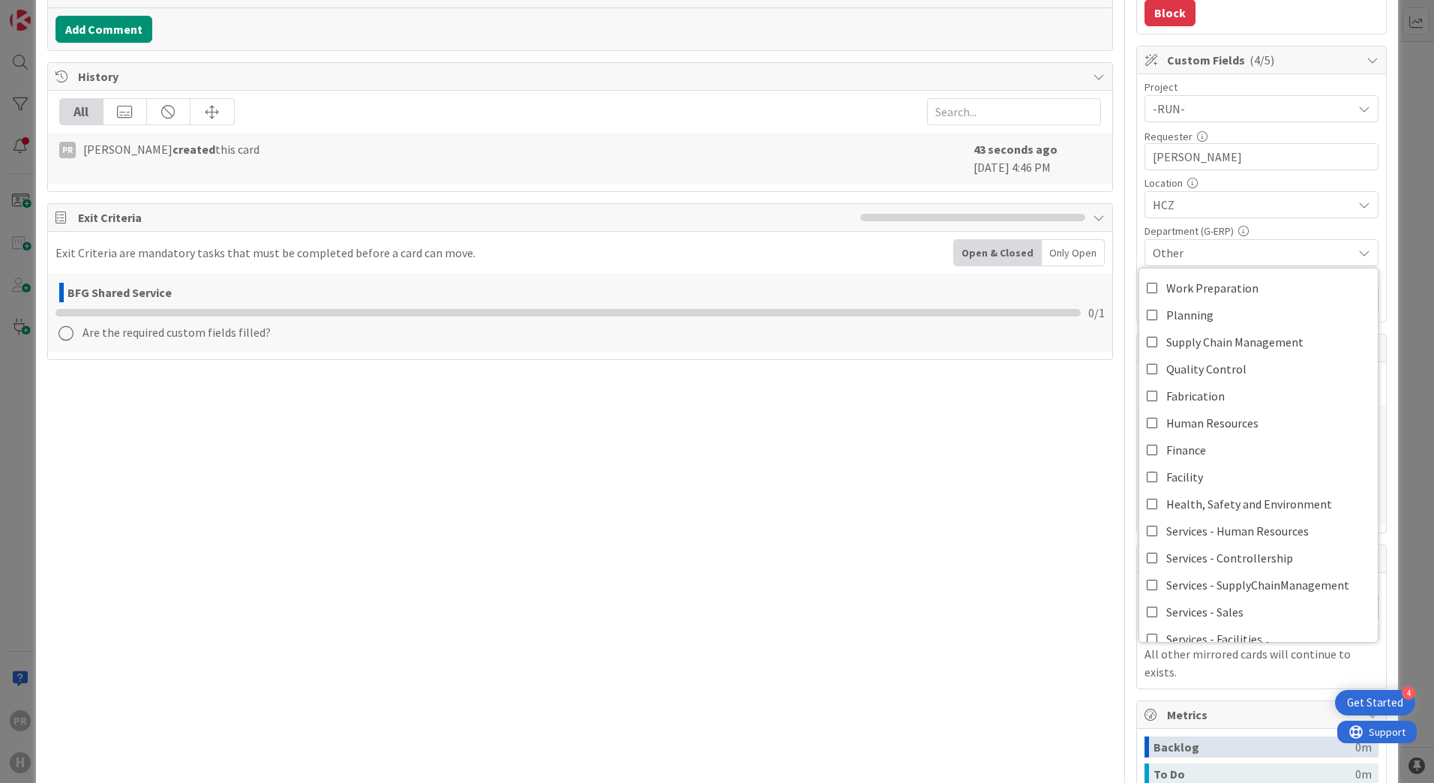
click at [1344, 243] on div "Other" at bounding box center [1262, 252] width 234 height 27
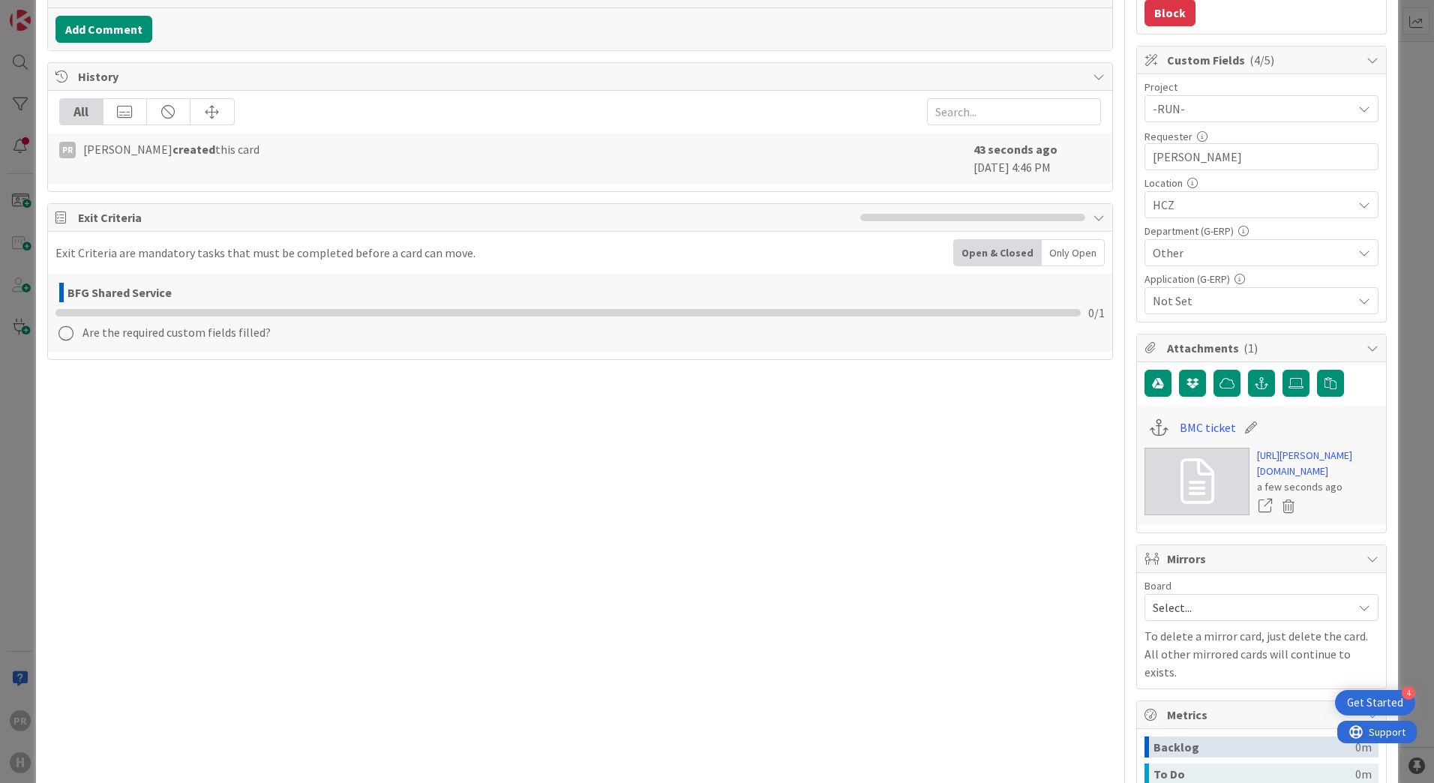
click at [1237, 308] on span "Not Set" at bounding box center [1253, 301] width 200 height 18
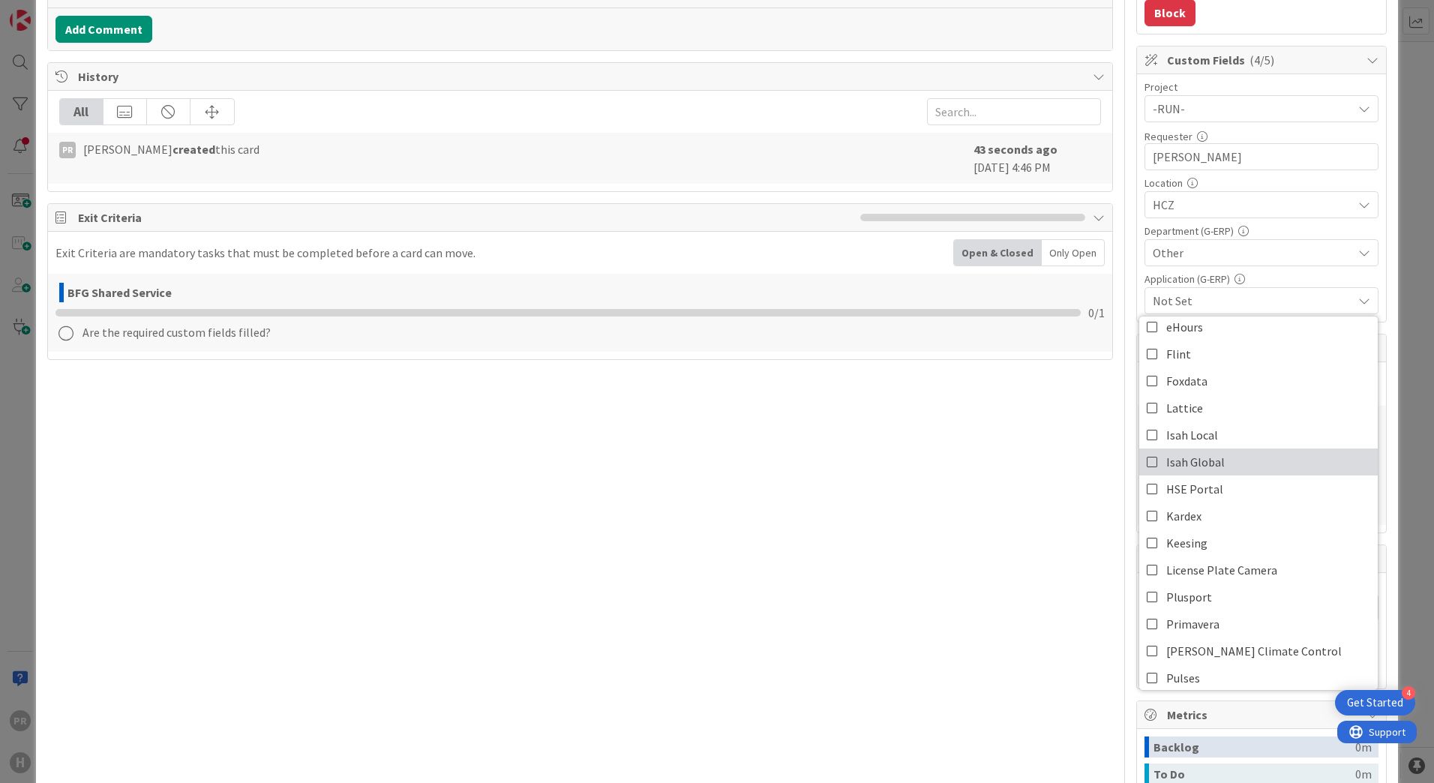
click at [1229, 461] on link "Isah Global" at bounding box center [1258, 462] width 239 height 27
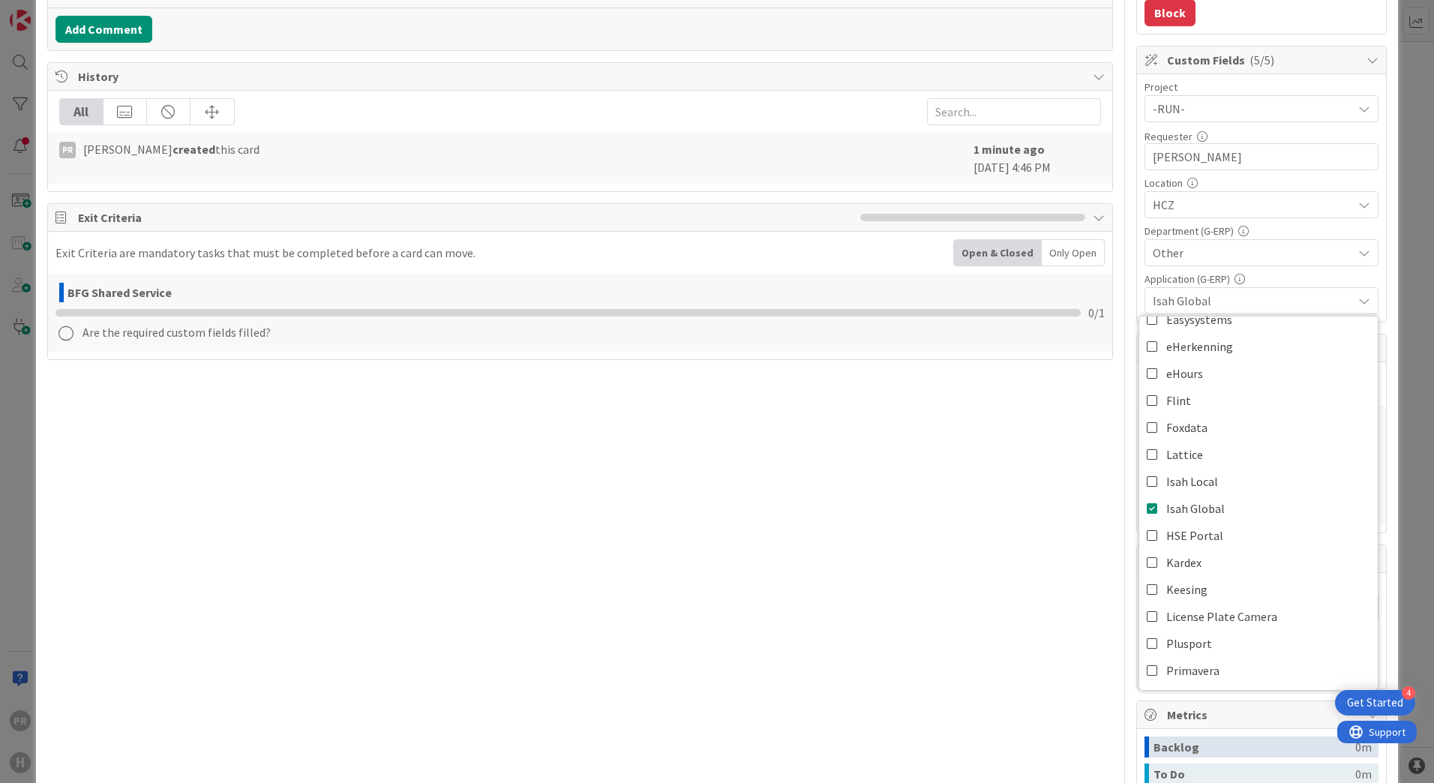
click at [1298, 304] on span "Isah Global" at bounding box center [1253, 301] width 200 height 18
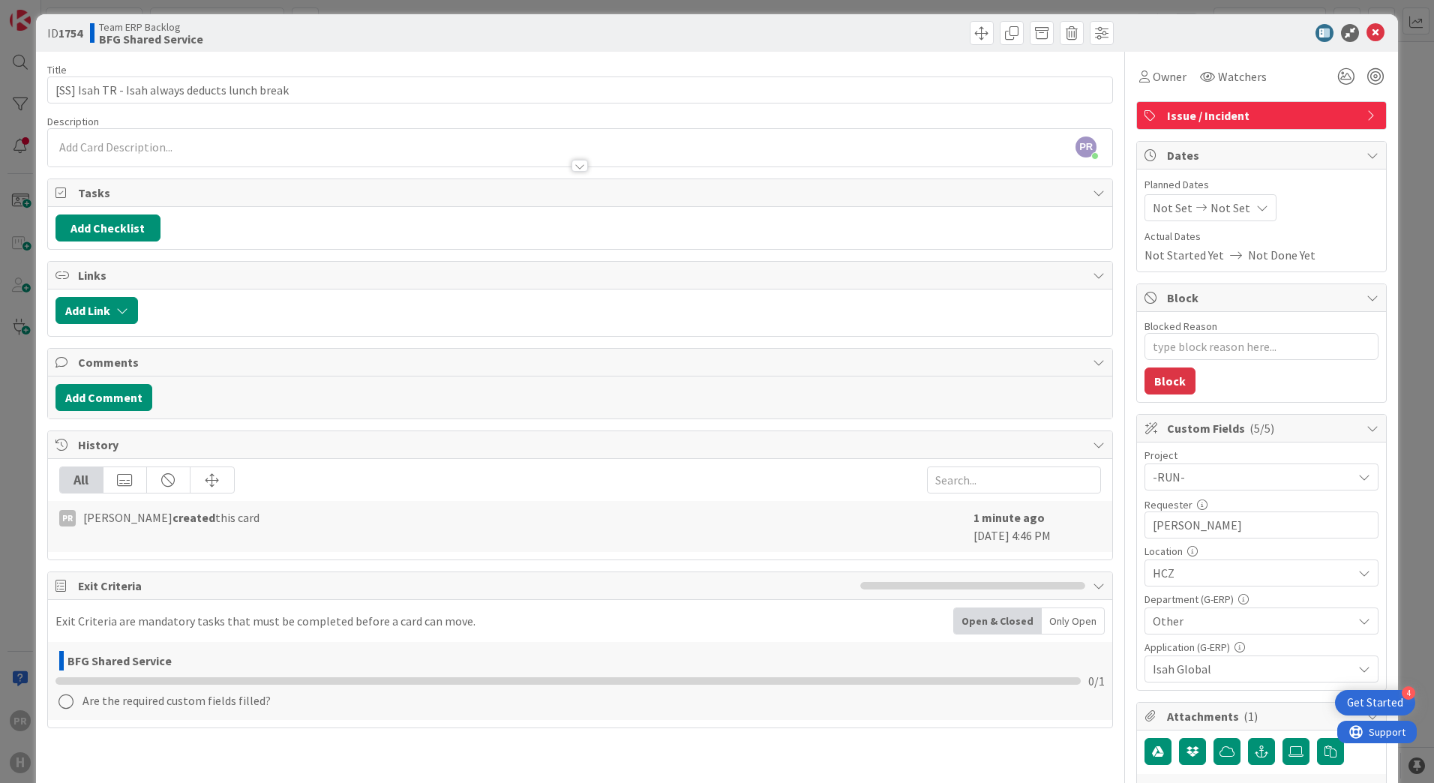
scroll to position [0, 0]
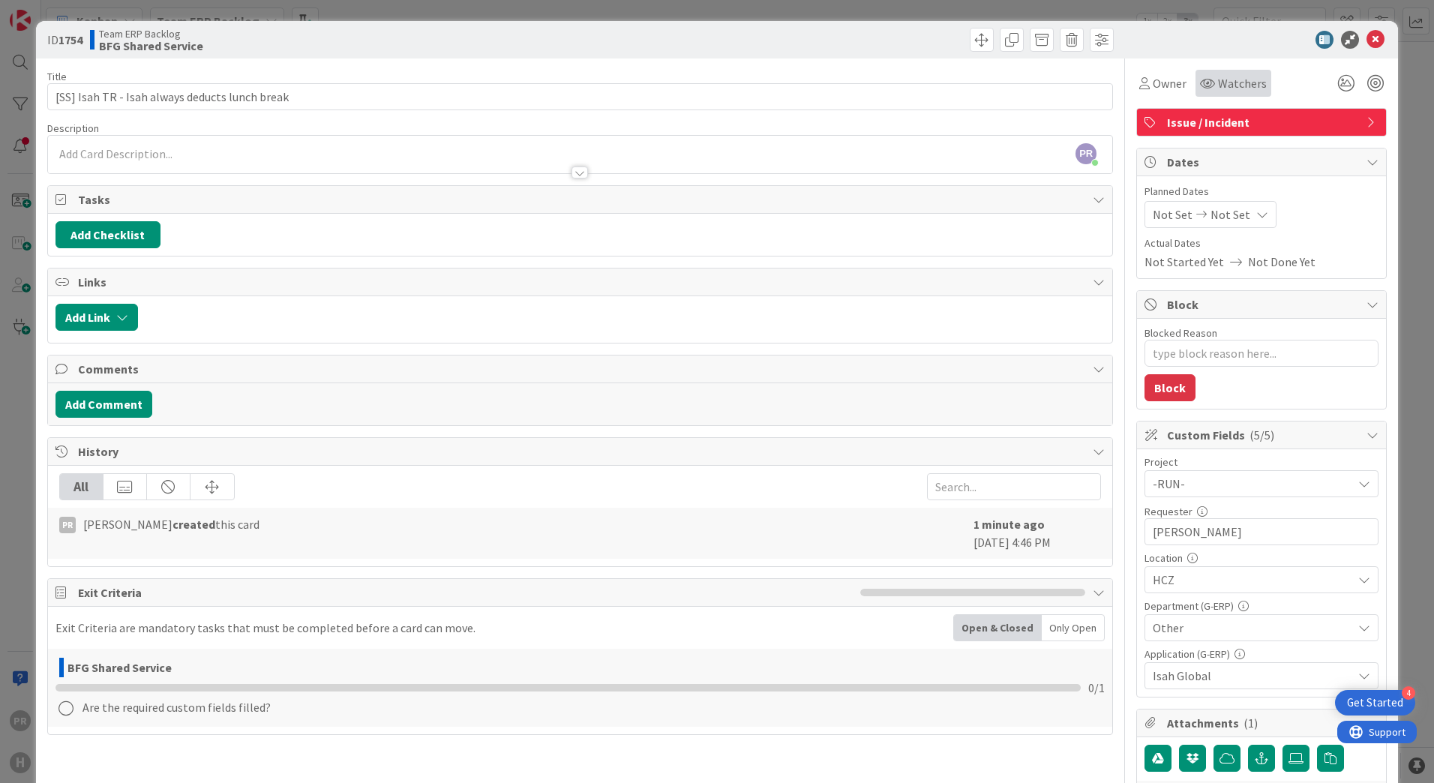
click at [1218, 84] on span "Watchers" at bounding box center [1242, 83] width 49 height 18
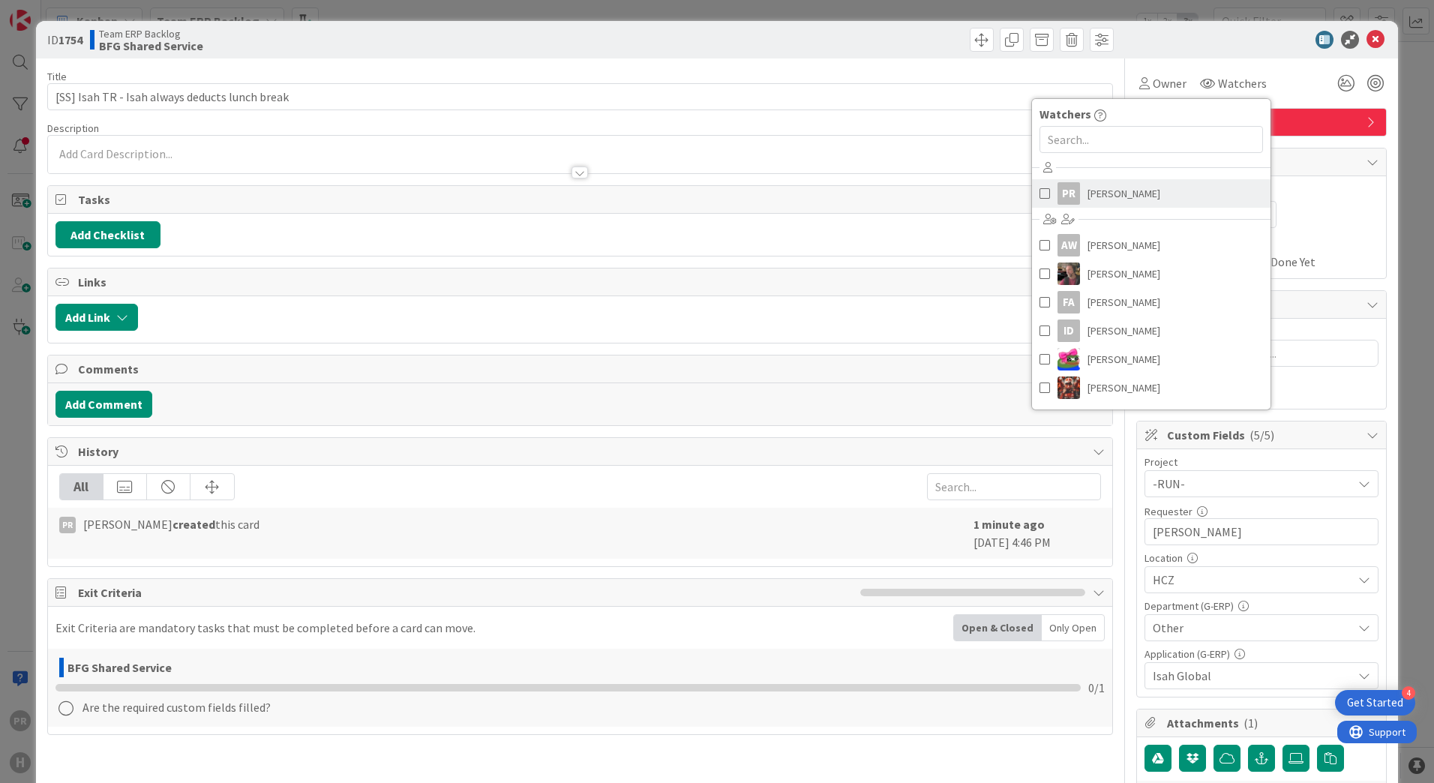
click at [1097, 179] on link "PR [PERSON_NAME]" at bounding box center [1151, 193] width 239 height 29
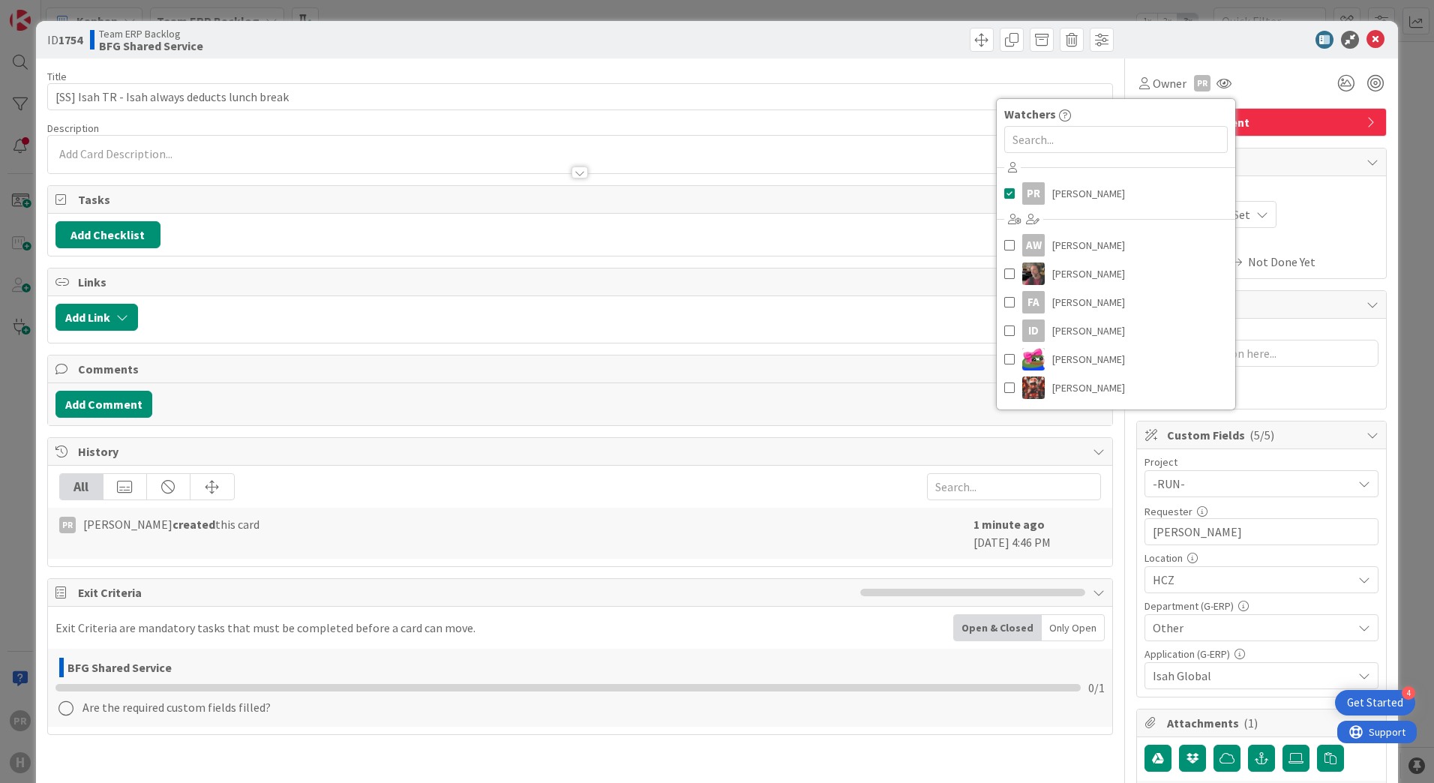
click at [605, 140] on div "PR [PERSON_NAME] just joined" at bounding box center [580, 155] width 1064 height 38
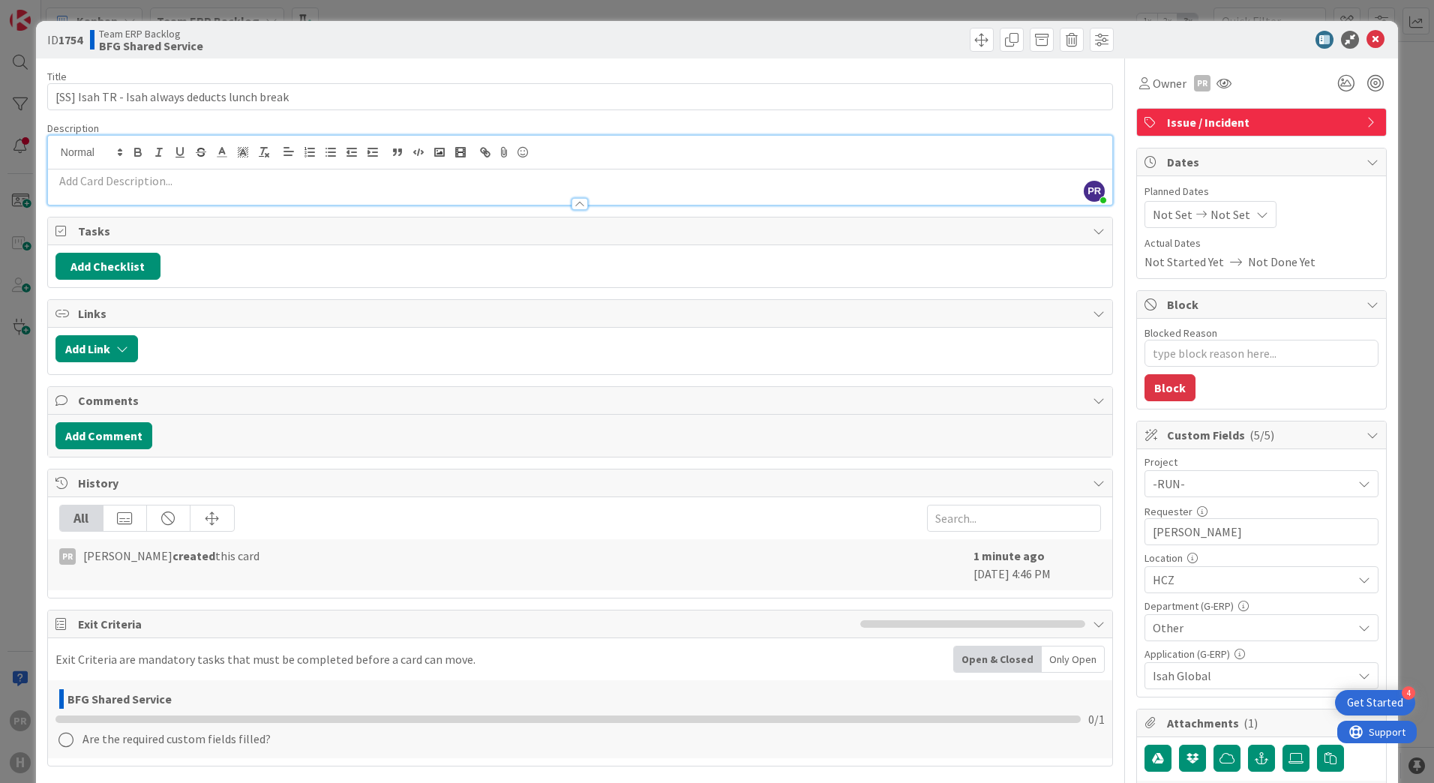
click at [606, 183] on p at bounding box center [580, 181] width 1049 height 17
click at [424, 175] on p at bounding box center [580, 181] width 1049 height 17
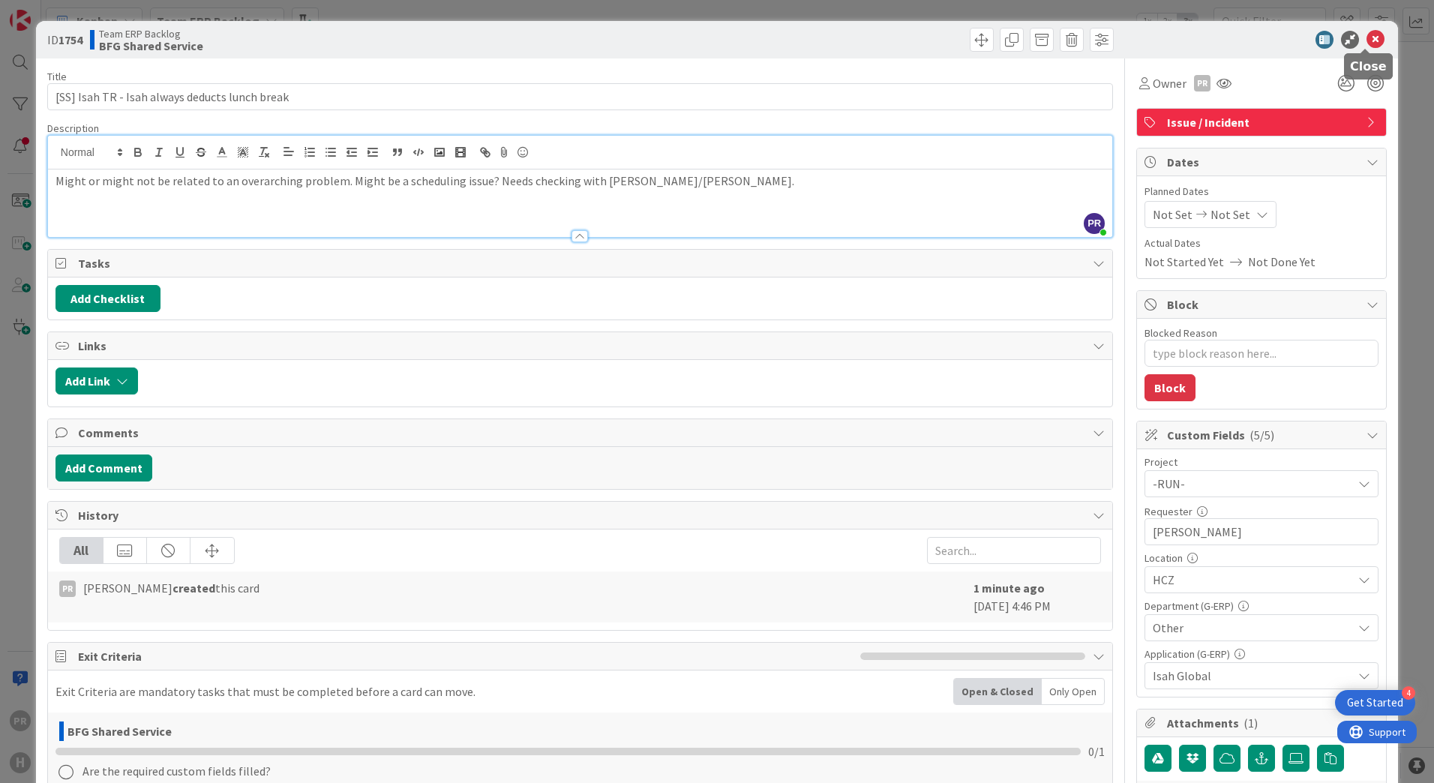
click at [1367, 39] on icon at bounding box center [1376, 40] width 18 height 18
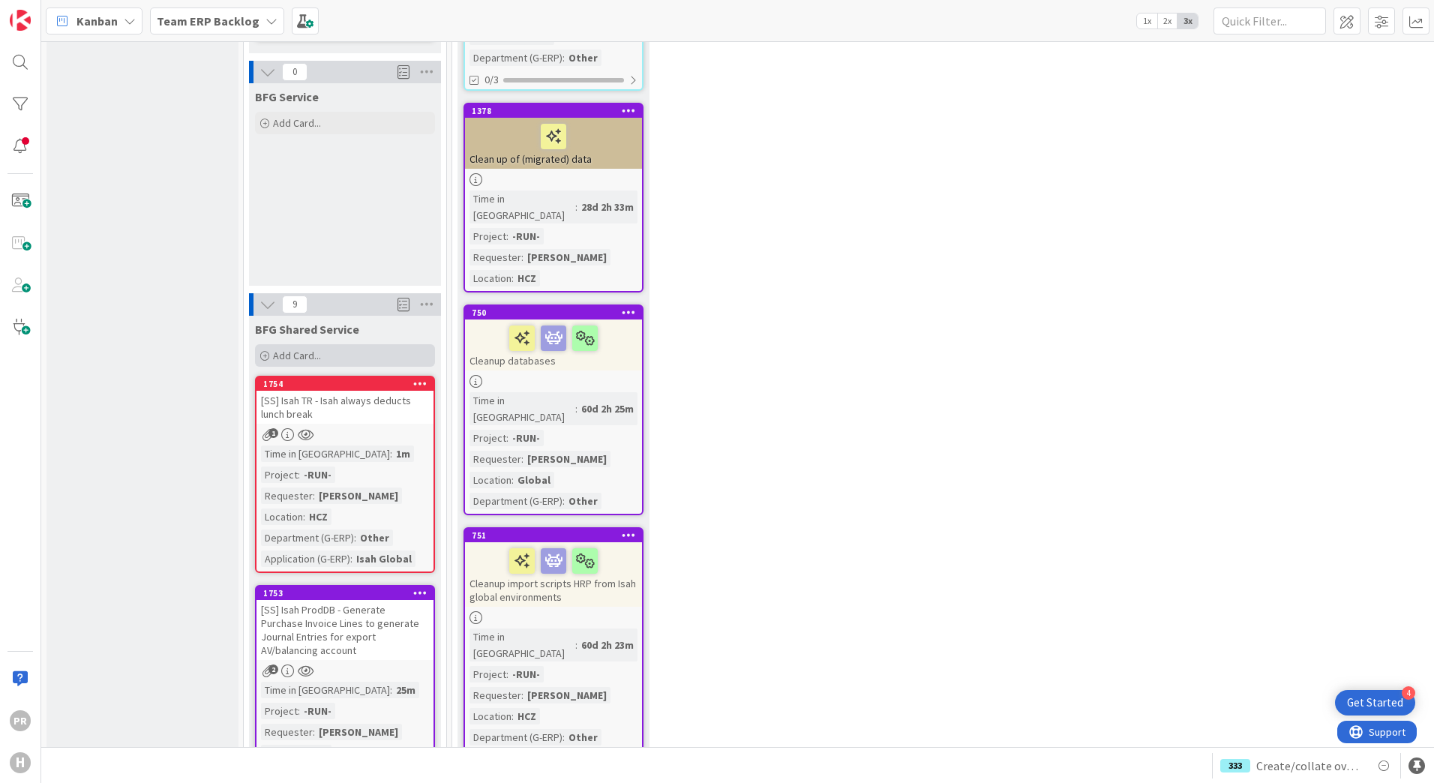
click at [302, 349] on span "Add Card..." at bounding box center [297, 356] width 48 height 14
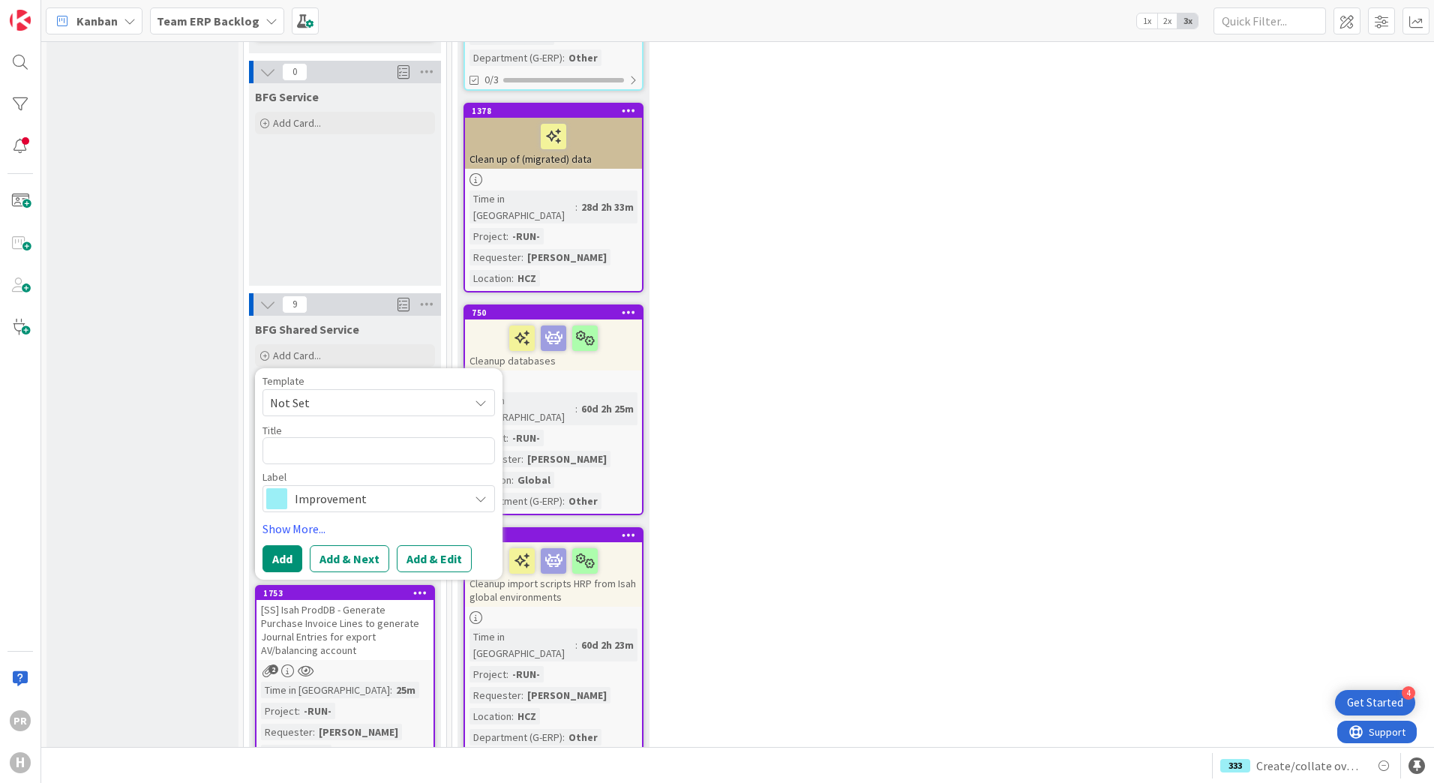
click at [323, 488] on span "Improvement" at bounding box center [378, 498] width 167 height 21
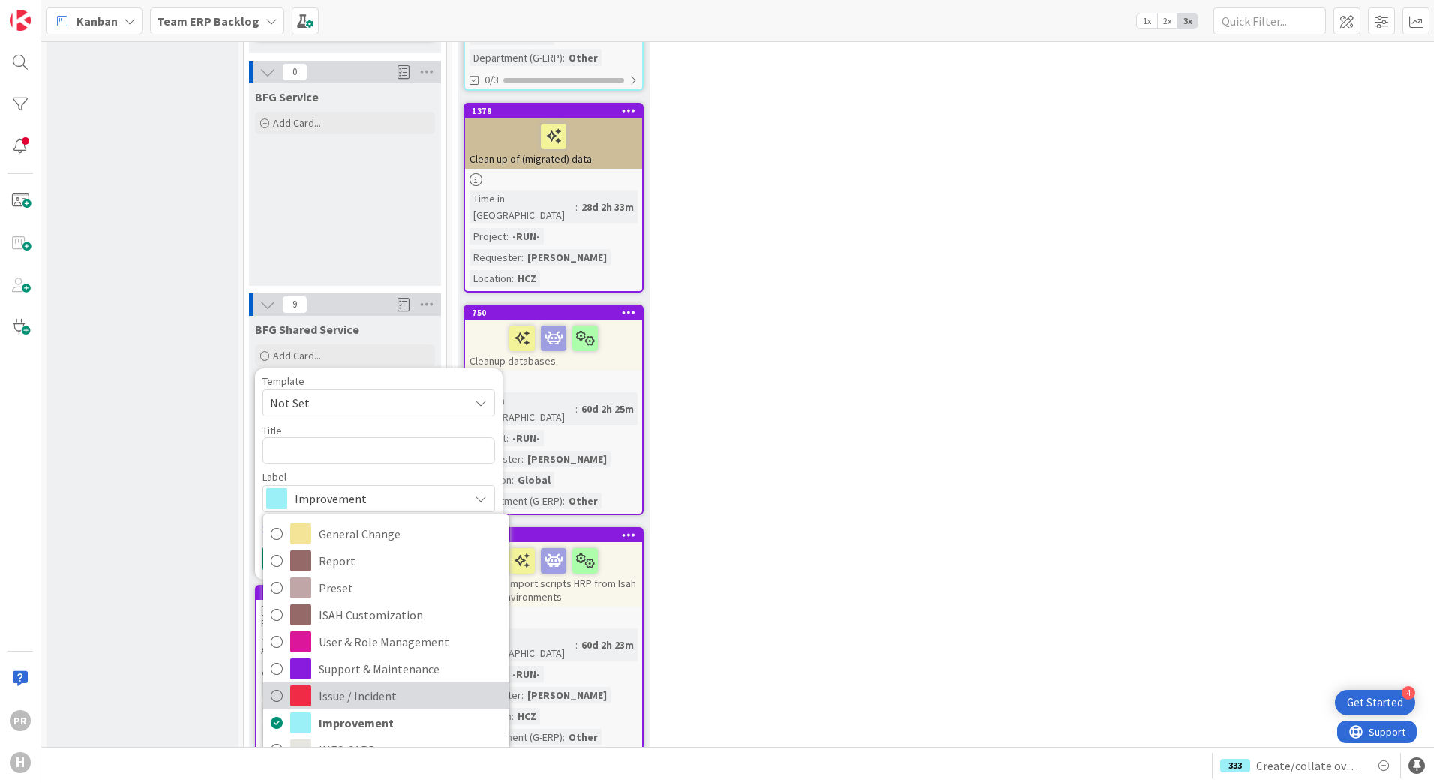
click at [340, 685] on span "Issue / Incident" at bounding box center [410, 696] width 183 height 23
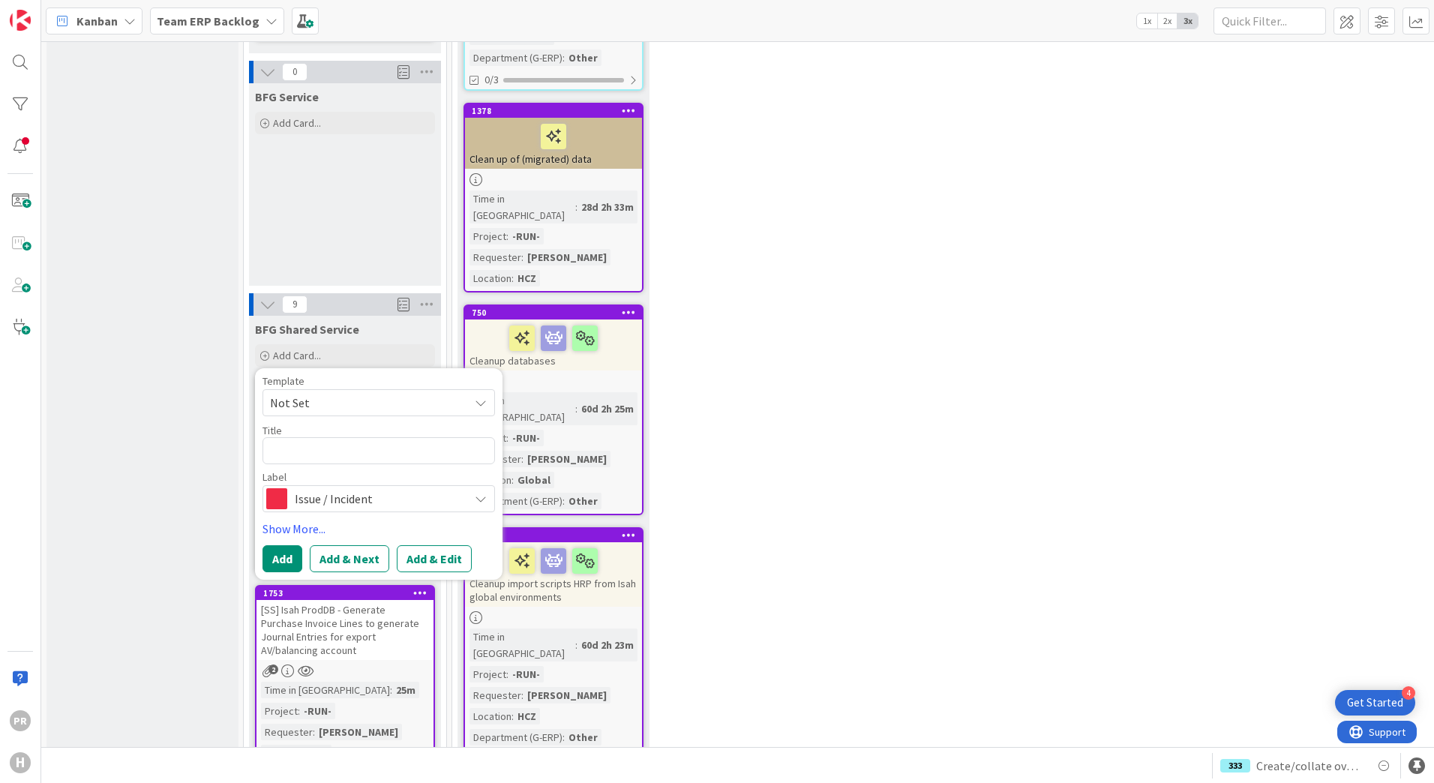
click at [344, 488] on span "Issue / Incident" at bounding box center [378, 498] width 167 height 21
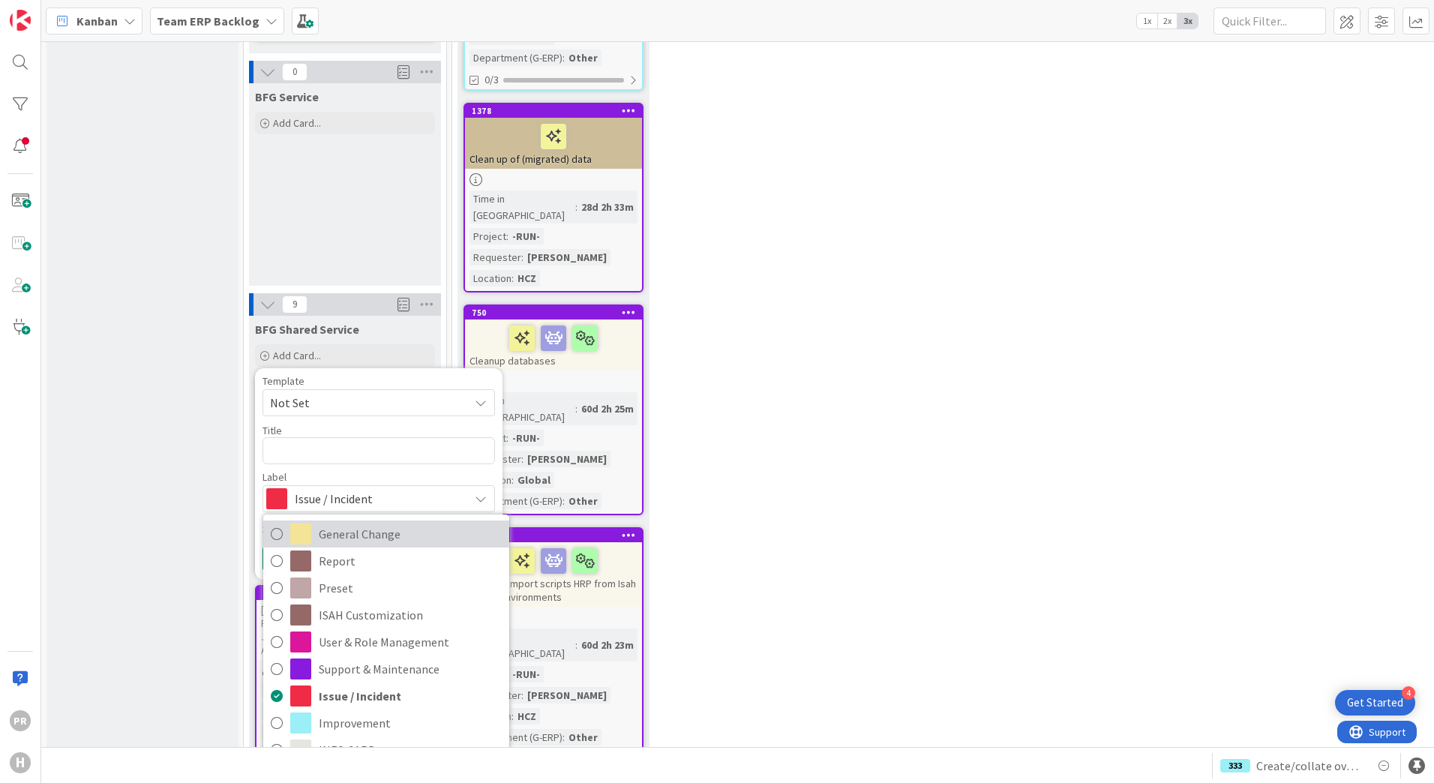
click at [343, 523] on span "General Change" at bounding box center [410, 534] width 183 height 23
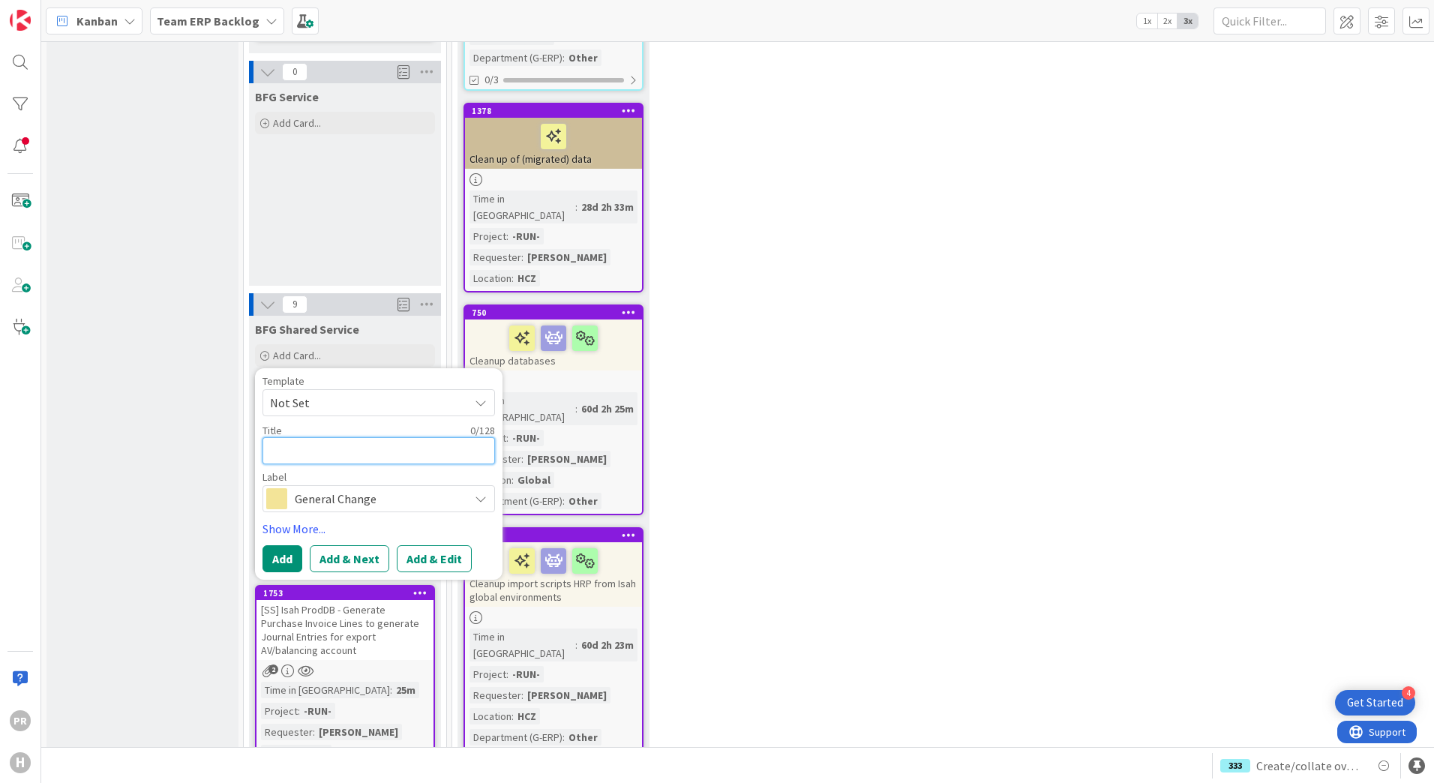
click at [334, 437] on textarea at bounding box center [379, 450] width 233 height 27
click at [392, 488] on span "General Change" at bounding box center [378, 498] width 167 height 21
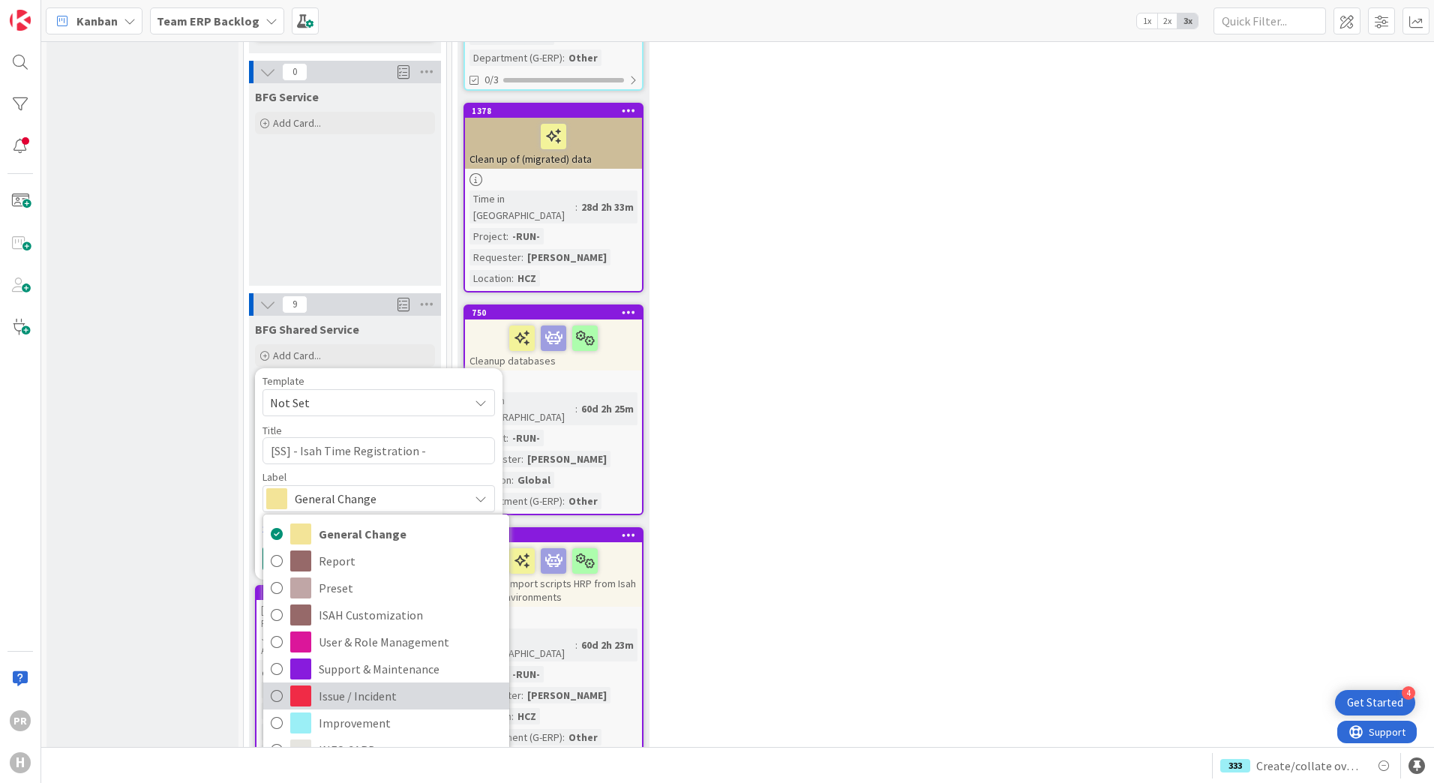
click at [353, 685] on span "Issue / Incident" at bounding box center [410, 696] width 183 height 23
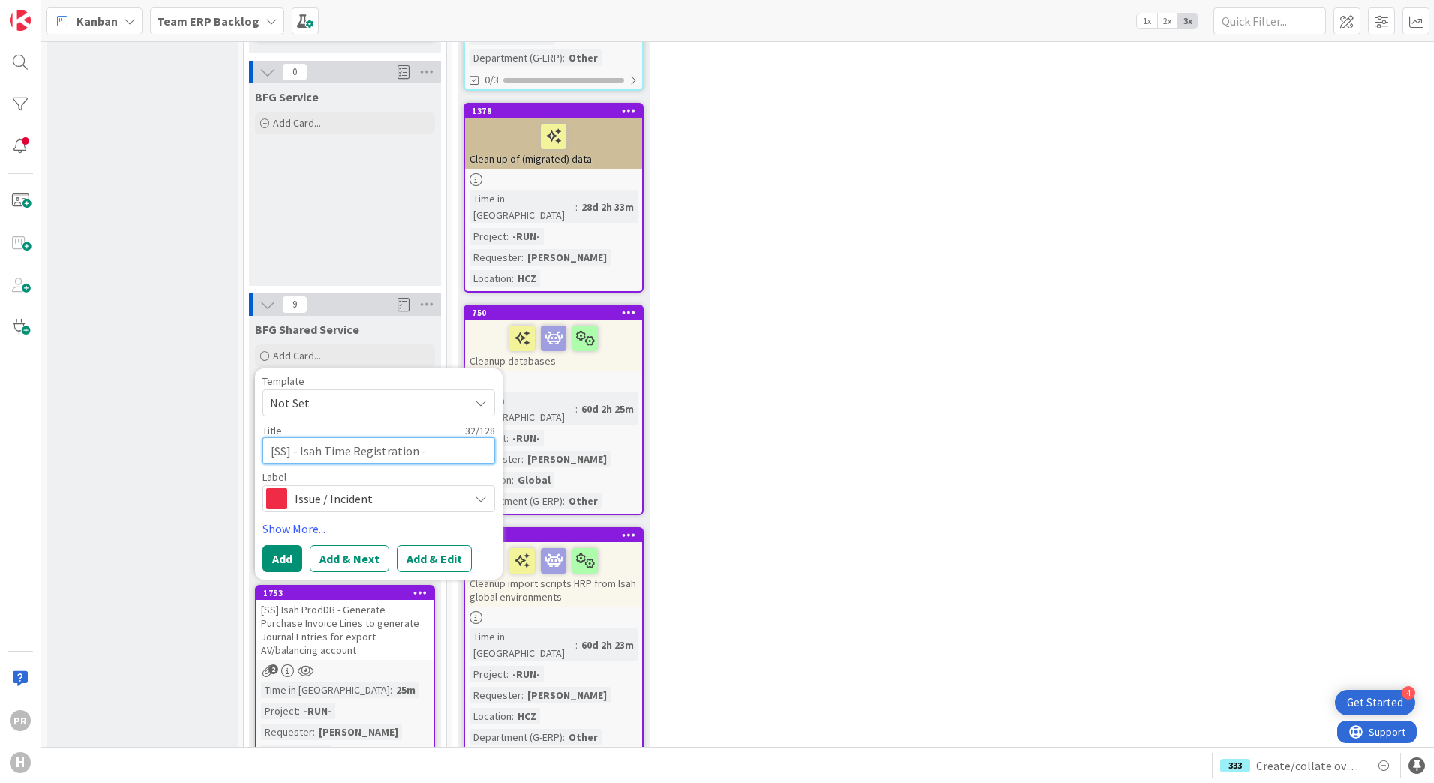
click at [426, 437] on textarea "[SS] - Isah Time Registration -" at bounding box center [379, 450] width 233 height 27
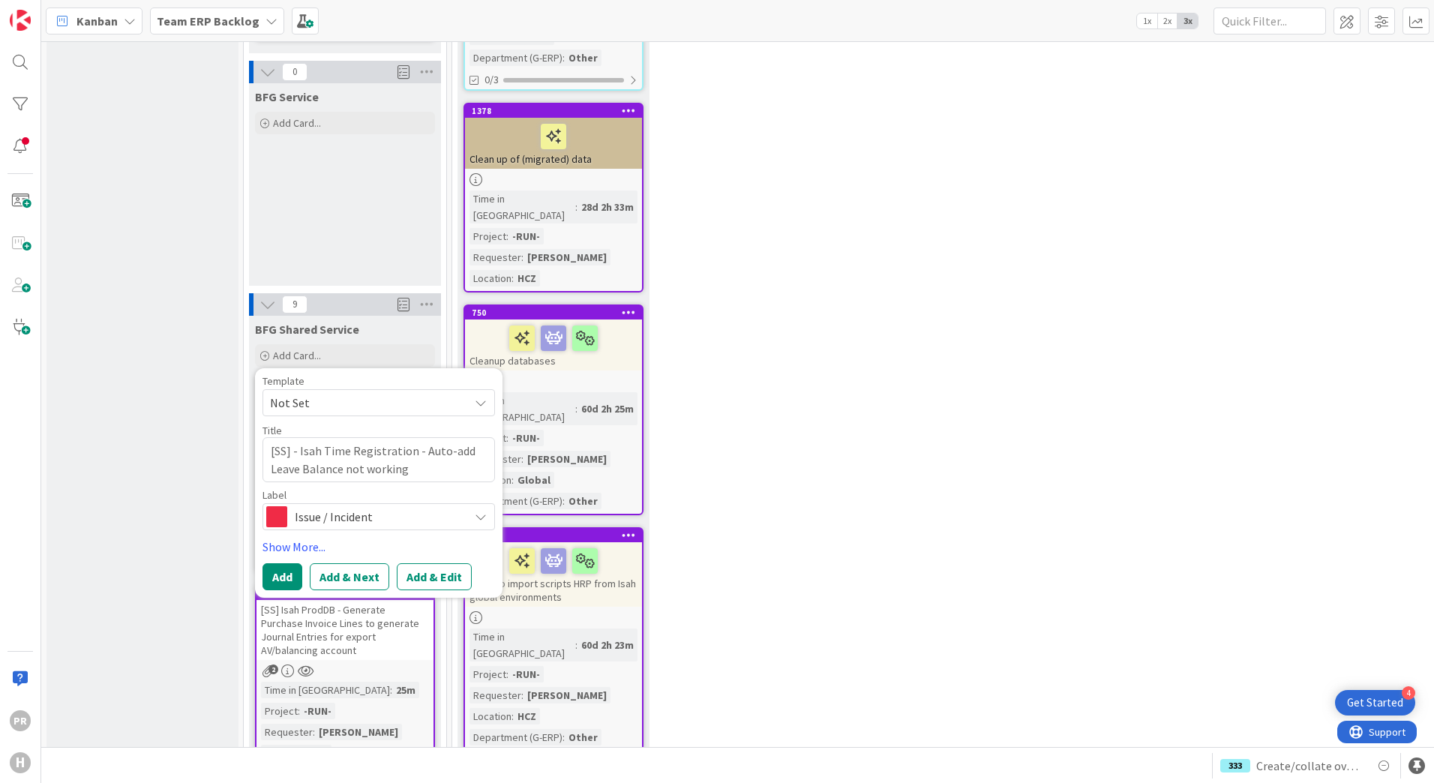
drag, startPoint x: 452, startPoint y: 499, endPoint x: 468, endPoint y: 486, distance: 20.3
click at [452, 563] on button "Add & Edit" at bounding box center [434, 576] width 75 height 27
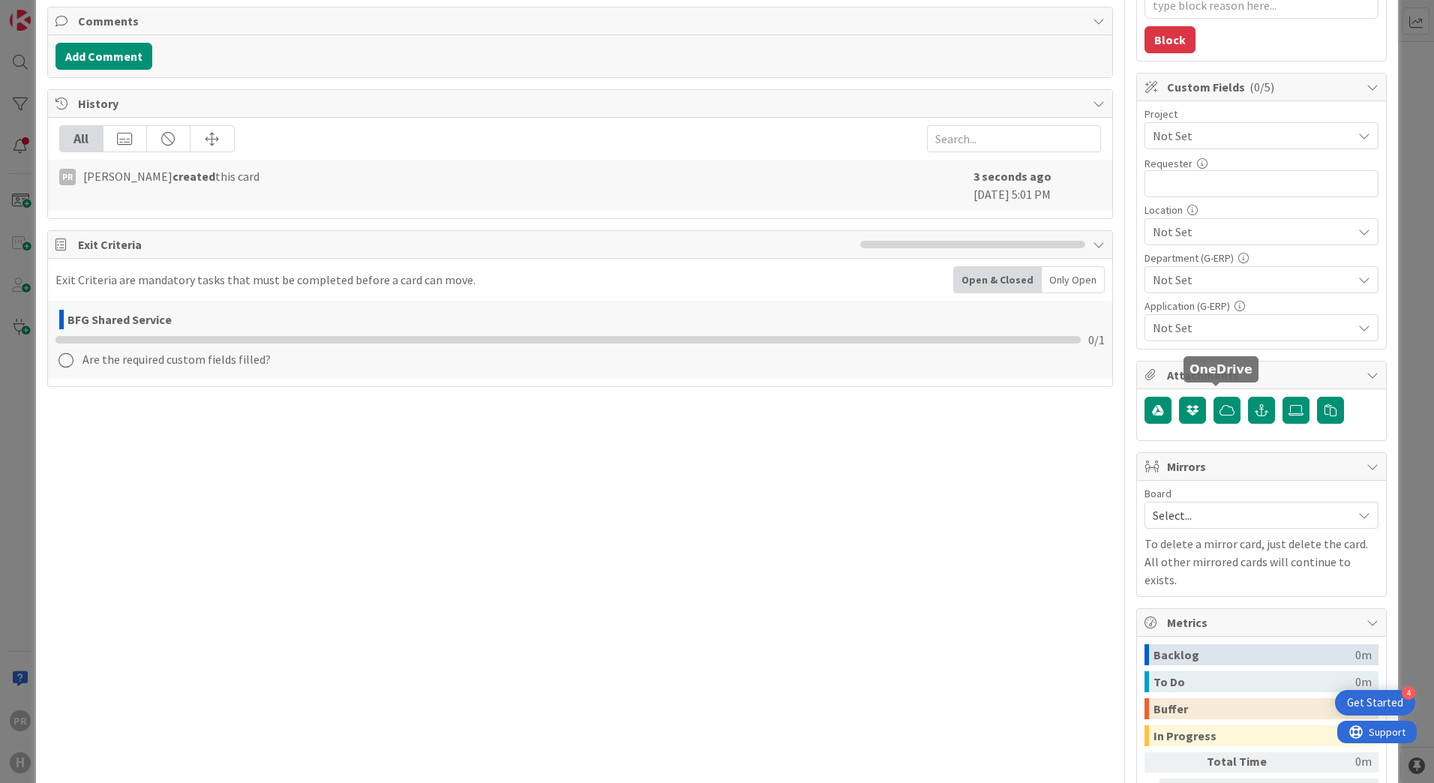
scroll to position [375, 0]
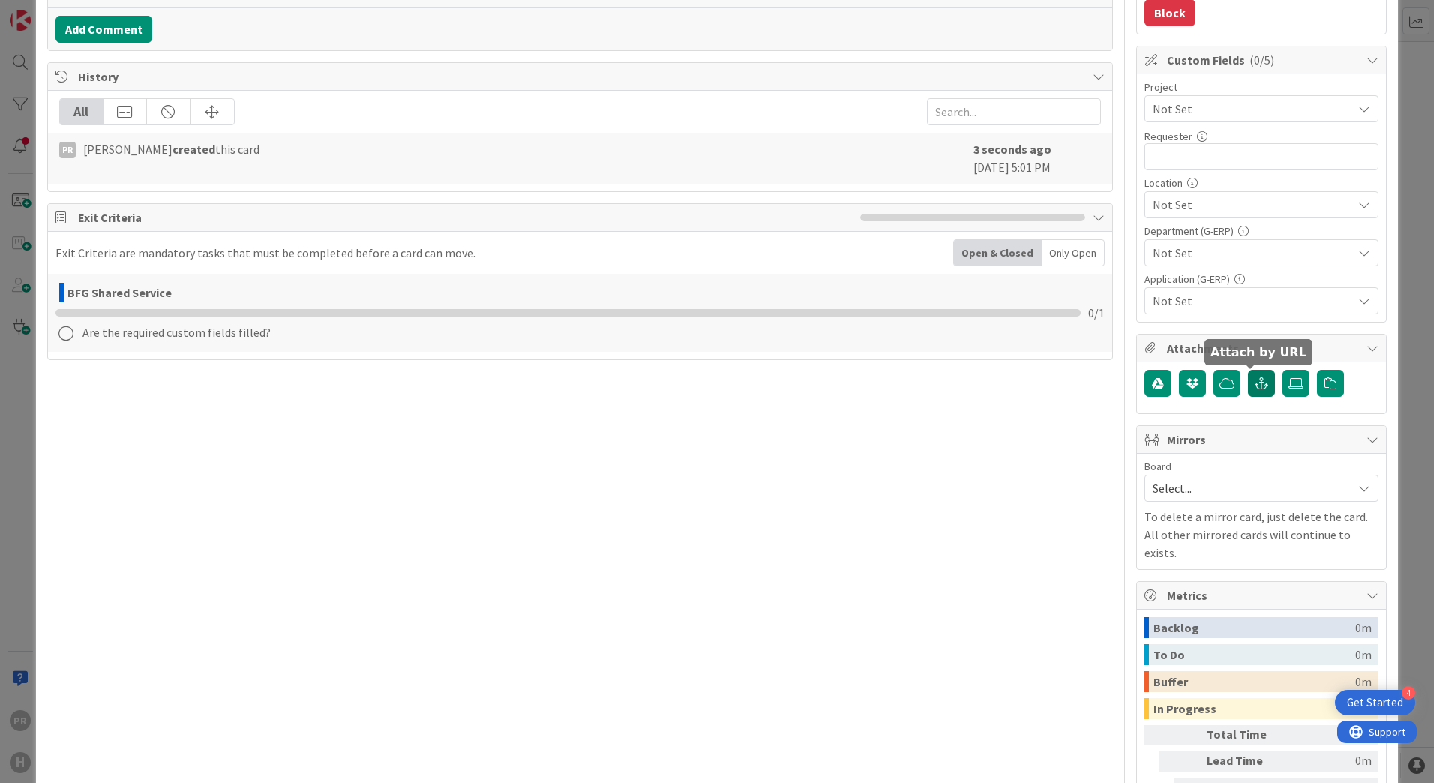
click at [1255, 389] on icon "button" at bounding box center [1262, 383] width 14 height 12
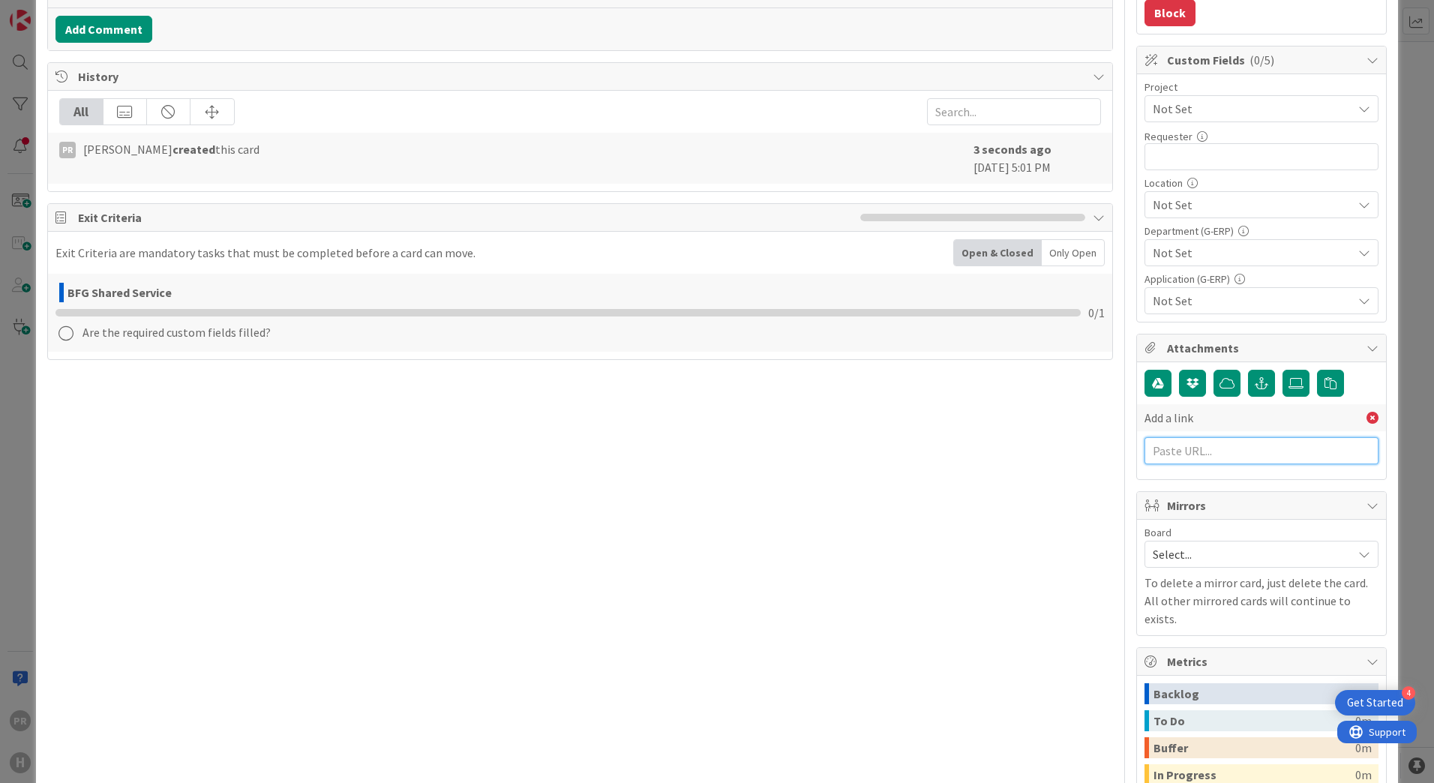
click at [1181, 452] on input "text" at bounding box center [1262, 450] width 234 height 27
paste input "[URL][PERSON_NAME][DOMAIN_NAME]"
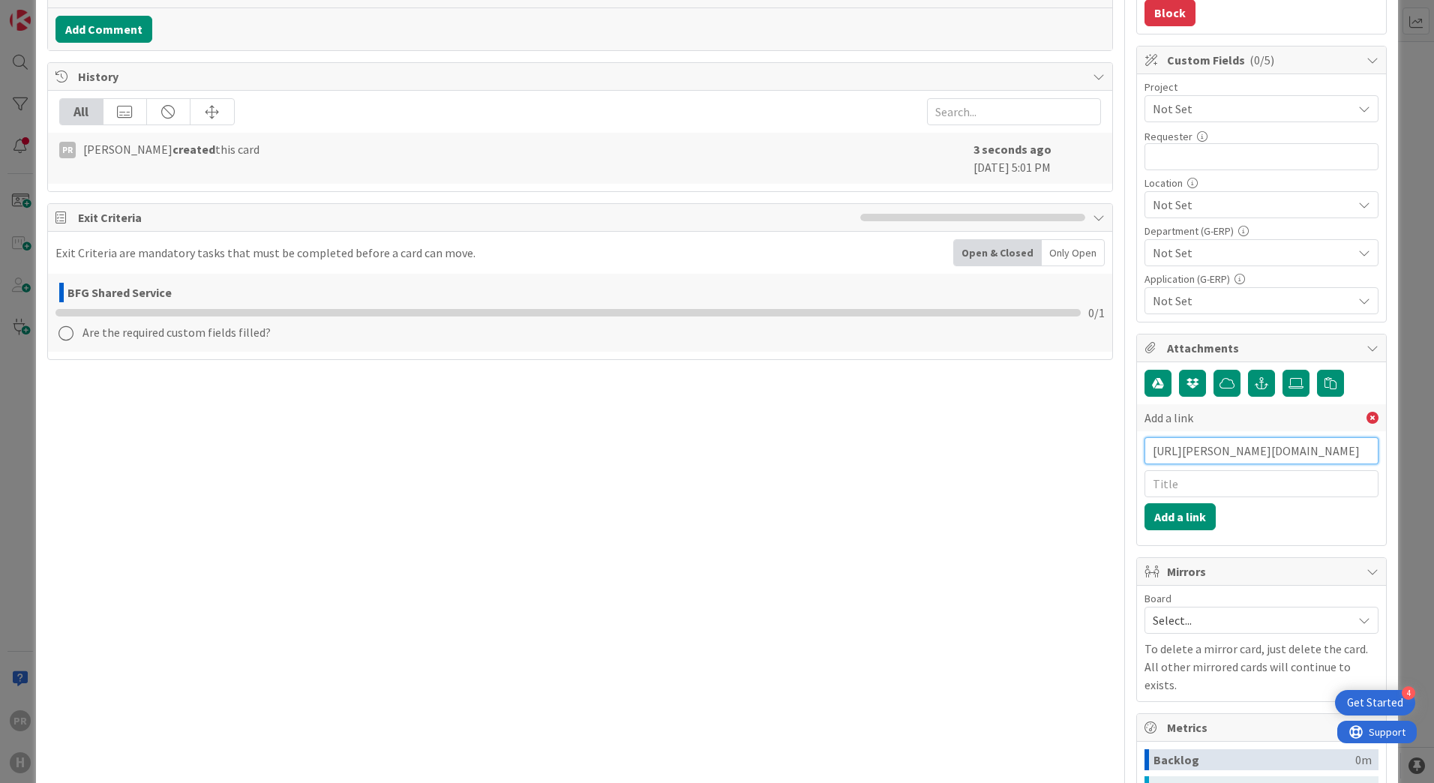
scroll to position [0, 284]
click at [1248, 485] on input "text" at bounding box center [1262, 483] width 234 height 27
click at [1190, 509] on button "Add a link" at bounding box center [1180, 516] width 71 height 27
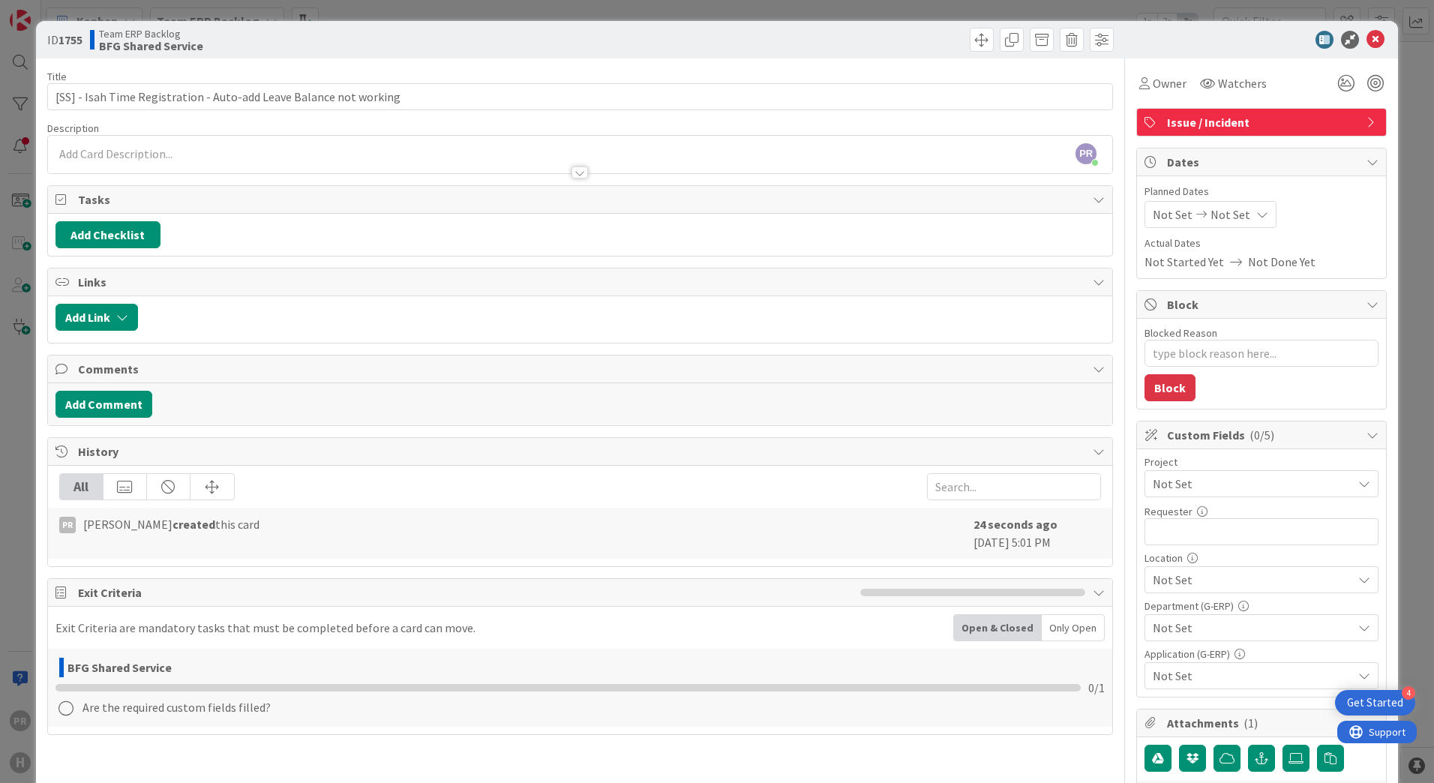
click at [392, 149] on div "PR [PERSON_NAME] just joined" at bounding box center [580, 155] width 1064 height 38
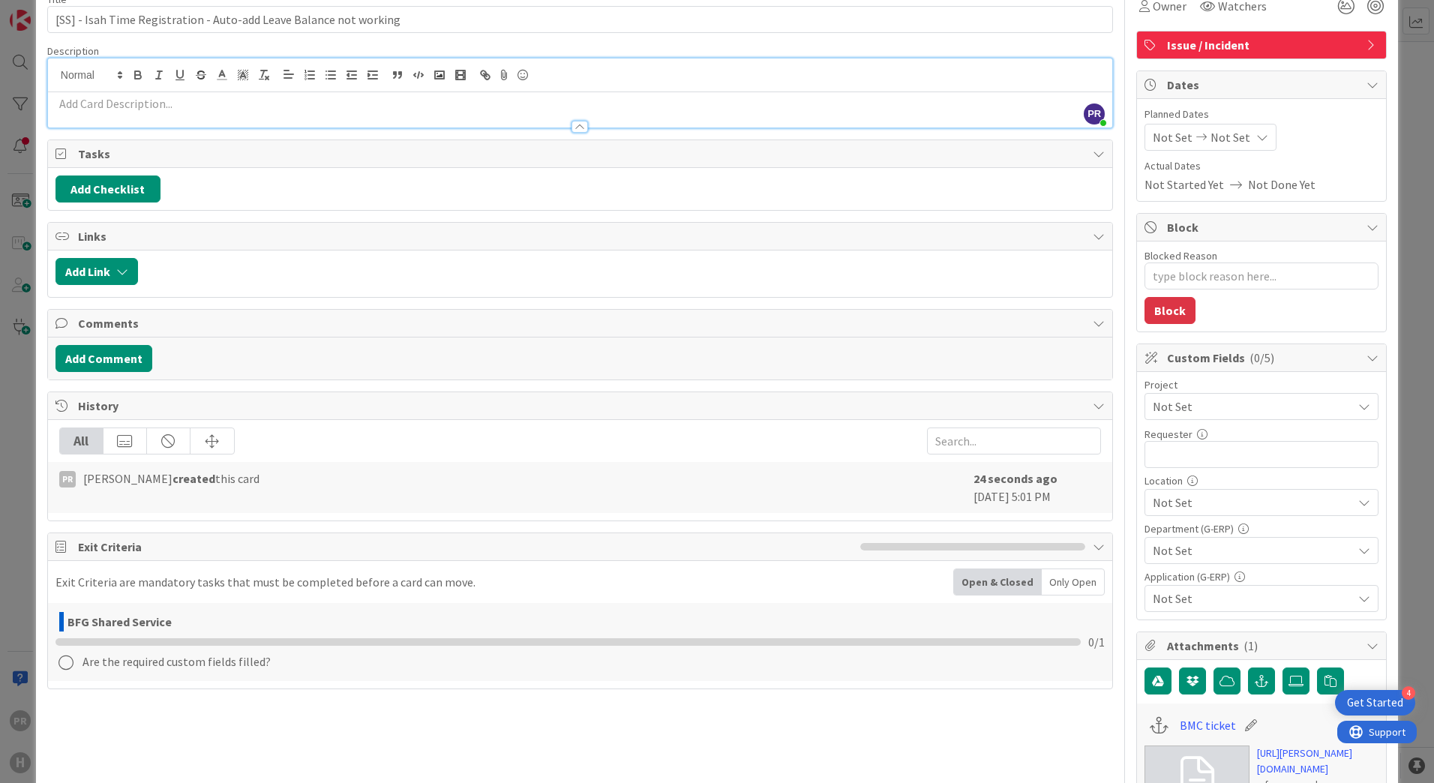
scroll to position [225, 0]
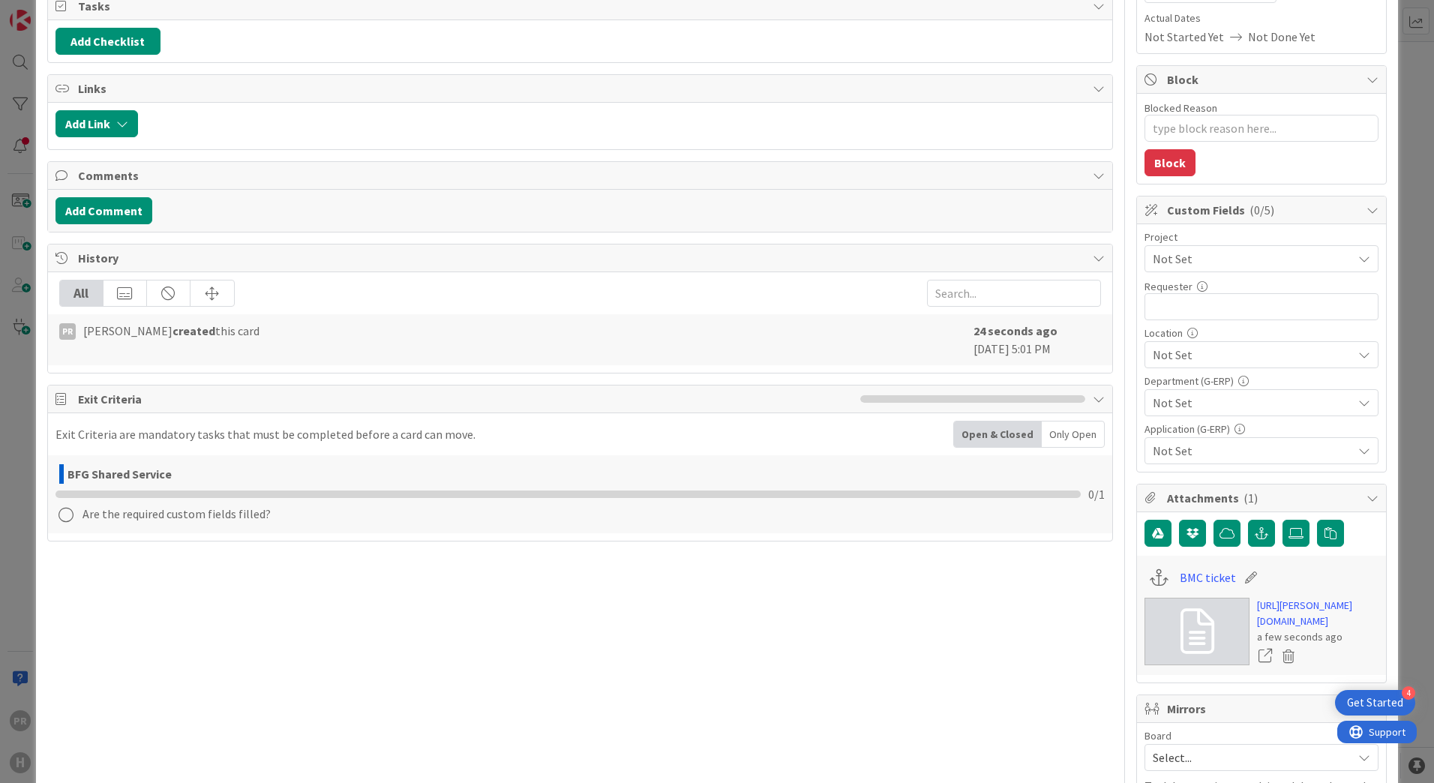
click at [1202, 263] on span "Not Set" at bounding box center [1249, 258] width 192 height 21
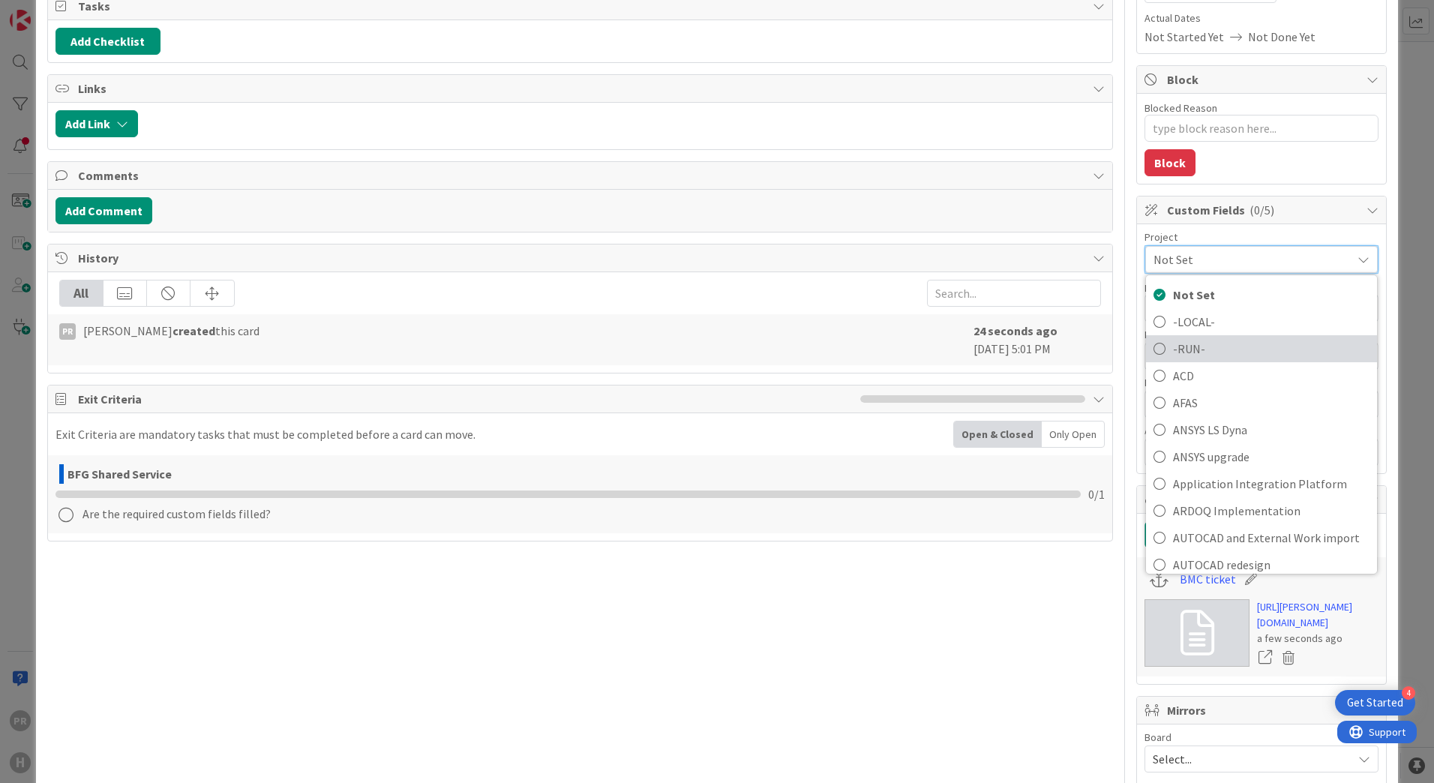
click at [1190, 340] on span "-RUN-" at bounding box center [1271, 349] width 197 height 23
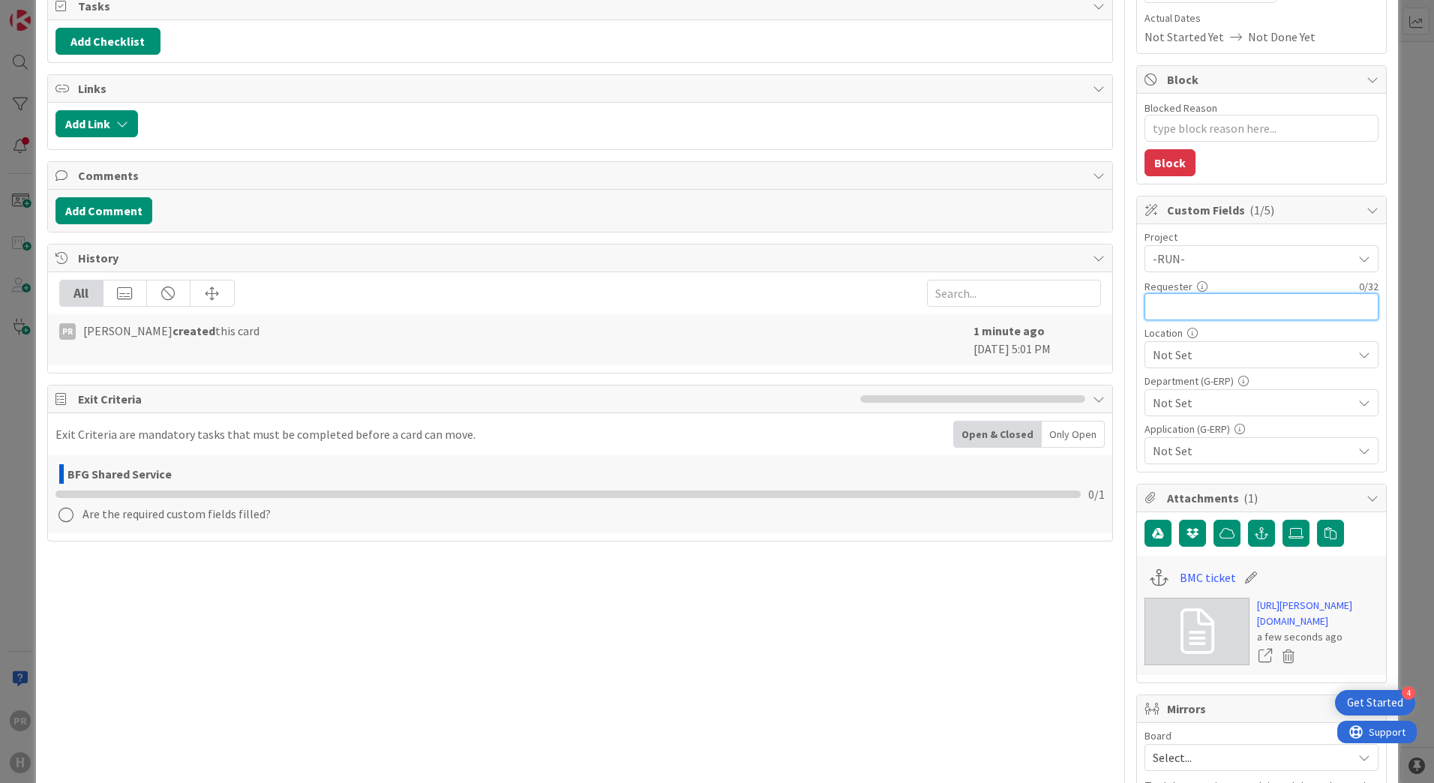
click at [1182, 312] on input "text" at bounding box center [1262, 306] width 234 height 27
click at [1191, 350] on span "Not Set" at bounding box center [1253, 355] width 200 height 18
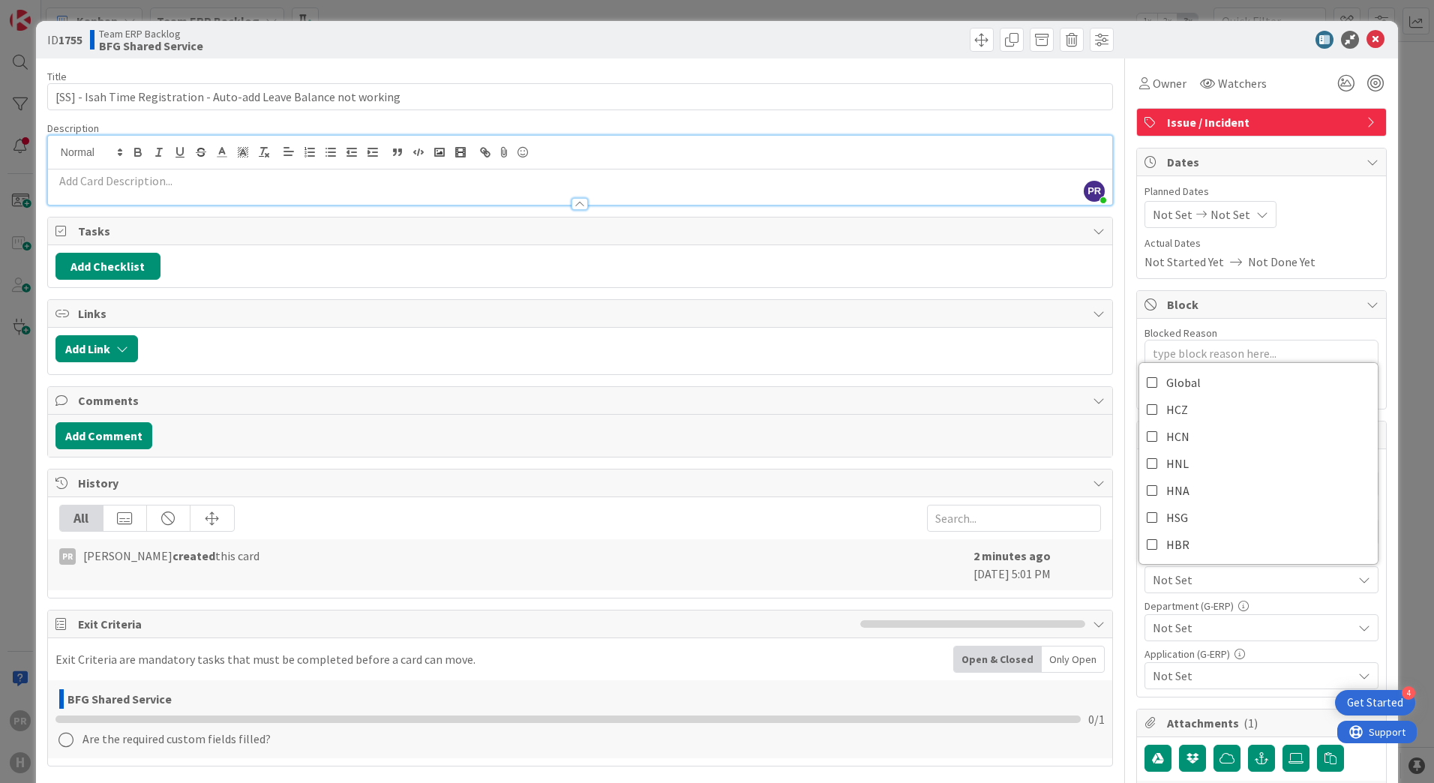
click at [386, 191] on div at bounding box center [580, 197] width 1064 height 16
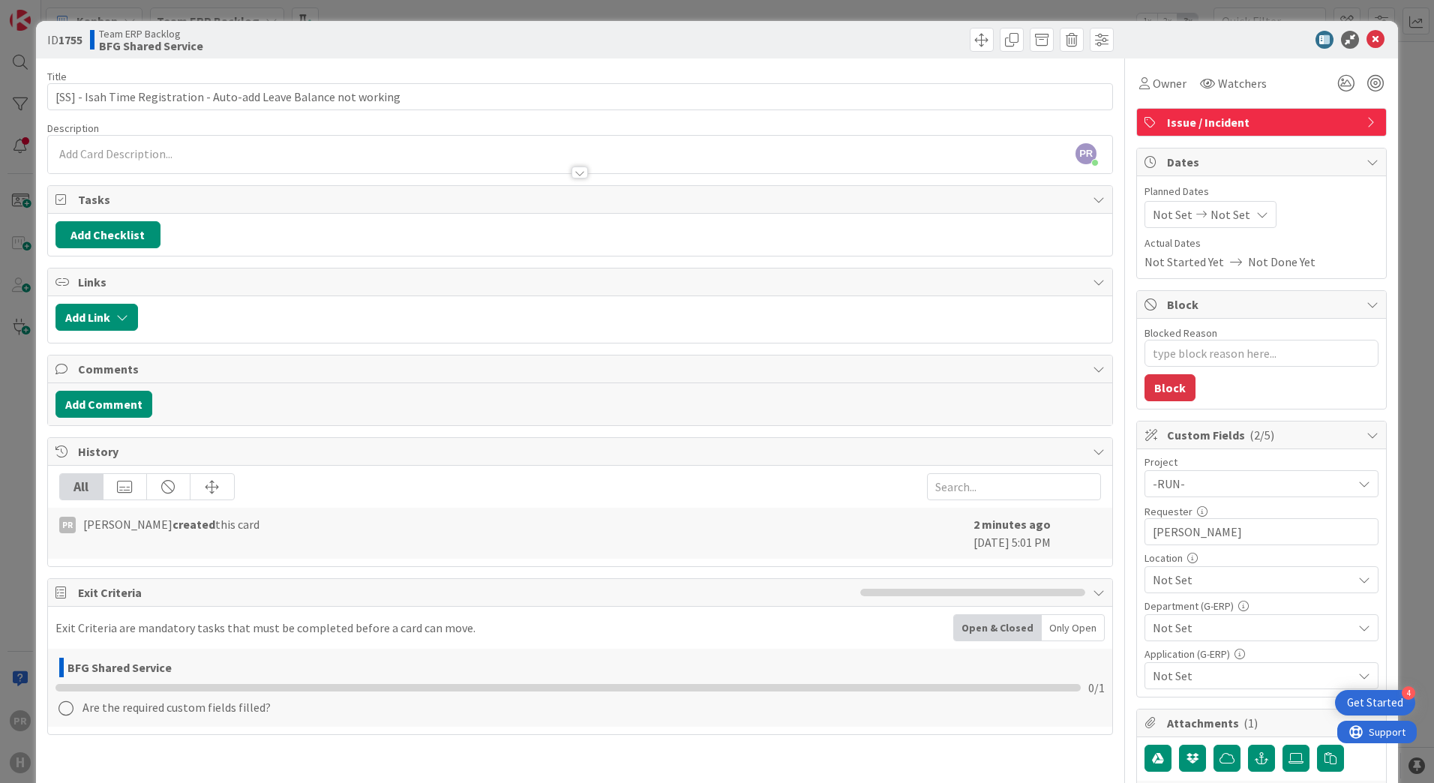
click at [391, 162] on div at bounding box center [580, 166] width 1064 height 16
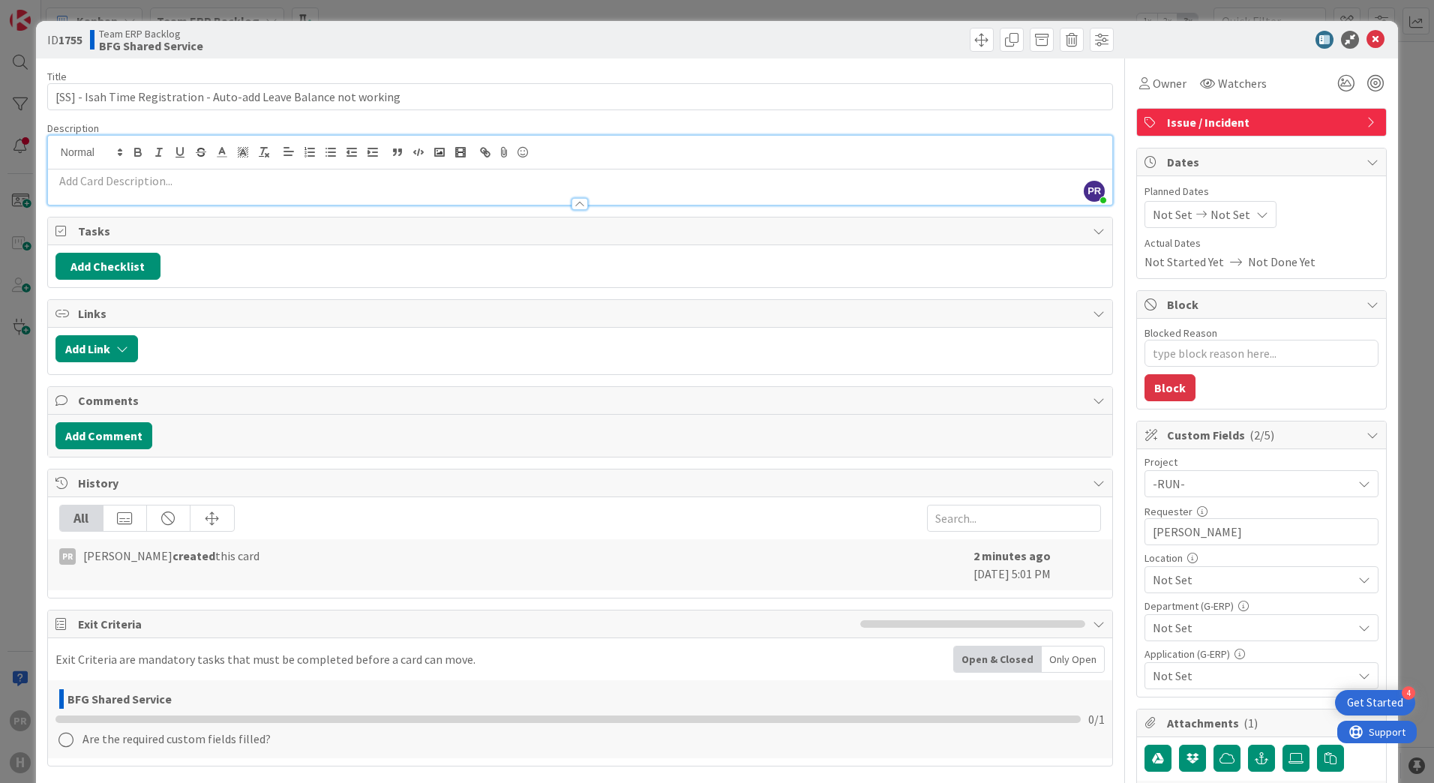
click at [517, 179] on p at bounding box center [580, 181] width 1049 height 17
click at [277, 182] on p at bounding box center [580, 181] width 1049 height 17
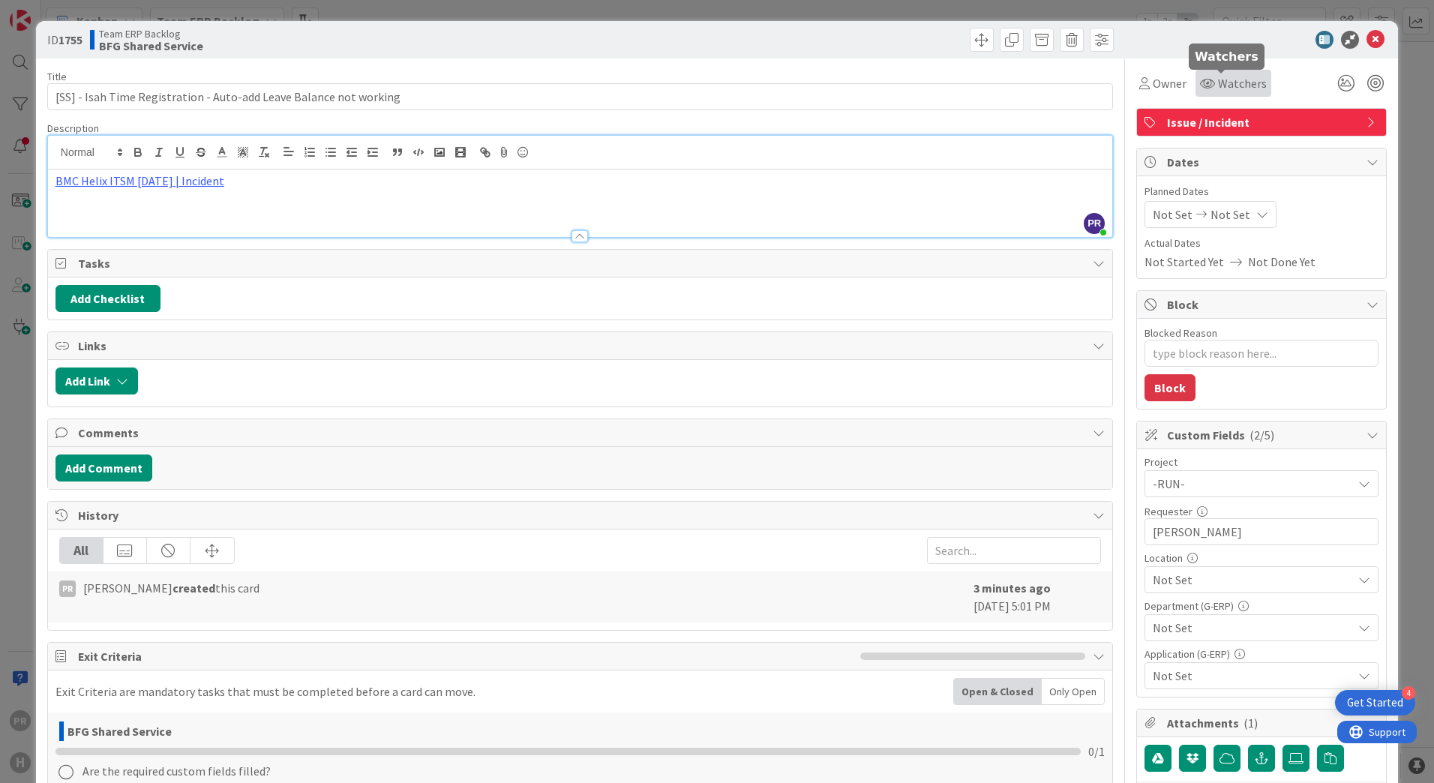
click at [1200, 87] on icon at bounding box center [1207, 83] width 15 height 12
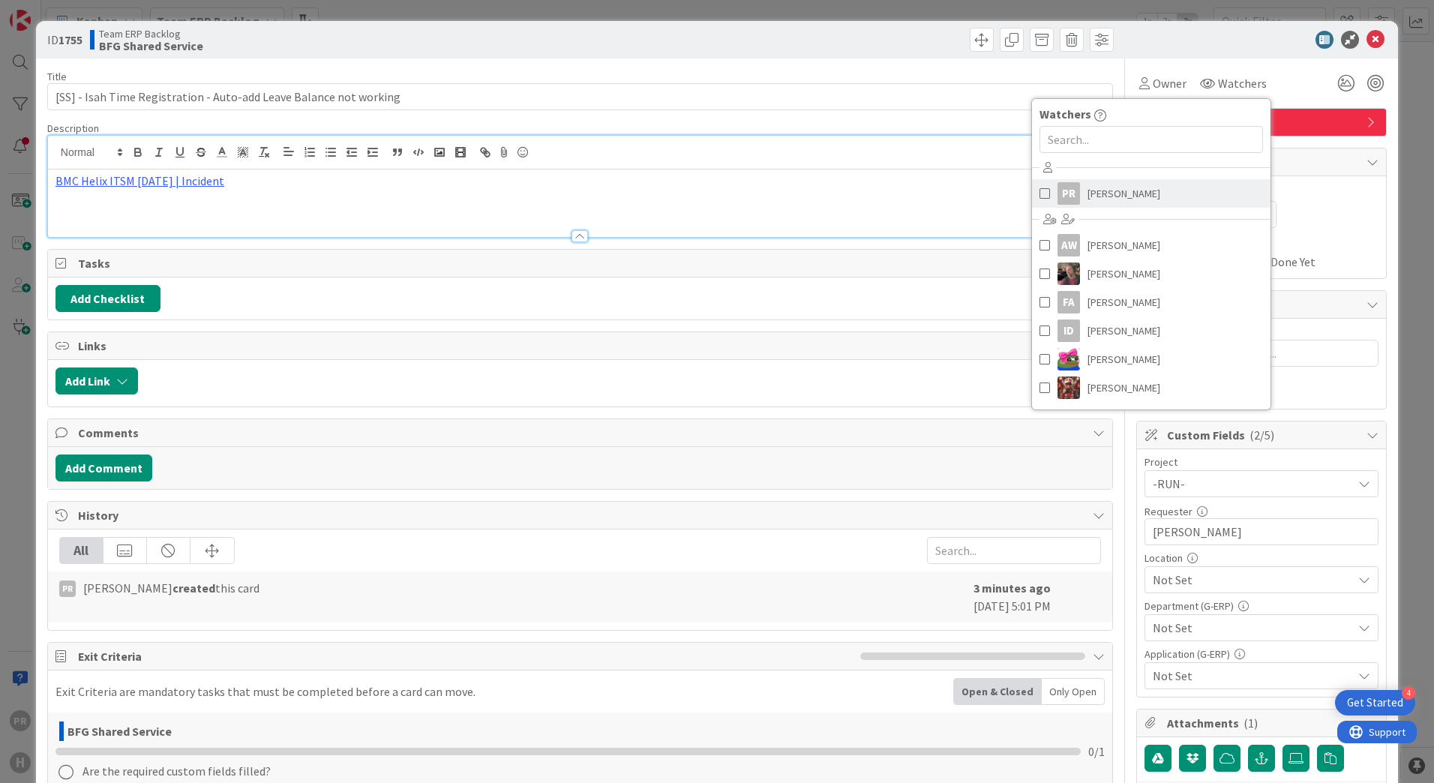
click at [1094, 195] on span "[PERSON_NAME]" at bounding box center [1124, 193] width 73 height 23
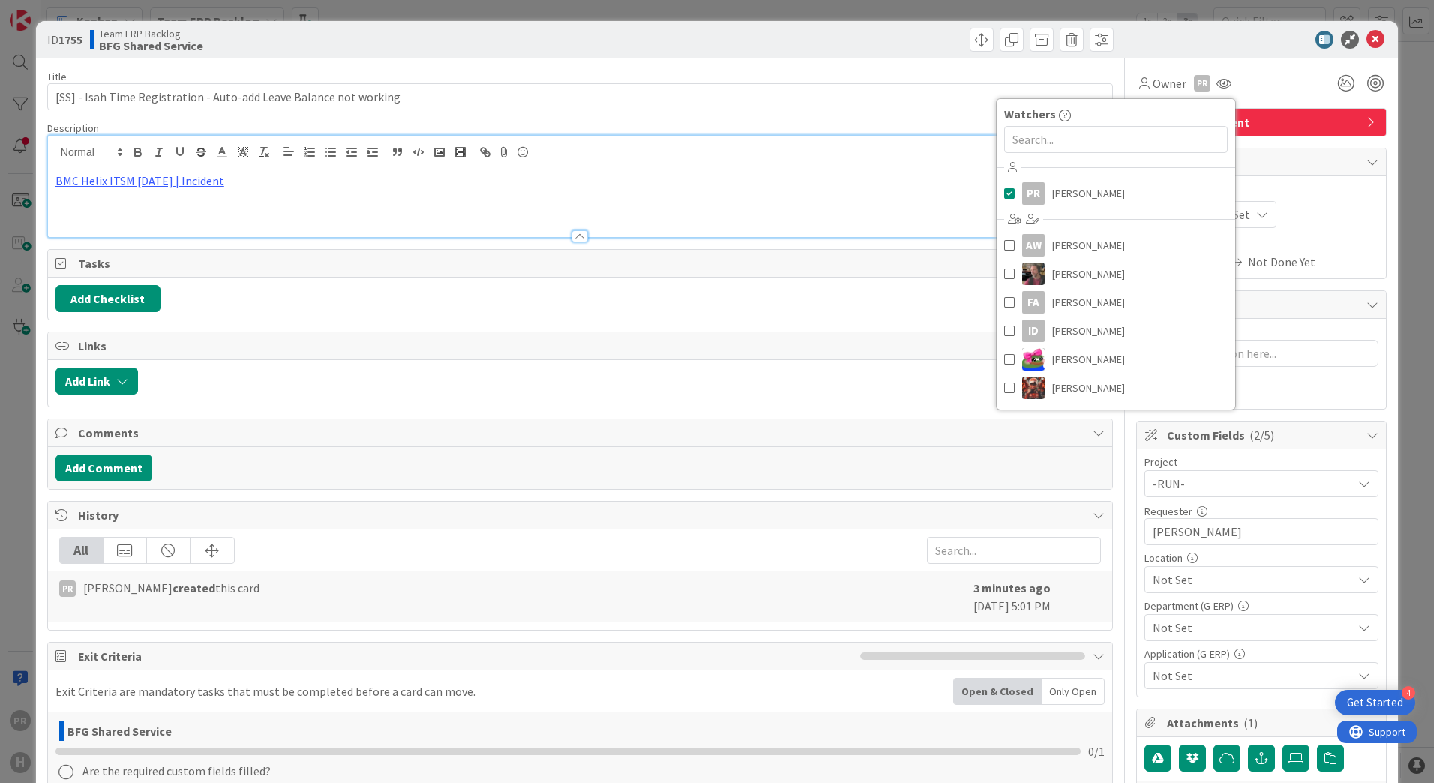
click at [728, 194] on div "BMC Helix ITSM [DATE] | Incident" at bounding box center [580, 204] width 1064 height 68
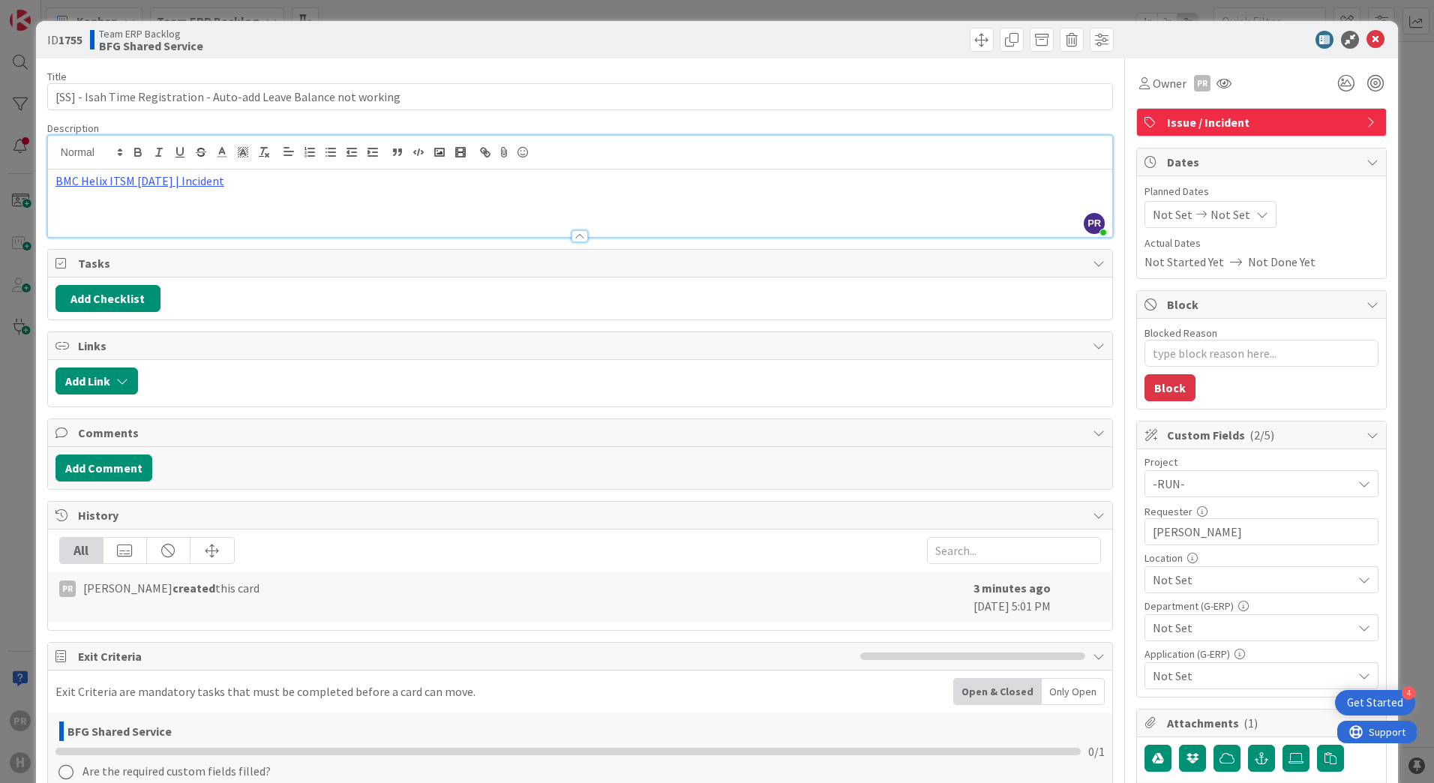
click at [302, 209] on div "BMC Helix ITSM [DATE] | Incident" at bounding box center [580, 204] width 1064 height 68
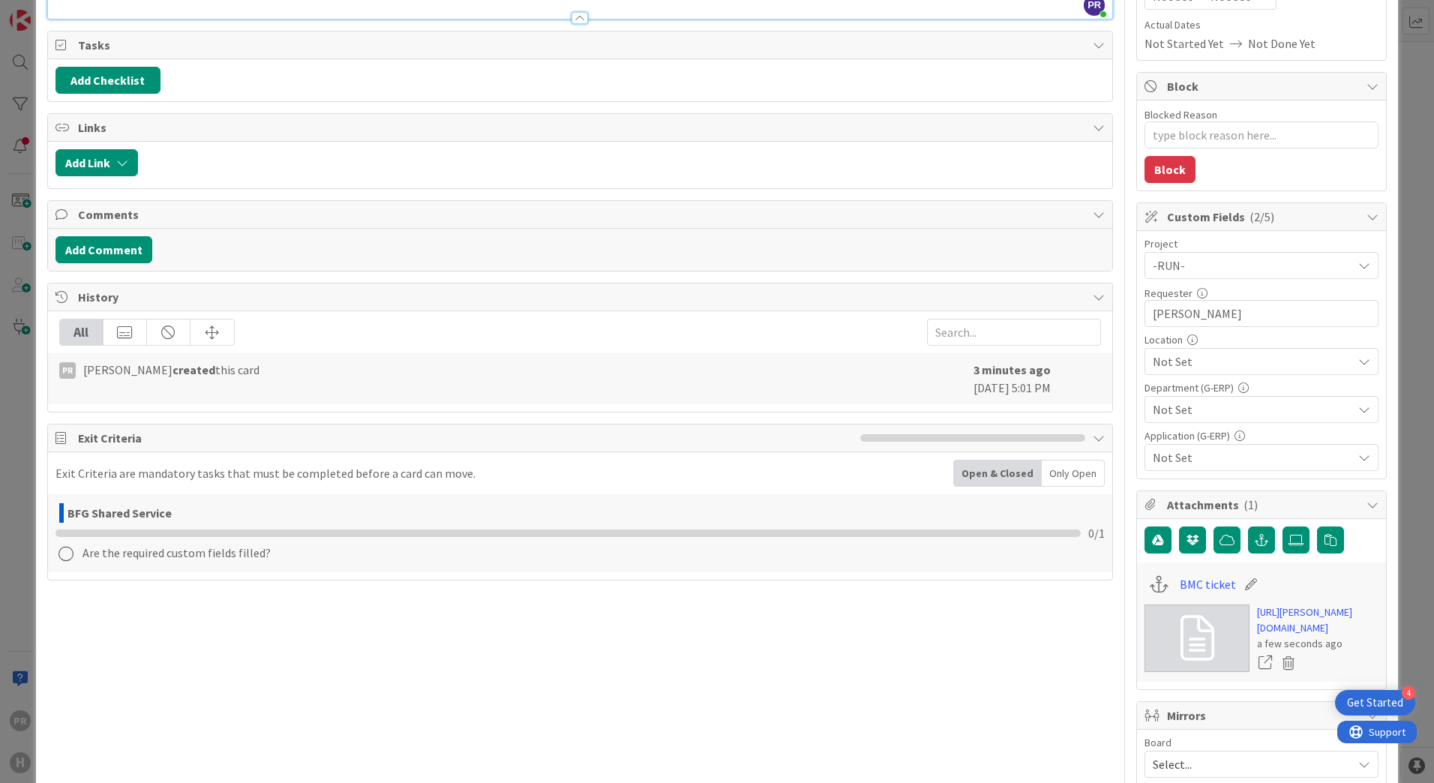
scroll to position [225, 0]
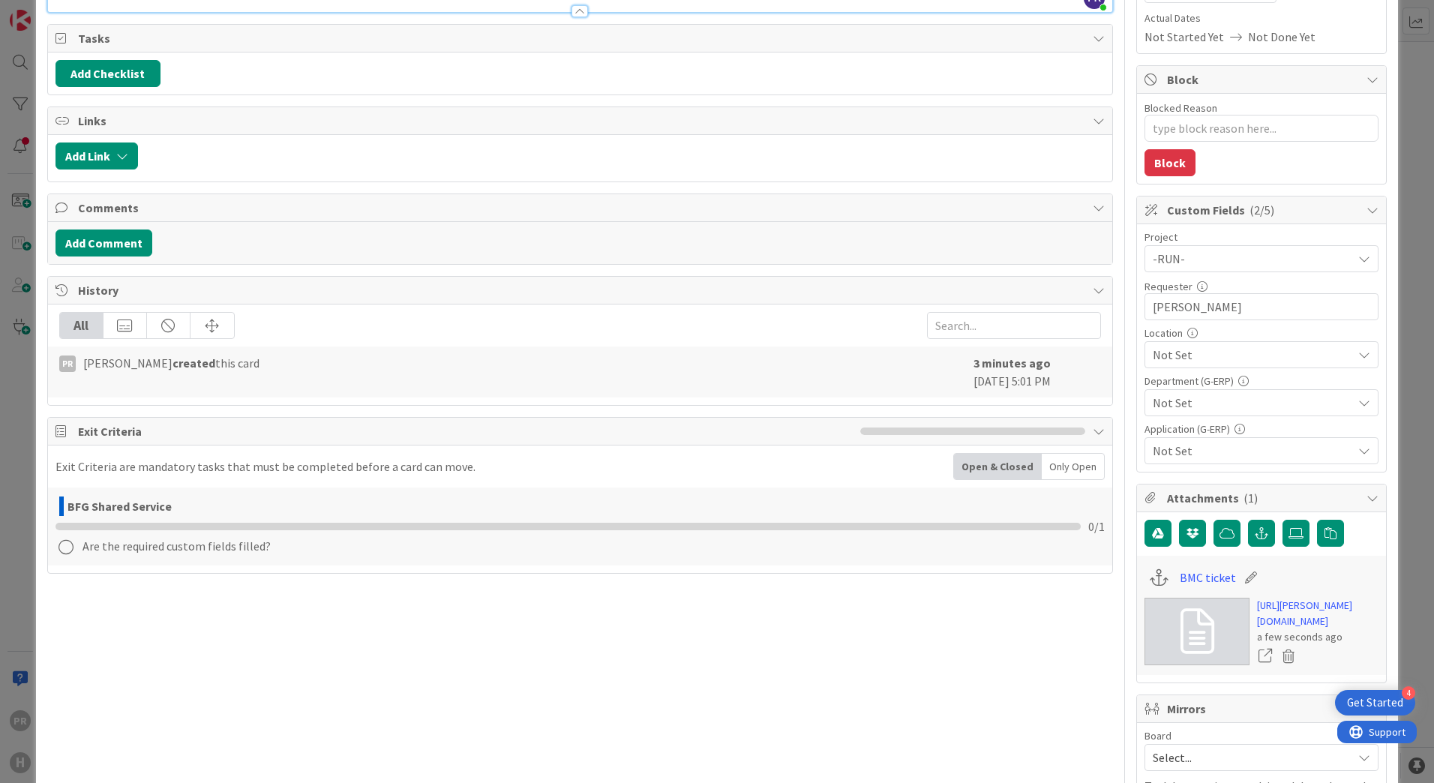
click at [1198, 354] on span "Not Set" at bounding box center [1253, 355] width 200 height 18
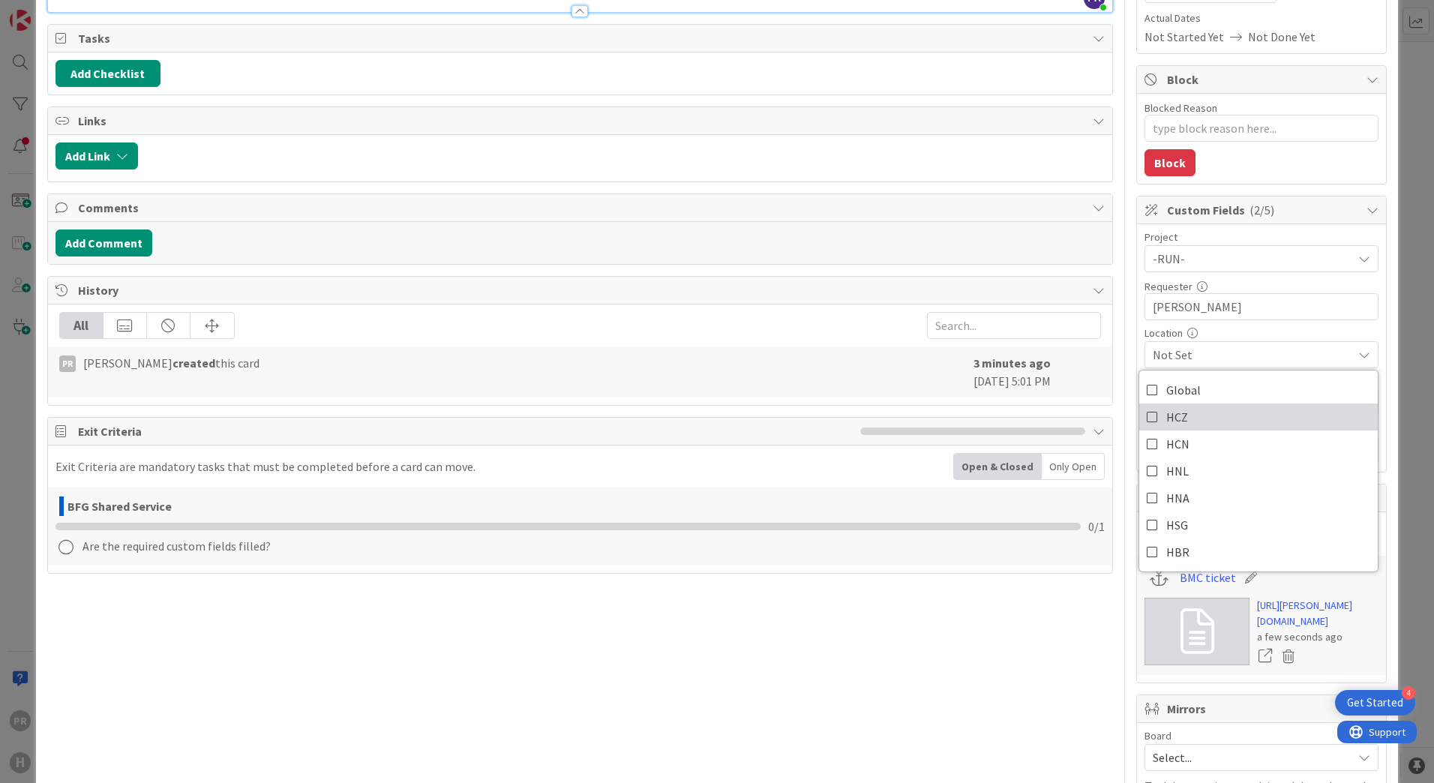
click at [1170, 425] on span "HCZ" at bounding box center [1177, 417] width 22 height 23
click at [1236, 354] on span "HCZ" at bounding box center [1253, 355] width 200 height 18
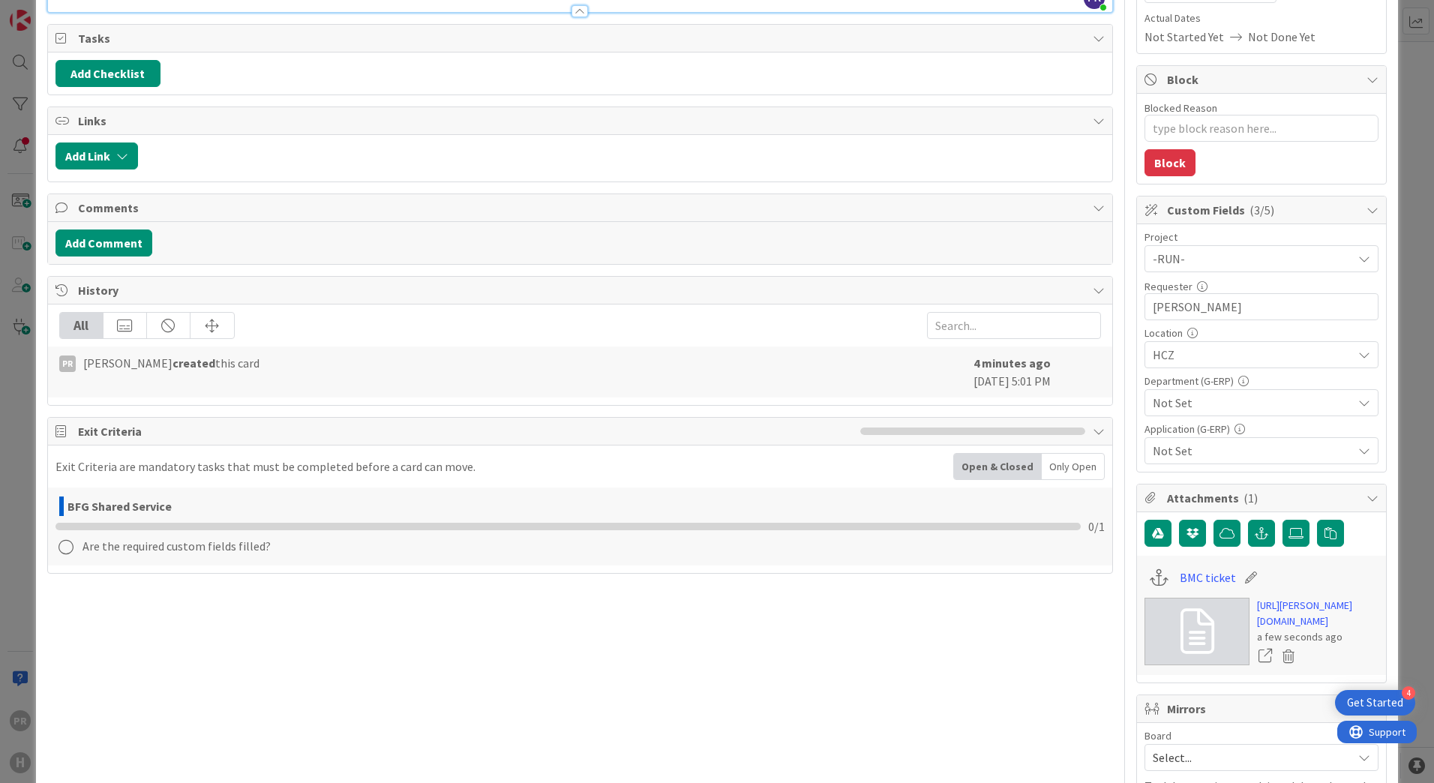
click at [1206, 399] on span "Not Set" at bounding box center [1253, 403] width 200 height 18
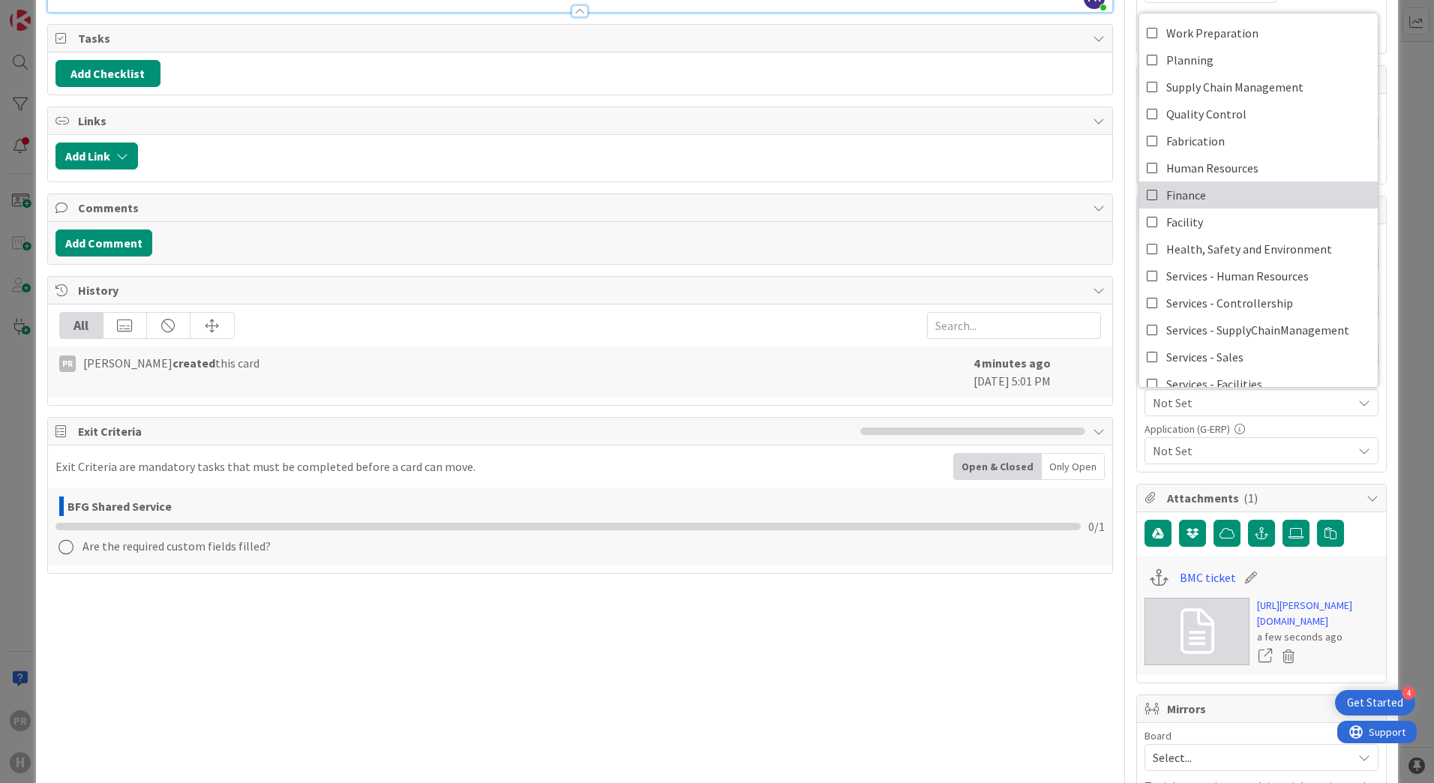
click at [1205, 184] on link "Finance" at bounding box center [1258, 195] width 239 height 27
click at [1207, 458] on span "Not Set" at bounding box center [1253, 451] width 200 height 18
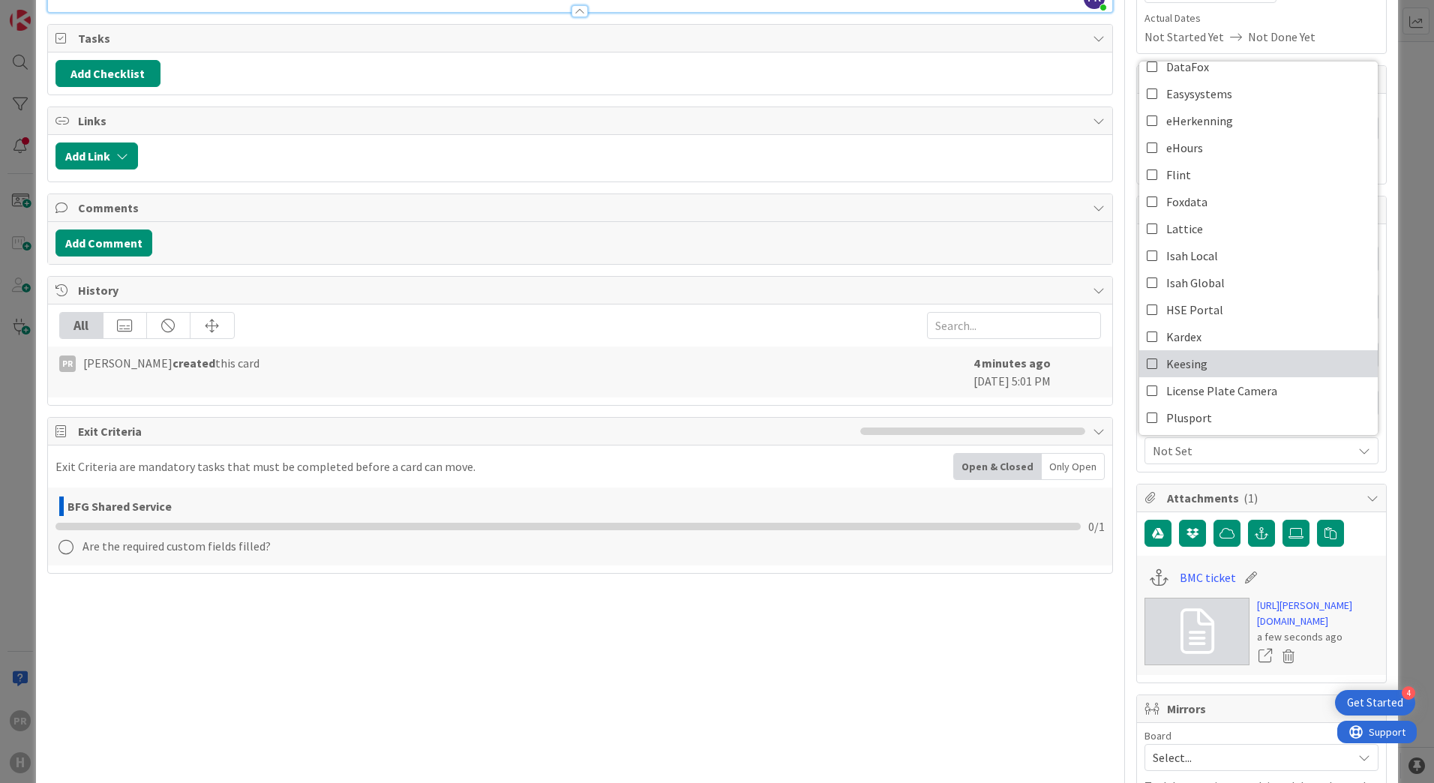
scroll to position [150, 0]
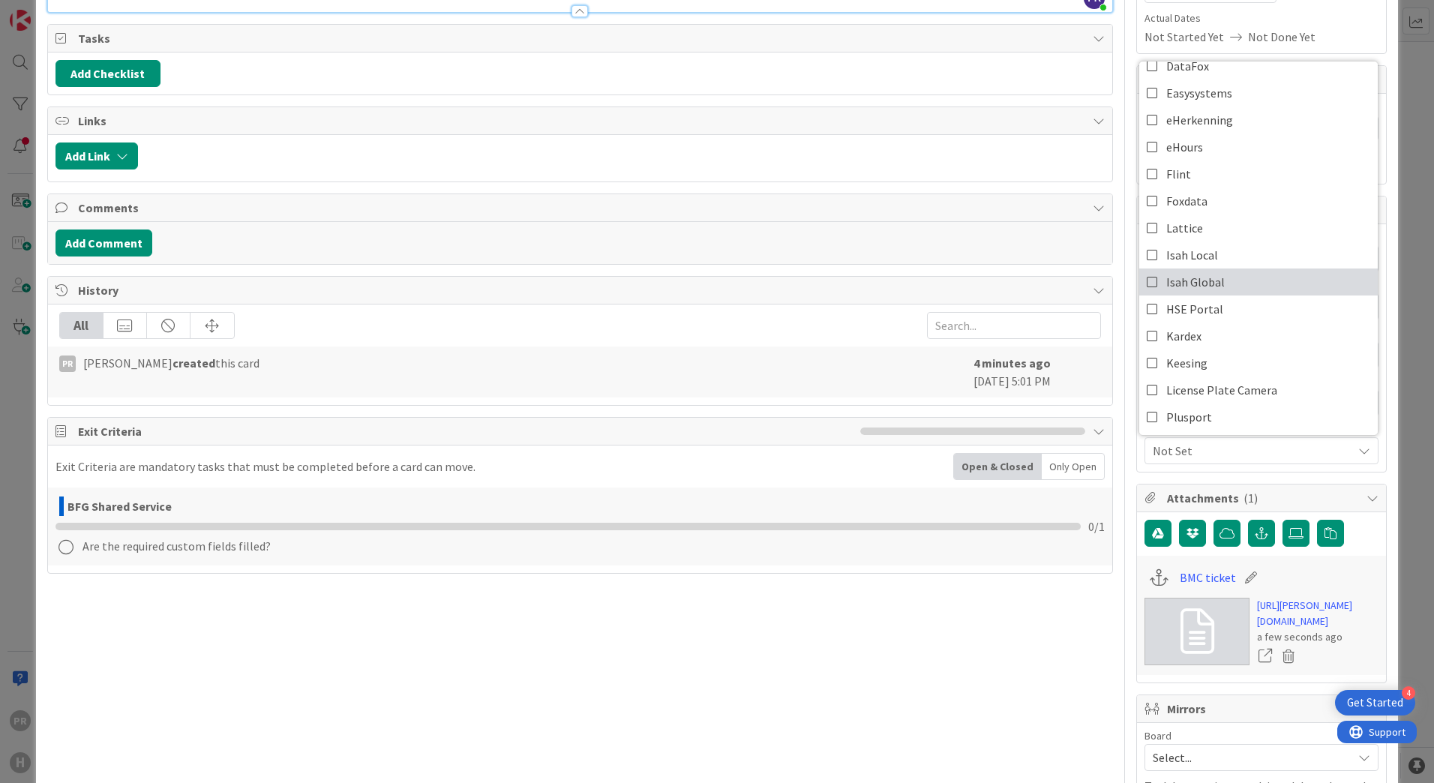
click at [1206, 286] on span "Isah Global" at bounding box center [1195, 282] width 59 height 23
click at [1124, 587] on div at bounding box center [1124, 489] width 1 height 1313
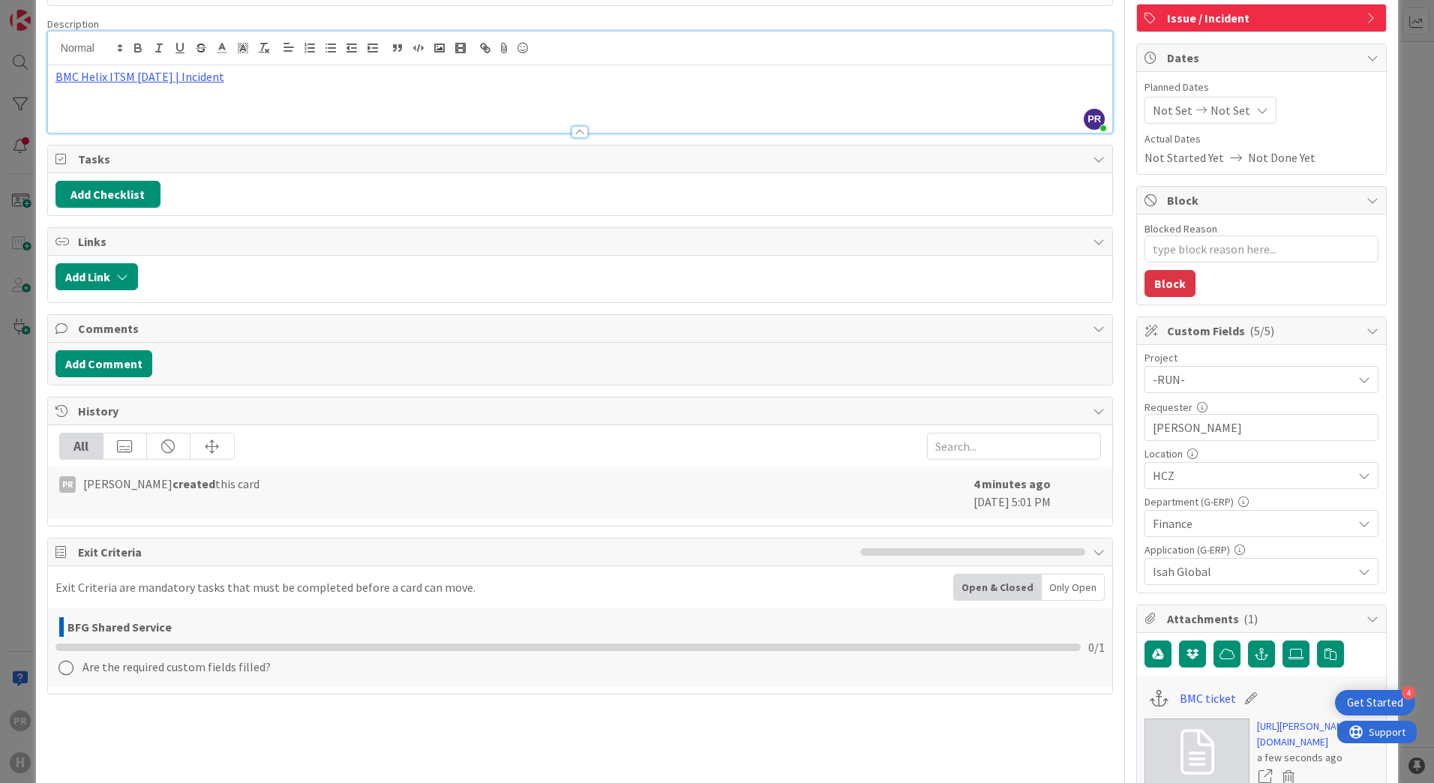
scroll to position [0, 0]
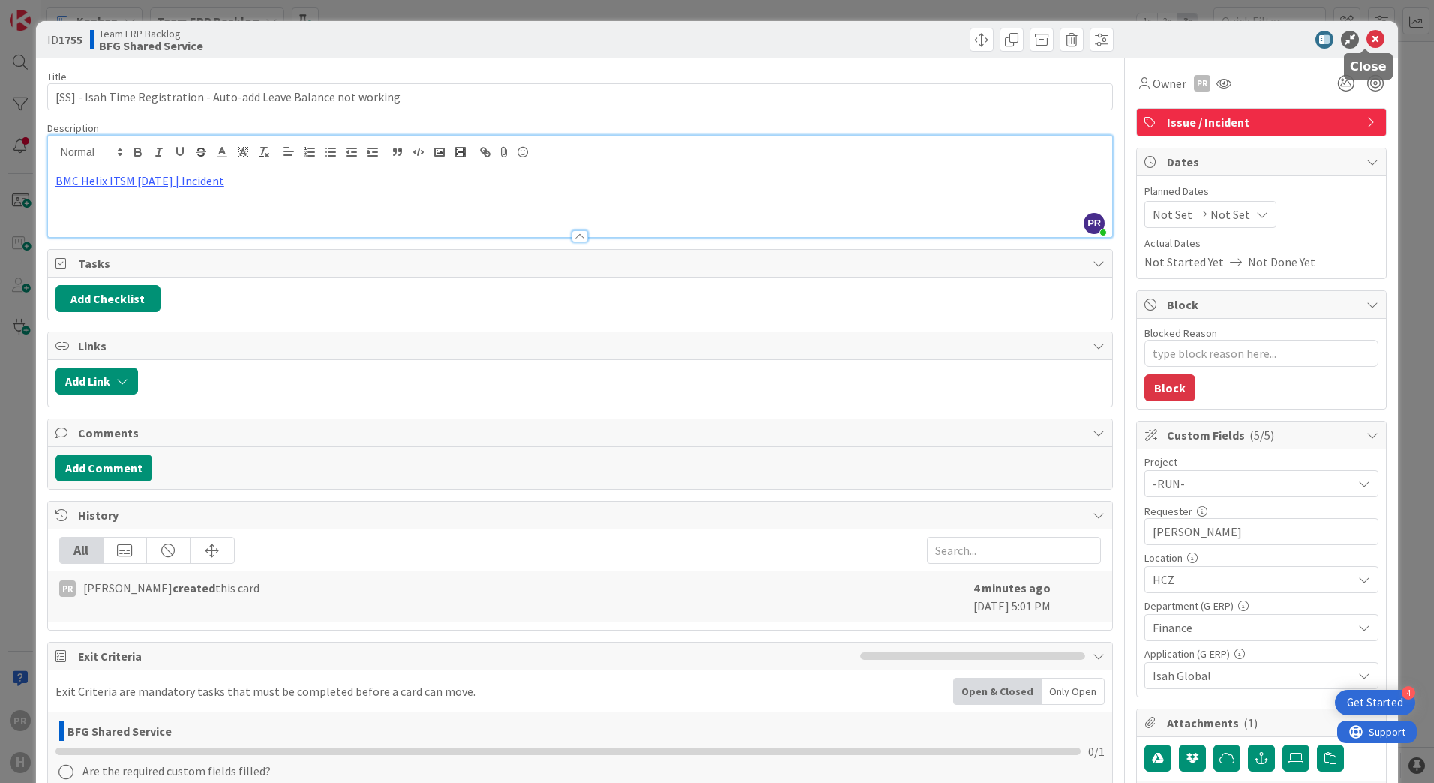
click at [1367, 38] on icon at bounding box center [1376, 40] width 18 height 18
